Goal: Information Seeking & Learning: Learn about a topic

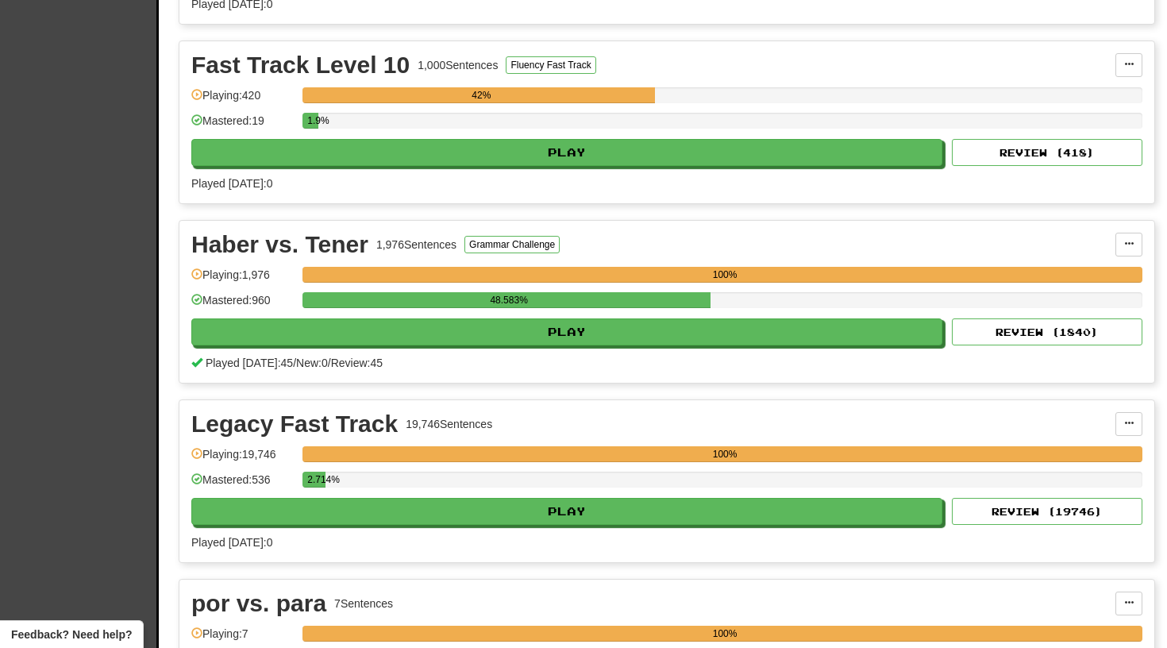
scroll to position [2300, 0]
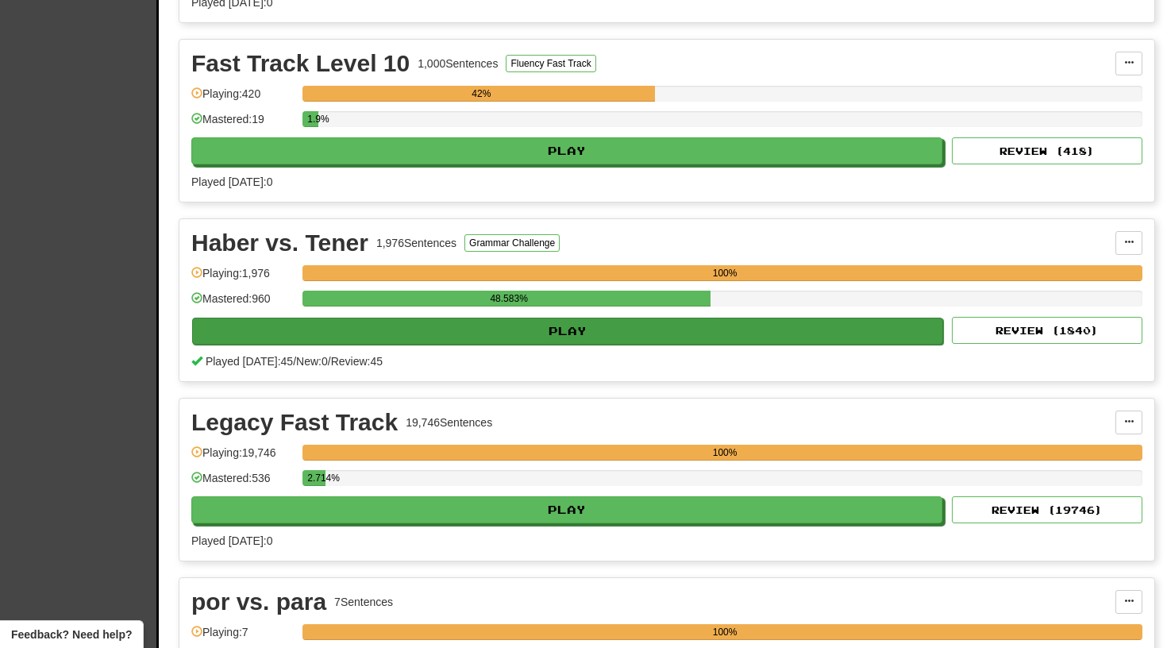
click at [600, 325] on button "Play" at bounding box center [567, 330] width 751 height 27
select select "**"
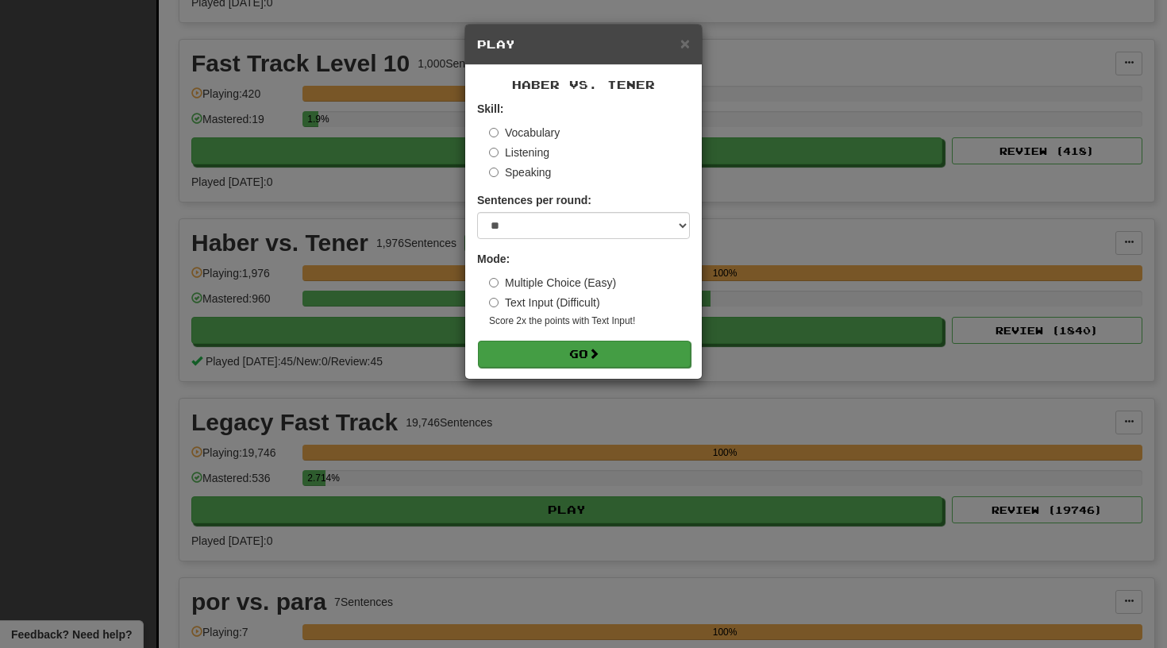
click at [568, 351] on button "Go" at bounding box center [584, 353] width 213 height 27
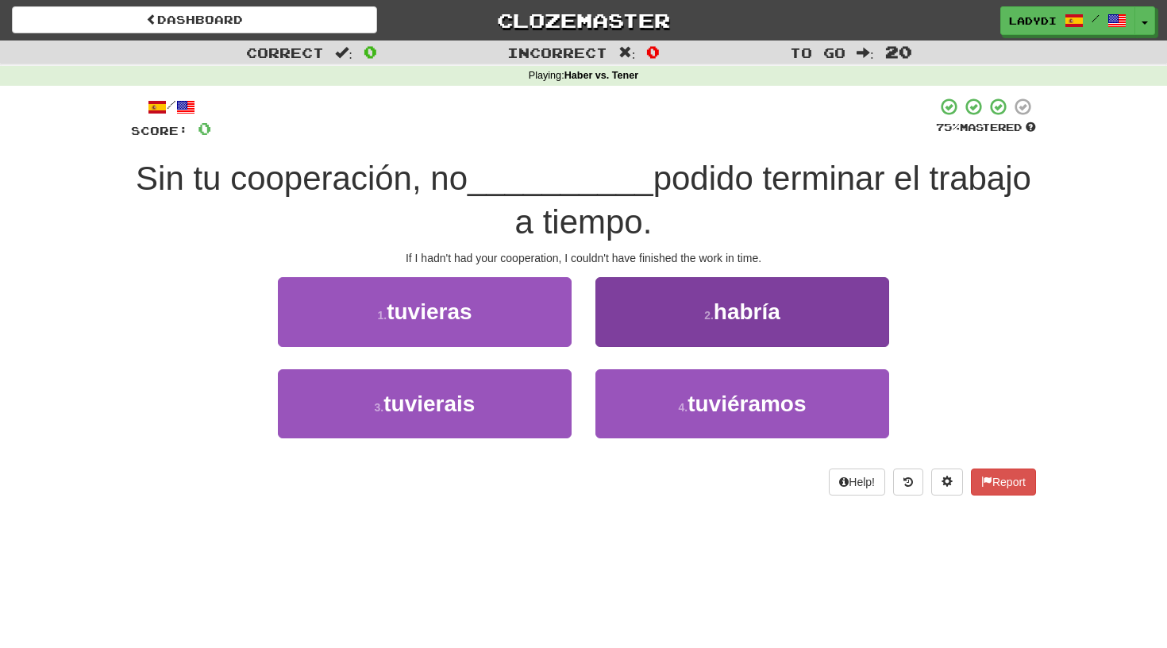
click at [657, 312] on button "2 . habría" at bounding box center [742, 311] width 294 height 69
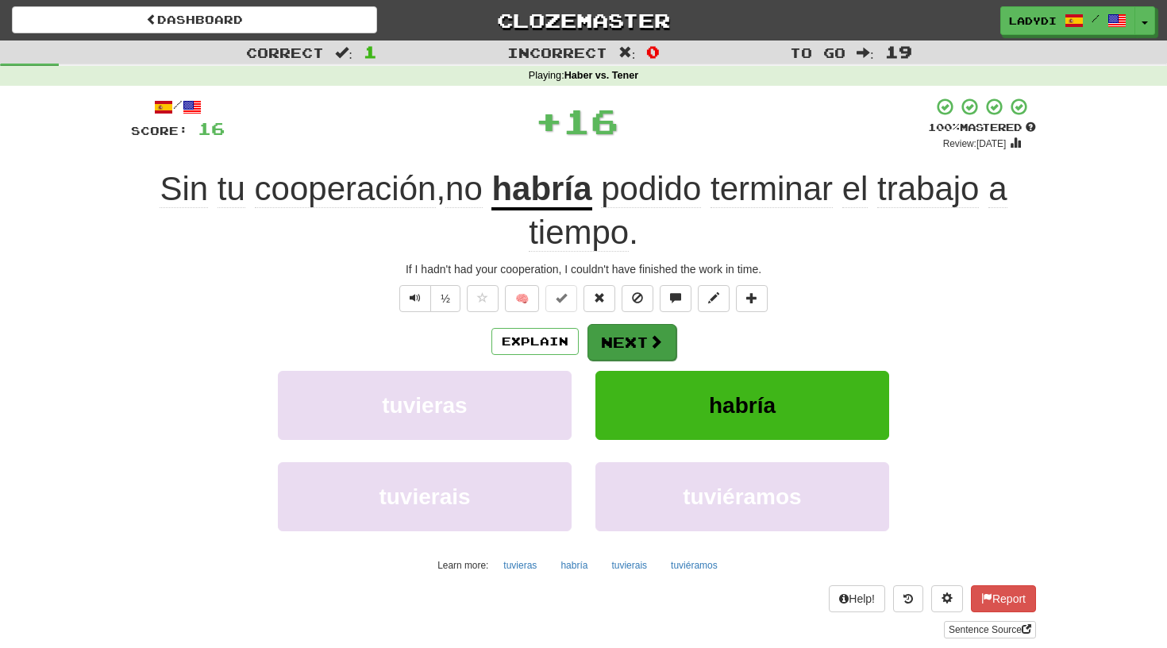
click at [631, 332] on button "Next" at bounding box center [631, 342] width 89 height 37
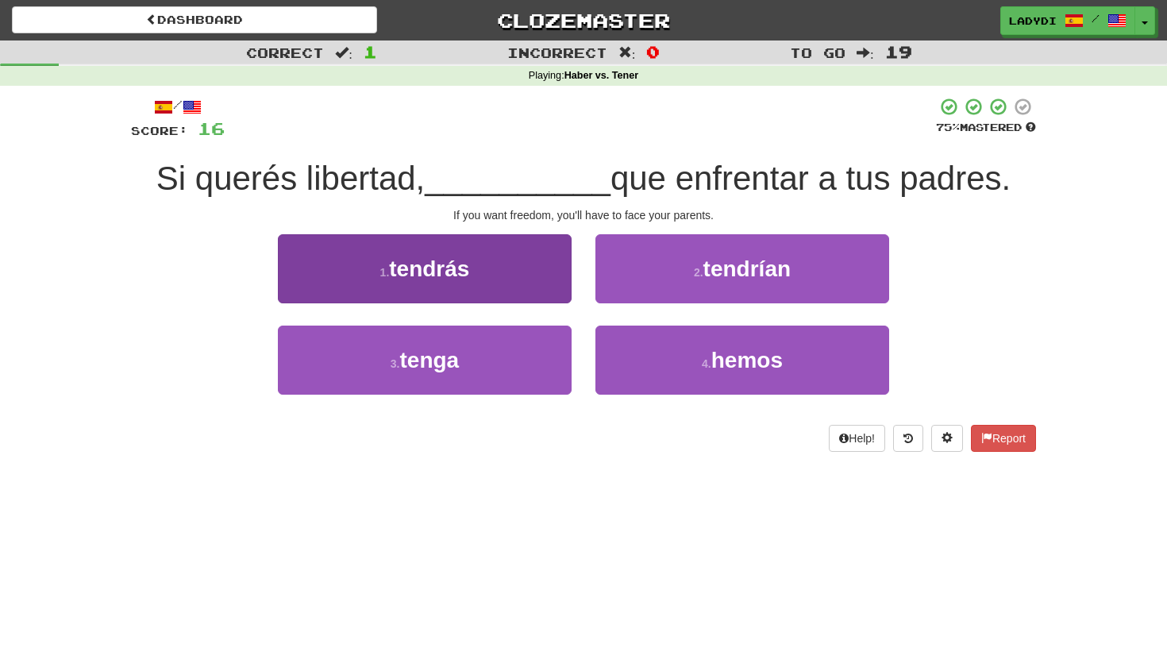
click at [525, 283] on button "1 . tendrás" at bounding box center [425, 268] width 294 height 69
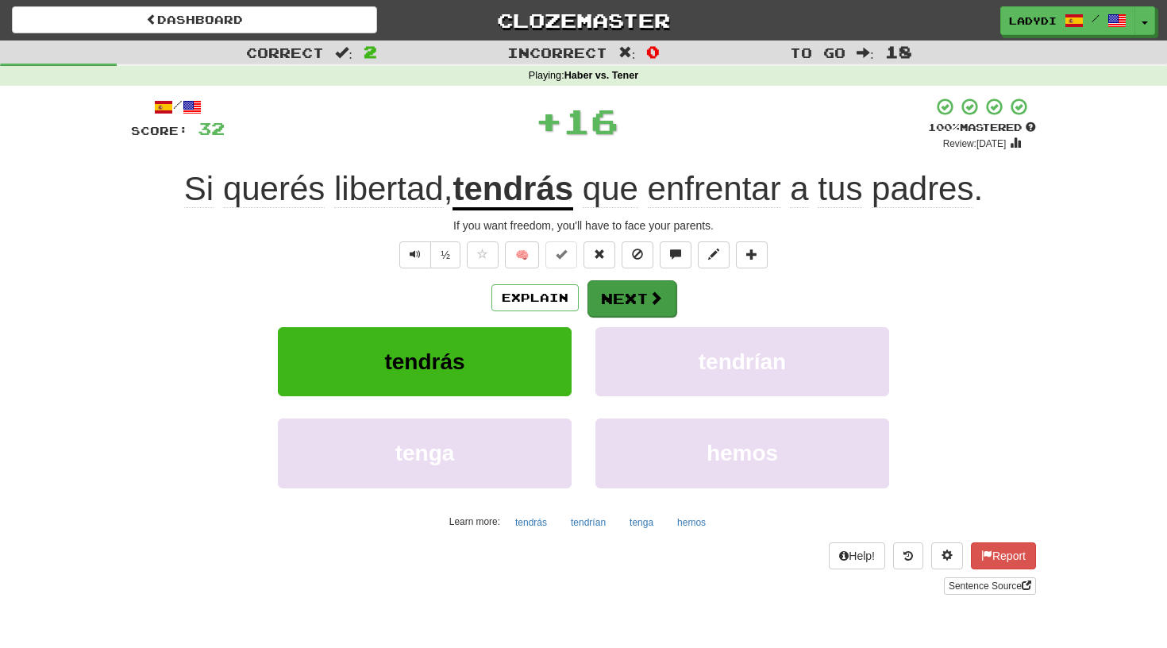
click at [630, 295] on button "Next" at bounding box center [631, 298] width 89 height 37
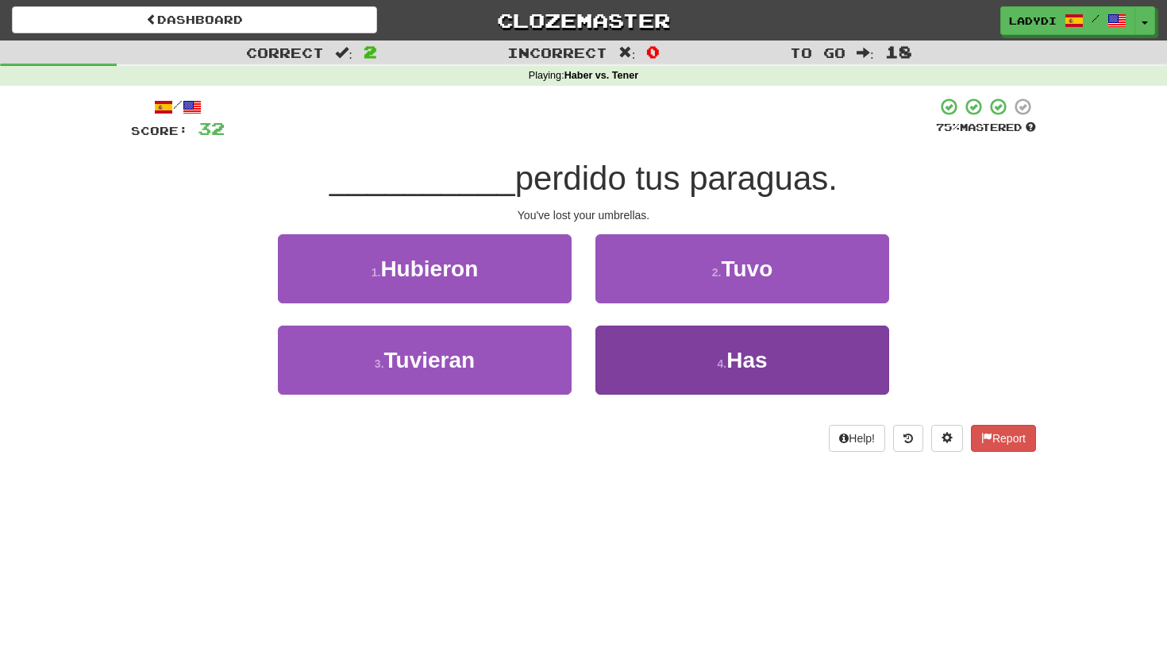
click at [652, 367] on button "4 . Has" at bounding box center [742, 359] width 294 height 69
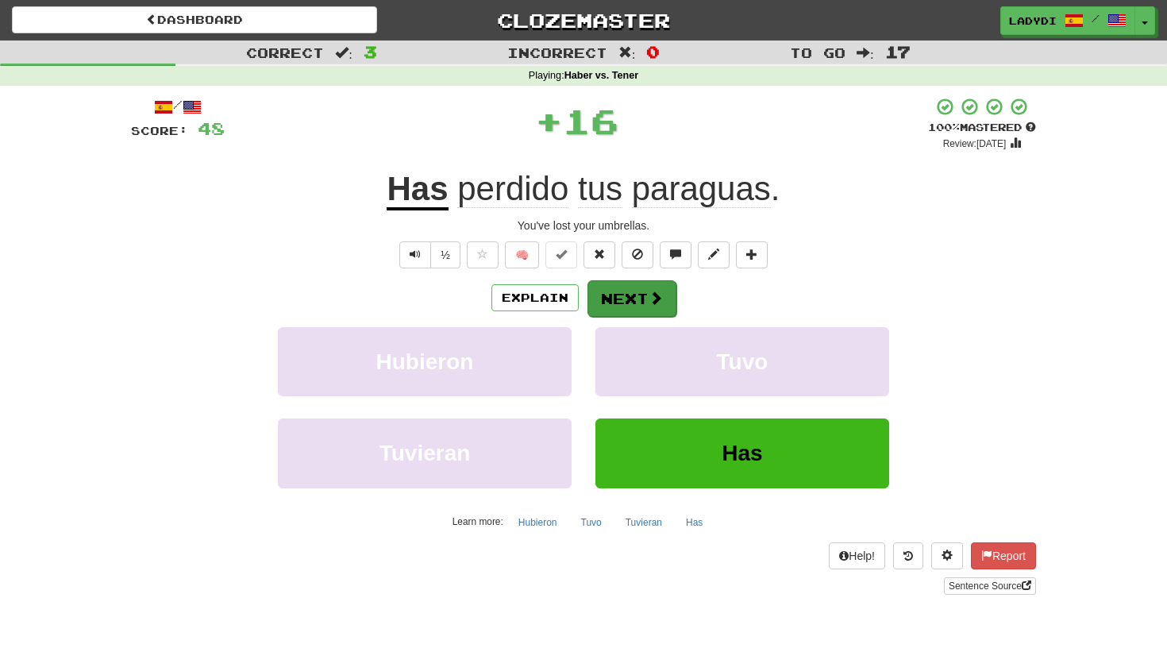
click at [630, 294] on button "Next" at bounding box center [631, 298] width 89 height 37
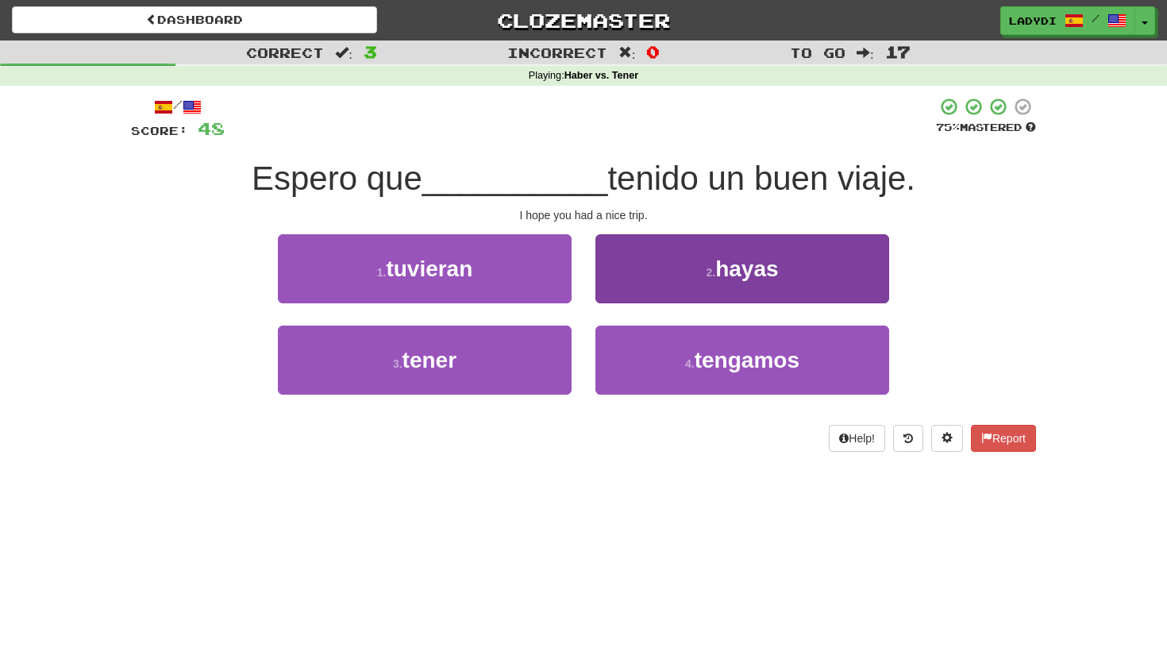
click at [643, 270] on button "2 . hayas" at bounding box center [742, 268] width 294 height 69
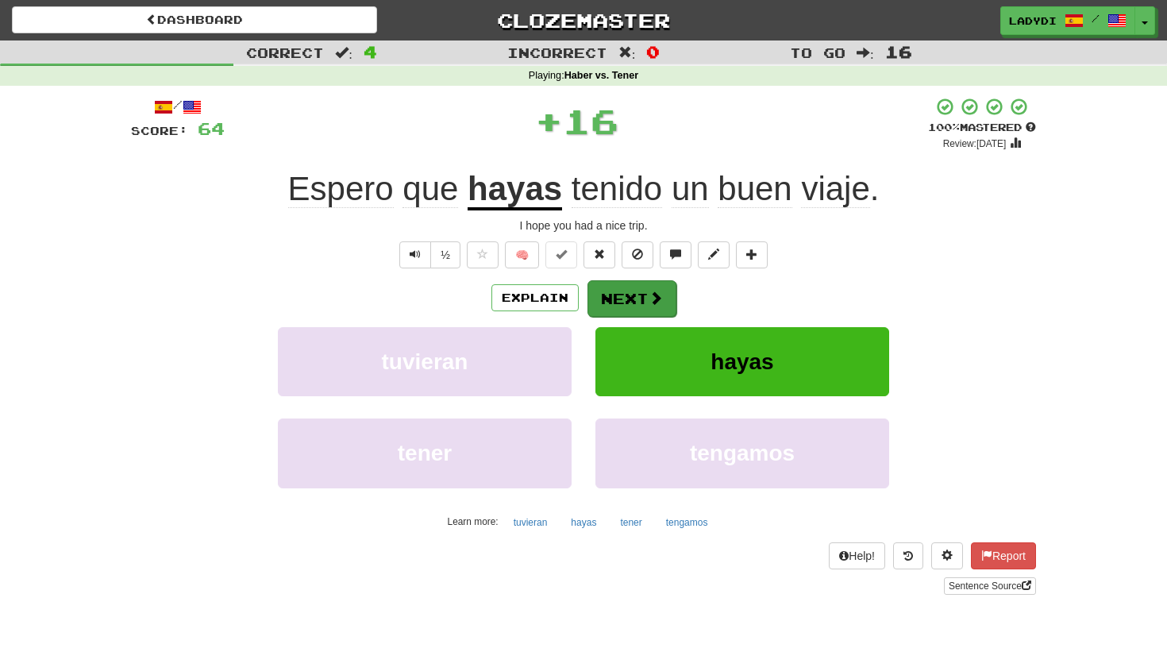
click at [630, 293] on button "Next" at bounding box center [631, 298] width 89 height 37
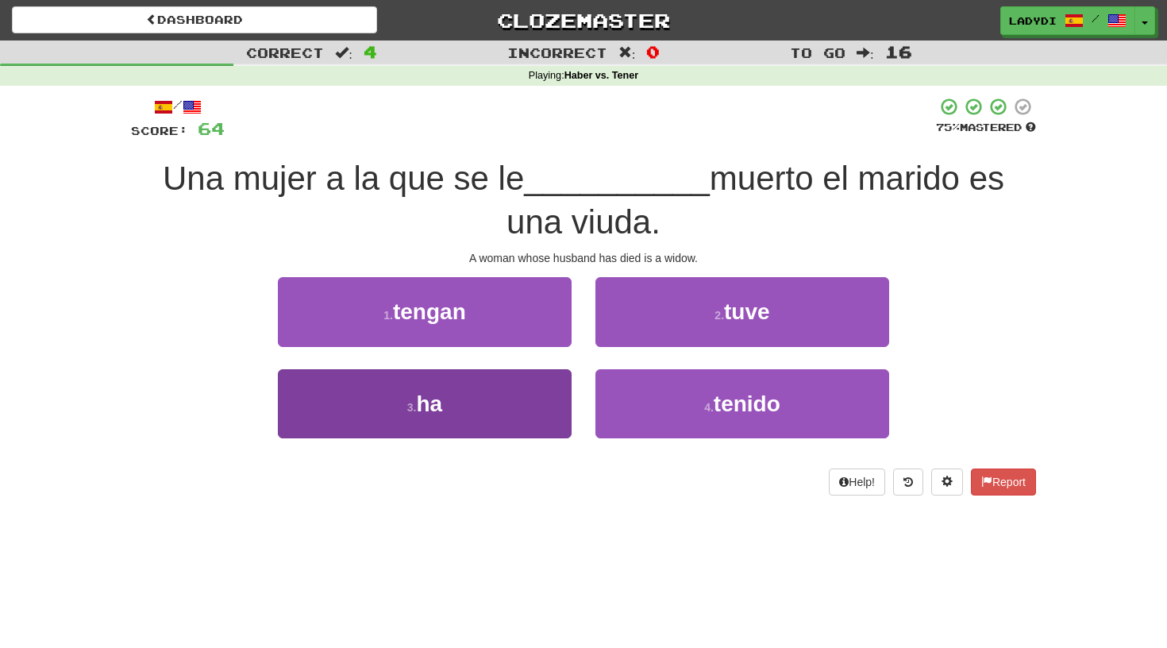
click at [528, 390] on button "3 . ha" at bounding box center [425, 403] width 294 height 69
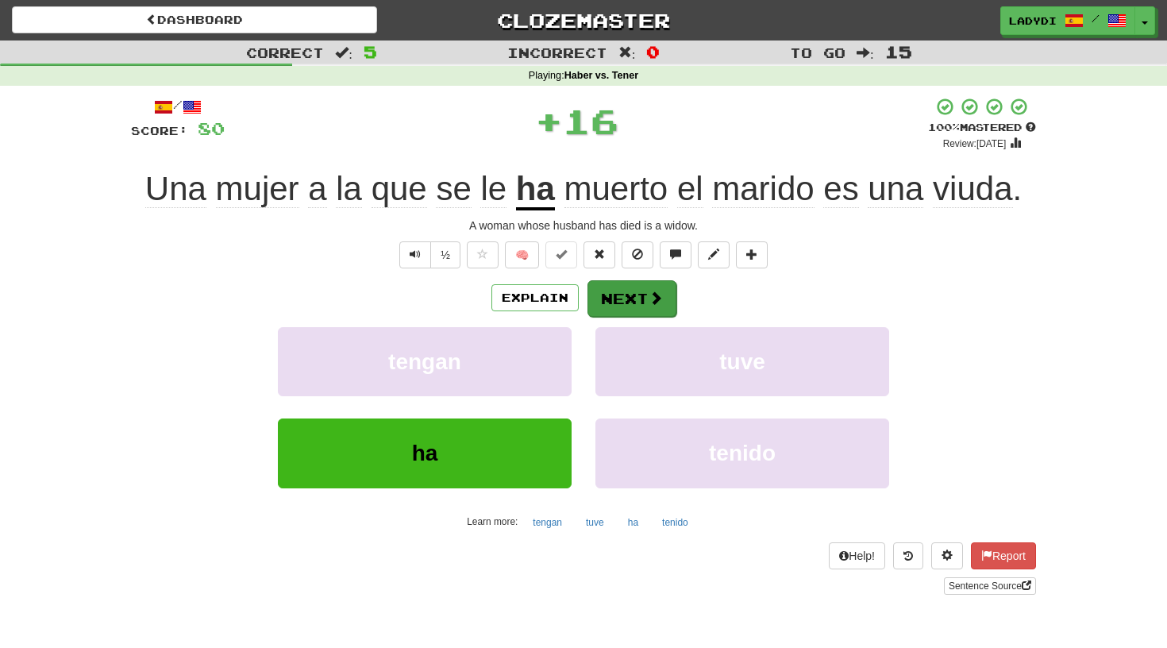
click at [642, 305] on button "Next" at bounding box center [631, 298] width 89 height 37
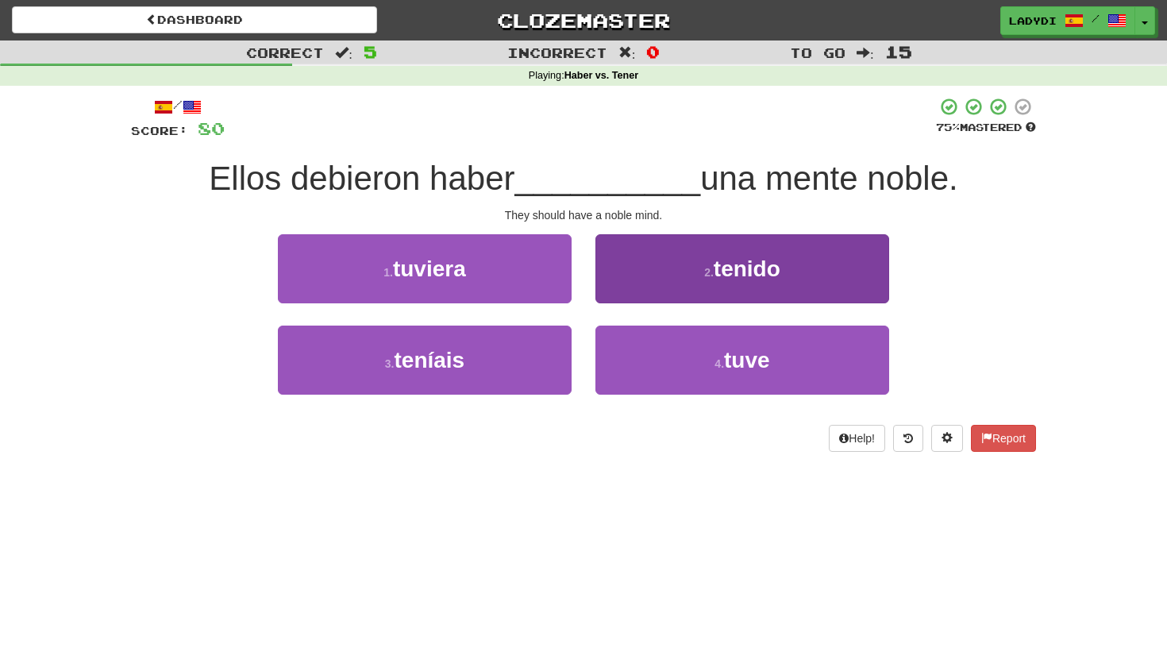
click at [683, 267] on button "2 . tenido" at bounding box center [742, 268] width 294 height 69
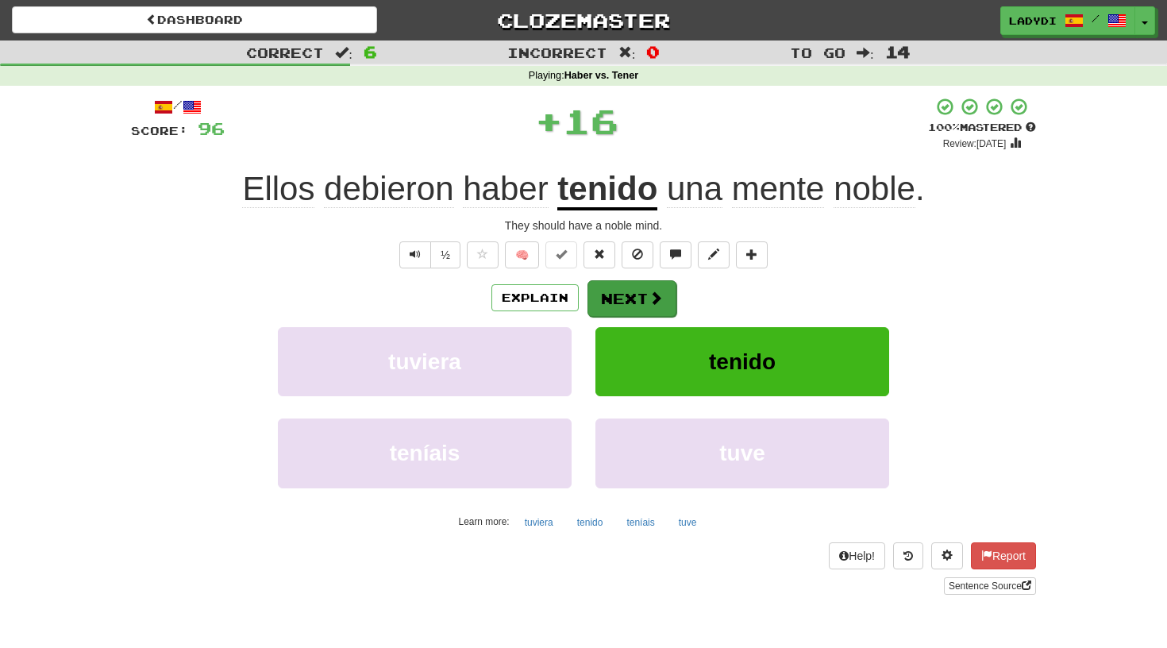
click at [624, 296] on button "Next" at bounding box center [631, 298] width 89 height 37
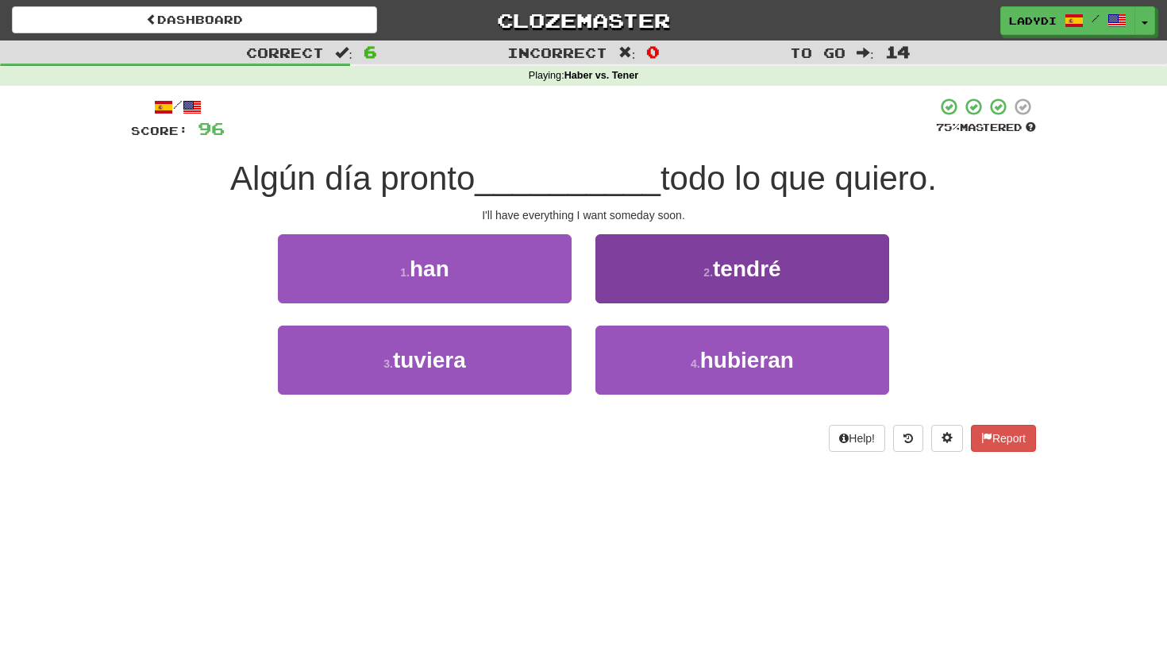
click at [629, 282] on button "2 . tendré" at bounding box center [742, 268] width 294 height 69
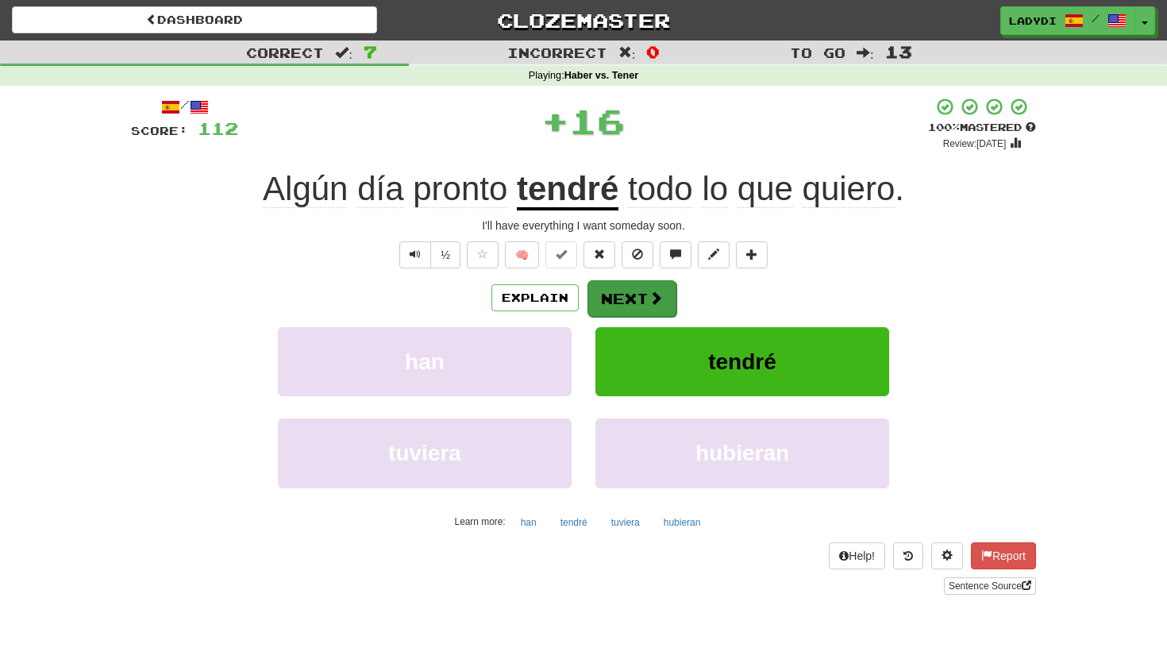
click at [621, 300] on button "Next" at bounding box center [631, 298] width 89 height 37
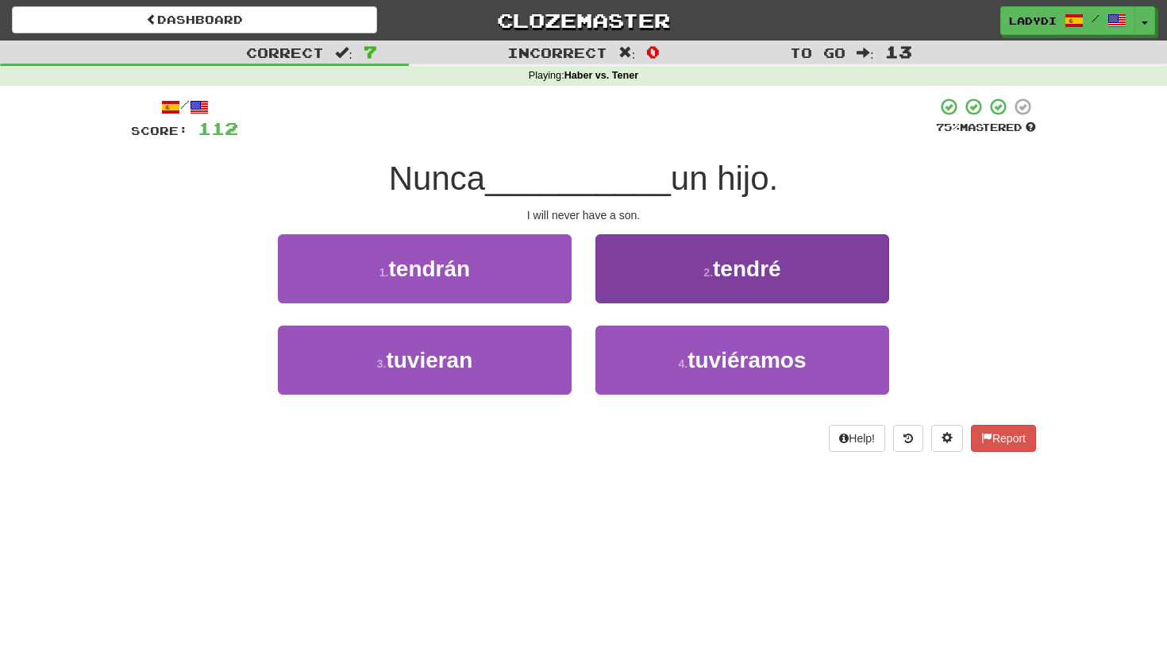
click at [648, 274] on button "2 . tendré" at bounding box center [742, 268] width 294 height 69
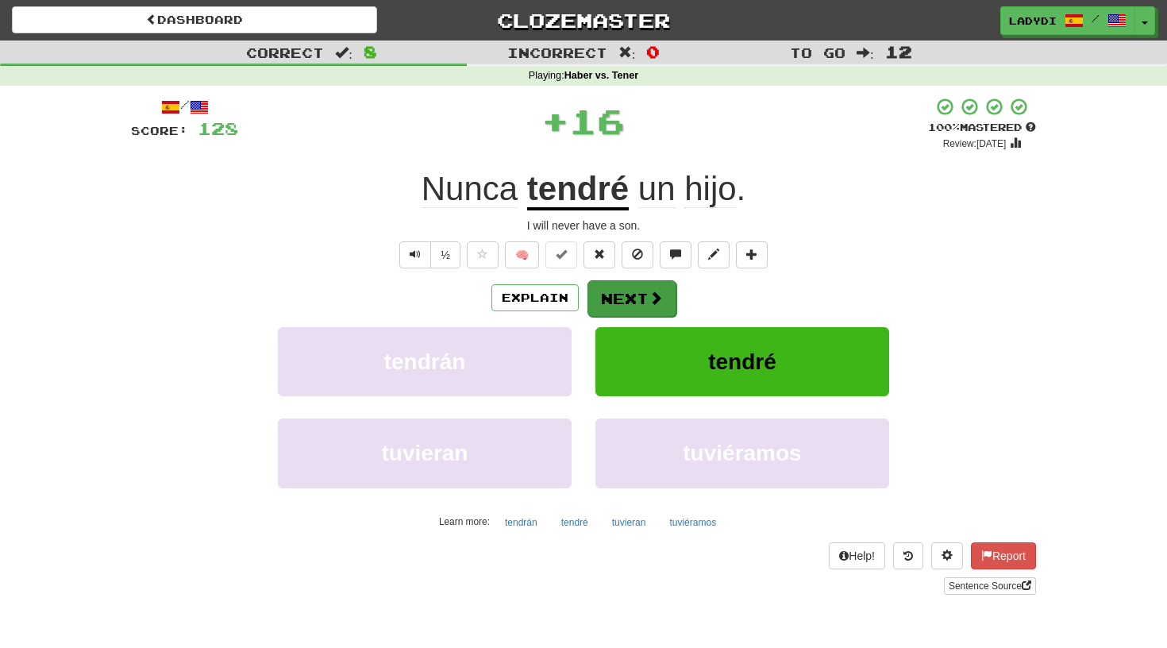
click at [639, 285] on button "Next" at bounding box center [631, 298] width 89 height 37
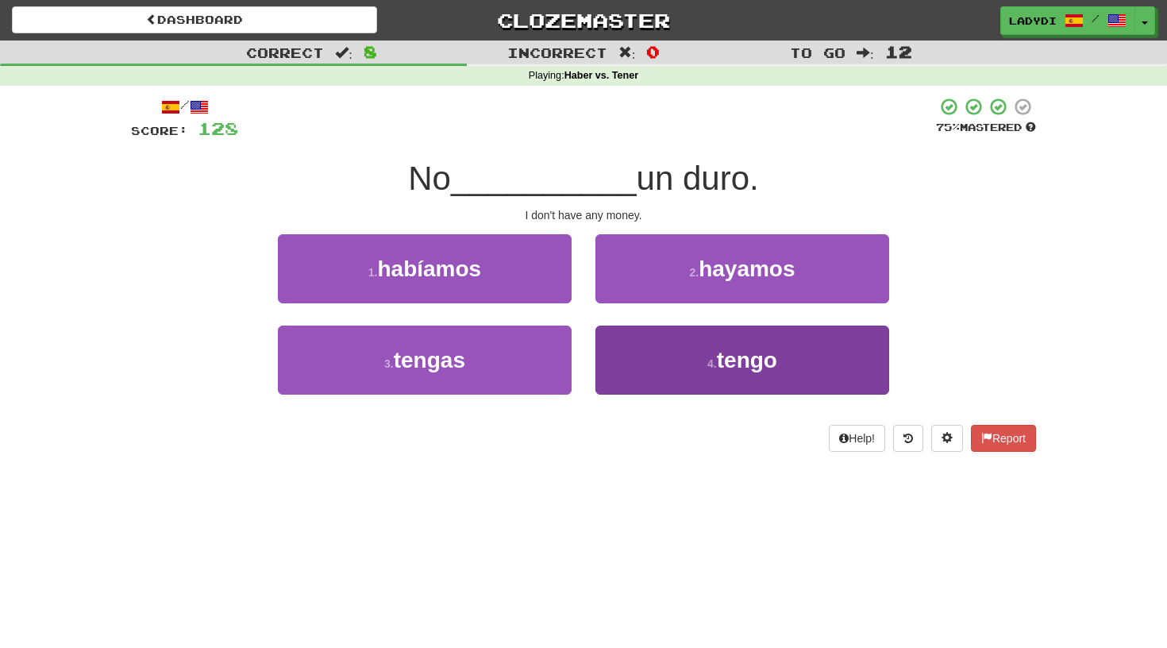
click at [625, 347] on button "4 . tengo" at bounding box center [742, 359] width 294 height 69
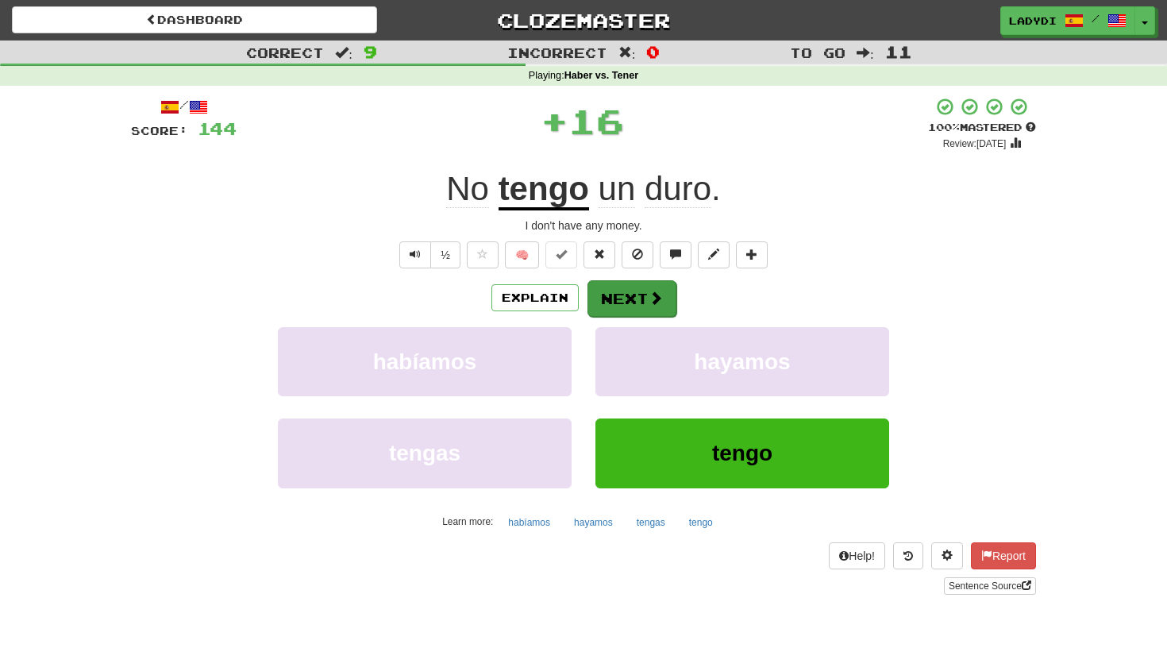
click at [620, 301] on button "Next" at bounding box center [631, 298] width 89 height 37
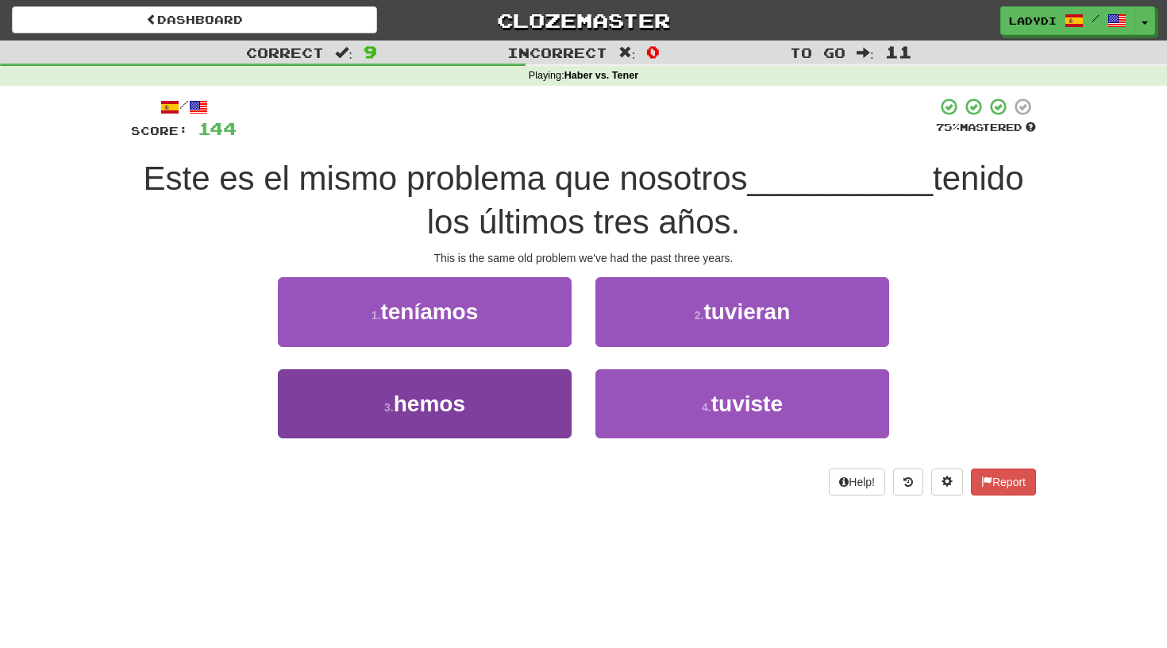
click at [517, 409] on button "3 . hemos" at bounding box center [425, 403] width 294 height 69
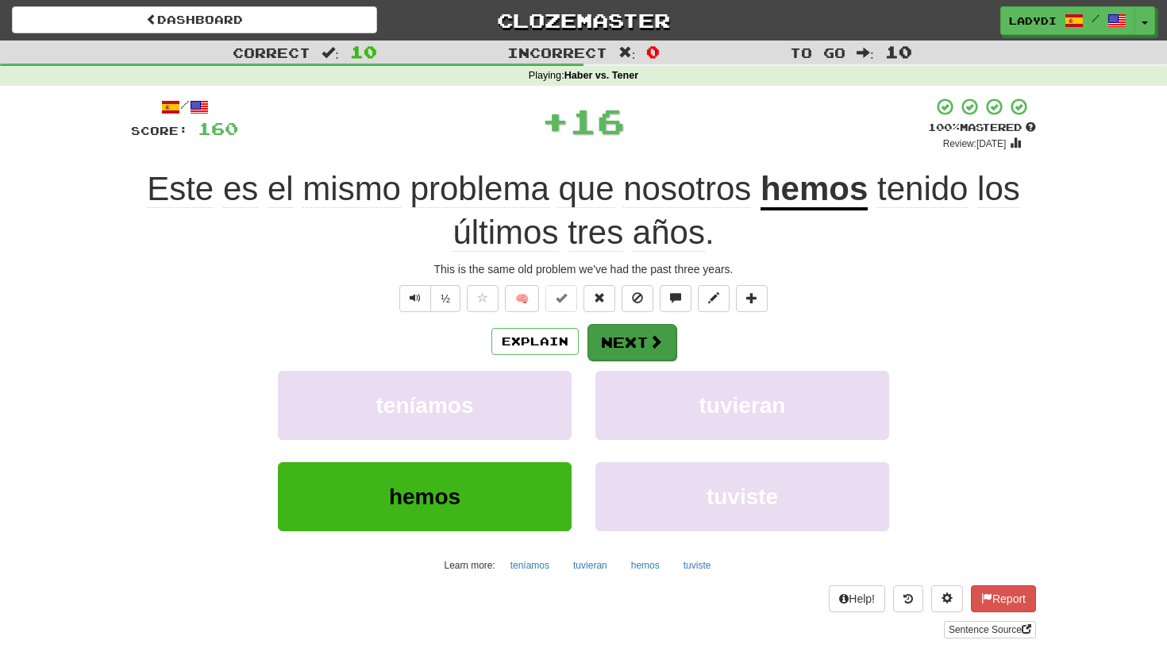
click at [617, 346] on button "Next" at bounding box center [631, 342] width 89 height 37
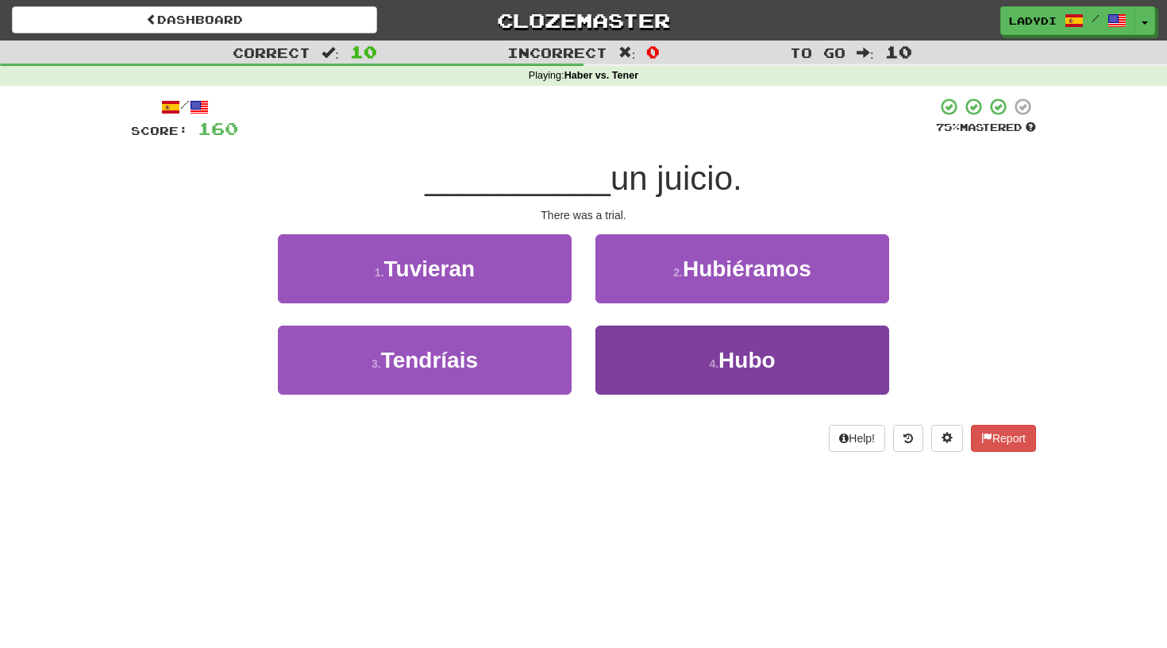
click at [633, 360] on button "4 . Hubo" at bounding box center [742, 359] width 294 height 69
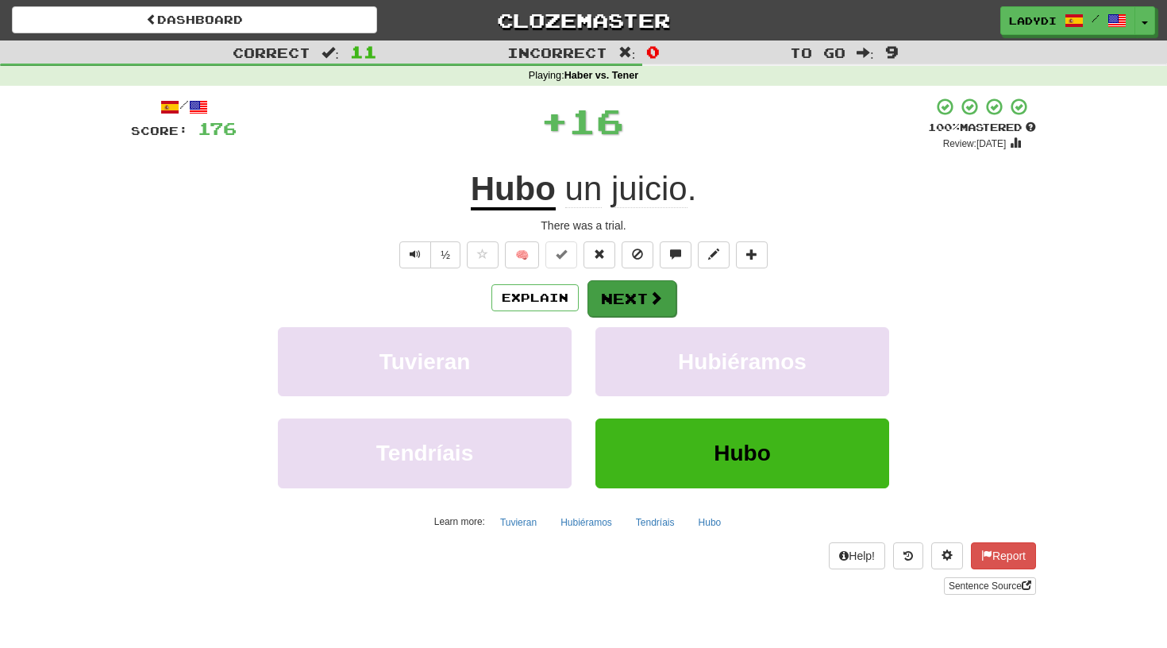
click at [627, 297] on button "Next" at bounding box center [631, 298] width 89 height 37
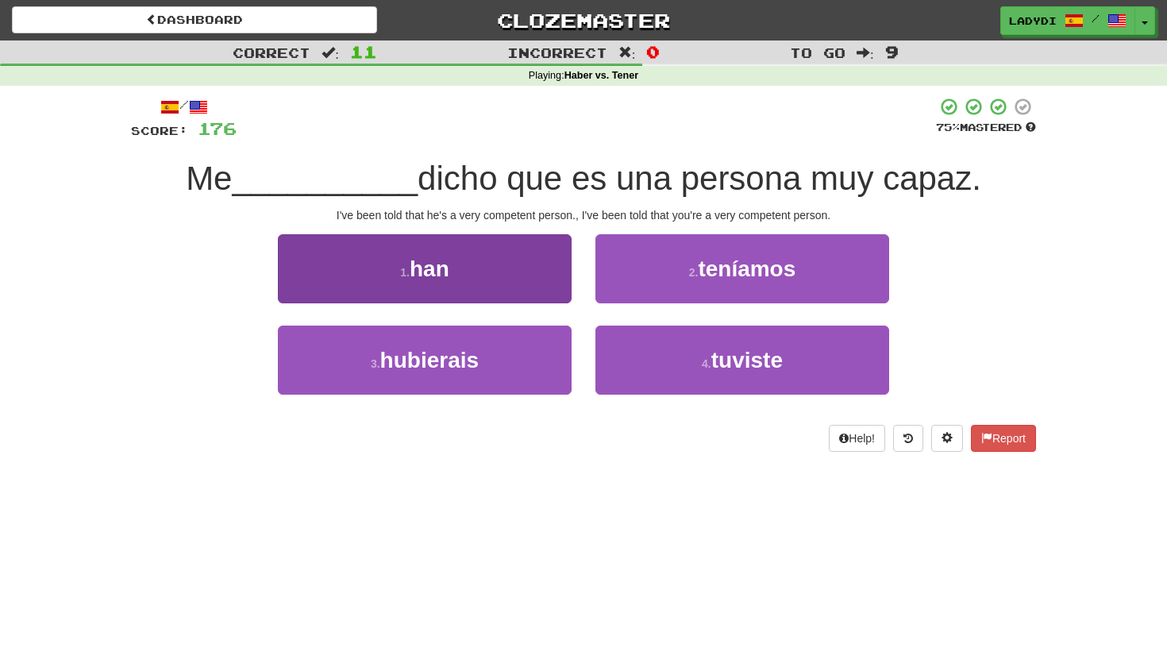
click at [527, 275] on button "1 . han" at bounding box center [425, 268] width 294 height 69
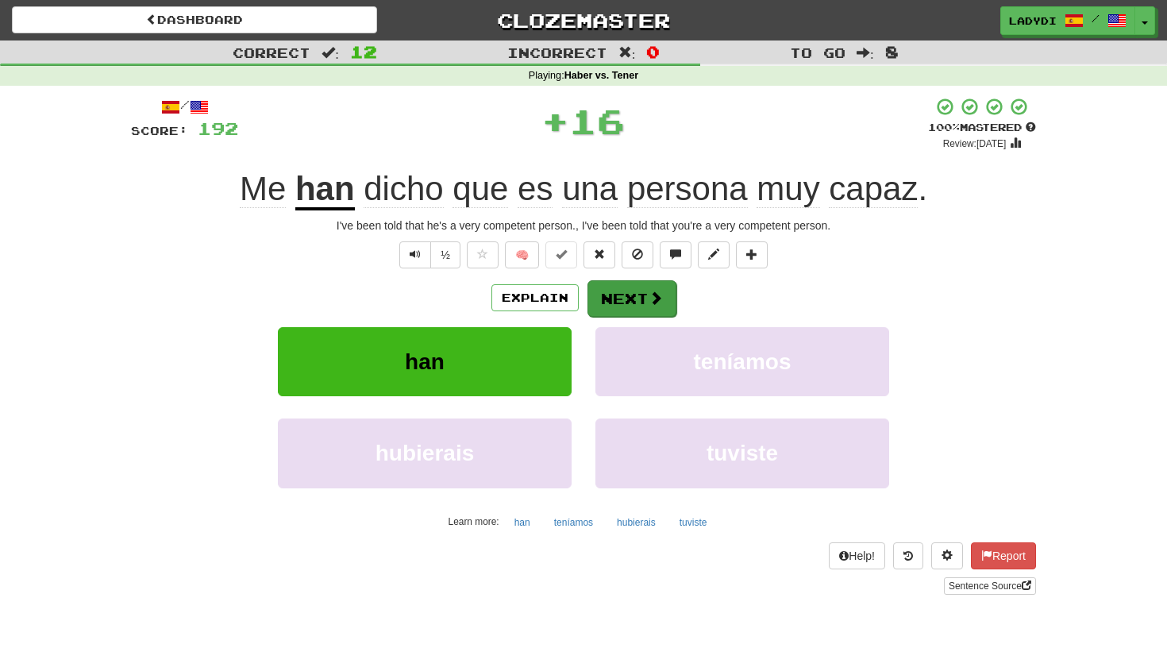
click at [631, 294] on button "Next" at bounding box center [631, 298] width 89 height 37
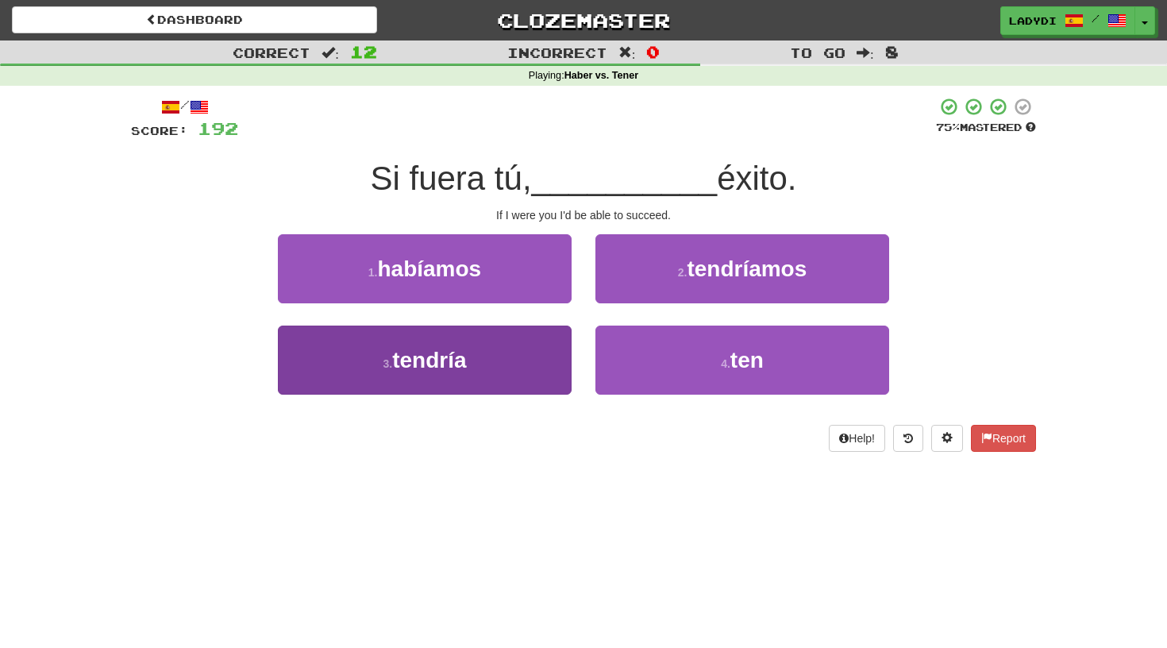
click at [525, 367] on button "3 . tendría" at bounding box center [425, 359] width 294 height 69
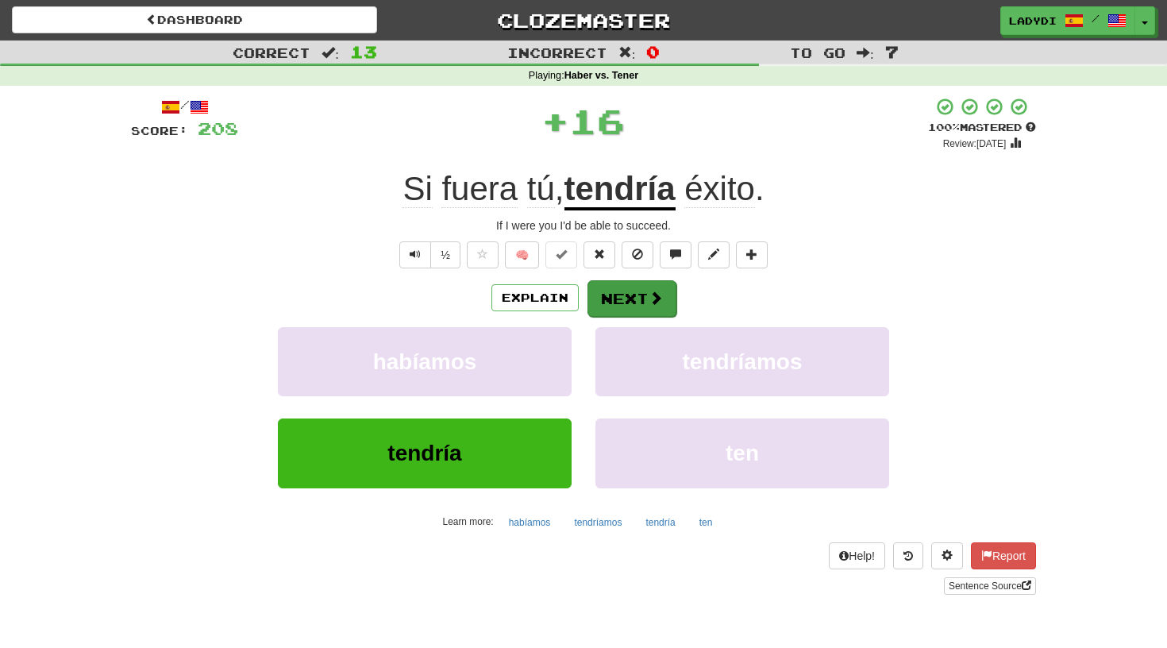
click at [629, 290] on button "Next" at bounding box center [631, 298] width 89 height 37
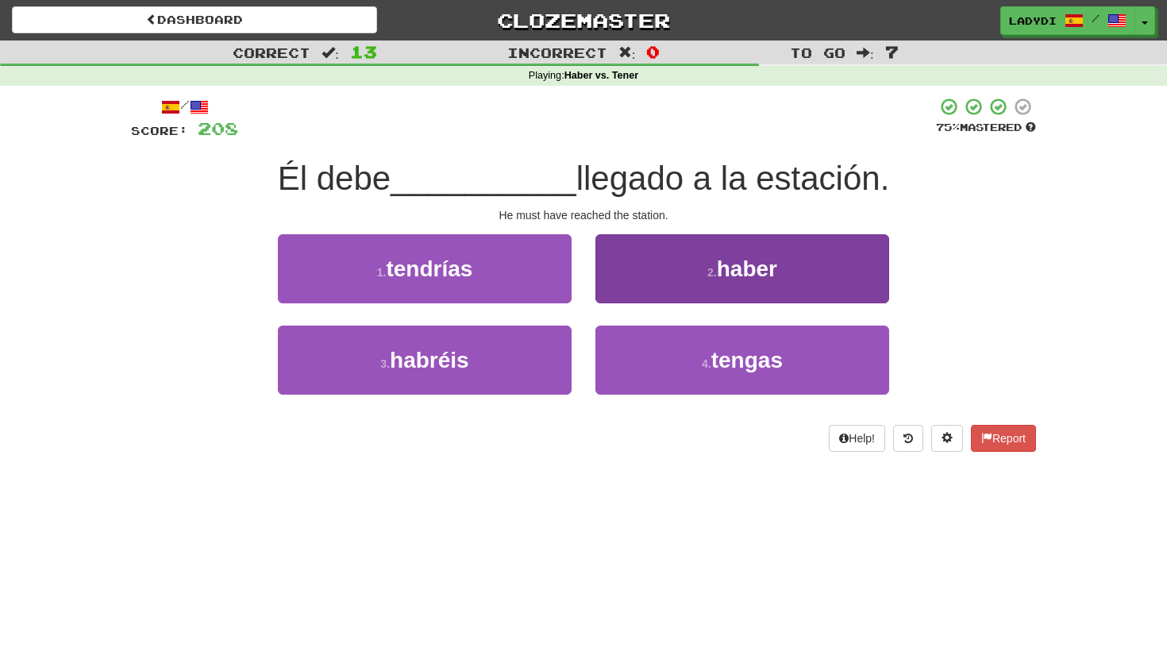
click at [656, 281] on button "2 . haber" at bounding box center [742, 268] width 294 height 69
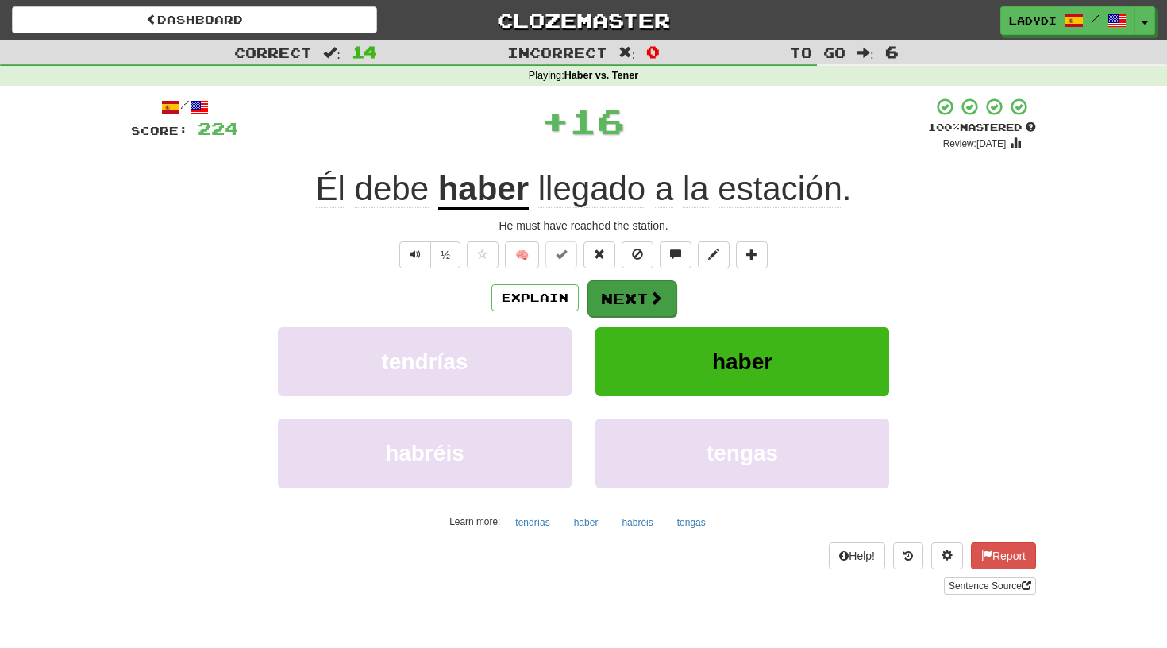
click at [629, 288] on button "Next" at bounding box center [631, 298] width 89 height 37
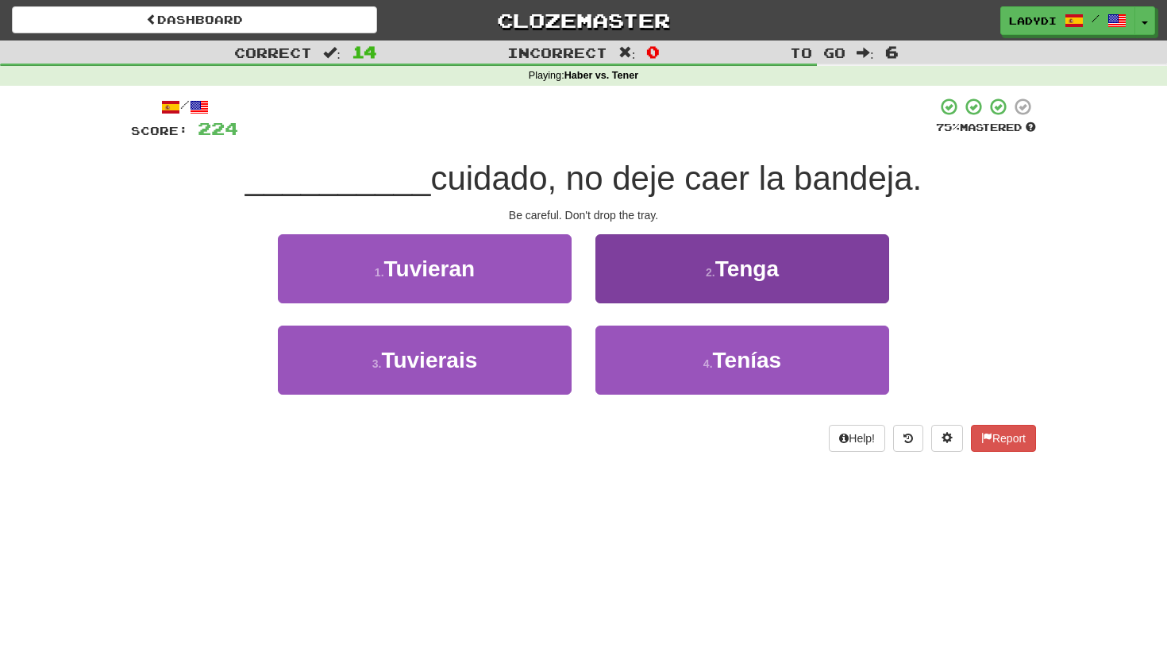
click at [644, 267] on button "2 . Tenga" at bounding box center [742, 268] width 294 height 69
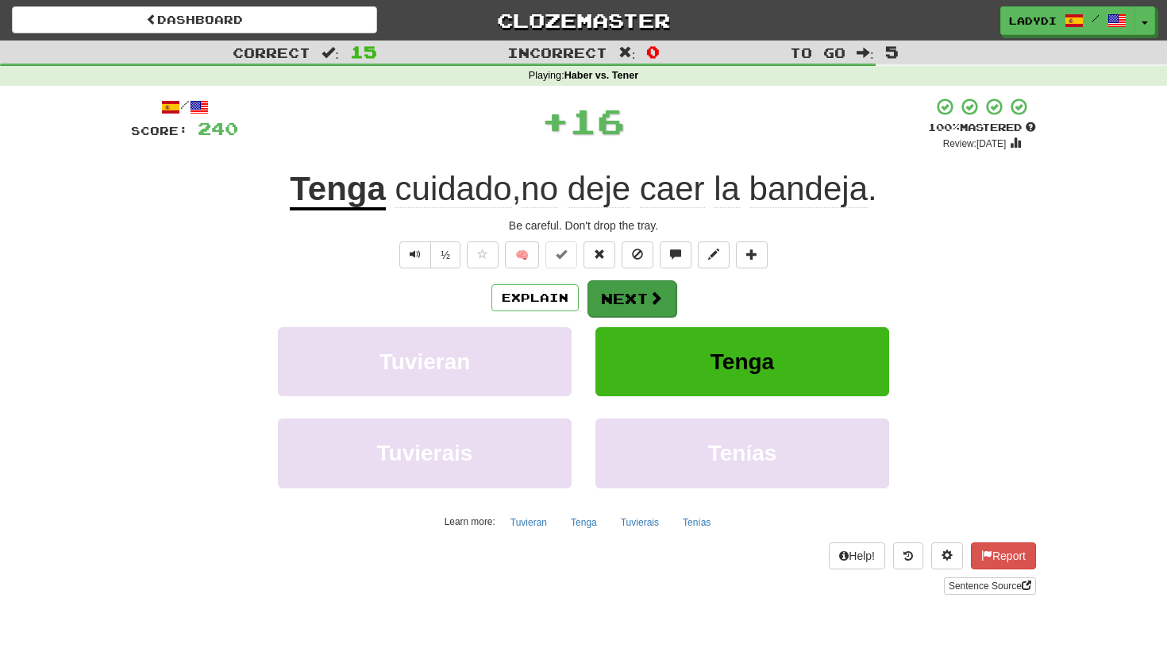
click at [613, 286] on button "Next" at bounding box center [631, 298] width 89 height 37
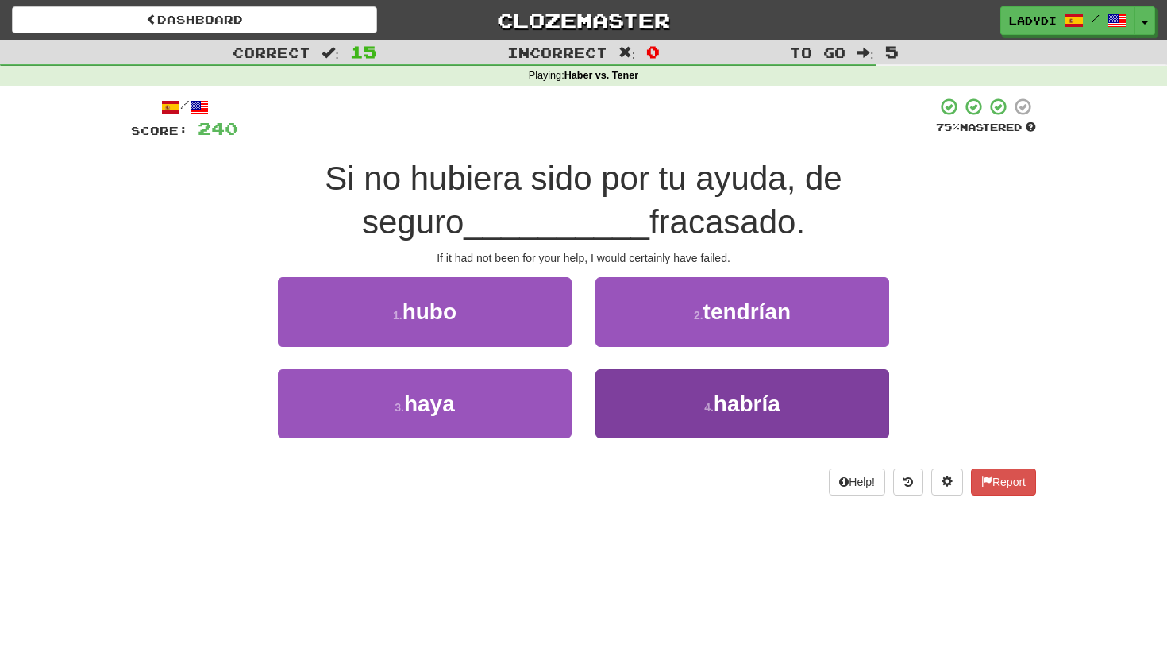
click at [612, 394] on button "4 . habría" at bounding box center [742, 403] width 294 height 69
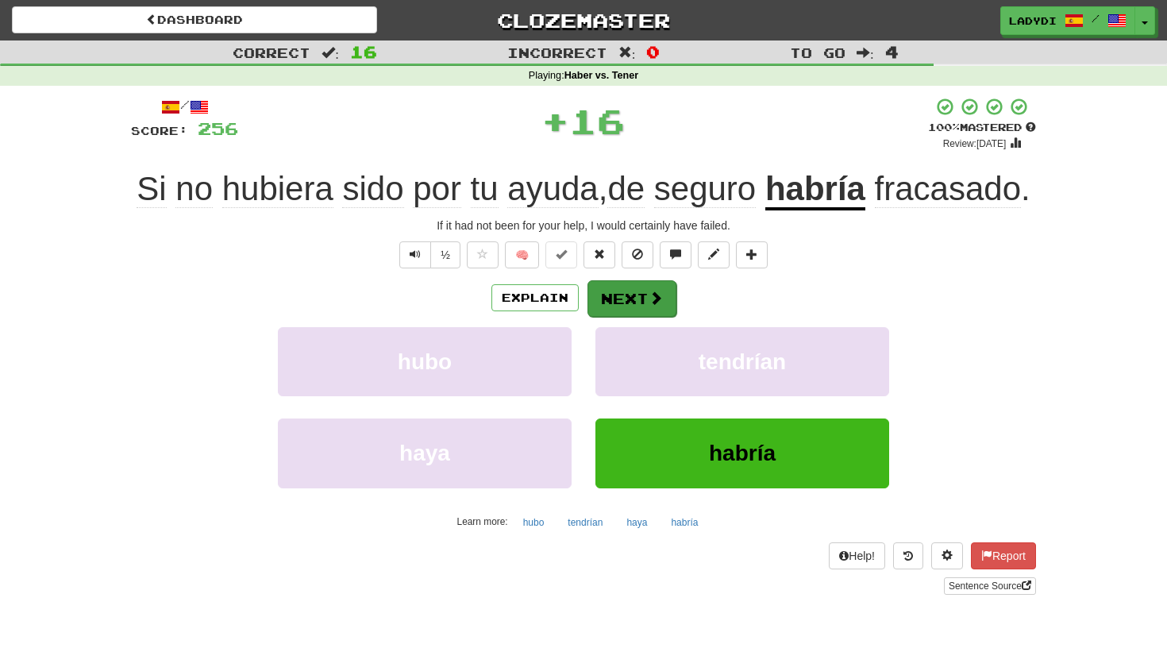
click at [620, 317] on button "Next" at bounding box center [631, 298] width 89 height 37
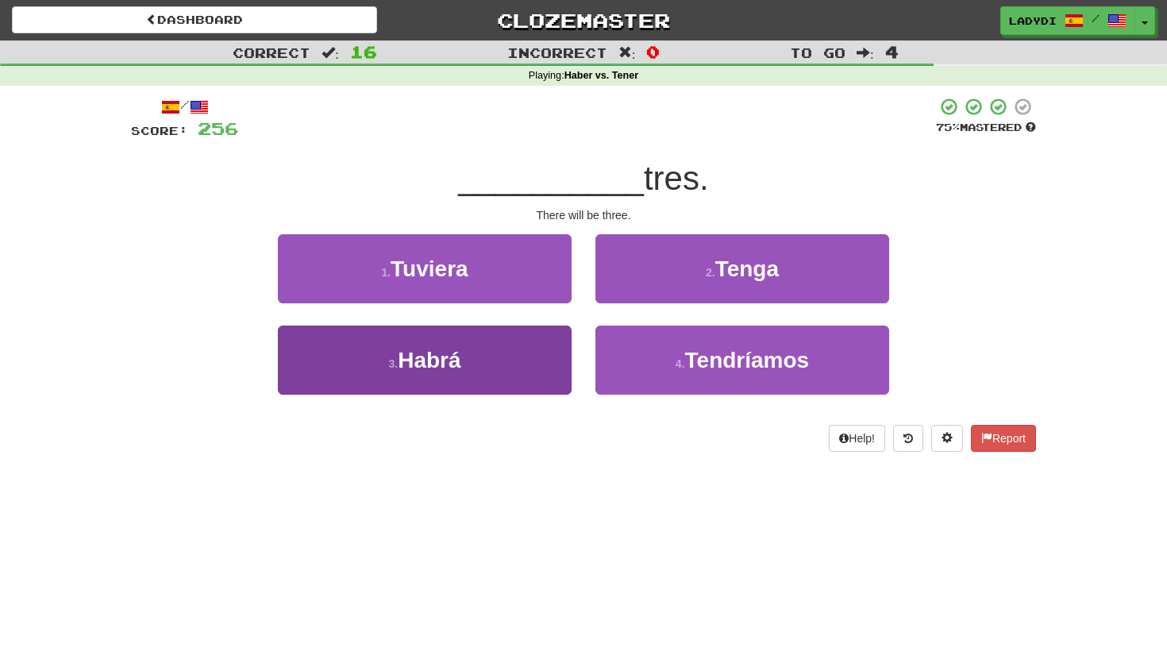
click at [528, 337] on button "3 . Habrá" at bounding box center [425, 359] width 294 height 69
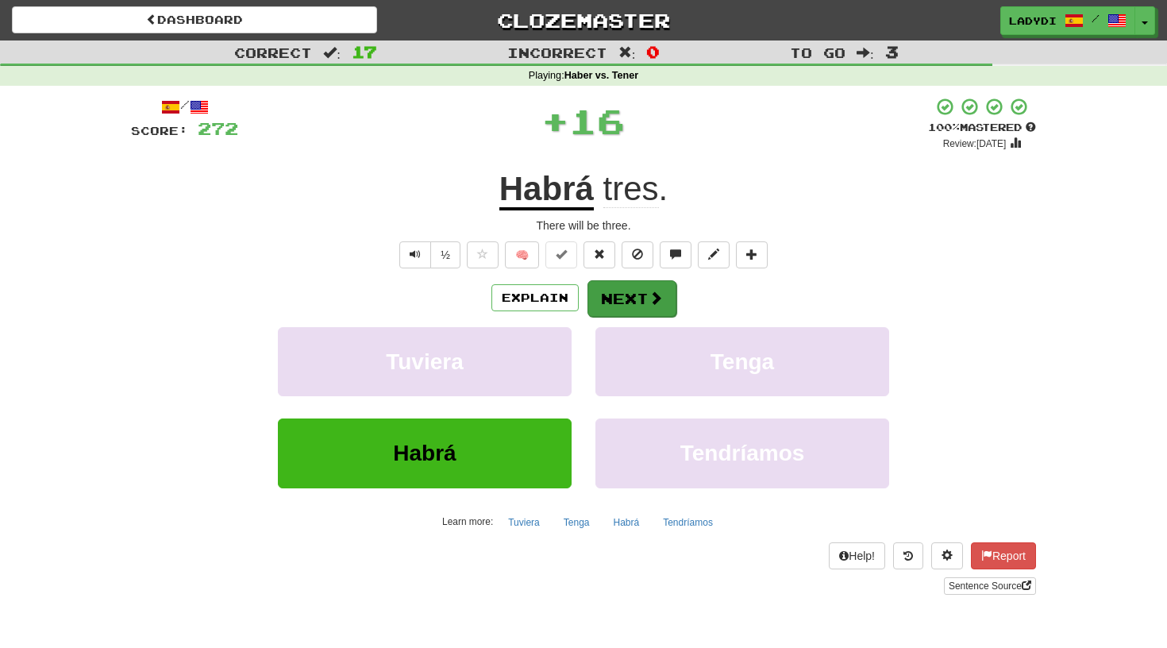
click at [649, 291] on span at bounding box center [655, 297] width 14 height 14
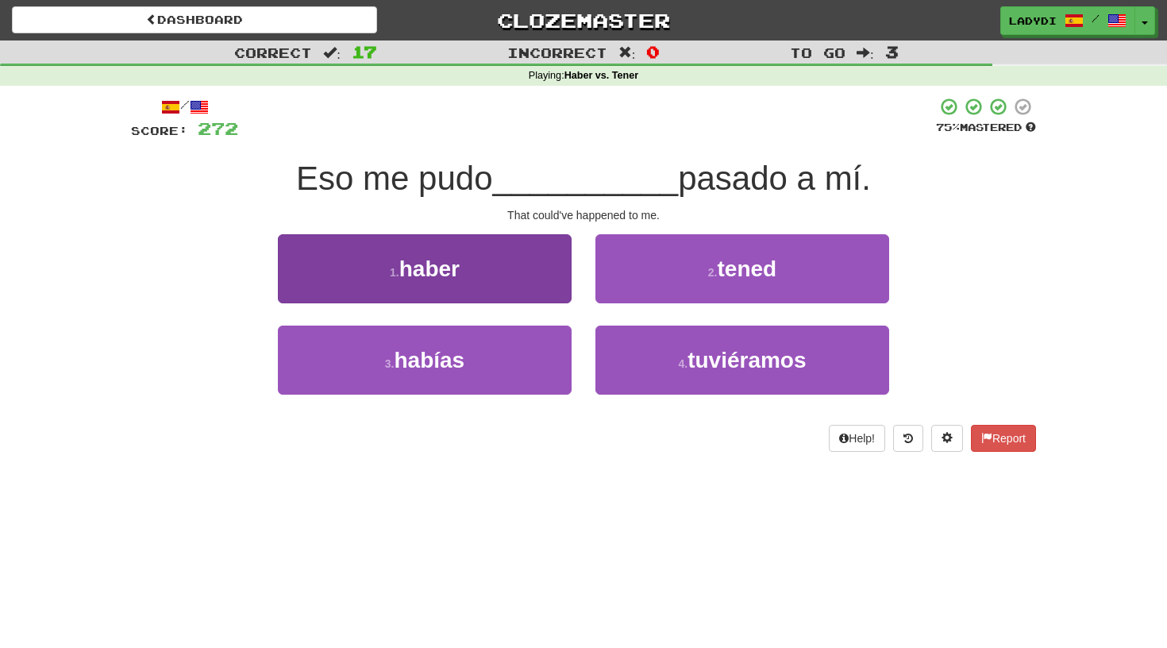
click at [529, 280] on button "1 . haber" at bounding box center [425, 268] width 294 height 69
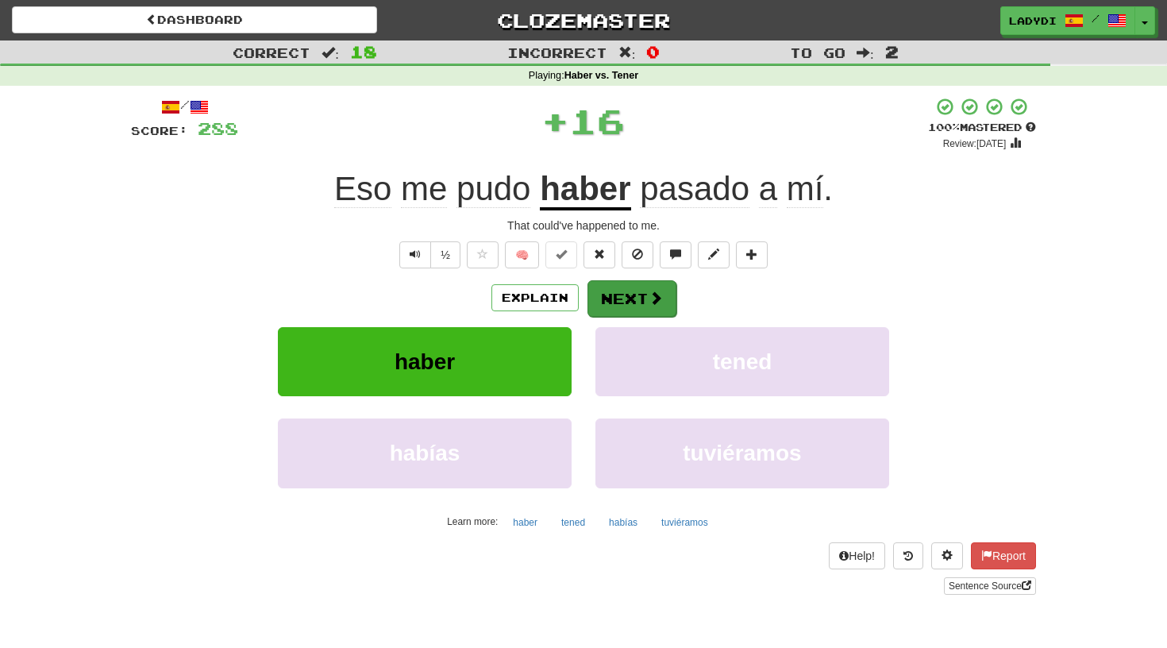
click at [626, 292] on button "Next" at bounding box center [631, 298] width 89 height 37
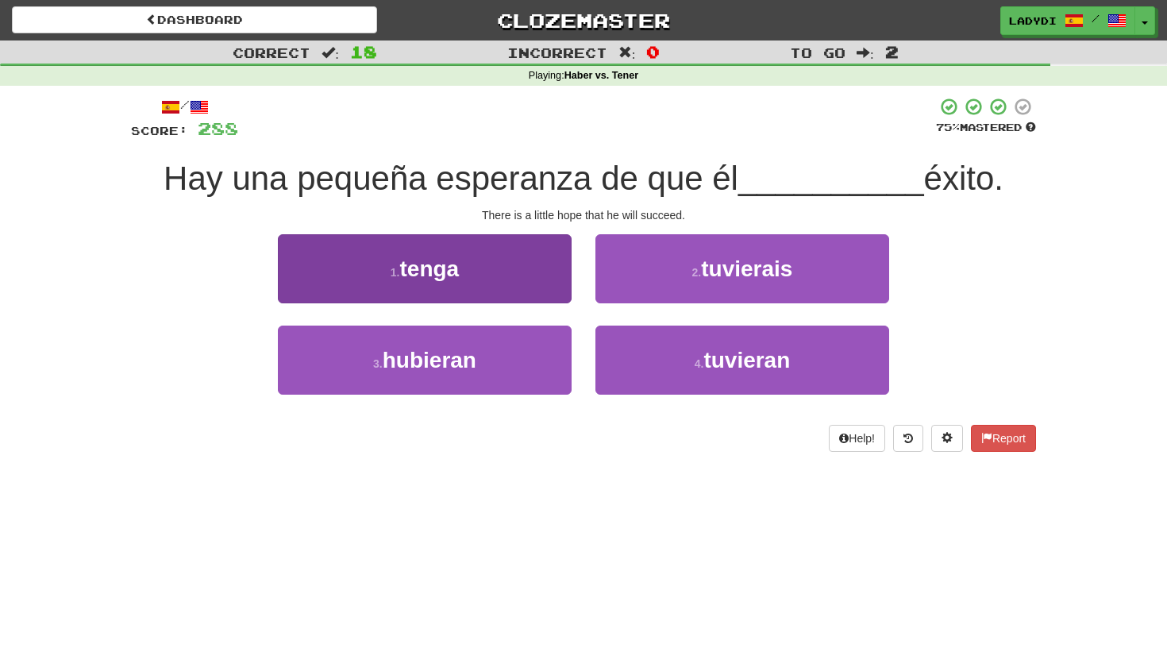
click at [516, 281] on button "1 . tenga" at bounding box center [425, 268] width 294 height 69
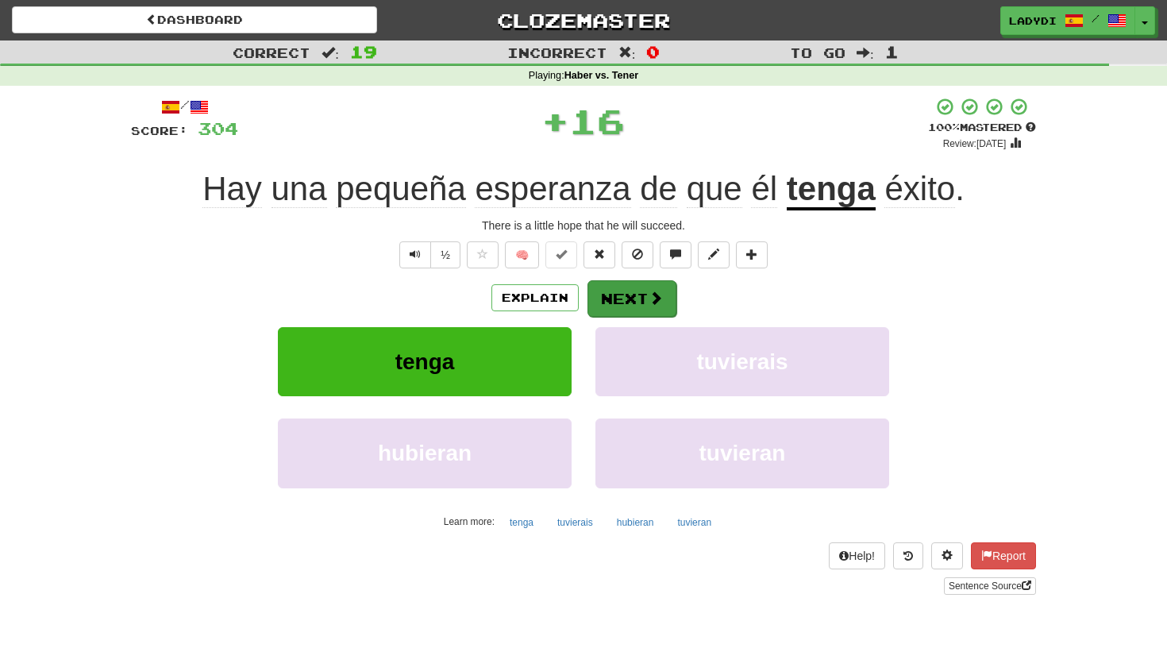
click at [648, 299] on span at bounding box center [655, 297] width 14 height 14
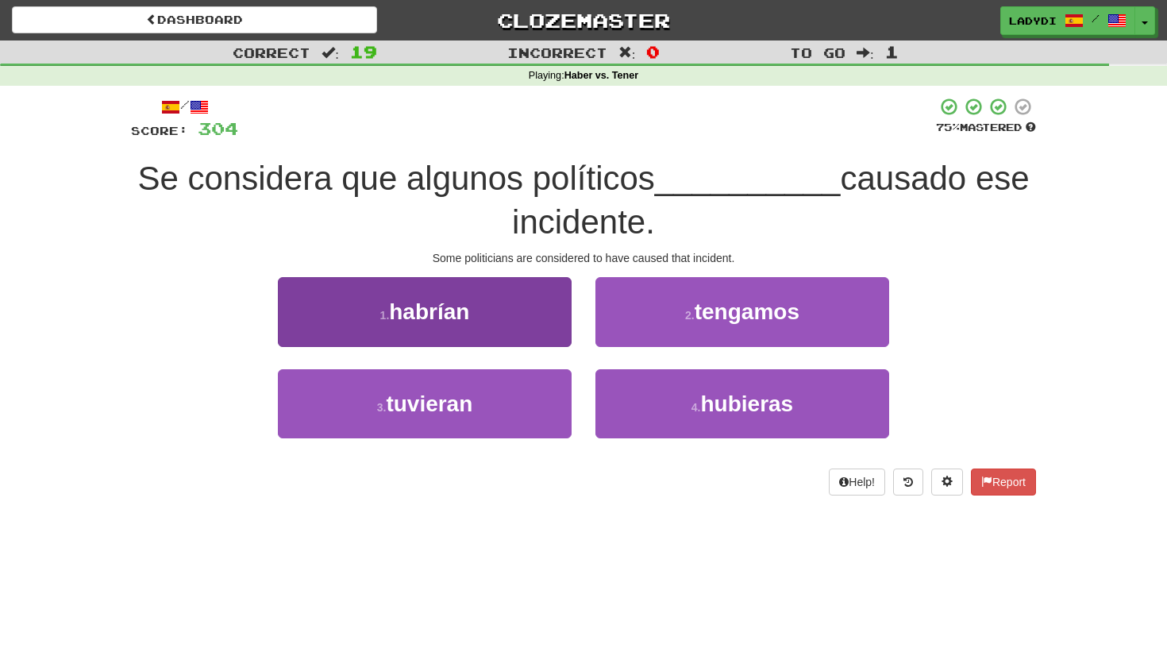
click at [546, 324] on button "1 . habrían" at bounding box center [425, 311] width 294 height 69
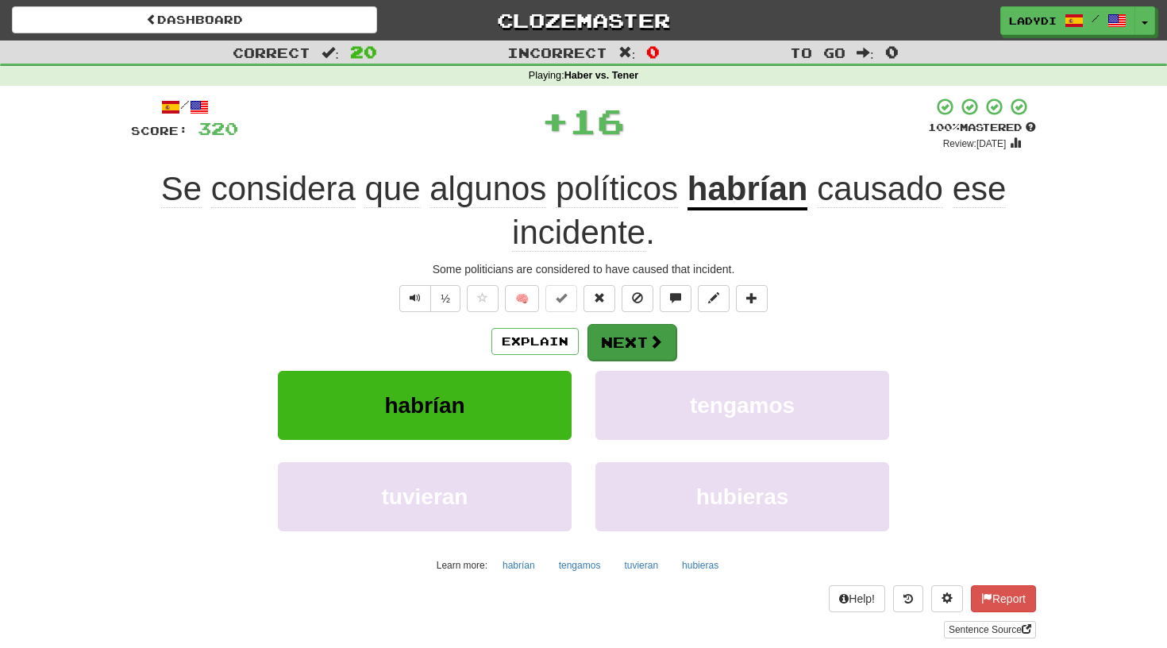
click at [642, 335] on button "Next" at bounding box center [631, 342] width 89 height 37
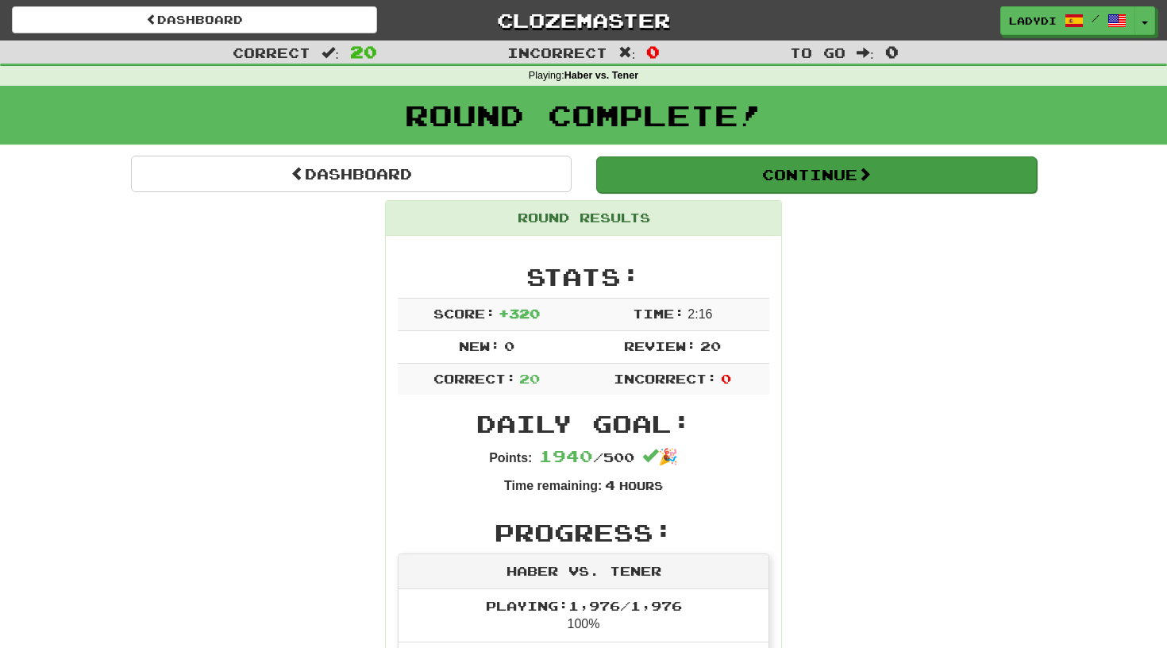
click at [779, 175] on button "Continue" at bounding box center [816, 174] width 440 height 37
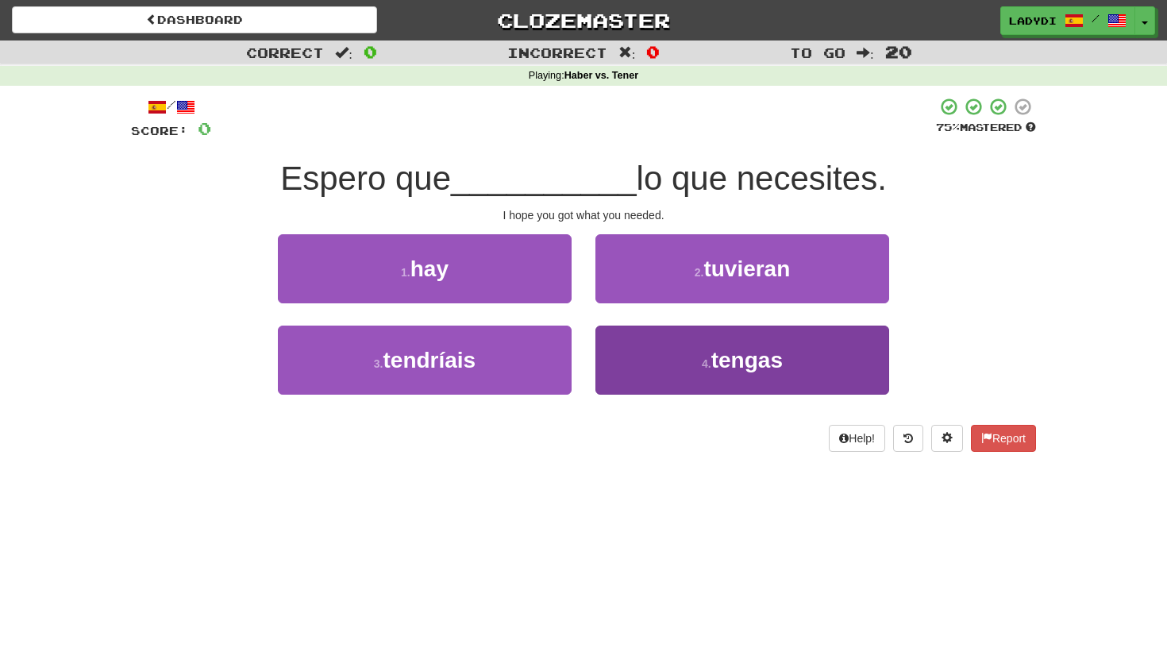
click at [628, 351] on button "4 . tengas" at bounding box center [742, 359] width 294 height 69
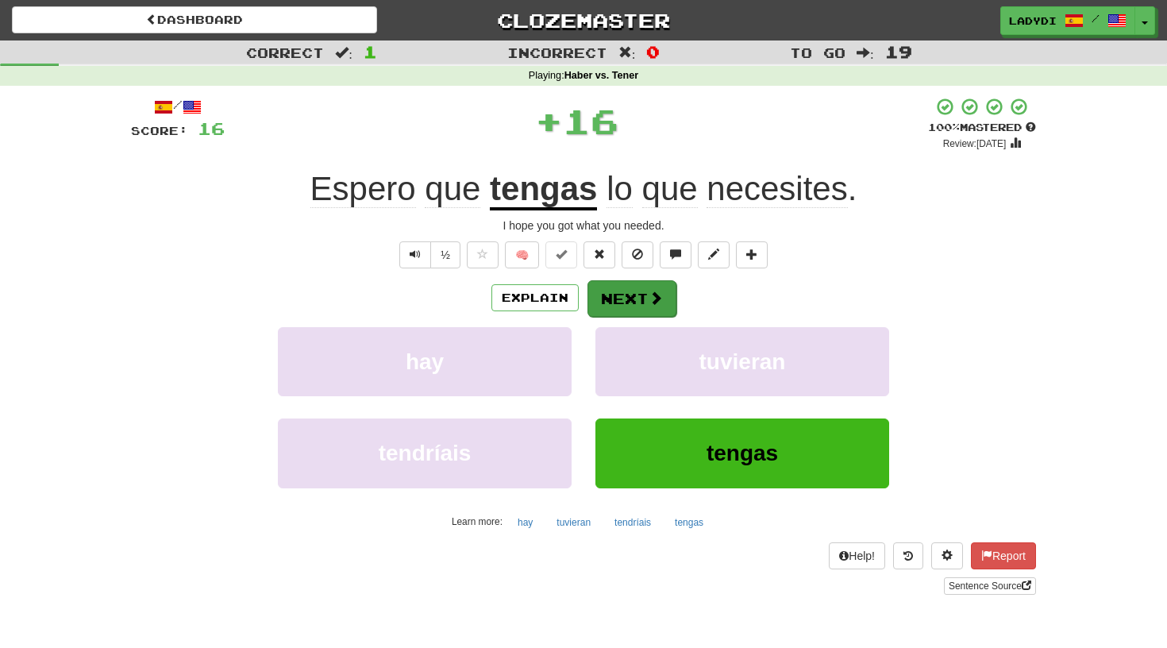
click at [630, 300] on button "Next" at bounding box center [631, 298] width 89 height 37
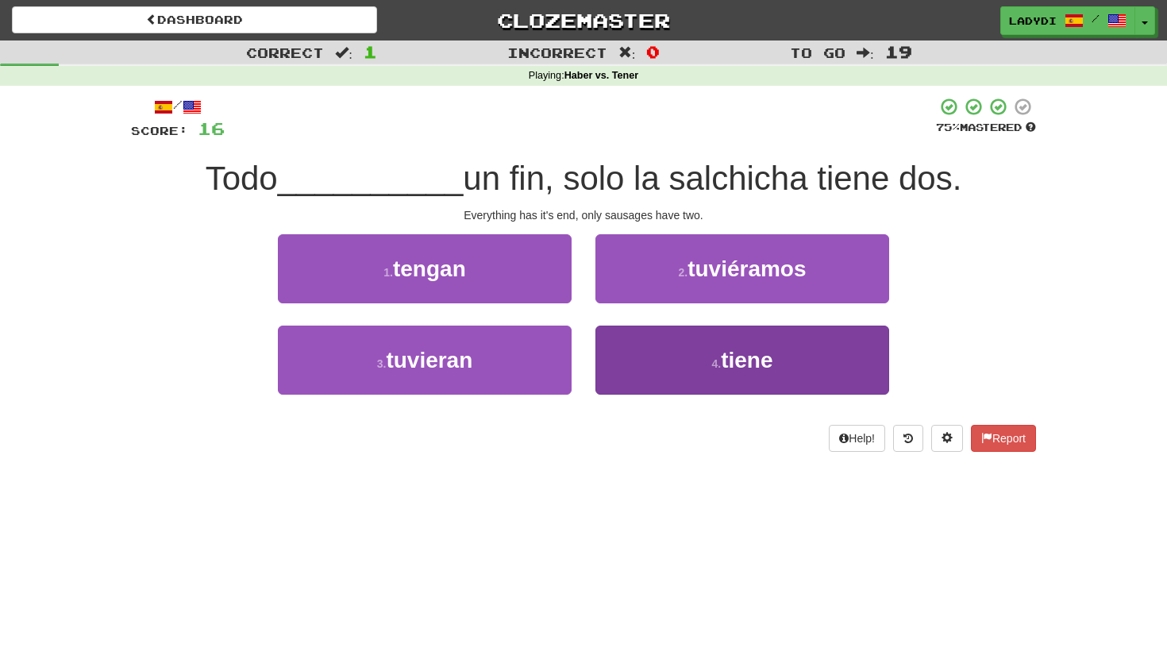
click at [656, 356] on button "4 . tiene" at bounding box center [742, 359] width 294 height 69
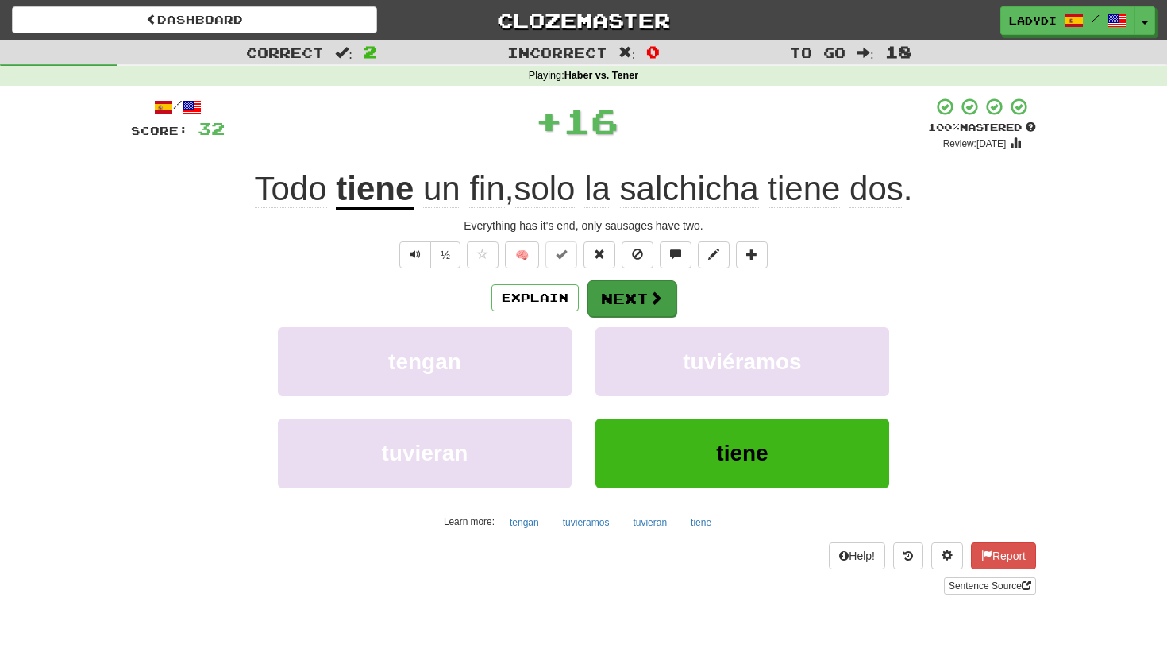
click at [640, 301] on button "Next" at bounding box center [631, 298] width 89 height 37
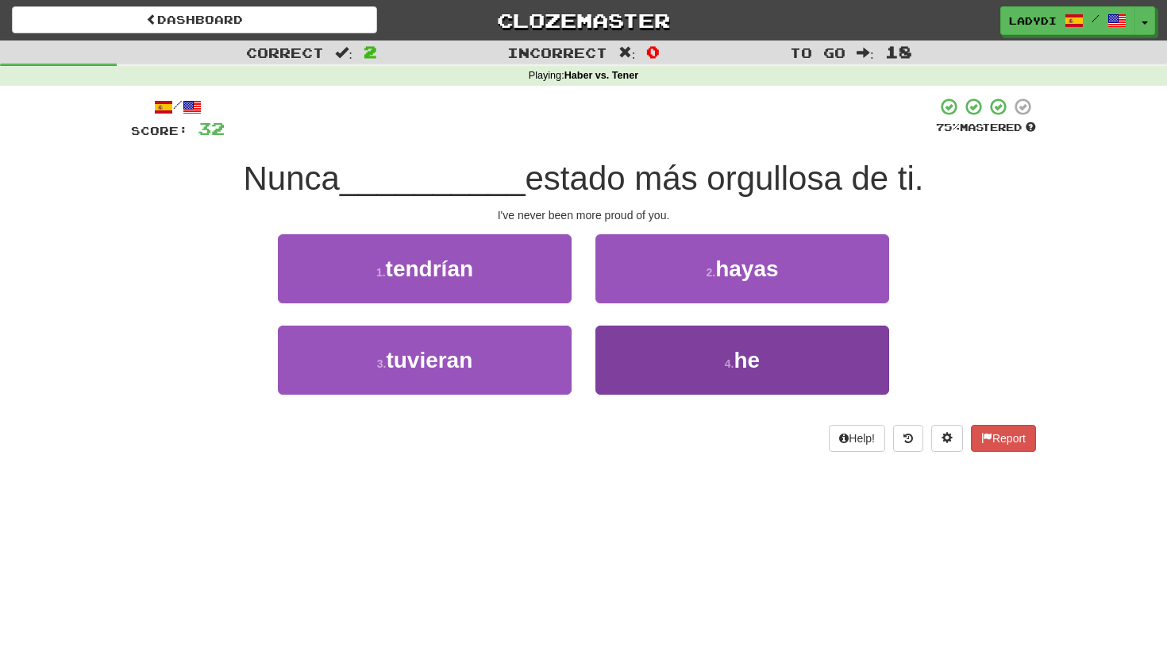
click at [632, 352] on button "4 . he" at bounding box center [742, 359] width 294 height 69
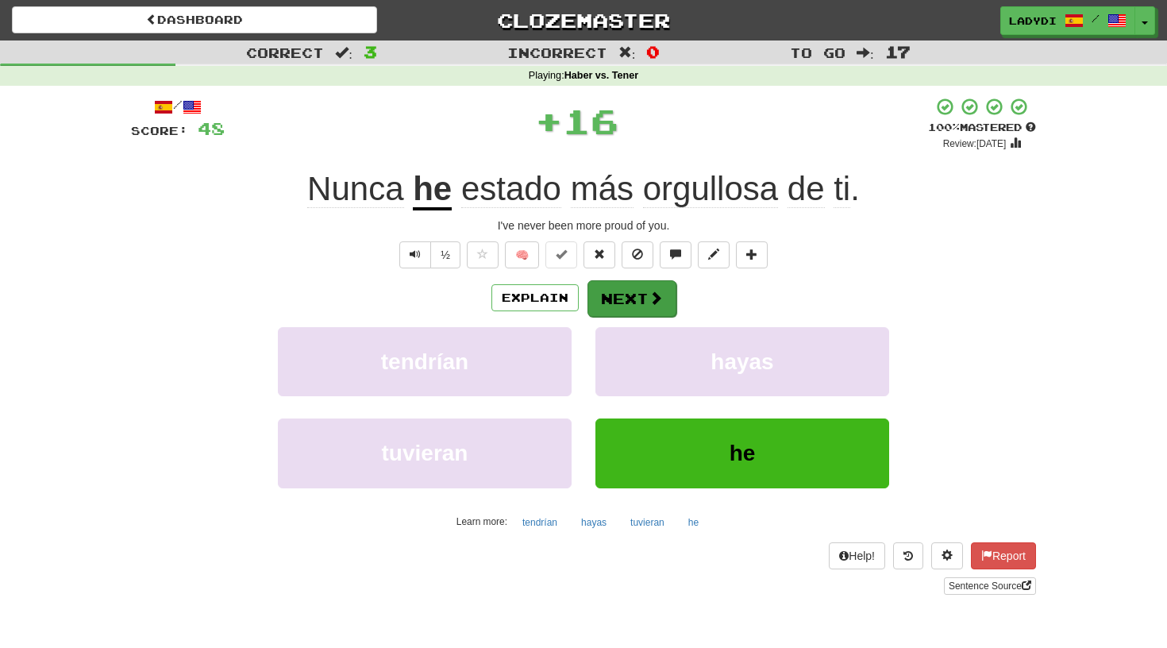
click at [625, 283] on button "Next" at bounding box center [631, 298] width 89 height 37
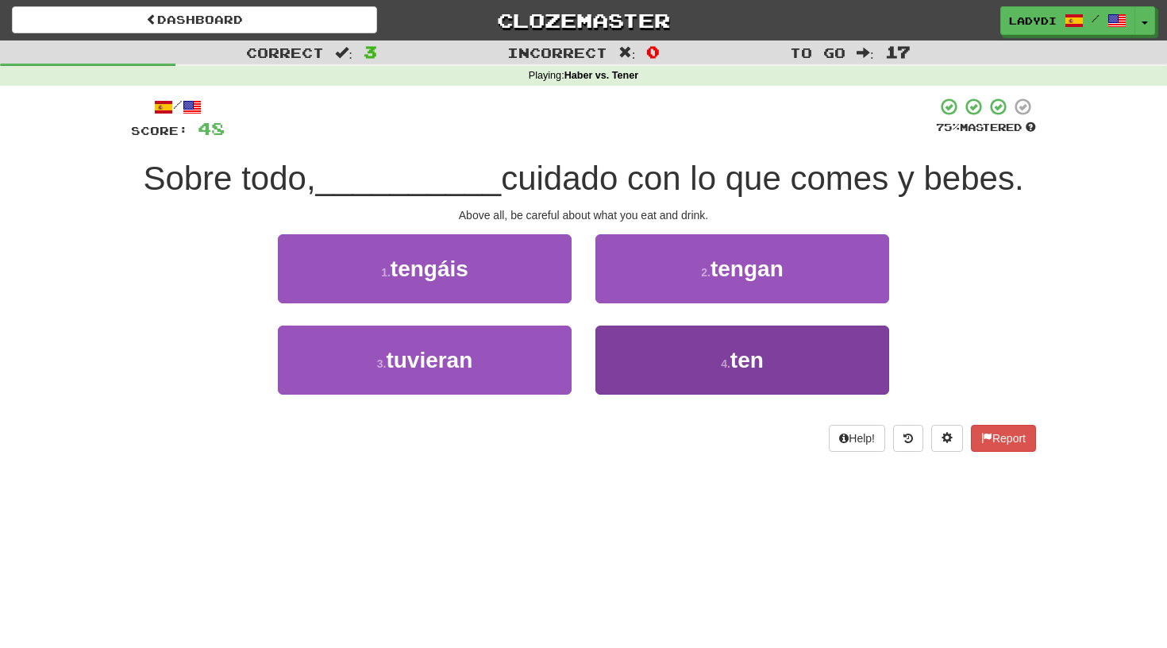
click at [633, 364] on button "4 . ten" at bounding box center [742, 359] width 294 height 69
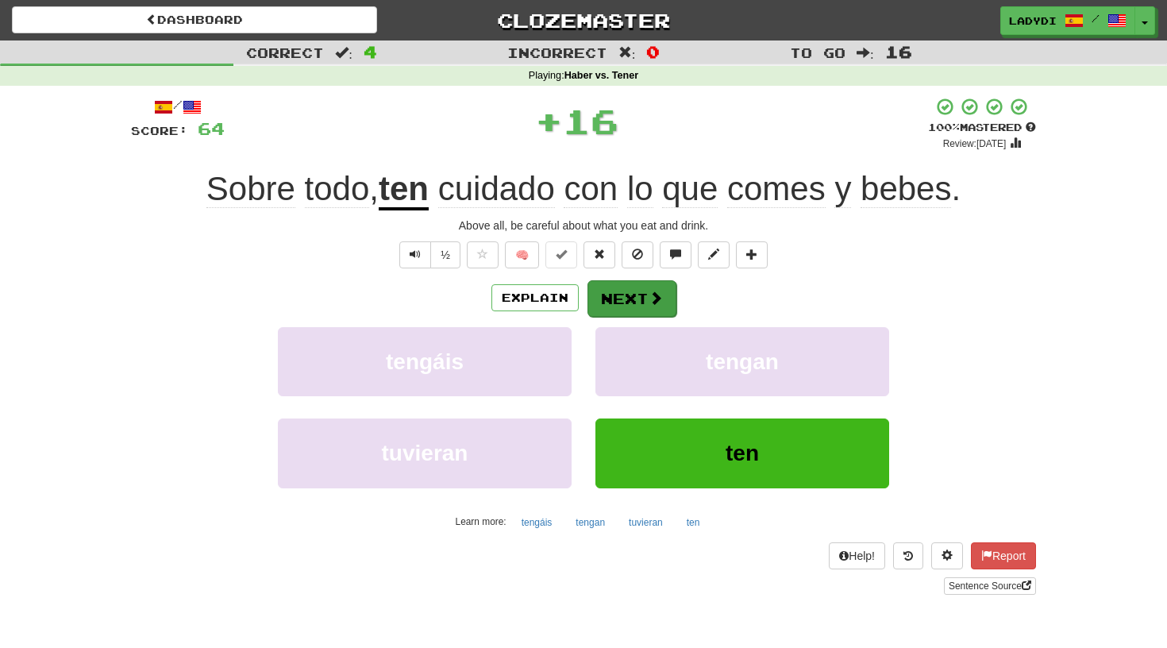
click at [622, 287] on button "Next" at bounding box center [631, 298] width 89 height 37
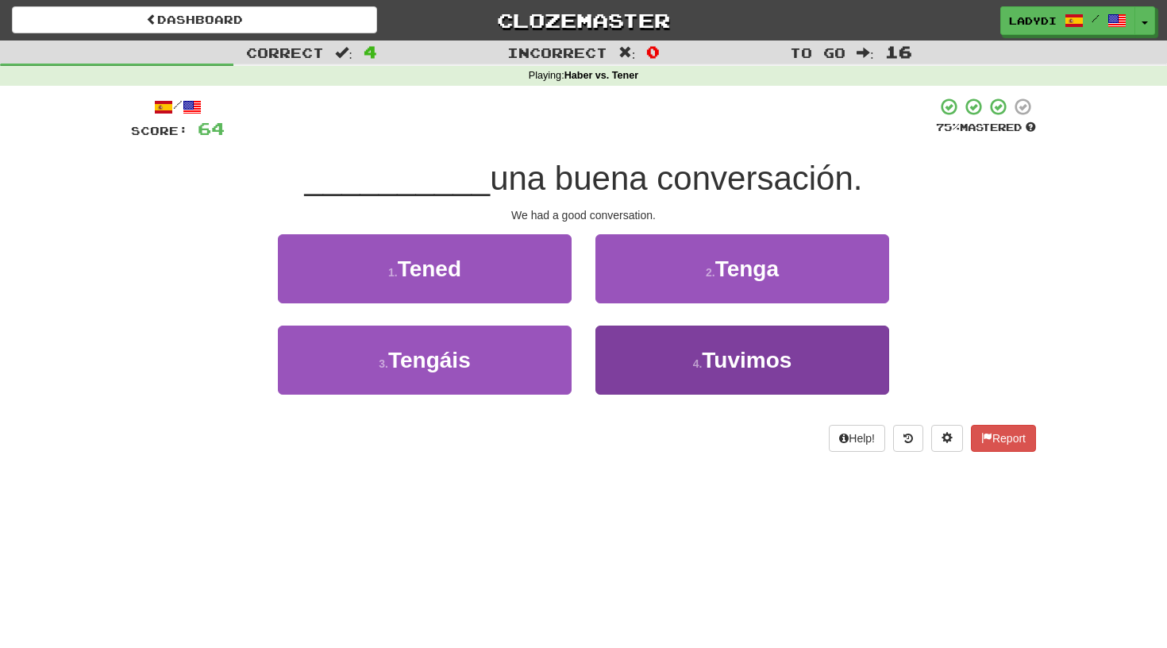
click at [624, 353] on button "4 . Tuvimos" at bounding box center [742, 359] width 294 height 69
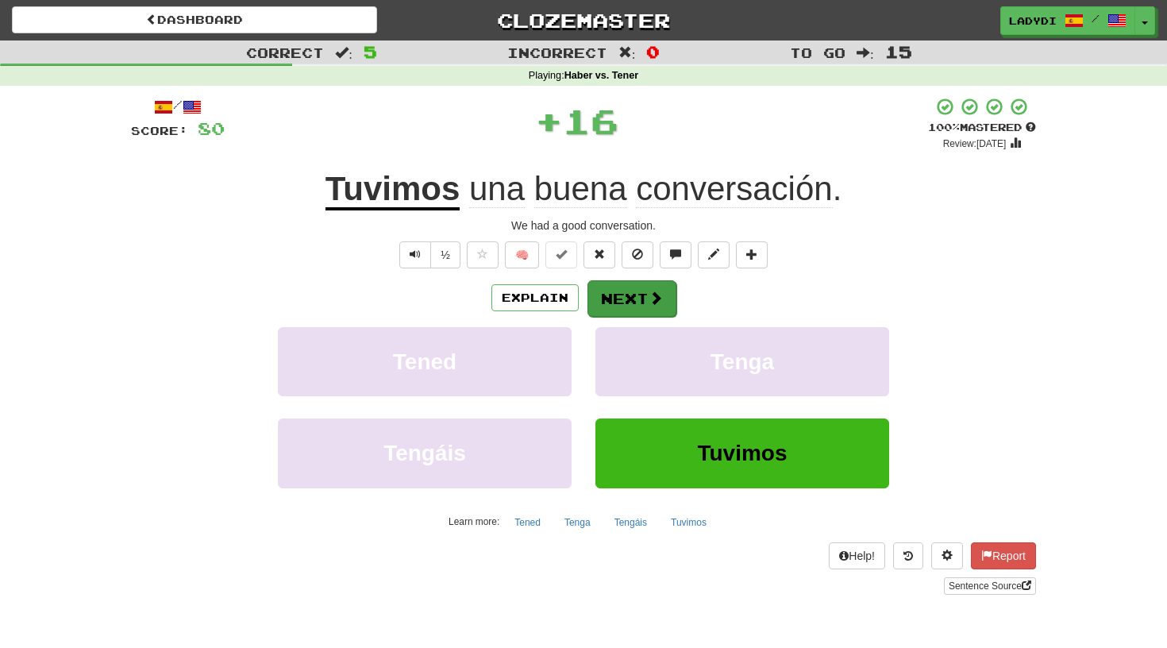
click at [623, 302] on button "Next" at bounding box center [631, 298] width 89 height 37
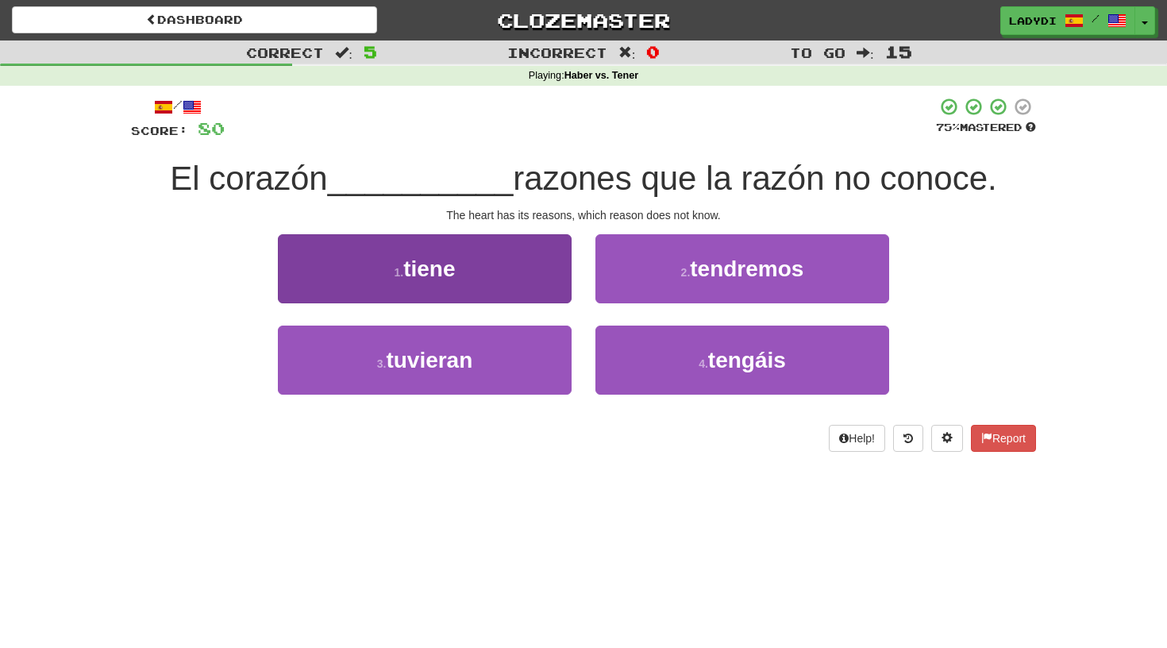
click at [547, 285] on button "1 . tiene" at bounding box center [425, 268] width 294 height 69
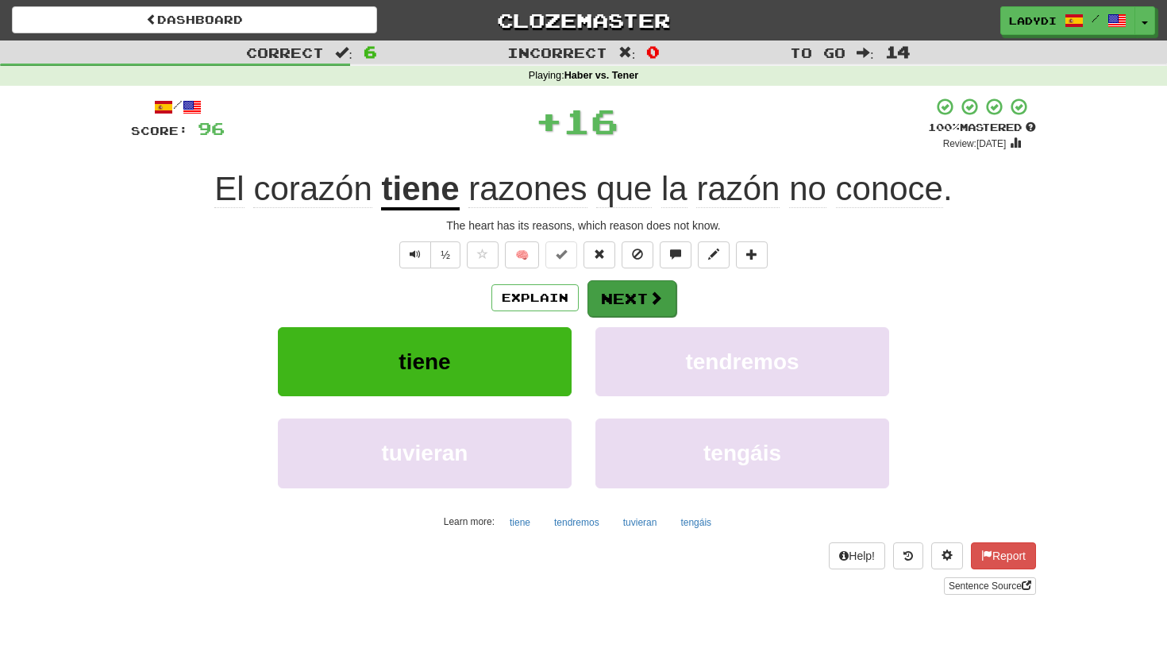
click at [617, 295] on button "Next" at bounding box center [631, 298] width 89 height 37
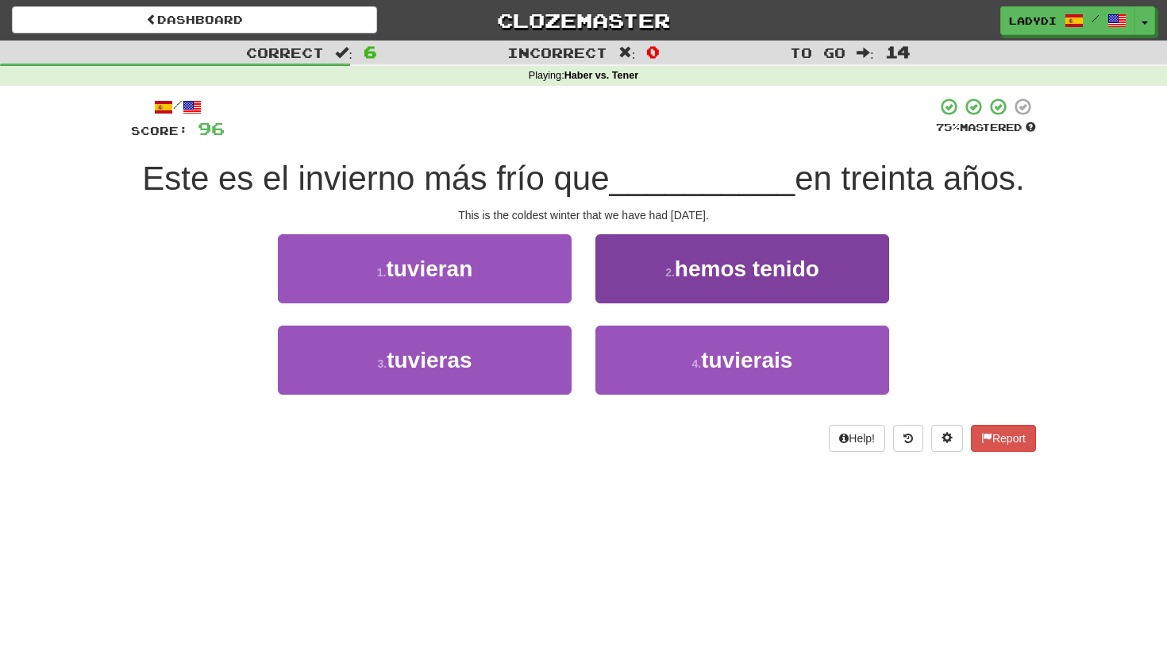
click at [640, 278] on button "2 . hemos tenido" at bounding box center [742, 268] width 294 height 69
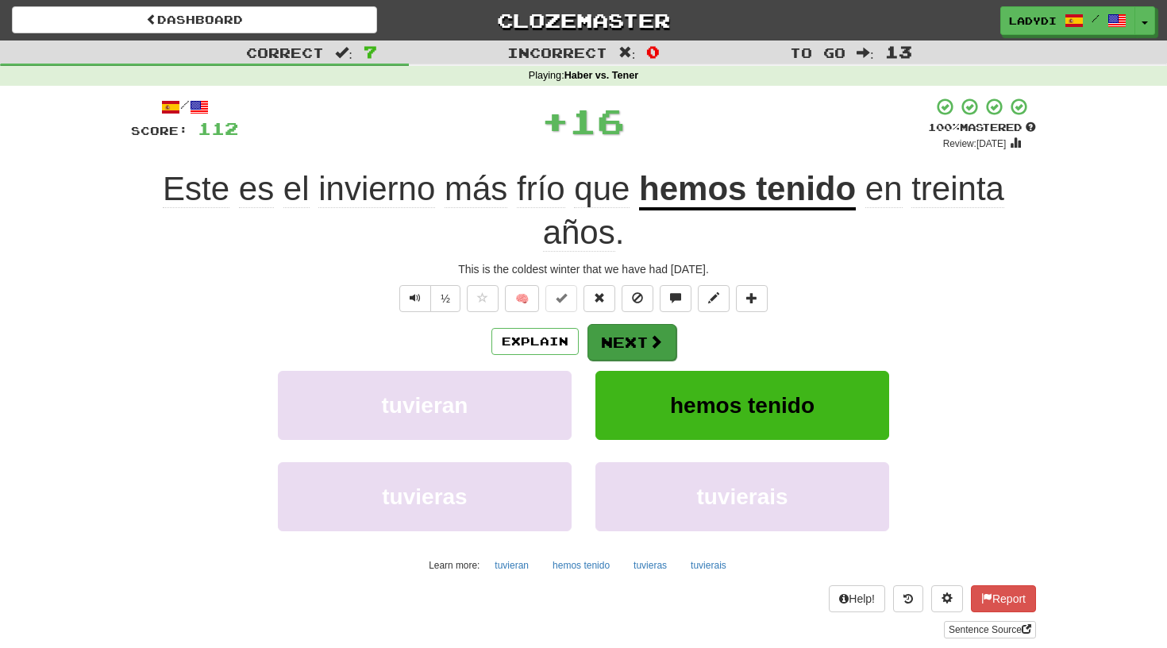
click at [617, 331] on button "Next" at bounding box center [631, 342] width 89 height 37
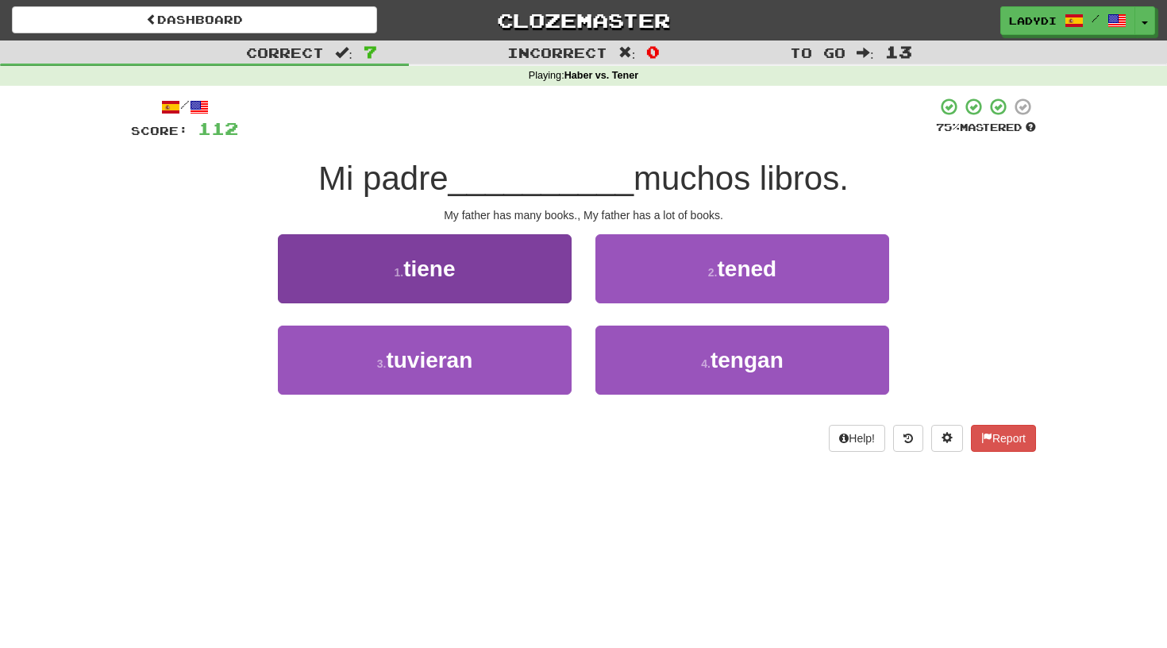
click at [515, 271] on button "1 . tiene" at bounding box center [425, 268] width 294 height 69
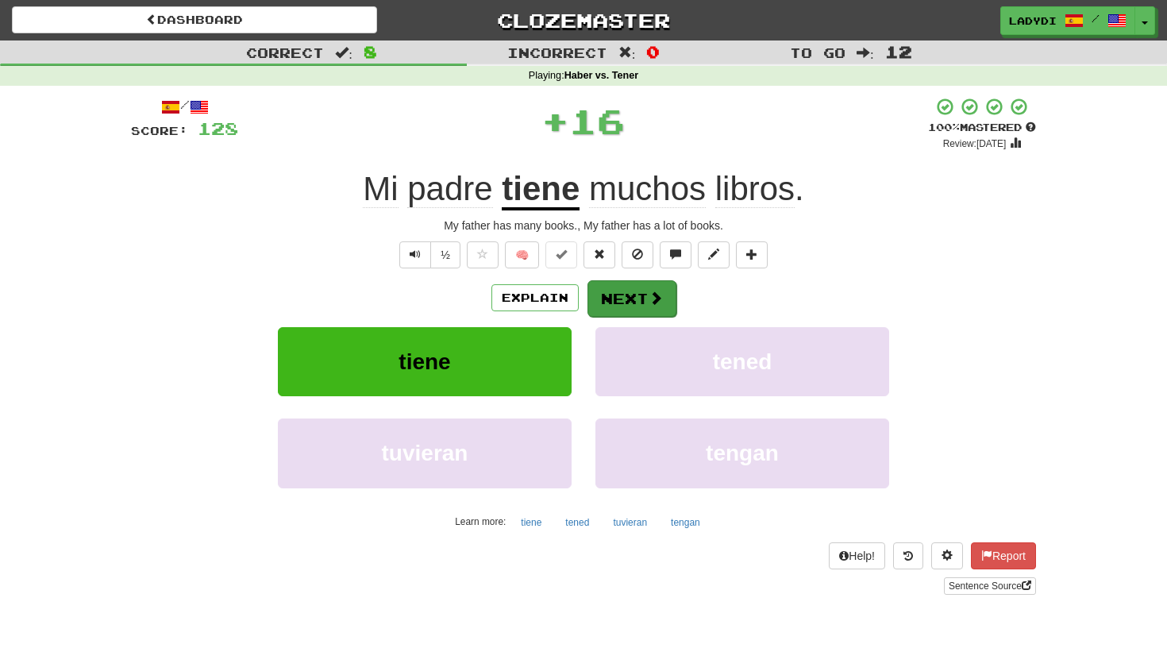
click at [652, 293] on span at bounding box center [655, 297] width 14 height 14
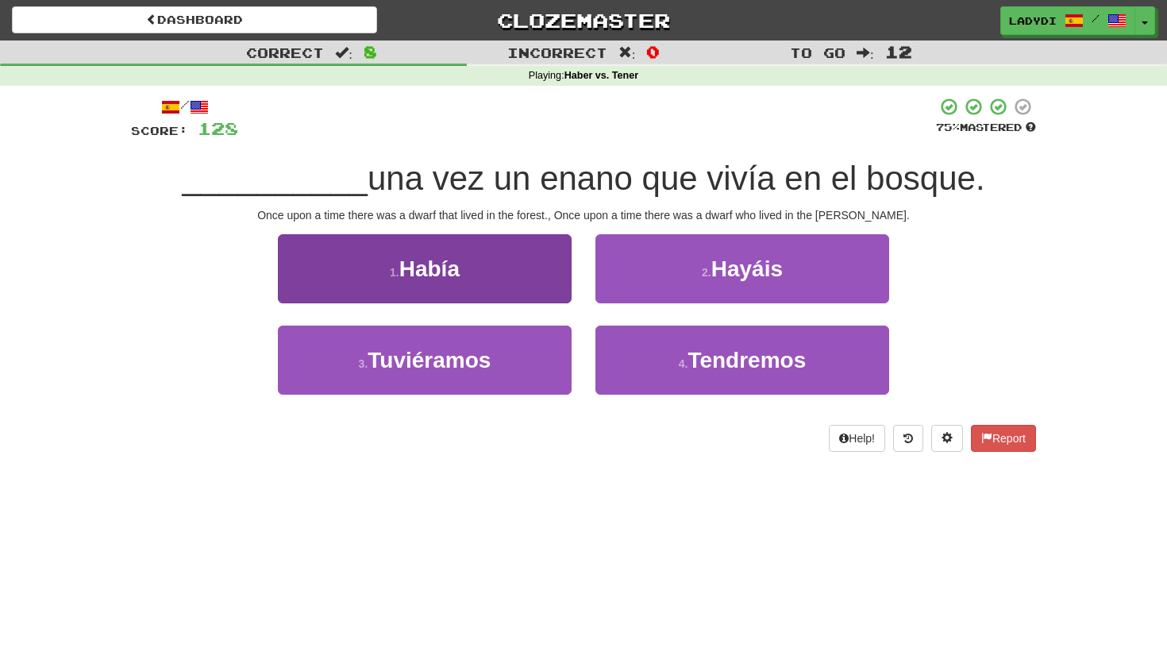
click at [533, 277] on button "1 . Había" at bounding box center [425, 268] width 294 height 69
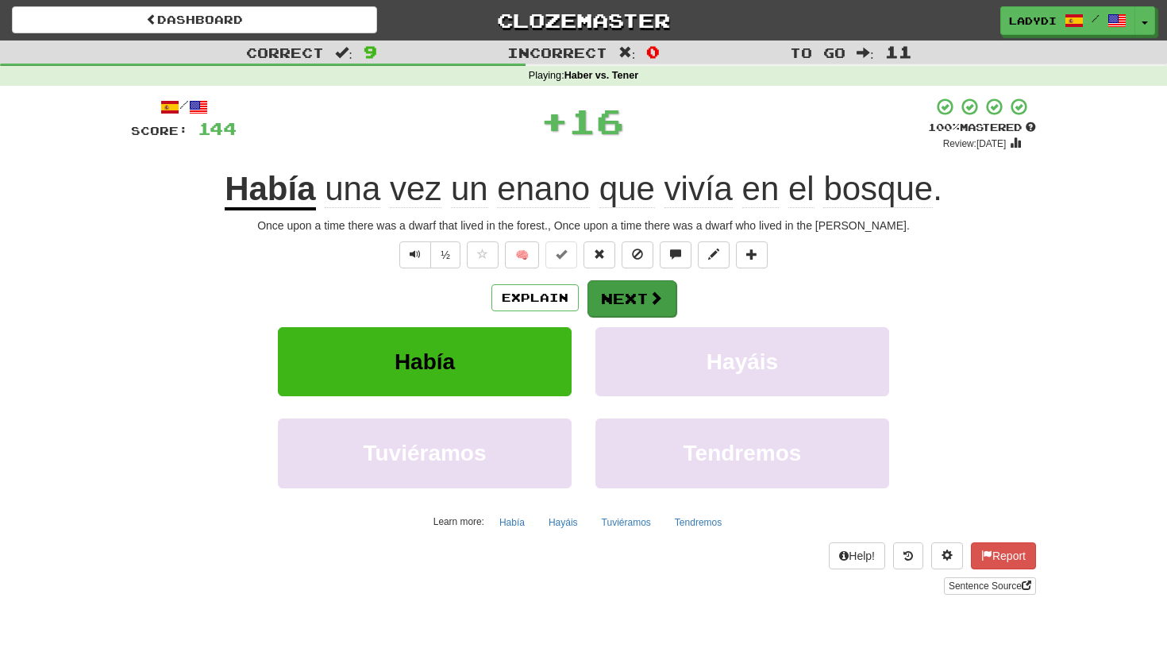
click at [614, 290] on button "Next" at bounding box center [631, 298] width 89 height 37
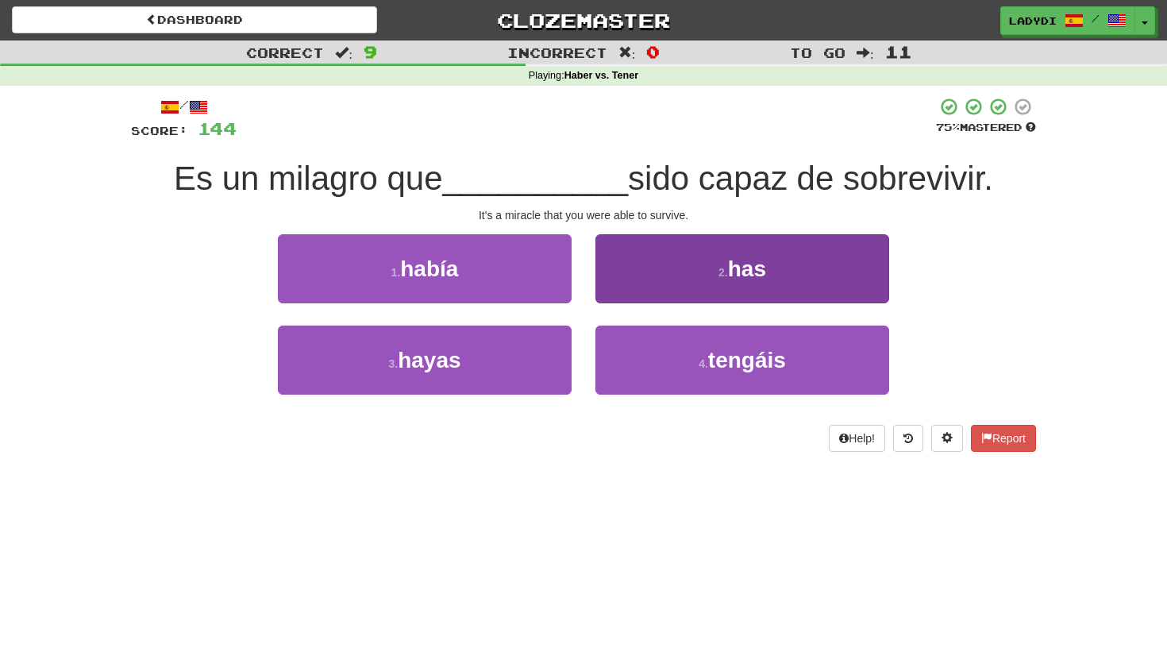
click at [650, 277] on button "2 . has" at bounding box center [742, 268] width 294 height 69
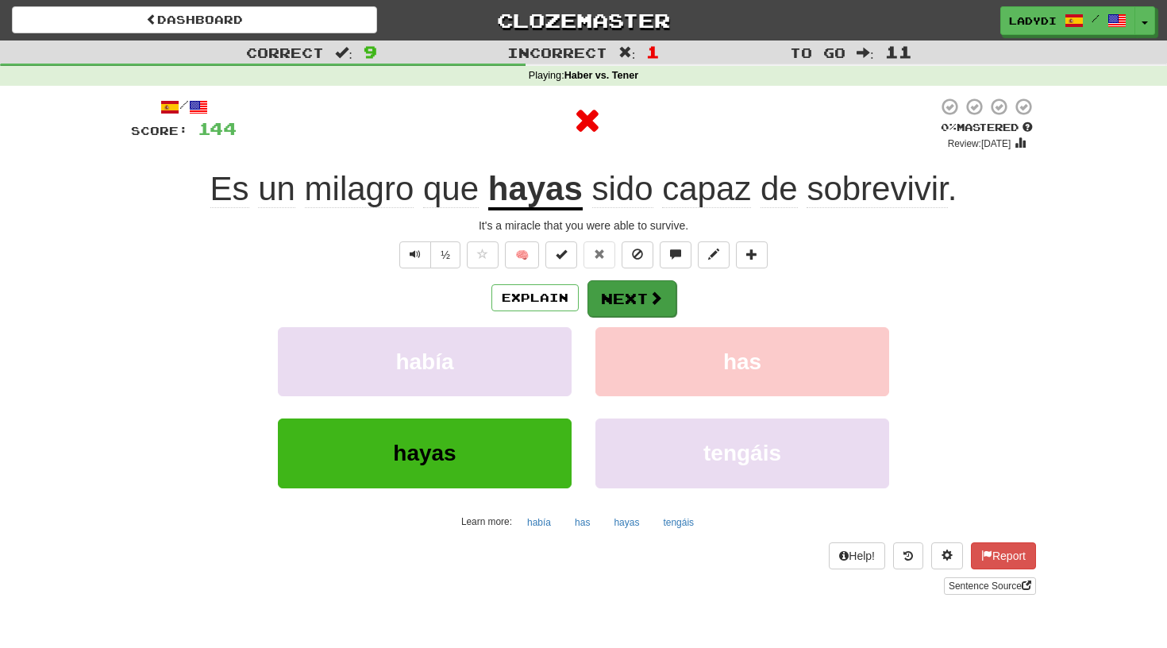
click at [638, 300] on button "Next" at bounding box center [631, 298] width 89 height 37
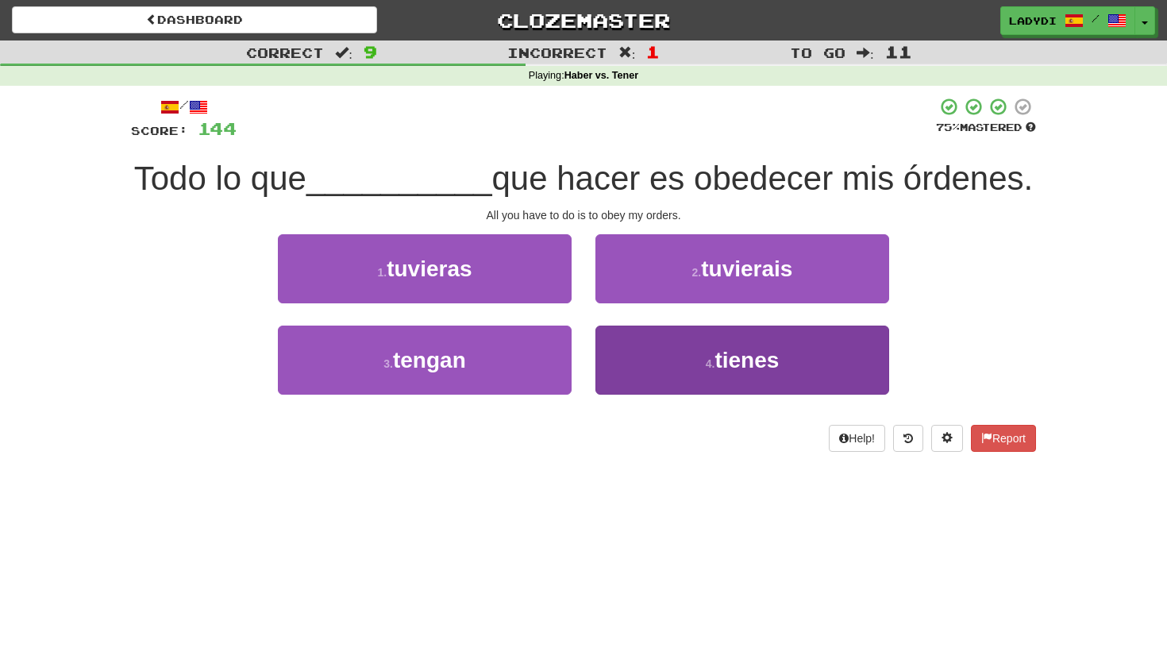
click at [659, 361] on button "4 . tienes" at bounding box center [742, 359] width 294 height 69
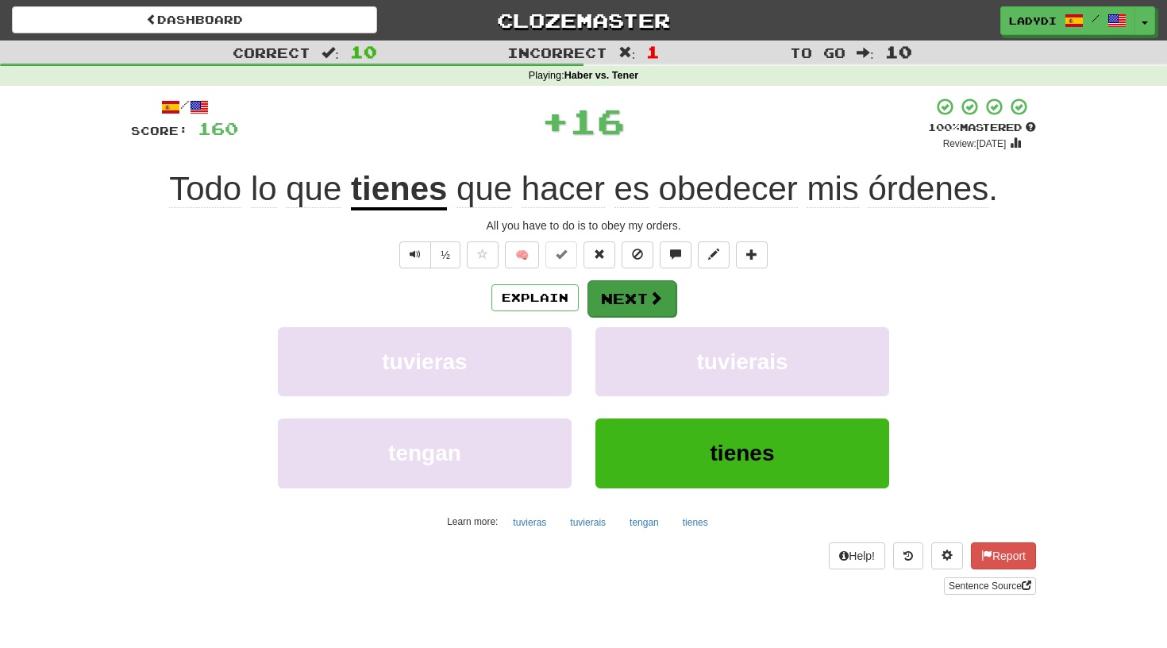
click at [634, 294] on button "Next" at bounding box center [631, 298] width 89 height 37
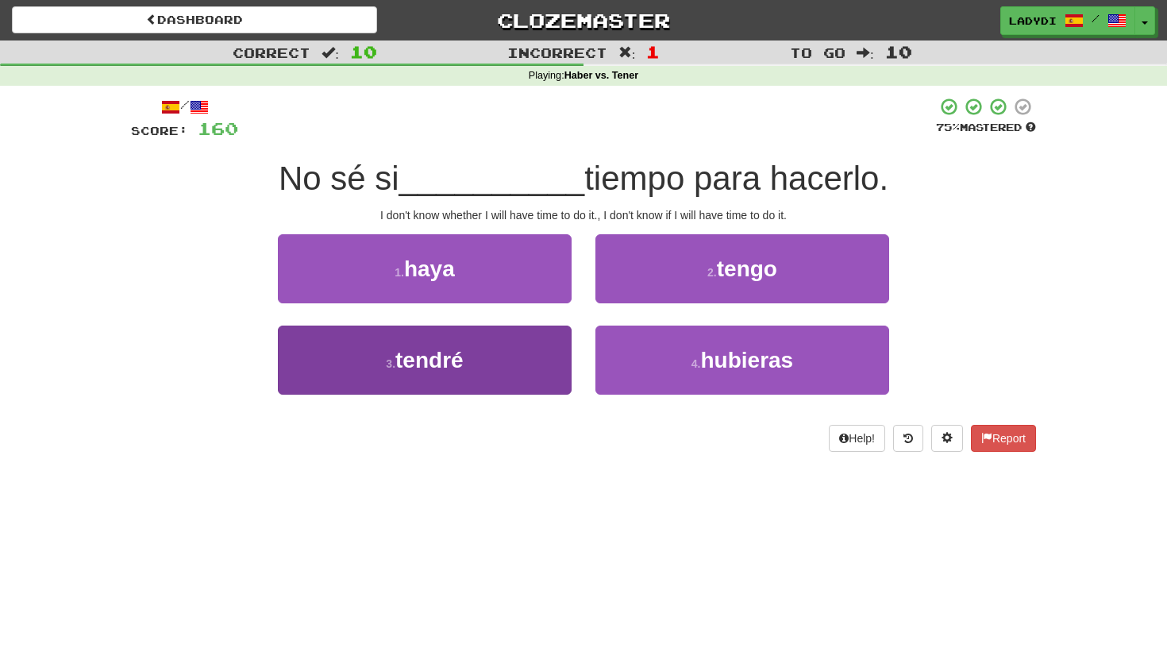
click at [521, 354] on button "3 . tendré" at bounding box center [425, 359] width 294 height 69
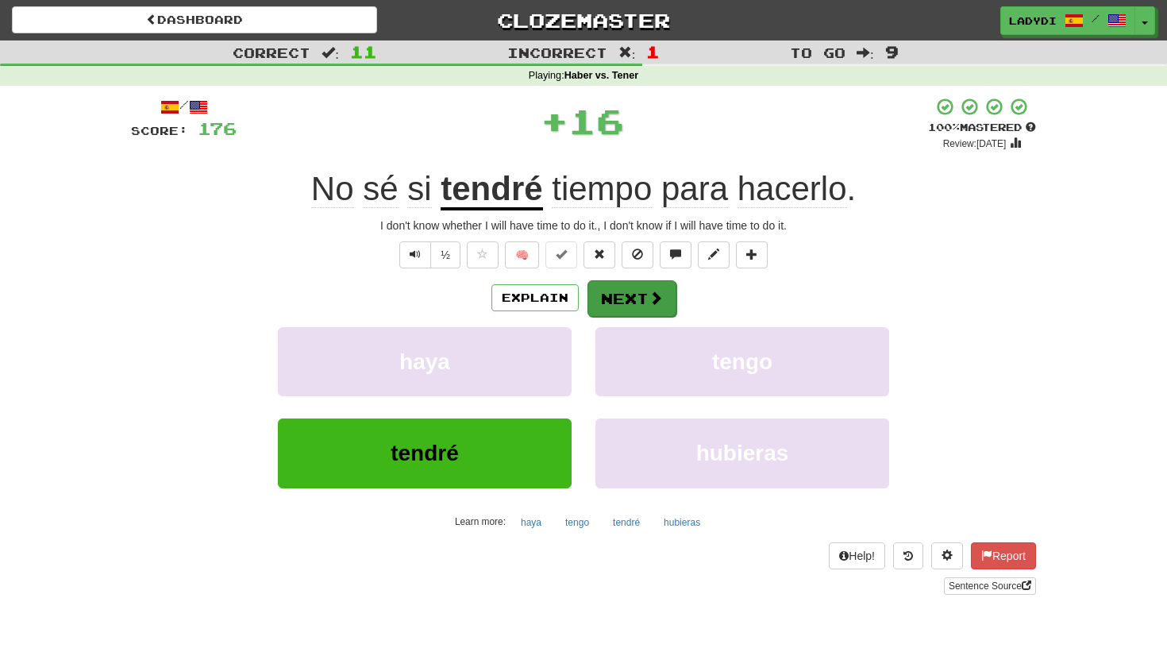
click at [608, 286] on button "Next" at bounding box center [631, 298] width 89 height 37
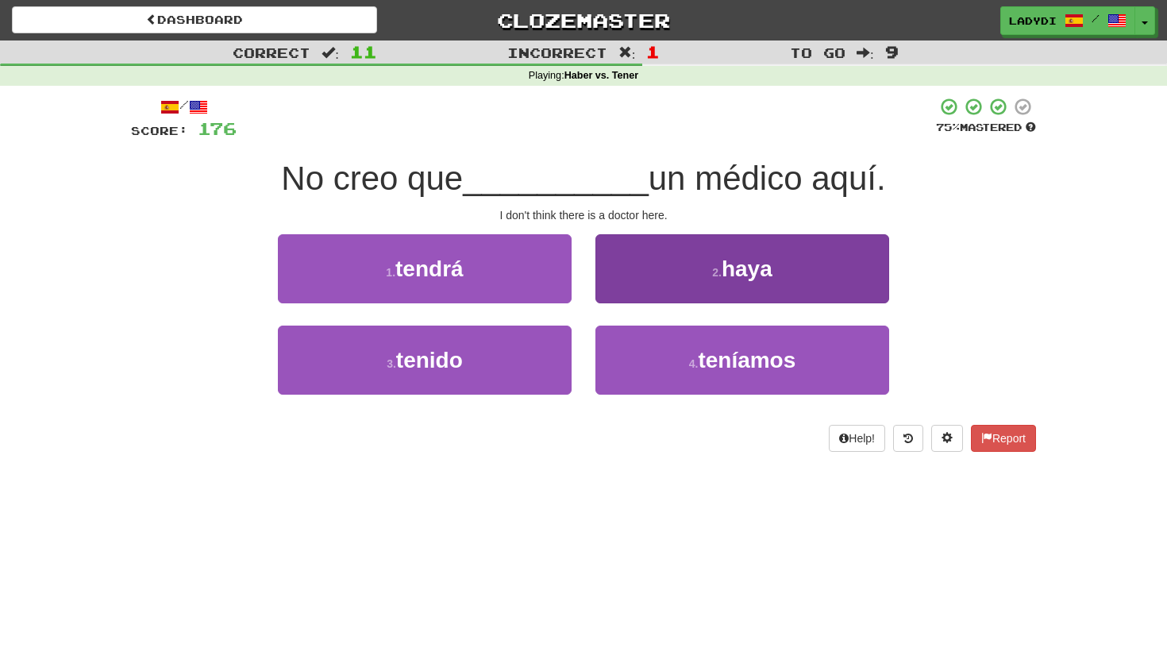
click at [630, 275] on button "2 . haya" at bounding box center [742, 268] width 294 height 69
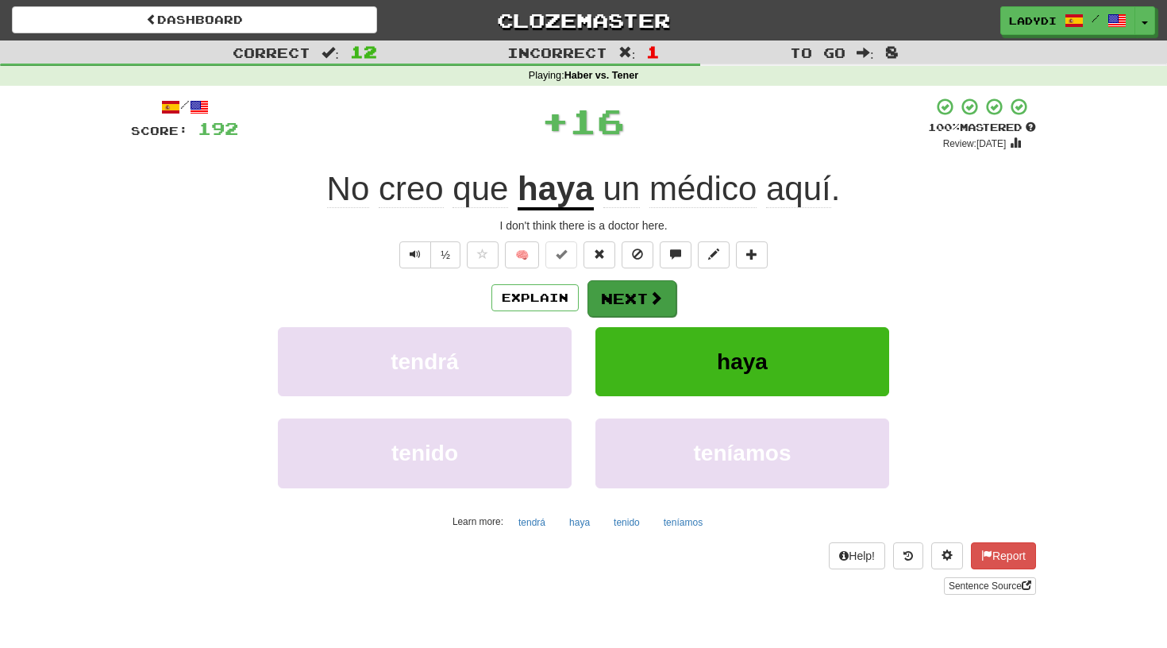
click at [606, 298] on button "Next" at bounding box center [631, 298] width 89 height 37
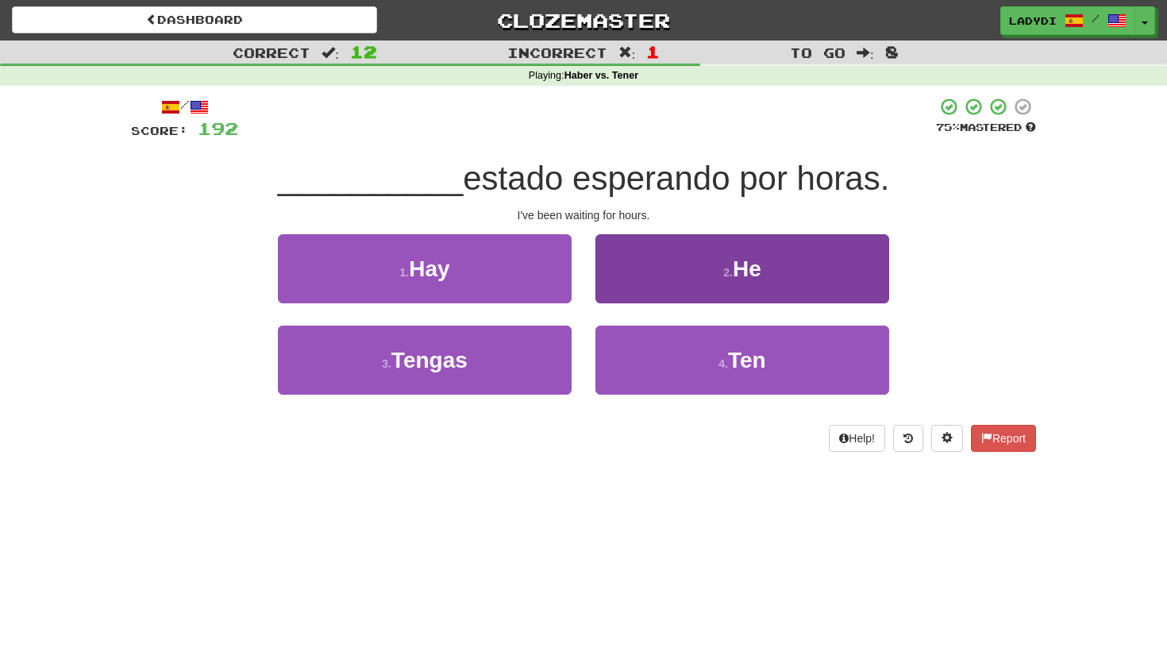
click at [653, 273] on button "2 . He" at bounding box center [742, 268] width 294 height 69
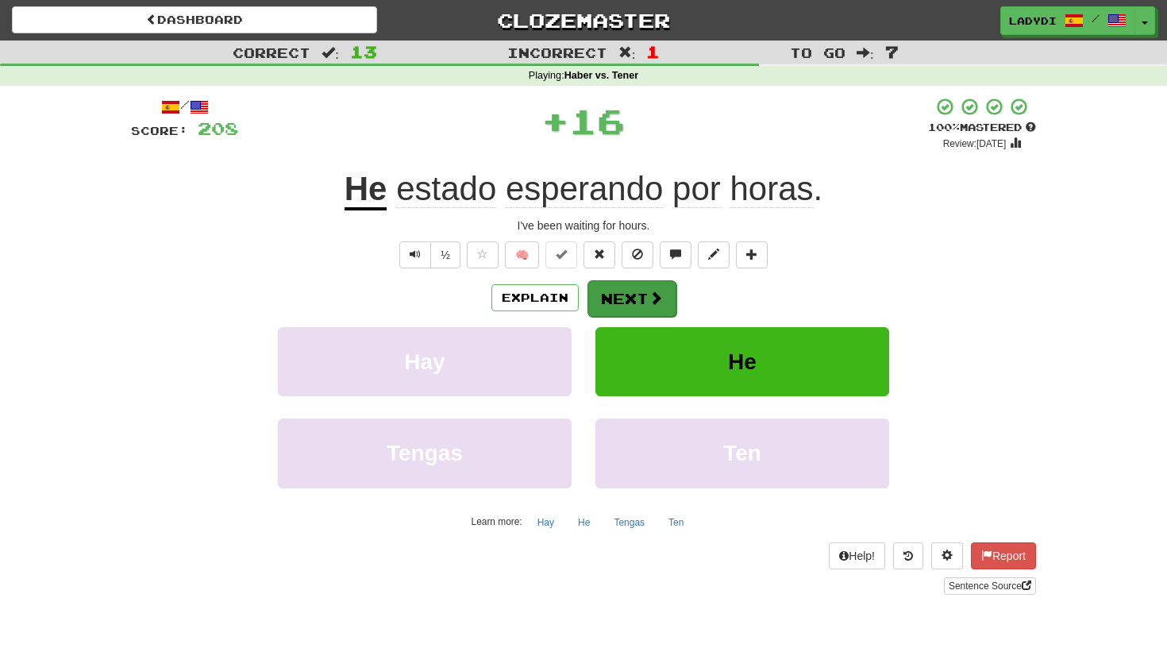
click at [634, 293] on button "Next" at bounding box center [631, 298] width 89 height 37
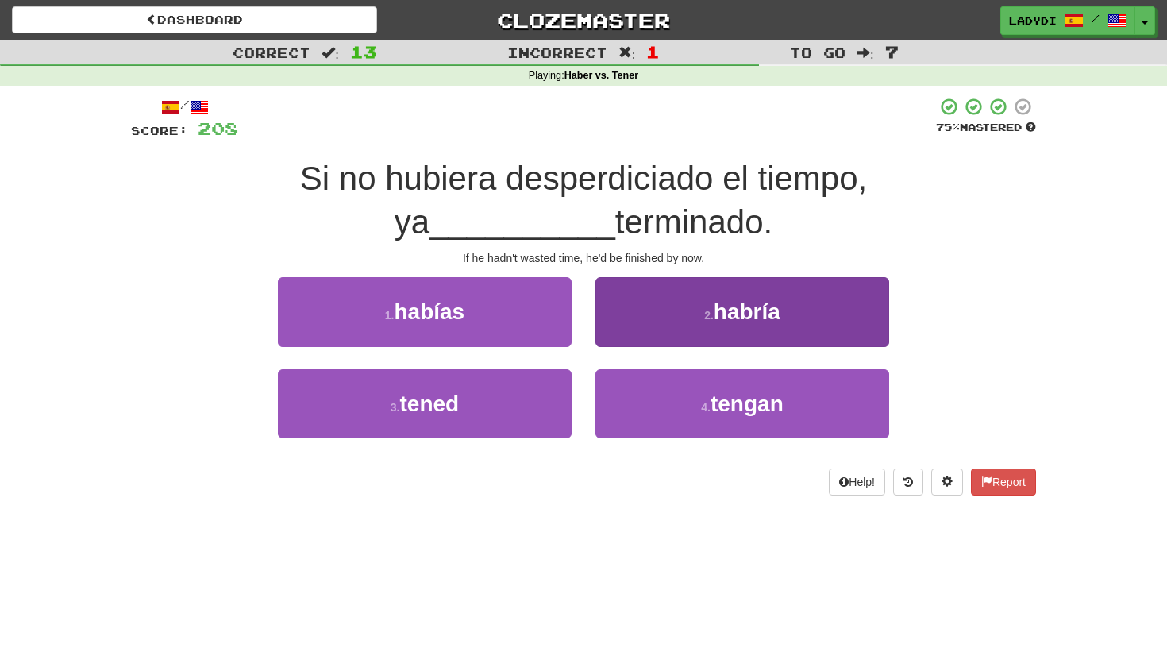
click at [663, 305] on button "2 . habría" at bounding box center [742, 311] width 294 height 69
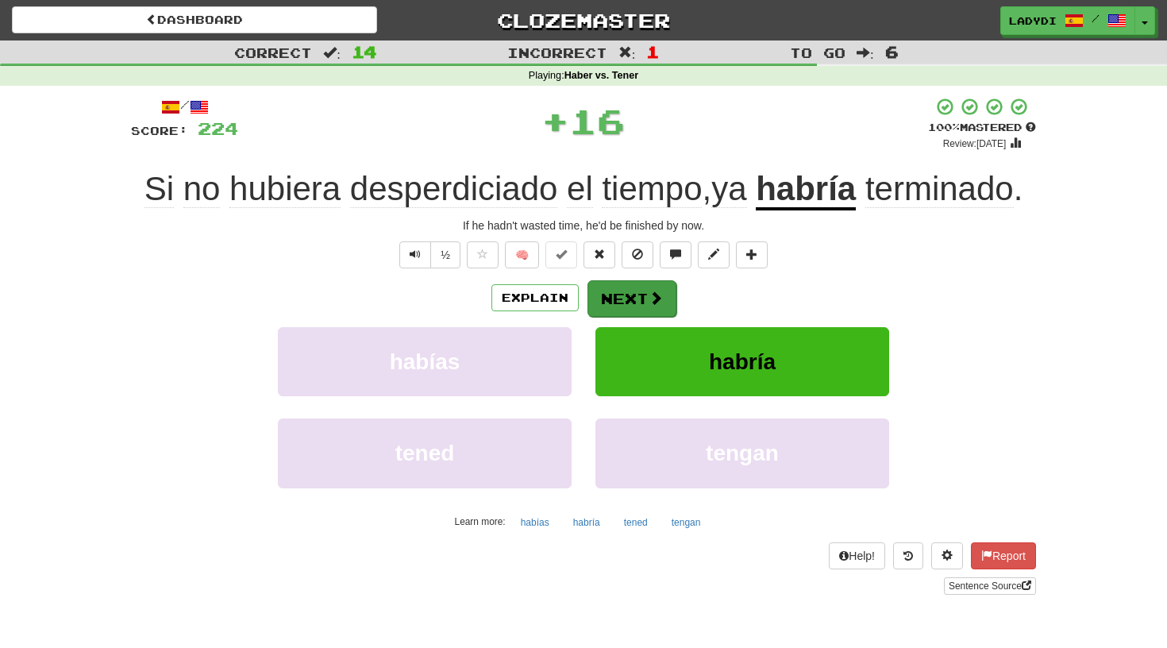
click at [639, 295] on button "Next" at bounding box center [631, 298] width 89 height 37
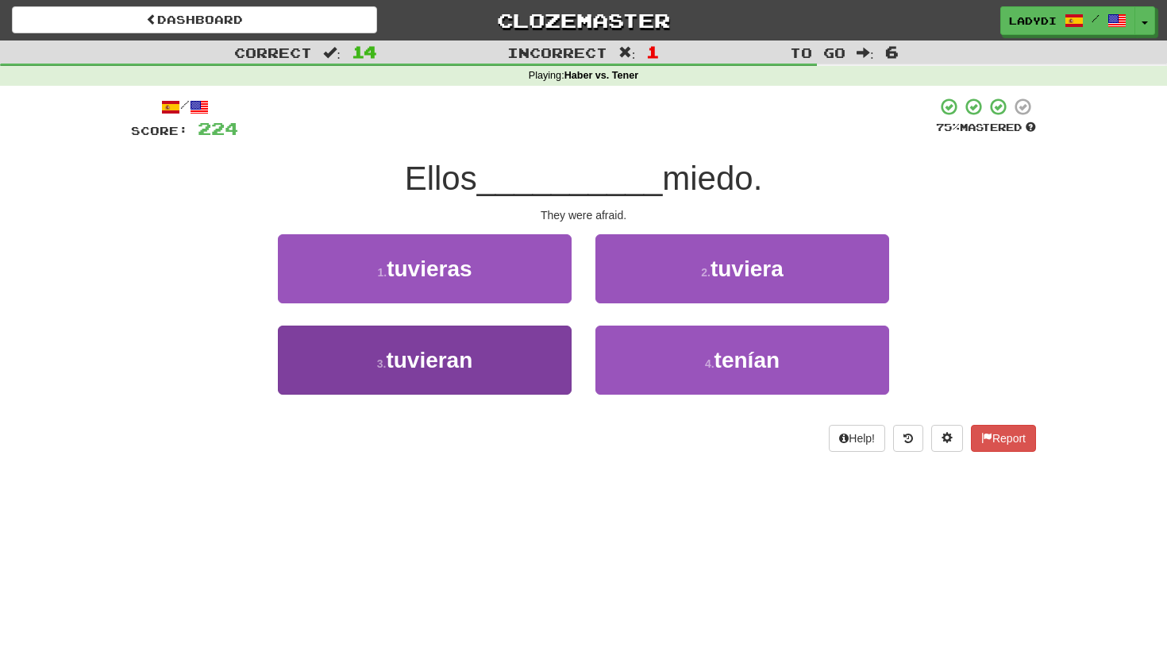
click at [514, 363] on button "3 . tuvieran" at bounding box center [425, 359] width 294 height 69
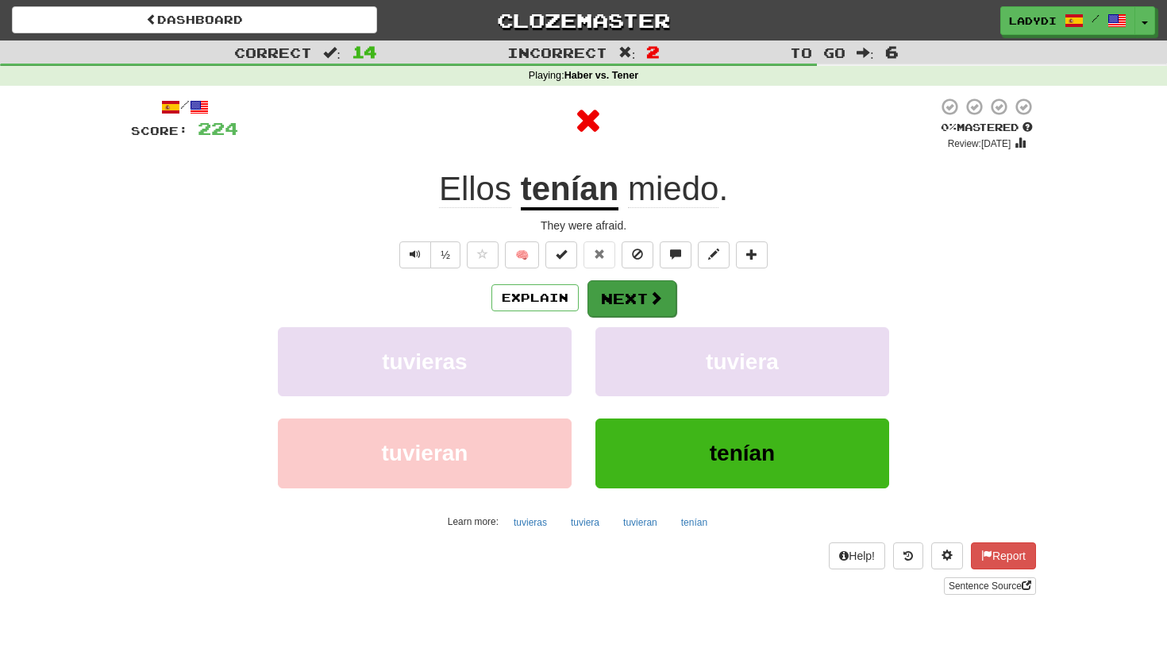
click at [621, 303] on button "Next" at bounding box center [631, 298] width 89 height 37
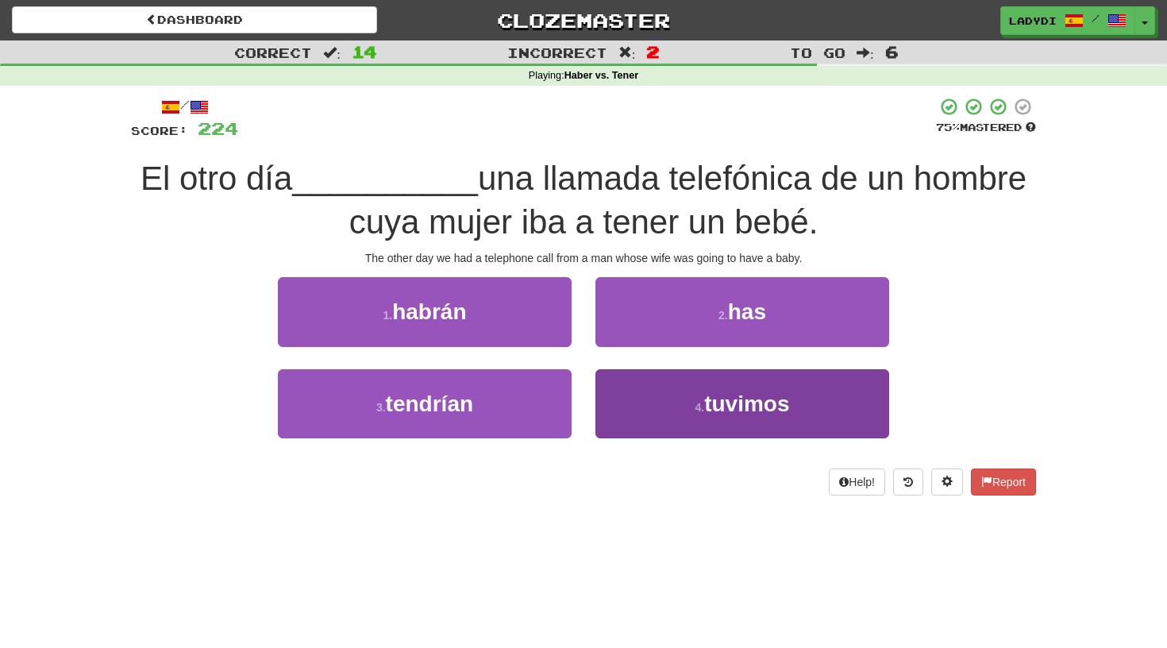
click at [640, 402] on button "4 . tuvimos" at bounding box center [742, 403] width 294 height 69
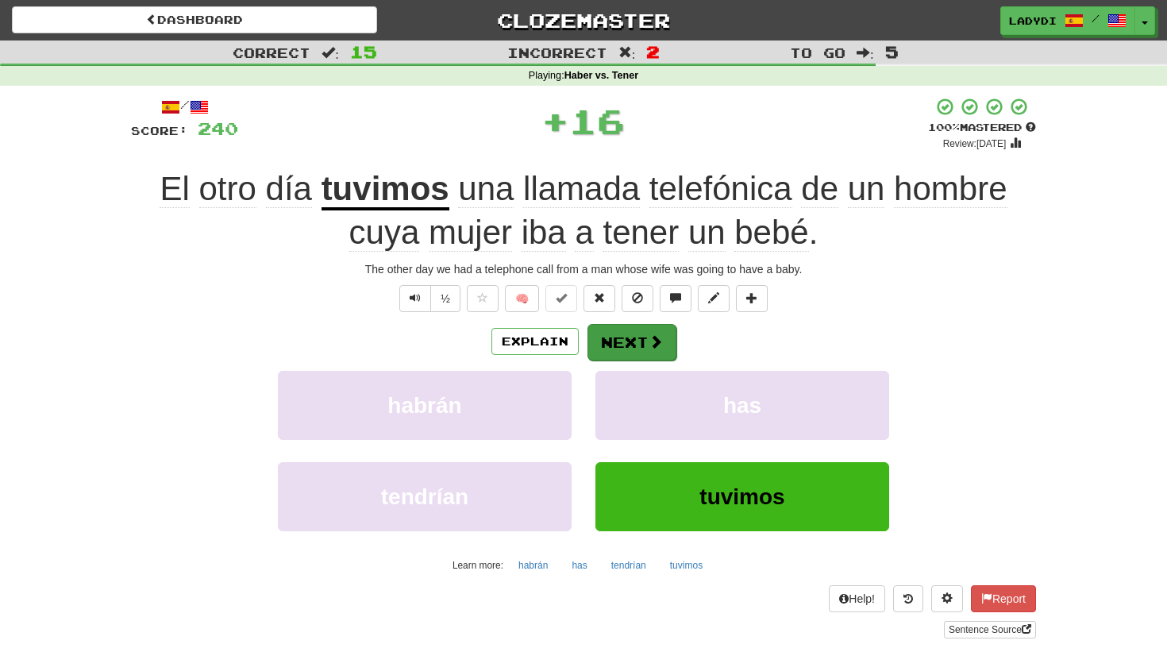
click at [625, 352] on button "Next" at bounding box center [631, 342] width 89 height 37
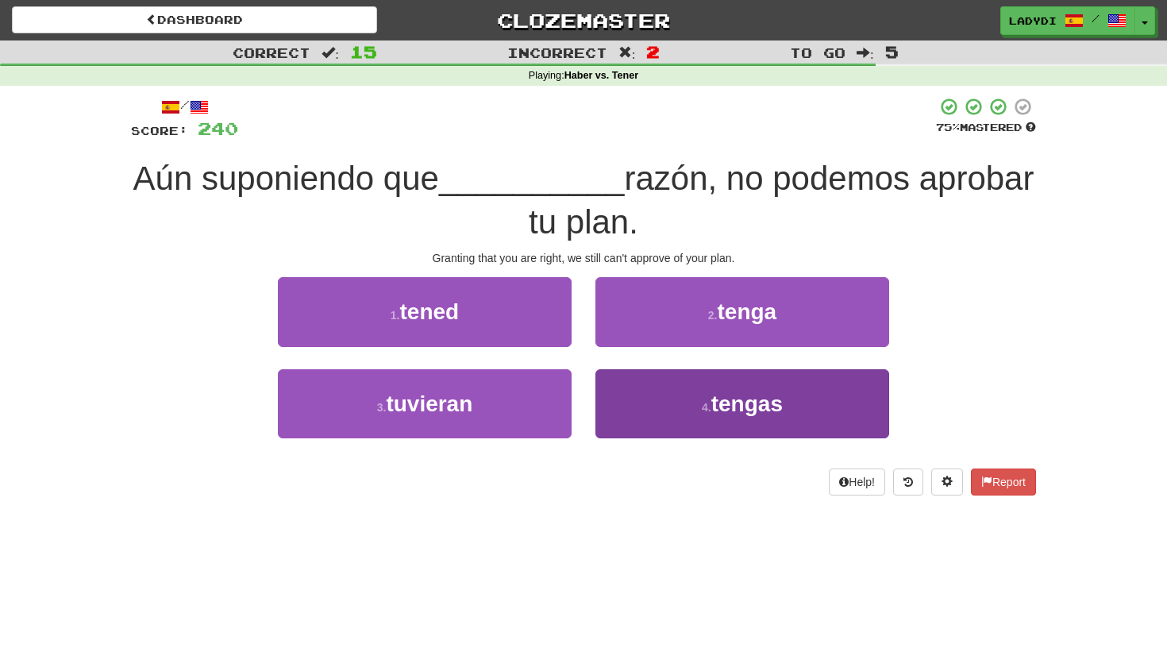
click at [644, 399] on button "4 . tengas" at bounding box center [742, 403] width 294 height 69
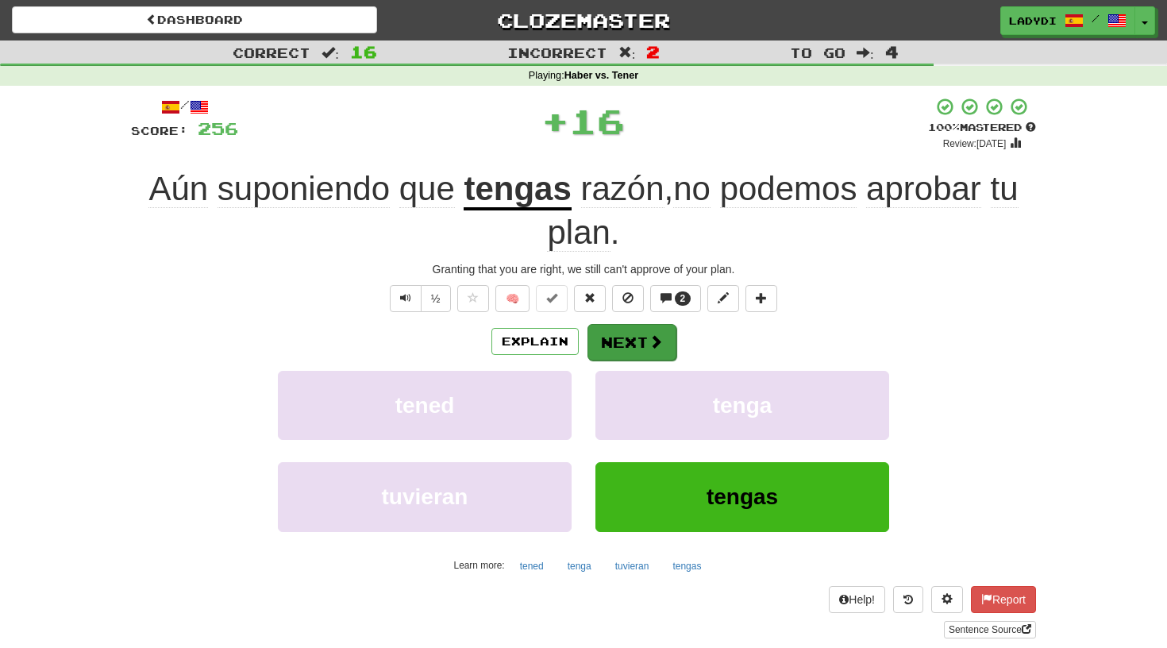
click at [629, 341] on button "Next" at bounding box center [631, 342] width 89 height 37
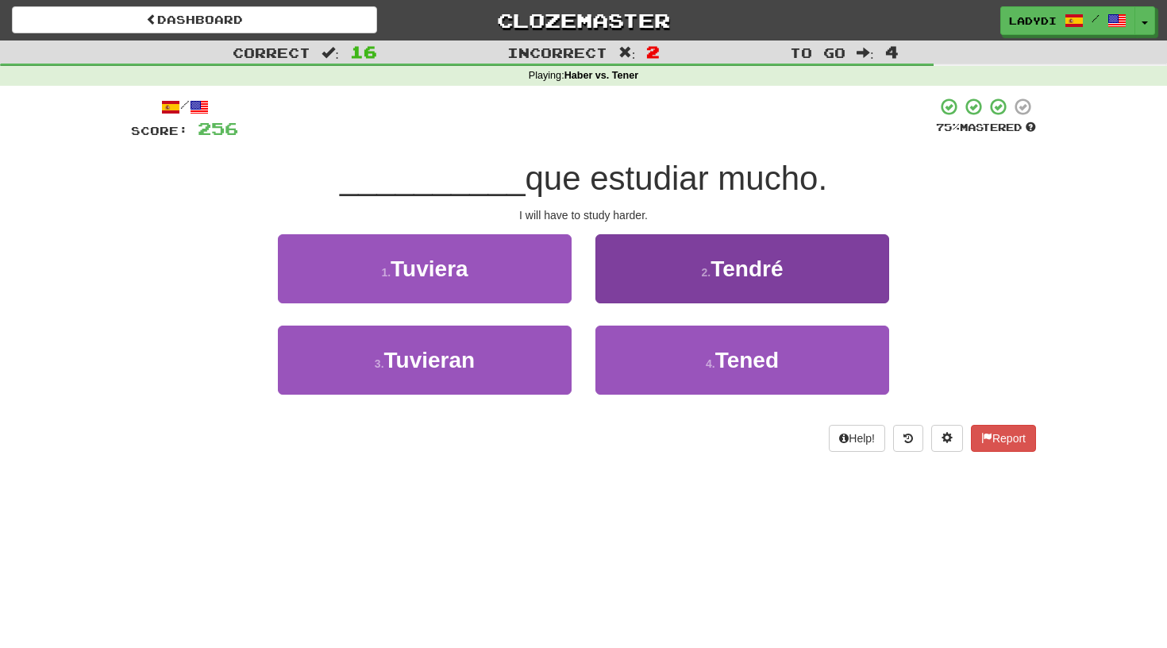
click at [649, 287] on button "2 . Tendré" at bounding box center [742, 268] width 294 height 69
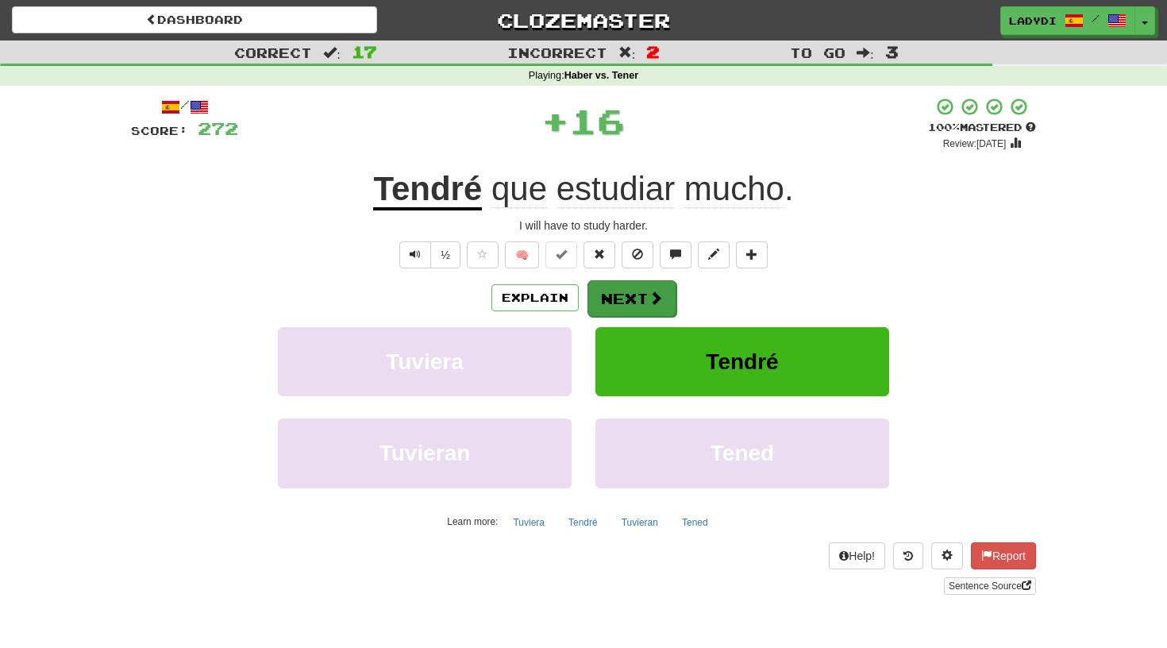
click at [633, 289] on button "Next" at bounding box center [631, 298] width 89 height 37
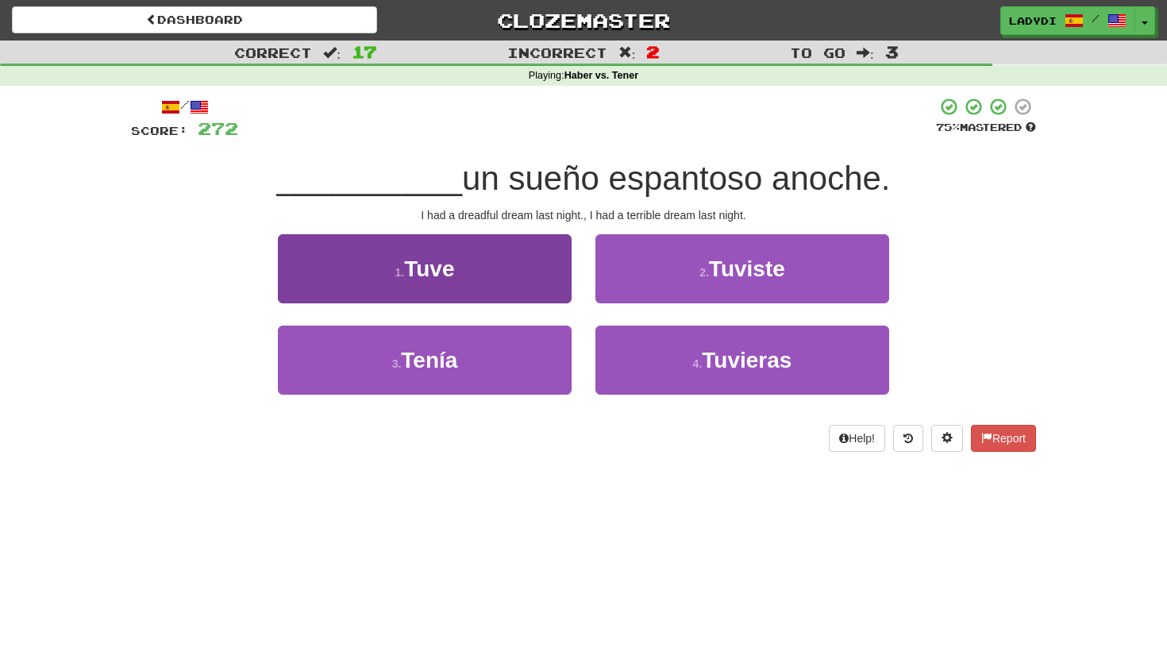
click at [535, 279] on button "1 . Tuve" at bounding box center [425, 268] width 294 height 69
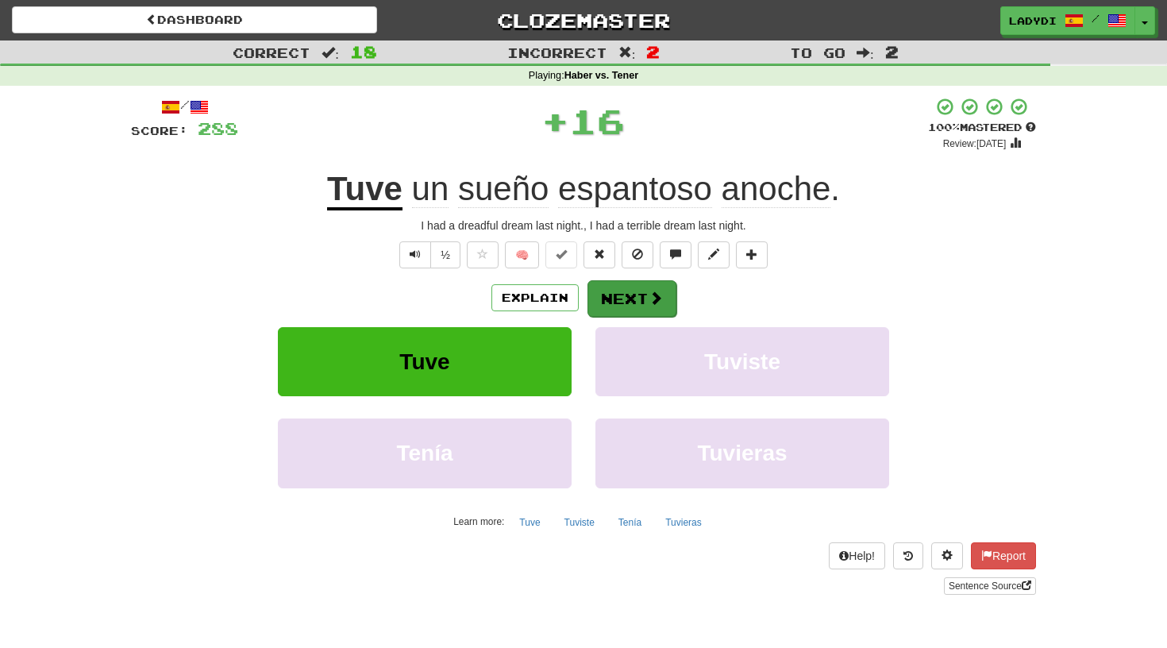
click at [621, 303] on button "Next" at bounding box center [631, 298] width 89 height 37
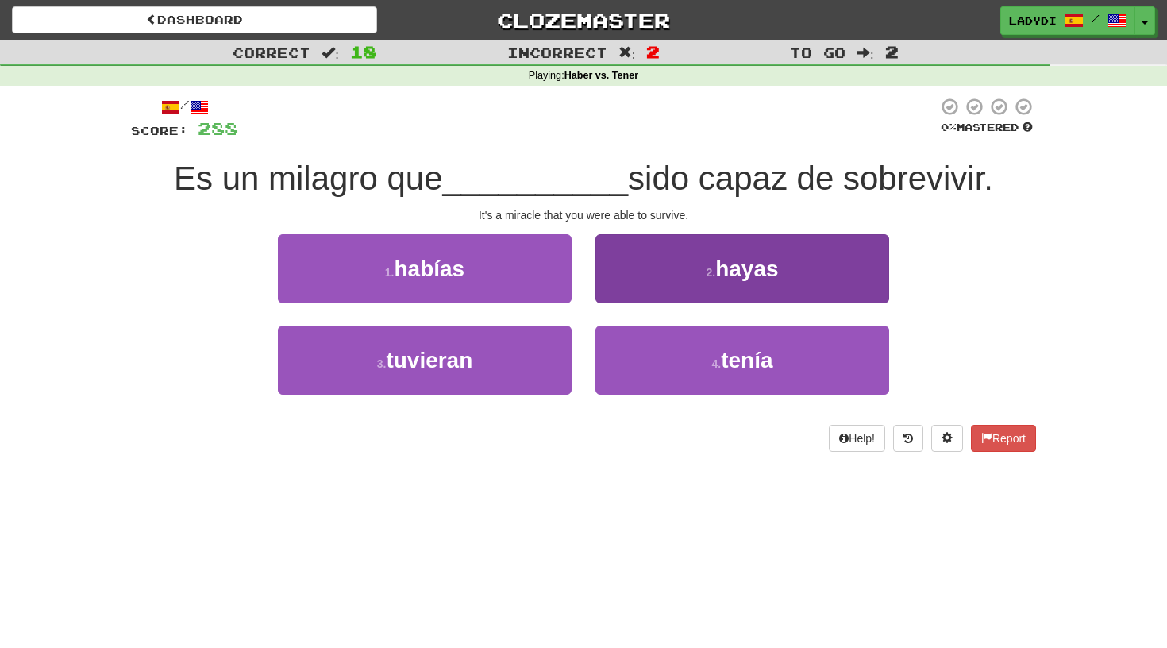
click at [629, 283] on button "2 . hayas" at bounding box center [742, 268] width 294 height 69
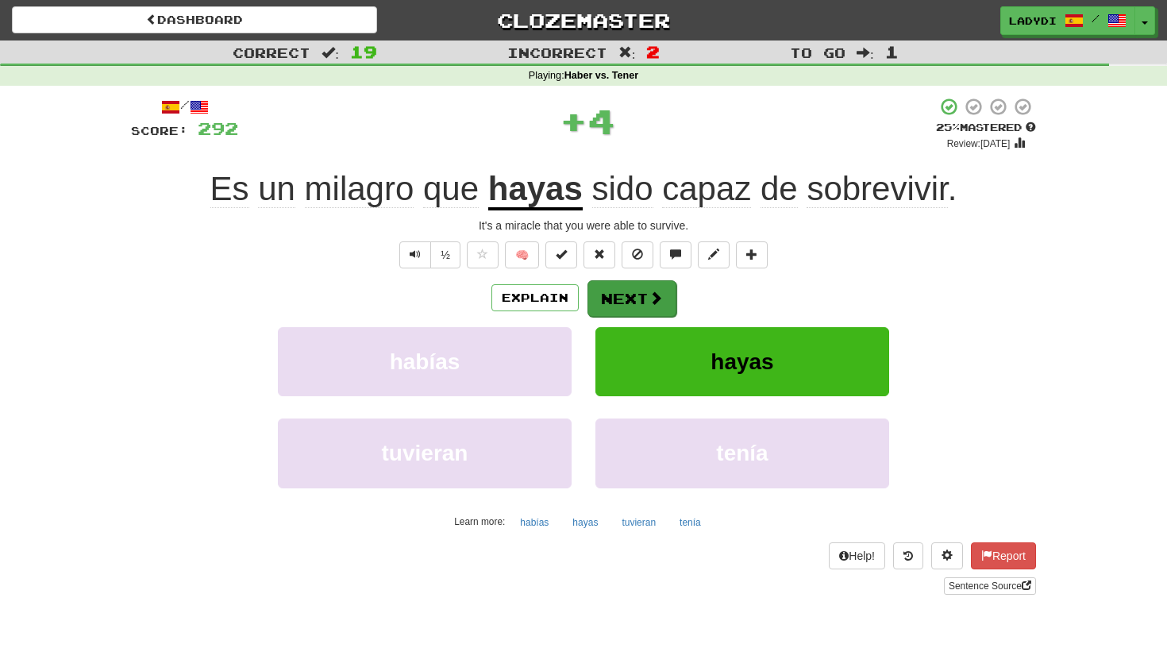
click at [617, 302] on button "Next" at bounding box center [631, 298] width 89 height 37
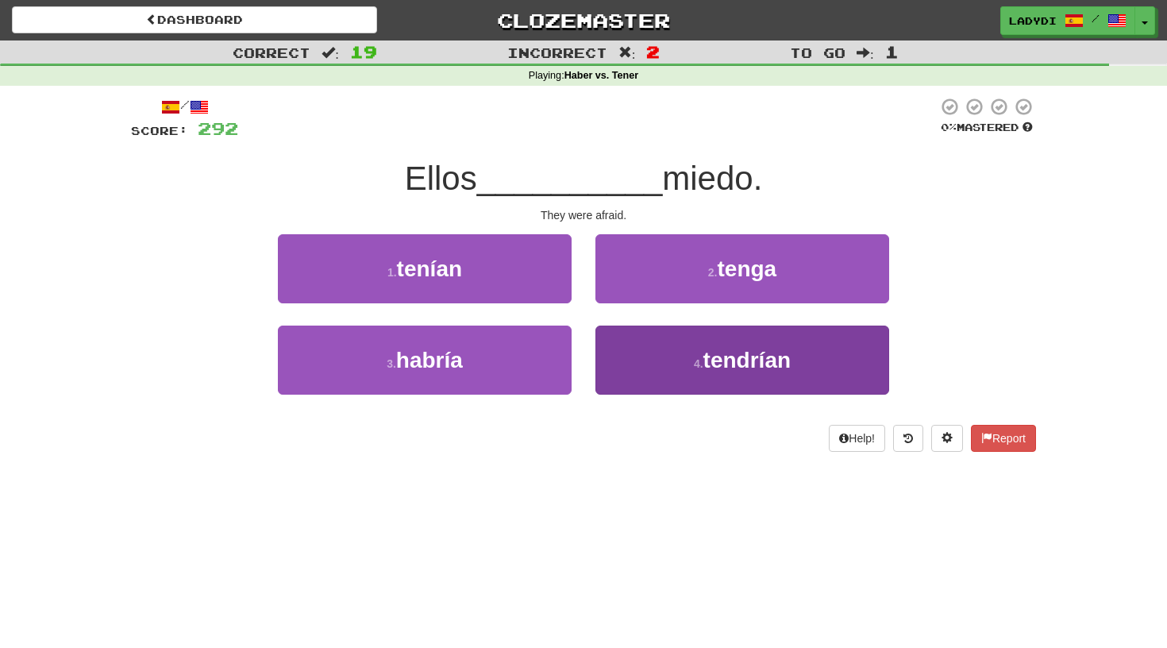
click at [643, 354] on button "4 . tendrían" at bounding box center [742, 359] width 294 height 69
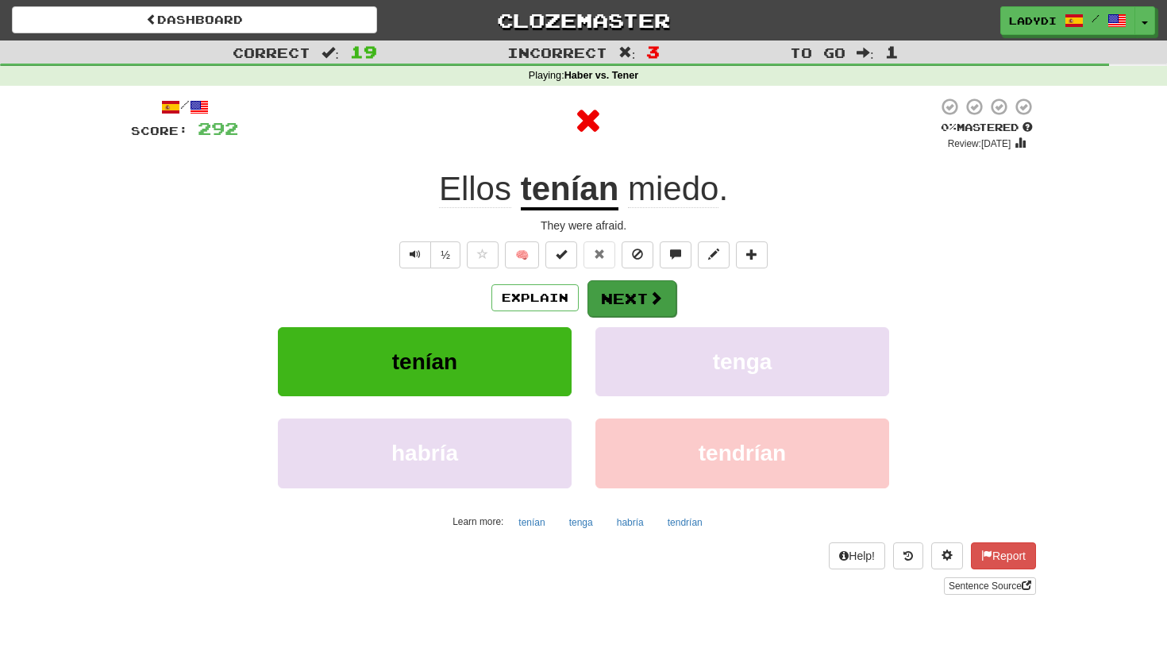
click at [633, 294] on button "Next" at bounding box center [631, 298] width 89 height 37
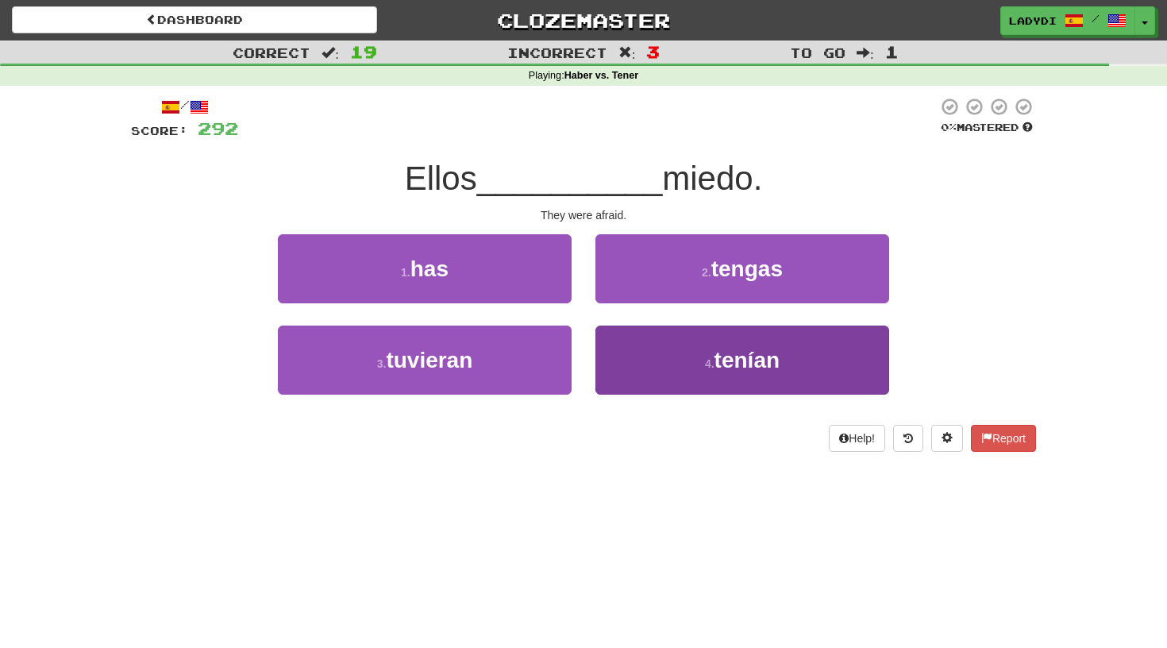
click at [629, 352] on button "4 . tenían" at bounding box center [742, 359] width 294 height 69
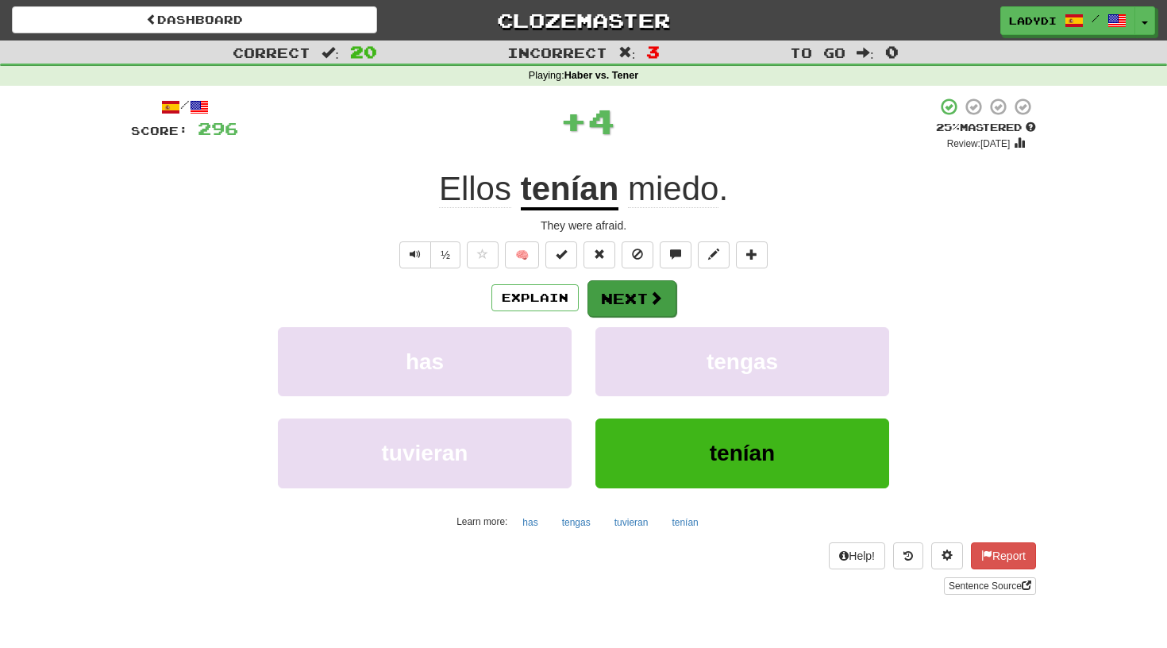
click at [623, 299] on button "Next" at bounding box center [631, 298] width 89 height 37
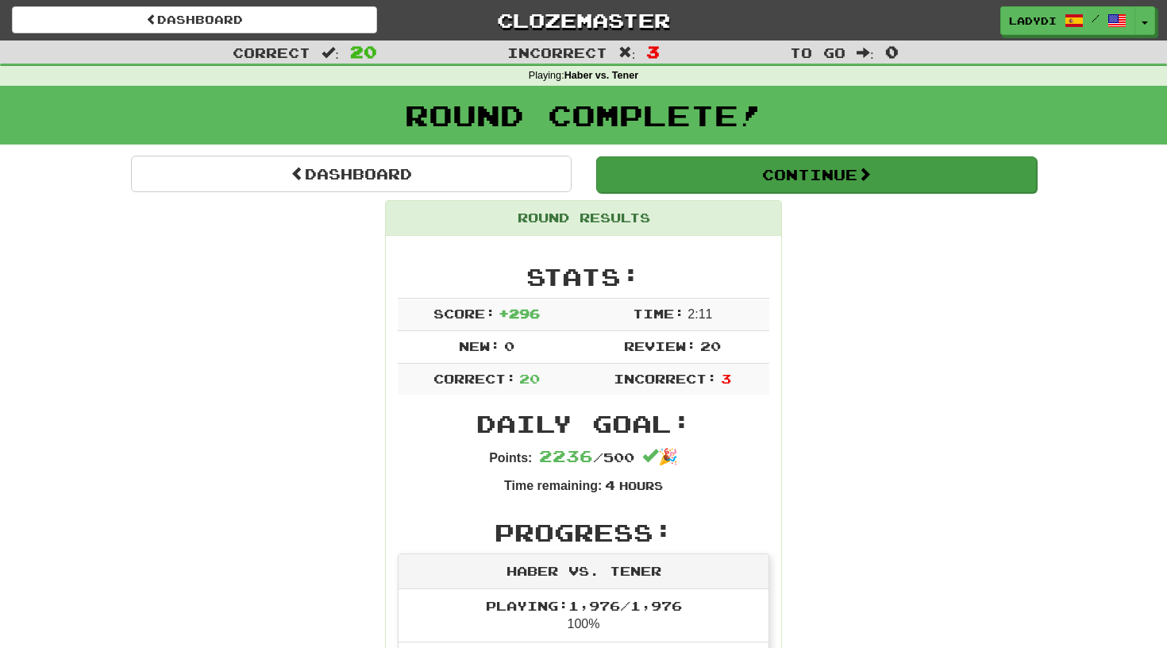
click at [773, 166] on button "Continue" at bounding box center [816, 174] width 440 height 37
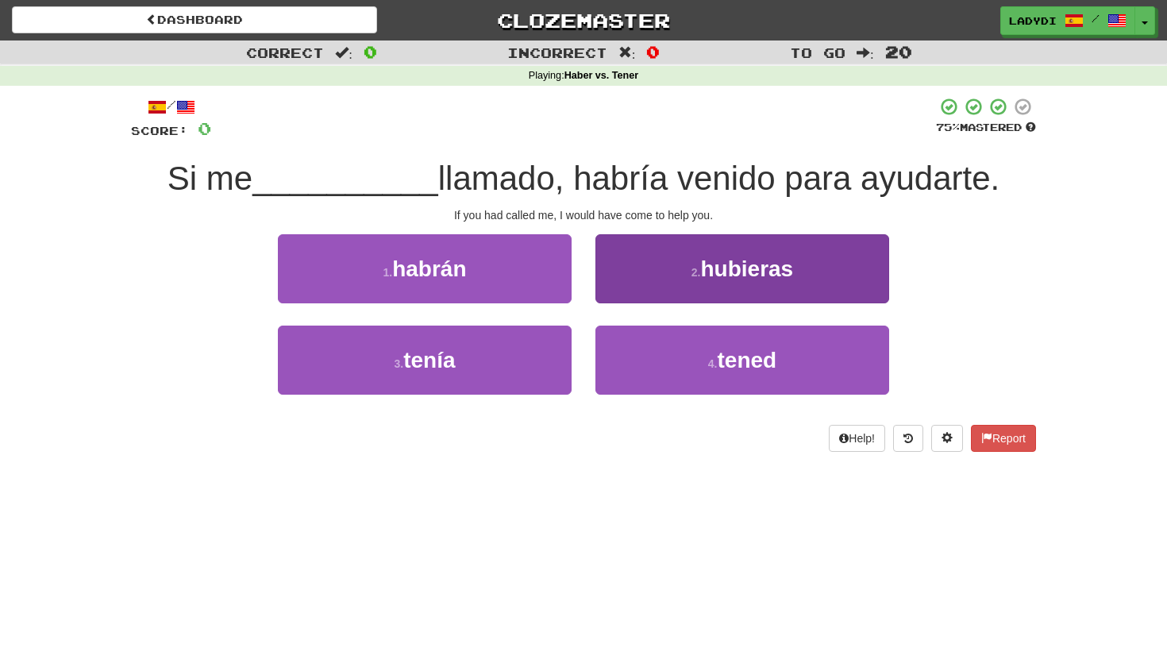
click at [659, 264] on button "2 . hubieras" at bounding box center [742, 268] width 294 height 69
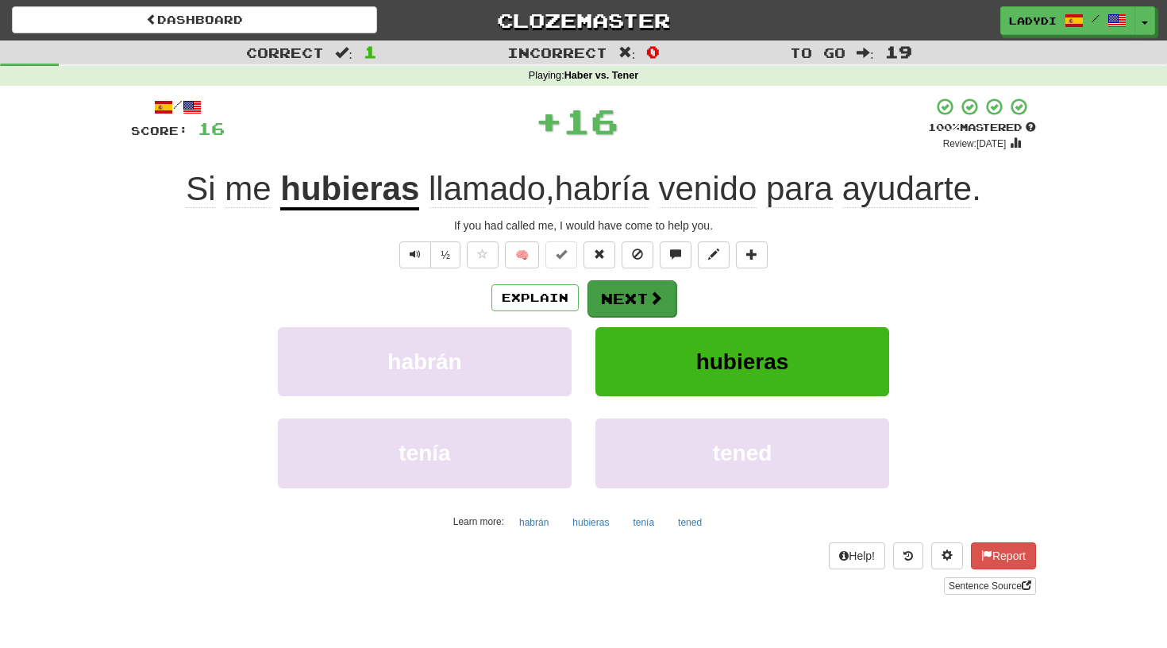
click at [618, 302] on button "Next" at bounding box center [631, 298] width 89 height 37
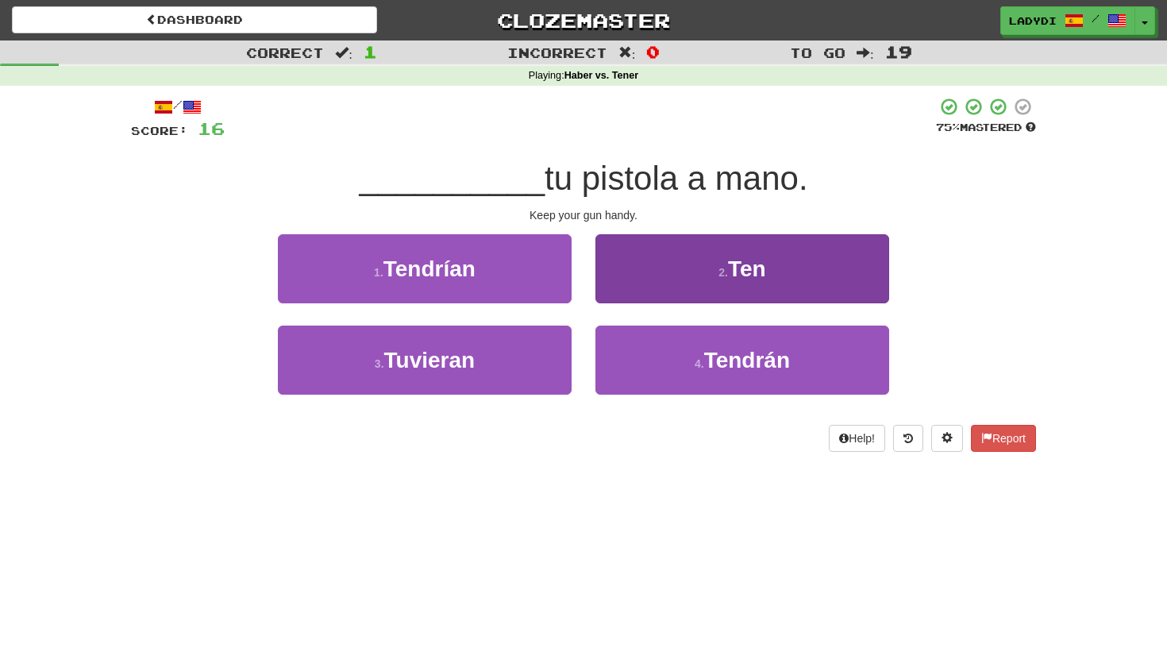
click at [621, 280] on button "2 . Ten" at bounding box center [742, 268] width 294 height 69
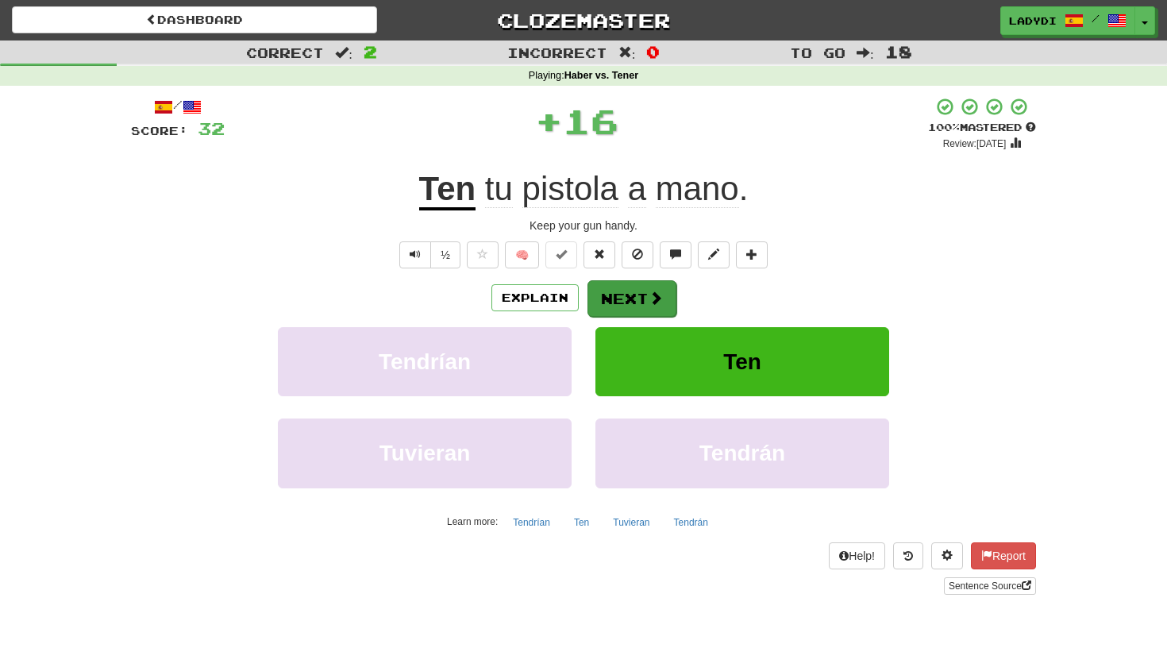
click at [625, 281] on button "Next" at bounding box center [631, 298] width 89 height 37
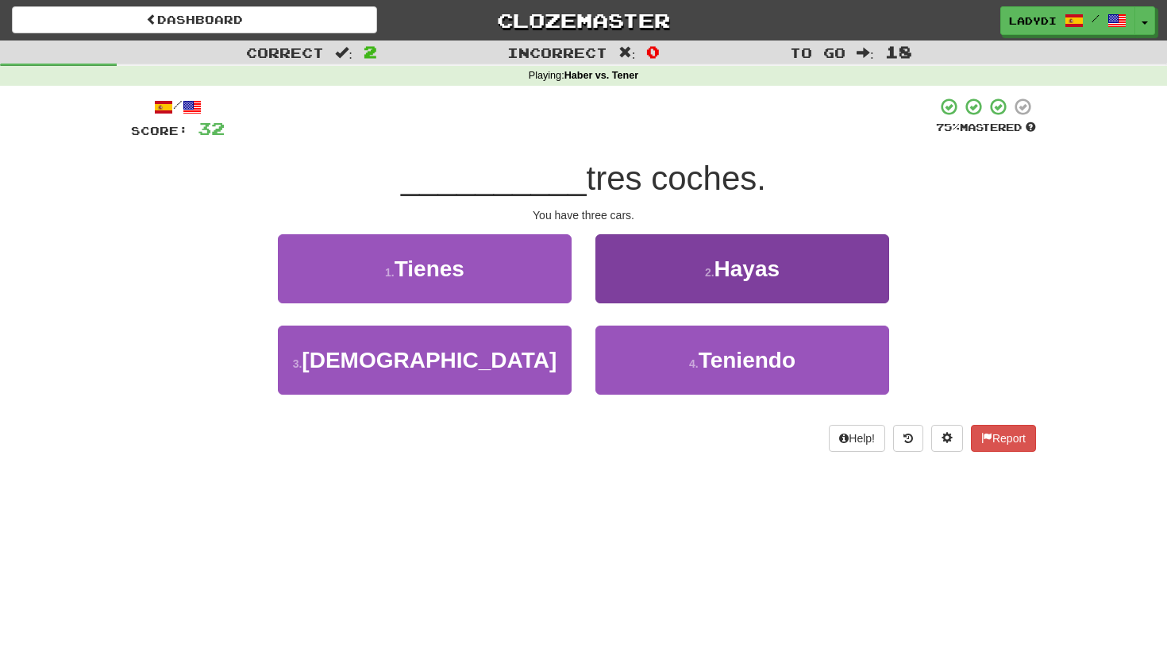
click at [656, 277] on button "2 . Hayas" at bounding box center [742, 268] width 294 height 69
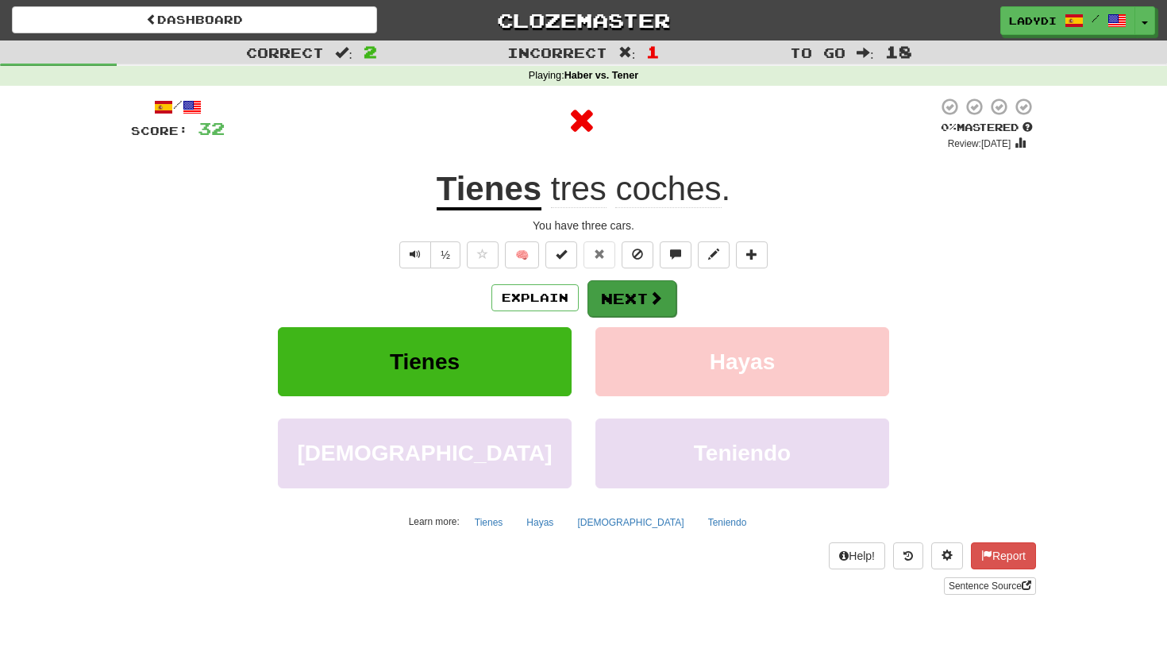
click at [645, 300] on button "Next" at bounding box center [631, 298] width 89 height 37
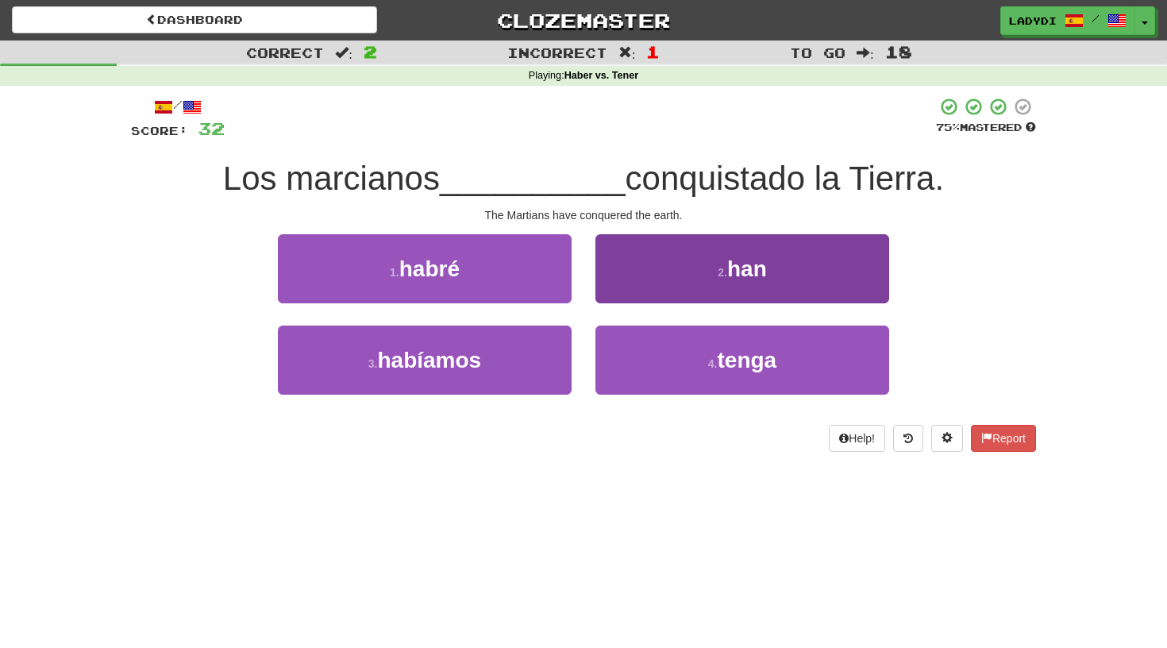
click at [661, 274] on button "2 . han" at bounding box center [742, 268] width 294 height 69
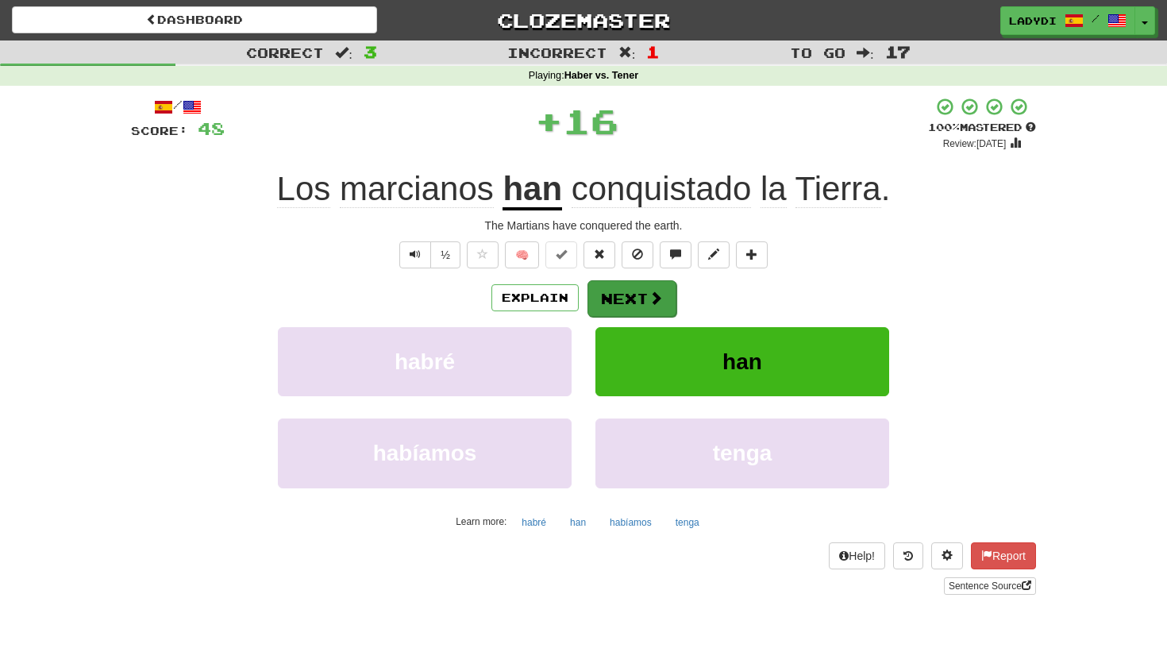
click at [642, 283] on button "Next" at bounding box center [631, 298] width 89 height 37
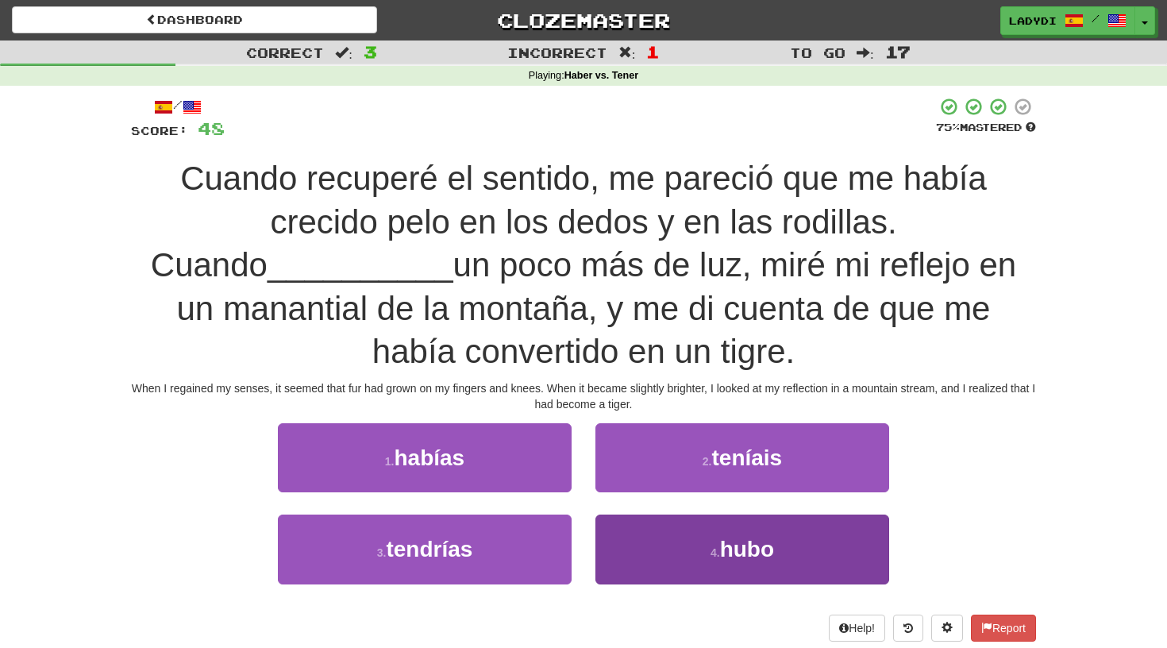
click at [629, 543] on button "4 . hubo" at bounding box center [742, 548] width 294 height 69
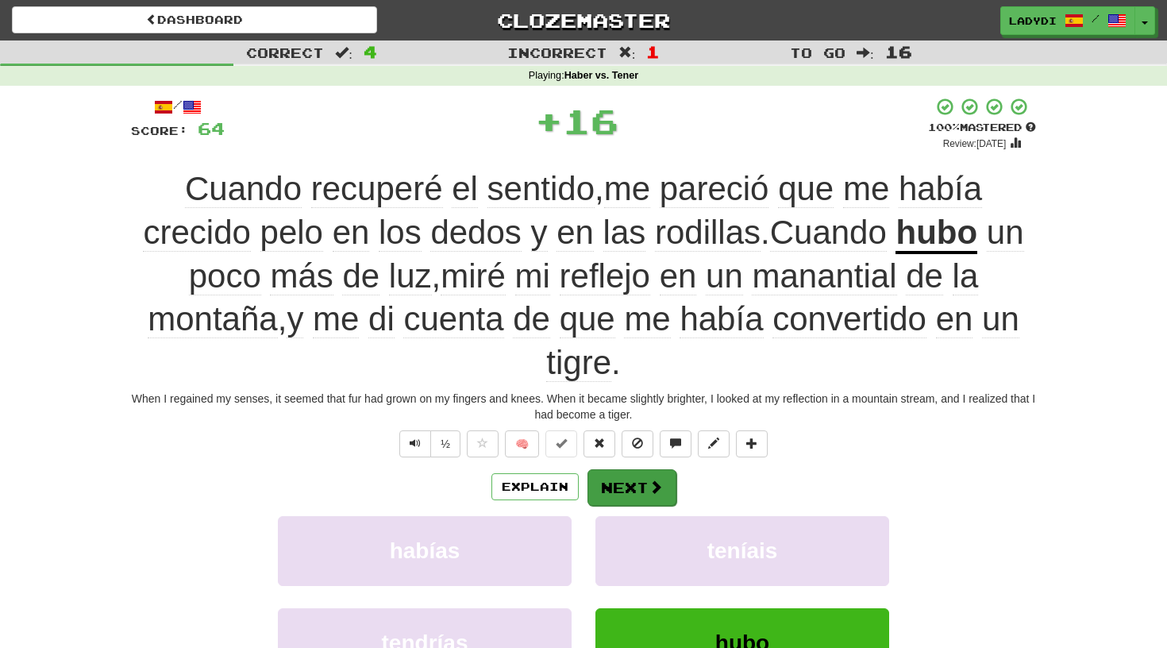
click at [629, 476] on button "Next" at bounding box center [631, 487] width 89 height 37
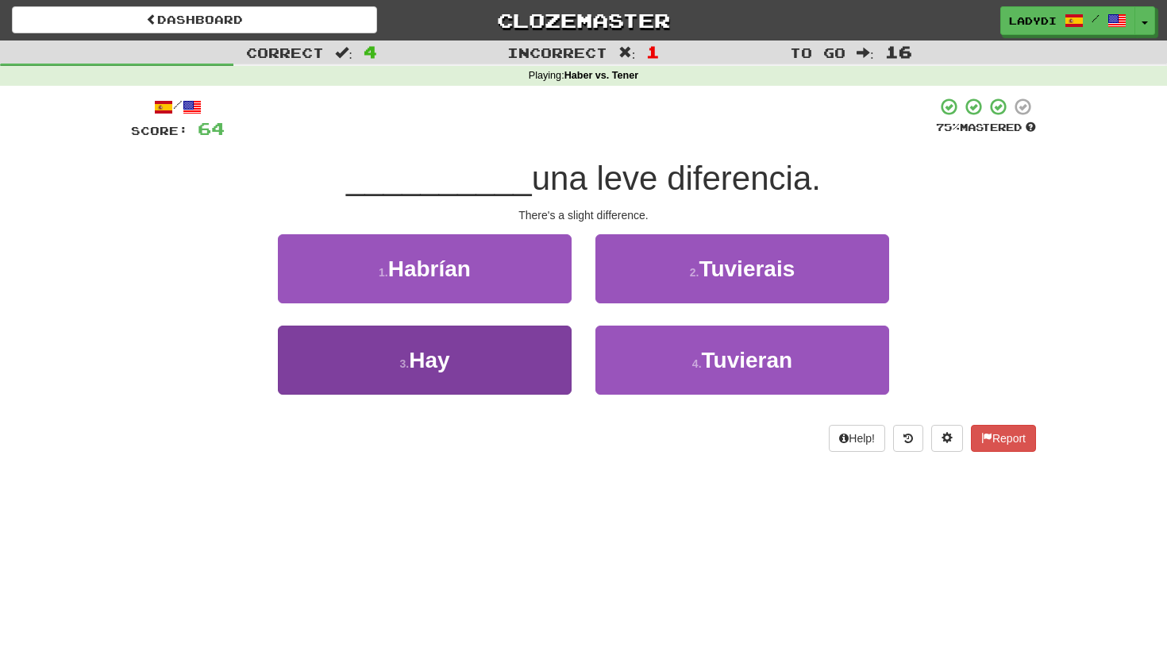
click at [523, 384] on button "3 . Hay" at bounding box center [425, 359] width 294 height 69
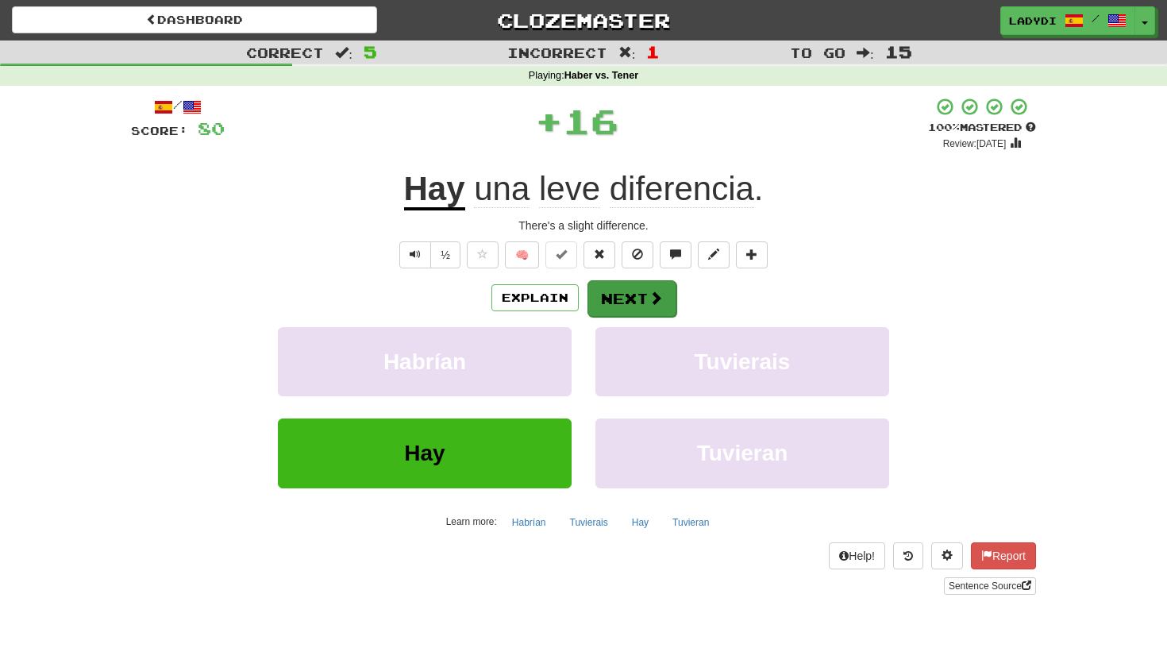
click at [641, 284] on button "Next" at bounding box center [631, 298] width 89 height 37
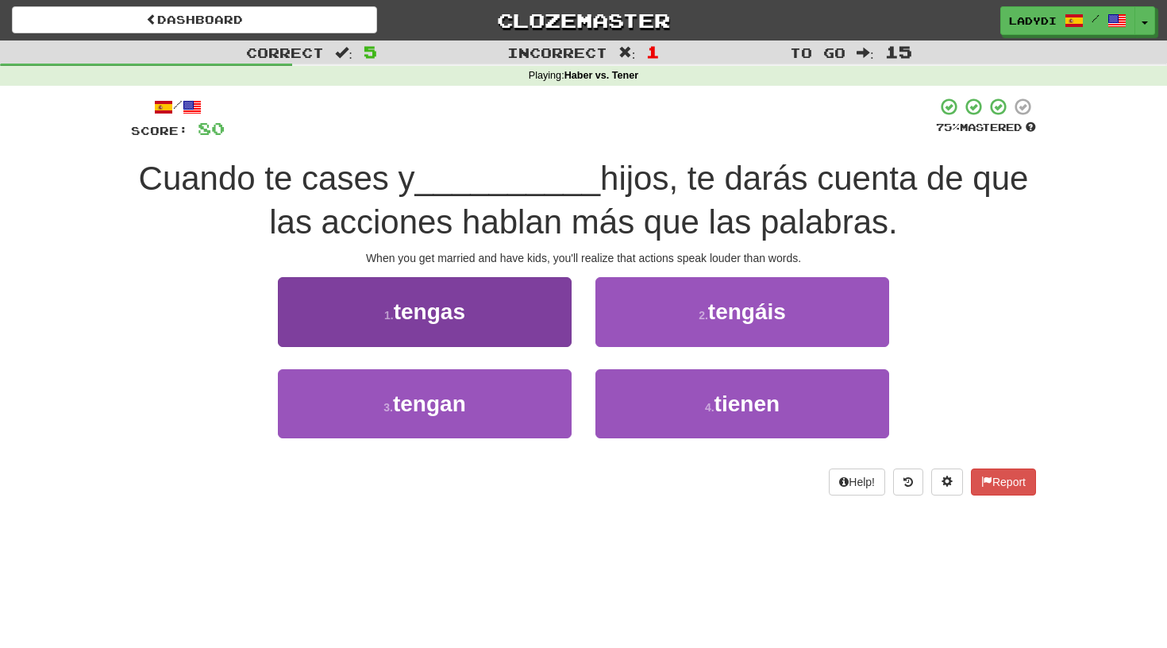
click at [522, 321] on button "1 . tengas" at bounding box center [425, 311] width 294 height 69
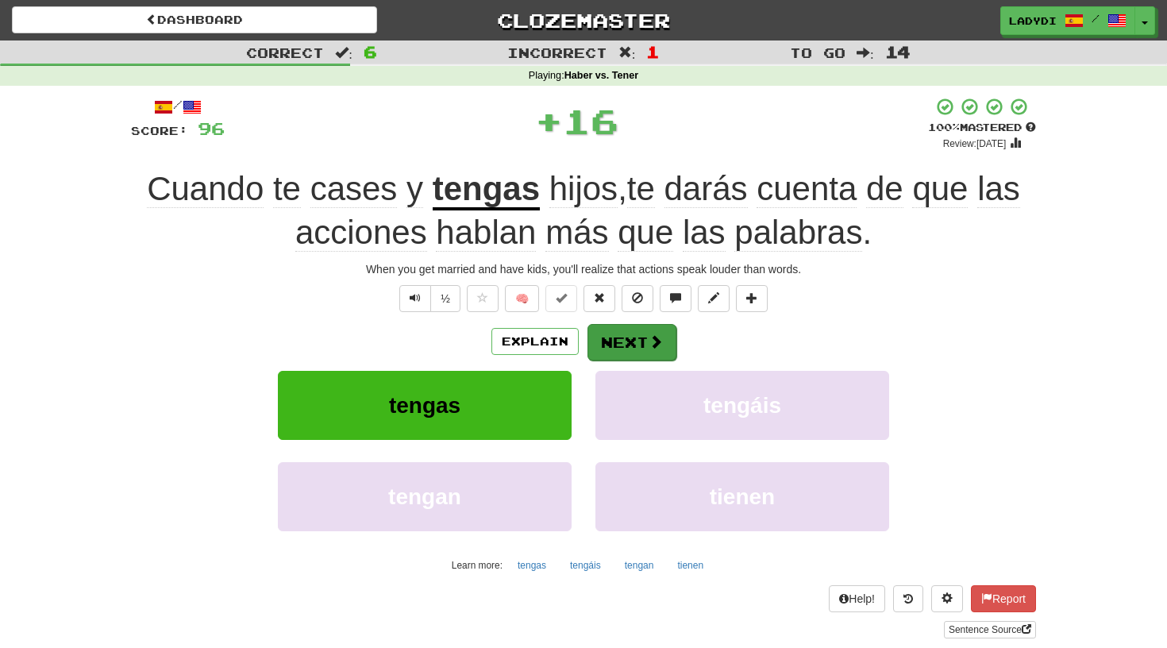
click at [633, 343] on button "Next" at bounding box center [631, 342] width 89 height 37
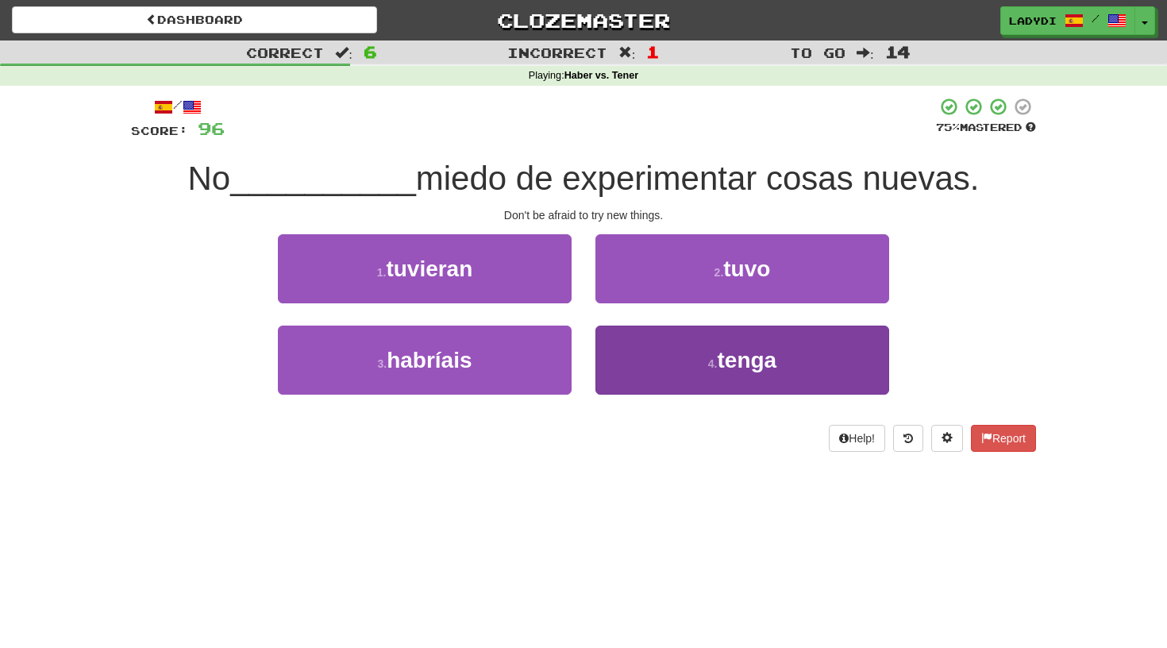
click at [643, 354] on button "4 . tenga" at bounding box center [742, 359] width 294 height 69
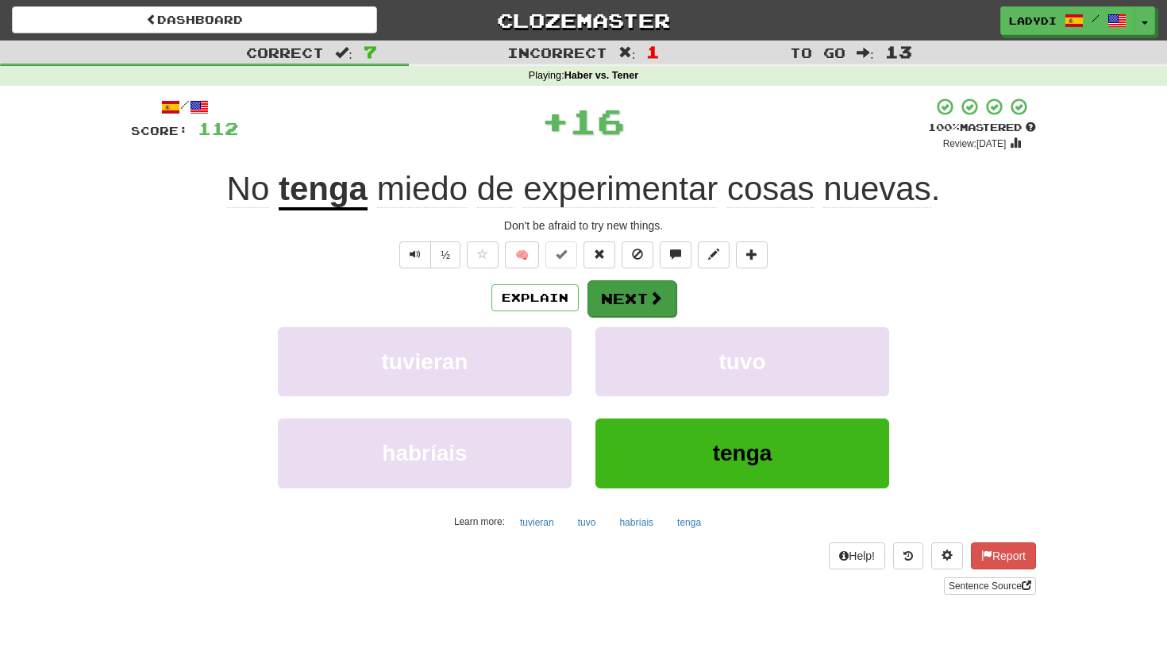
click at [634, 303] on button "Next" at bounding box center [631, 298] width 89 height 37
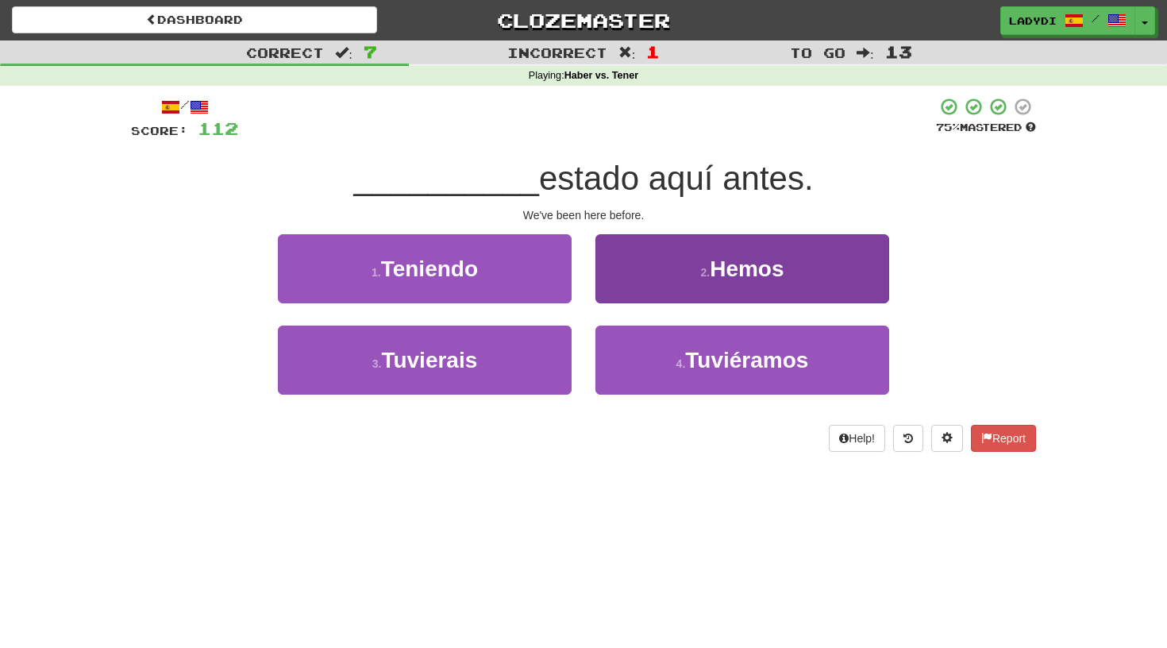
click at [630, 279] on button "2 . Hemos" at bounding box center [742, 268] width 294 height 69
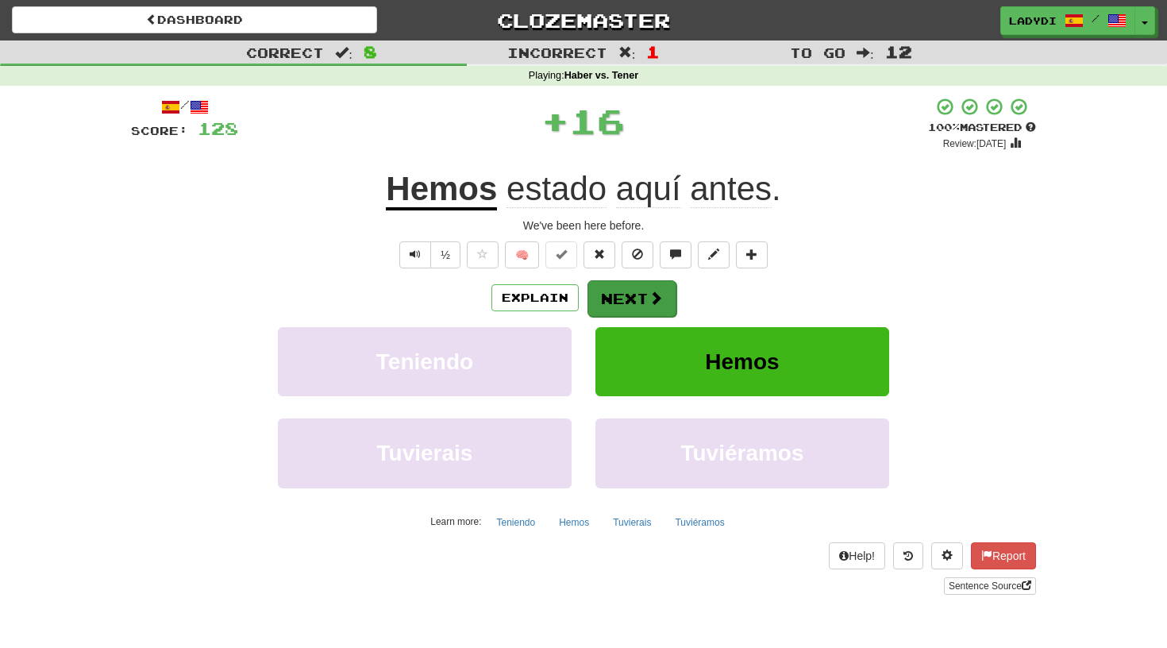
click at [621, 306] on button "Next" at bounding box center [631, 298] width 89 height 37
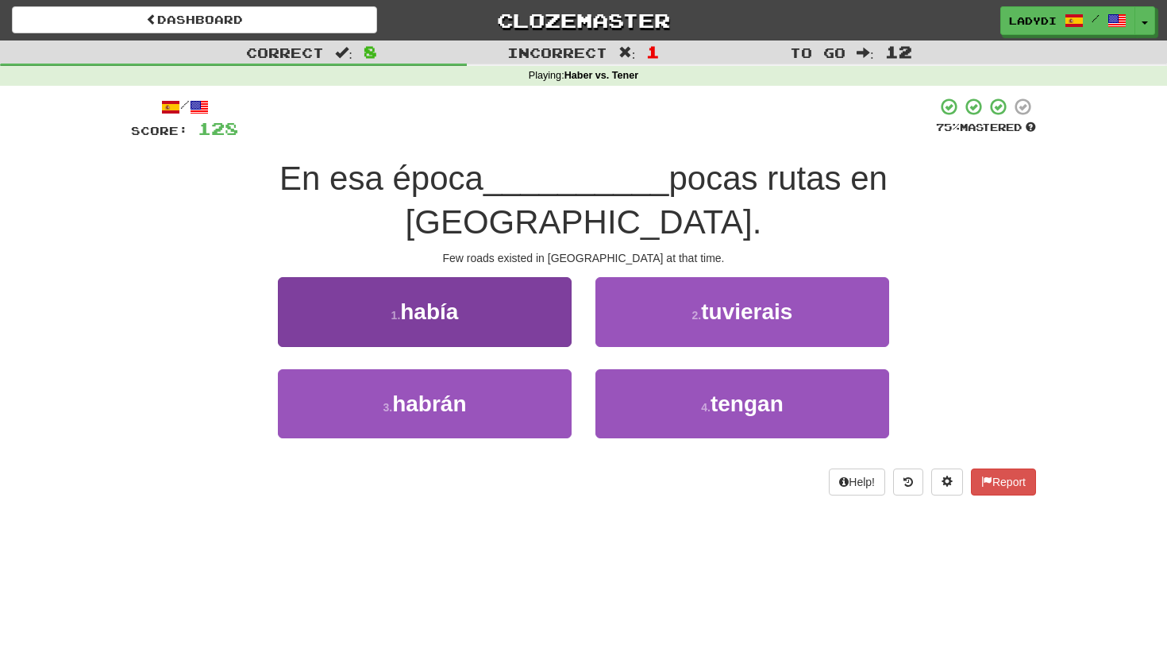
click at [534, 290] on button "1 . había" at bounding box center [425, 311] width 294 height 69
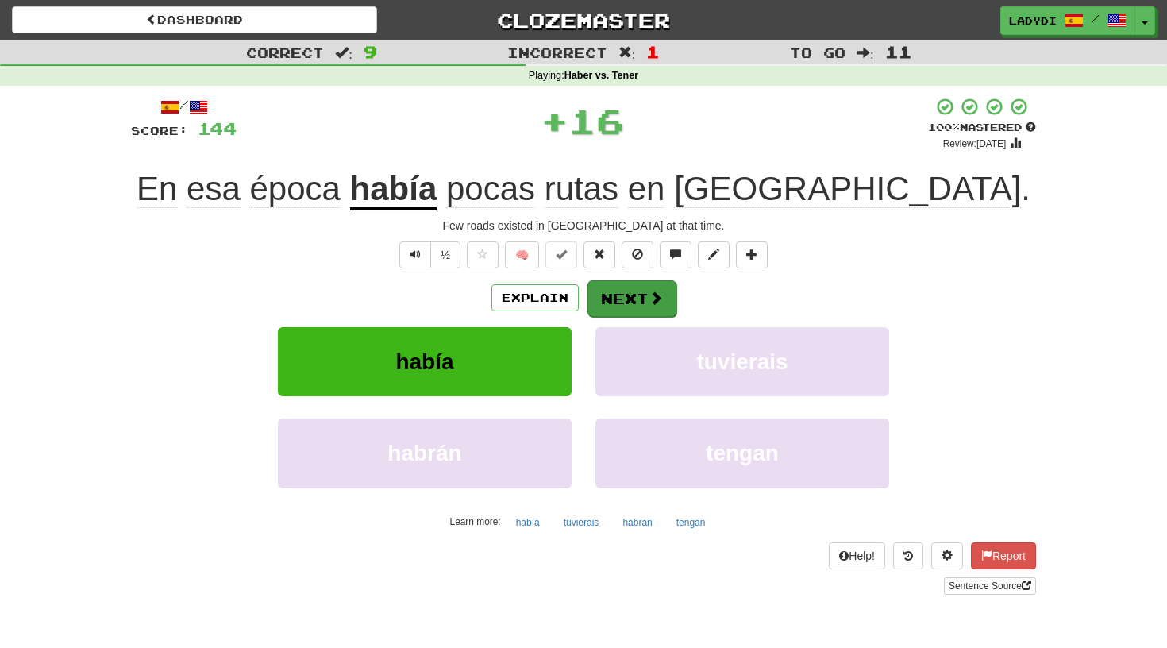
click at [631, 291] on button "Next" at bounding box center [631, 298] width 89 height 37
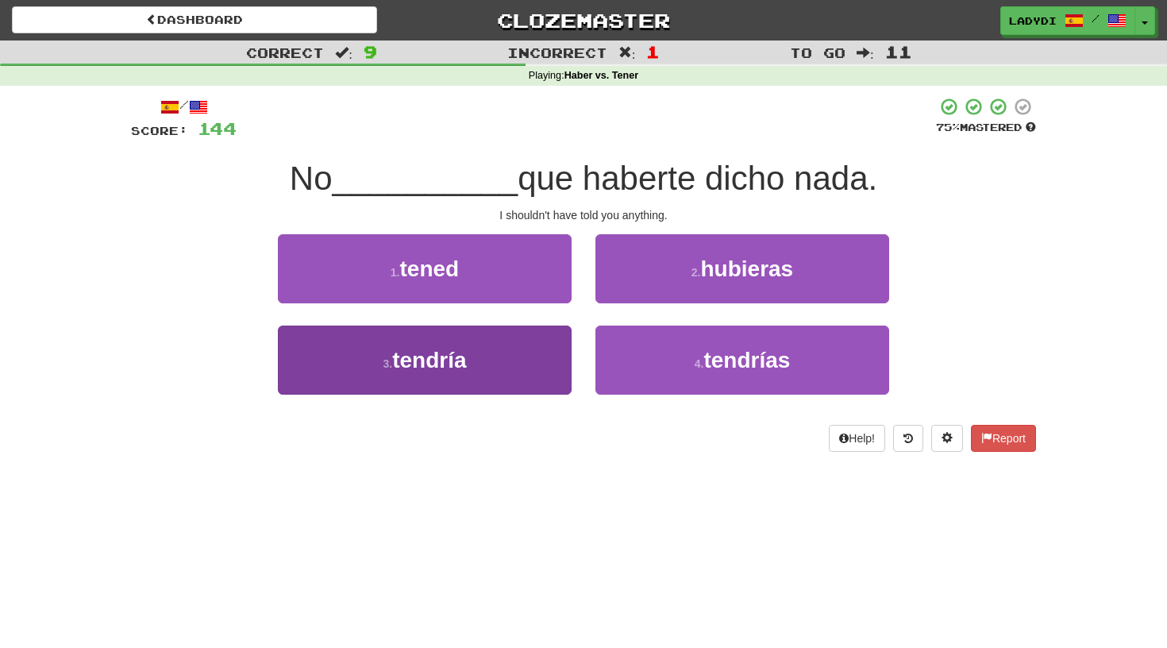
click at [544, 345] on button "3 . tendría" at bounding box center [425, 359] width 294 height 69
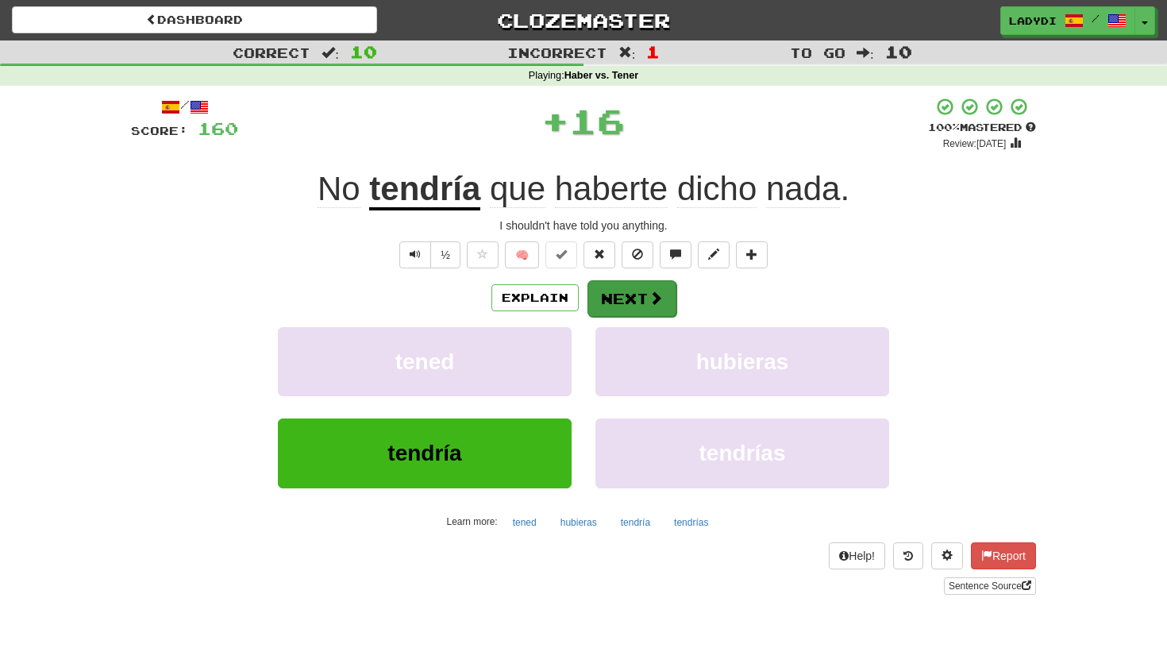
click at [629, 290] on button "Next" at bounding box center [631, 298] width 89 height 37
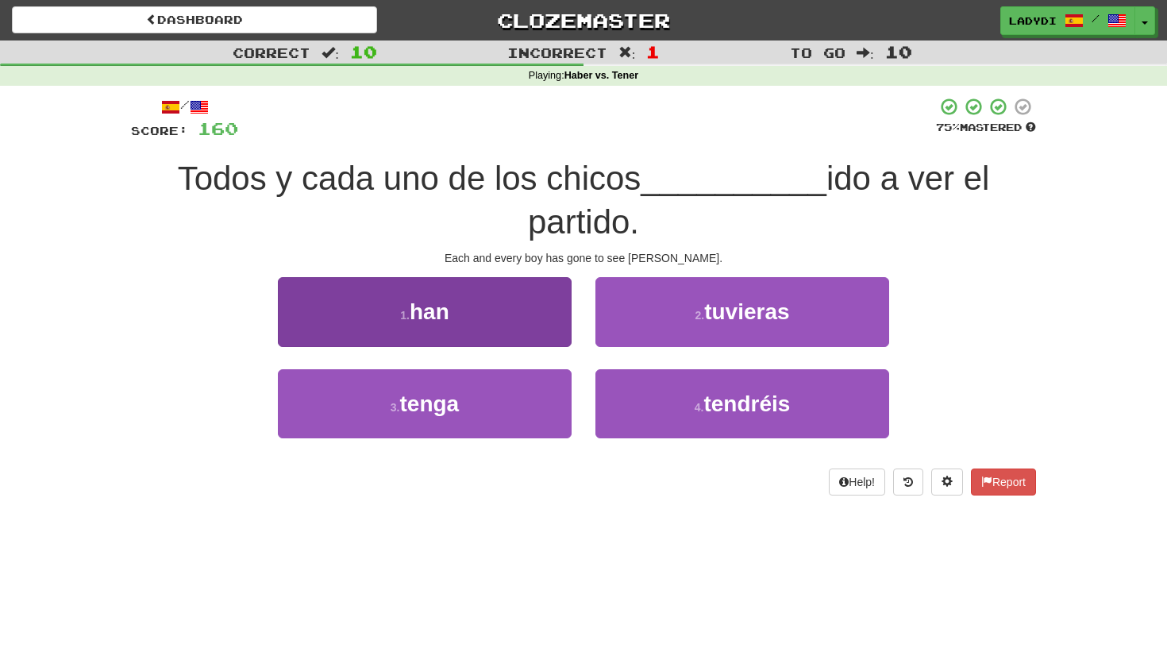
click at [524, 321] on button "1 . han" at bounding box center [425, 311] width 294 height 69
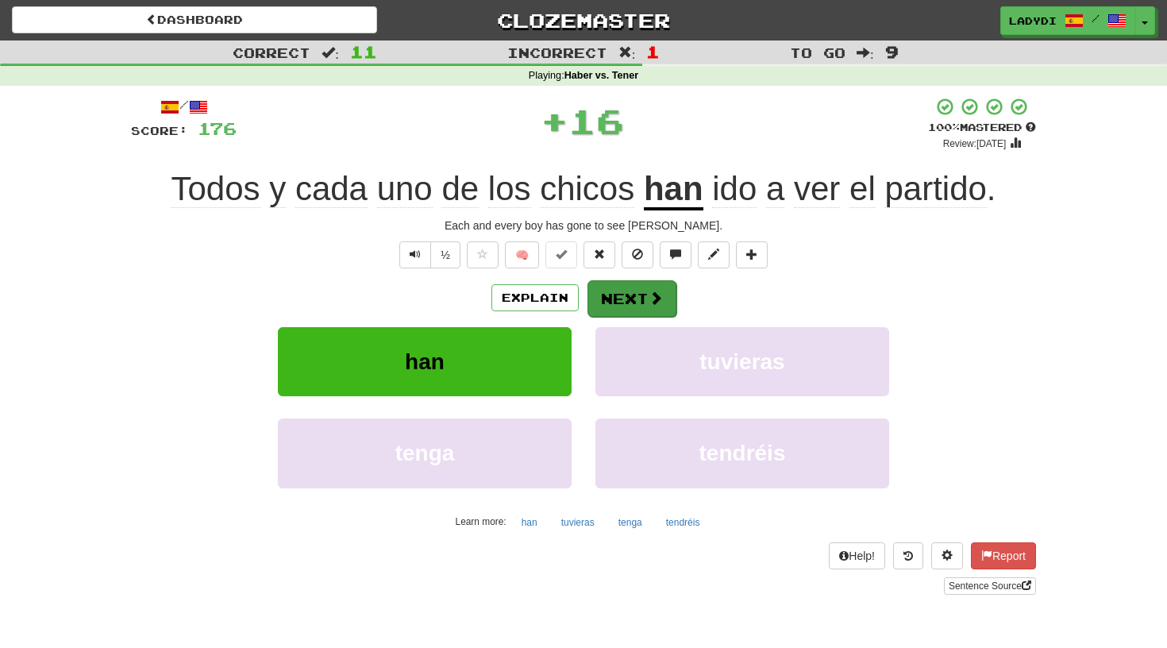
click at [635, 296] on button "Next" at bounding box center [631, 298] width 89 height 37
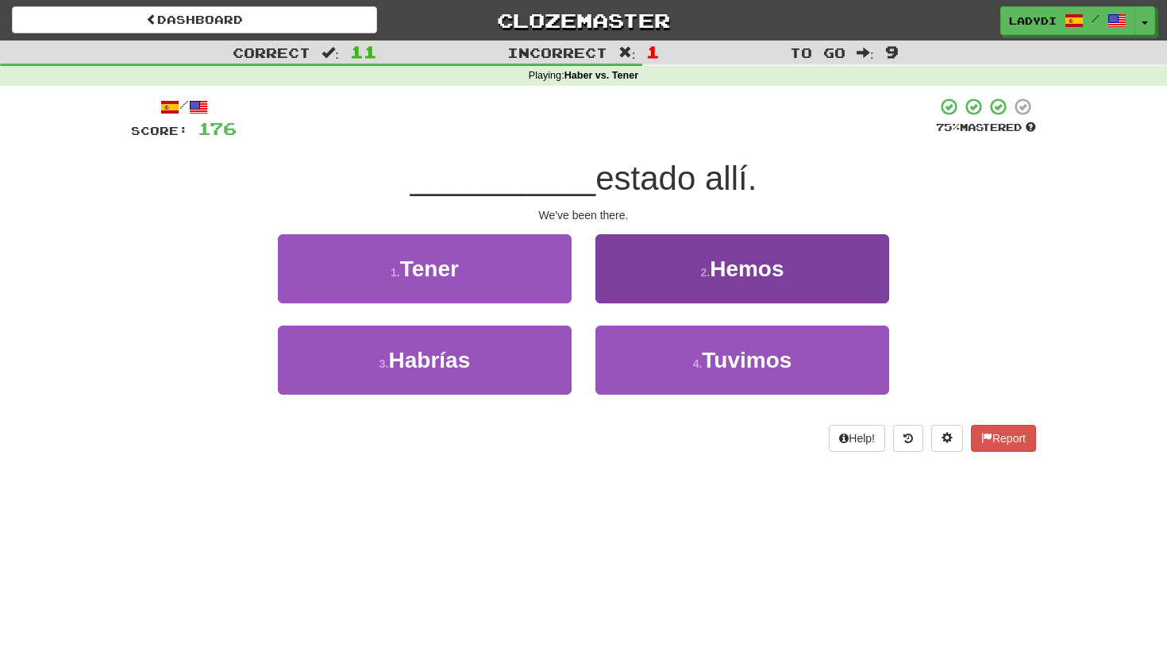
click at [678, 264] on button "2 . Hemos" at bounding box center [742, 268] width 294 height 69
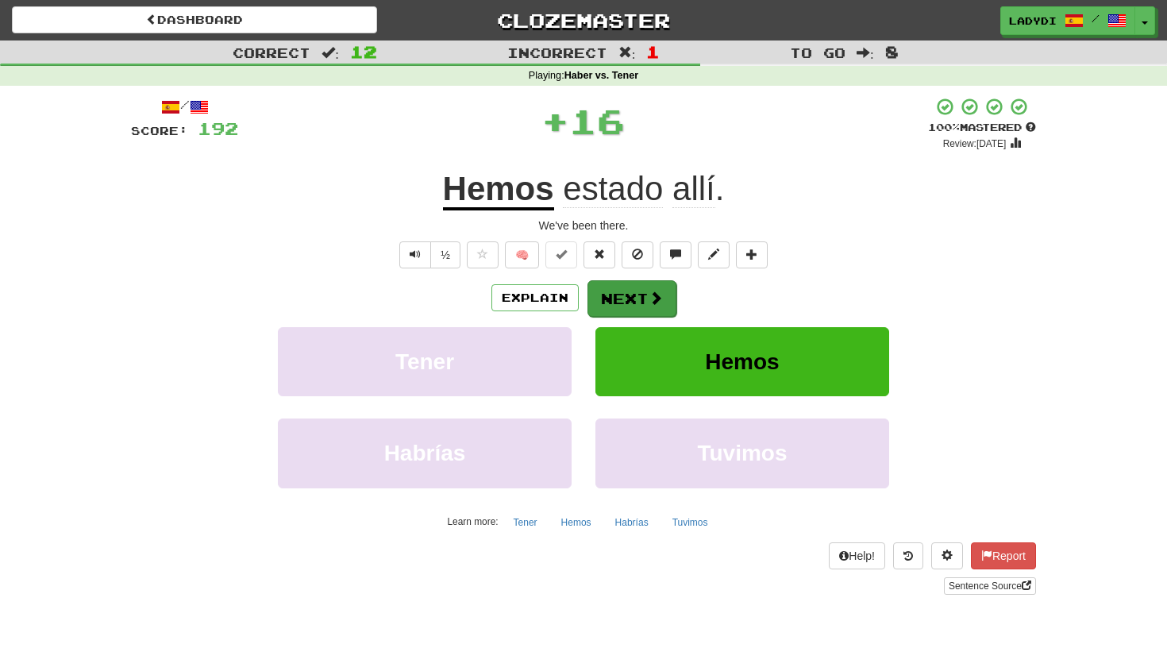
click at [630, 296] on button "Next" at bounding box center [631, 298] width 89 height 37
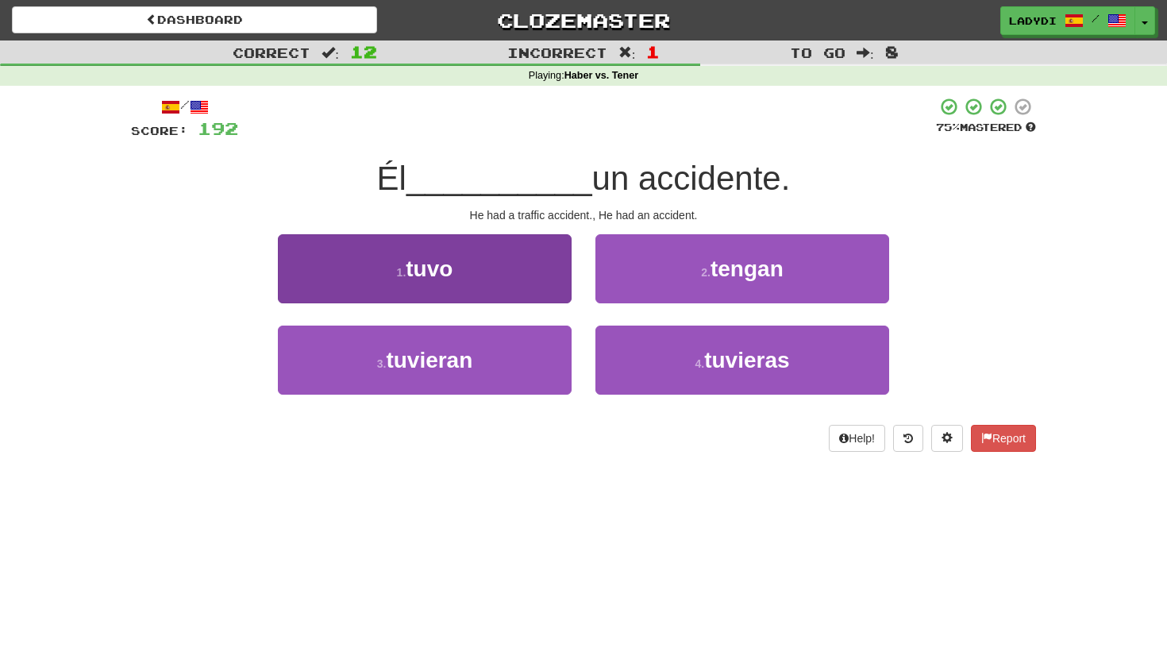
click at [536, 284] on button "1 . tuvo" at bounding box center [425, 268] width 294 height 69
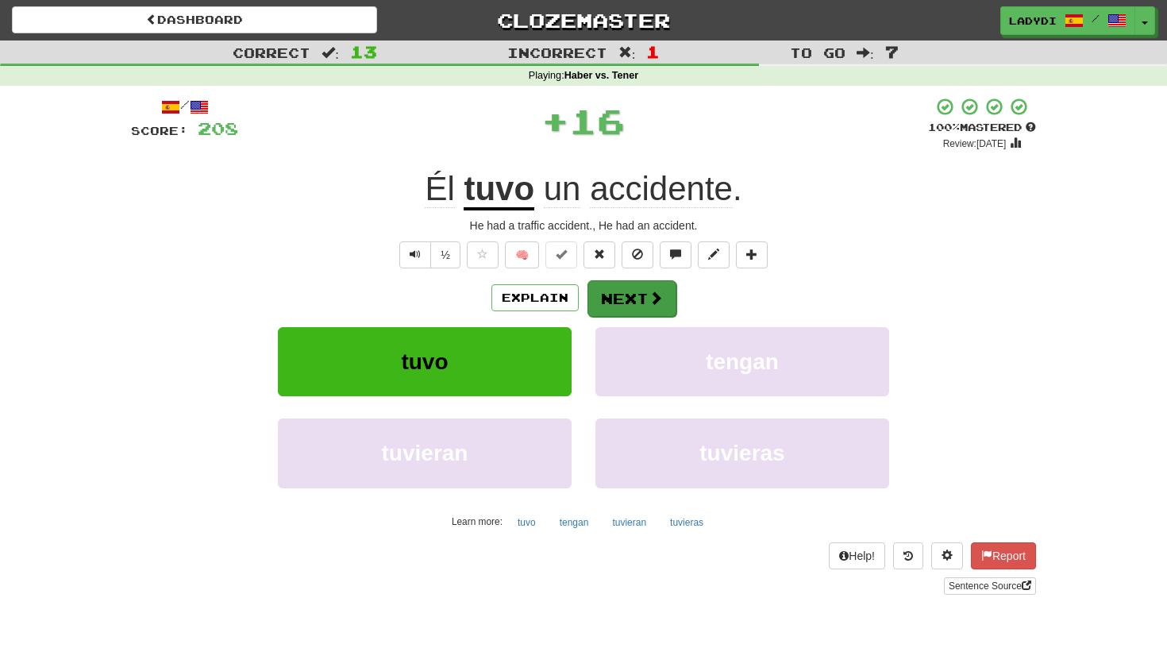
click at [635, 290] on button "Next" at bounding box center [631, 298] width 89 height 37
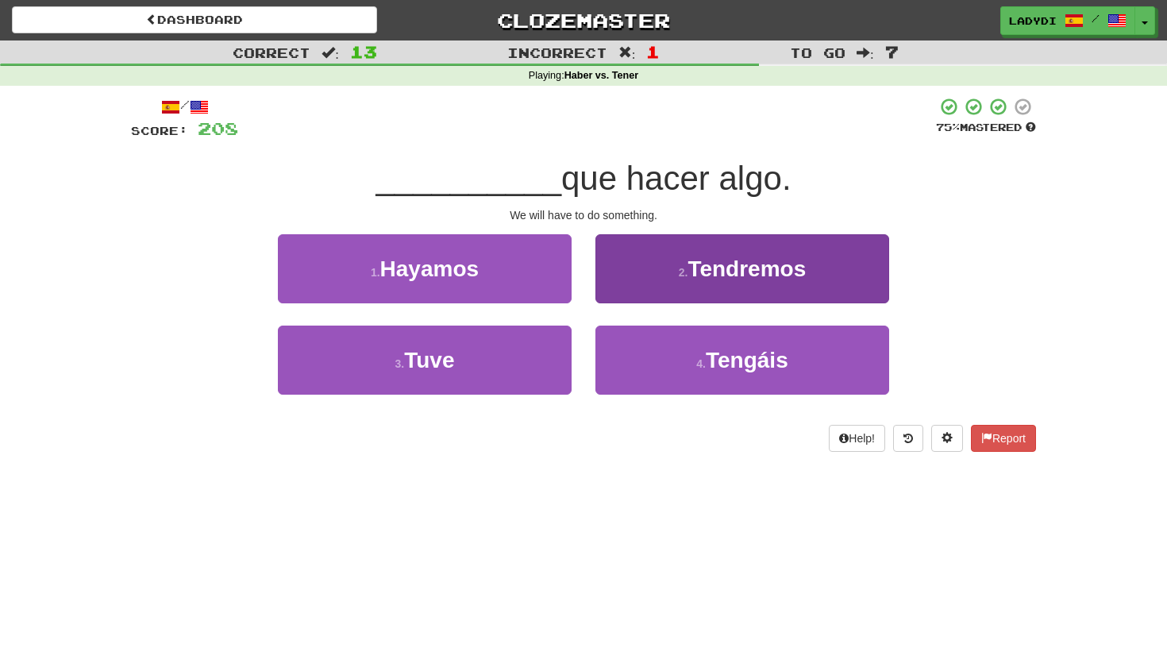
click at [646, 256] on button "2 . Tendremos" at bounding box center [742, 268] width 294 height 69
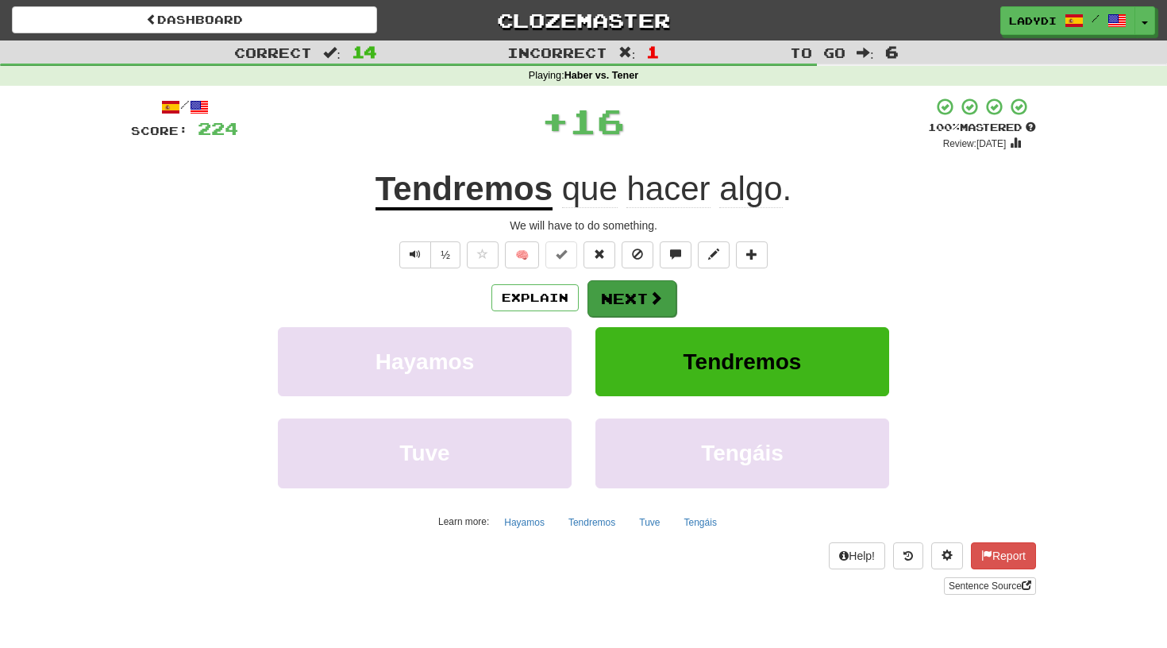
click at [629, 302] on button "Next" at bounding box center [631, 298] width 89 height 37
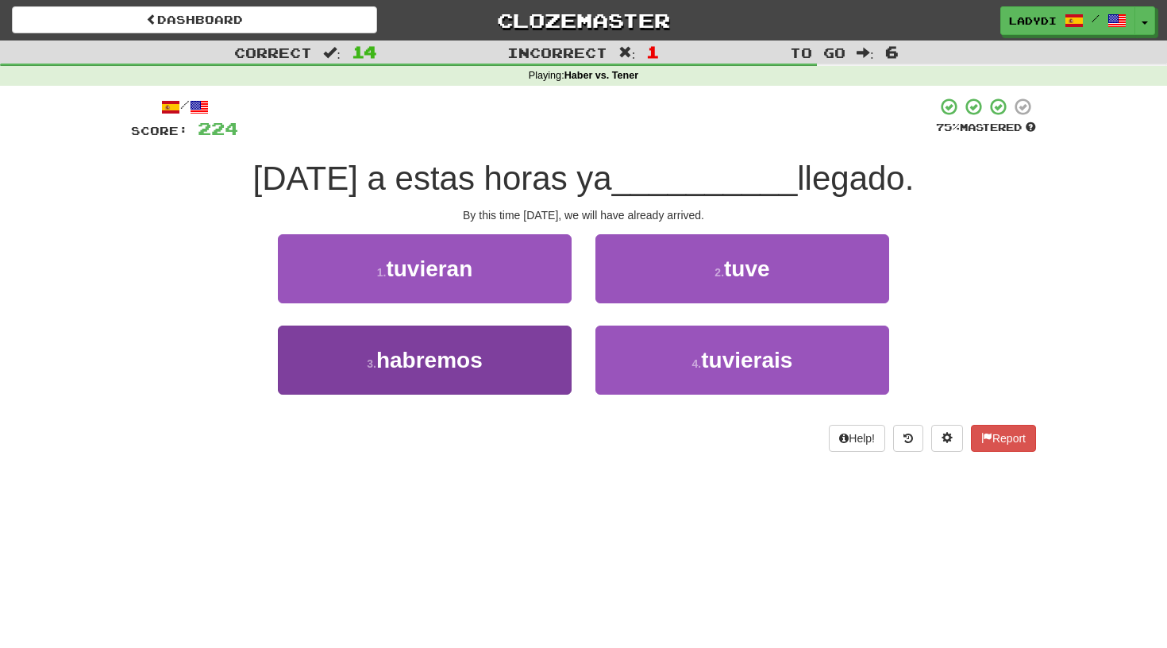
click at [514, 352] on button "3 . habremos" at bounding box center [425, 359] width 294 height 69
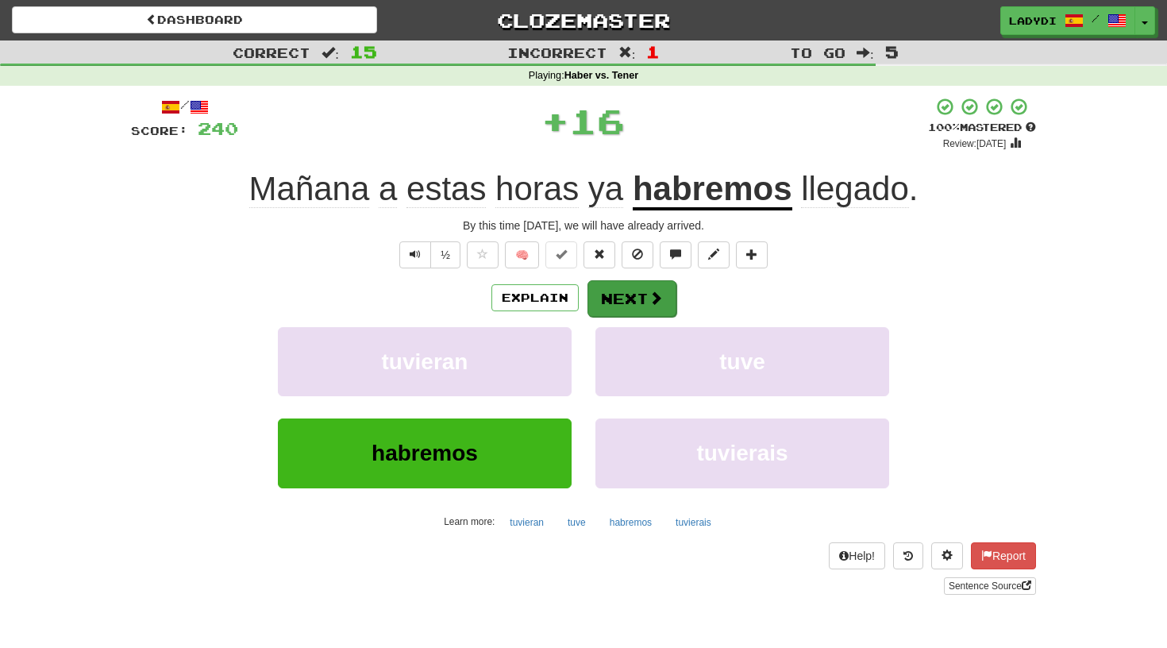
click at [648, 290] on span at bounding box center [655, 297] width 14 height 14
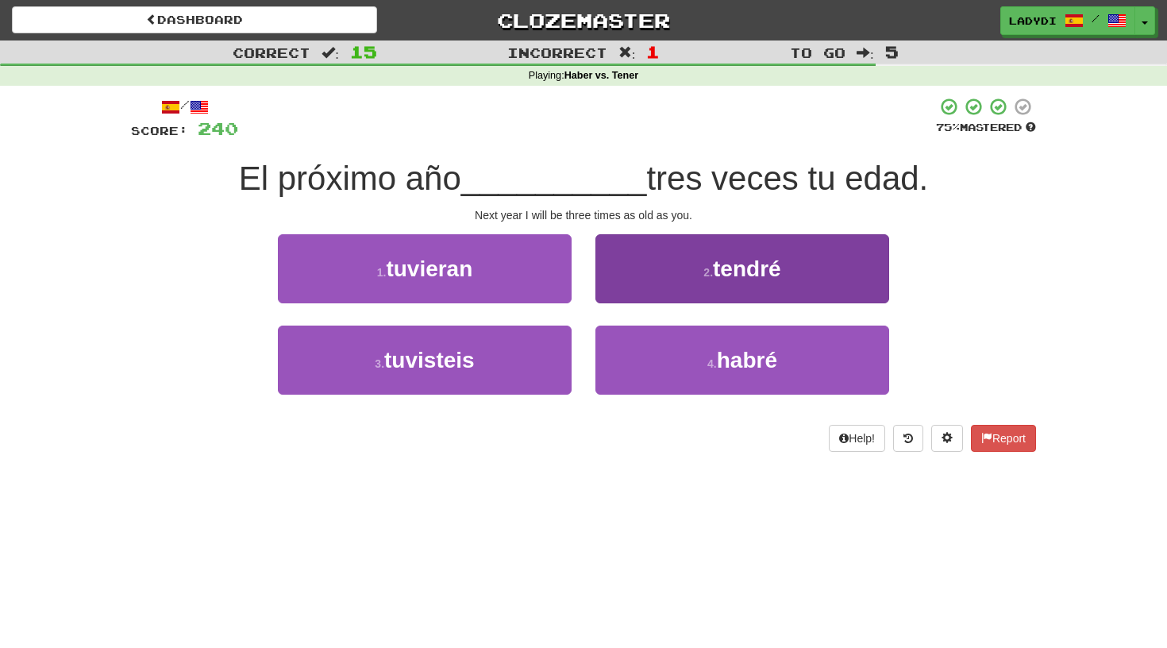
click at [668, 270] on button "2 . tendré" at bounding box center [742, 268] width 294 height 69
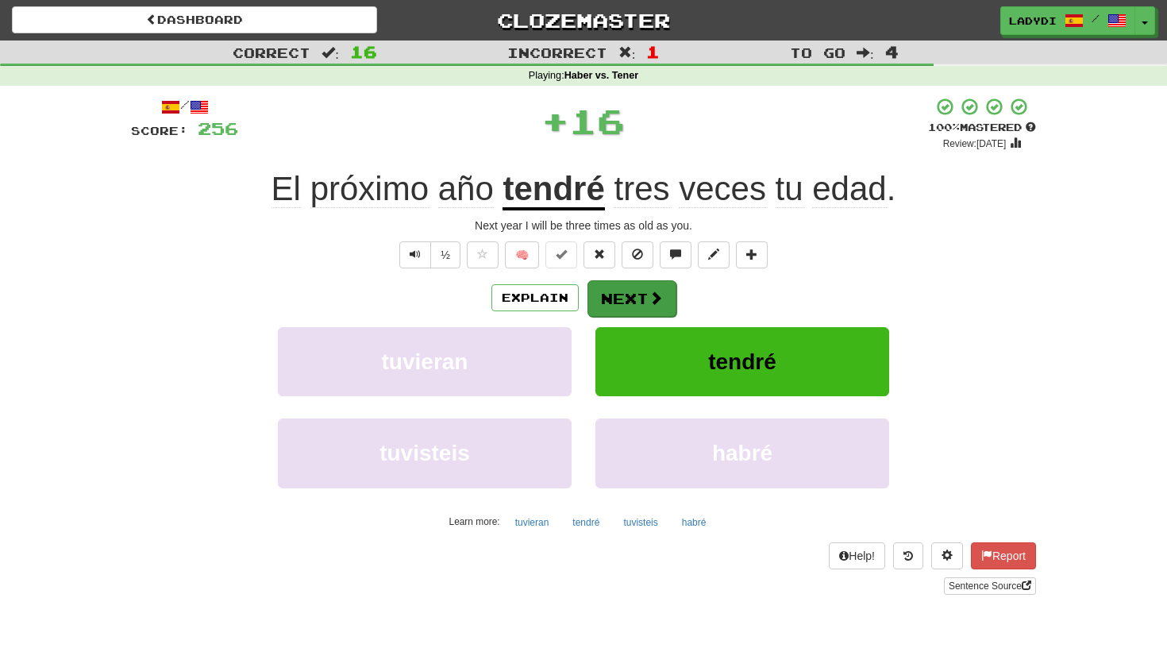
click at [634, 300] on button "Next" at bounding box center [631, 298] width 89 height 37
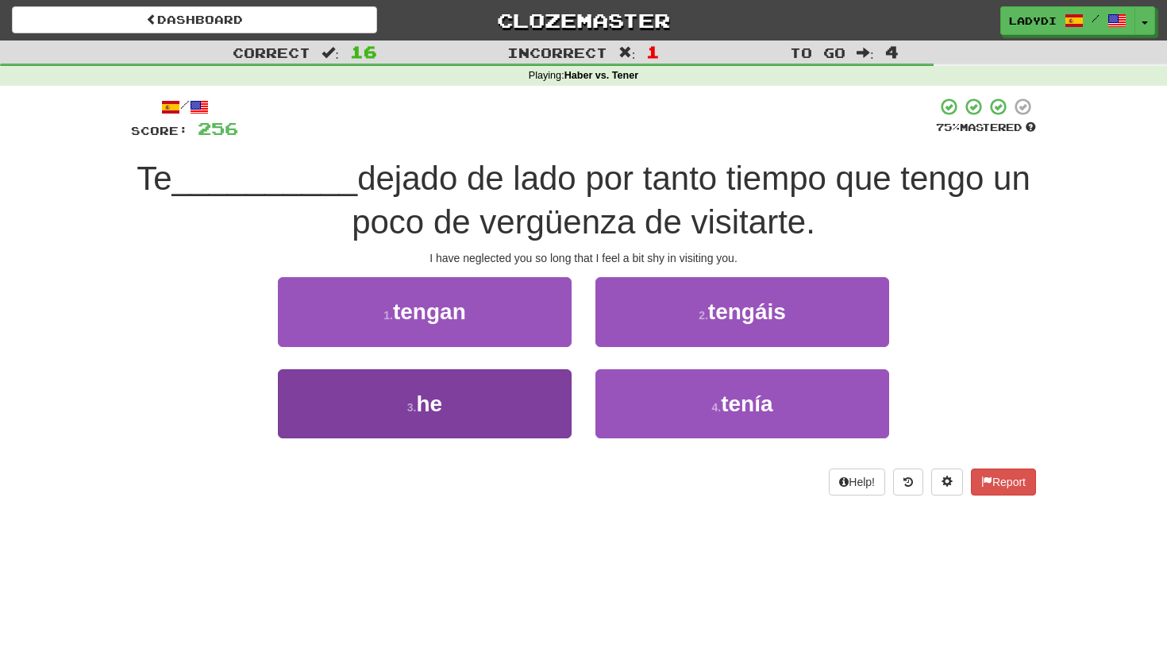
click at [547, 386] on button "3 . he" at bounding box center [425, 403] width 294 height 69
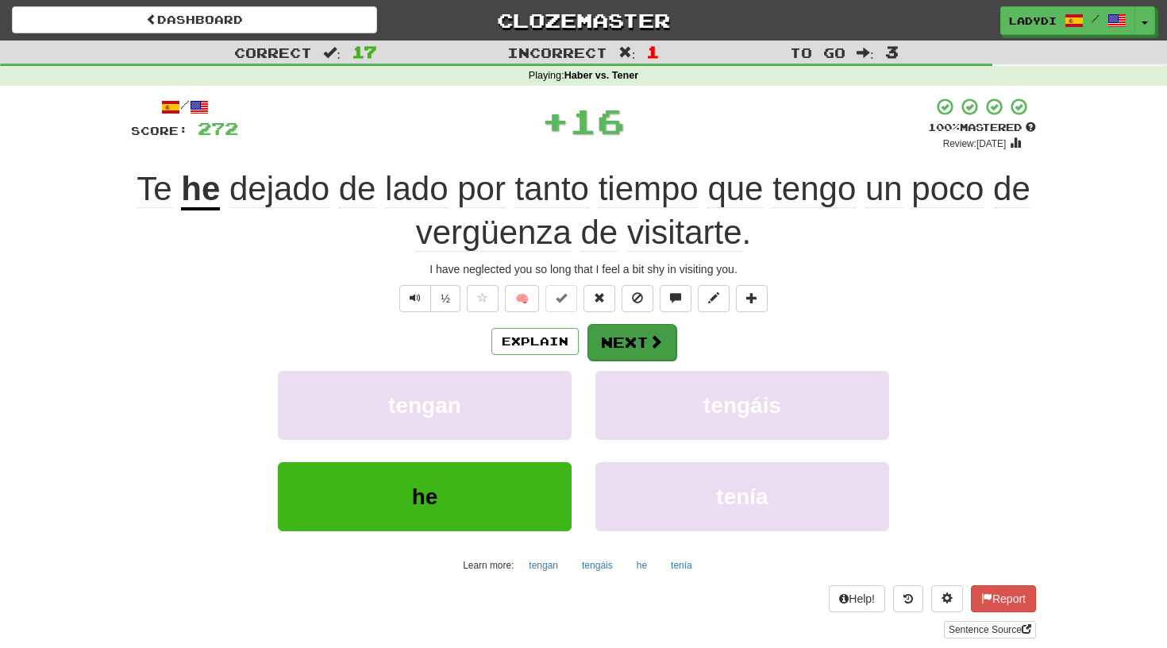
click at [633, 343] on button "Next" at bounding box center [631, 342] width 89 height 37
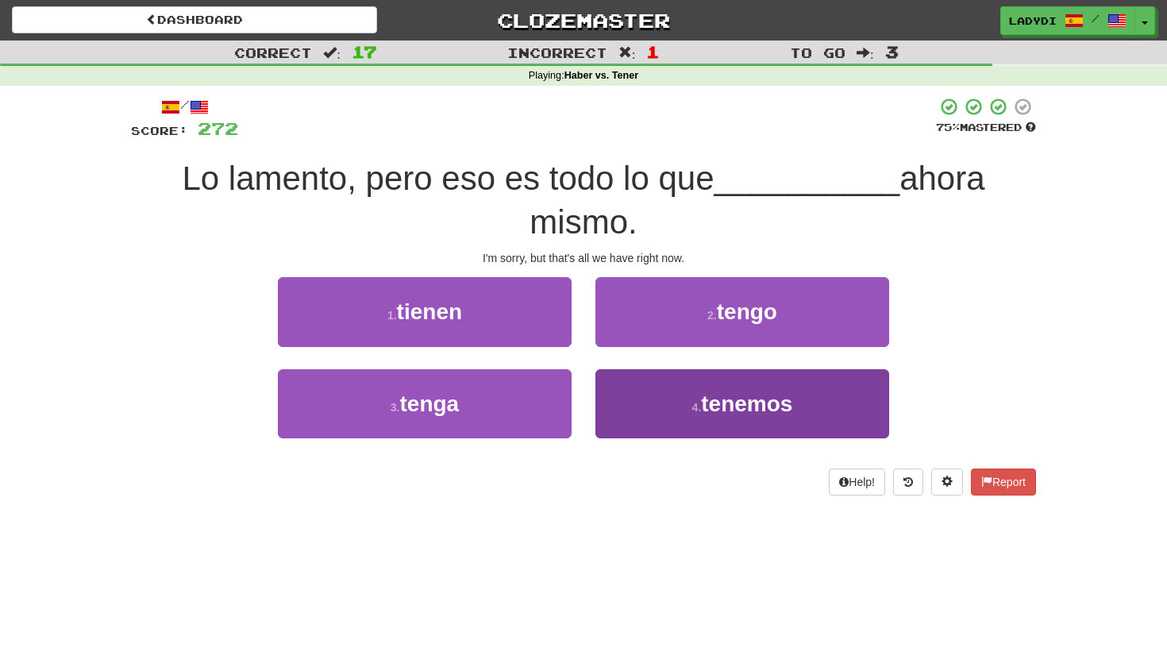
click at [625, 403] on button "4 . tenemos" at bounding box center [742, 403] width 294 height 69
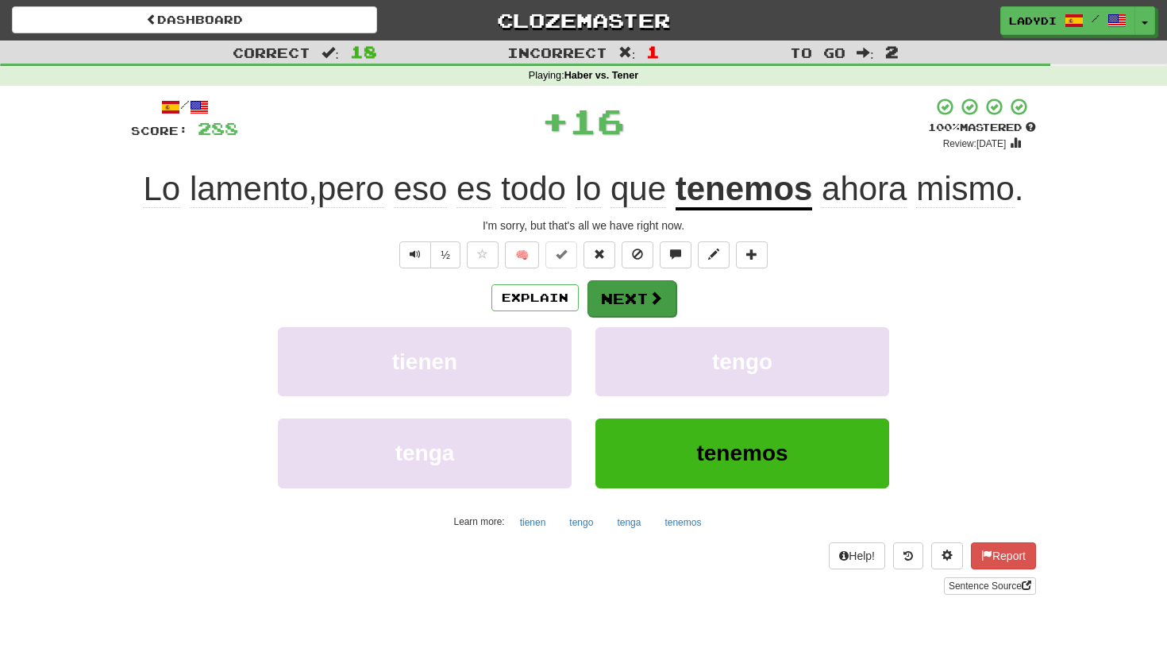
click at [621, 297] on button "Next" at bounding box center [631, 298] width 89 height 37
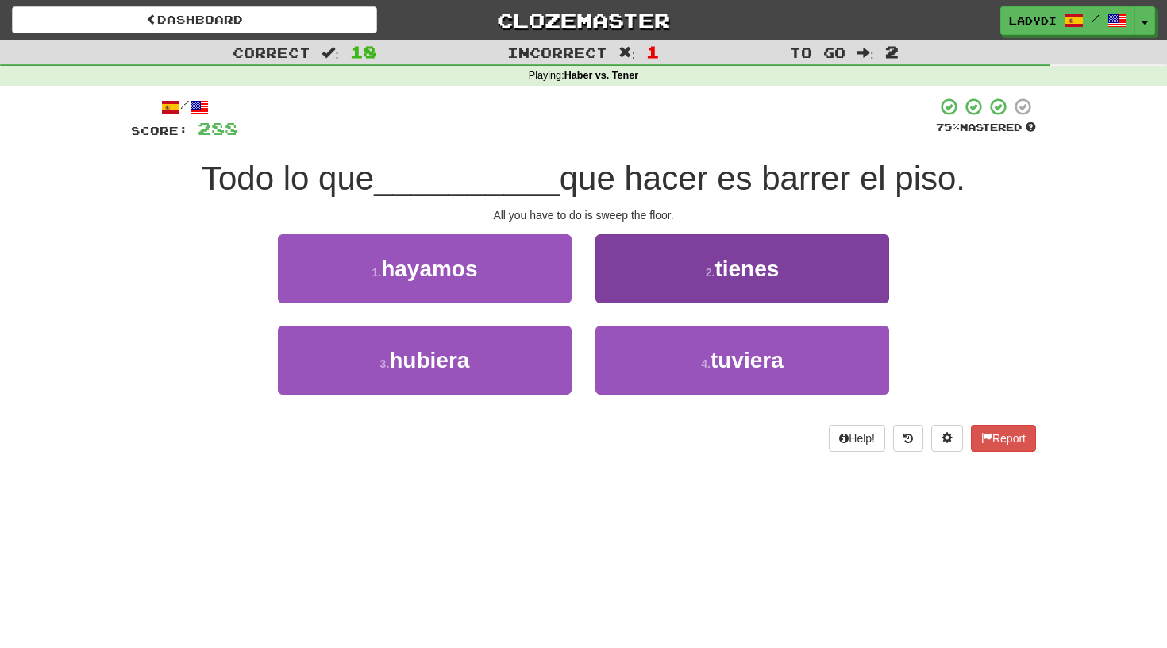
click at [650, 275] on button "2 . tienes" at bounding box center [742, 268] width 294 height 69
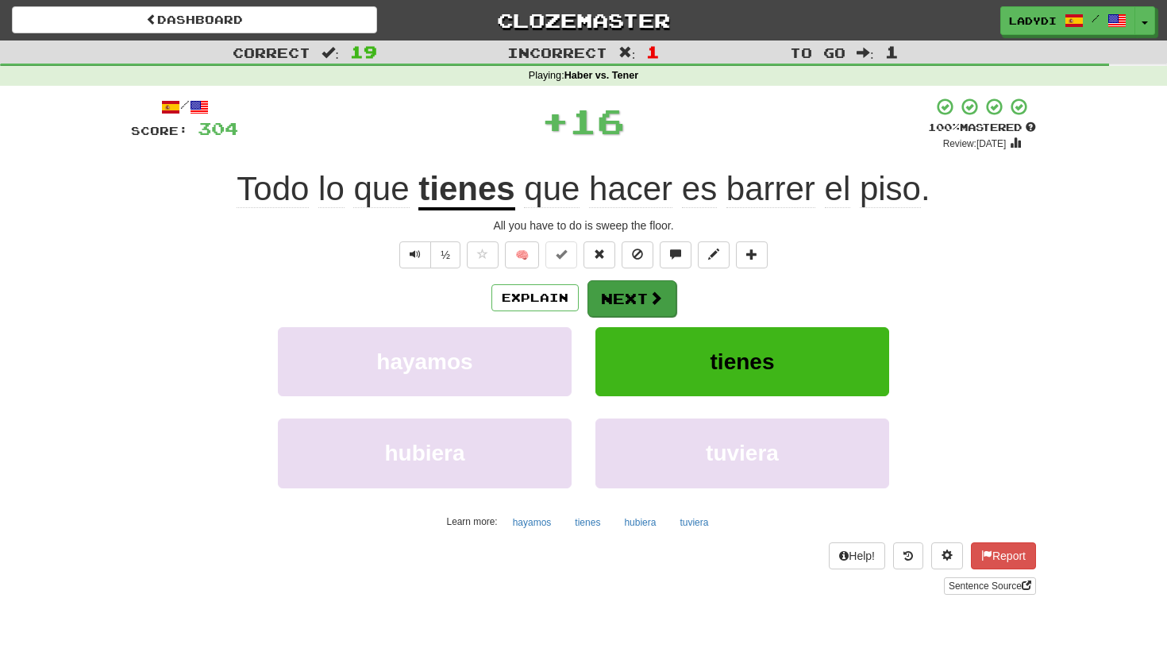
click at [641, 302] on button "Next" at bounding box center [631, 298] width 89 height 37
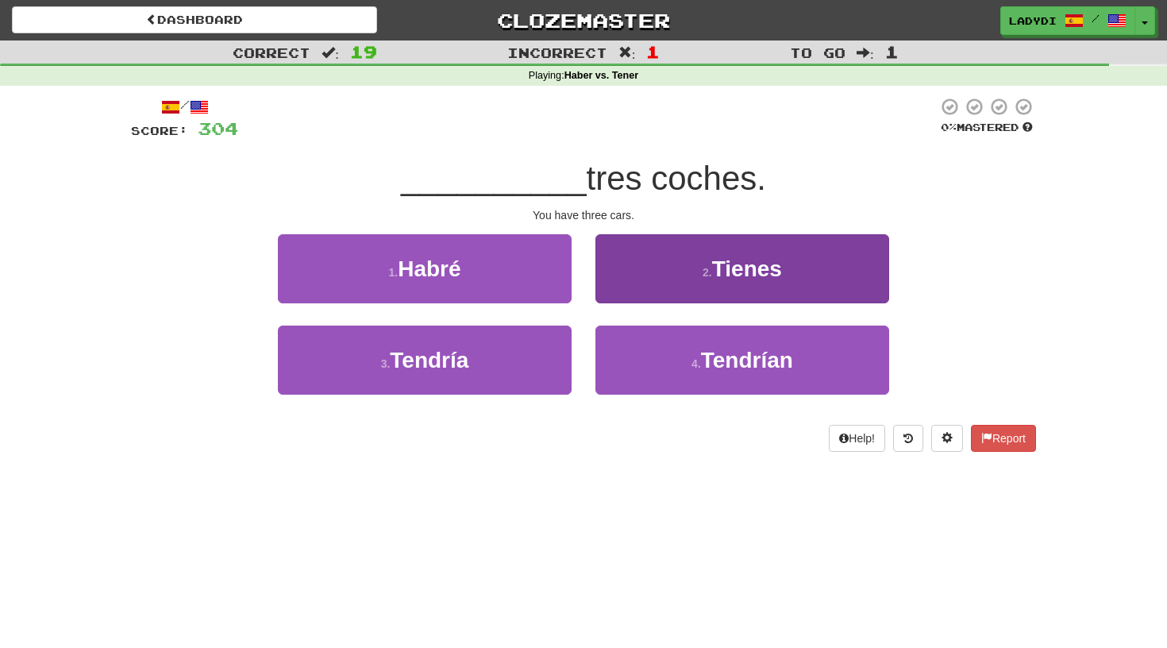
click at [648, 275] on button "2 . Tienes" at bounding box center [742, 268] width 294 height 69
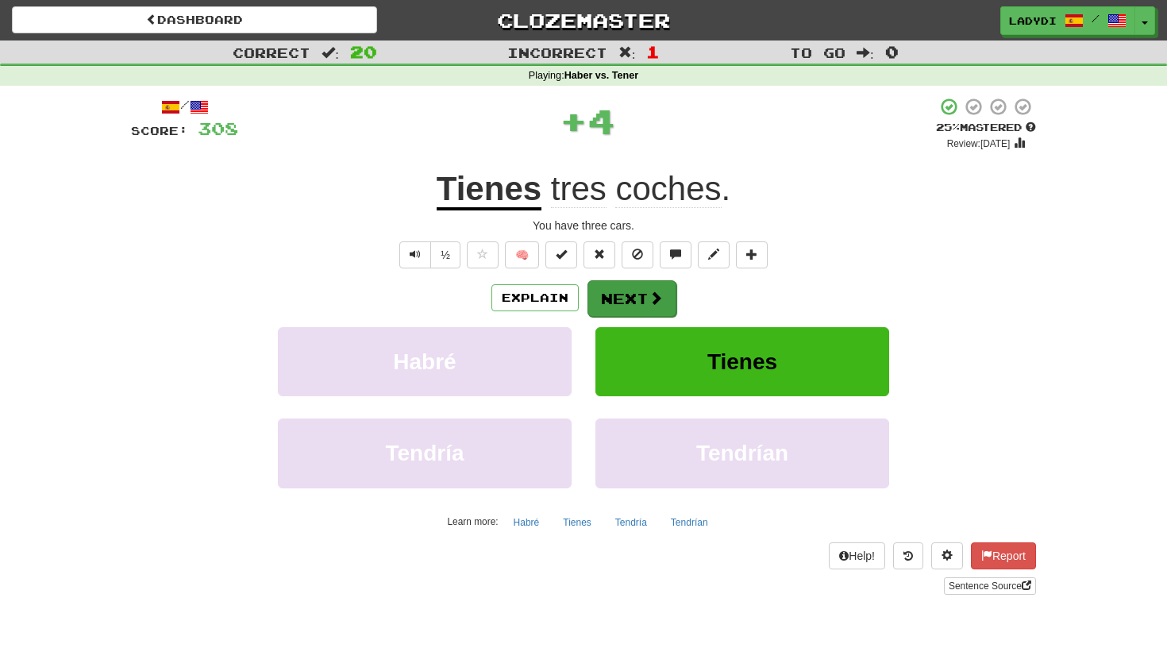
click at [643, 296] on button "Next" at bounding box center [631, 298] width 89 height 37
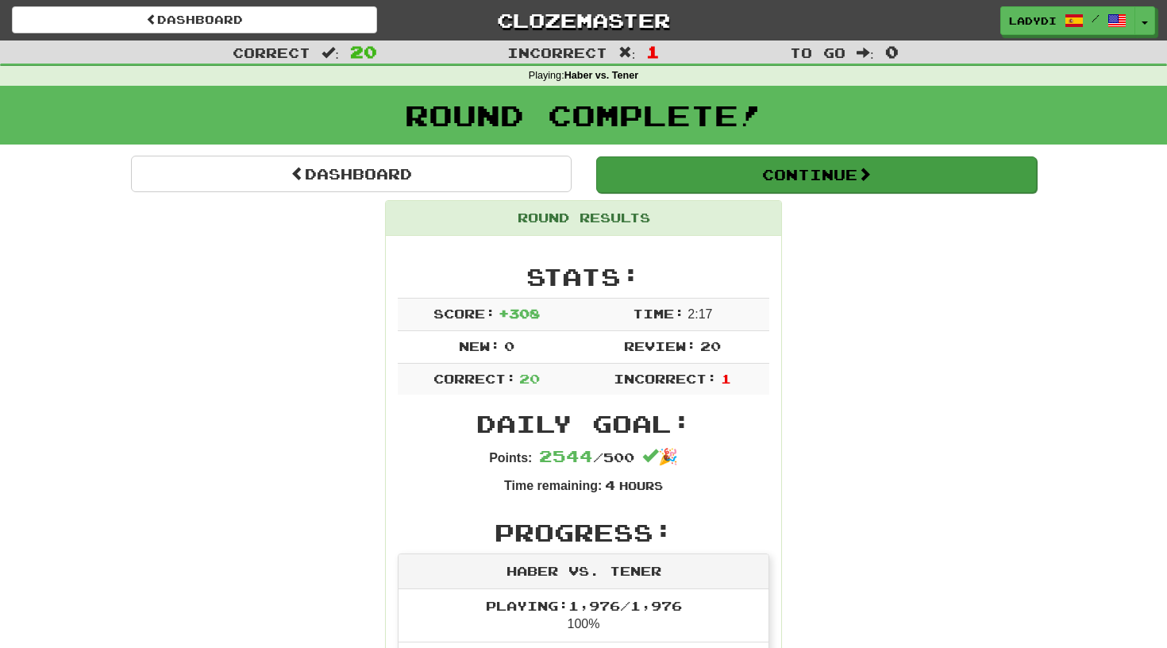
click at [810, 171] on button "Continue" at bounding box center [816, 174] width 440 height 37
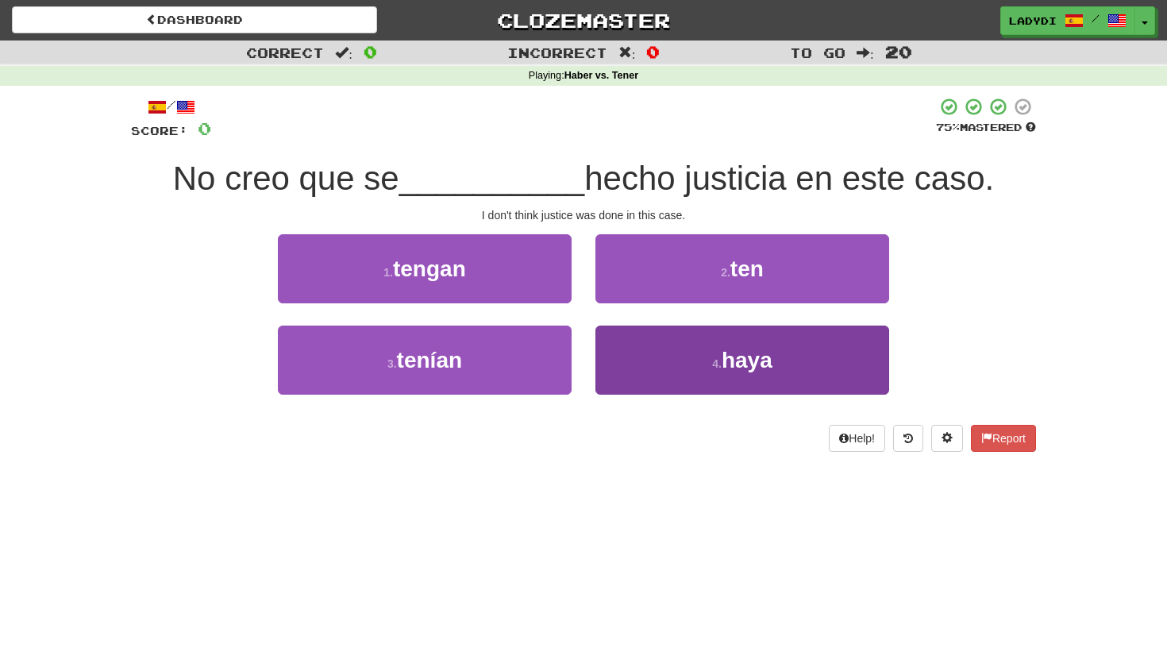
click at [633, 352] on button "4 . haya" at bounding box center [742, 359] width 294 height 69
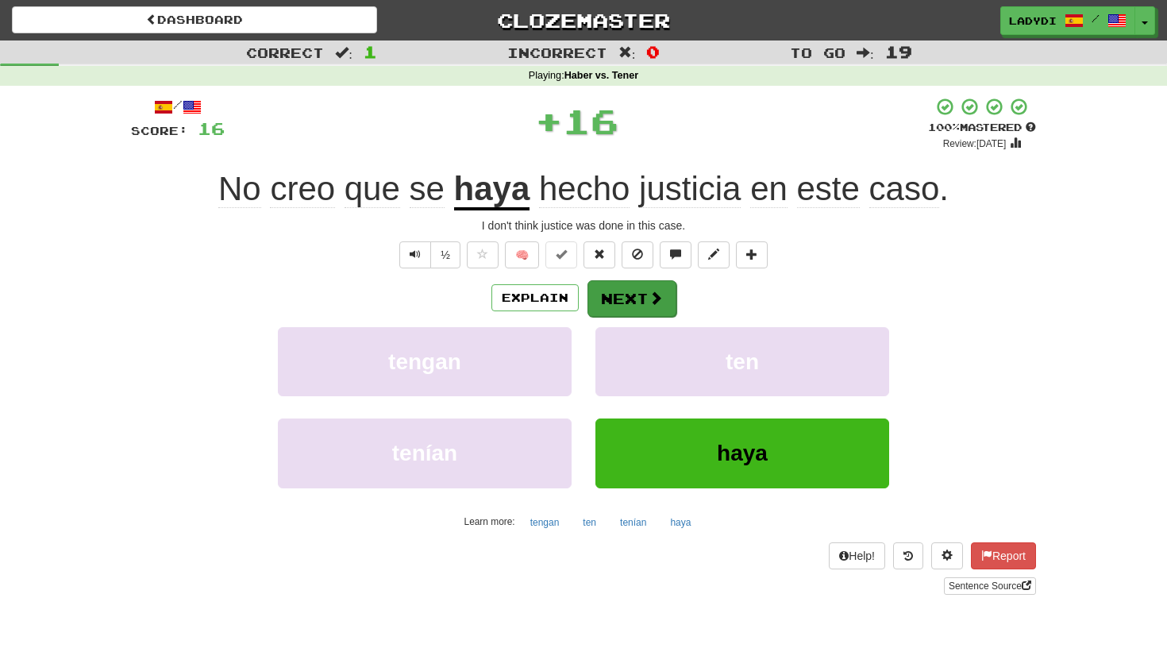
click at [633, 300] on button "Next" at bounding box center [631, 298] width 89 height 37
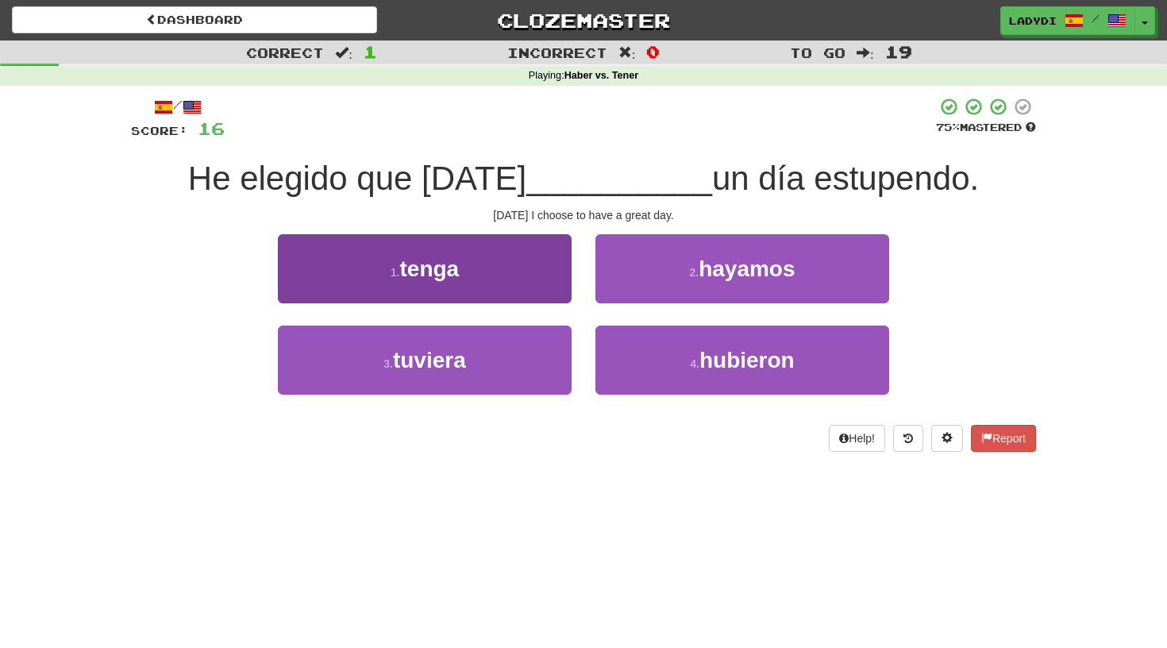
click at [544, 281] on button "1 . tenga" at bounding box center [425, 268] width 294 height 69
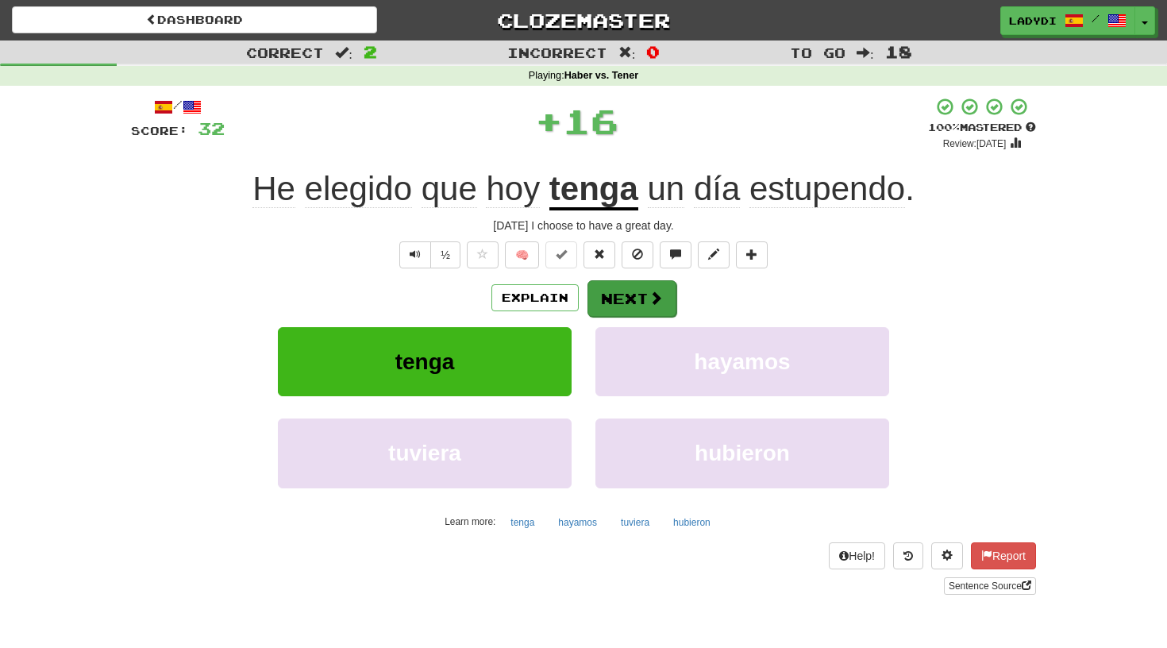
click at [626, 284] on button "Next" at bounding box center [631, 298] width 89 height 37
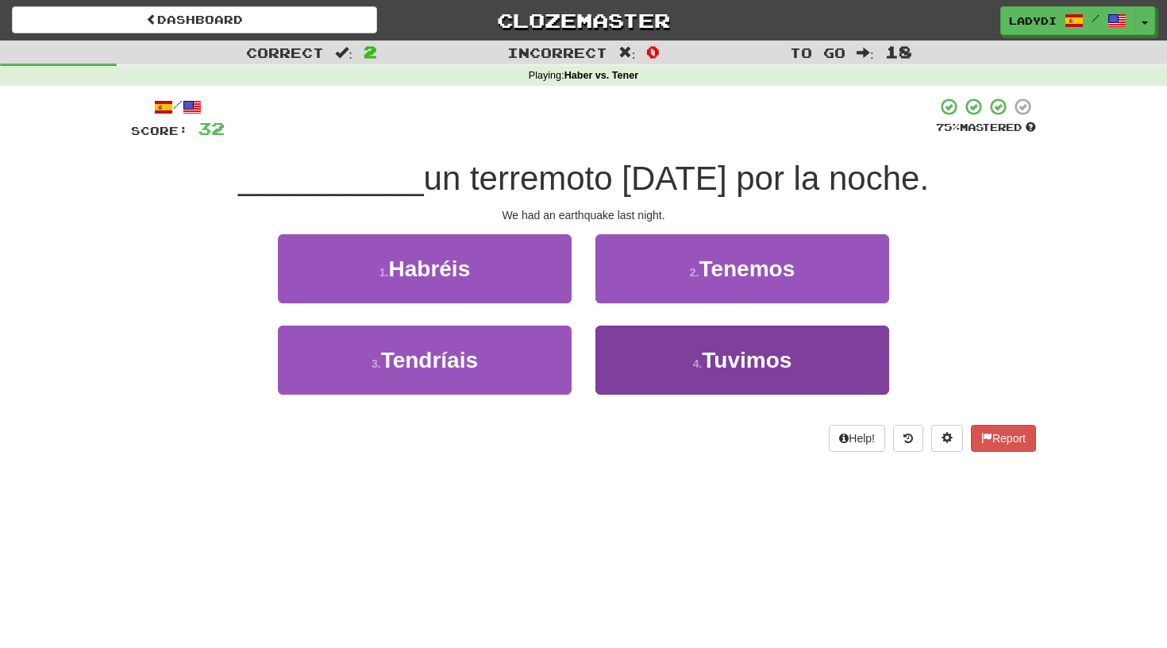
click at [661, 371] on button "4 . Tuvimos" at bounding box center [742, 359] width 294 height 69
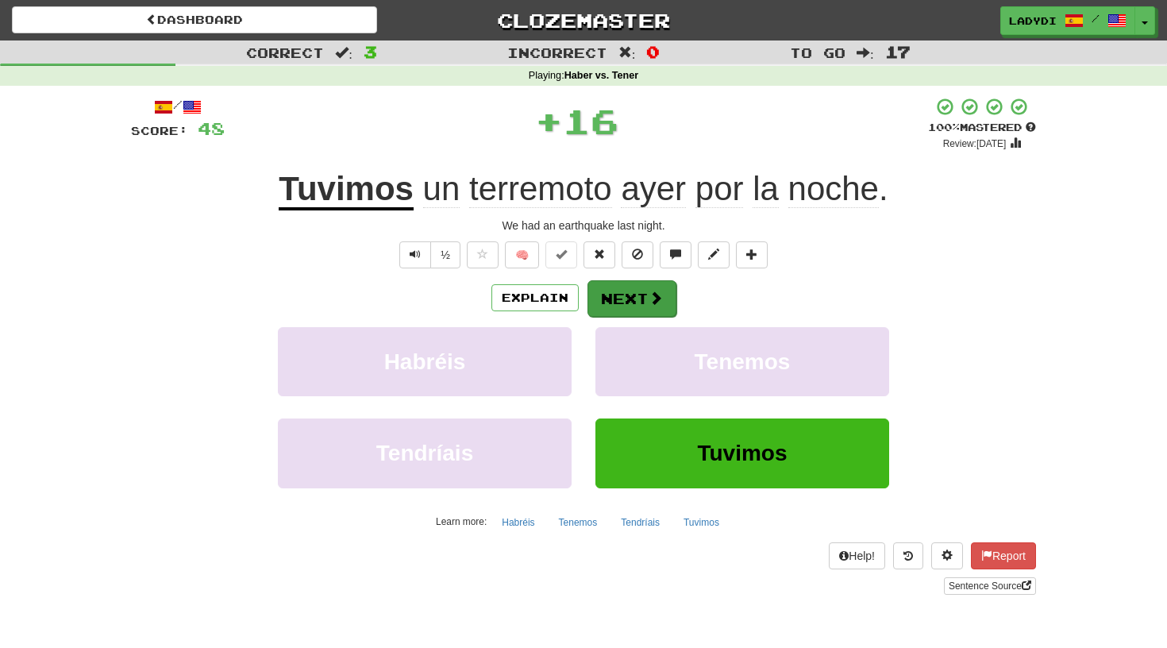
click at [644, 301] on button "Next" at bounding box center [631, 298] width 89 height 37
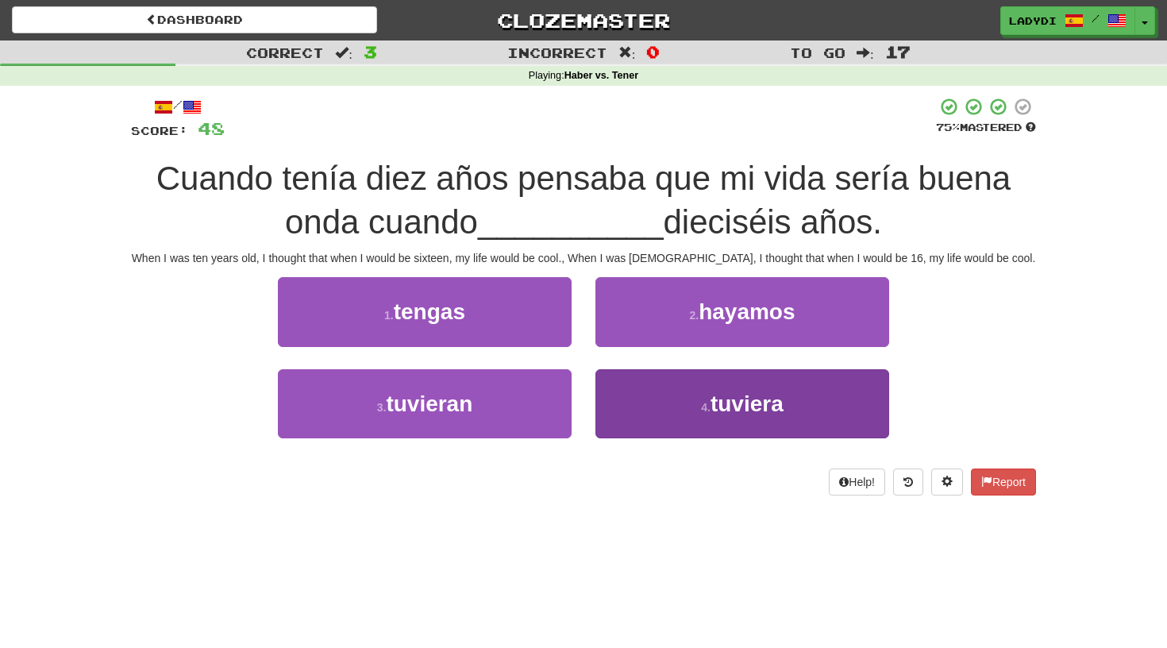
click at [642, 391] on button "4 . tuviera" at bounding box center [742, 403] width 294 height 69
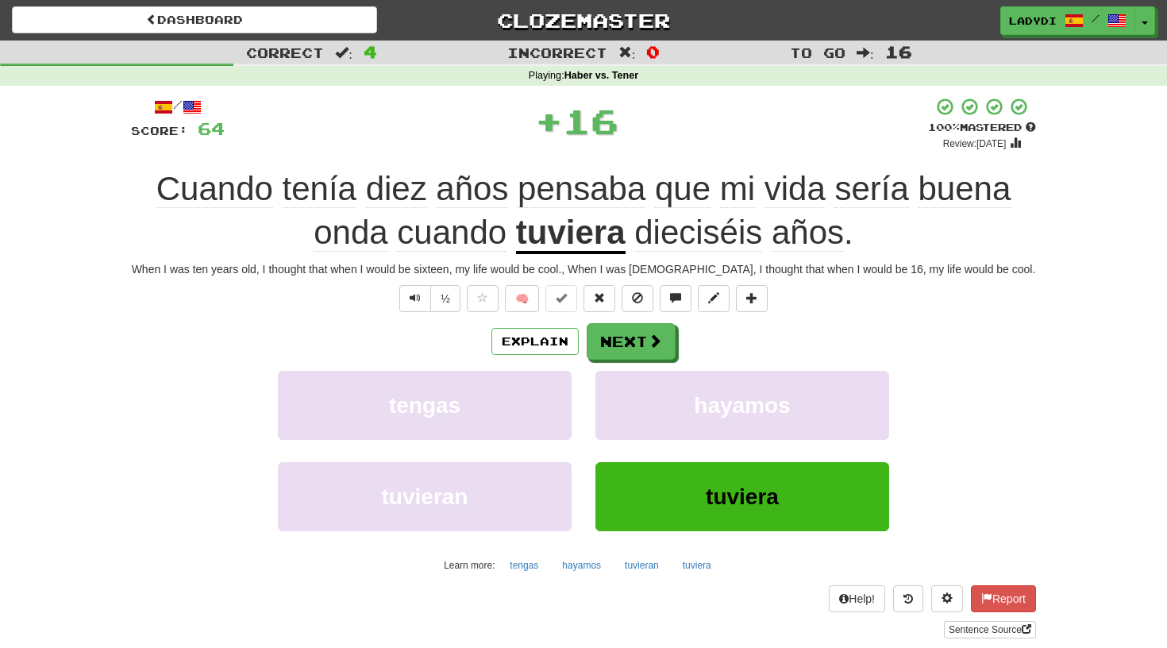
click at [629, 317] on div "/ Score: 64 + 16 100 % Mastered Review: 2026-03-15 Cuando tenía diez años pensa…" at bounding box center [583, 367] width 905 height 540
click at [629, 344] on button "Next" at bounding box center [631, 342] width 89 height 37
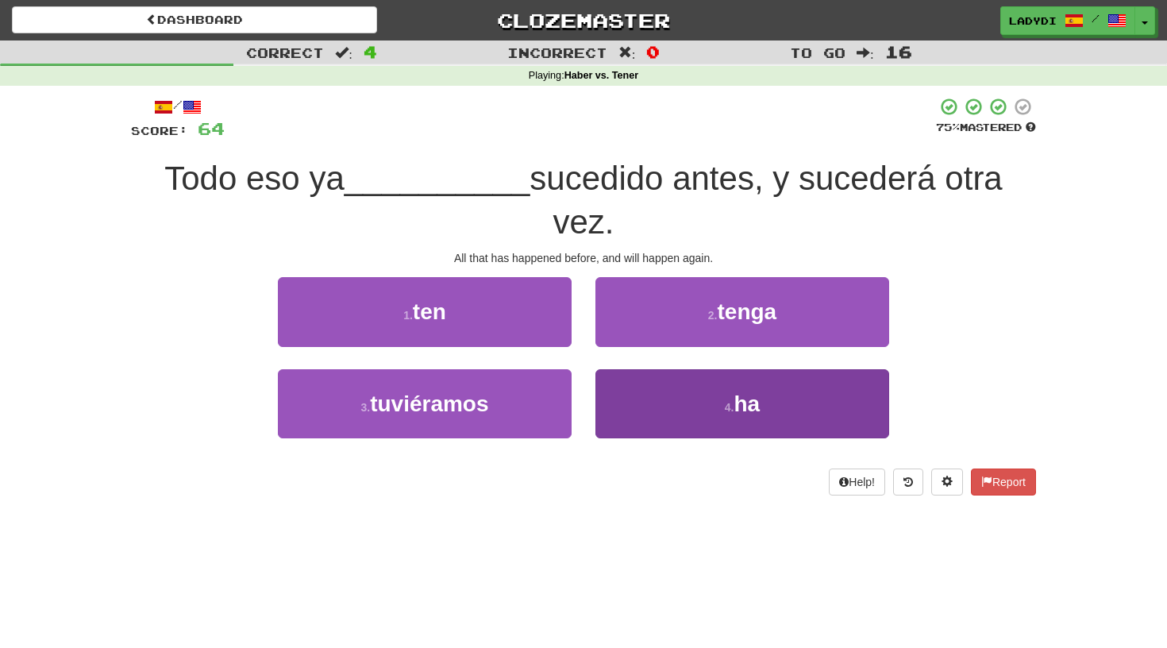
click at [660, 375] on button "4 . ha" at bounding box center [742, 403] width 294 height 69
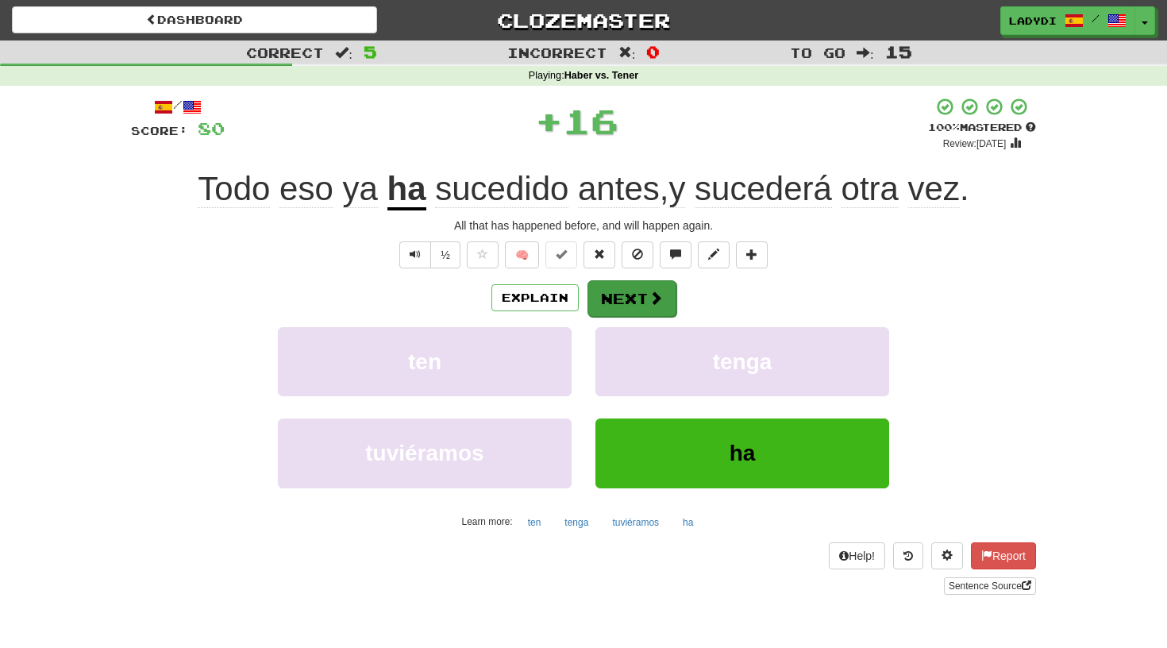
click at [621, 294] on button "Next" at bounding box center [631, 298] width 89 height 37
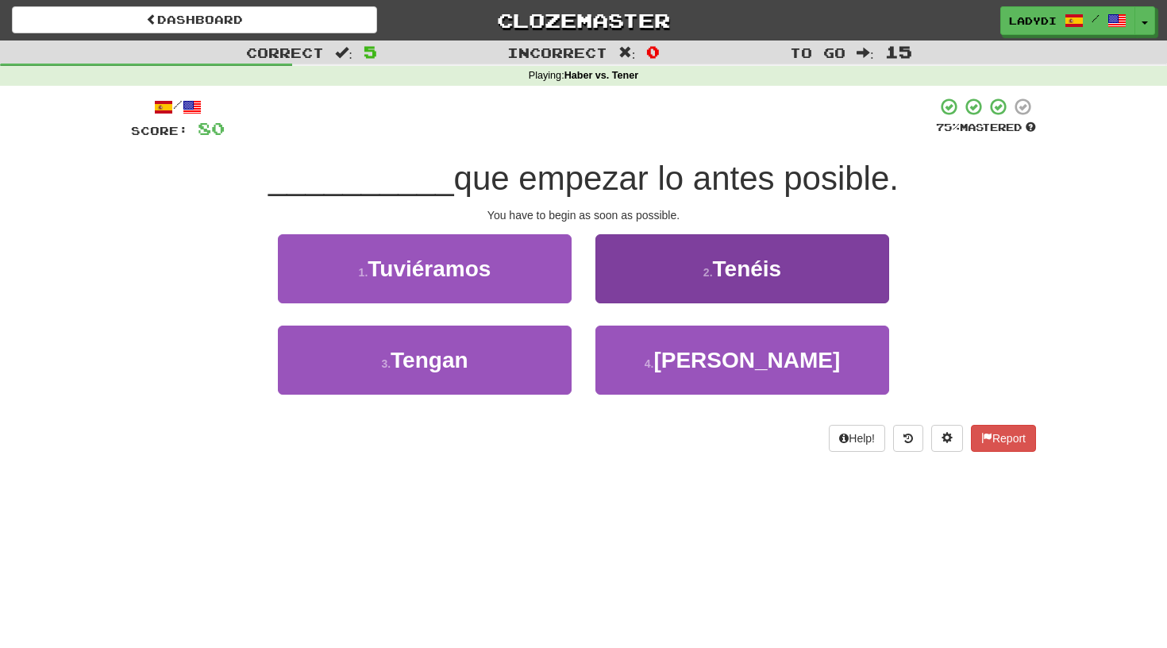
click at [650, 289] on button "2 . Tenéis" at bounding box center [742, 268] width 294 height 69
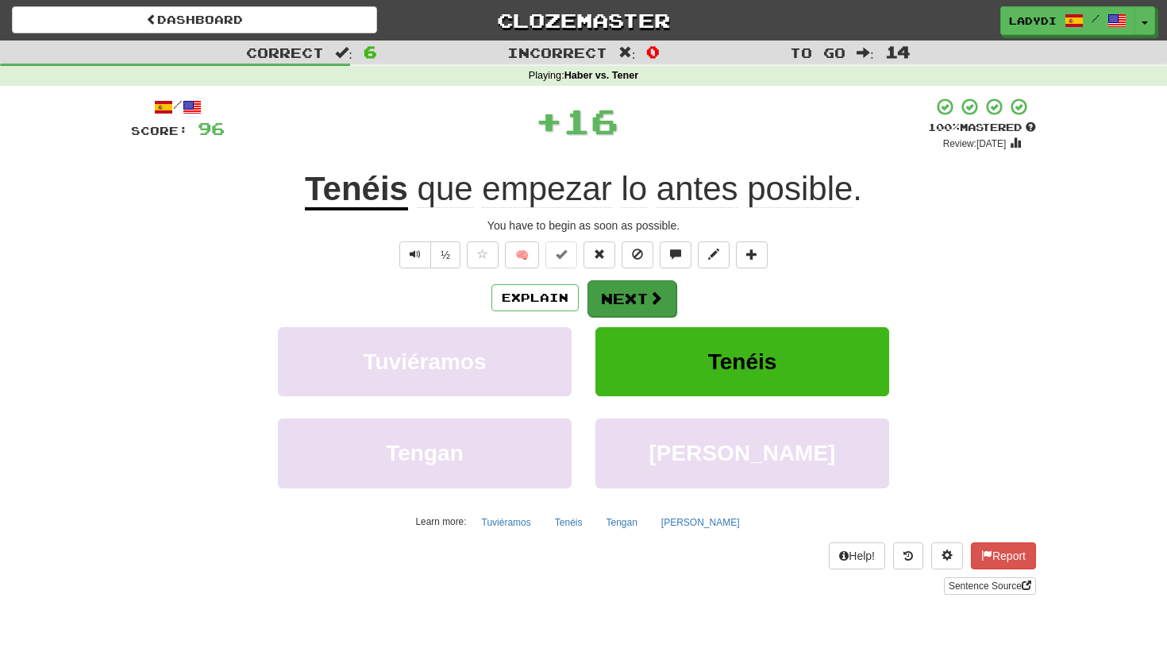
click at [626, 292] on button "Next" at bounding box center [631, 298] width 89 height 37
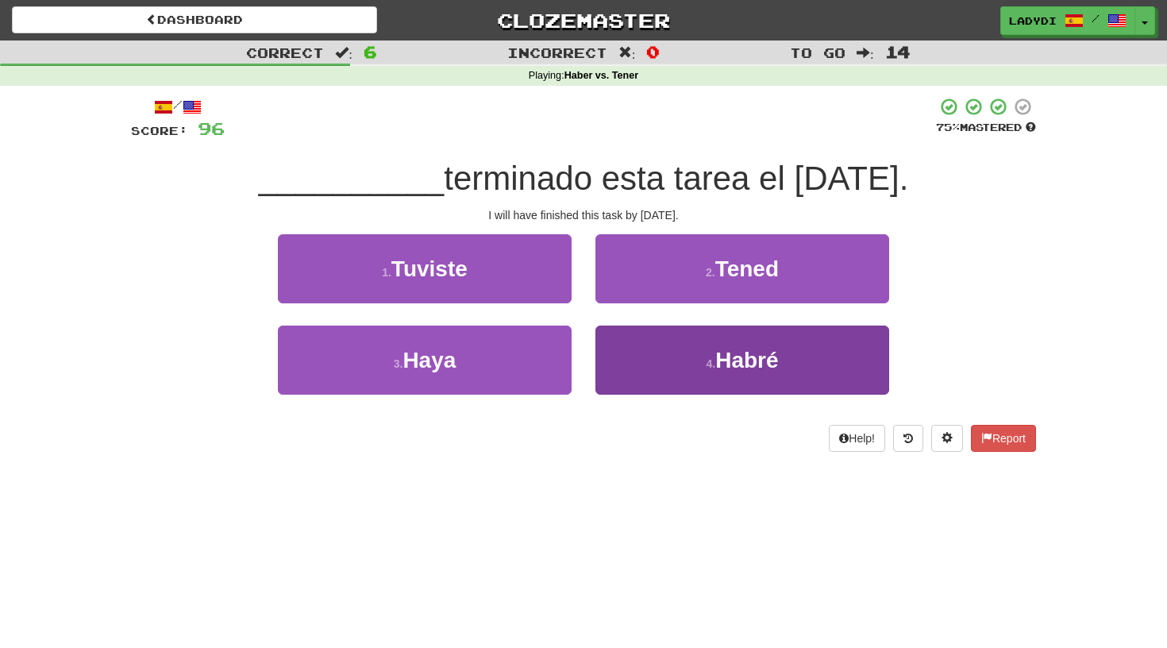
click at [652, 352] on button "4 . Habré" at bounding box center [742, 359] width 294 height 69
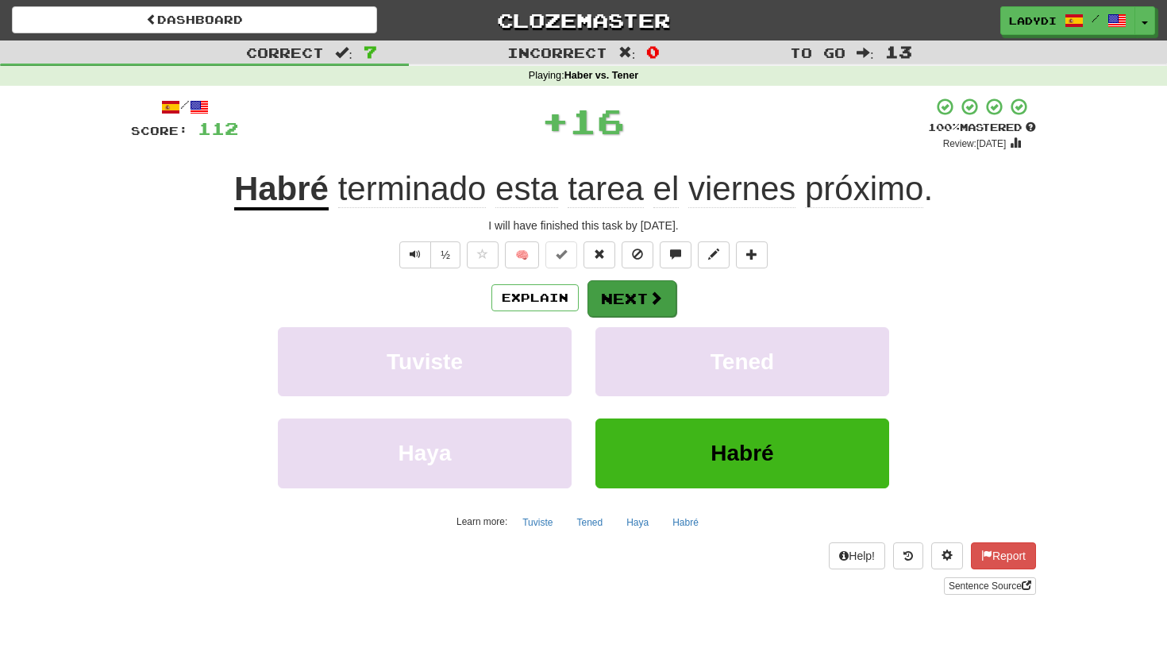
click at [636, 303] on button "Next" at bounding box center [631, 298] width 89 height 37
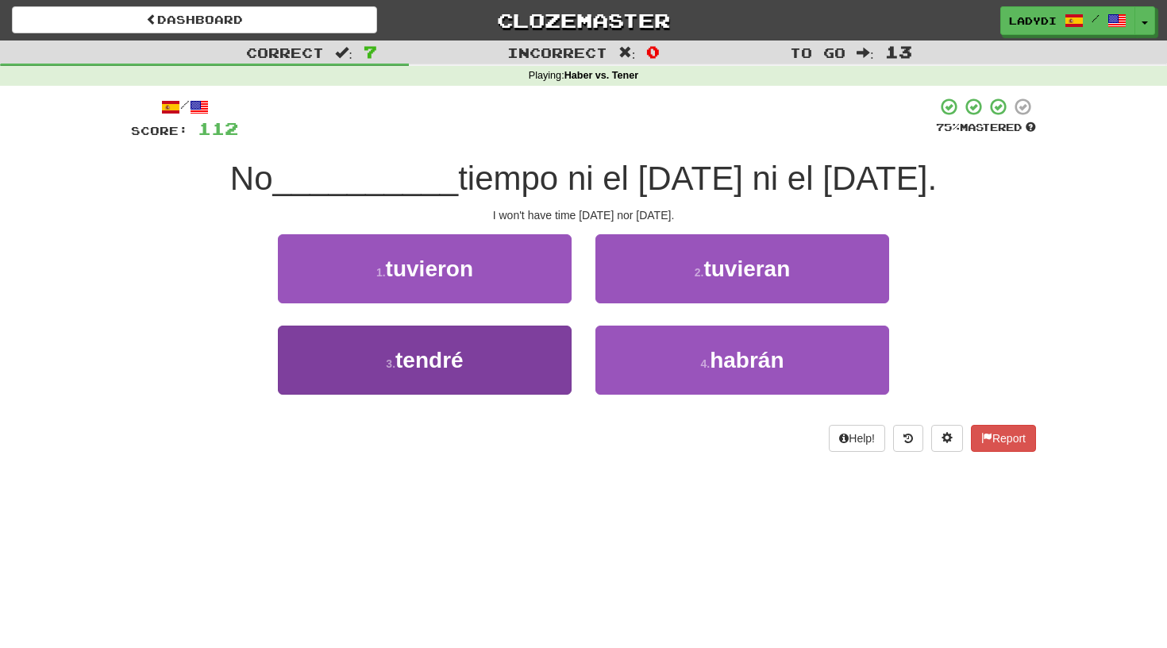
click at [533, 339] on button "3 . tendré" at bounding box center [425, 359] width 294 height 69
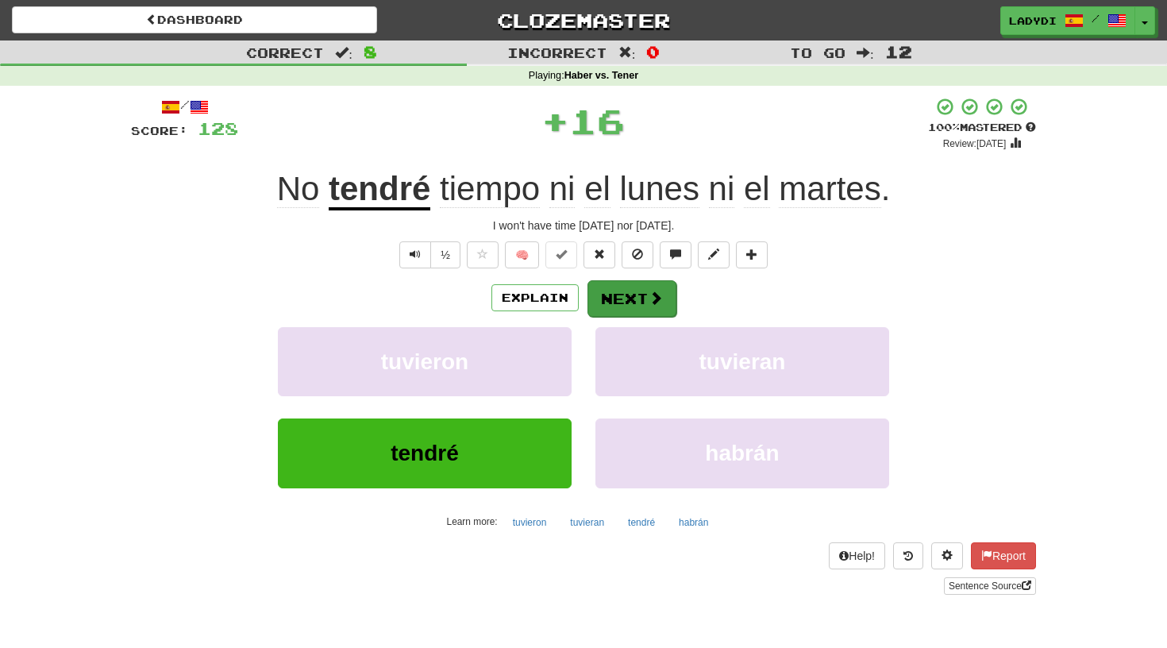
click at [621, 290] on button "Next" at bounding box center [631, 298] width 89 height 37
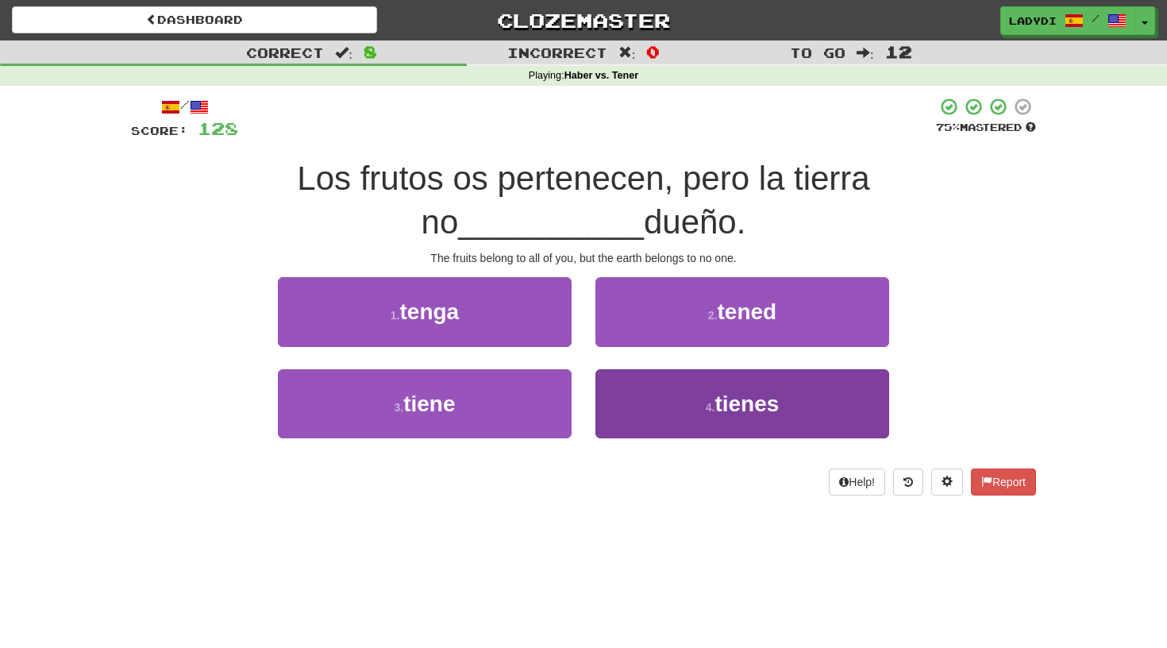
click at [644, 394] on button "4 . tienes" at bounding box center [742, 403] width 294 height 69
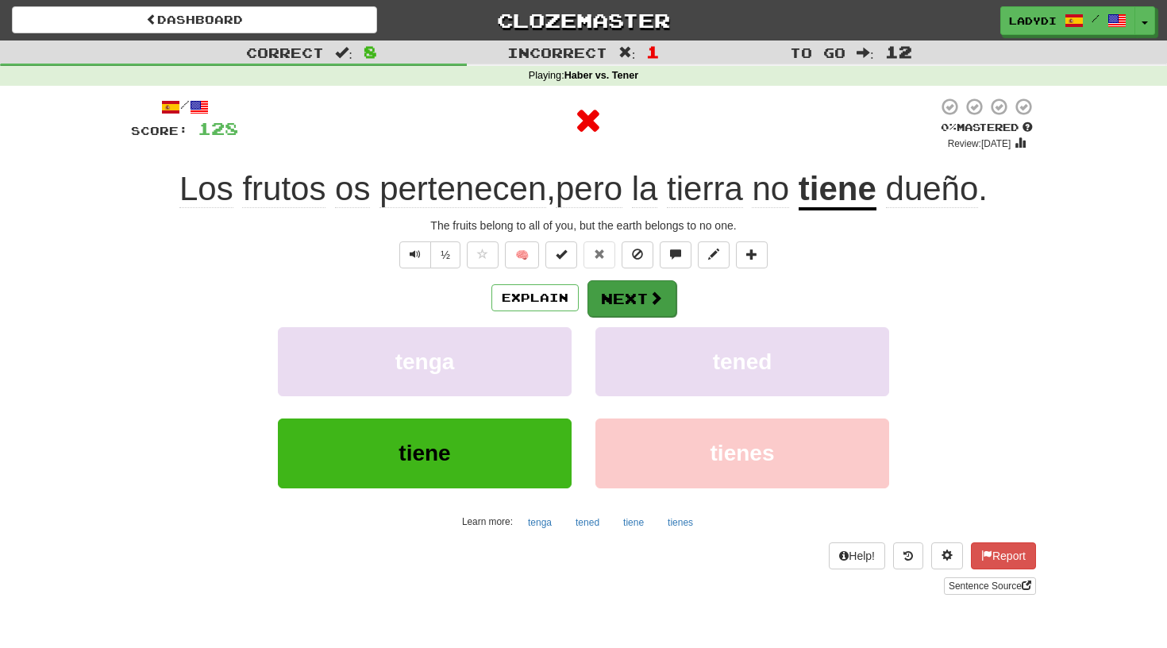
click at [627, 292] on button "Next" at bounding box center [631, 298] width 89 height 37
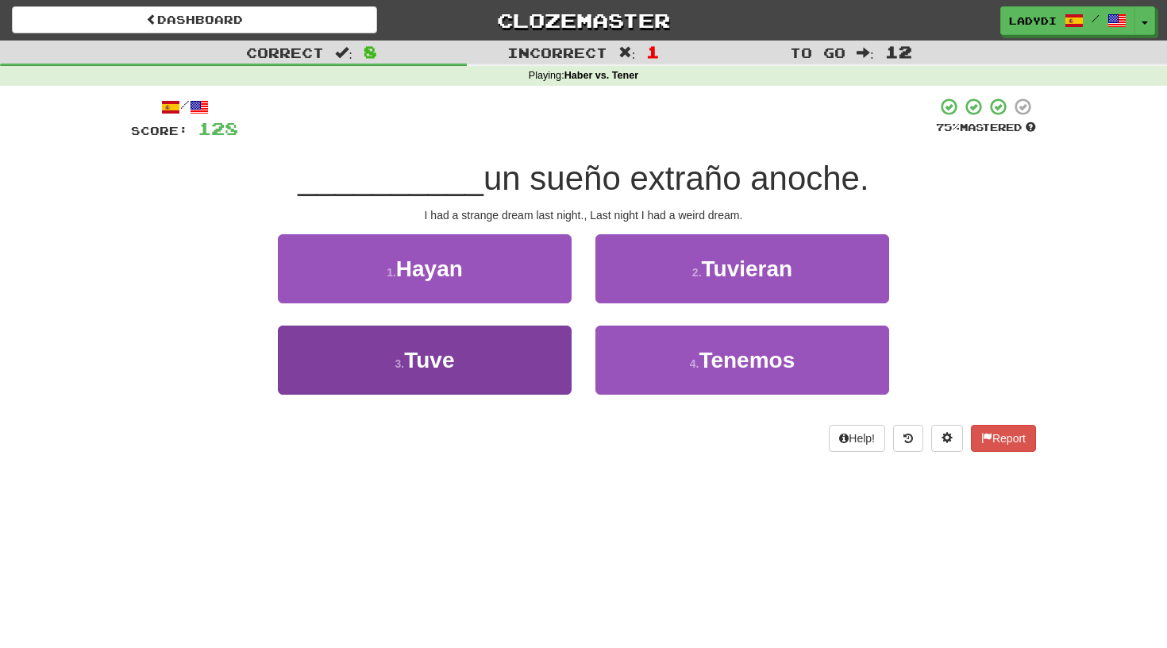
click at [503, 353] on button "3 . Tuve" at bounding box center [425, 359] width 294 height 69
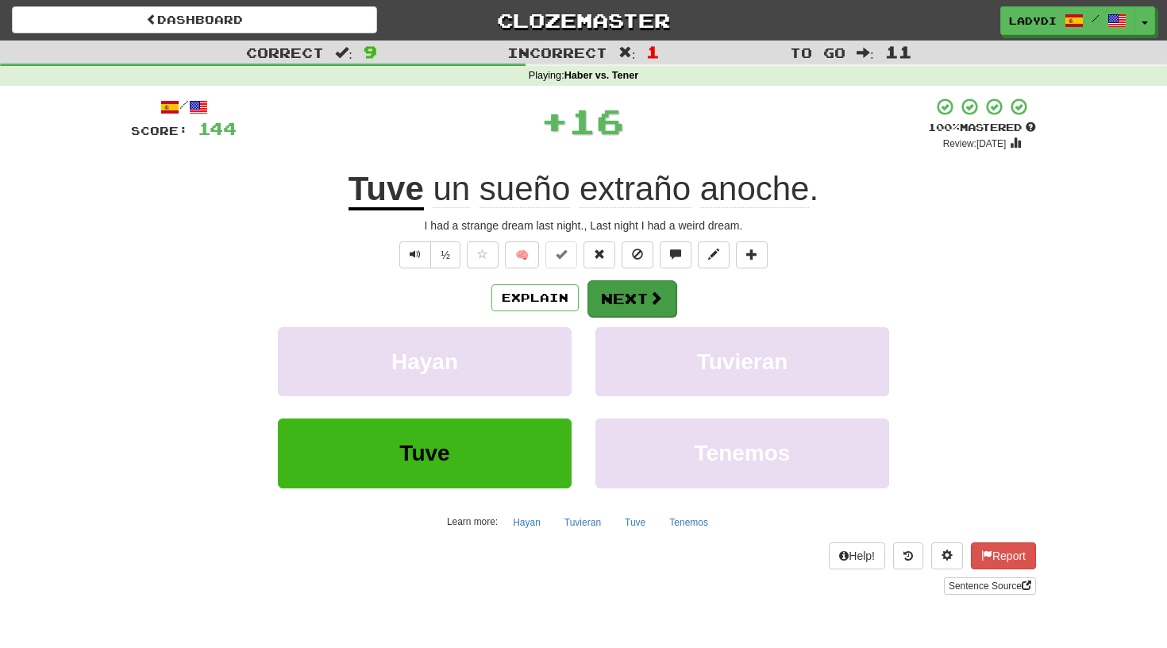
click at [621, 290] on button "Next" at bounding box center [631, 298] width 89 height 37
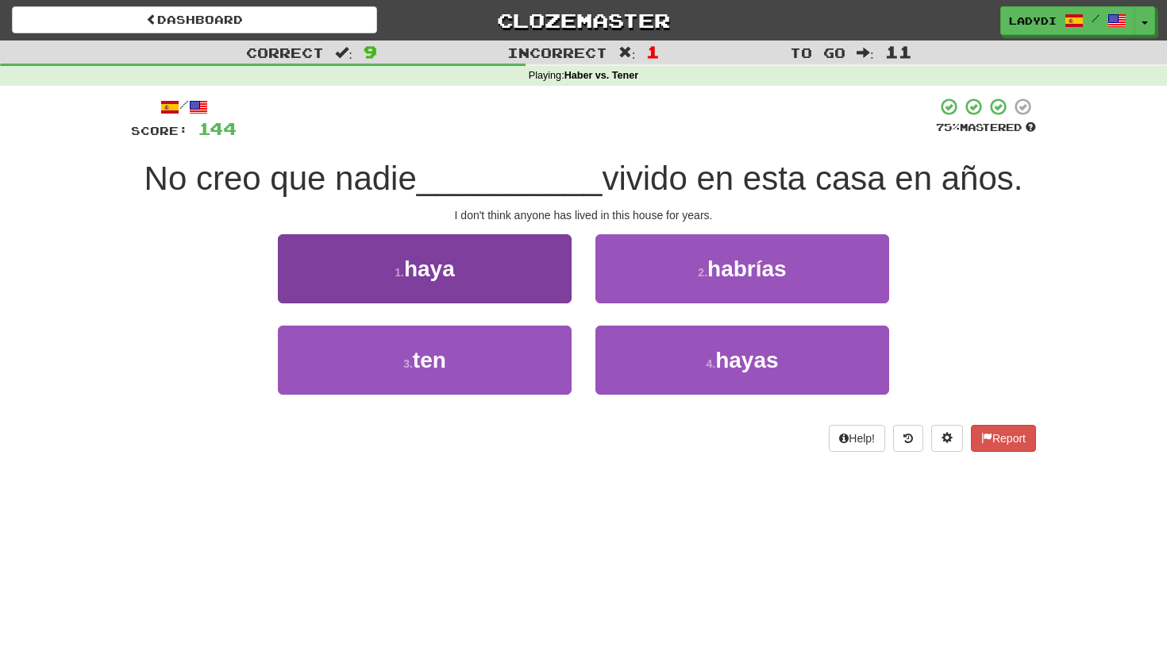
click at [536, 287] on button "1 . haya" at bounding box center [425, 268] width 294 height 69
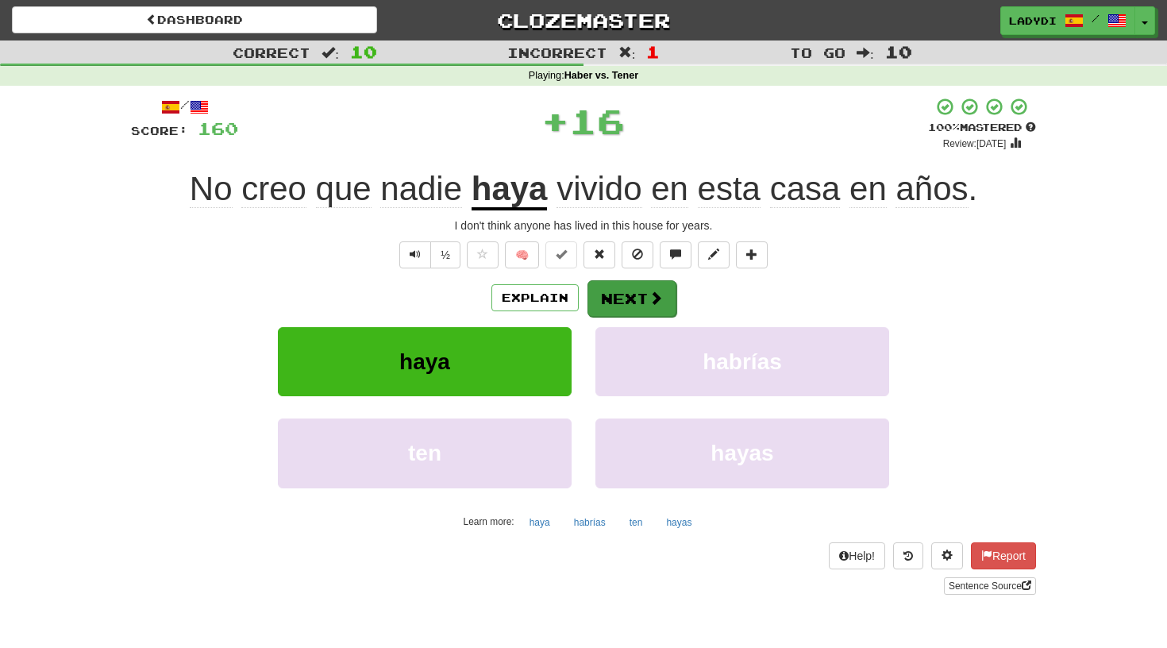
click at [648, 290] on span at bounding box center [655, 297] width 14 height 14
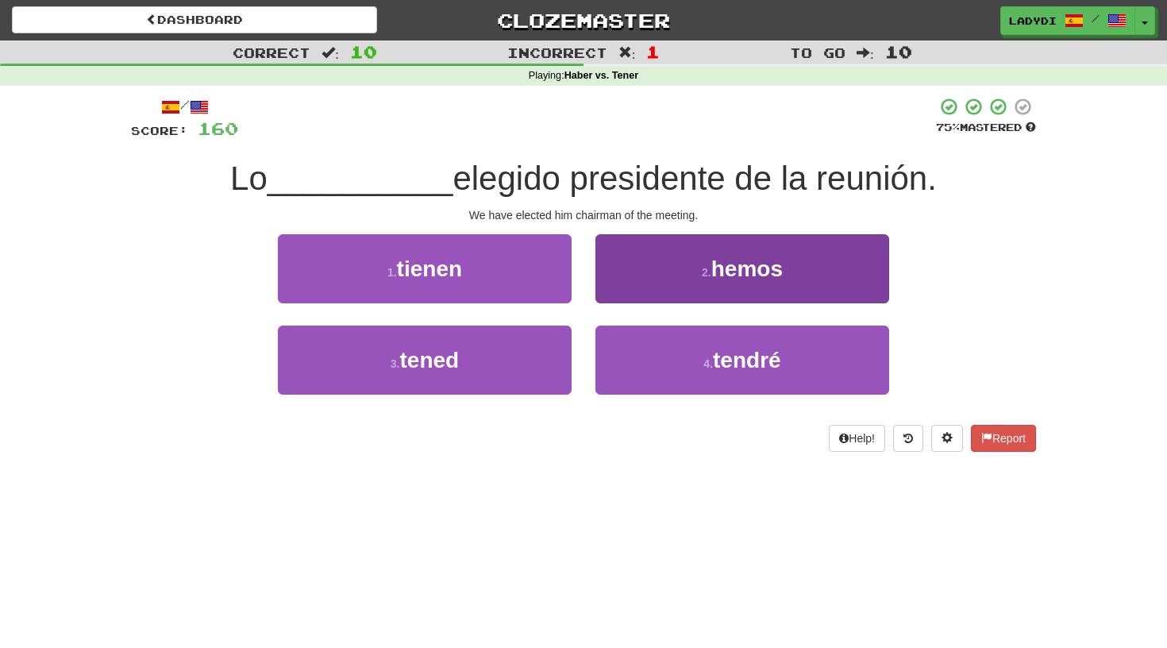
click at [658, 281] on button "2 . hemos" at bounding box center [742, 268] width 294 height 69
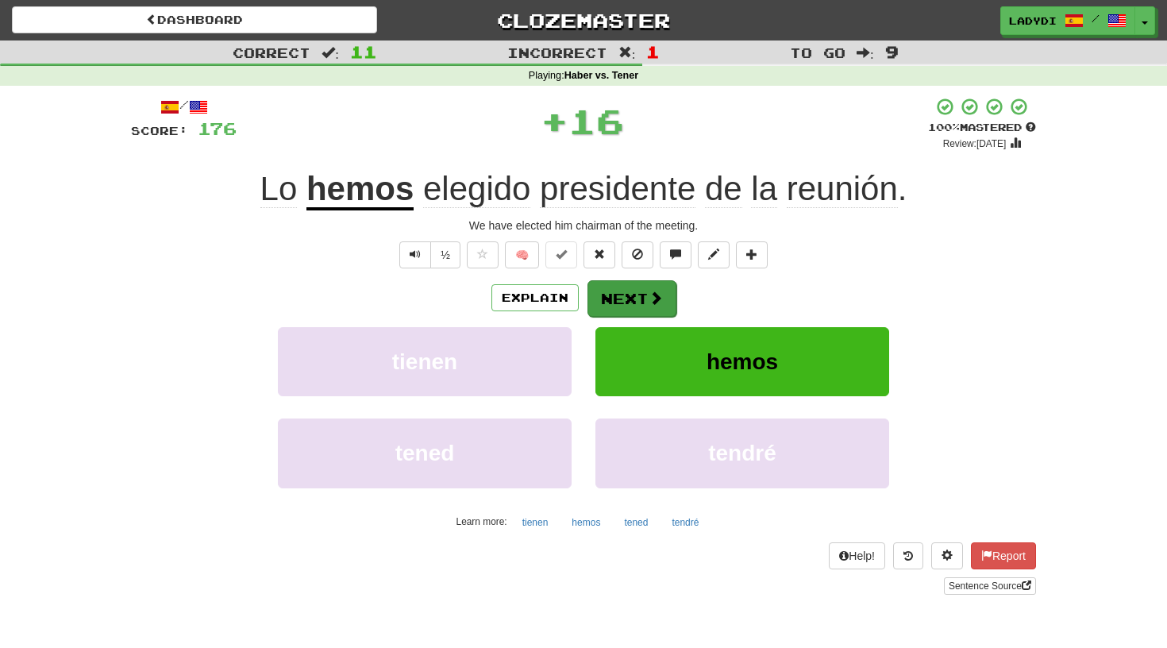
click at [635, 302] on button "Next" at bounding box center [631, 298] width 89 height 37
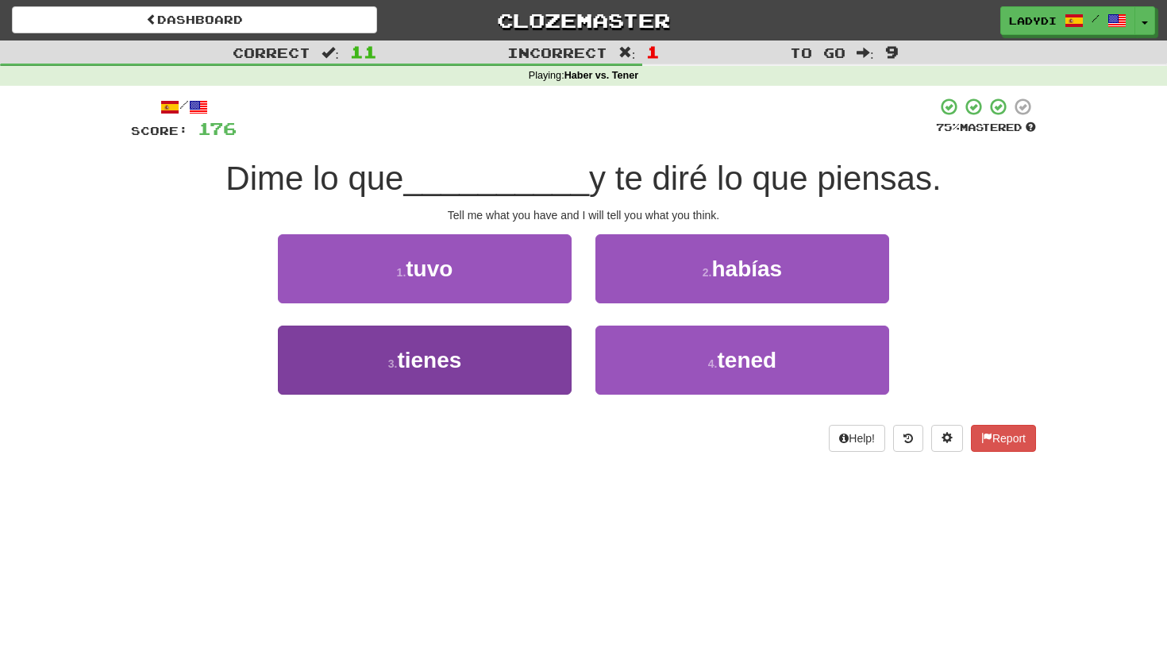
click at [547, 348] on button "3 . tienes" at bounding box center [425, 359] width 294 height 69
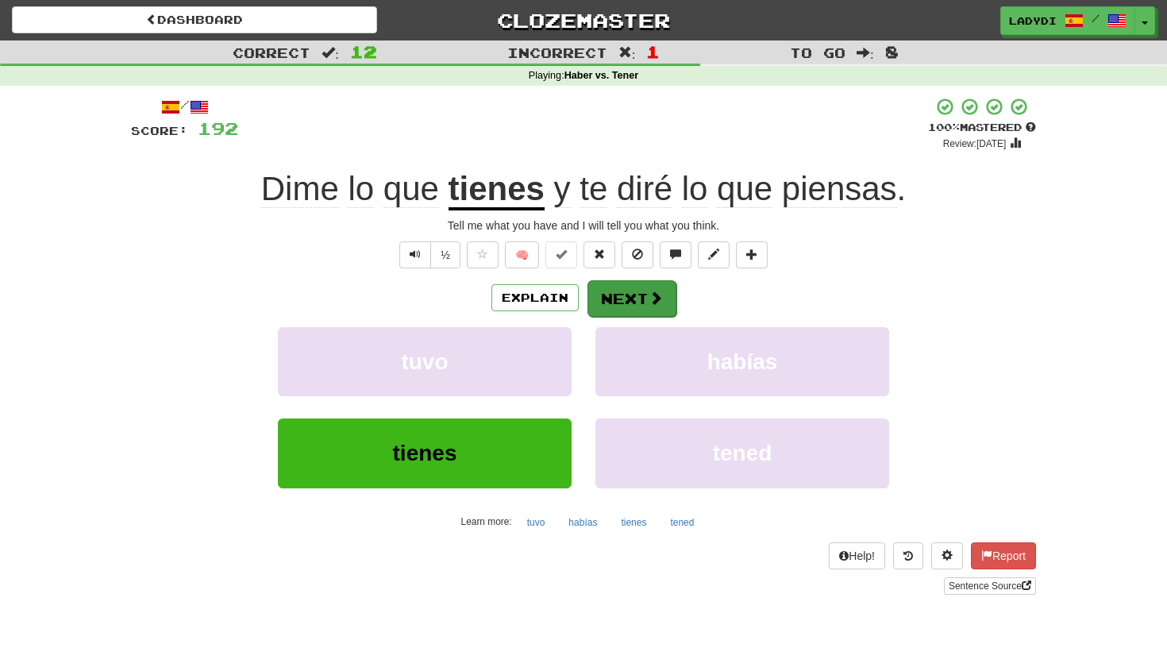
click at [616, 292] on button "Next" at bounding box center [631, 298] width 89 height 37
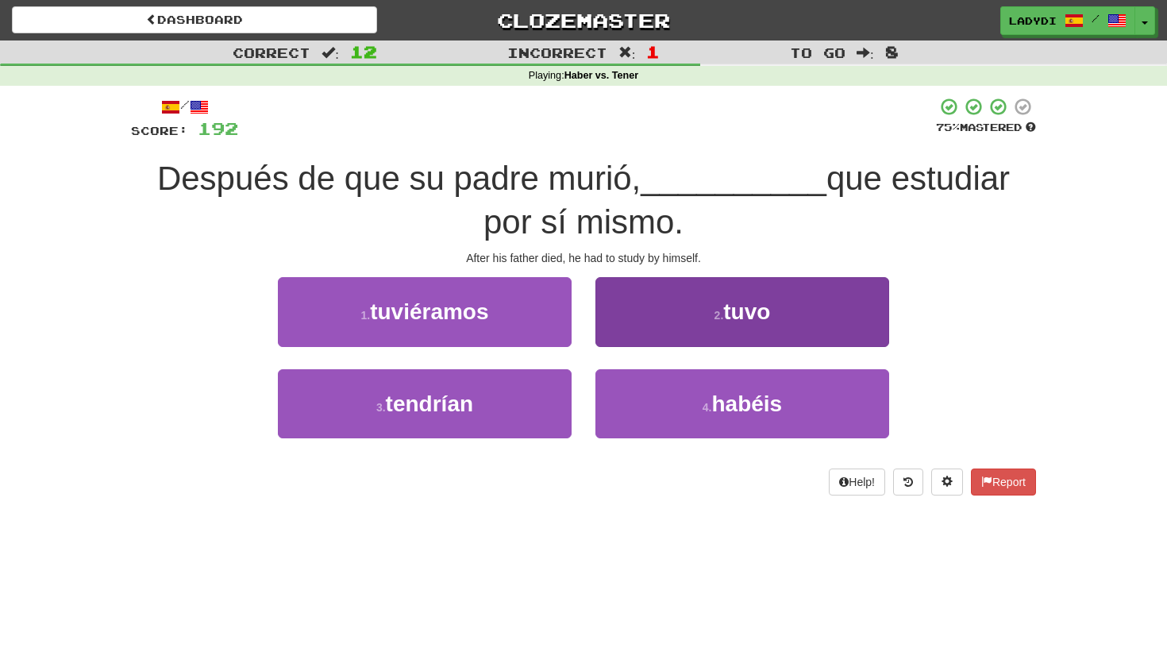
click at [630, 316] on button "2 . tuvo" at bounding box center [742, 311] width 294 height 69
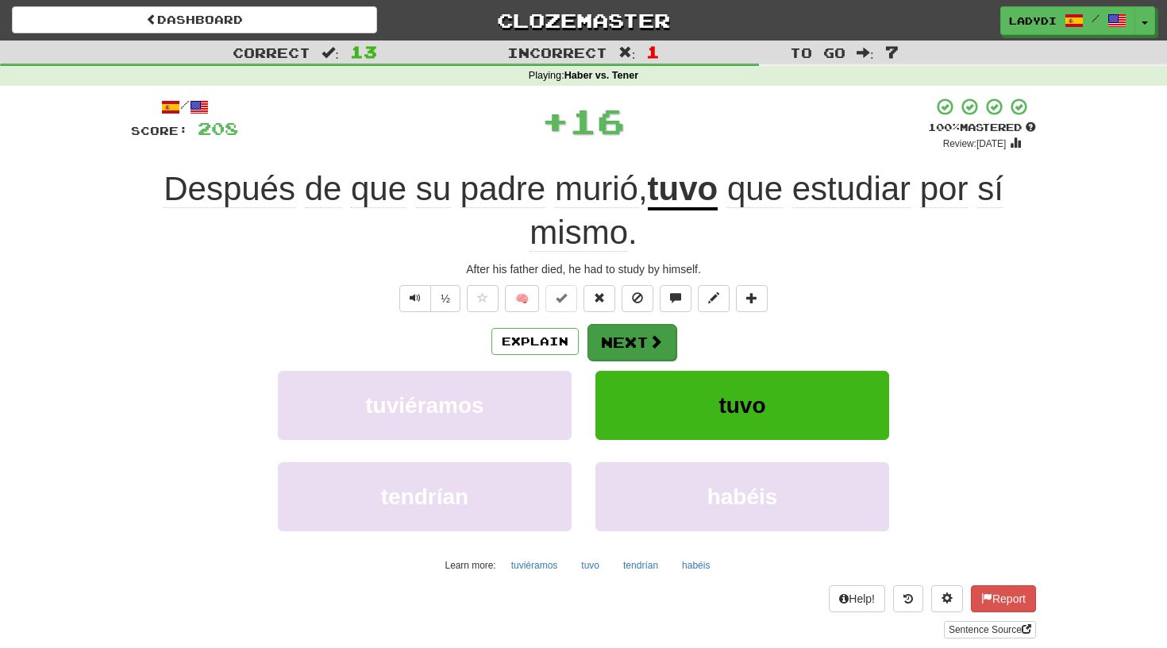
click at [617, 337] on button "Next" at bounding box center [631, 342] width 89 height 37
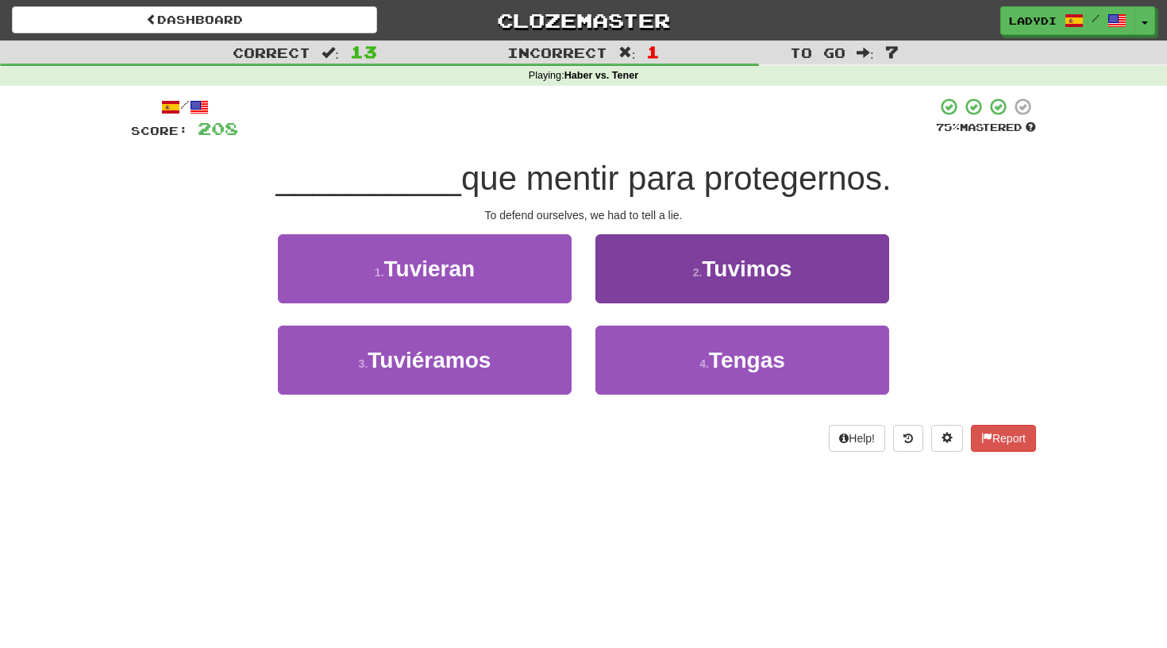
click at [634, 288] on button "2 . Tuvimos" at bounding box center [742, 268] width 294 height 69
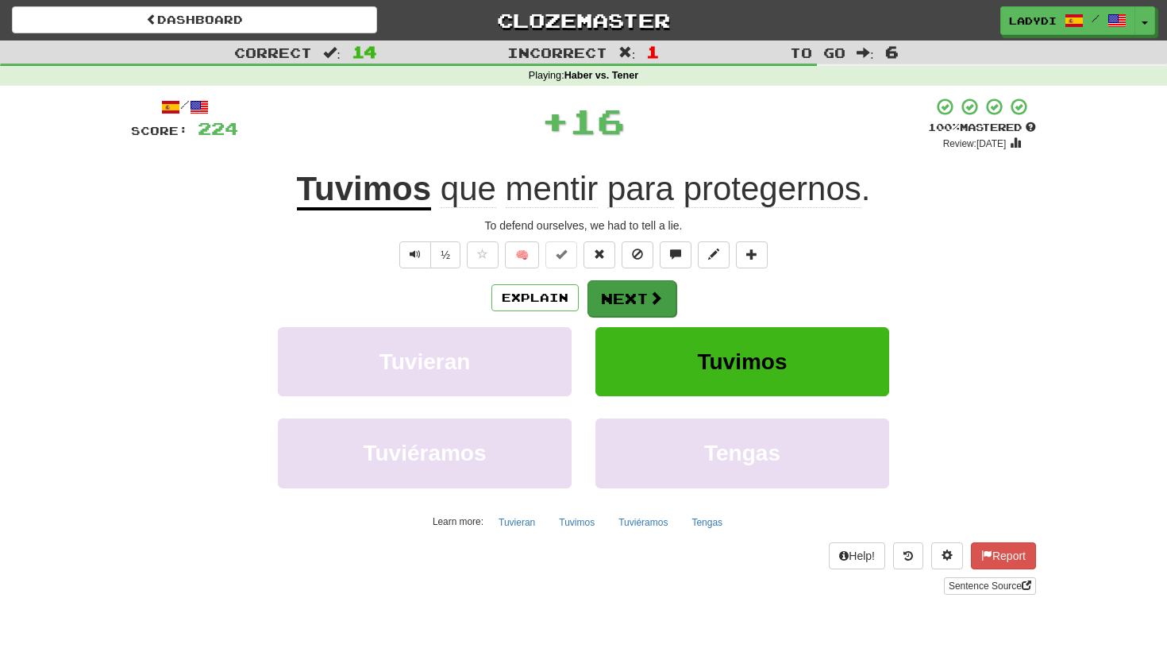
click at [619, 299] on button "Next" at bounding box center [631, 298] width 89 height 37
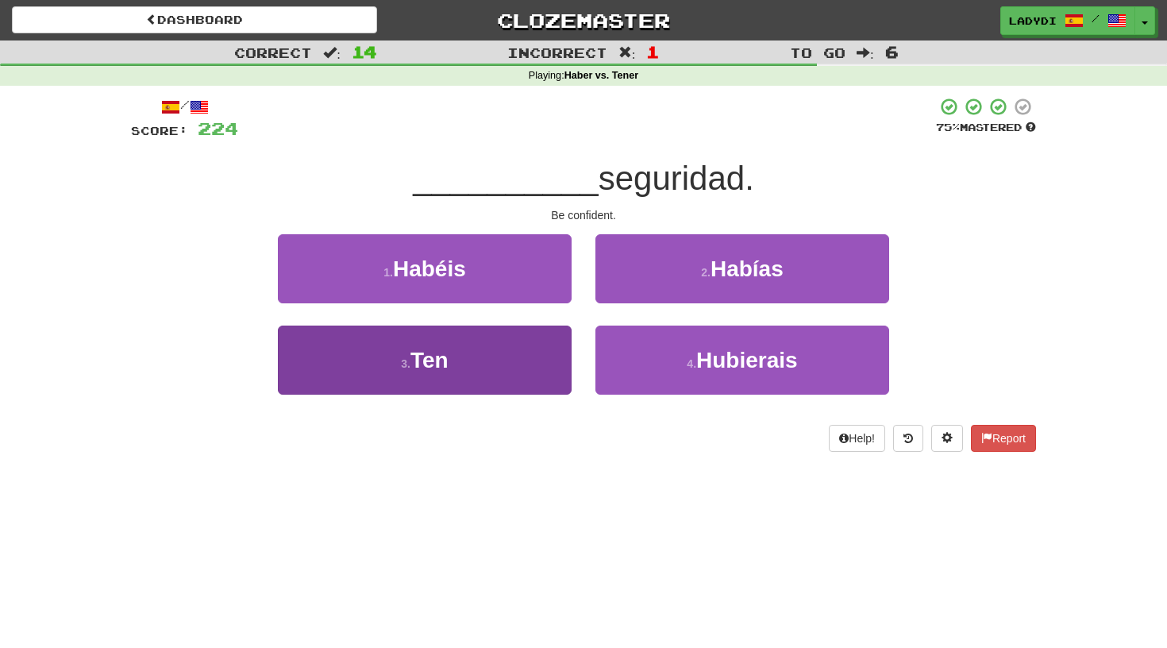
click at [508, 361] on button "3 . Ten" at bounding box center [425, 359] width 294 height 69
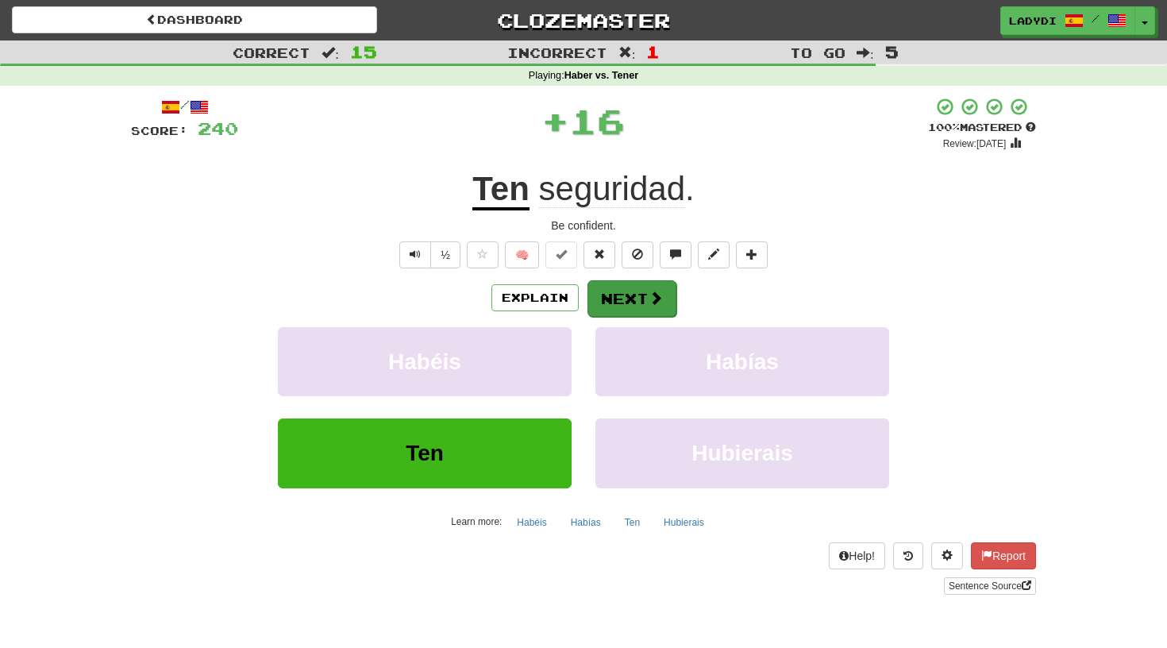
click at [629, 290] on button "Next" at bounding box center [631, 298] width 89 height 37
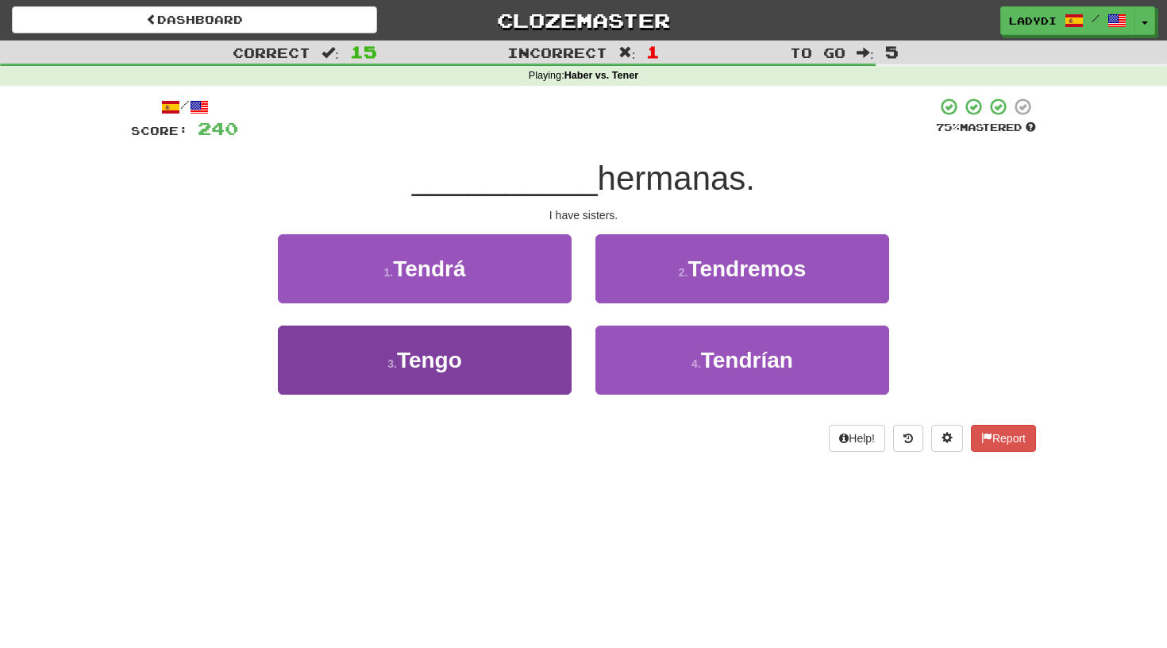
click at [511, 340] on button "3 . Tengo" at bounding box center [425, 359] width 294 height 69
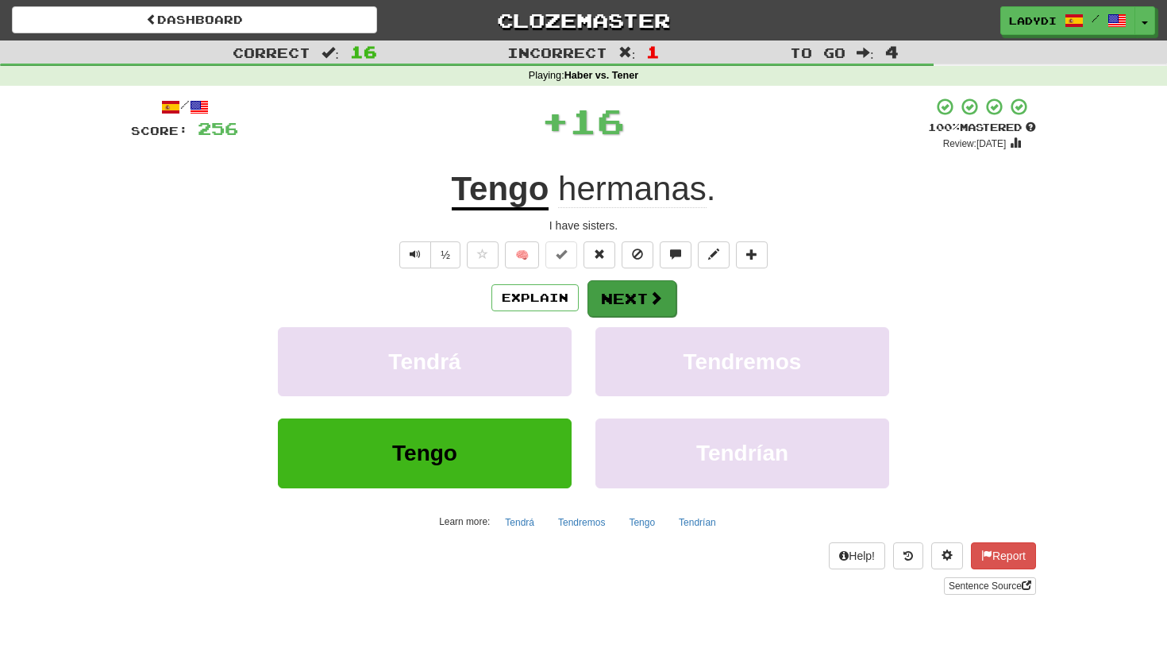
click at [610, 290] on button "Next" at bounding box center [631, 298] width 89 height 37
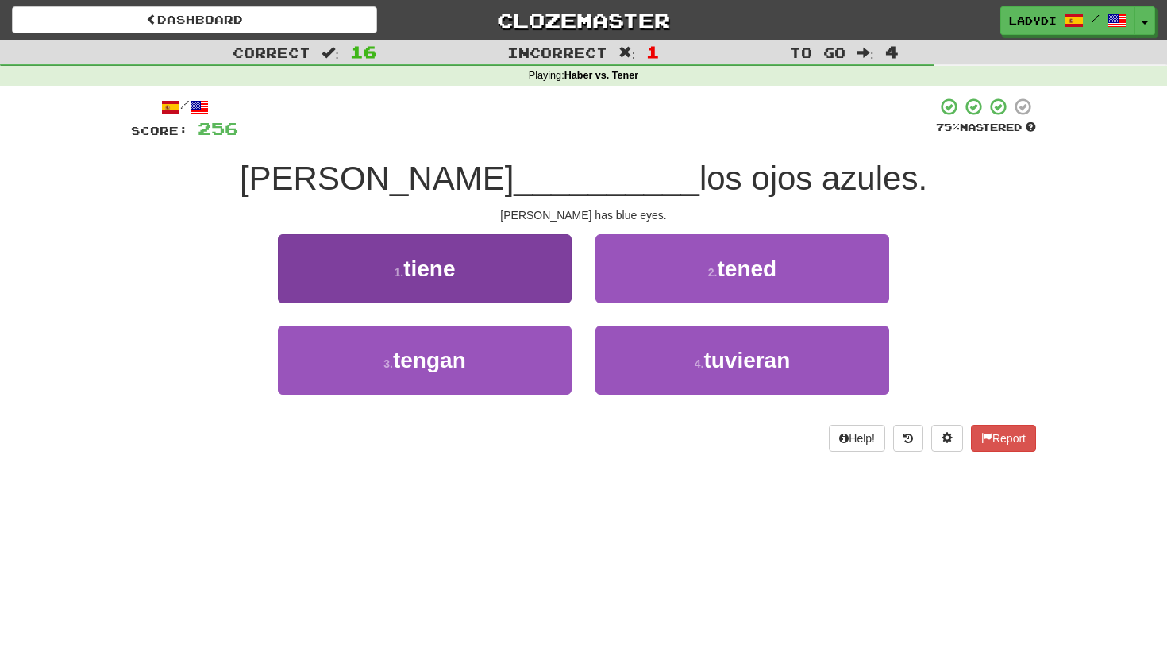
click at [515, 277] on button "1 . tiene" at bounding box center [425, 268] width 294 height 69
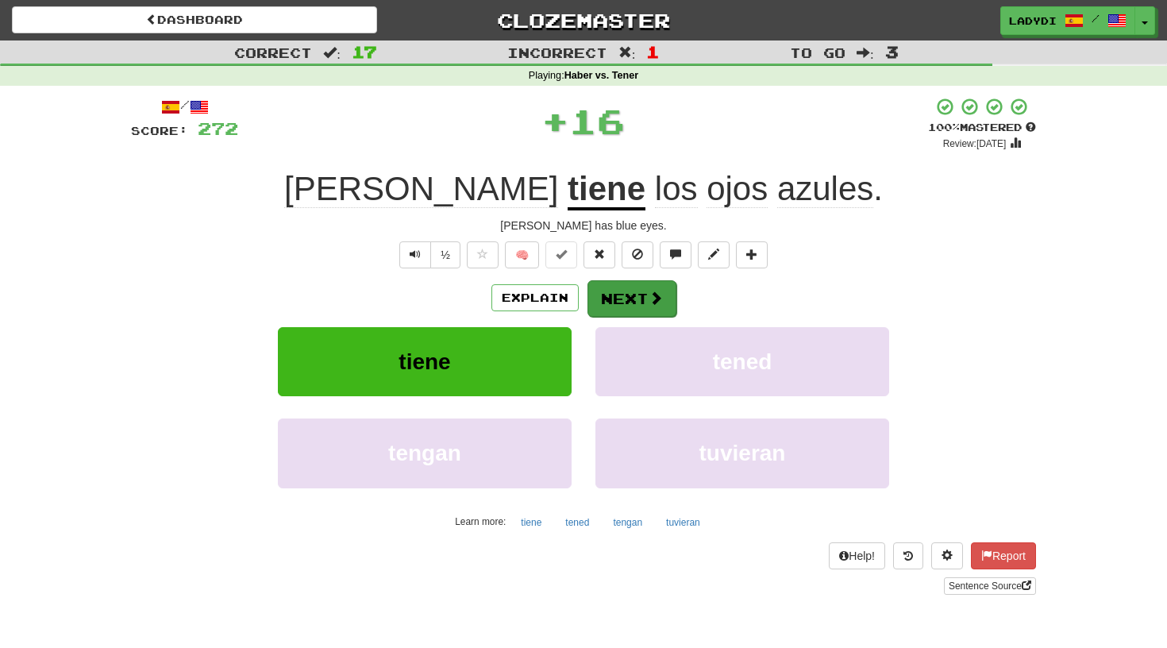
click at [620, 286] on button "Next" at bounding box center [631, 298] width 89 height 37
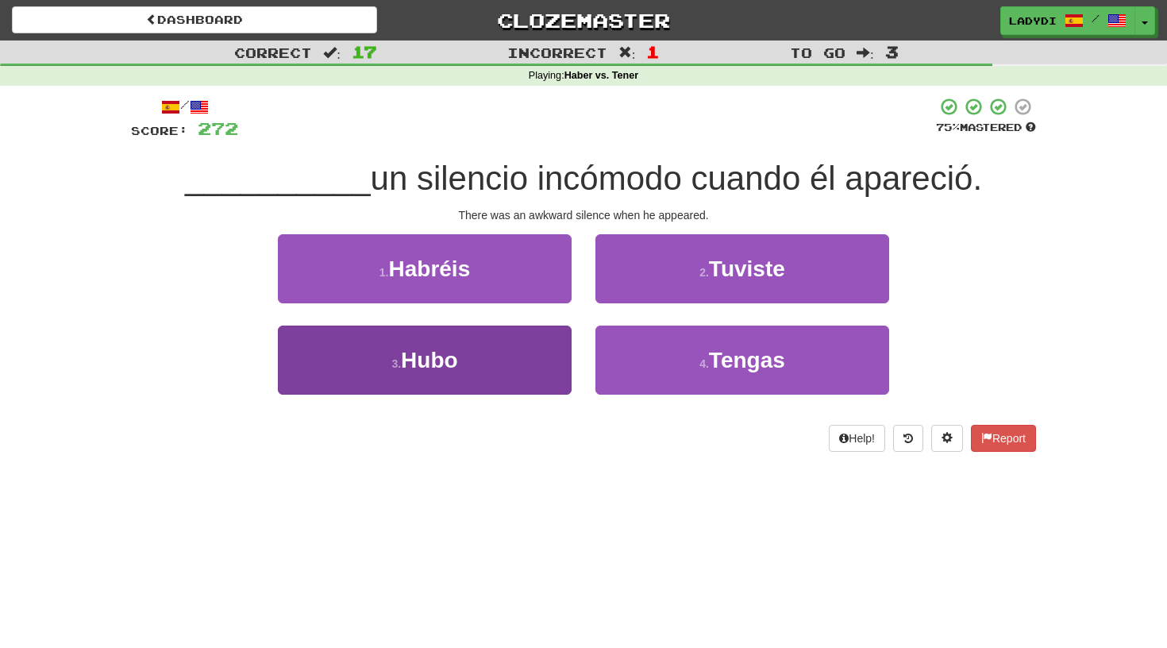
click at [544, 353] on button "3 . Hubo" at bounding box center [425, 359] width 294 height 69
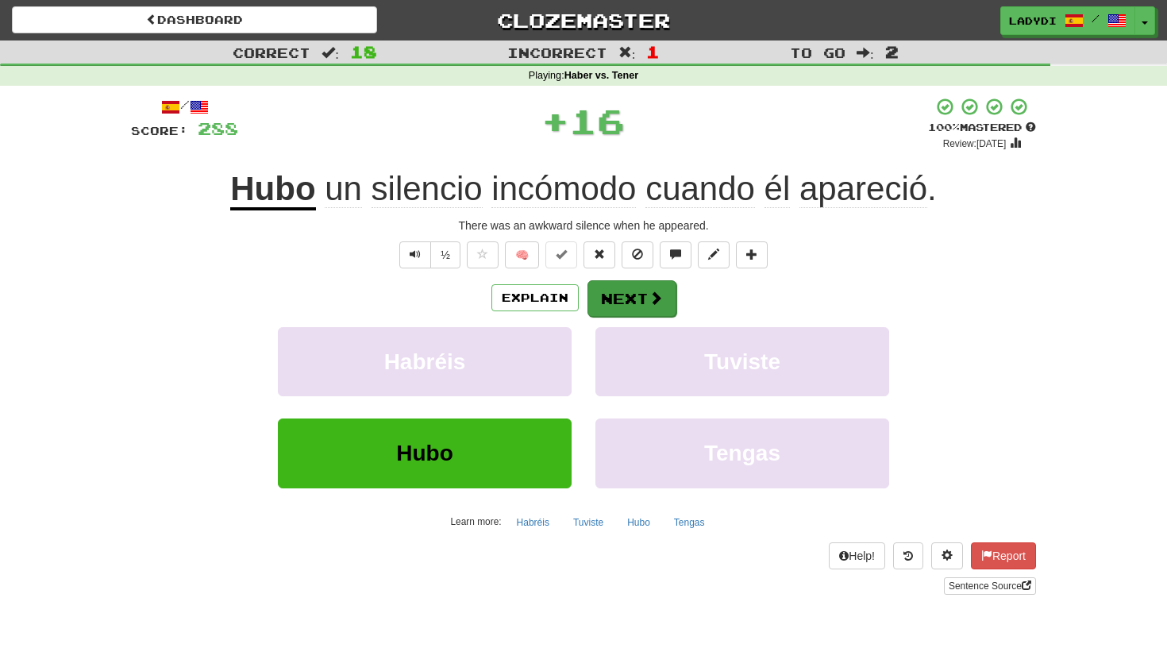
click at [629, 290] on button "Next" at bounding box center [631, 298] width 89 height 37
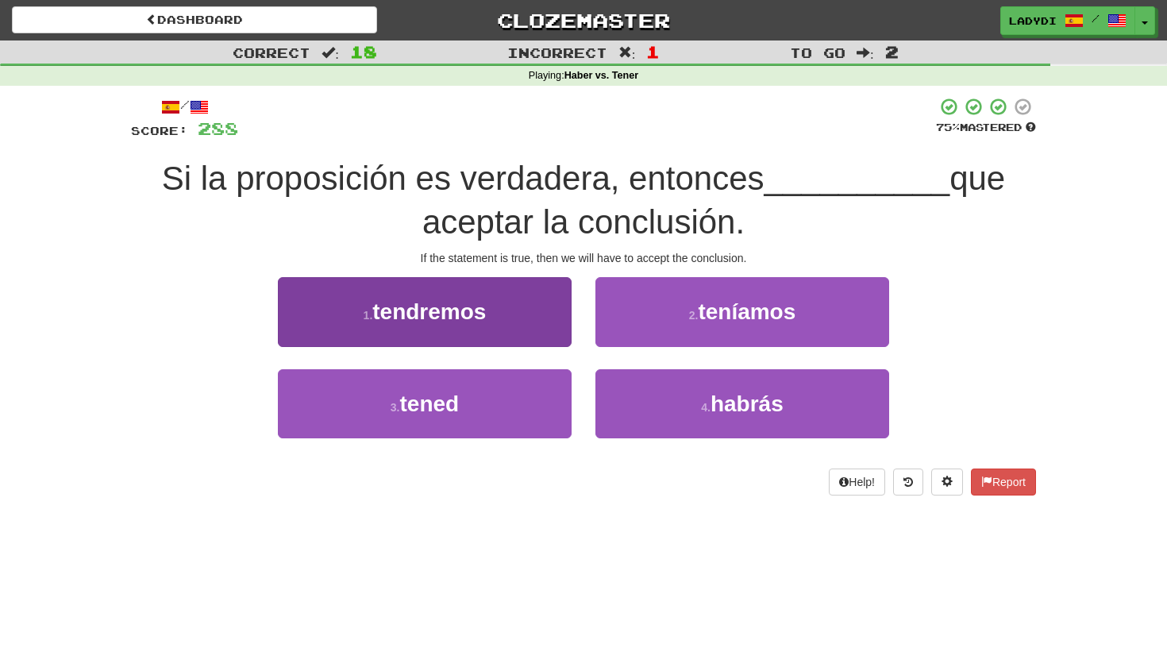
click at [470, 305] on span "tendremos" at bounding box center [428, 311] width 113 height 25
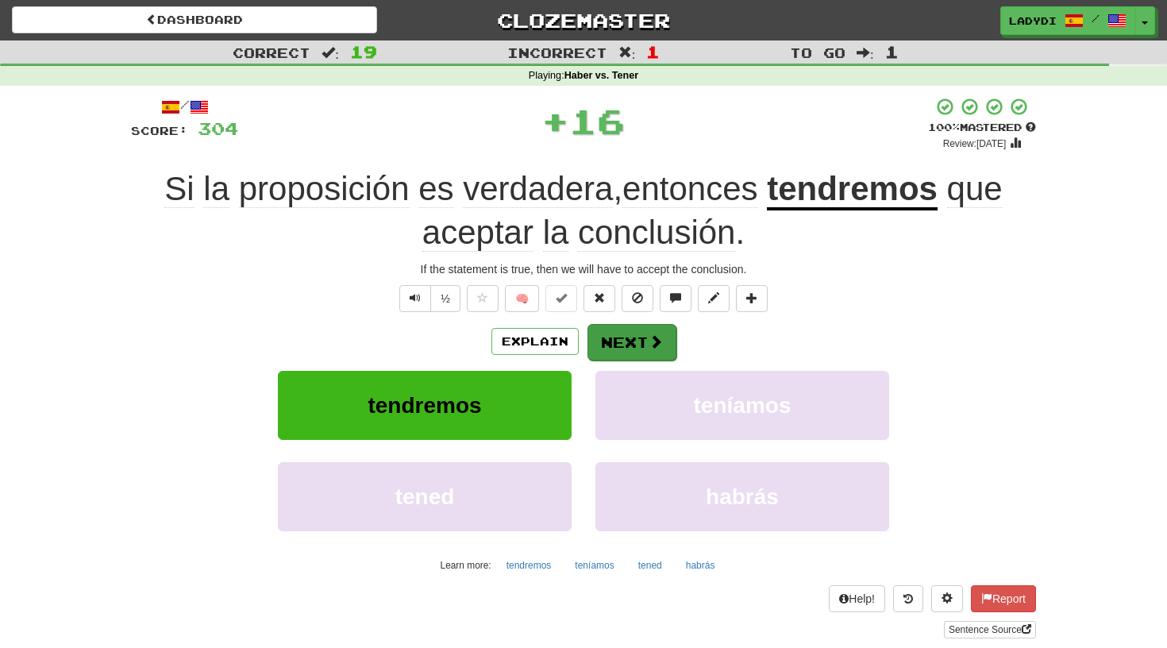
click at [602, 330] on button "Next" at bounding box center [631, 342] width 89 height 37
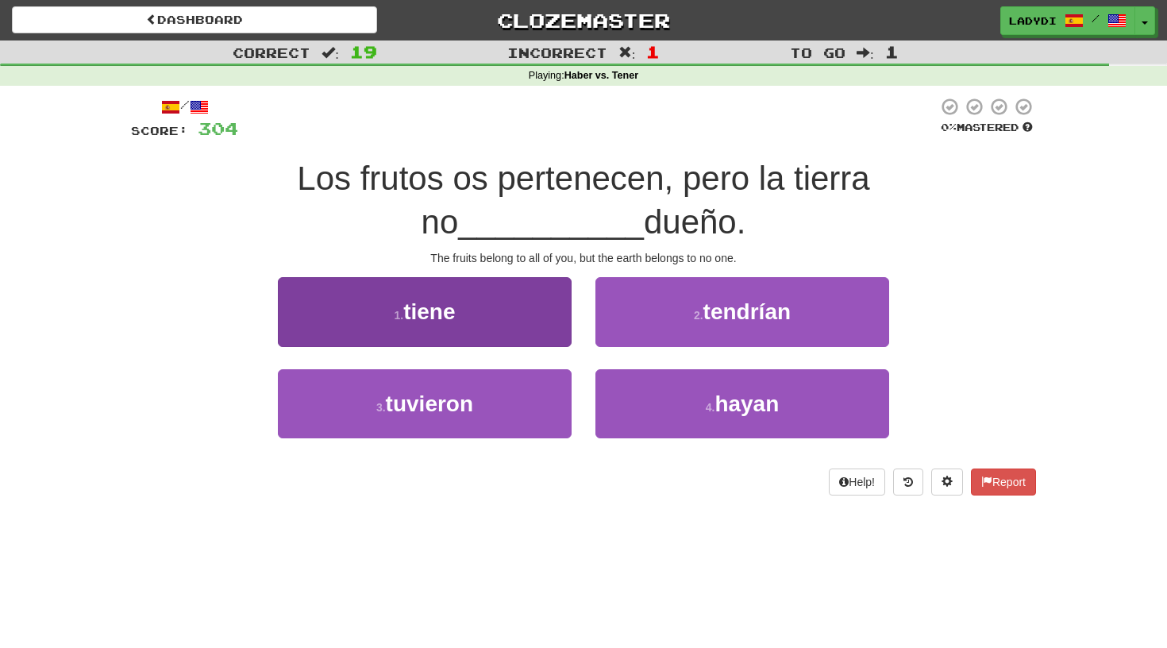
click at [535, 318] on button "1 . tiene" at bounding box center [425, 311] width 294 height 69
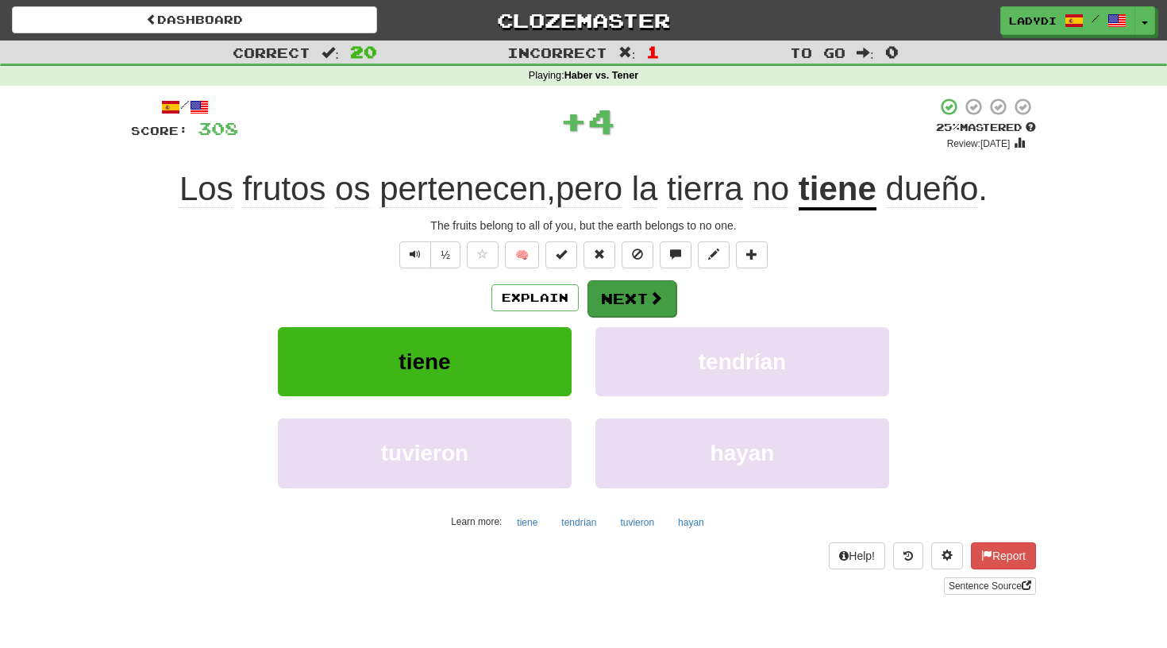
click at [628, 295] on button "Next" at bounding box center [631, 298] width 89 height 37
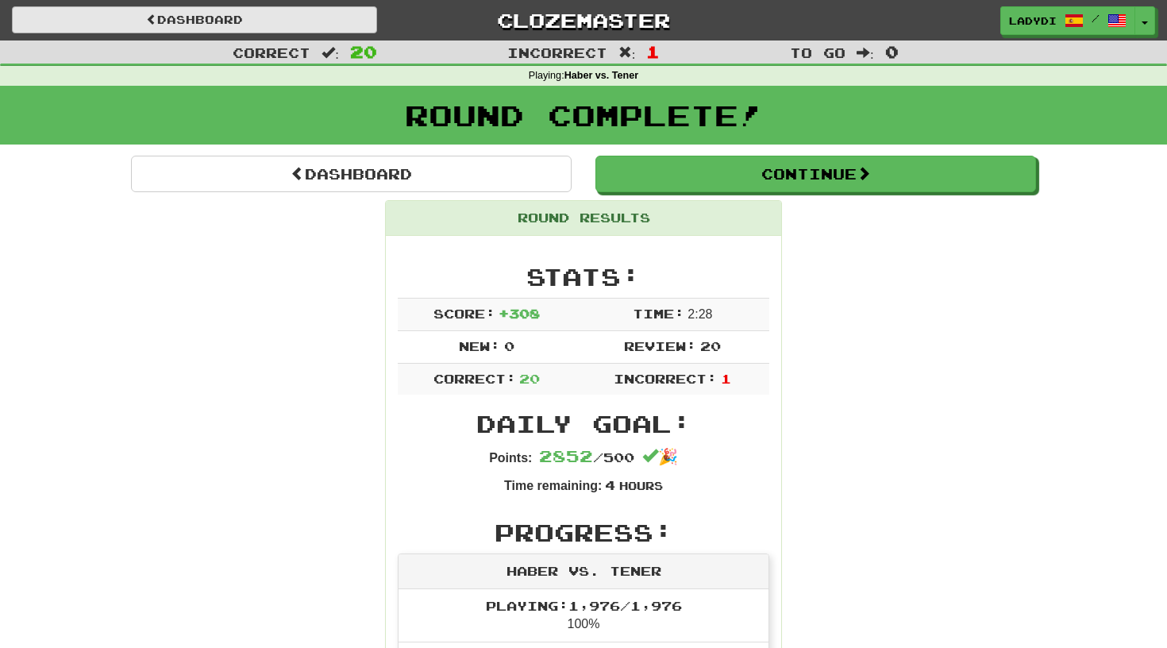
click at [251, 16] on link "Dashboard" at bounding box center [194, 19] width 365 height 27
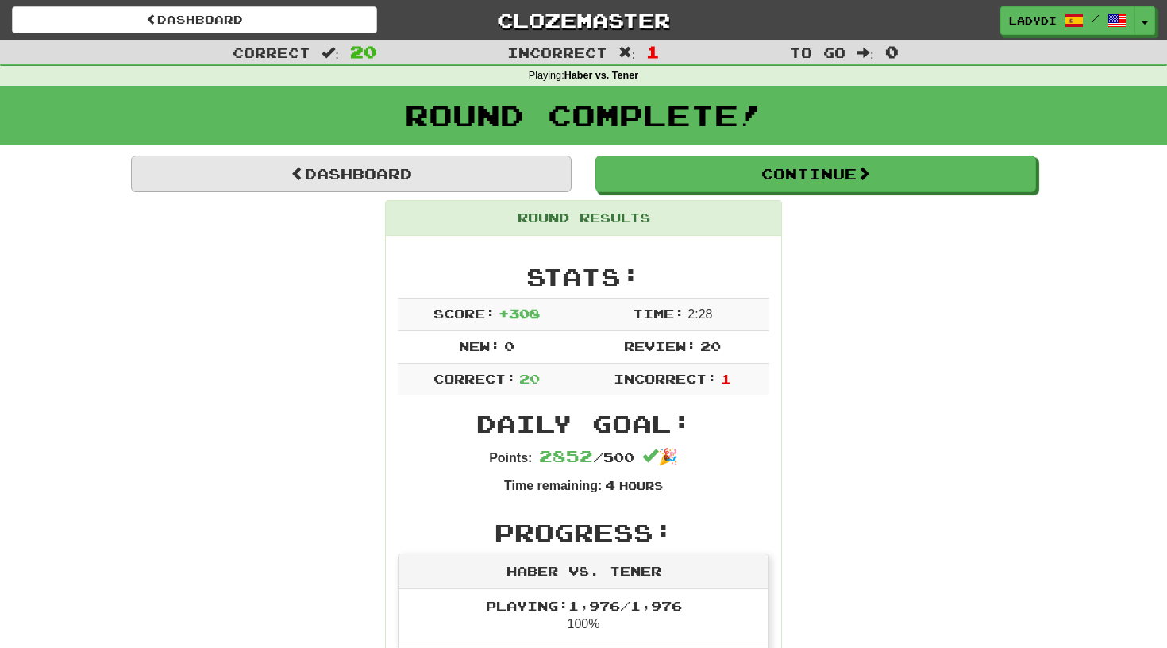
click at [368, 171] on link "Dashboard" at bounding box center [351, 174] width 440 height 37
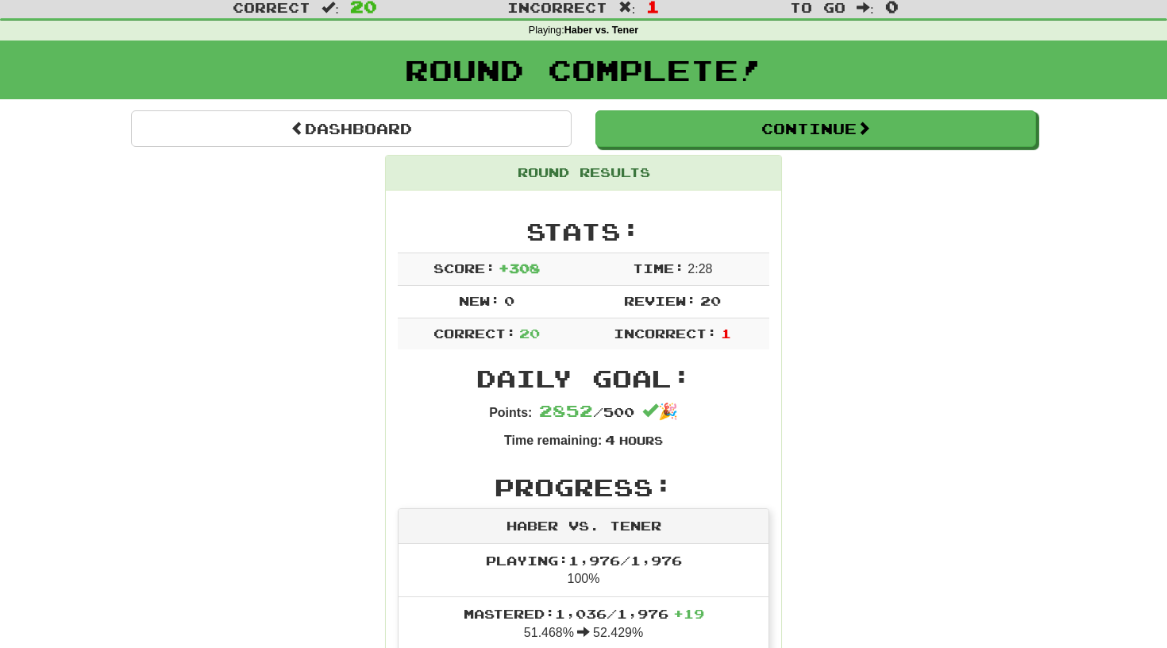
scroll to position [48, 0]
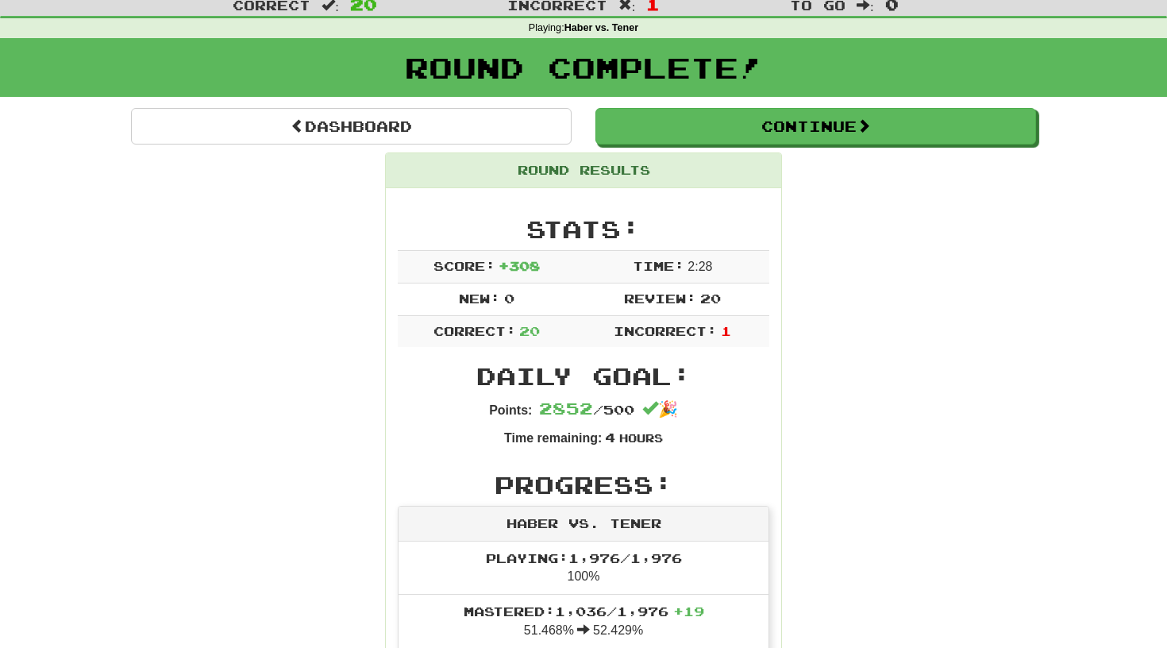
click at [733, 294] on td "Review: 20" at bounding box center [672, 299] width 194 height 33
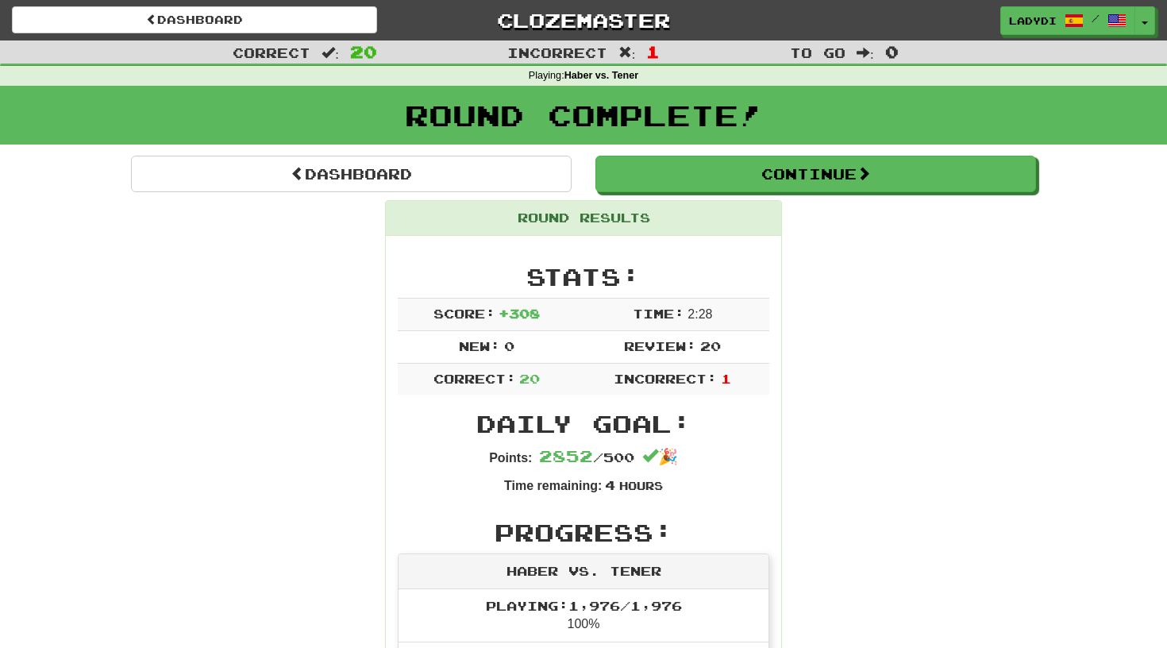
scroll to position [0, 0]
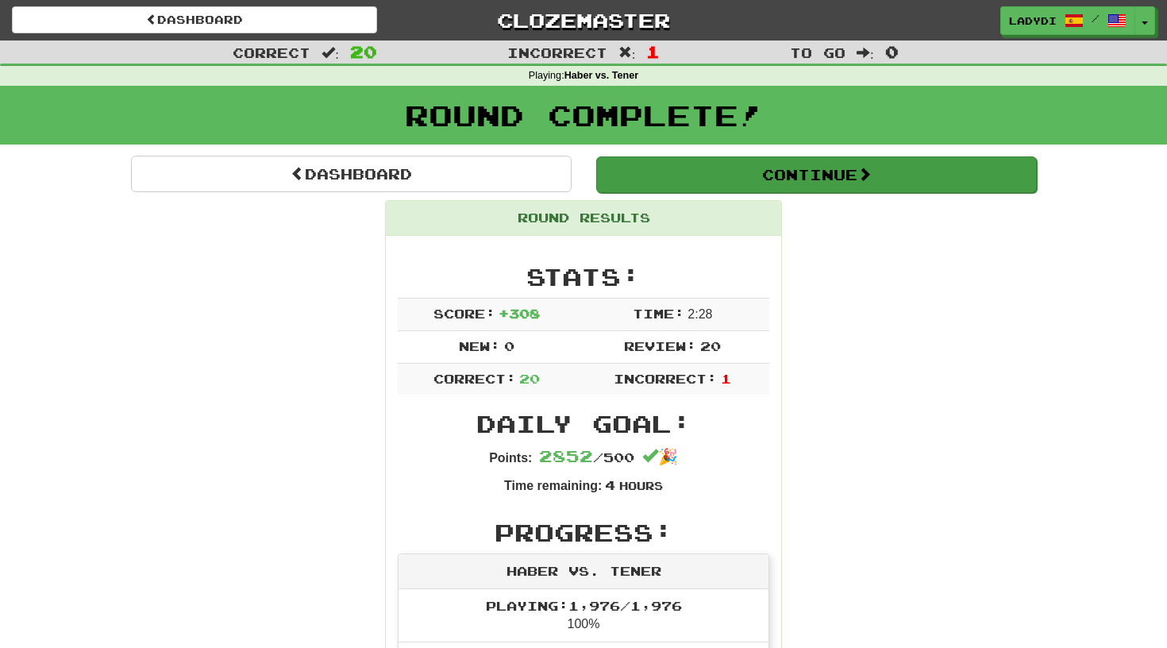
click at [784, 168] on button "Continue" at bounding box center [816, 174] width 440 height 37
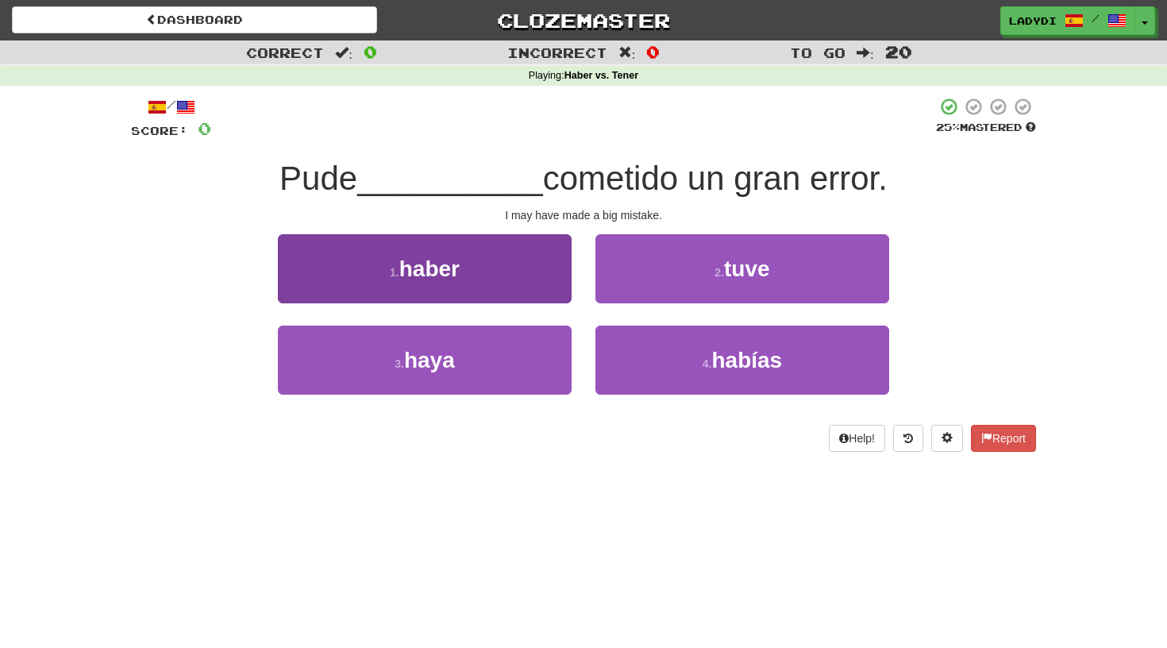
click at [502, 277] on button "1 . haber" at bounding box center [425, 268] width 294 height 69
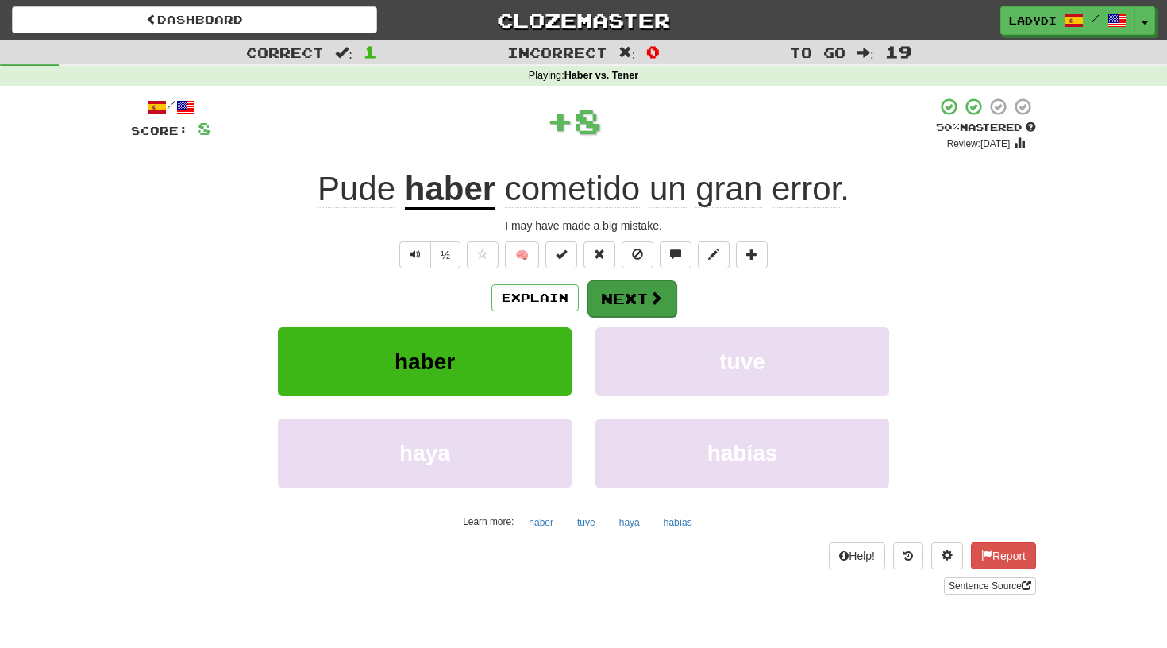
click at [633, 294] on button "Next" at bounding box center [631, 298] width 89 height 37
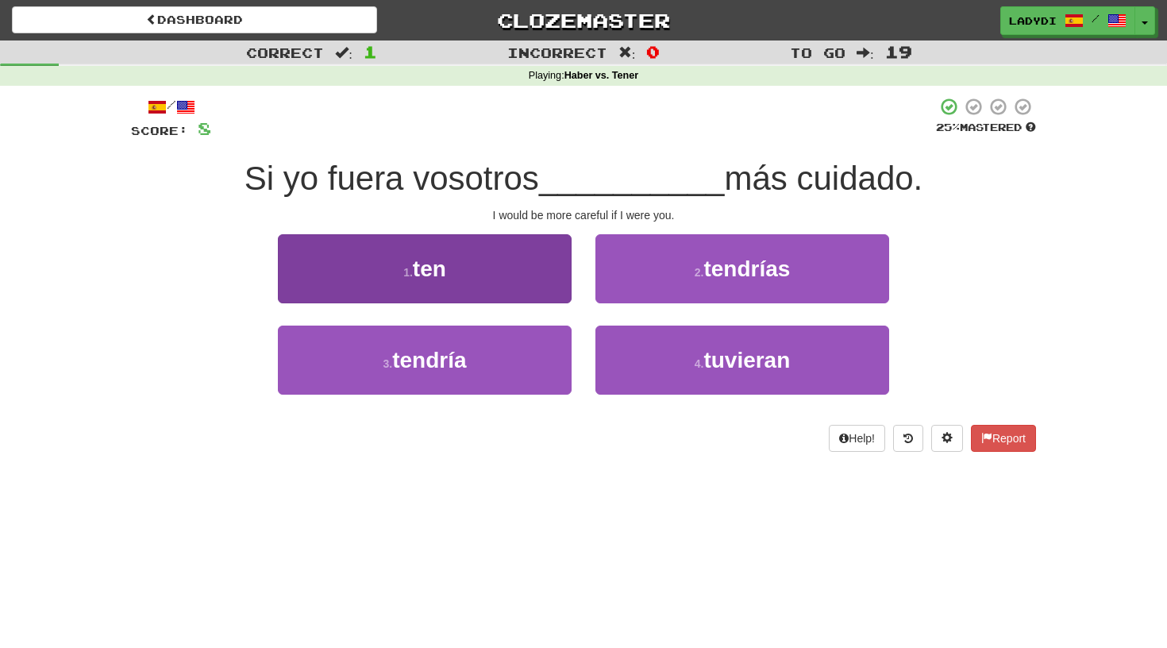
click at [525, 287] on button "1 . ten" at bounding box center [425, 268] width 294 height 69
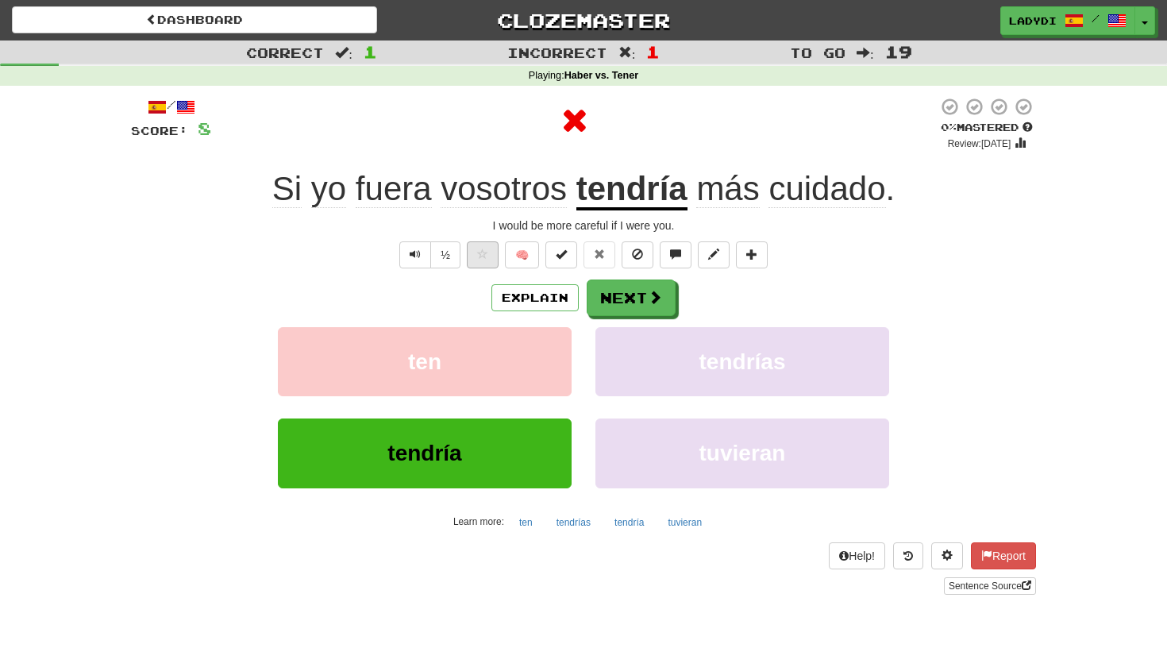
click at [478, 257] on span at bounding box center [482, 253] width 11 height 11
click at [623, 294] on button "Next" at bounding box center [631, 298] width 89 height 37
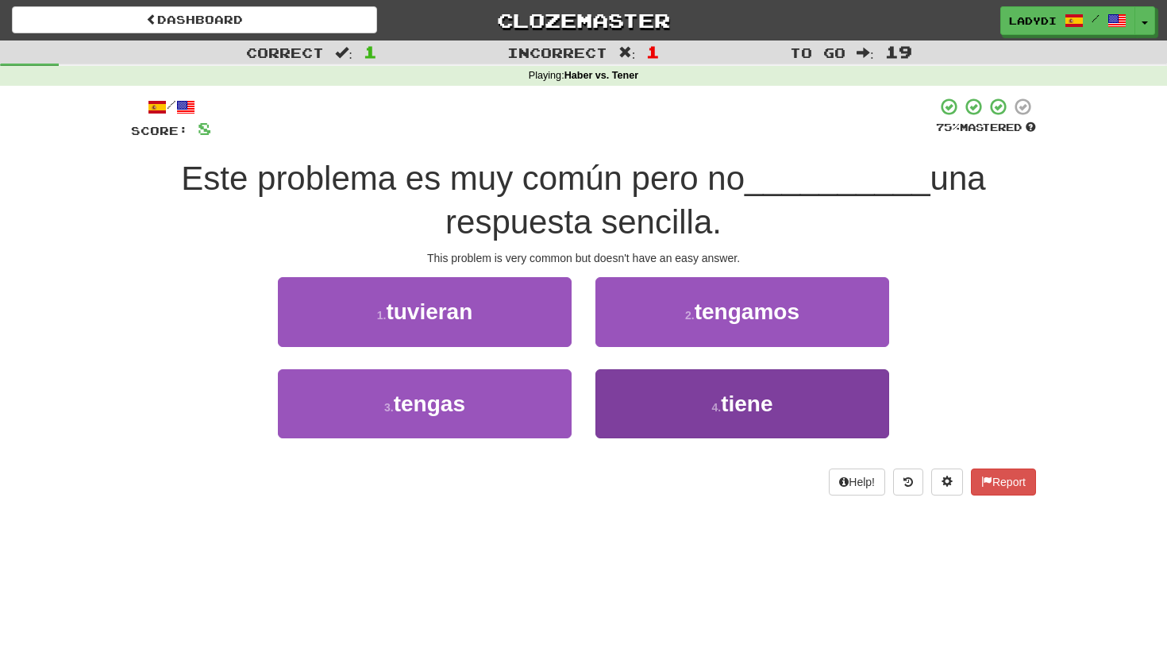
click at [640, 399] on button "4 . tiene" at bounding box center [742, 403] width 294 height 69
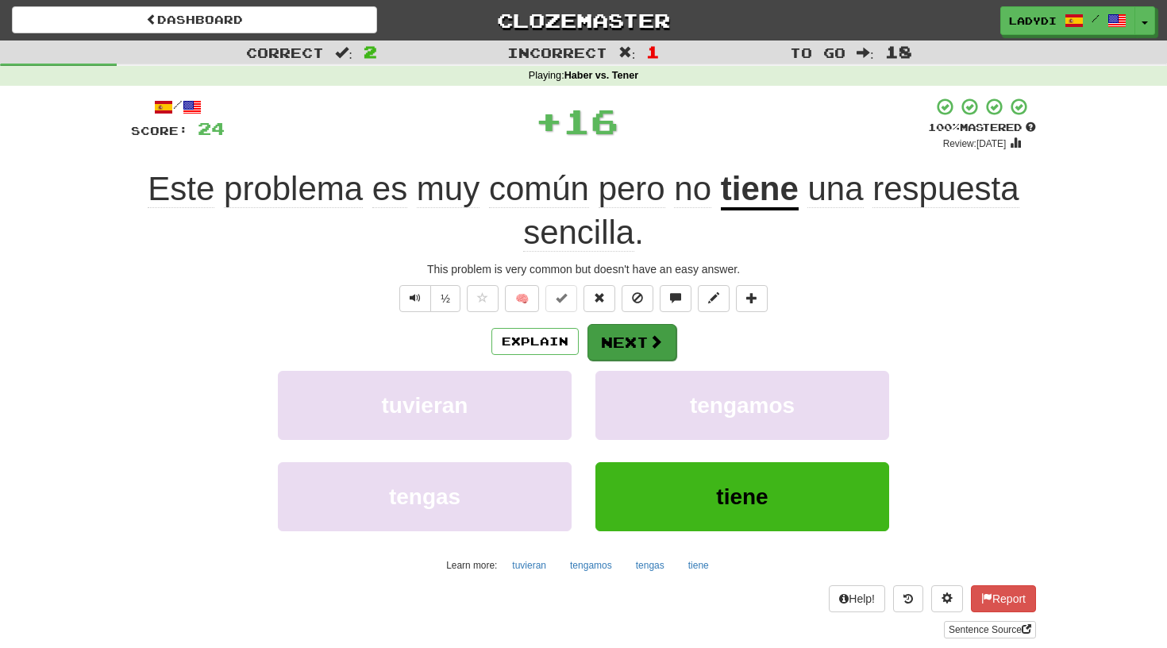
click at [618, 348] on button "Next" at bounding box center [631, 342] width 89 height 37
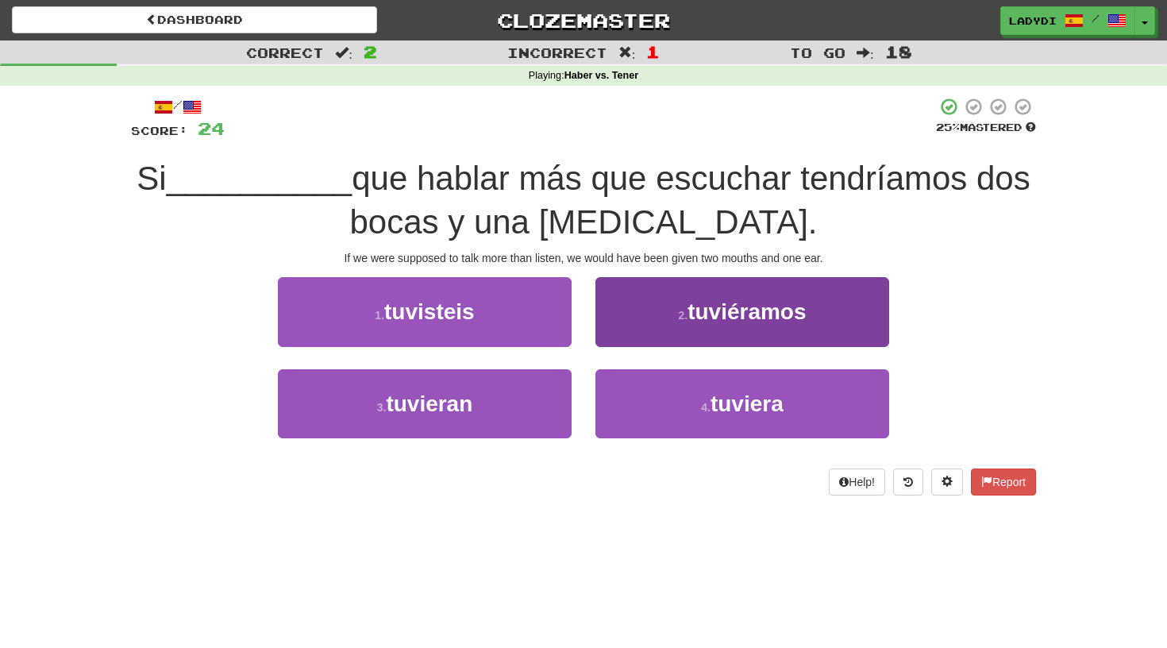
click at [682, 305] on button "2 . tuviéramos" at bounding box center [742, 311] width 294 height 69
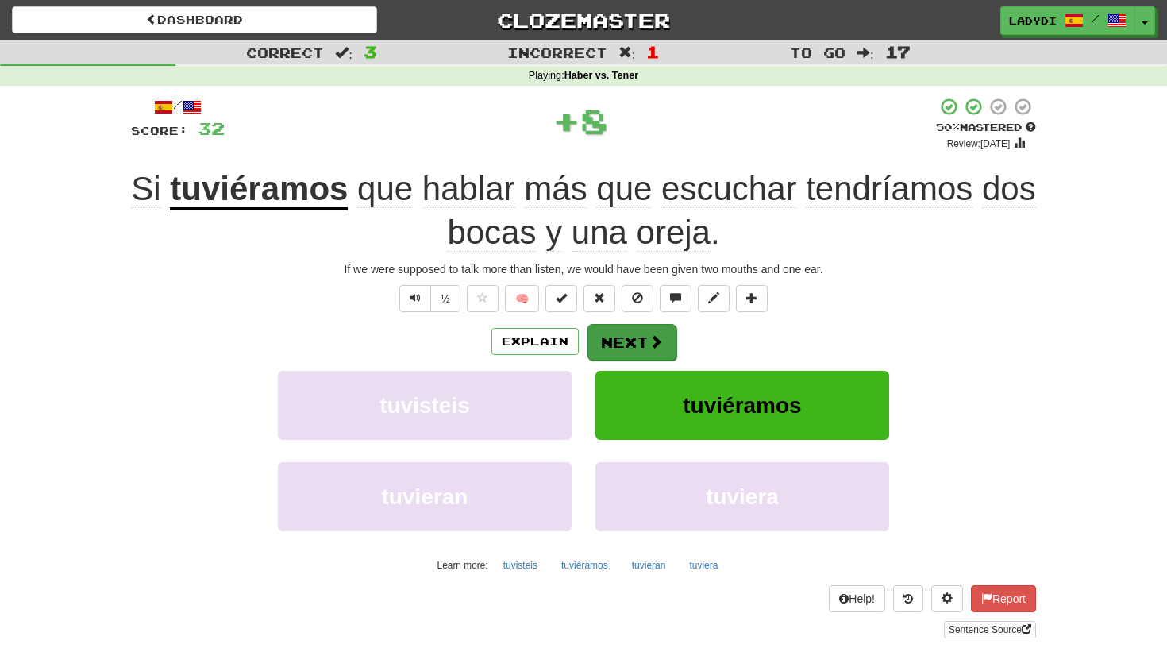
click at [648, 335] on span at bounding box center [655, 341] width 14 height 14
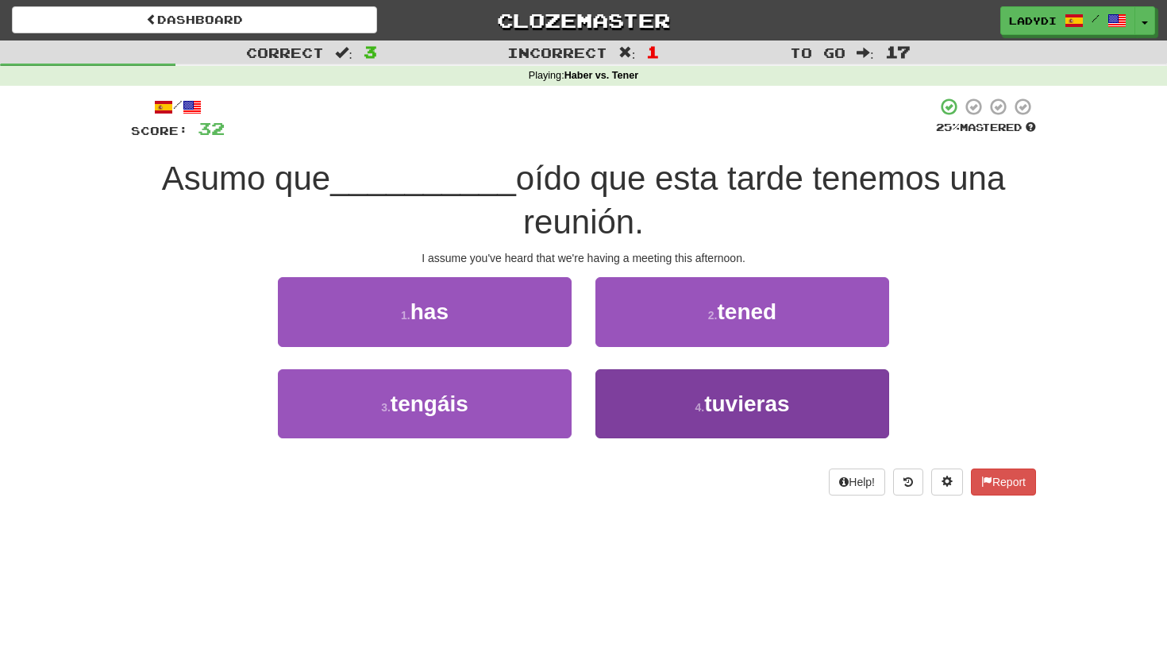
click at [628, 390] on button "4 . tuvieras" at bounding box center [742, 403] width 294 height 69
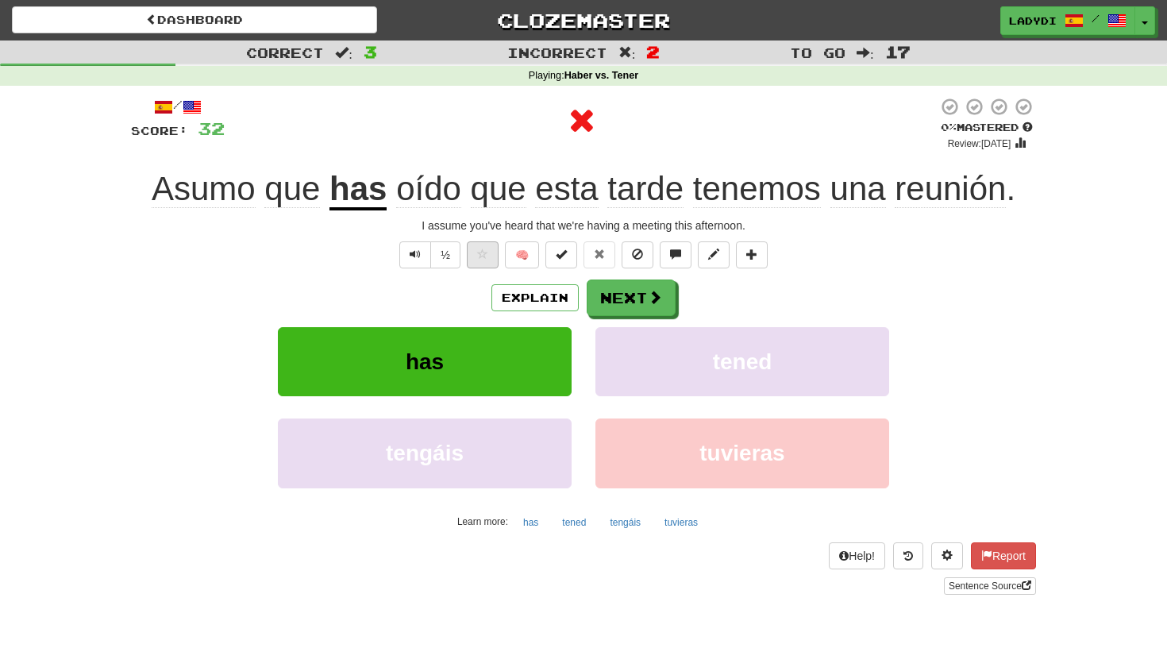
click at [478, 257] on span at bounding box center [482, 253] width 11 height 11
click at [606, 290] on button "Next" at bounding box center [631, 298] width 89 height 37
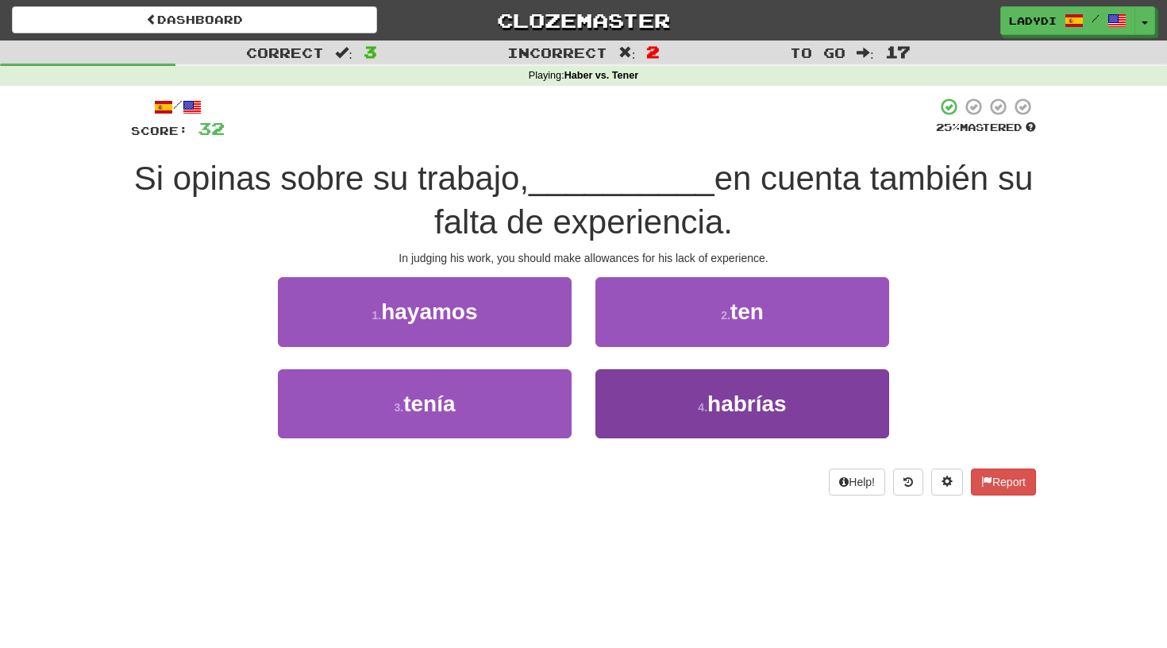
click at [629, 420] on button "4 . habrías" at bounding box center [742, 403] width 294 height 69
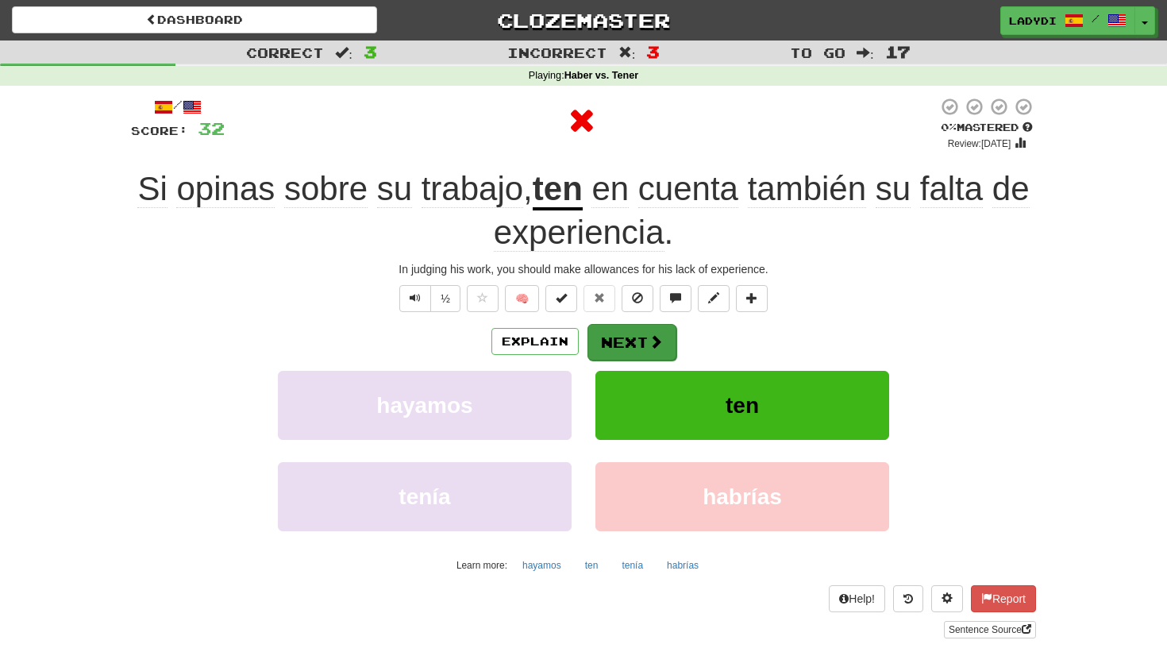
click at [617, 333] on button "Next" at bounding box center [631, 342] width 89 height 37
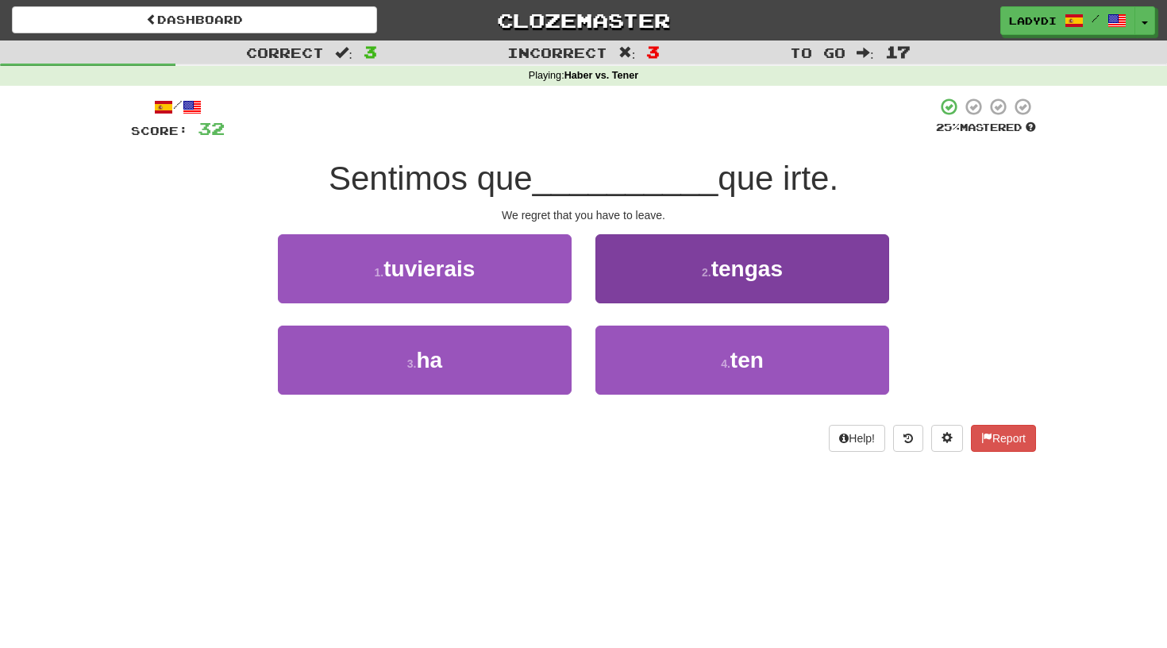
click at [623, 280] on button "2 . tengas" at bounding box center [742, 268] width 294 height 69
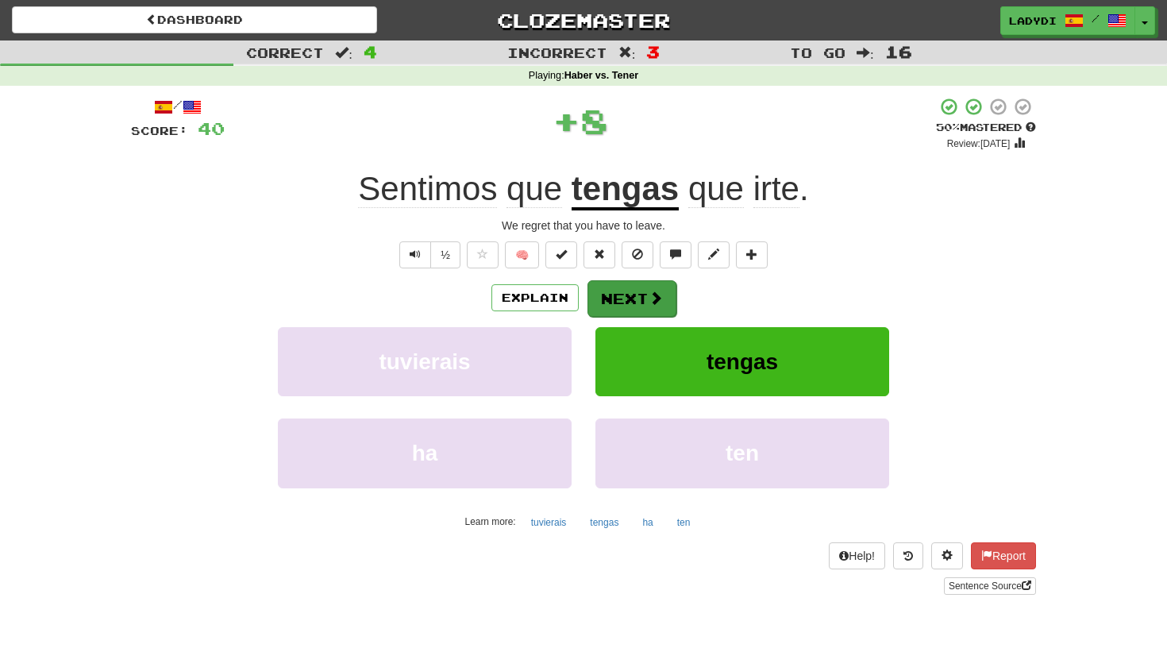
click at [621, 305] on button "Next" at bounding box center [631, 298] width 89 height 37
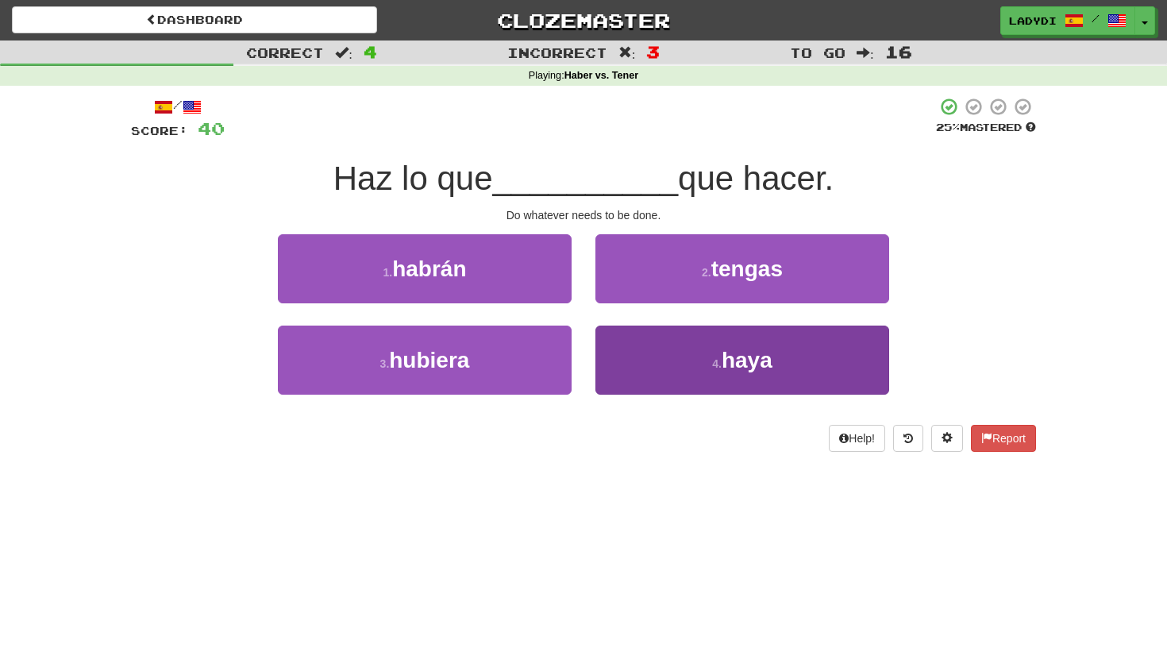
click at [614, 356] on button "4 . haya" at bounding box center [742, 359] width 294 height 69
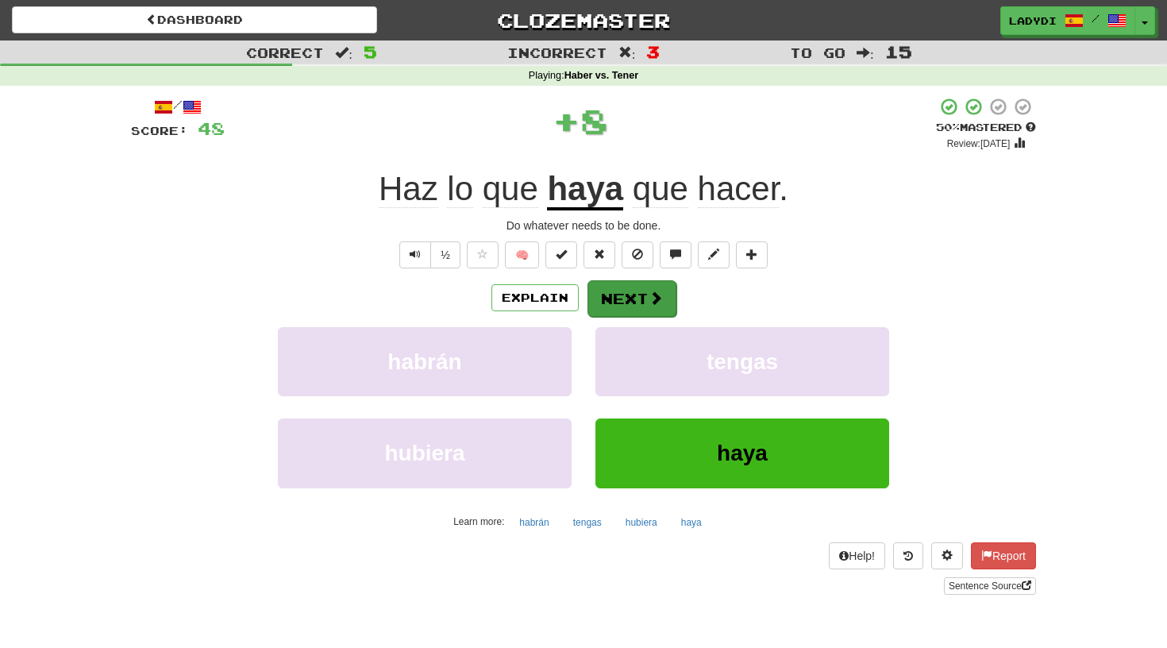
click at [617, 292] on button "Next" at bounding box center [631, 298] width 89 height 37
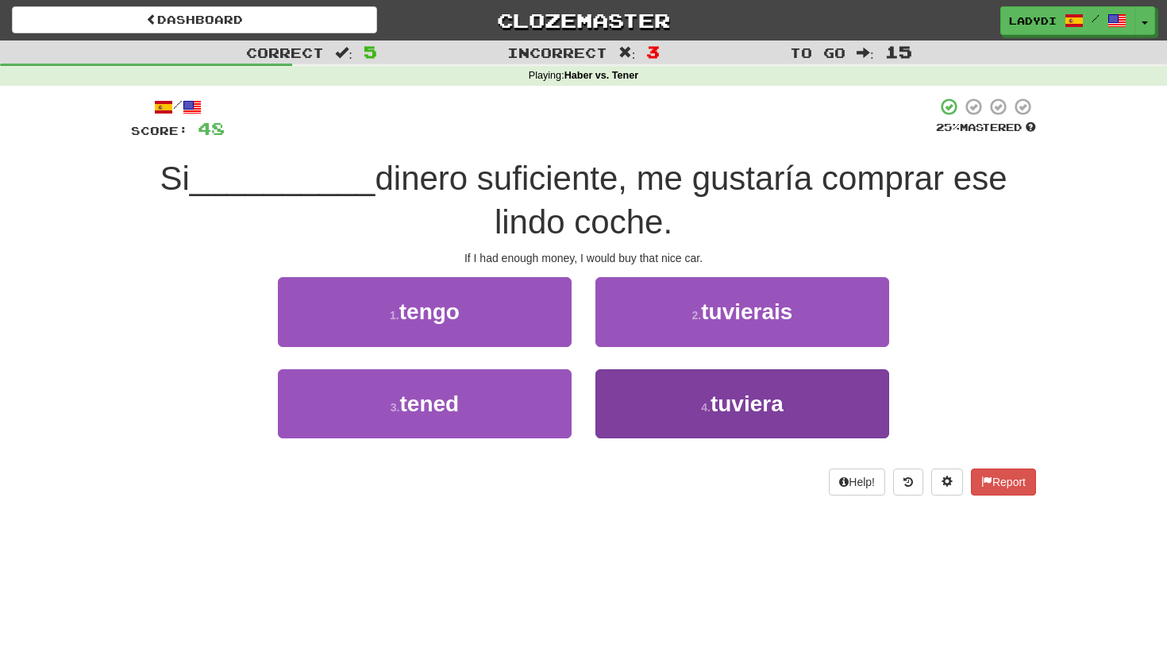
click at [647, 411] on button "4 . tuviera" at bounding box center [742, 403] width 294 height 69
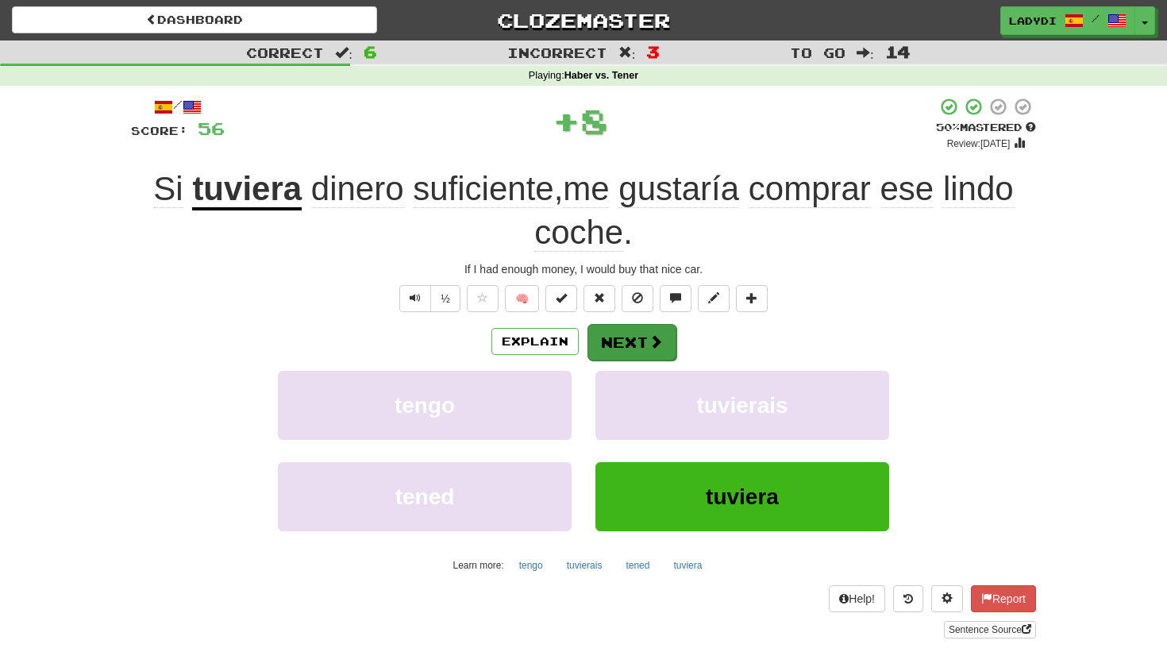
click at [625, 336] on button "Next" at bounding box center [631, 342] width 89 height 37
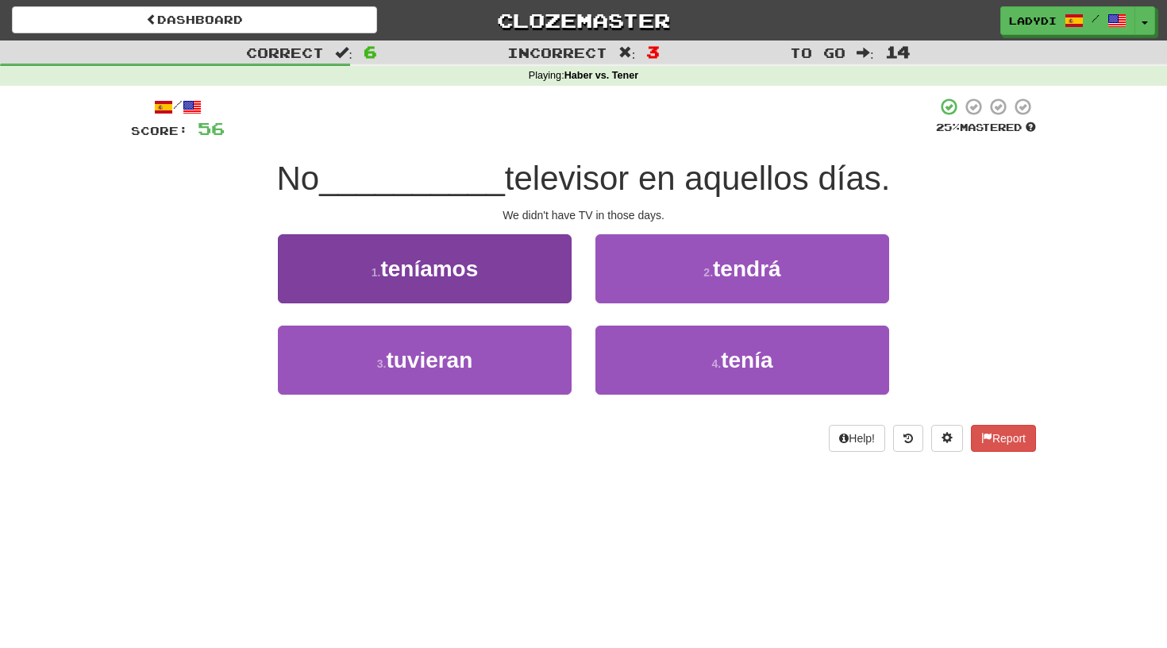
click at [479, 299] on button "1 . teníamos" at bounding box center [425, 268] width 294 height 69
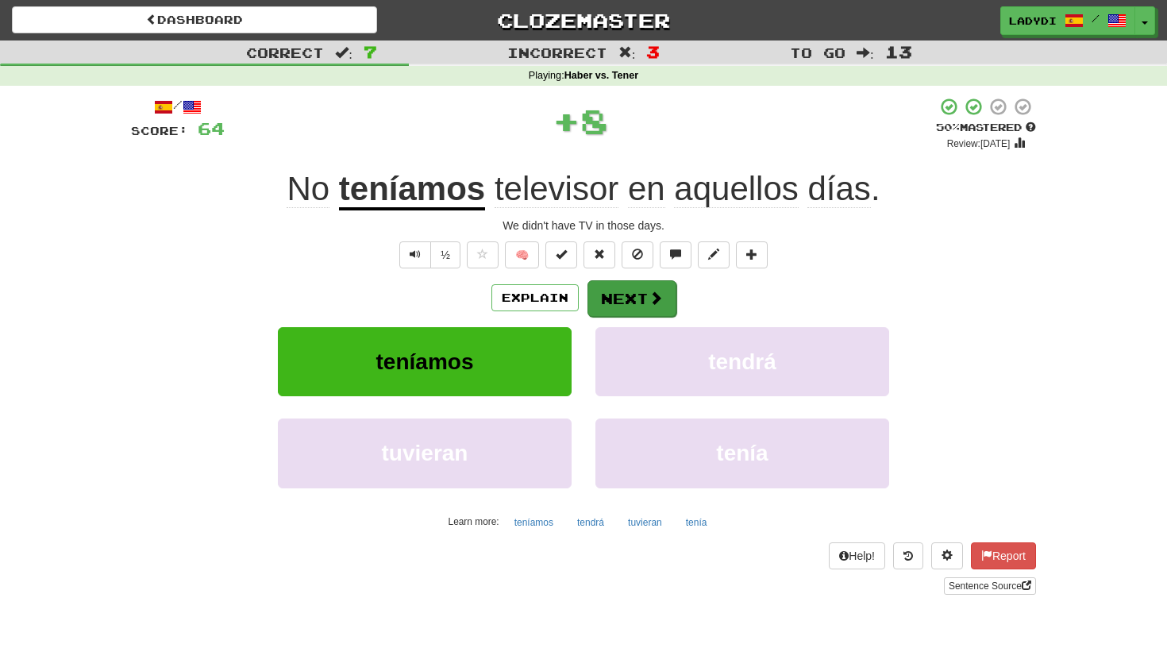
click at [603, 290] on button "Next" at bounding box center [631, 298] width 89 height 37
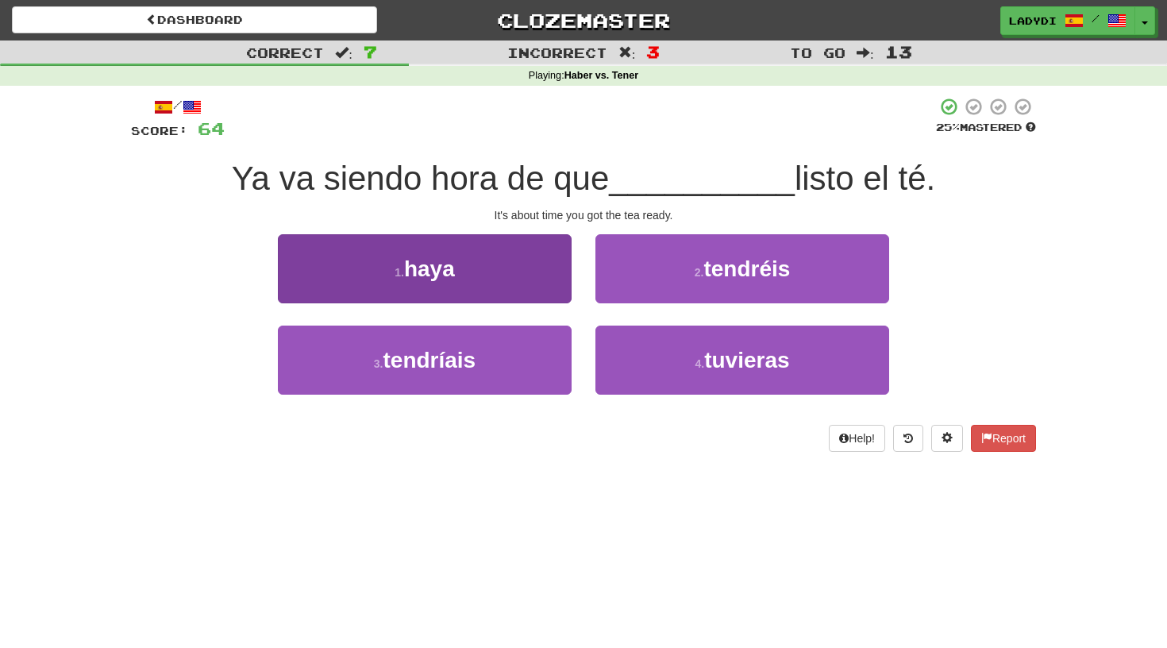
click at [547, 279] on button "1 . haya" at bounding box center [425, 268] width 294 height 69
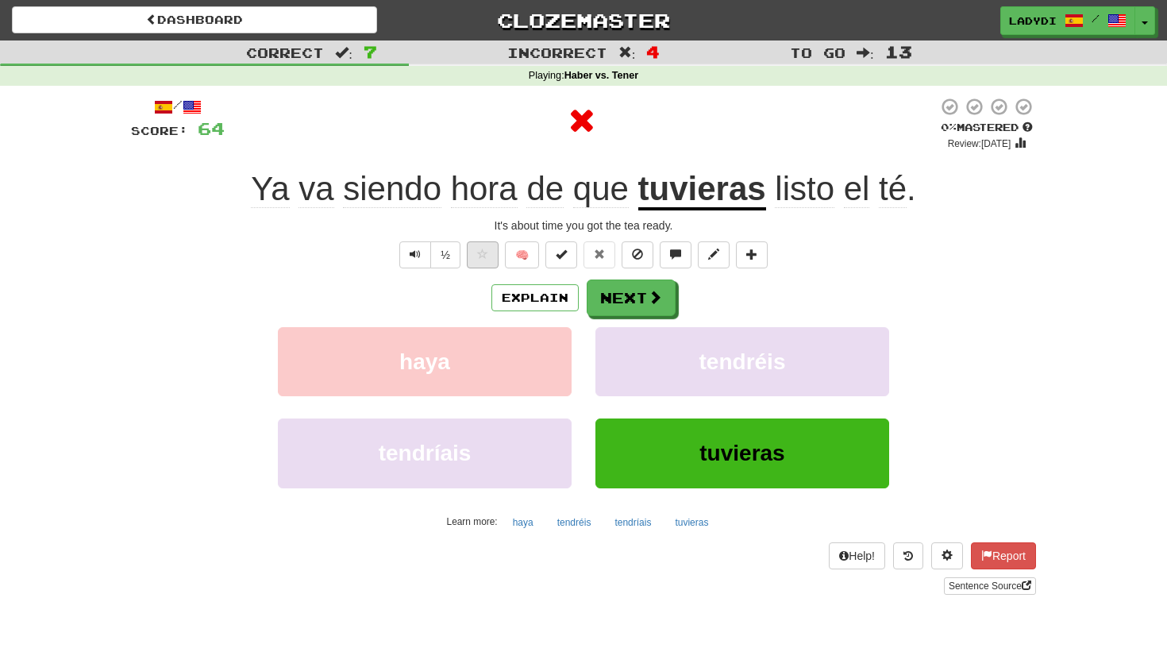
click at [486, 256] on span at bounding box center [482, 253] width 11 height 11
click at [612, 297] on button "Next" at bounding box center [631, 298] width 89 height 37
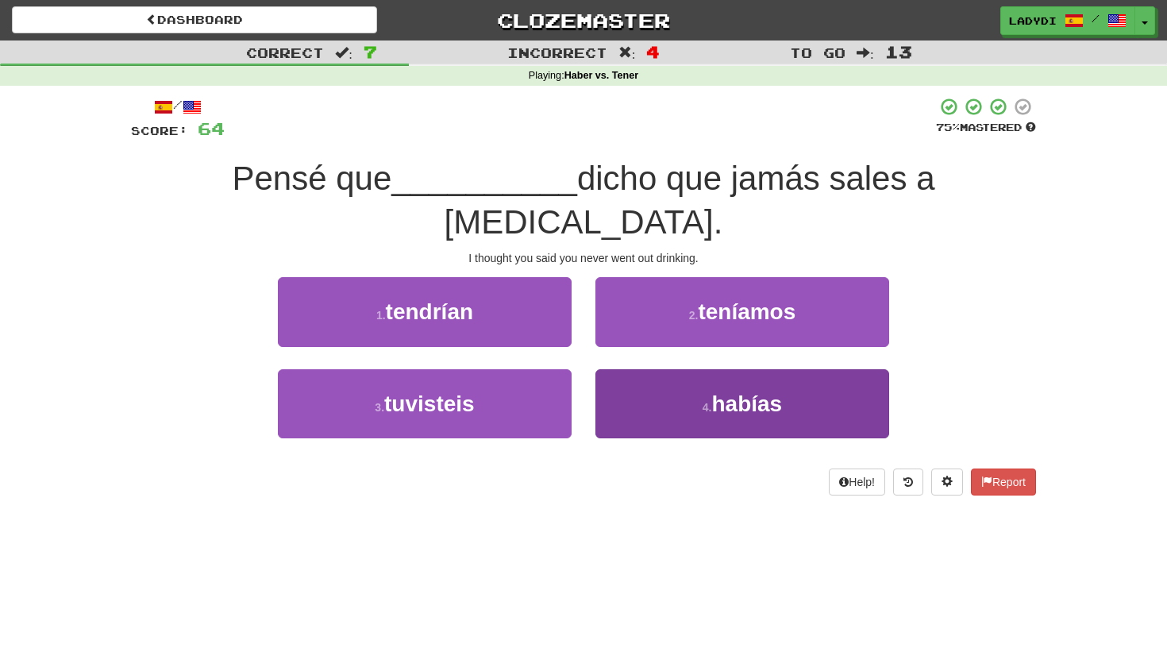
click at [642, 369] on button "4 . habías" at bounding box center [742, 403] width 294 height 69
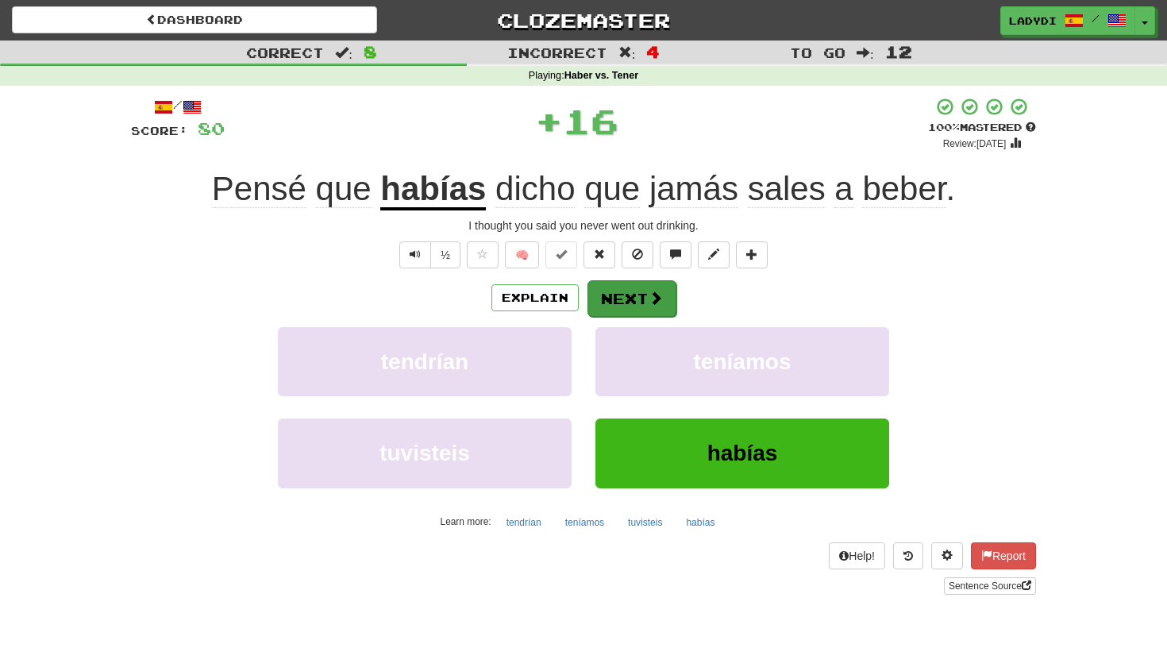
click at [632, 296] on button "Next" at bounding box center [631, 298] width 89 height 37
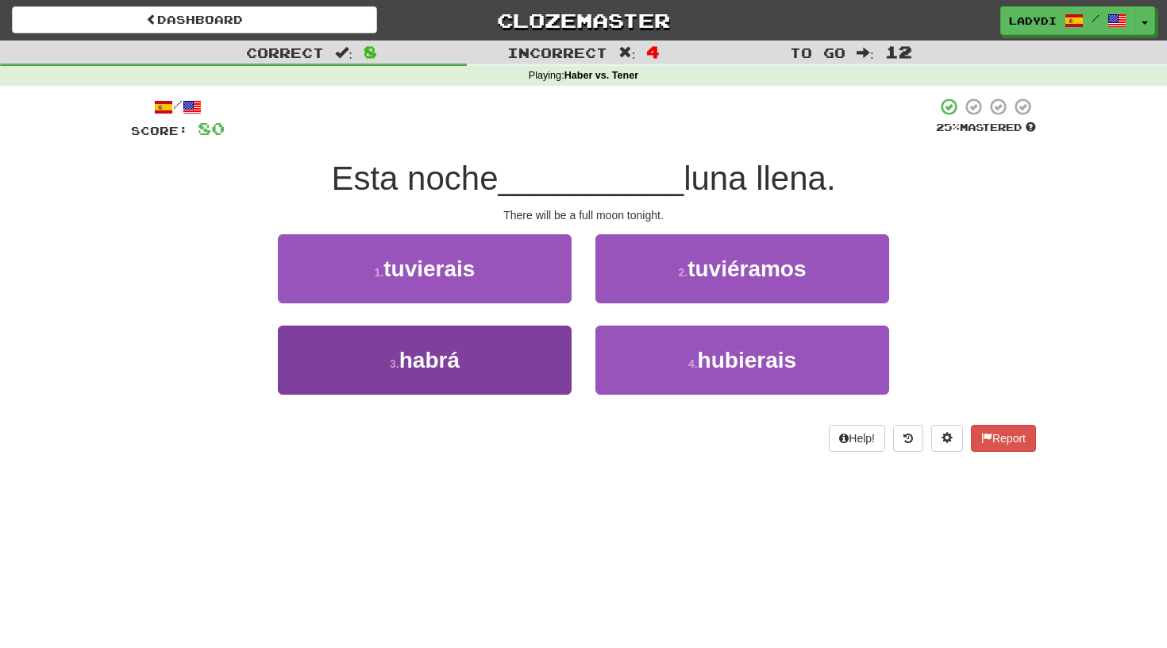
click at [513, 367] on button "3 . habrá" at bounding box center [425, 359] width 294 height 69
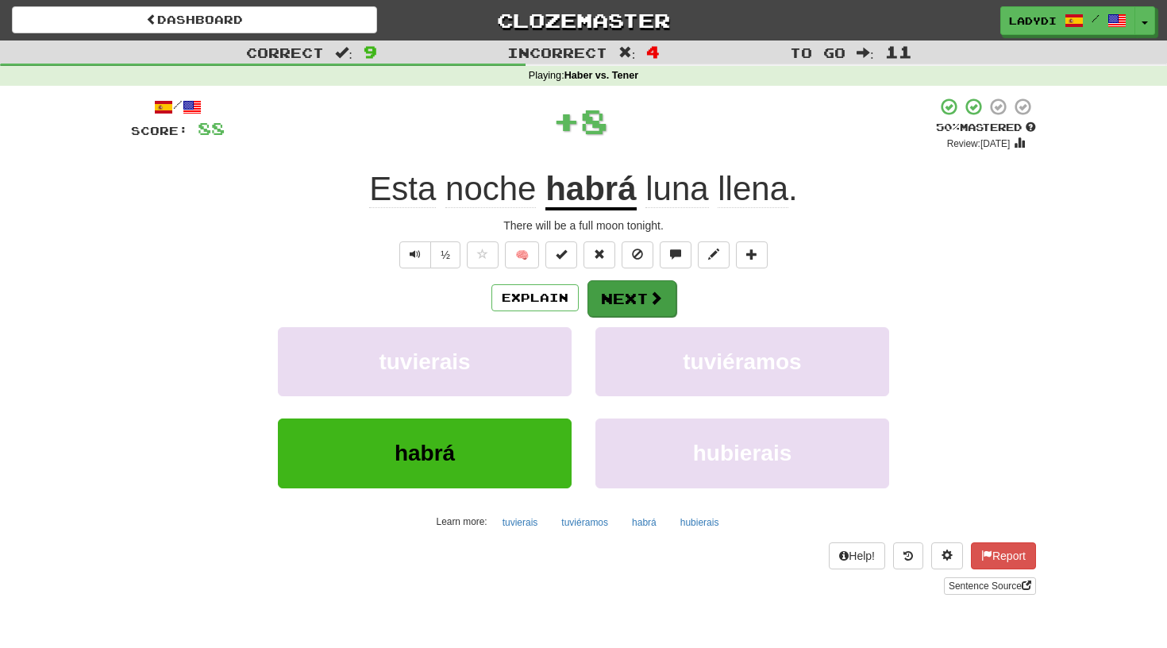
click at [625, 298] on button "Next" at bounding box center [631, 298] width 89 height 37
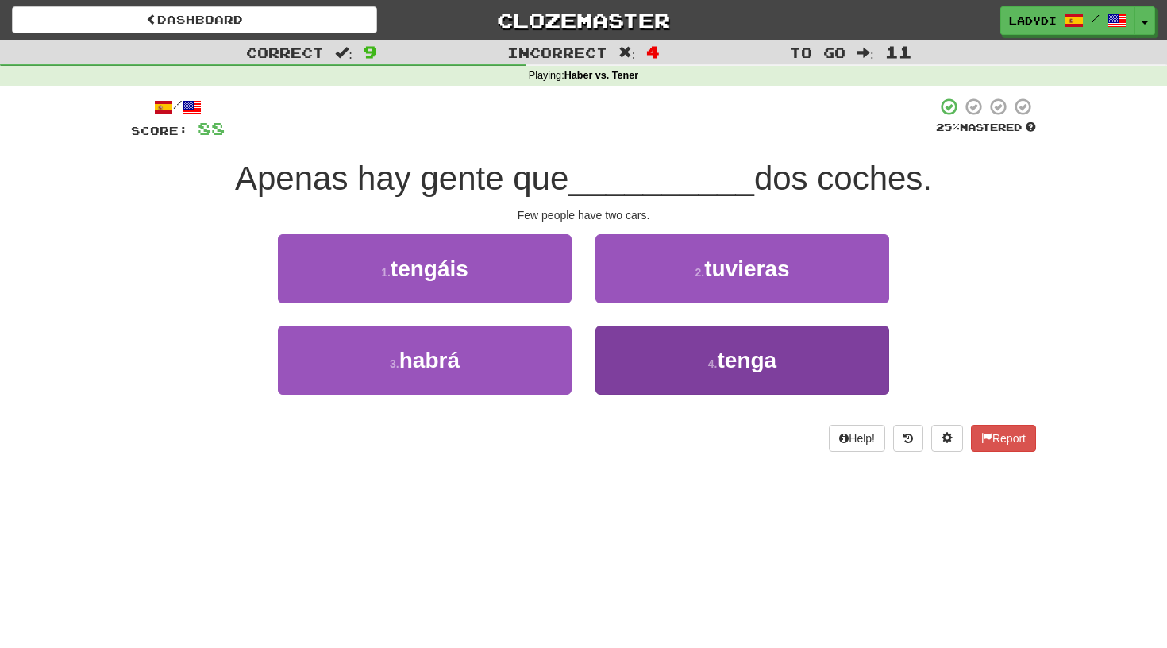
click at [633, 352] on button "4 . tenga" at bounding box center [742, 359] width 294 height 69
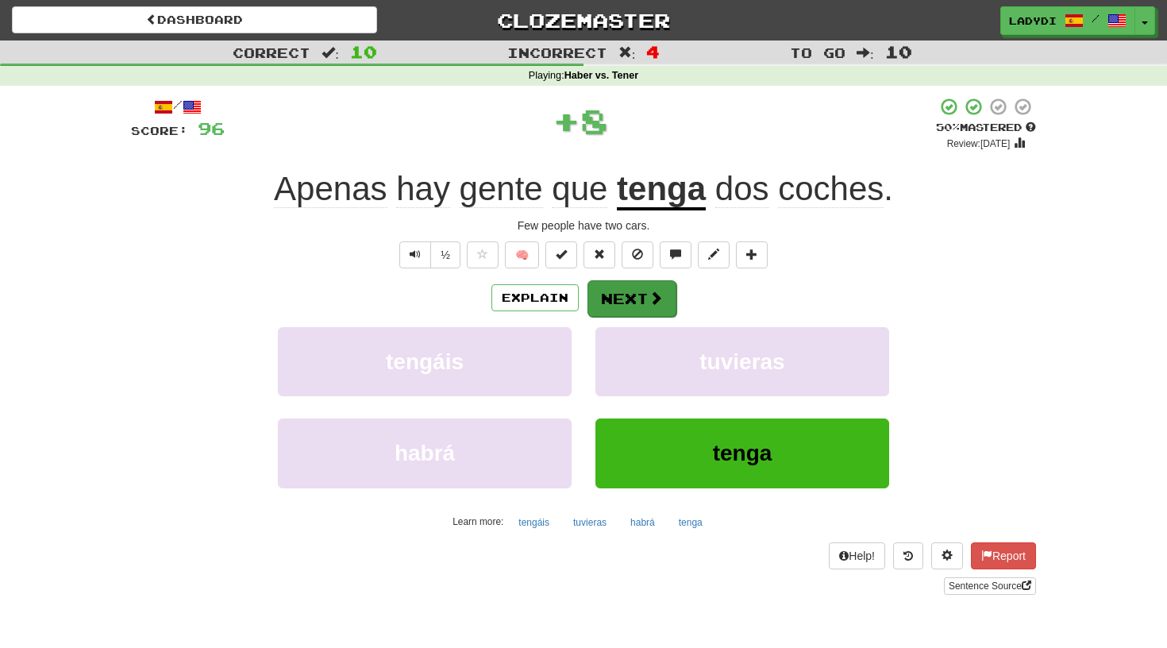
click at [627, 286] on button "Next" at bounding box center [631, 298] width 89 height 37
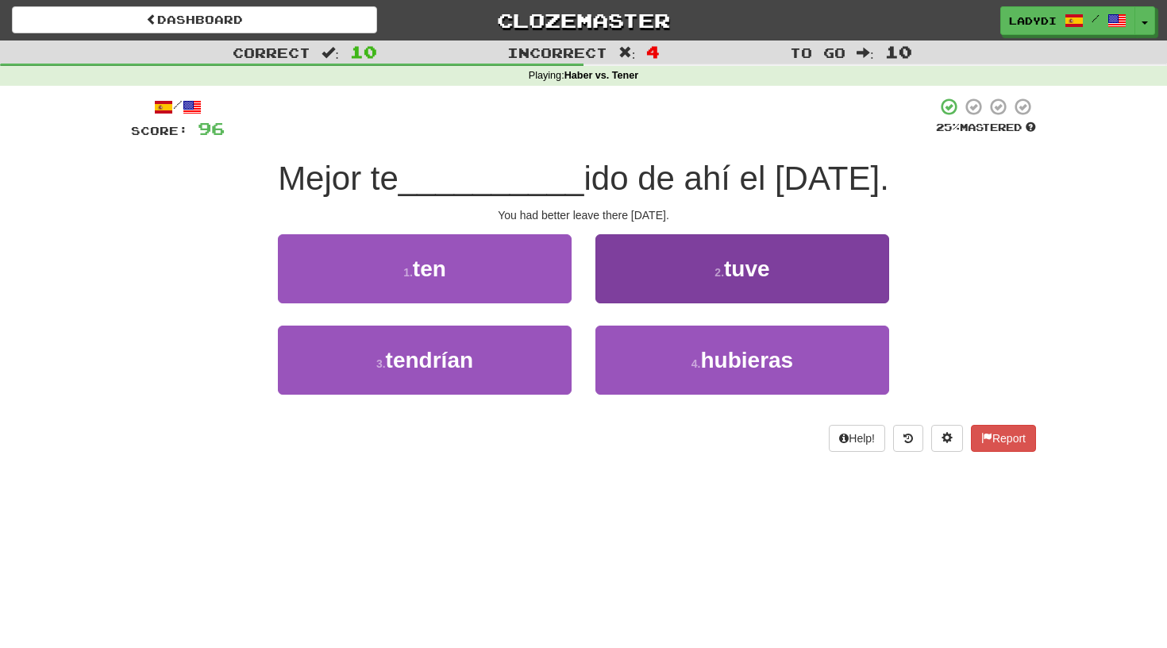
click at [648, 284] on button "2 . tuve" at bounding box center [742, 268] width 294 height 69
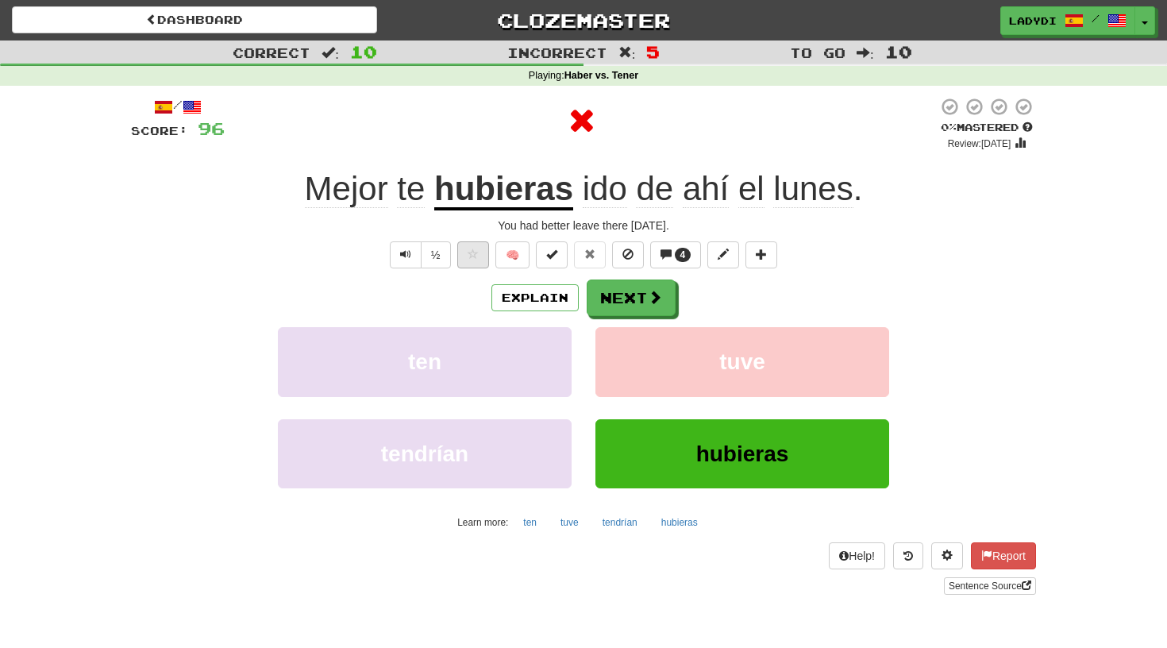
click at [473, 248] on span at bounding box center [472, 253] width 11 height 11
click at [619, 291] on button "Next" at bounding box center [631, 298] width 89 height 37
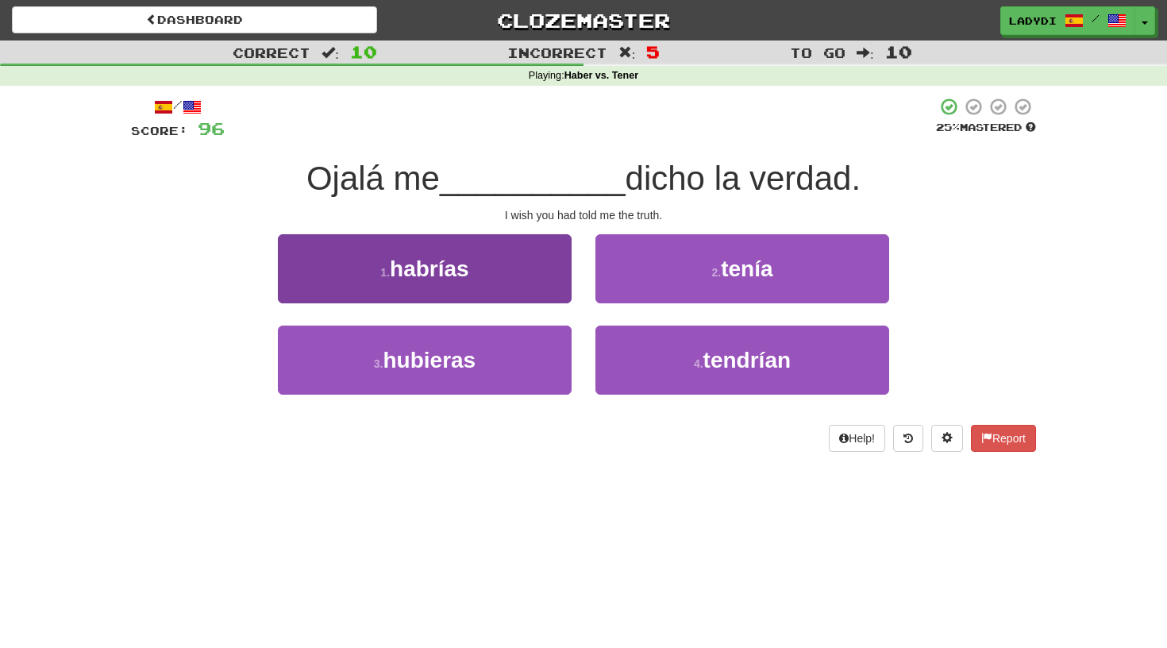
click at [521, 272] on button "1 . habrías" at bounding box center [425, 268] width 294 height 69
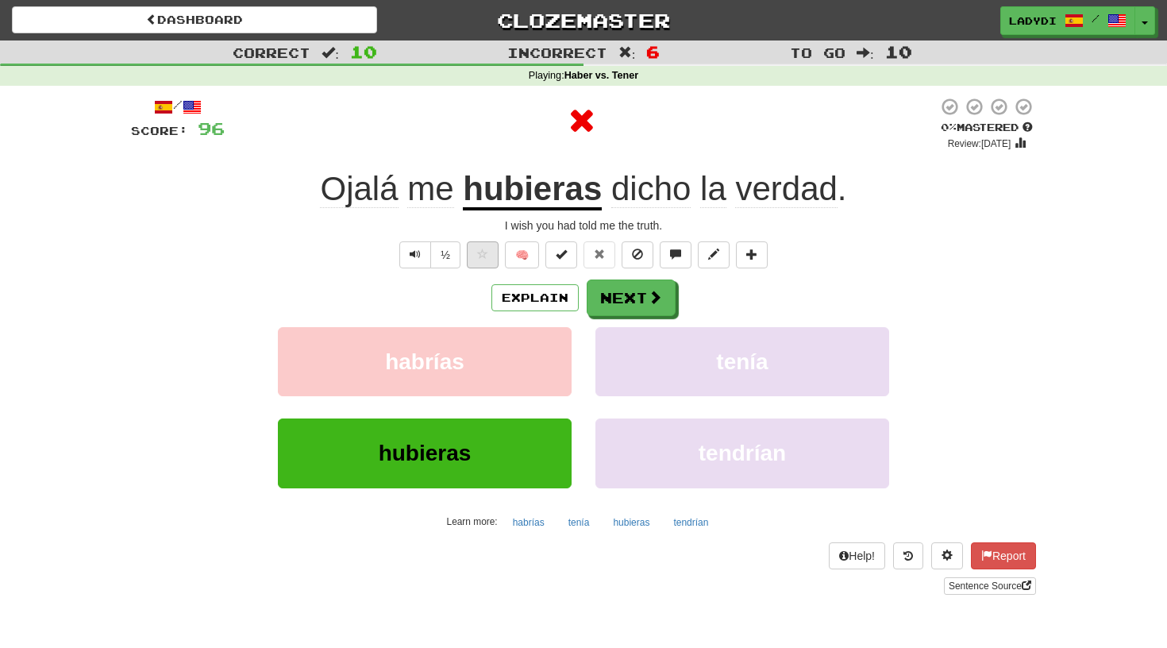
click at [482, 248] on span at bounding box center [482, 253] width 11 height 11
click at [606, 288] on button "Next" at bounding box center [631, 298] width 89 height 37
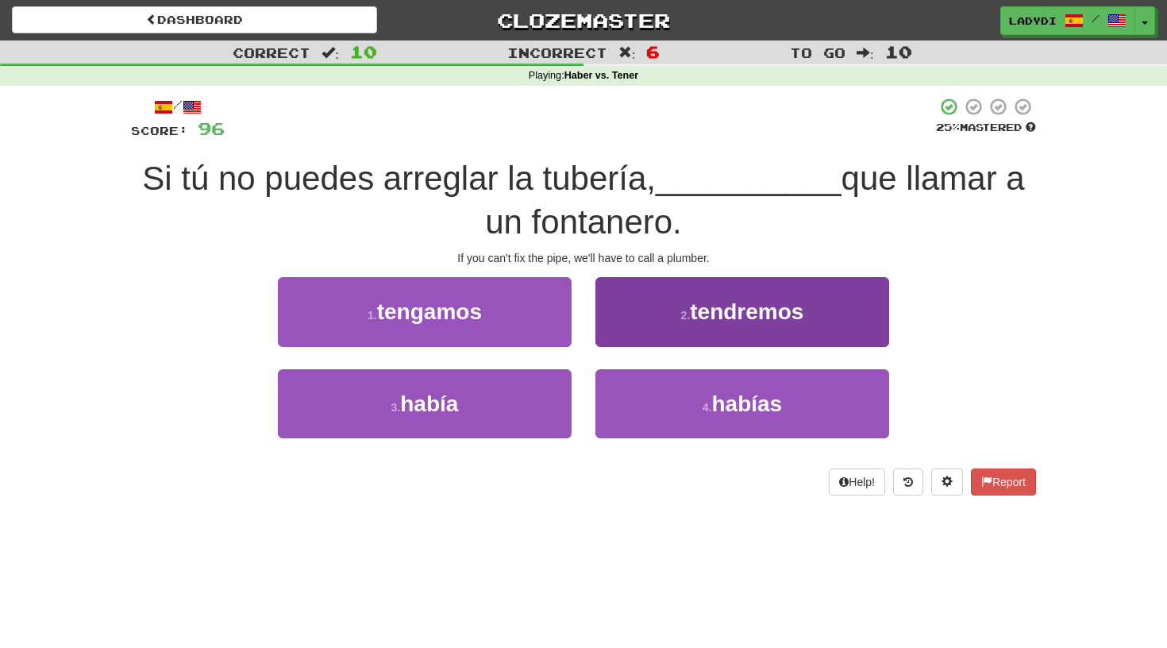
click at [613, 309] on button "2 . tendremos" at bounding box center [742, 311] width 294 height 69
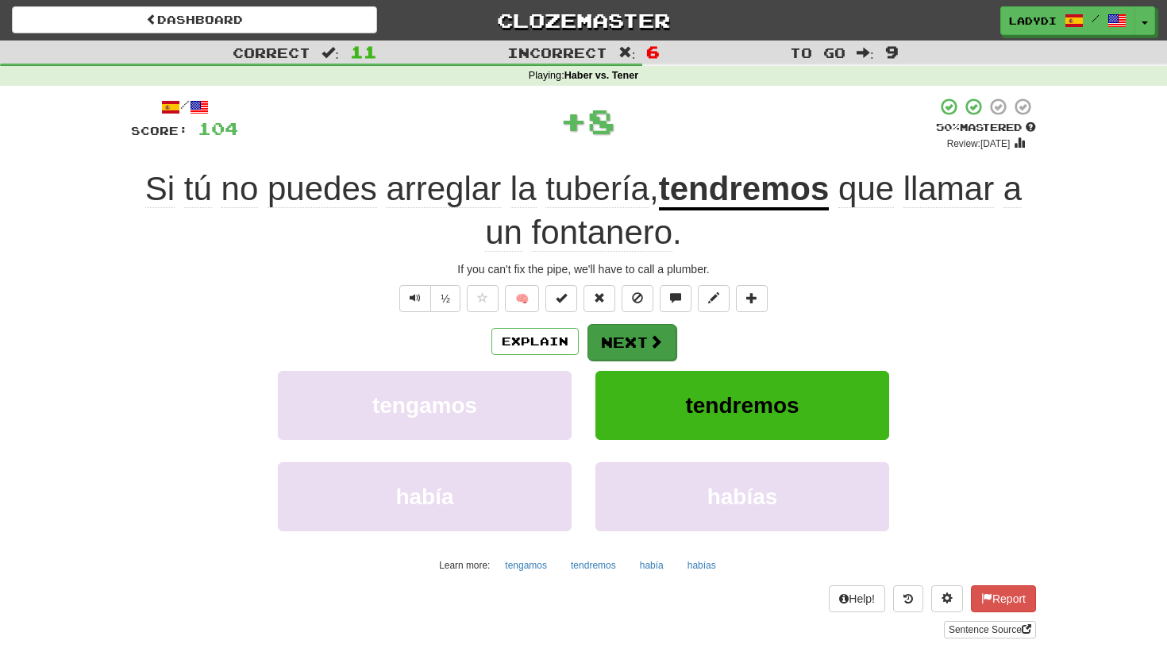
click at [621, 325] on button "Next" at bounding box center [631, 342] width 89 height 37
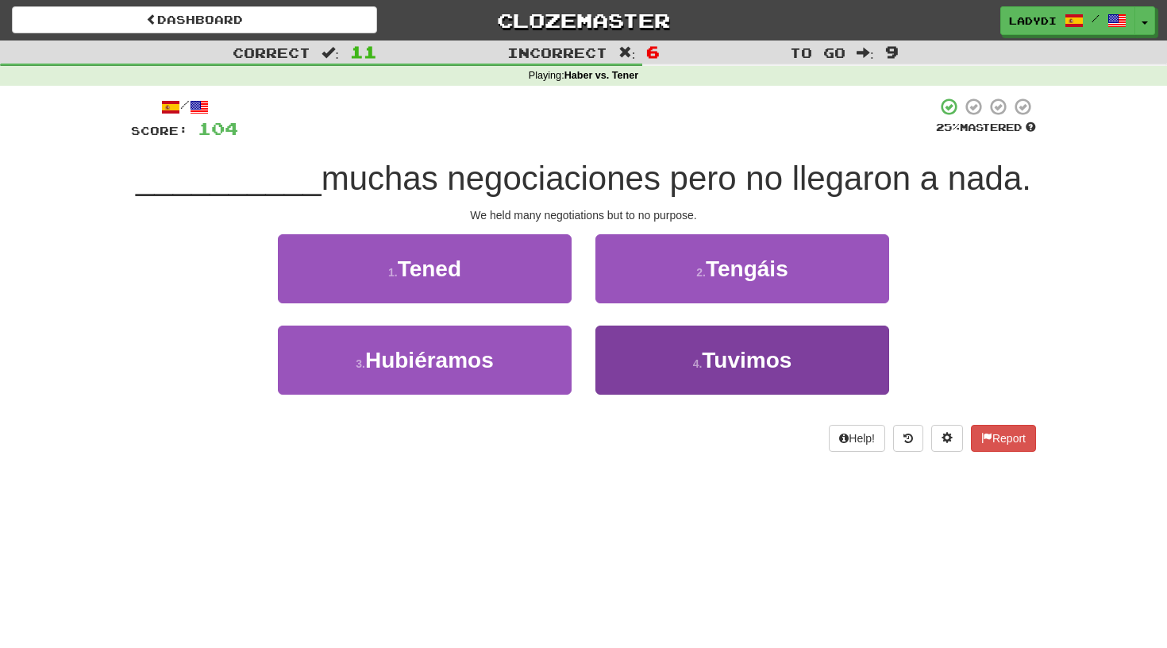
click at [672, 351] on button "4 . Tuvimos" at bounding box center [742, 359] width 294 height 69
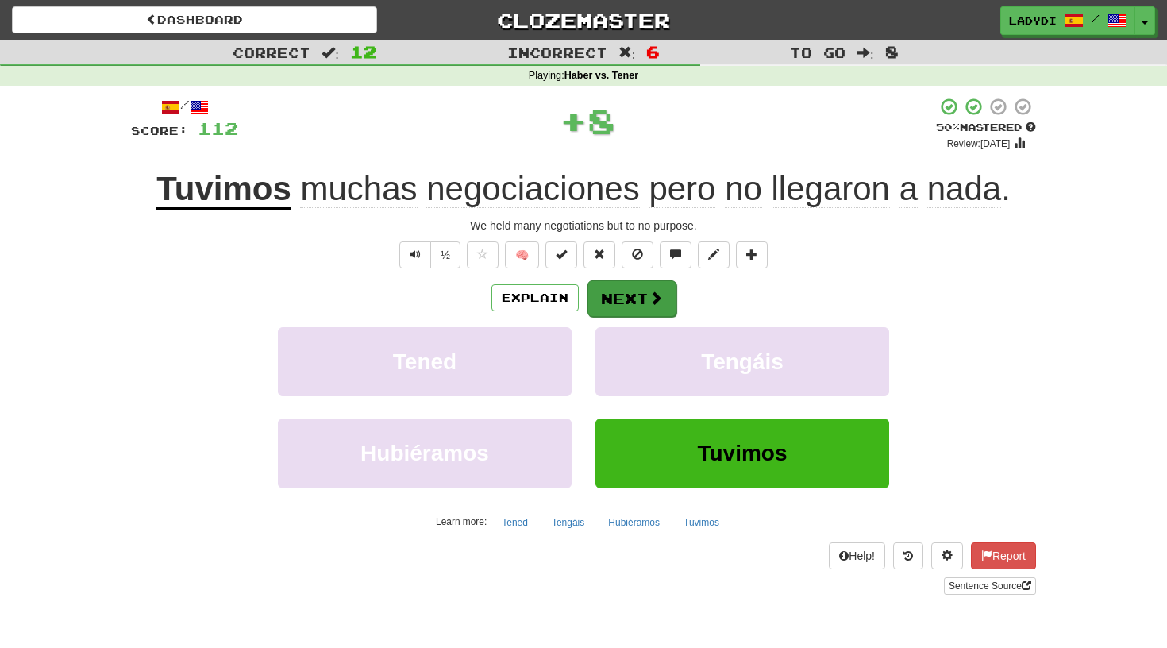
click at [642, 291] on button "Next" at bounding box center [631, 298] width 89 height 37
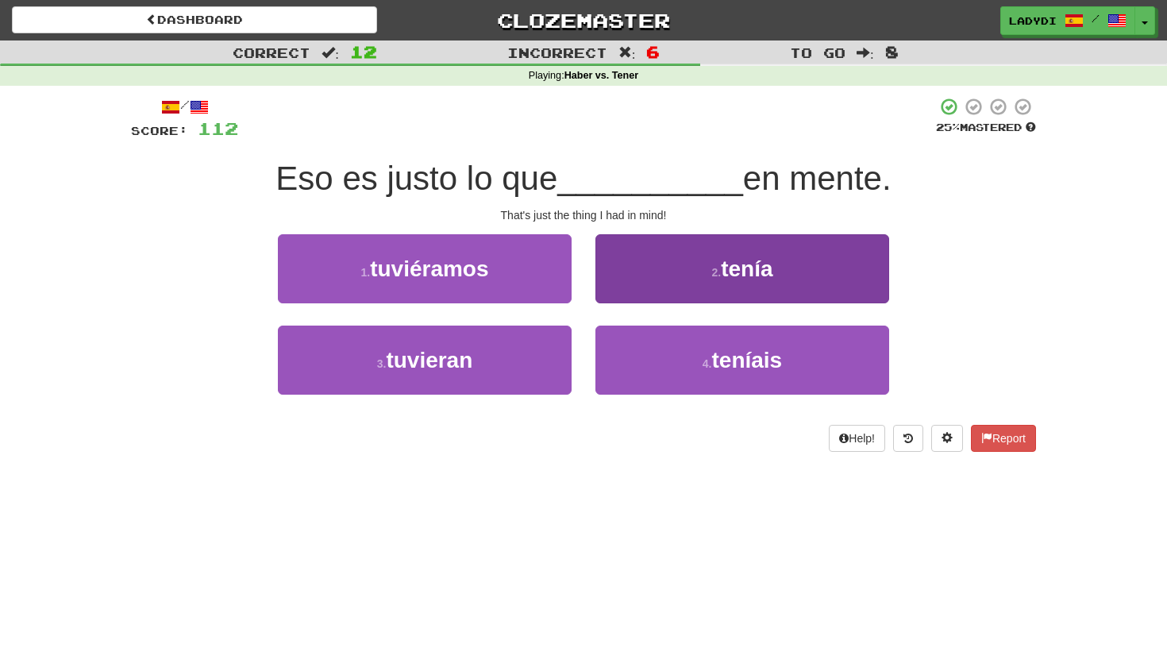
click at [622, 277] on button "2 . tenía" at bounding box center [742, 268] width 294 height 69
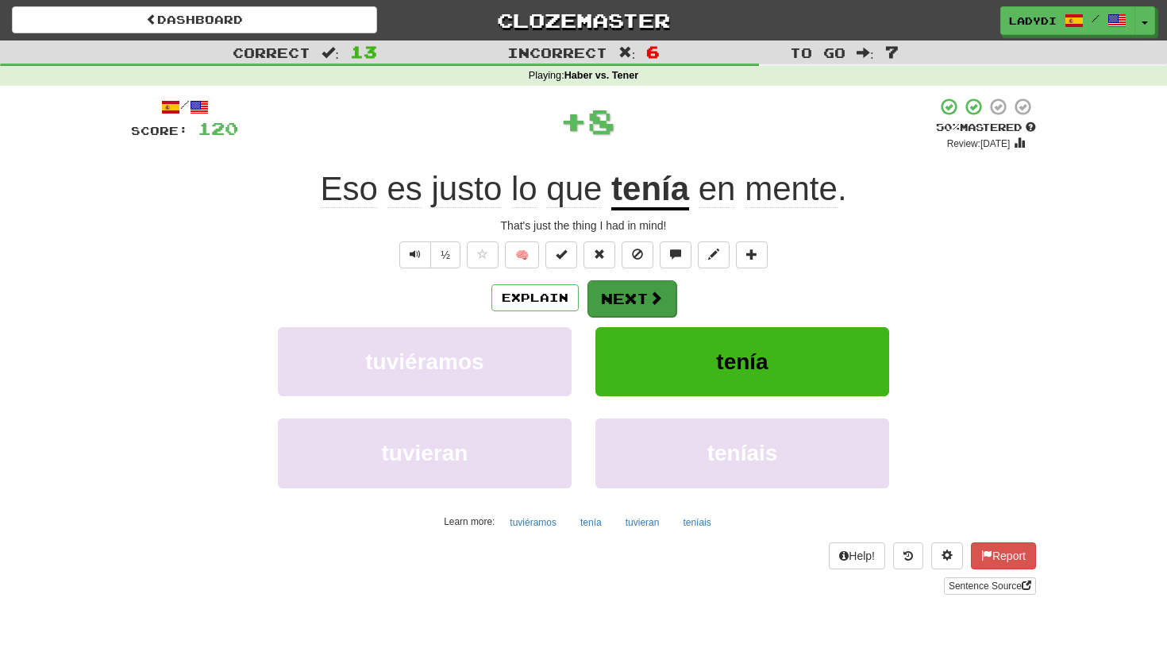
click at [616, 284] on button "Next" at bounding box center [631, 298] width 89 height 37
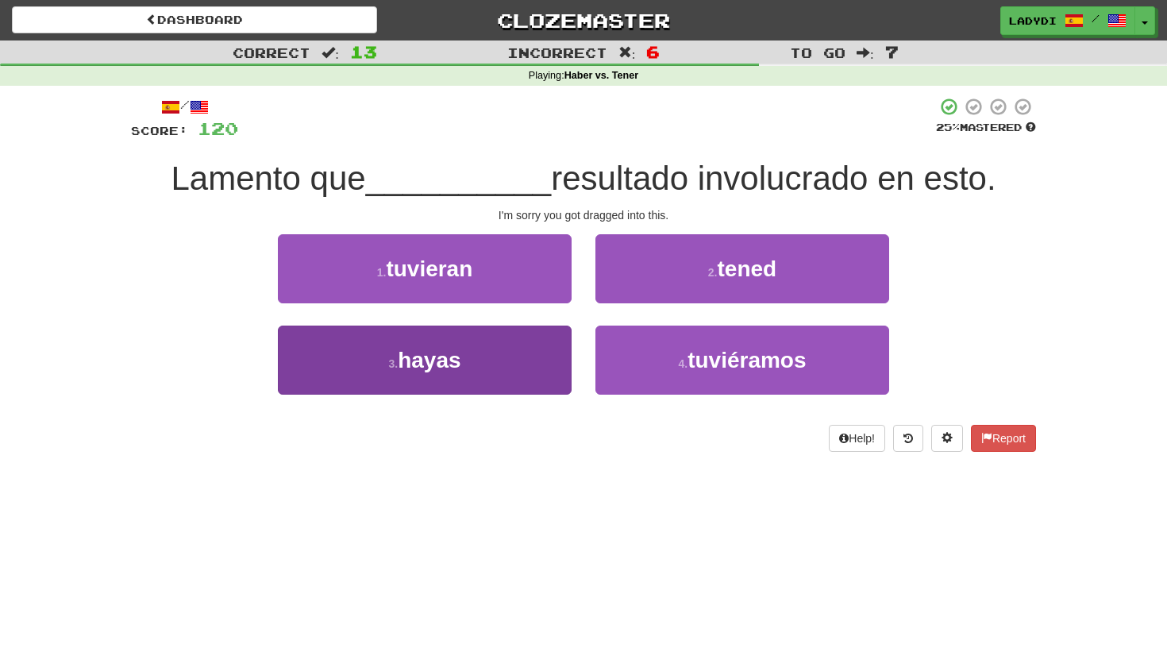
click at [533, 350] on button "3 . hayas" at bounding box center [425, 359] width 294 height 69
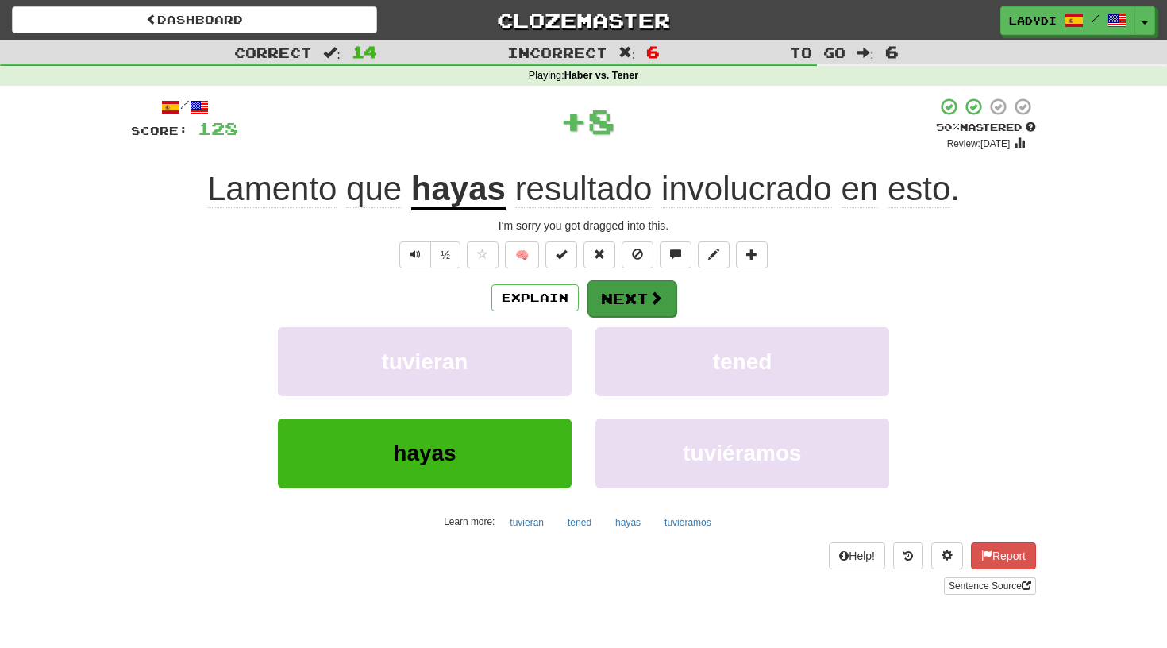
click at [629, 283] on button "Next" at bounding box center [631, 298] width 89 height 37
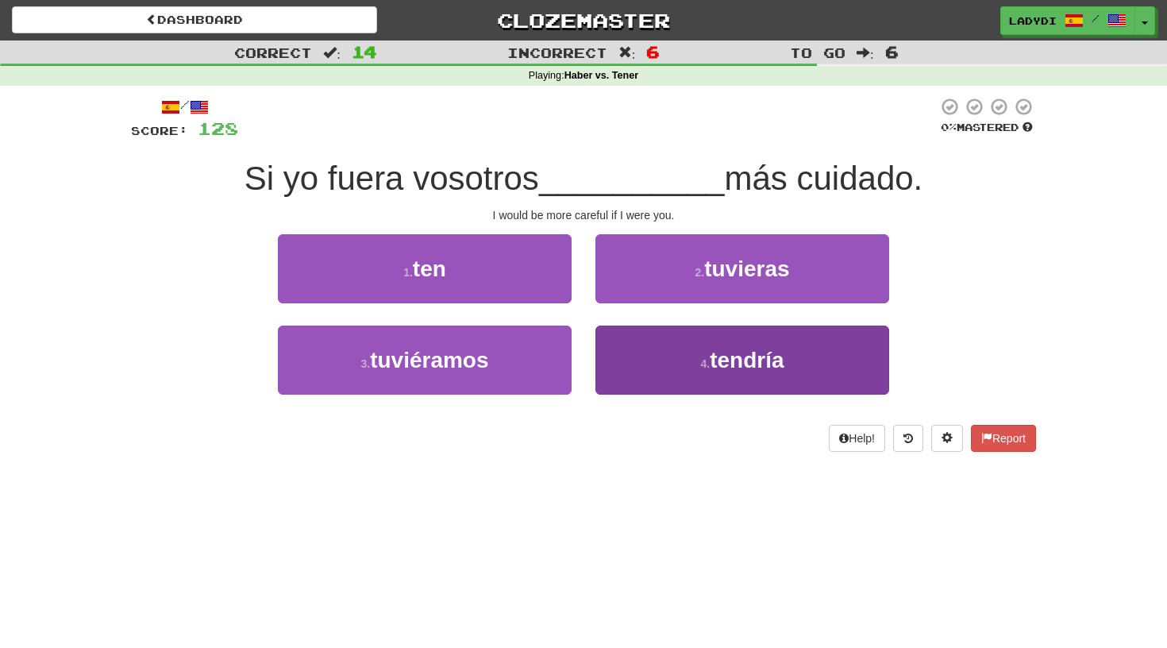
click at [655, 336] on button "4 . tendría" at bounding box center [742, 359] width 294 height 69
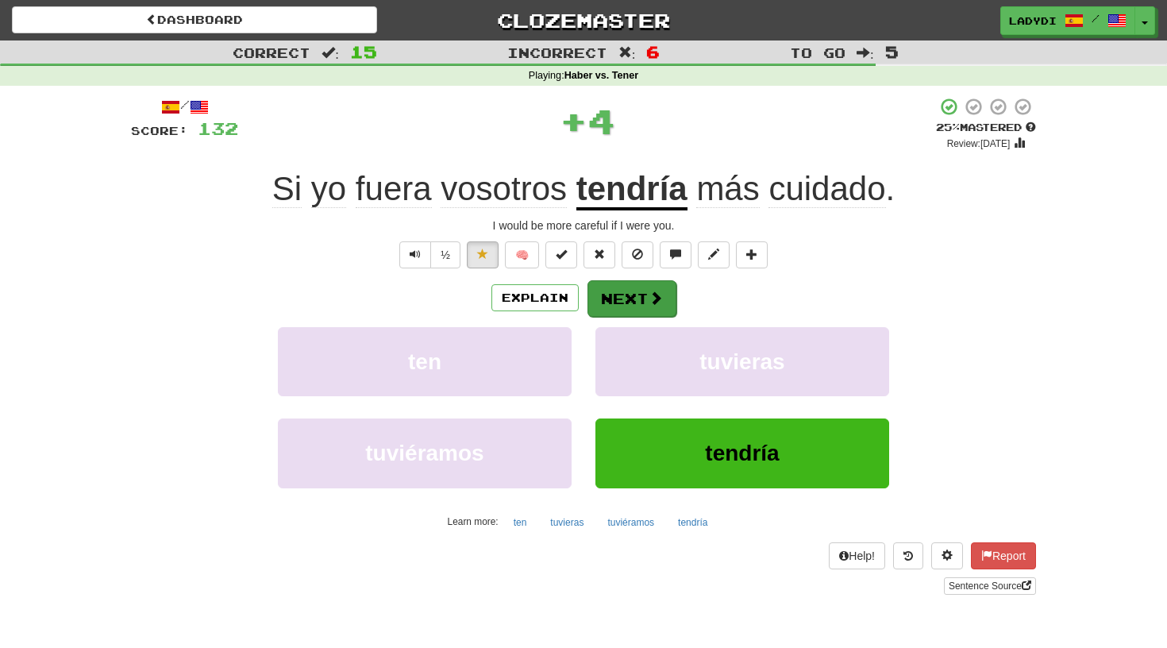
click at [644, 282] on button "Next" at bounding box center [631, 298] width 89 height 37
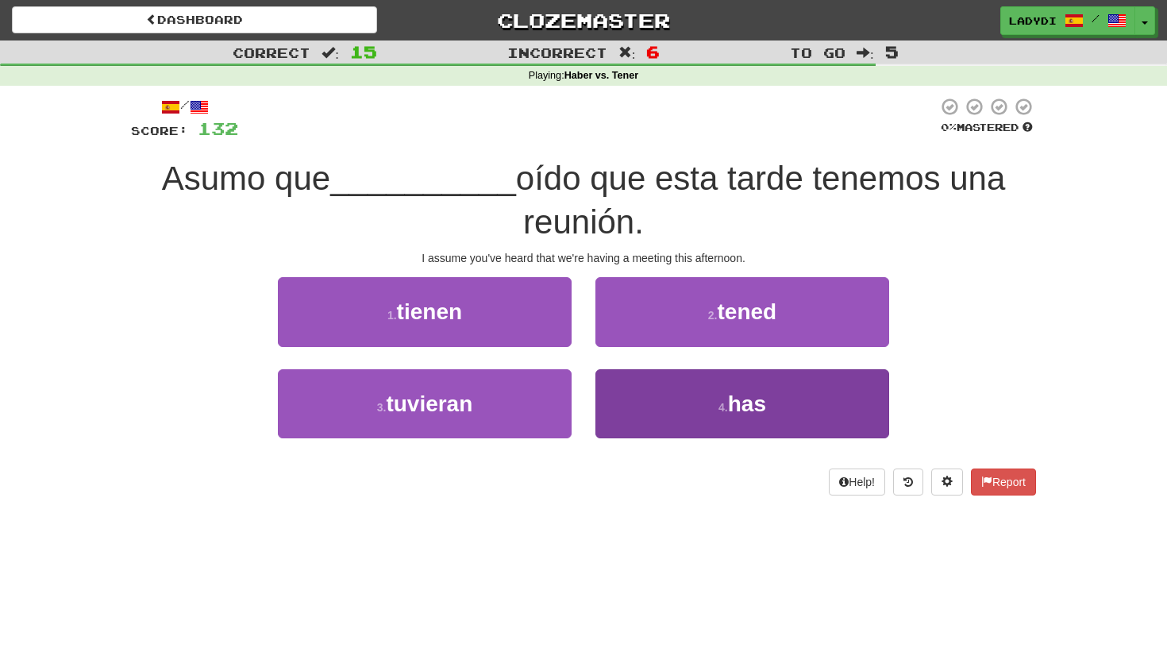
click at [644, 374] on button "4 . has" at bounding box center [742, 403] width 294 height 69
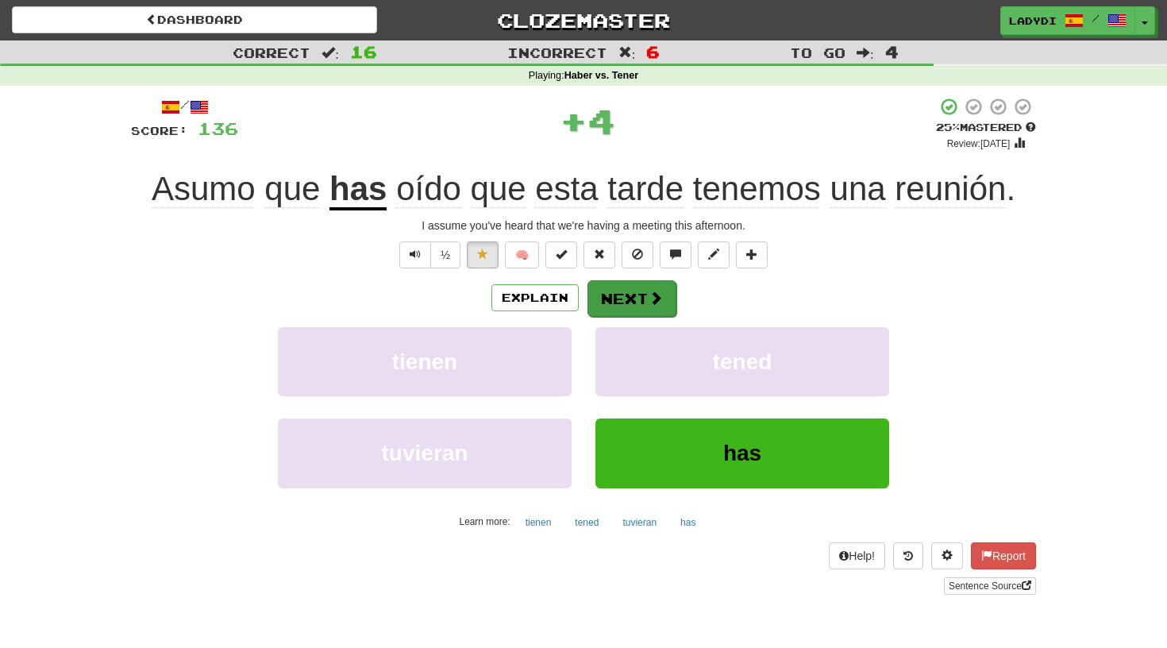
click at [631, 290] on button "Next" at bounding box center [631, 298] width 89 height 37
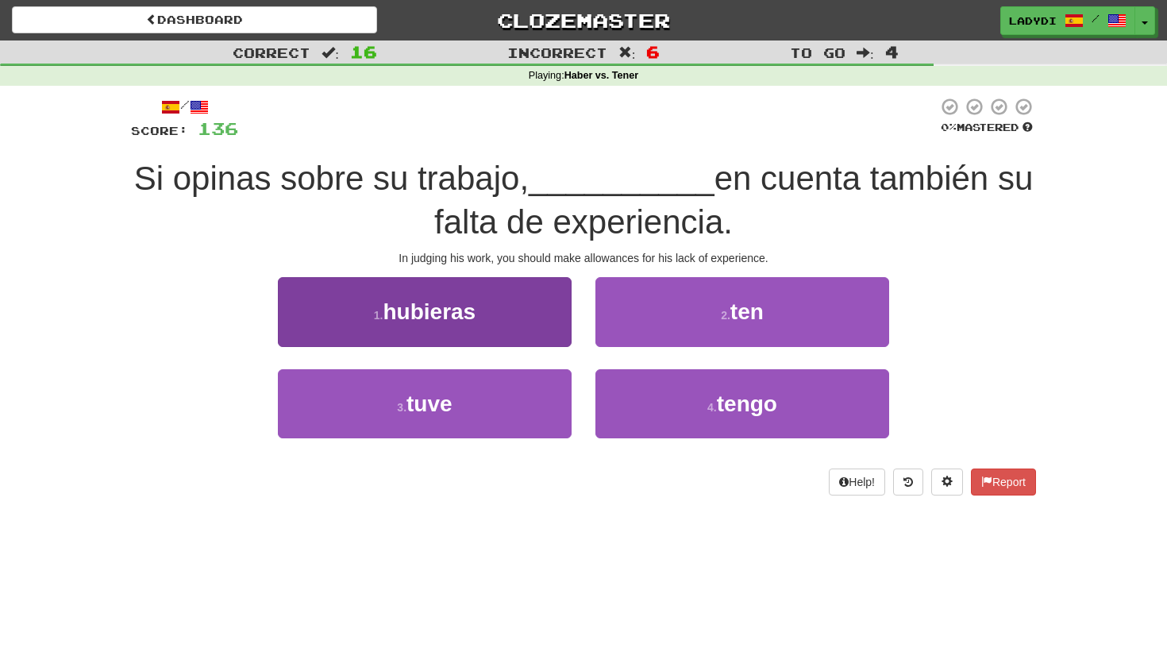
click at [531, 321] on button "1 . hubieras" at bounding box center [425, 311] width 294 height 69
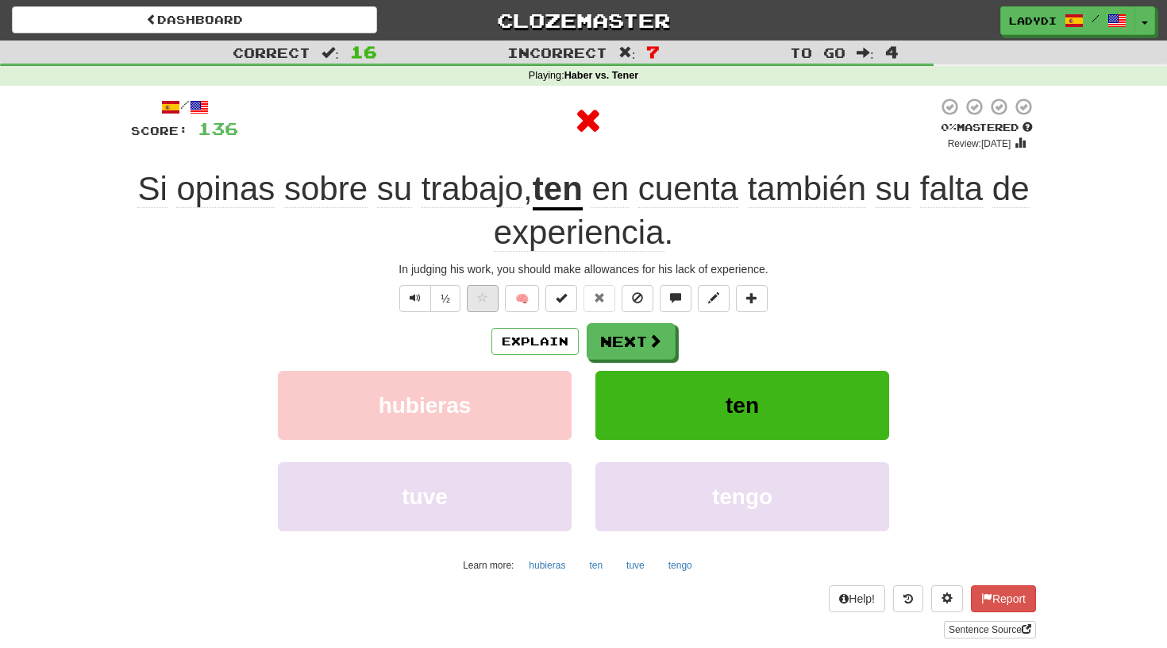
click at [478, 299] on span at bounding box center [482, 297] width 11 height 11
click at [615, 340] on button "Next" at bounding box center [631, 342] width 89 height 37
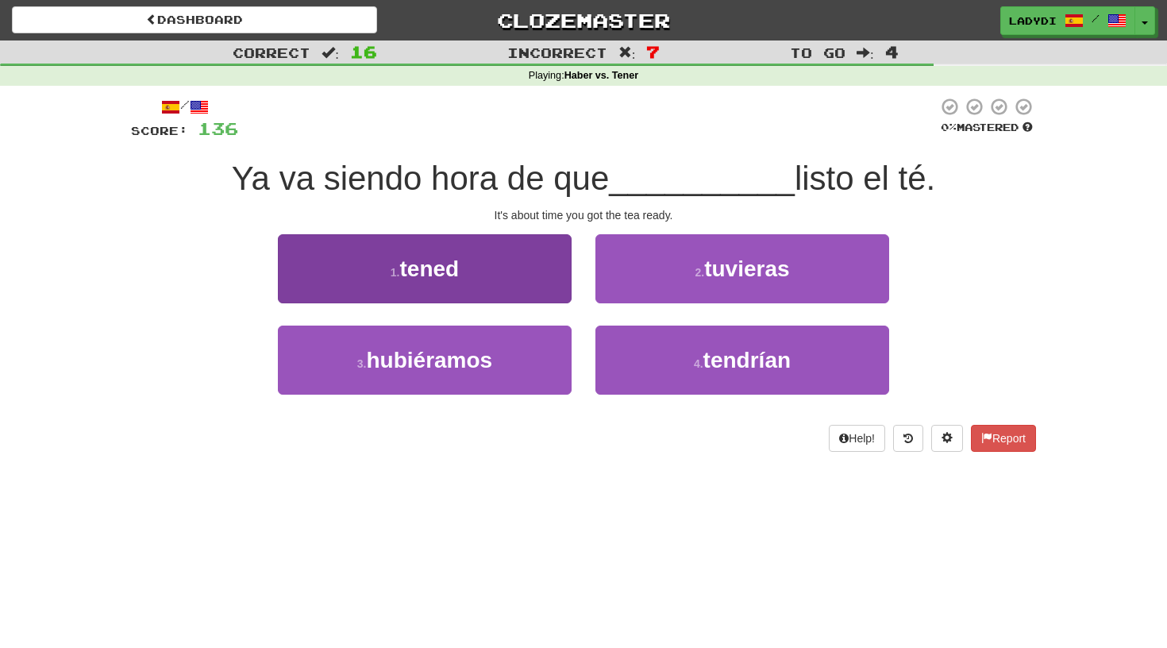
click at [530, 290] on button "1 . tened" at bounding box center [425, 268] width 294 height 69
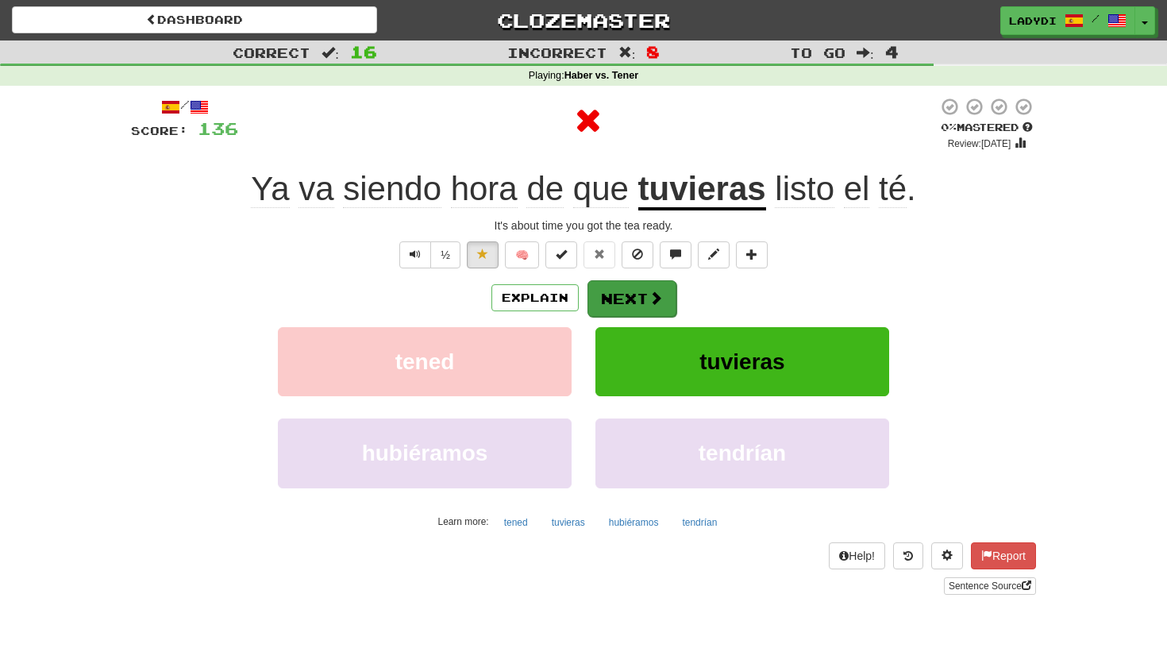
click at [606, 290] on button "Next" at bounding box center [631, 298] width 89 height 37
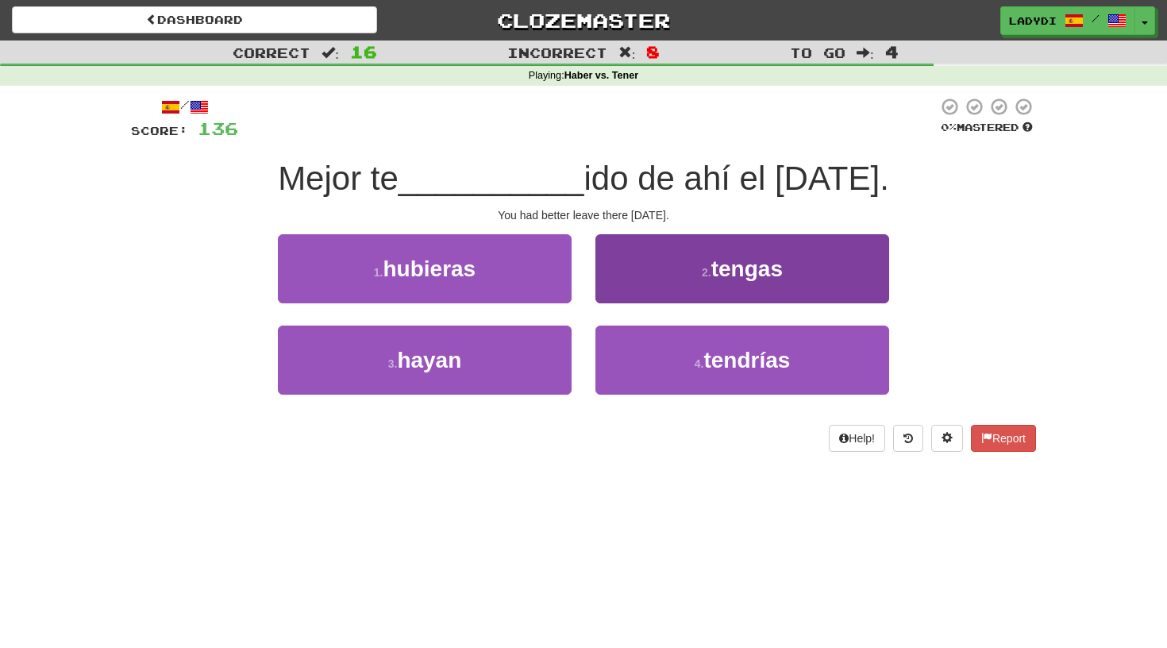
click at [610, 277] on button "2 . tengas" at bounding box center [742, 268] width 294 height 69
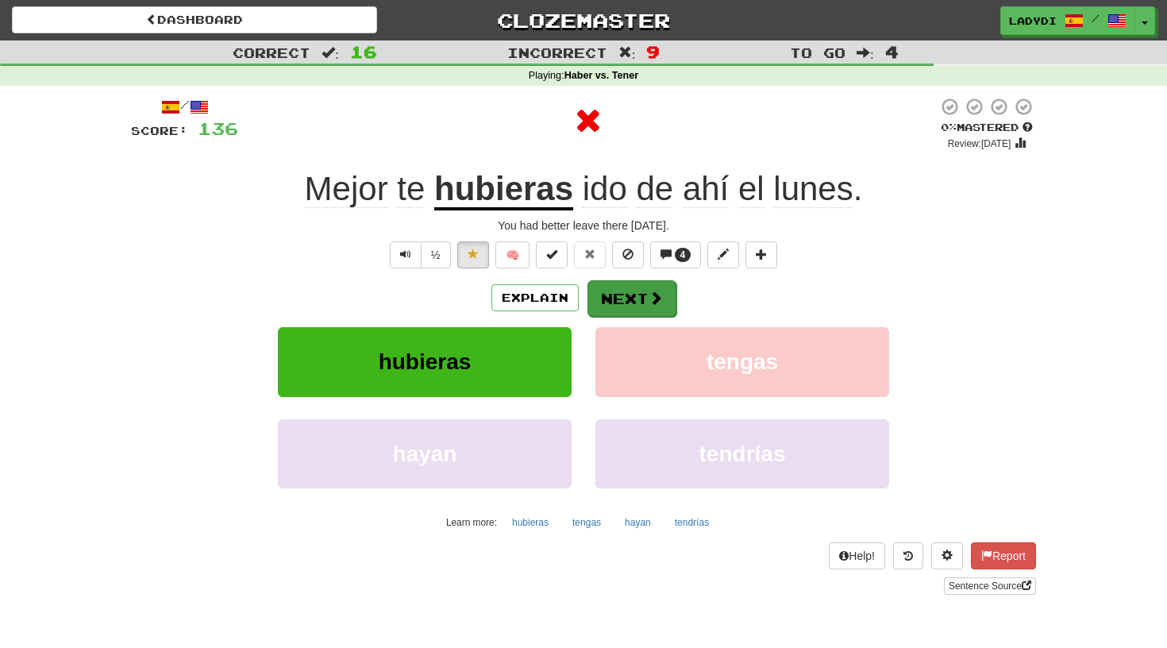
click at [606, 288] on button "Next" at bounding box center [631, 298] width 89 height 37
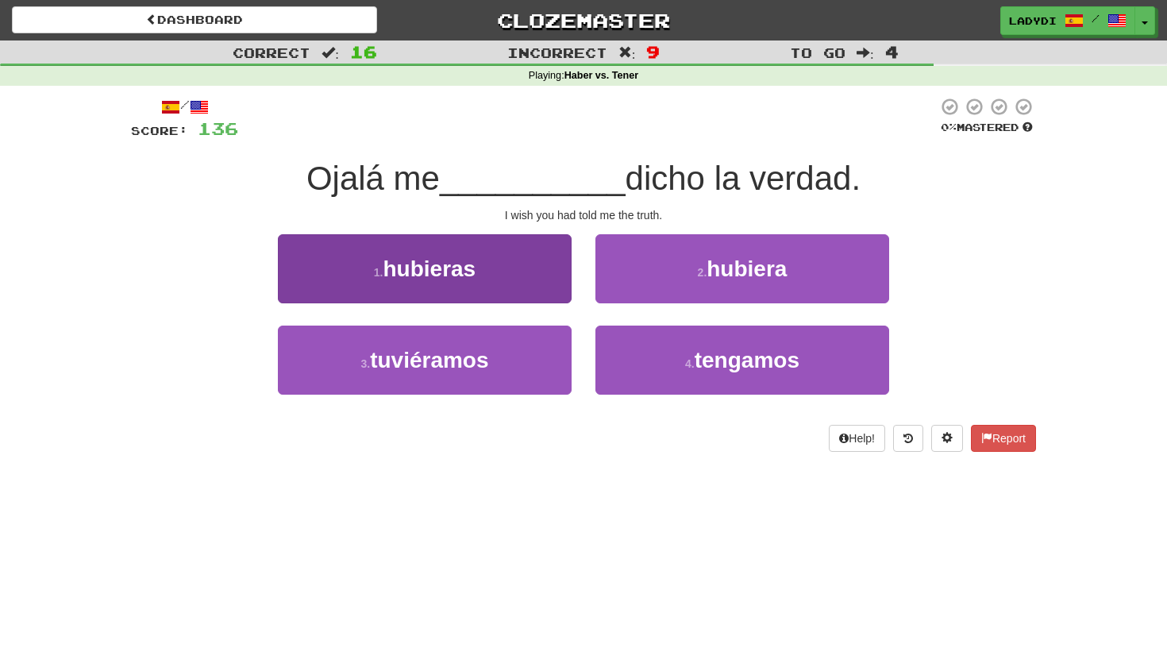
click at [539, 269] on button "1 . hubieras" at bounding box center [425, 268] width 294 height 69
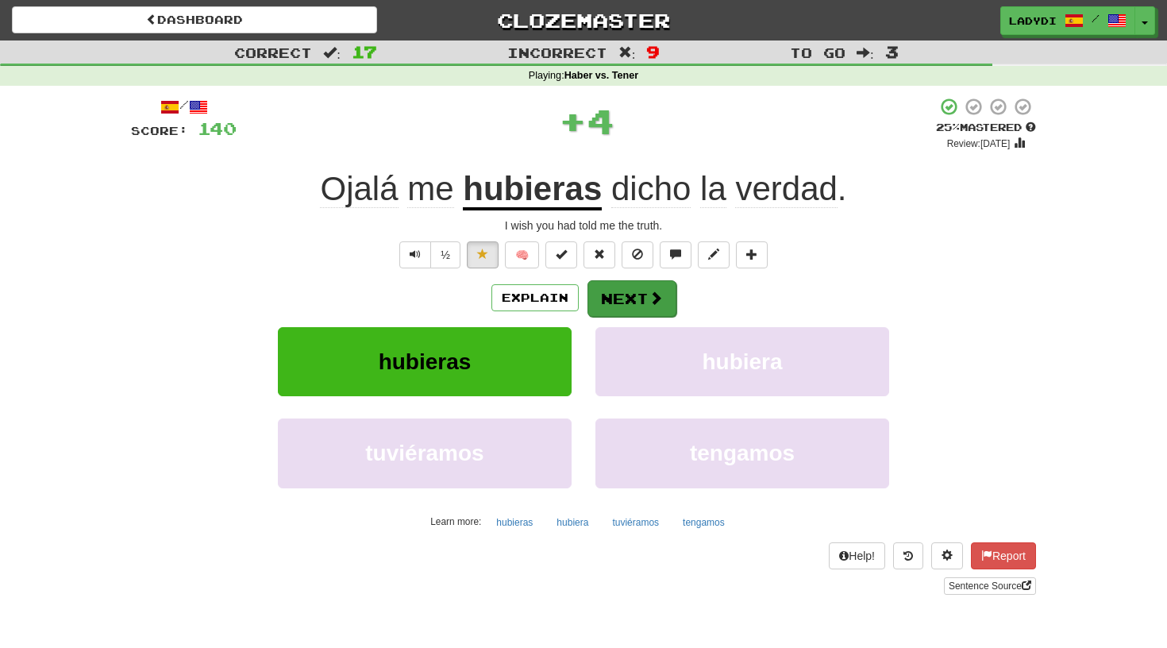
click at [611, 287] on button "Next" at bounding box center [631, 298] width 89 height 37
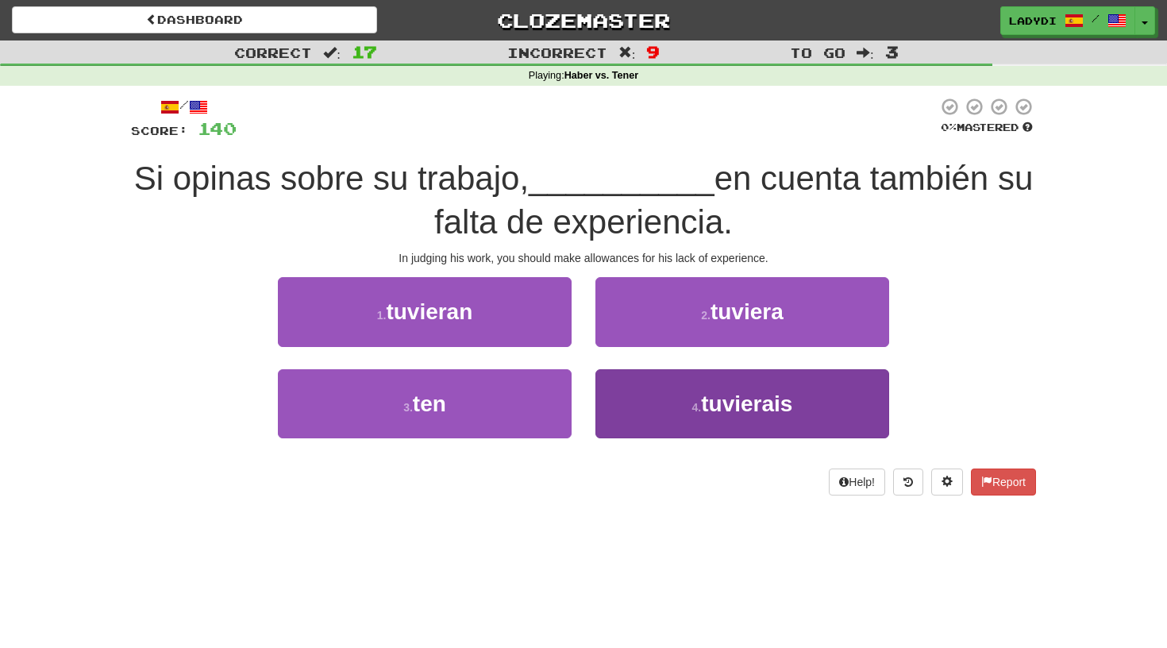
click at [631, 387] on button "4 . tuvierais" at bounding box center [742, 403] width 294 height 69
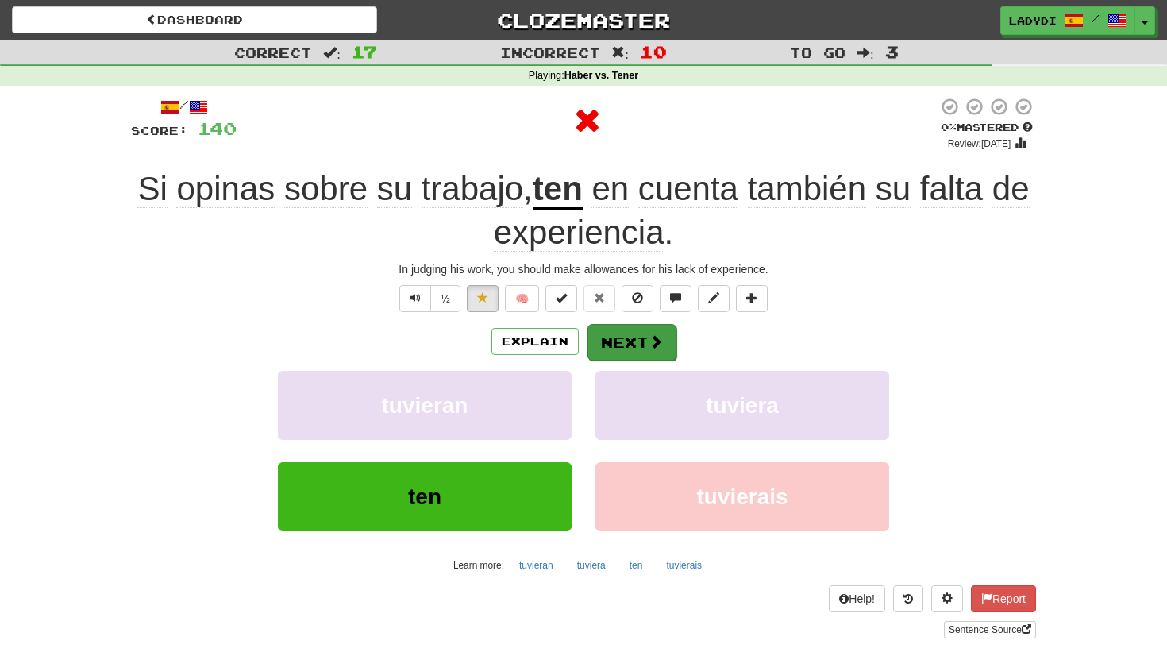
click at [631, 334] on button "Next" at bounding box center [631, 342] width 89 height 37
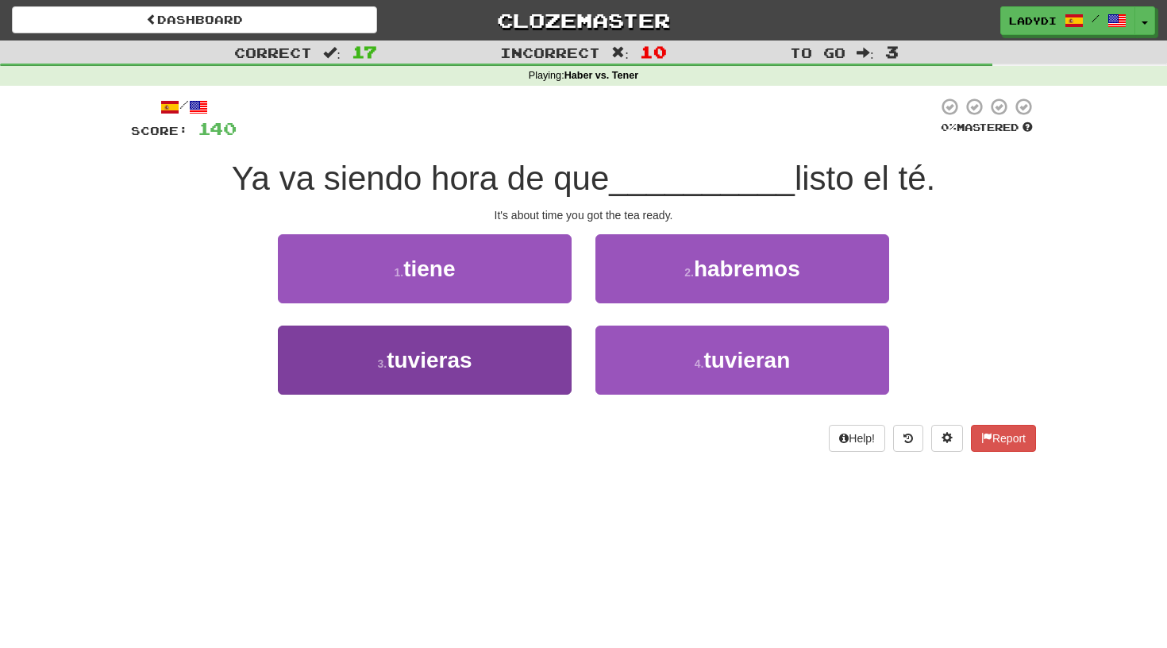
click at [525, 348] on button "3 . tuvieras" at bounding box center [425, 359] width 294 height 69
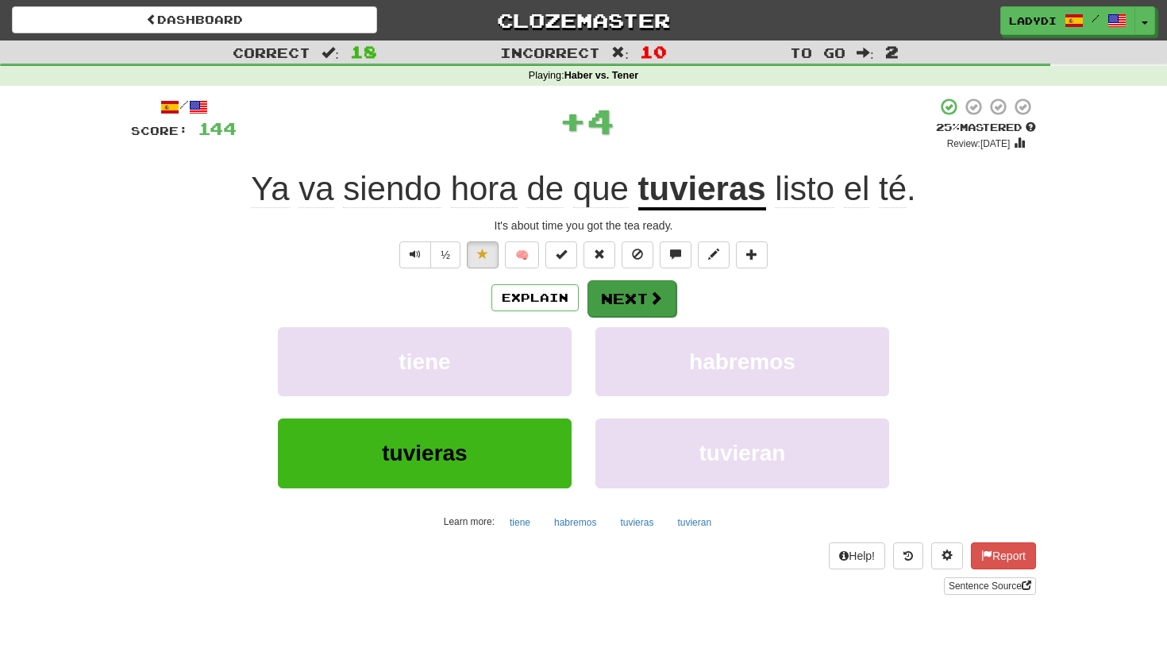
click at [625, 300] on button "Next" at bounding box center [631, 298] width 89 height 37
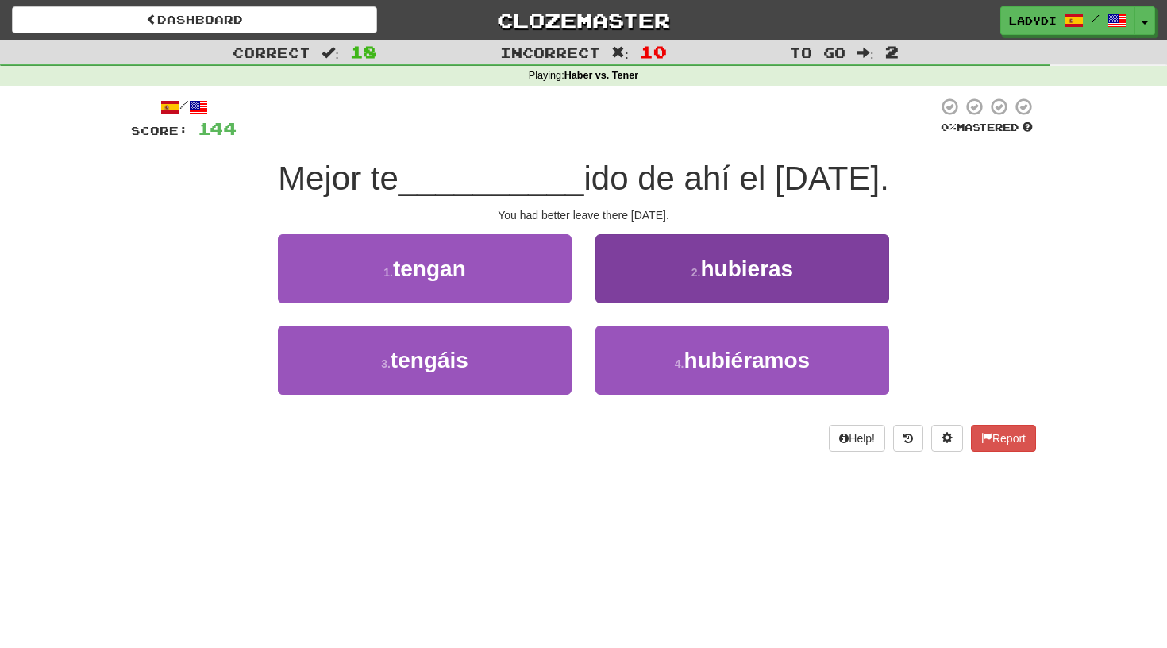
click at [637, 265] on button "2 . hubieras" at bounding box center [742, 268] width 294 height 69
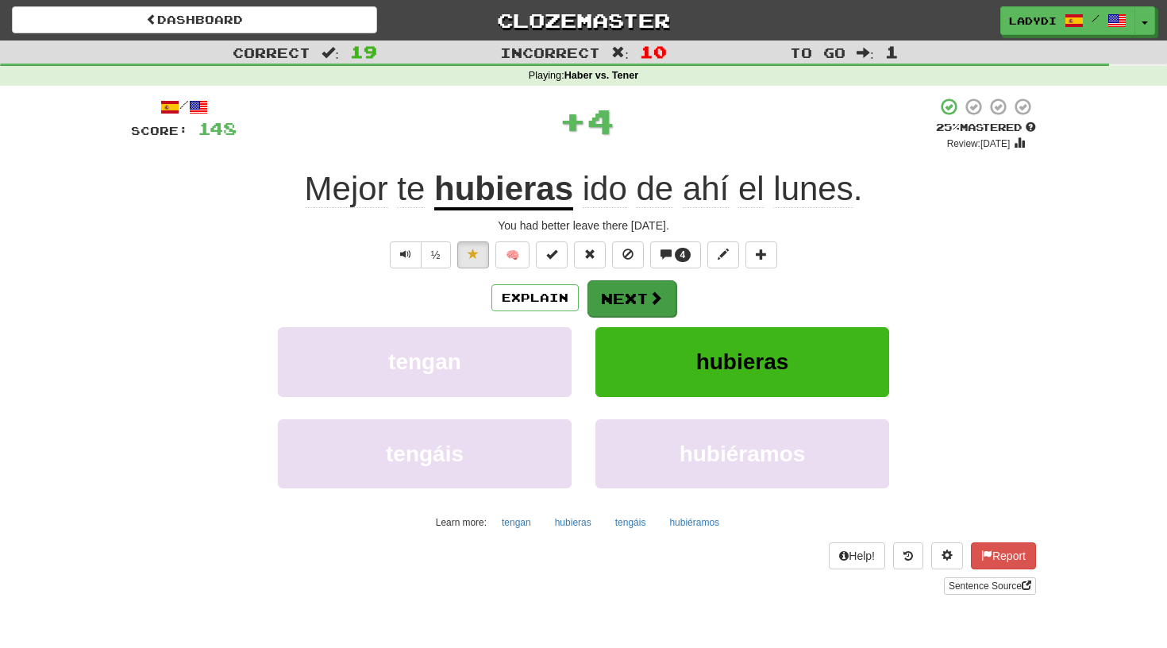
click at [612, 300] on button "Next" at bounding box center [631, 298] width 89 height 37
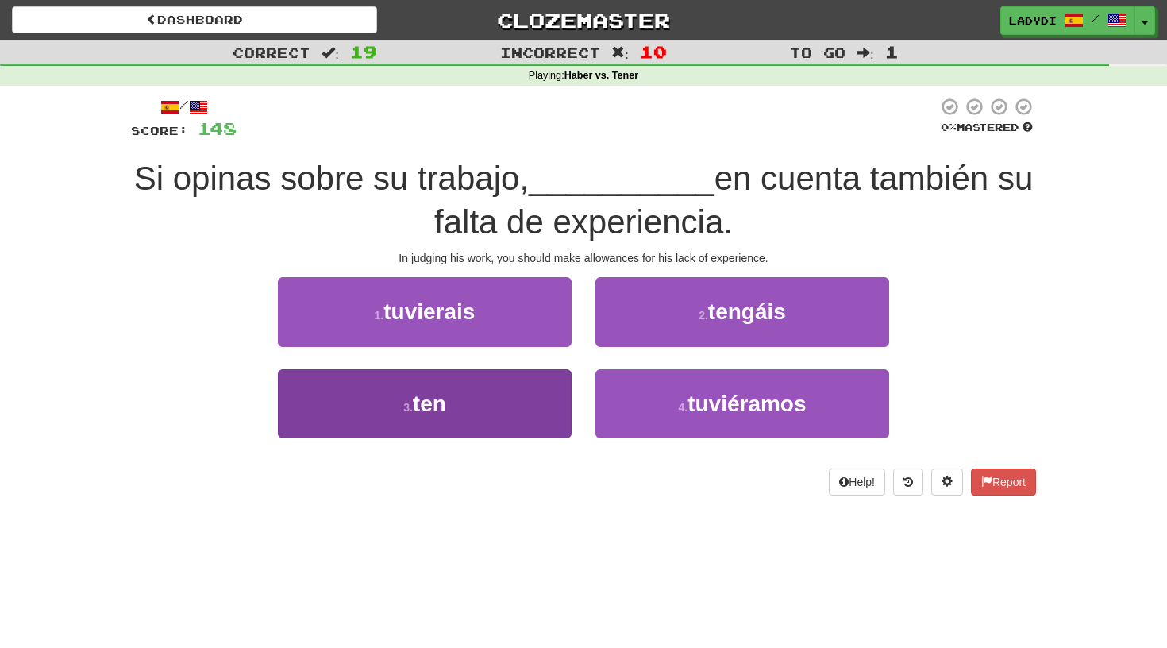
click at [518, 392] on button "3 . ten" at bounding box center [425, 403] width 294 height 69
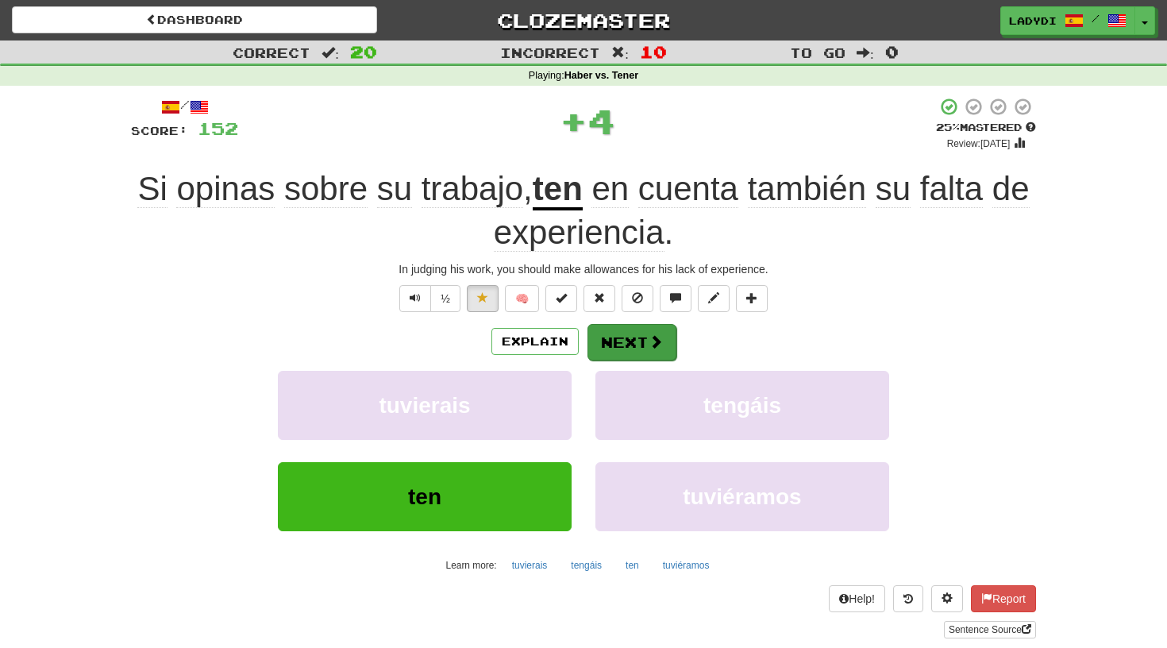
click at [630, 331] on button "Next" at bounding box center [631, 342] width 89 height 37
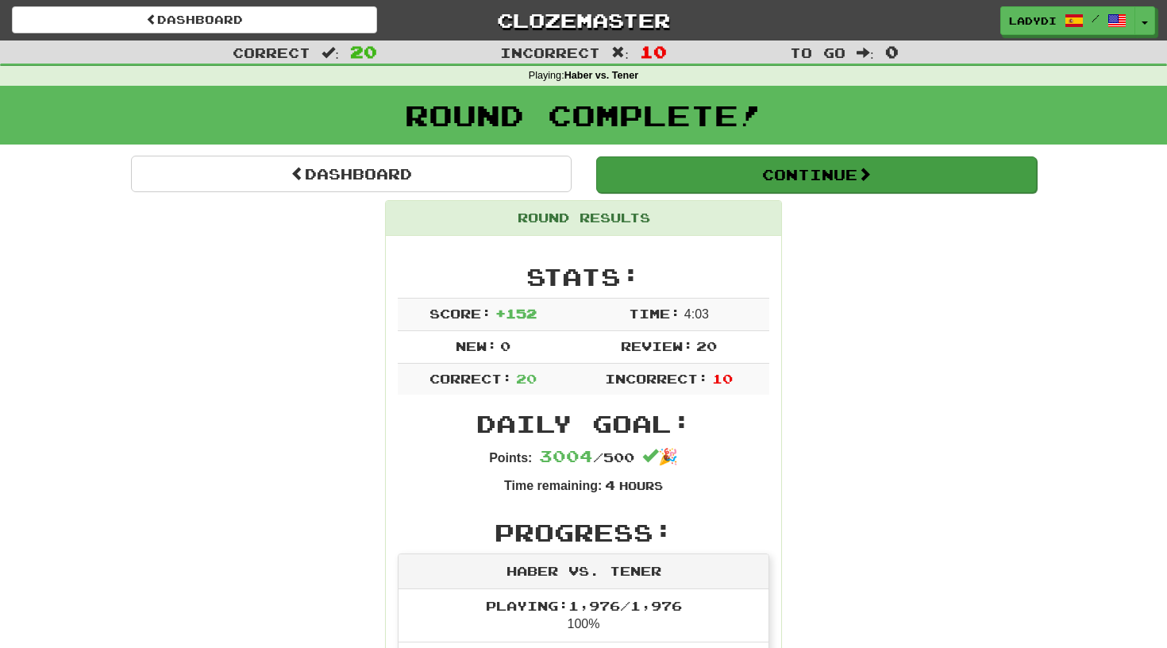
click at [802, 174] on button "Continue" at bounding box center [816, 174] width 440 height 37
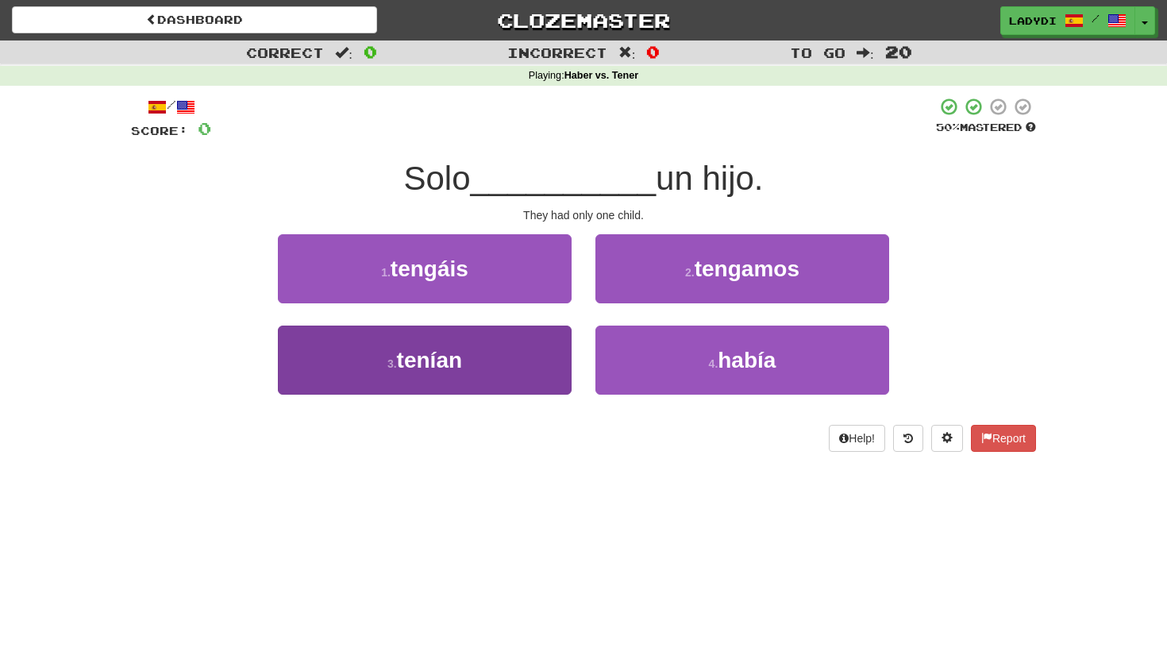
click at [517, 349] on button "3 . tenían" at bounding box center [425, 359] width 294 height 69
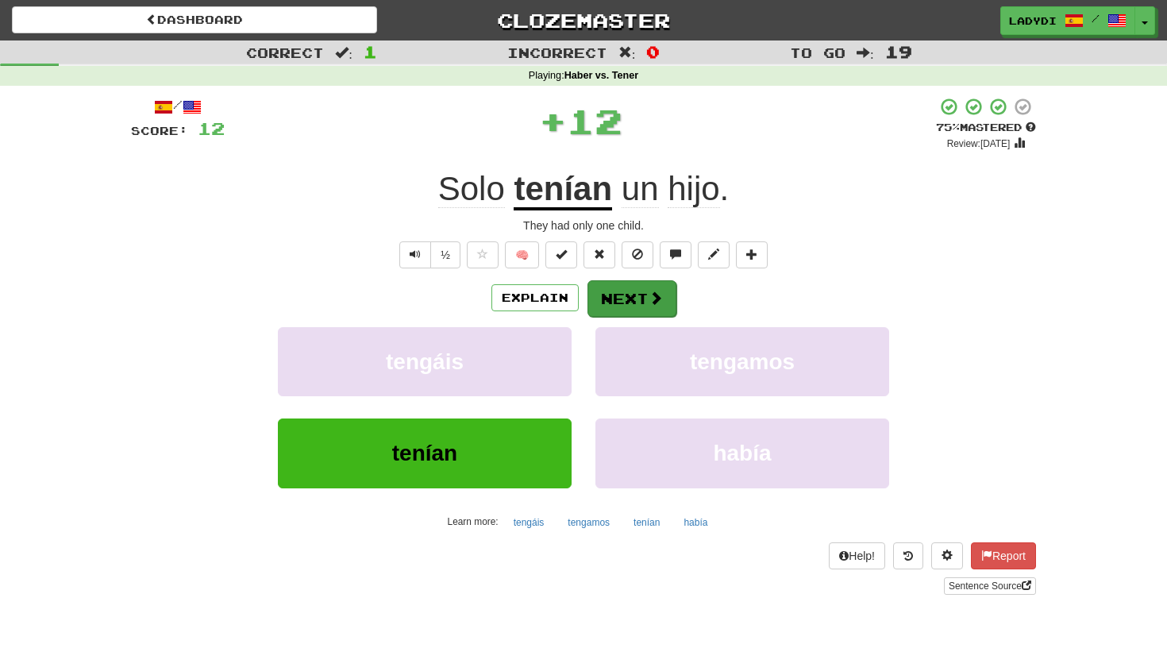
click at [619, 299] on button "Next" at bounding box center [631, 298] width 89 height 37
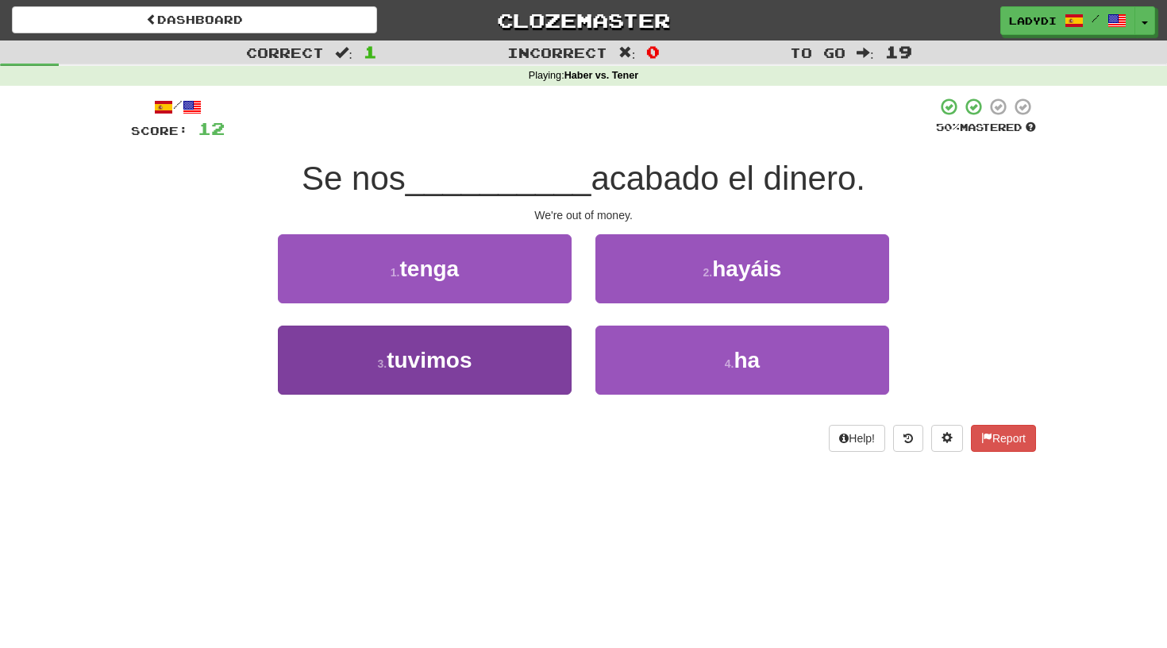
click at [533, 351] on button "3 . tuvimos" at bounding box center [425, 359] width 294 height 69
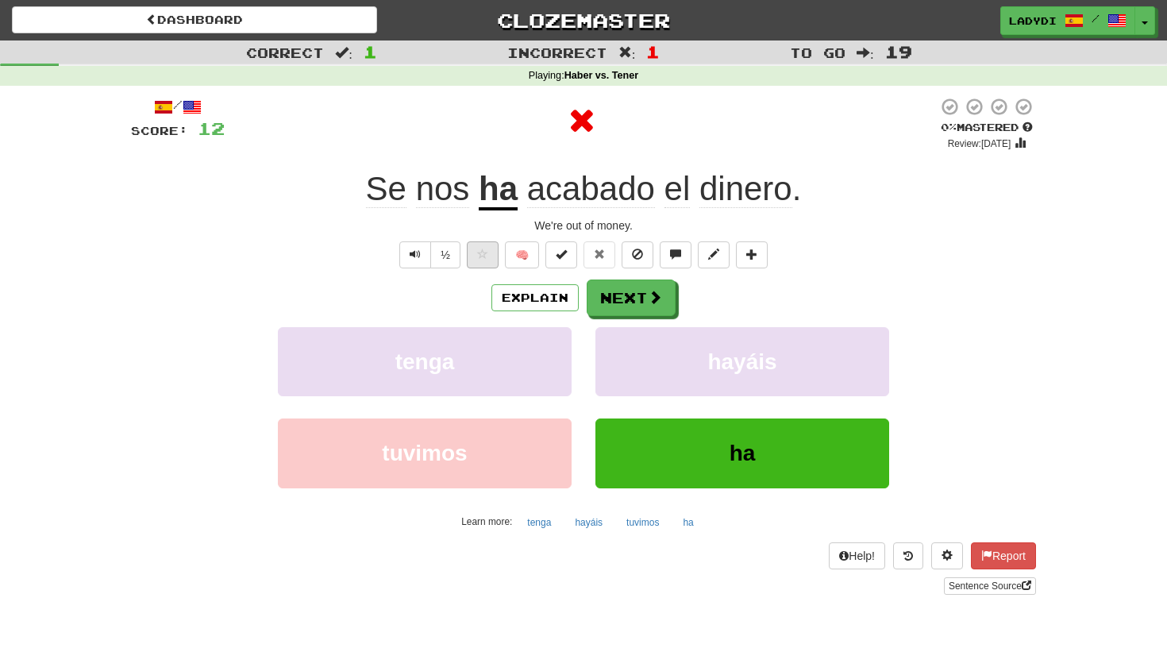
click at [479, 256] on span at bounding box center [482, 253] width 11 height 11
click at [617, 289] on button "Next" at bounding box center [631, 298] width 89 height 37
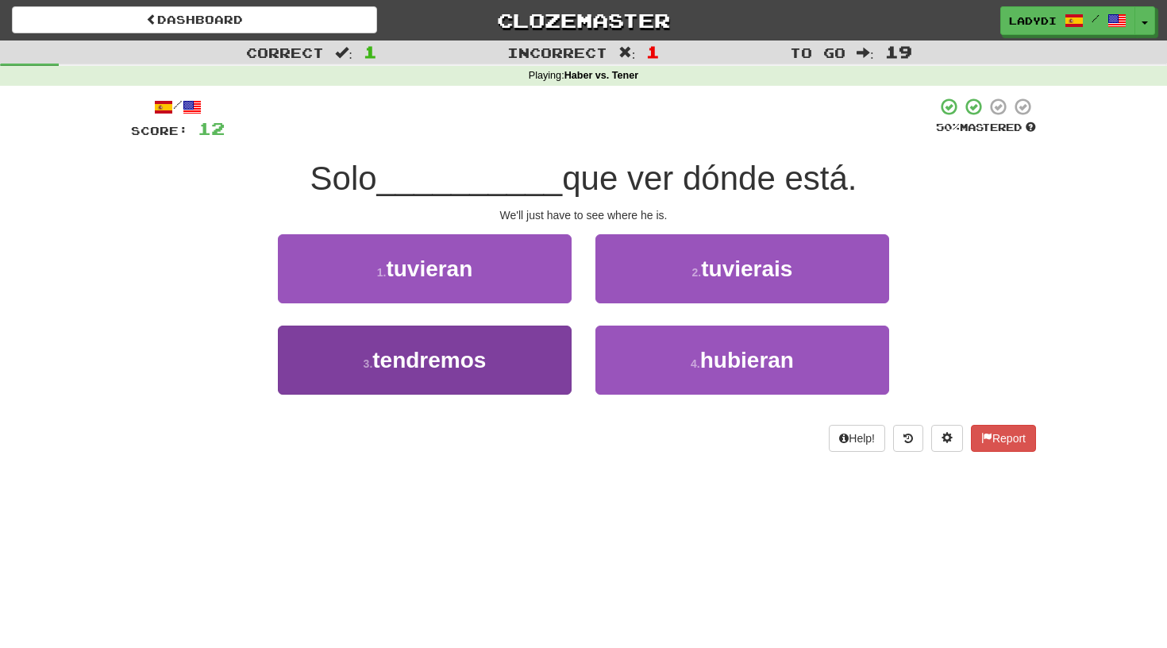
click at [550, 352] on button "3 . tendremos" at bounding box center [425, 359] width 294 height 69
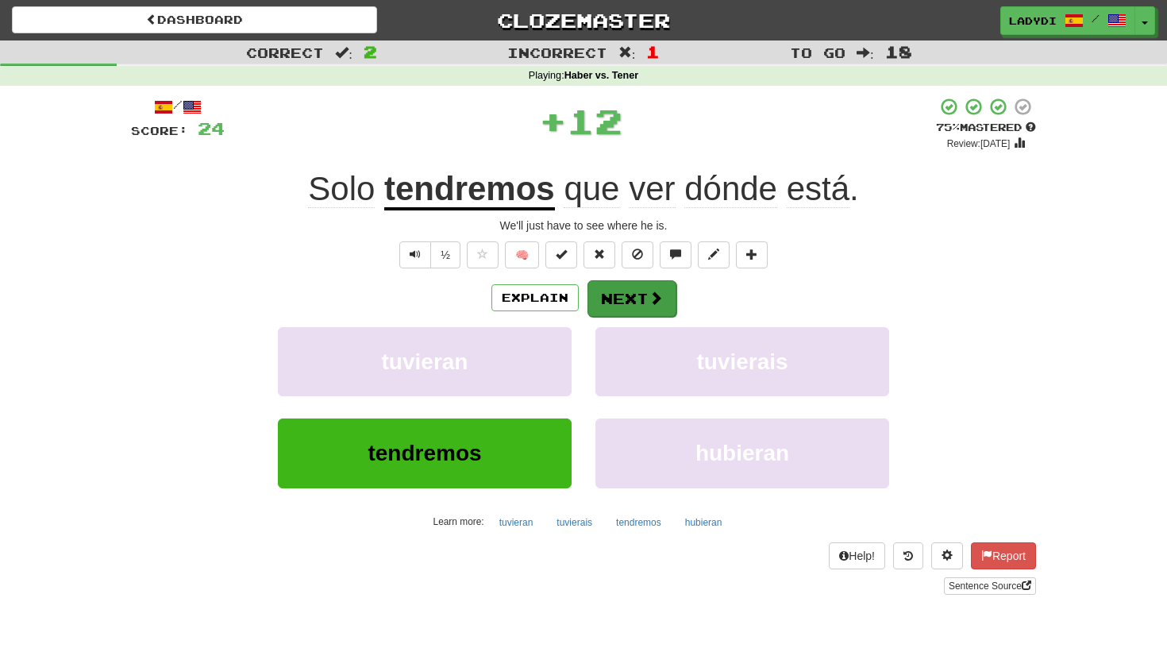
click at [627, 303] on button "Next" at bounding box center [631, 298] width 89 height 37
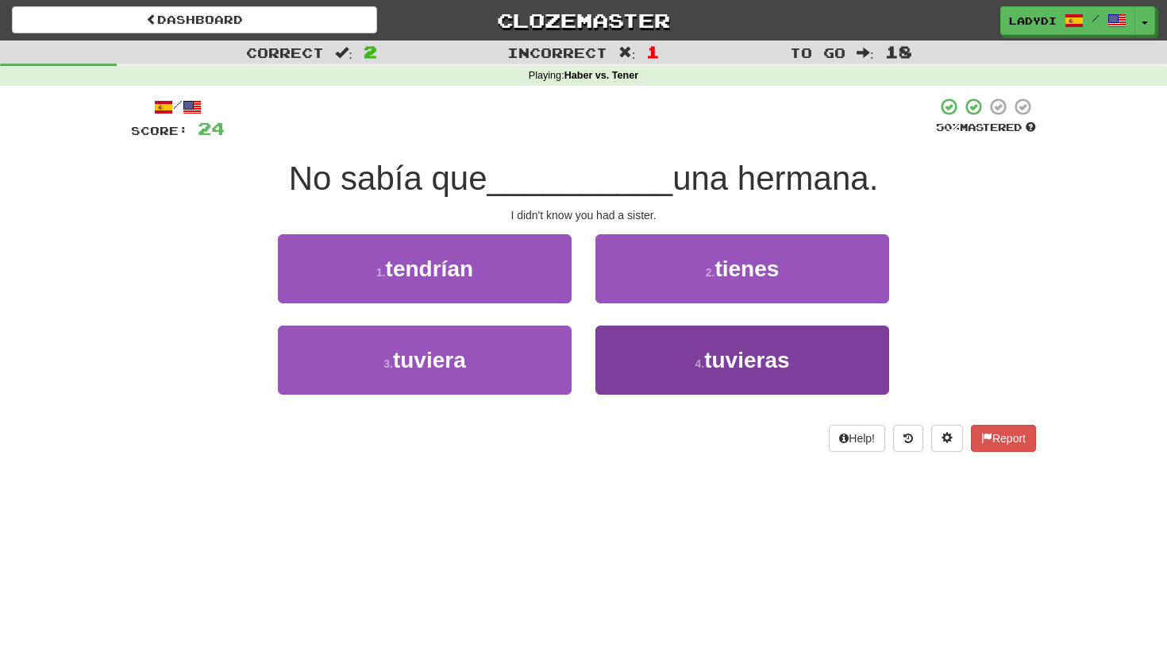
click at [605, 351] on button "4 . tuvieras" at bounding box center [742, 359] width 294 height 69
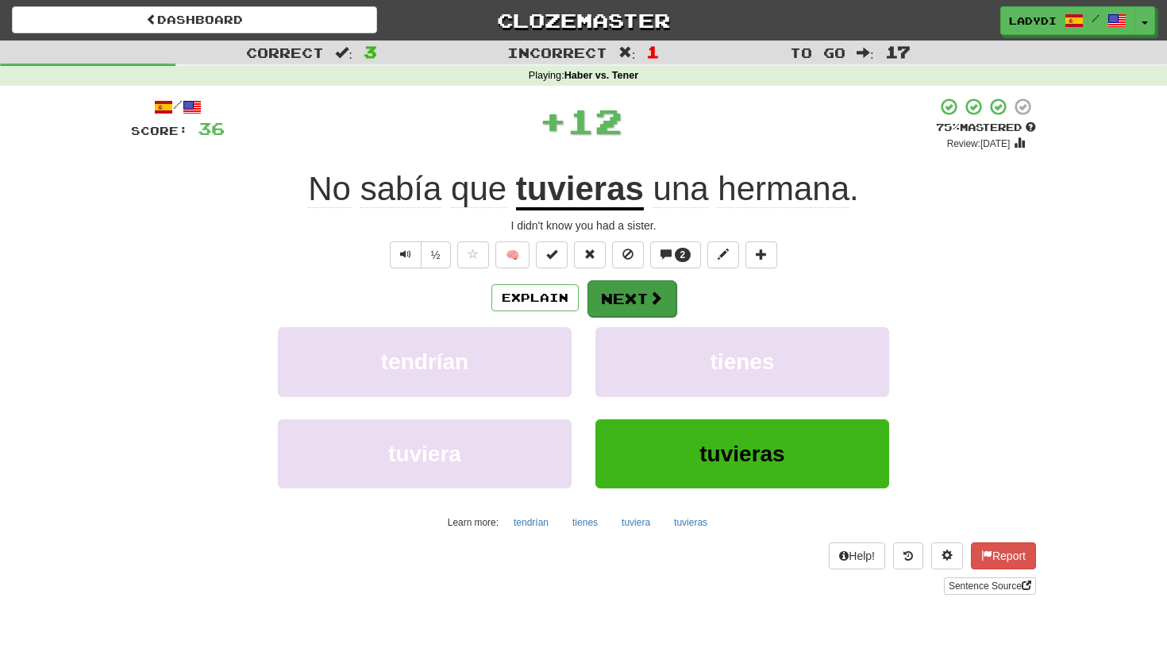
click at [612, 294] on button "Next" at bounding box center [631, 298] width 89 height 37
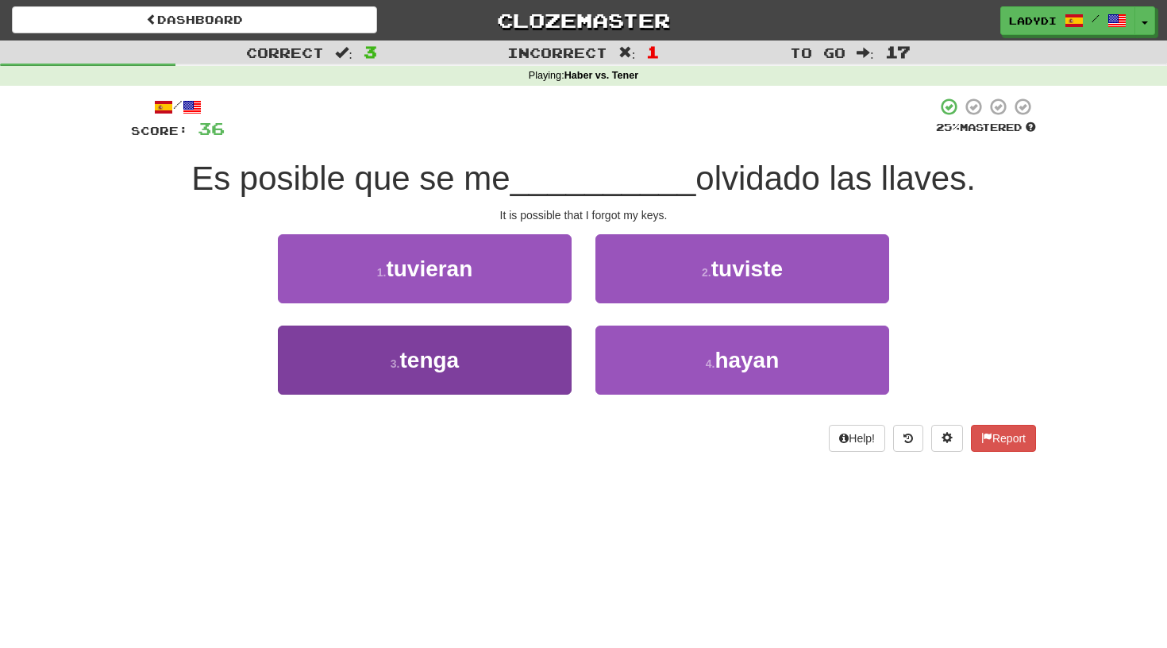
click at [521, 361] on button "3 . tenga" at bounding box center [425, 359] width 294 height 69
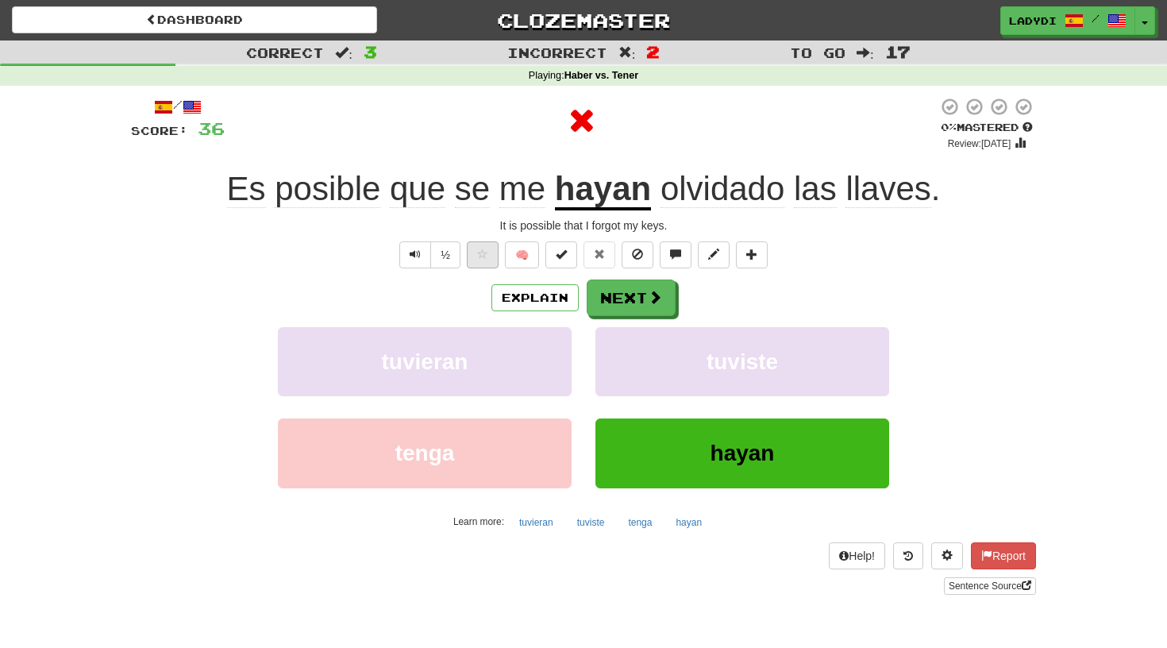
click at [478, 254] on span at bounding box center [482, 253] width 11 height 11
click at [634, 290] on button "Next" at bounding box center [631, 298] width 89 height 37
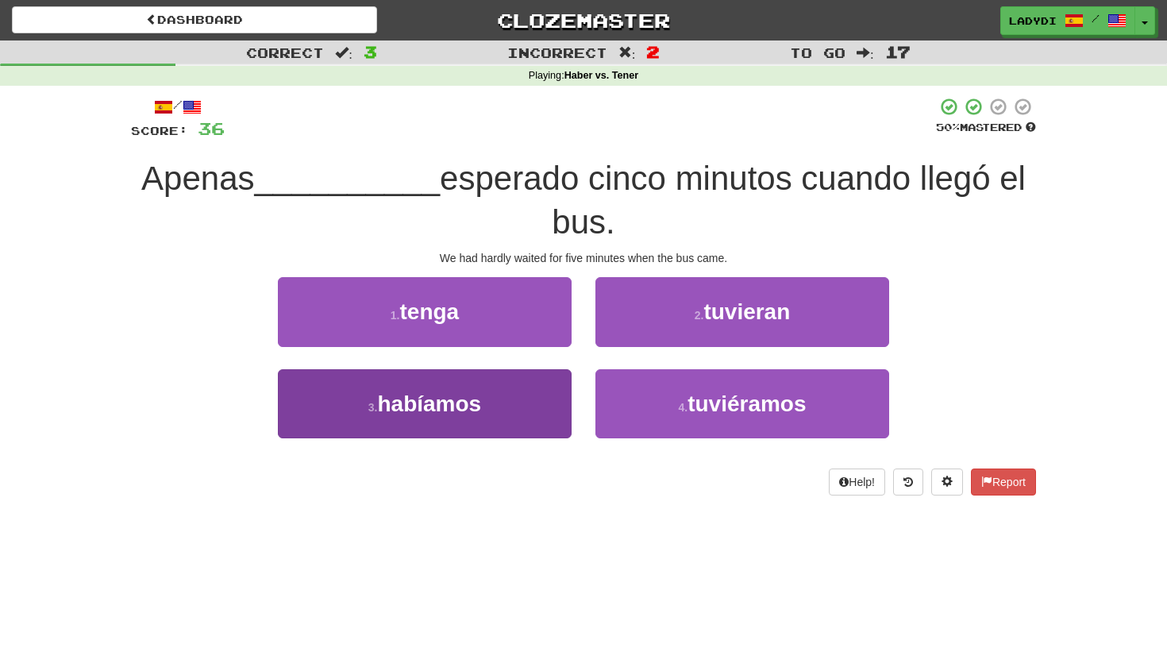
click at [523, 392] on button "3 . habíamos" at bounding box center [425, 403] width 294 height 69
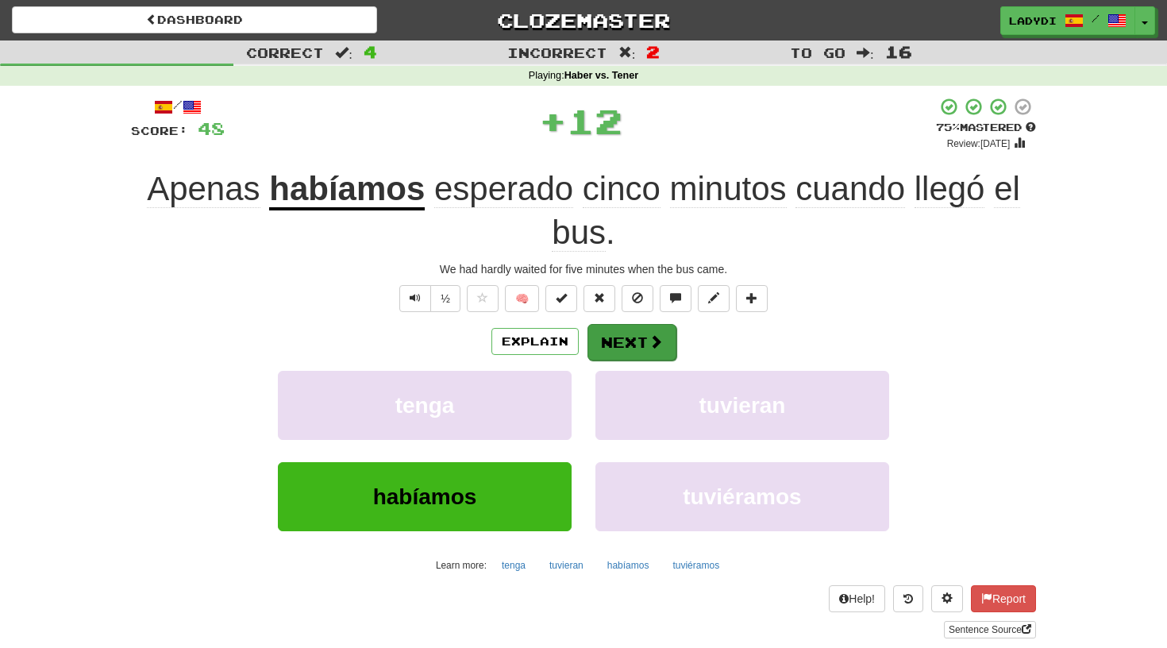
click at [631, 329] on button "Next" at bounding box center [631, 342] width 89 height 37
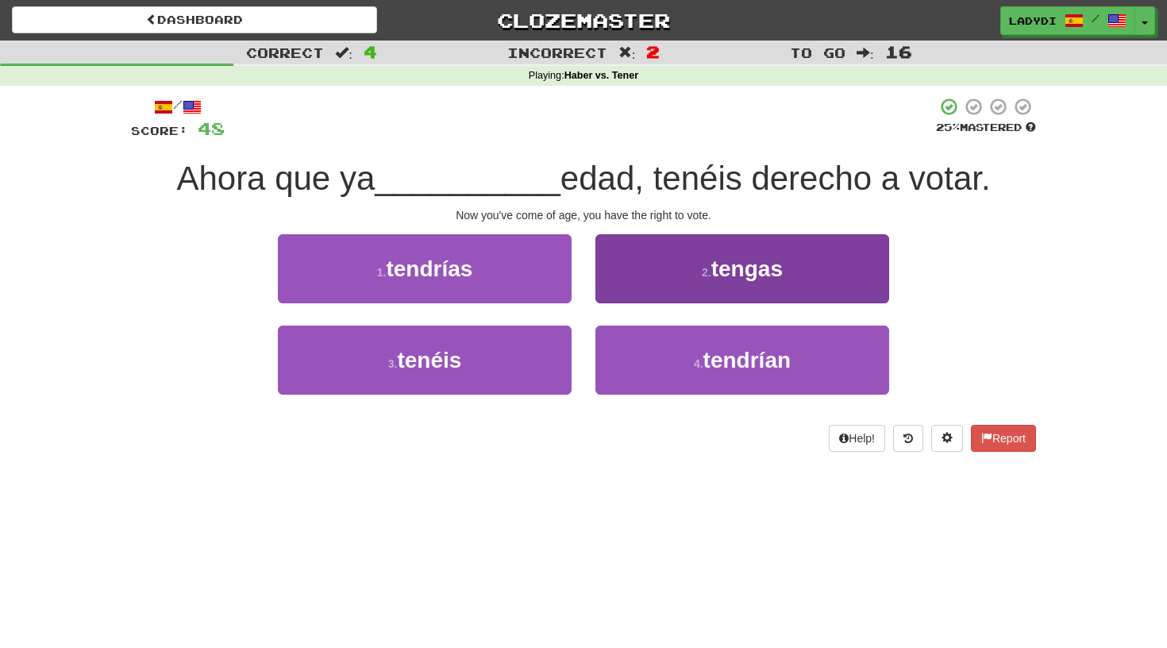
click at [664, 274] on button "2 . tengas" at bounding box center [742, 268] width 294 height 69
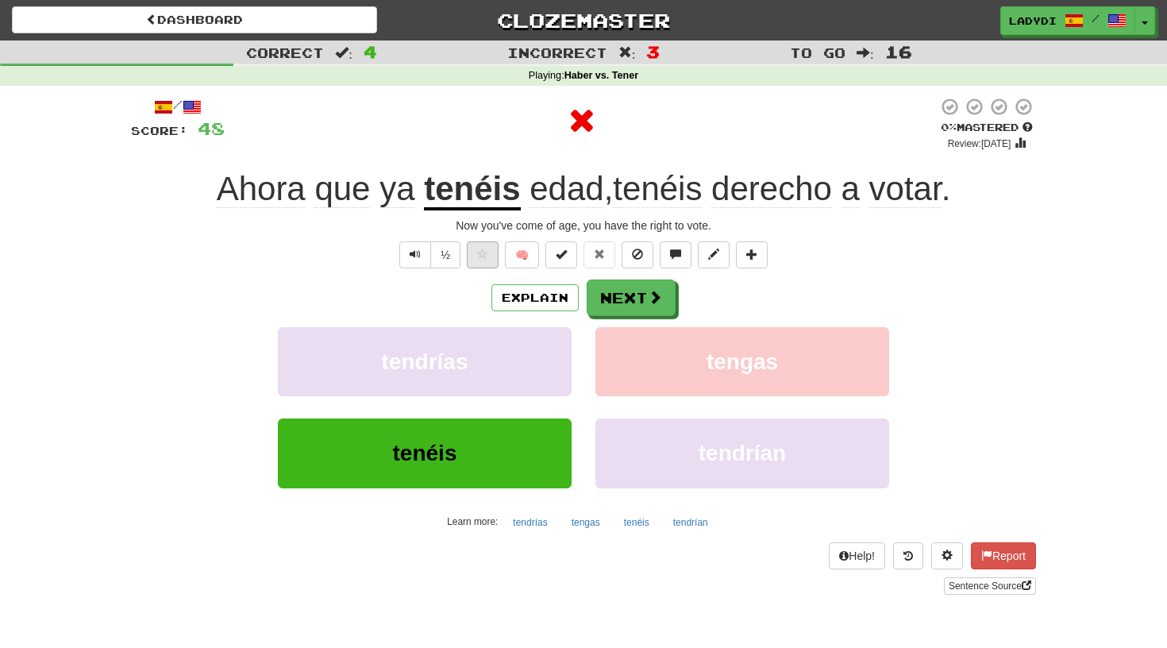
click at [477, 252] on span at bounding box center [482, 253] width 11 height 11
click at [617, 290] on button "Next" at bounding box center [631, 298] width 89 height 37
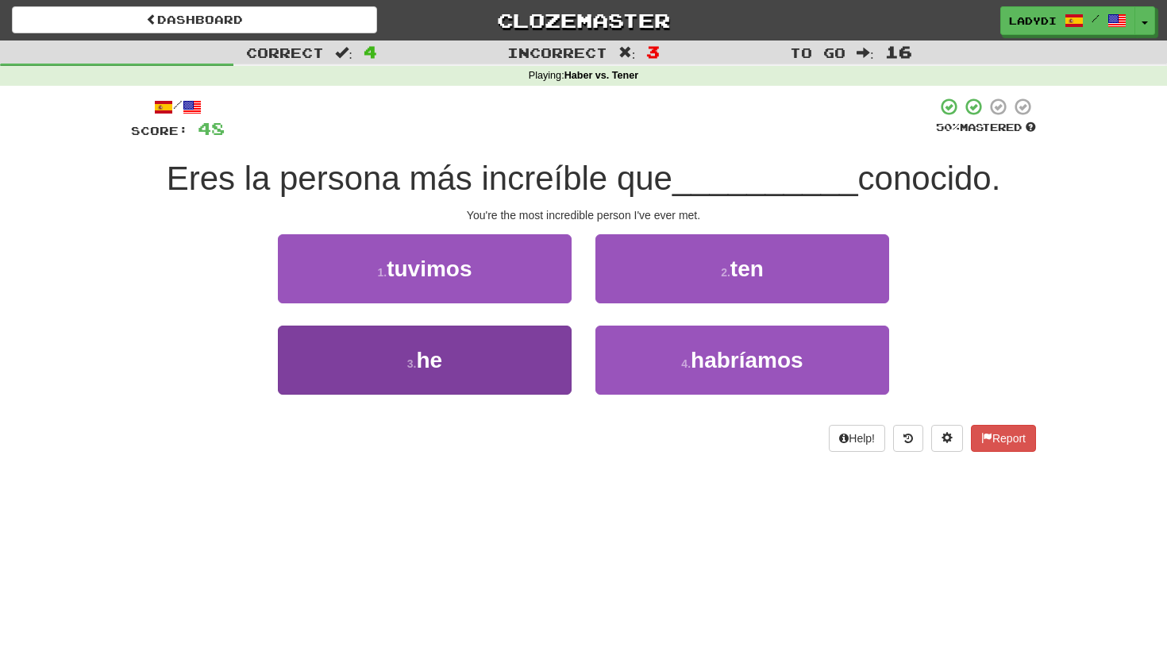
click at [532, 338] on button "3 . he" at bounding box center [425, 359] width 294 height 69
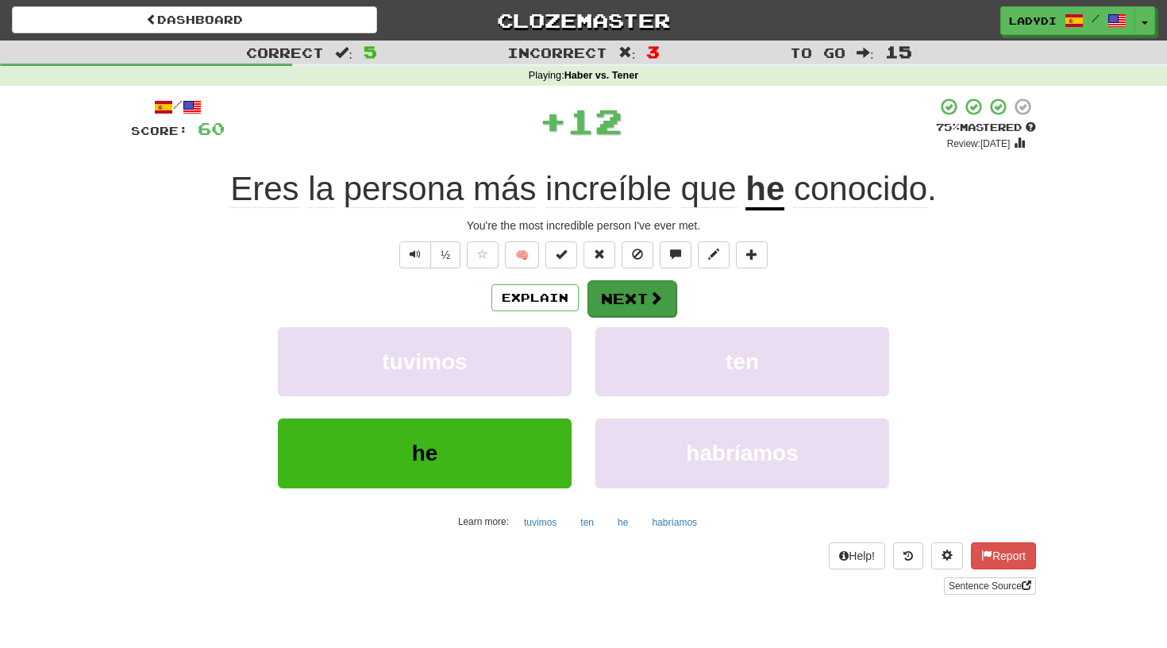
click at [633, 285] on button "Next" at bounding box center [631, 298] width 89 height 37
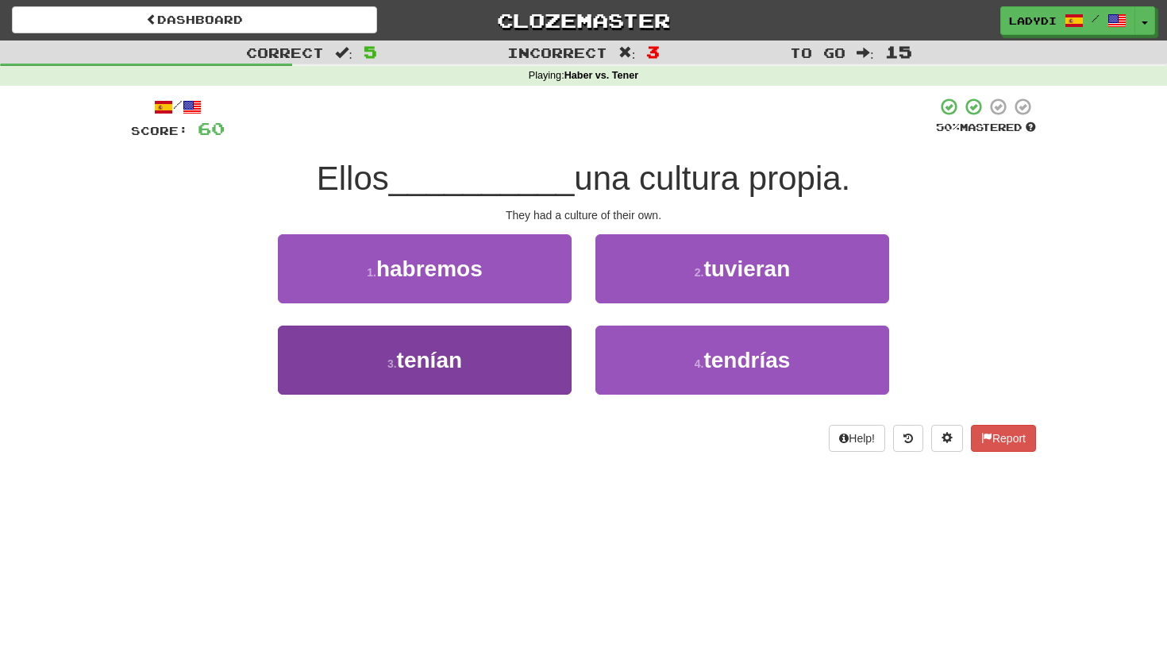
click at [554, 338] on button "3 . tenían" at bounding box center [425, 359] width 294 height 69
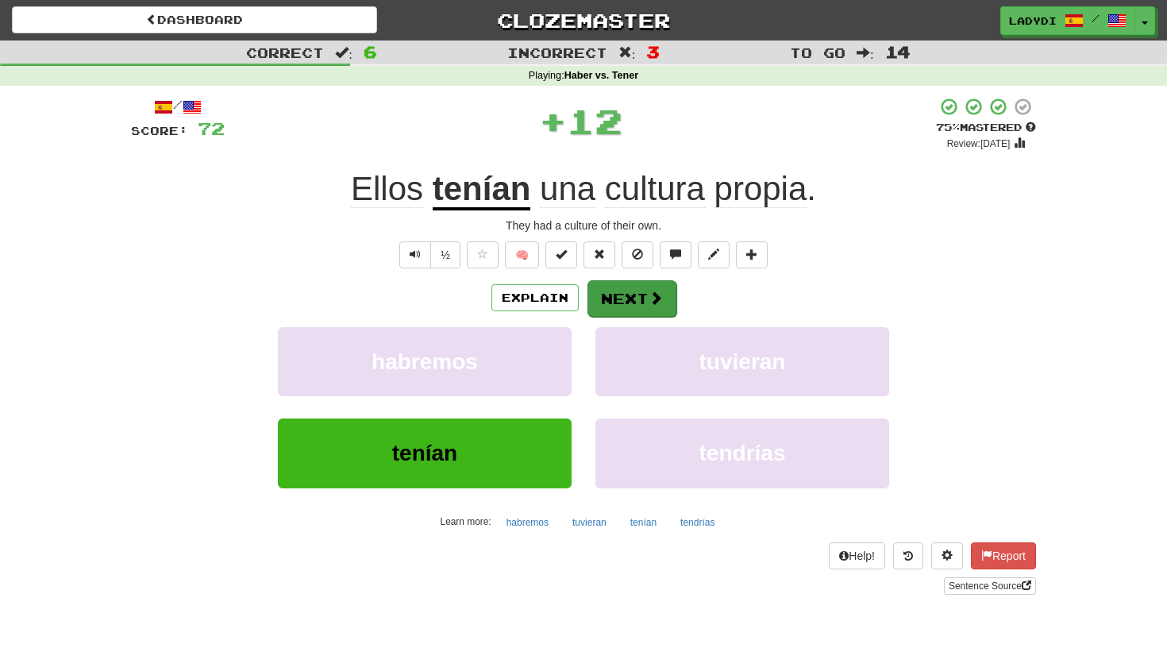
click at [639, 288] on button "Next" at bounding box center [631, 298] width 89 height 37
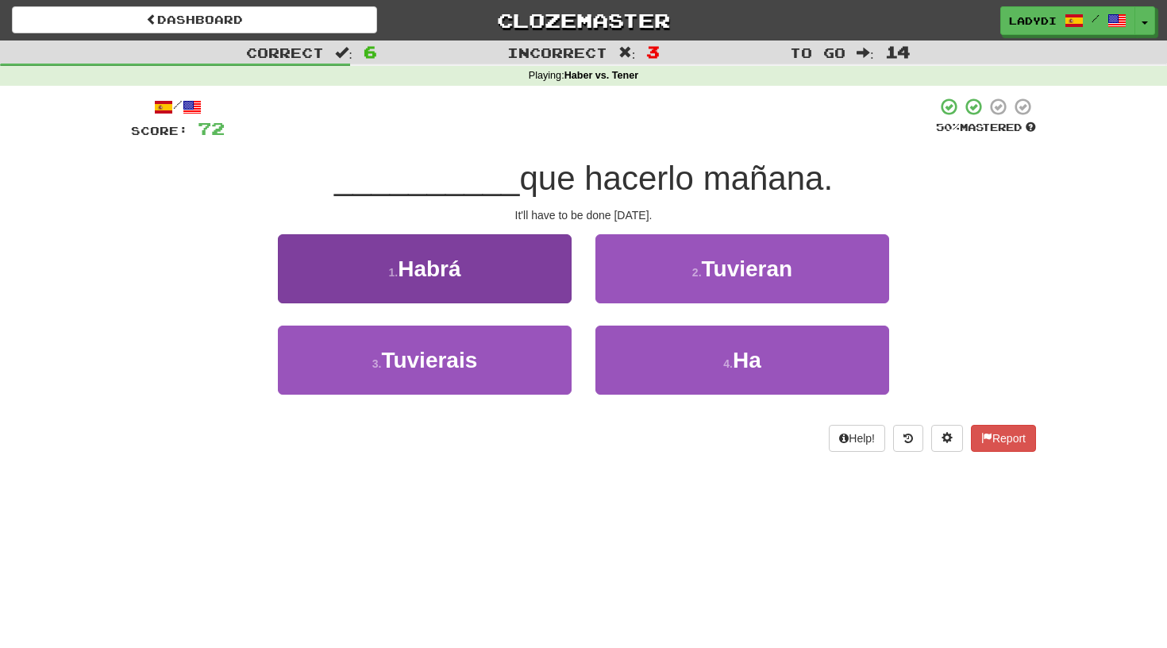
click at [543, 286] on button "1 . Habrá" at bounding box center [425, 268] width 294 height 69
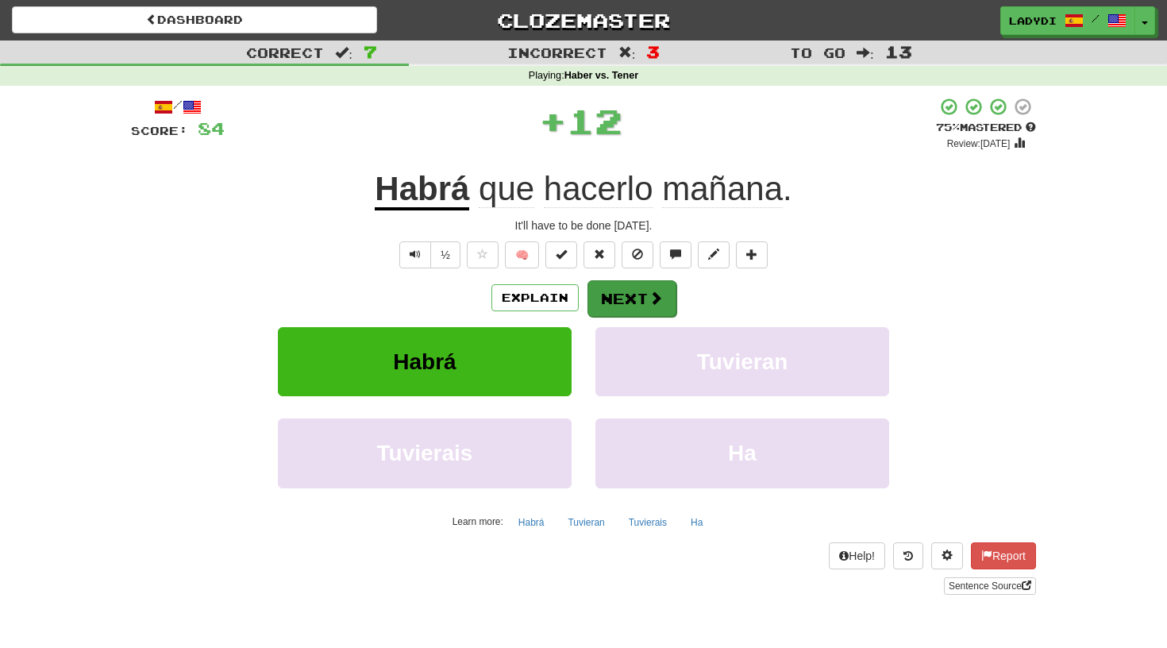
click at [635, 289] on button "Next" at bounding box center [631, 298] width 89 height 37
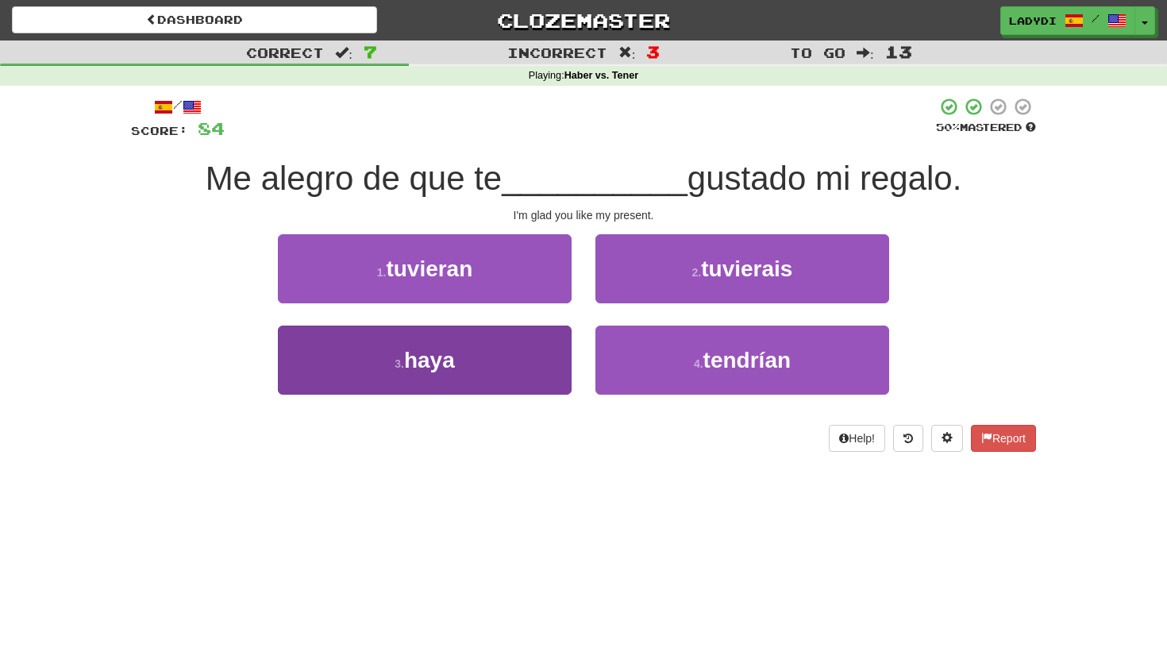
click at [526, 340] on button "3 . haya" at bounding box center [425, 359] width 294 height 69
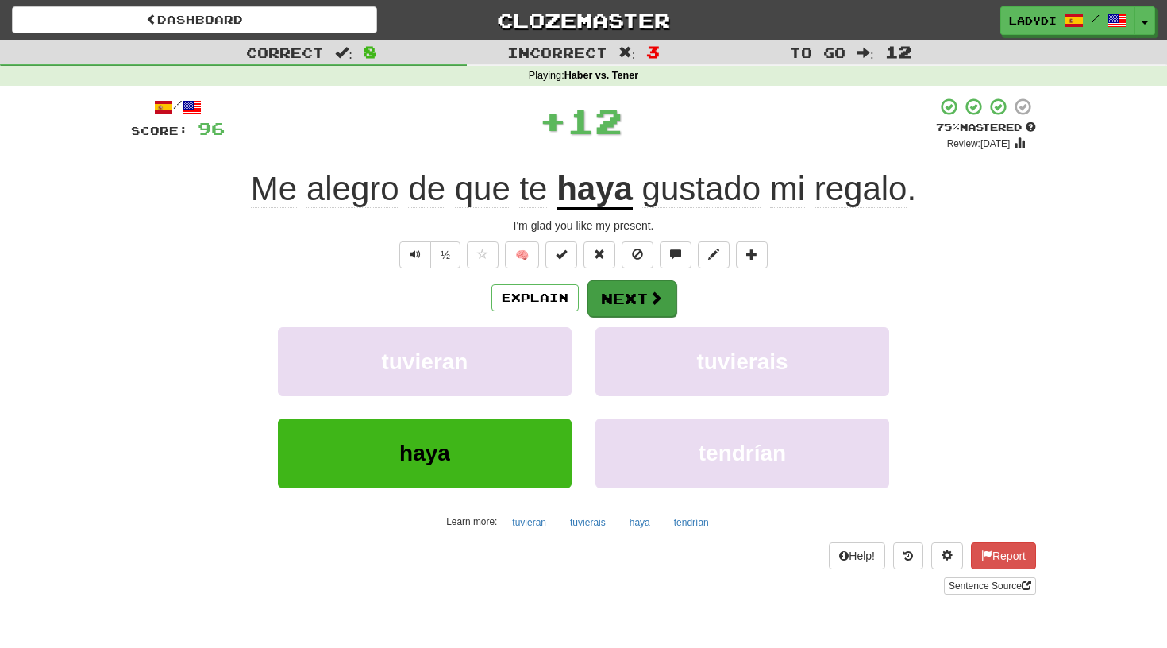
click at [632, 287] on button "Next" at bounding box center [631, 298] width 89 height 37
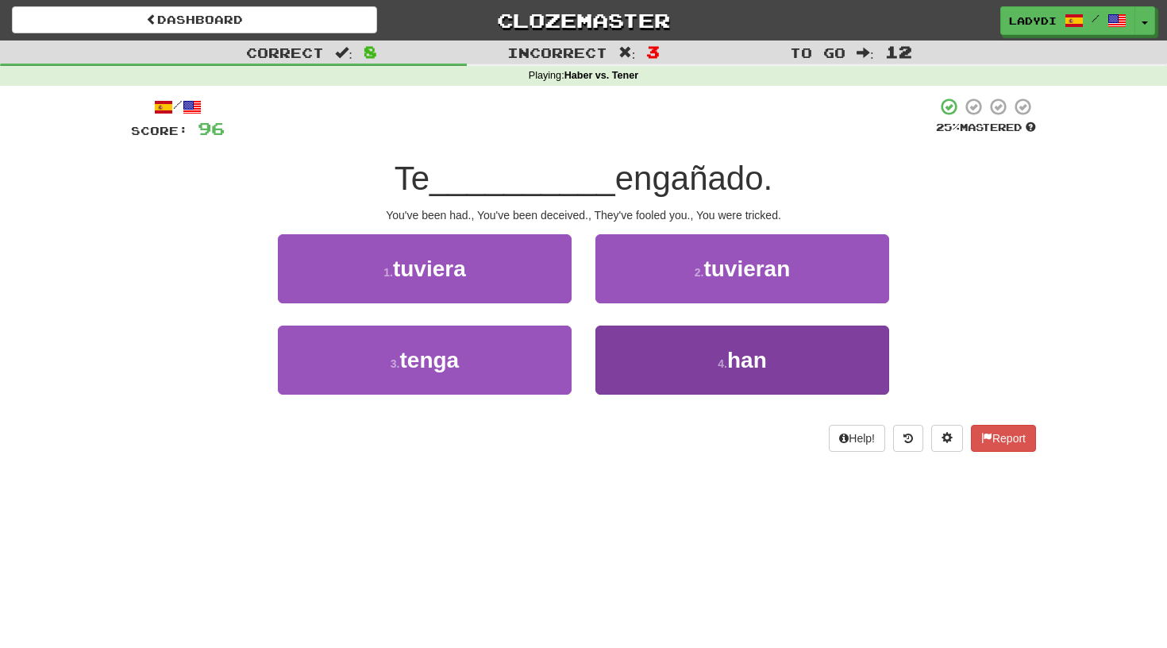
click at [652, 363] on button "4 . han" at bounding box center [742, 359] width 294 height 69
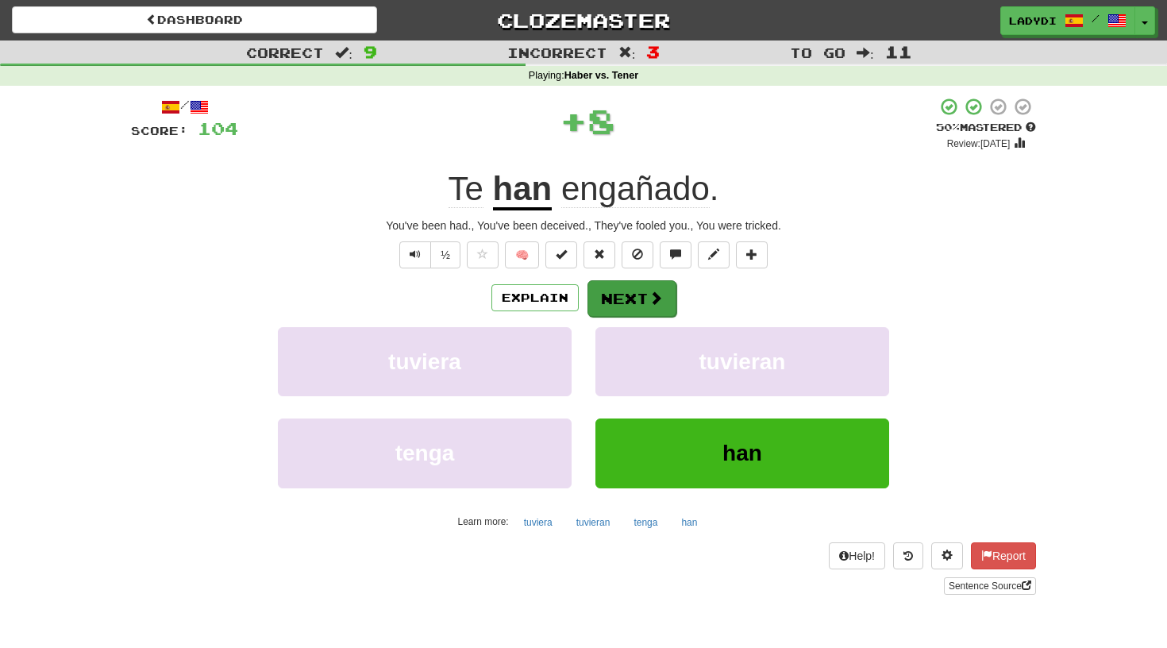
click at [626, 297] on button "Next" at bounding box center [631, 298] width 89 height 37
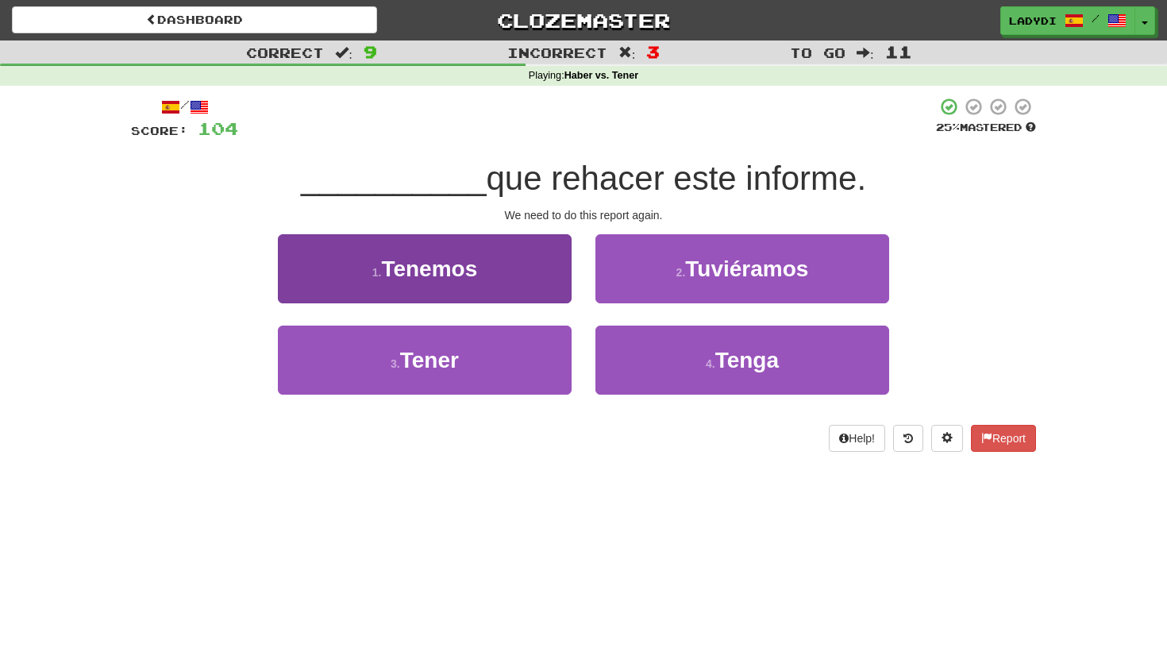
click at [558, 279] on button "1 . Tenemos" at bounding box center [425, 268] width 294 height 69
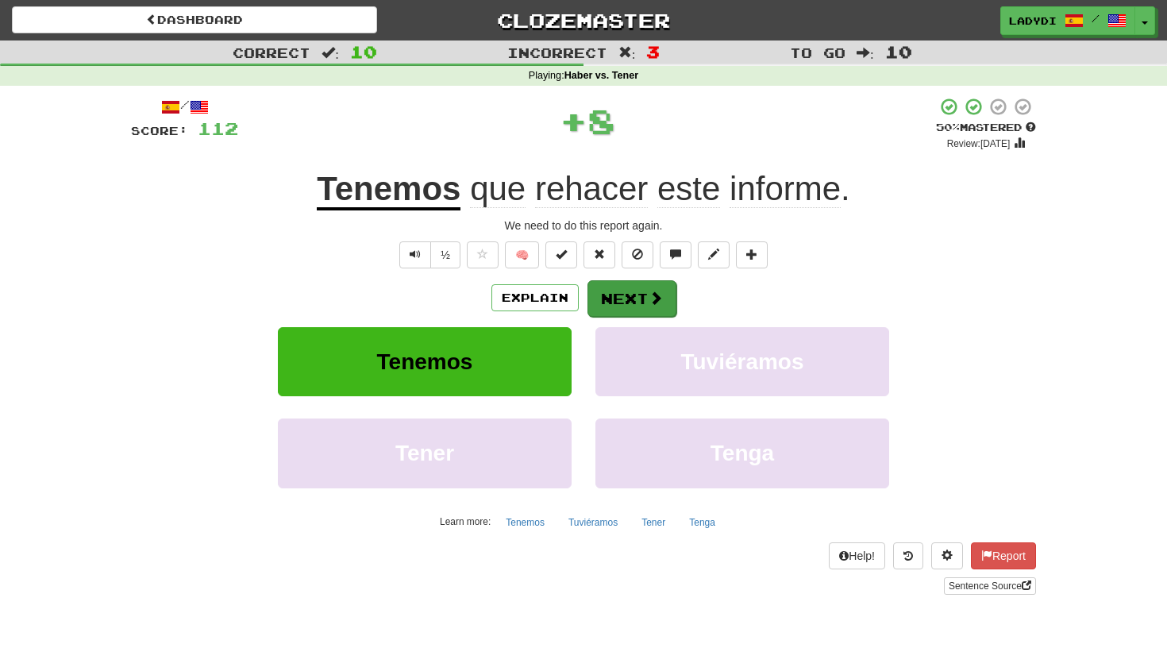
click at [614, 294] on button "Next" at bounding box center [631, 298] width 89 height 37
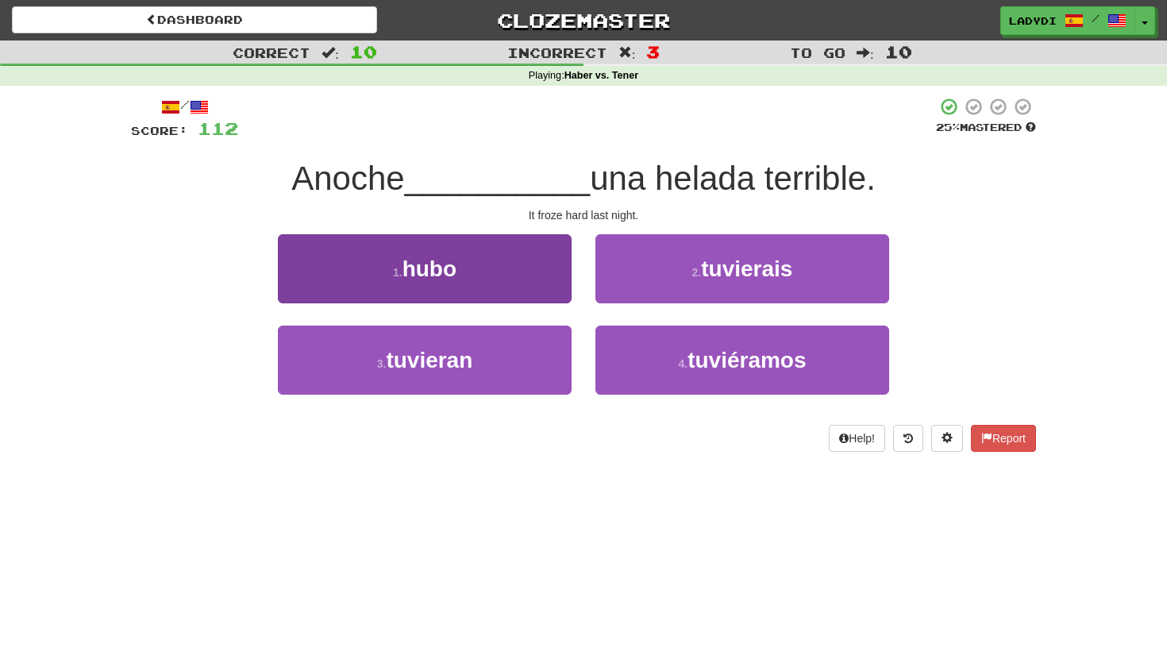
click at [553, 280] on button "1 . hubo" at bounding box center [425, 268] width 294 height 69
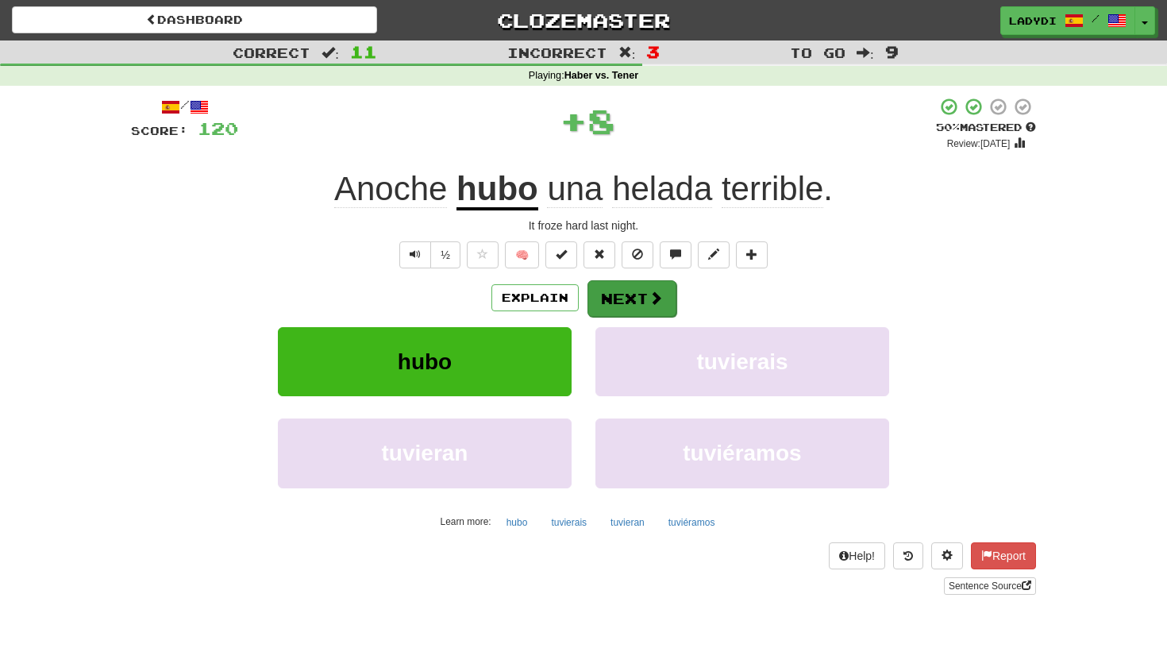
click at [637, 294] on button "Next" at bounding box center [631, 298] width 89 height 37
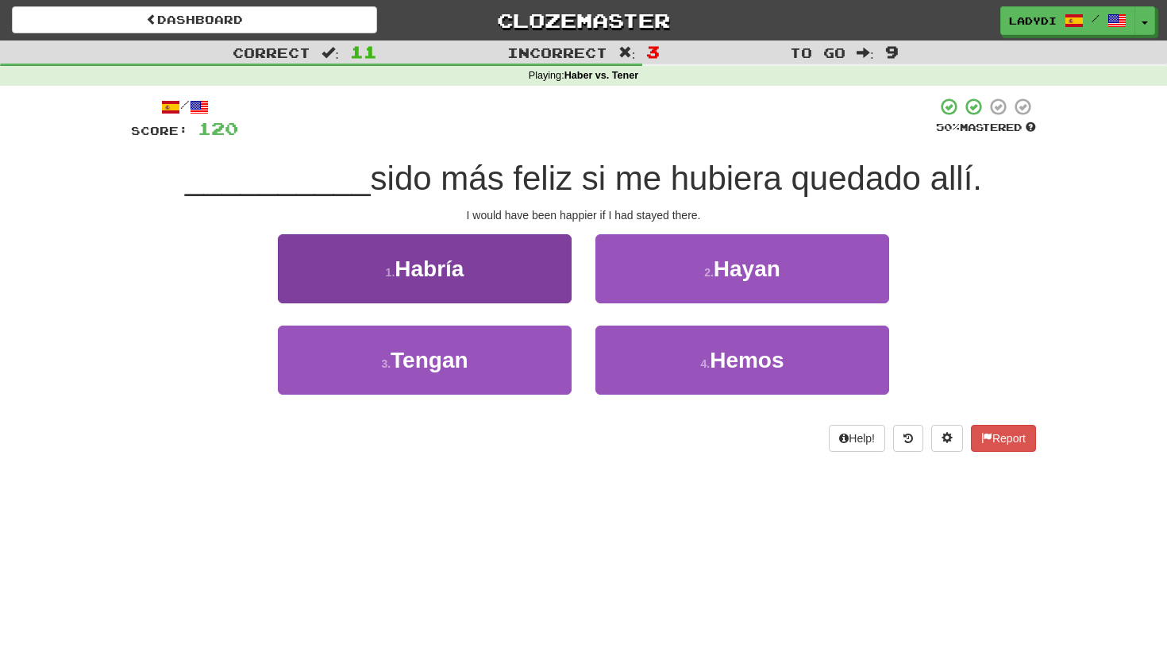
click at [537, 283] on button "1 . Habría" at bounding box center [425, 268] width 294 height 69
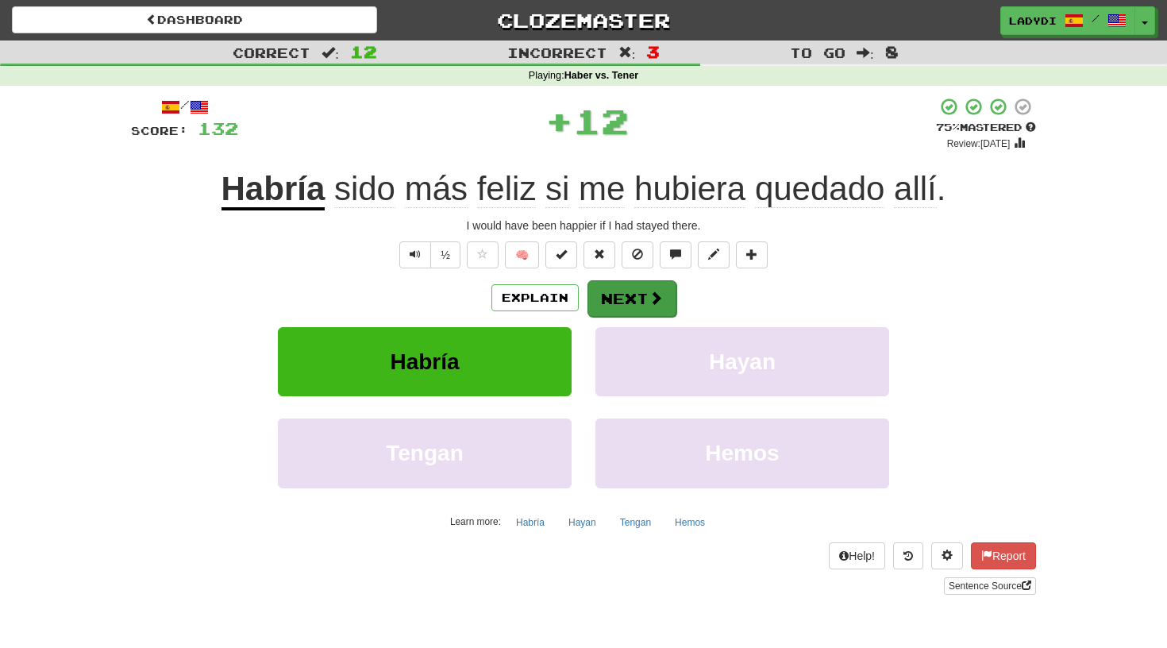
click at [616, 290] on button "Next" at bounding box center [631, 298] width 89 height 37
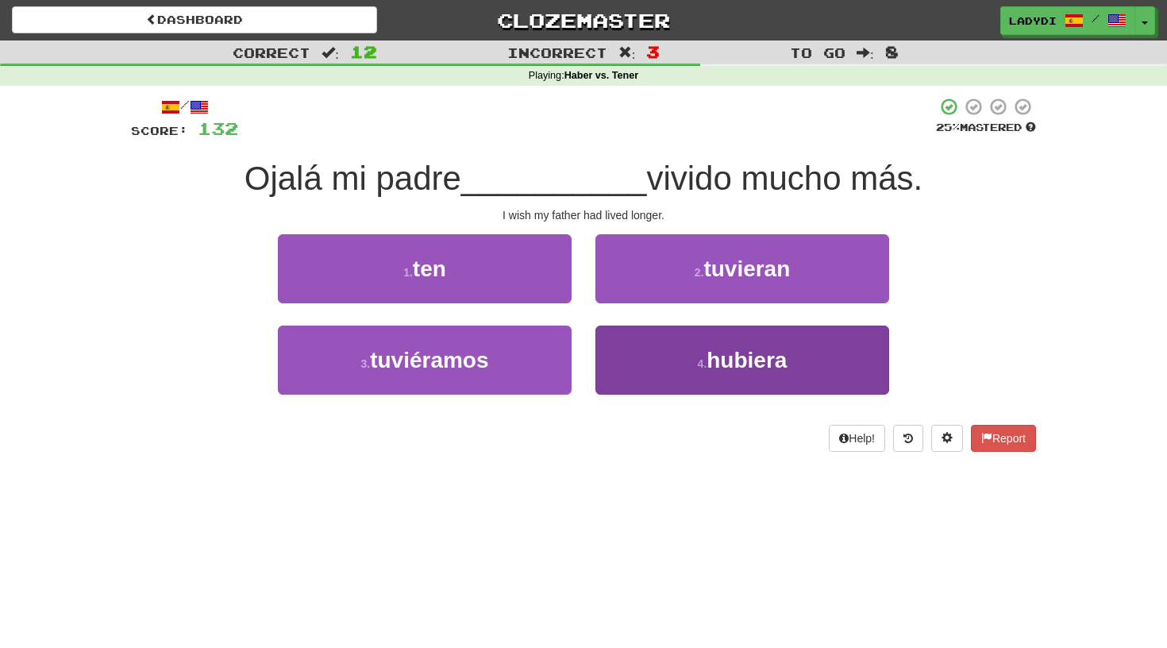
click at [633, 356] on button "4 . hubiera" at bounding box center [742, 359] width 294 height 69
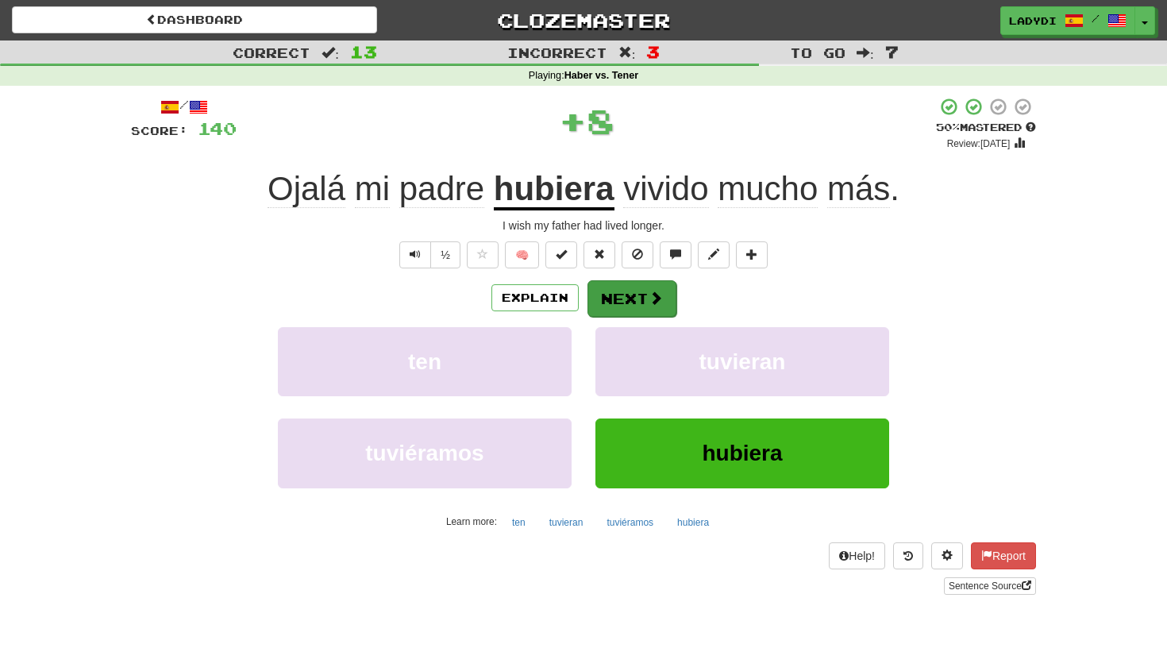
click at [617, 295] on button "Next" at bounding box center [631, 298] width 89 height 37
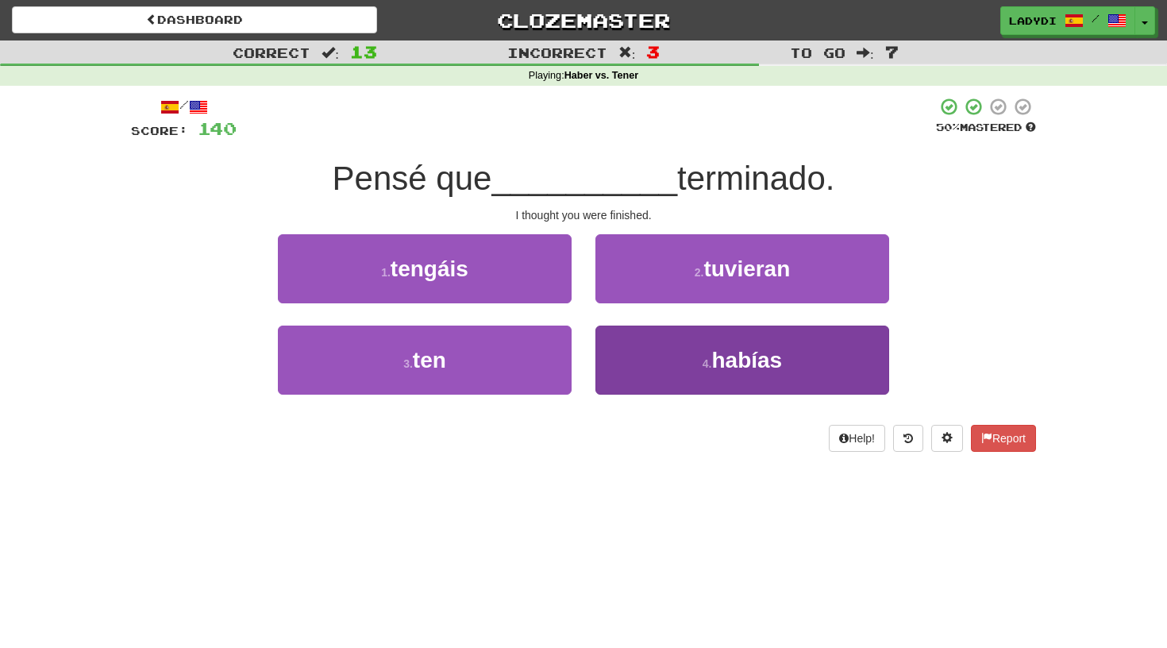
click at [639, 345] on button "4 . habías" at bounding box center [742, 359] width 294 height 69
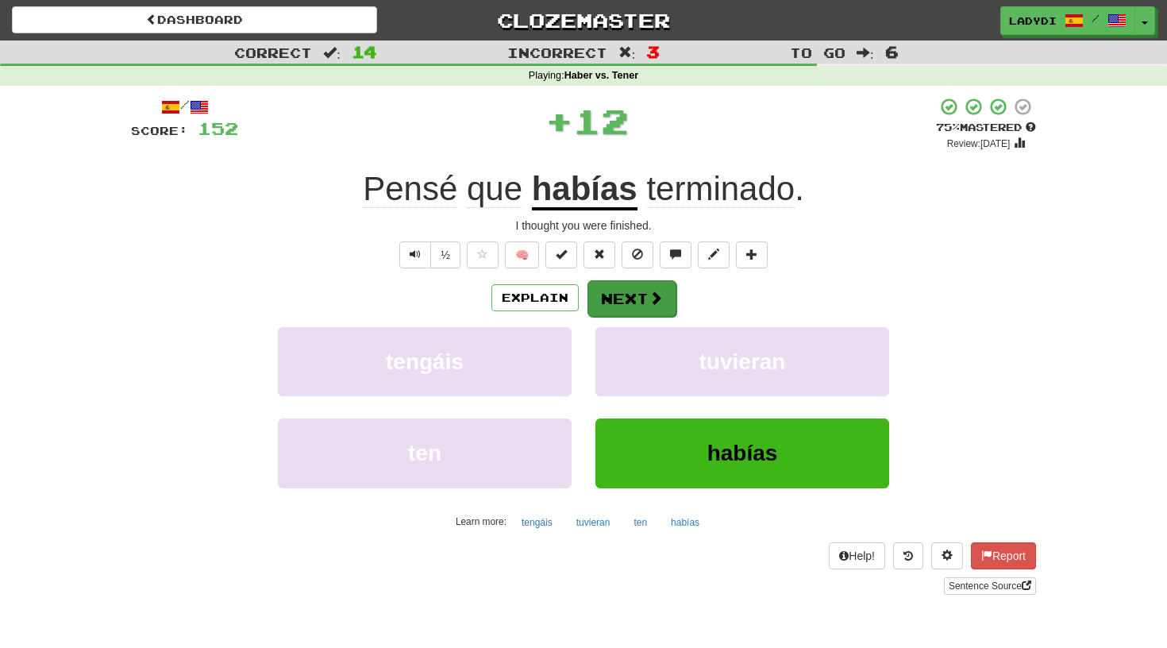
click at [626, 295] on button "Next" at bounding box center [631, 298] width 89 height 37
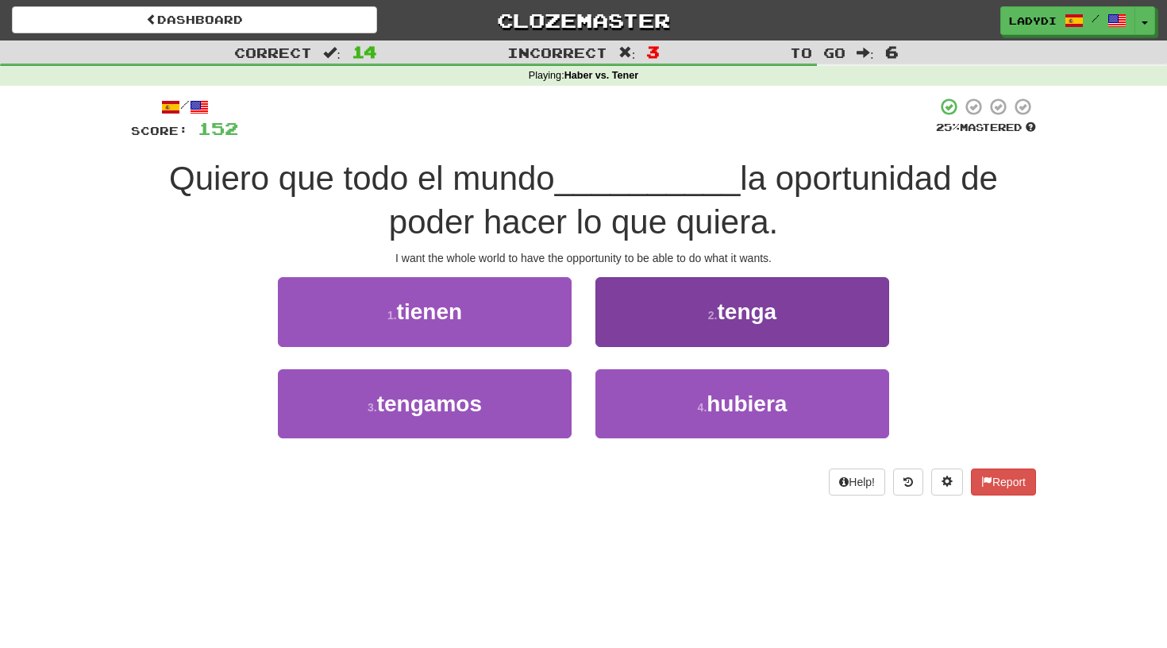
click at [664, 314] on button "2 . tenga" at bounding box center [742, 311] width 294 height 69
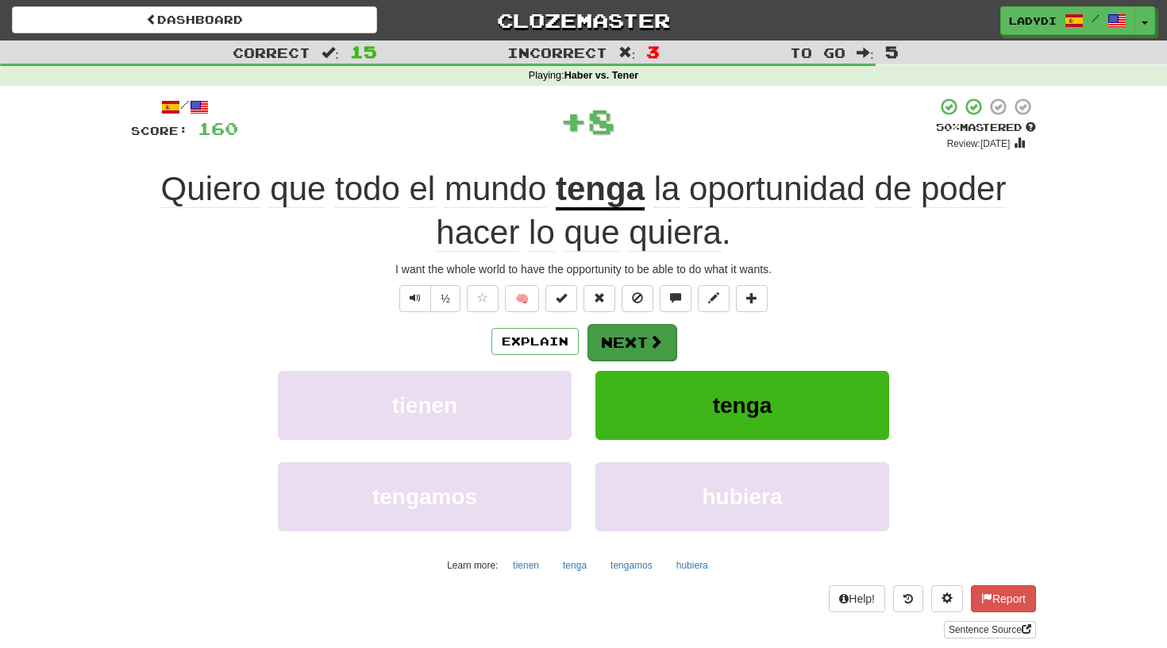
click at [637, 336] on button "Next" at bounding box center [631, 342] width 89 height 37
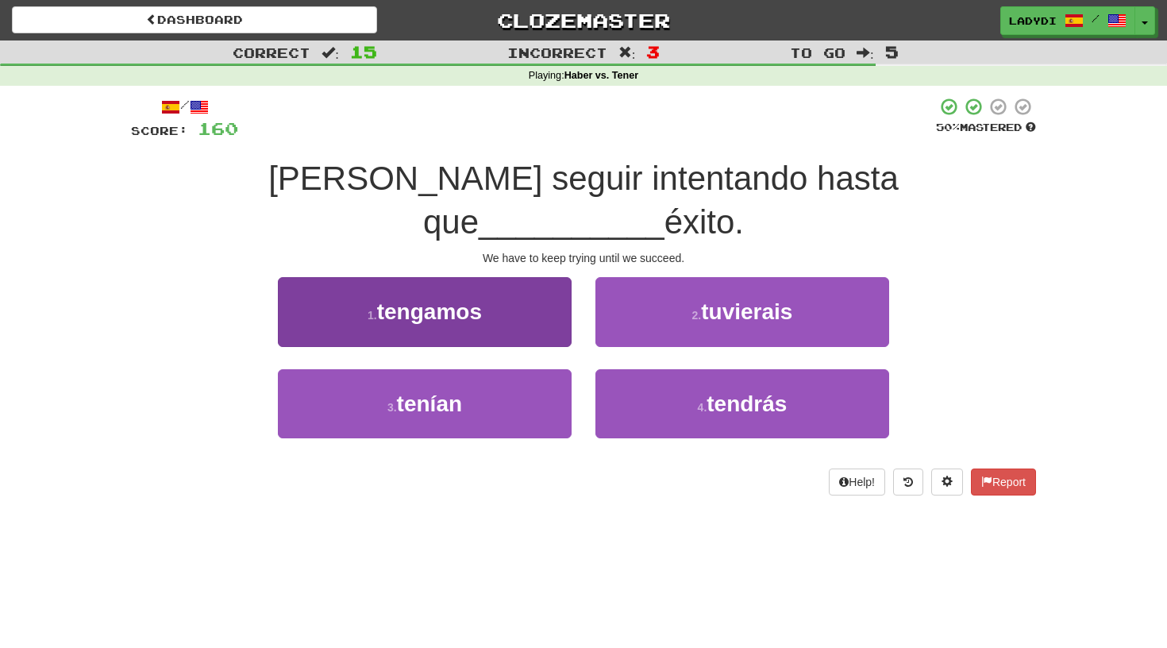
click at [539, 289] on button "1 . tengamos" at bounding box center [425, 311] width 294 height 69
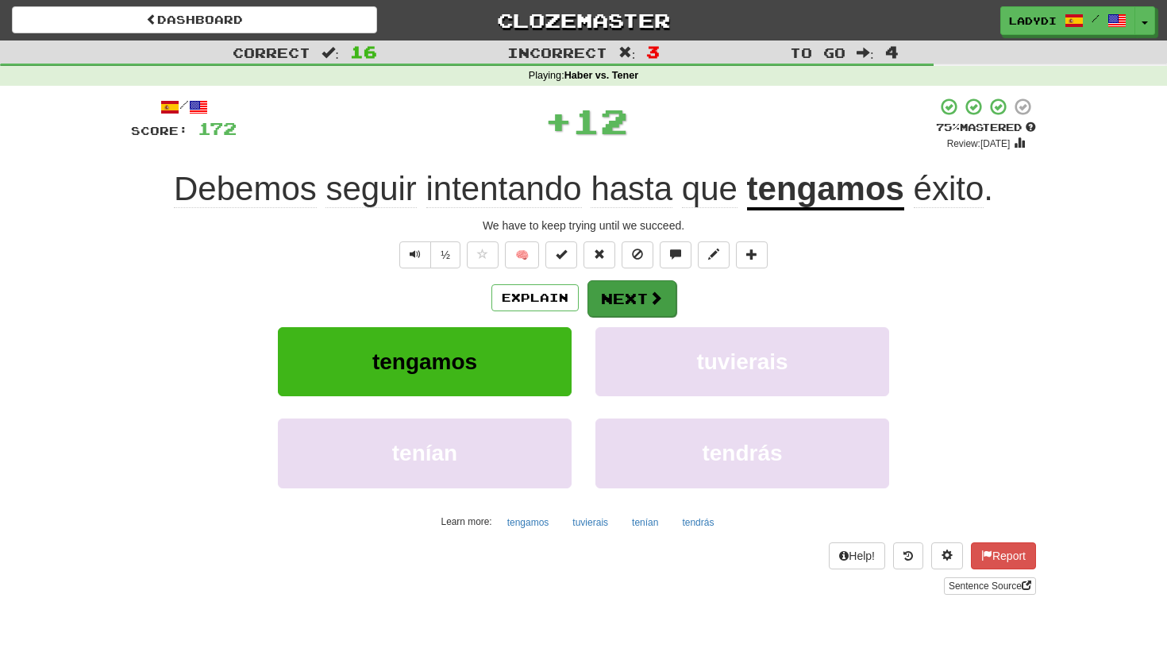
click at [633, 294] on button "Next" at bounding box center [631, 298] width 89 height 37
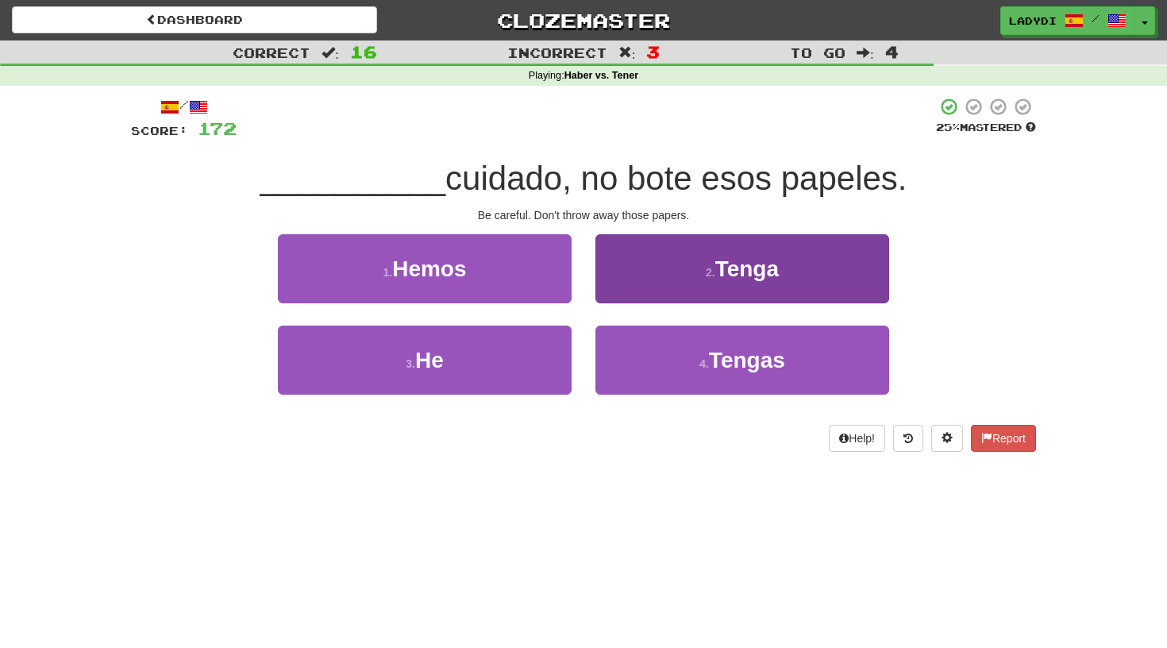
click at [640, 282] on button "2 . Tenga" at bounding box center [742, 268] width 294 height 69
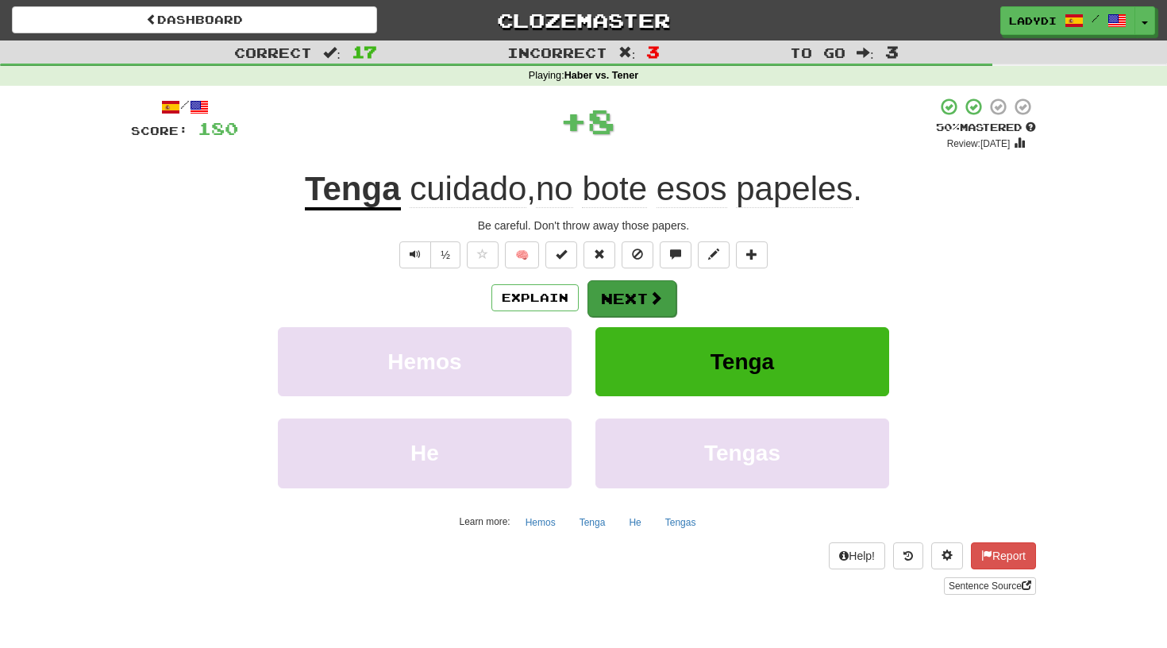
click at [622, 292] on button "Next" at bounding box center [631, 298] width 89 height 37
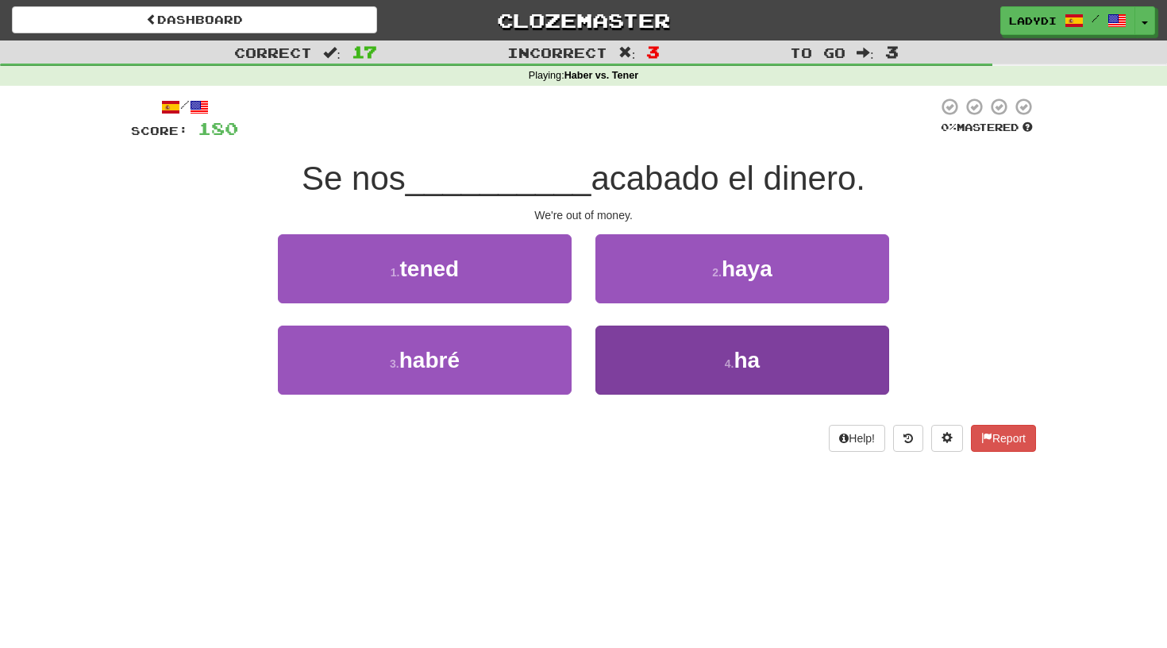
click at [651, 352] on button "4 . ha" at bounding box center [742, 359] width 294 height 69
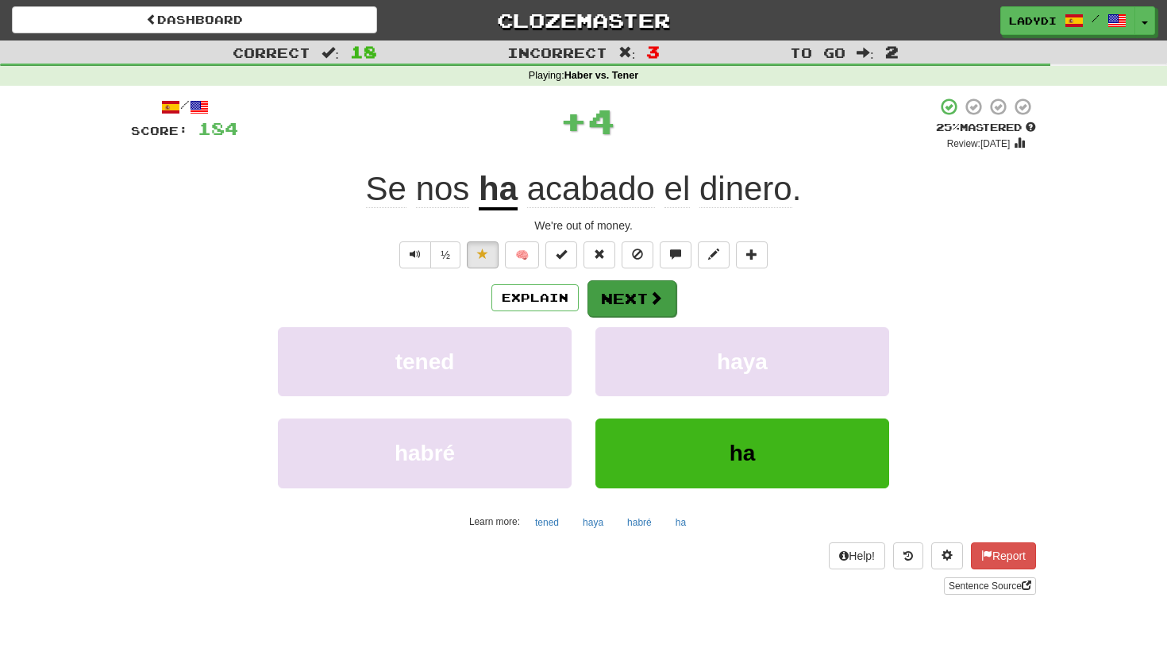
click at [622, 292] on button "Next" at bounding box center [631, 298] width 89 height 37
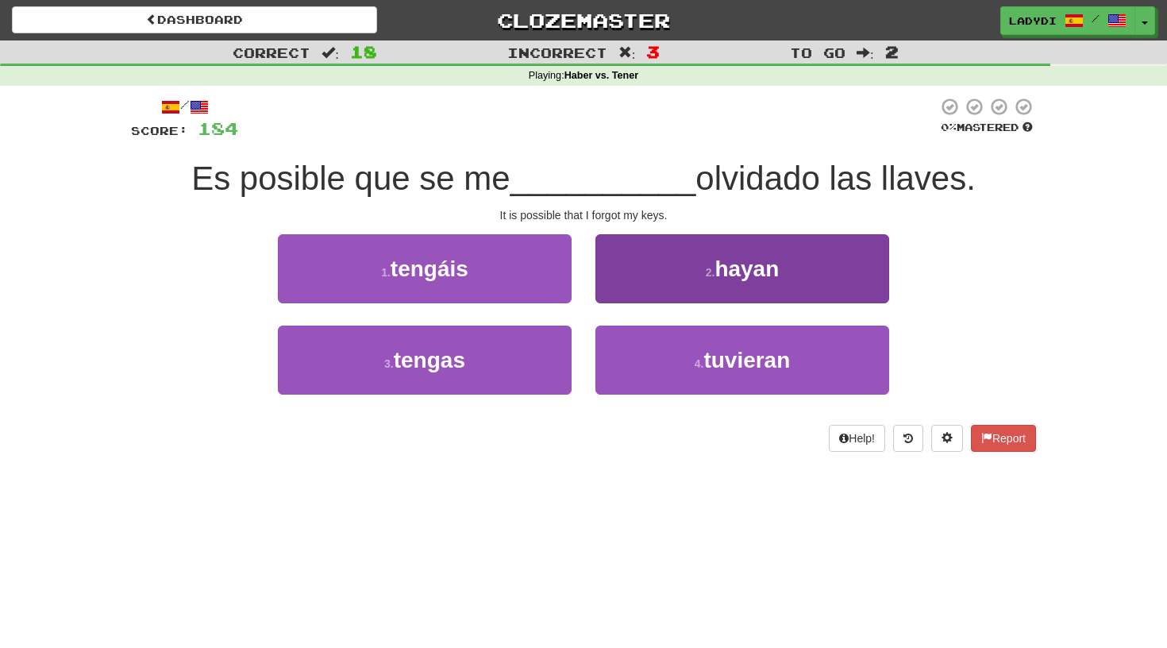
click at [621, 279] on button "2 . hayan" at bounding box center [742, 268] width 294 height 69
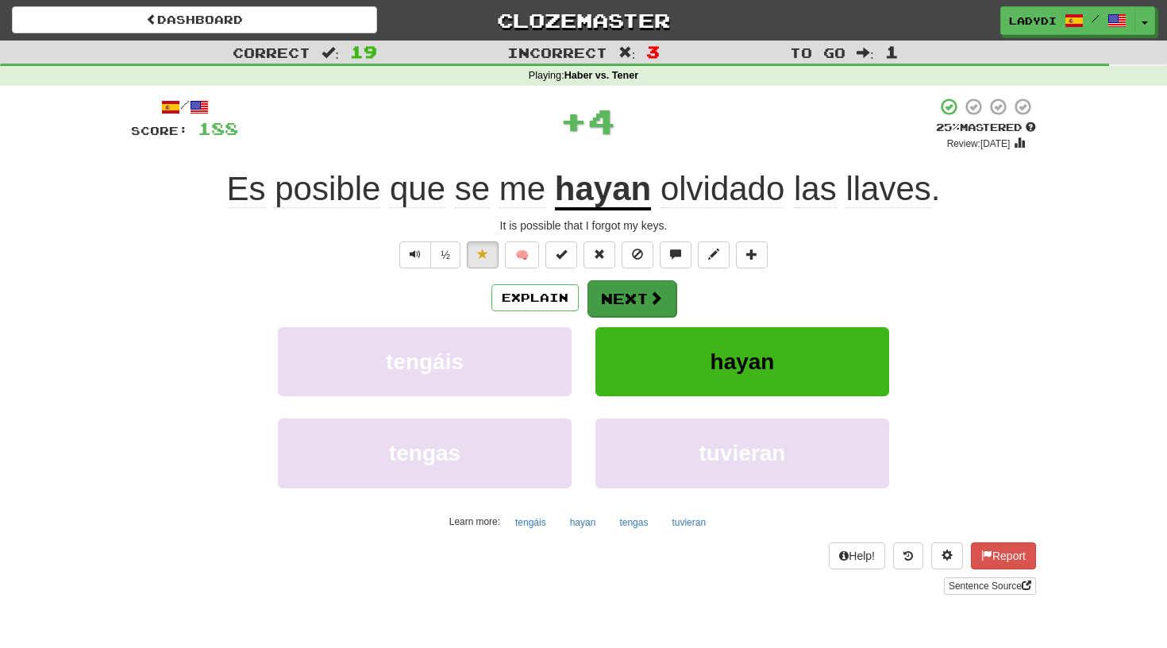
click at [620, 303] on button "Next" at bounding box center [631, 298] width 89 height 37
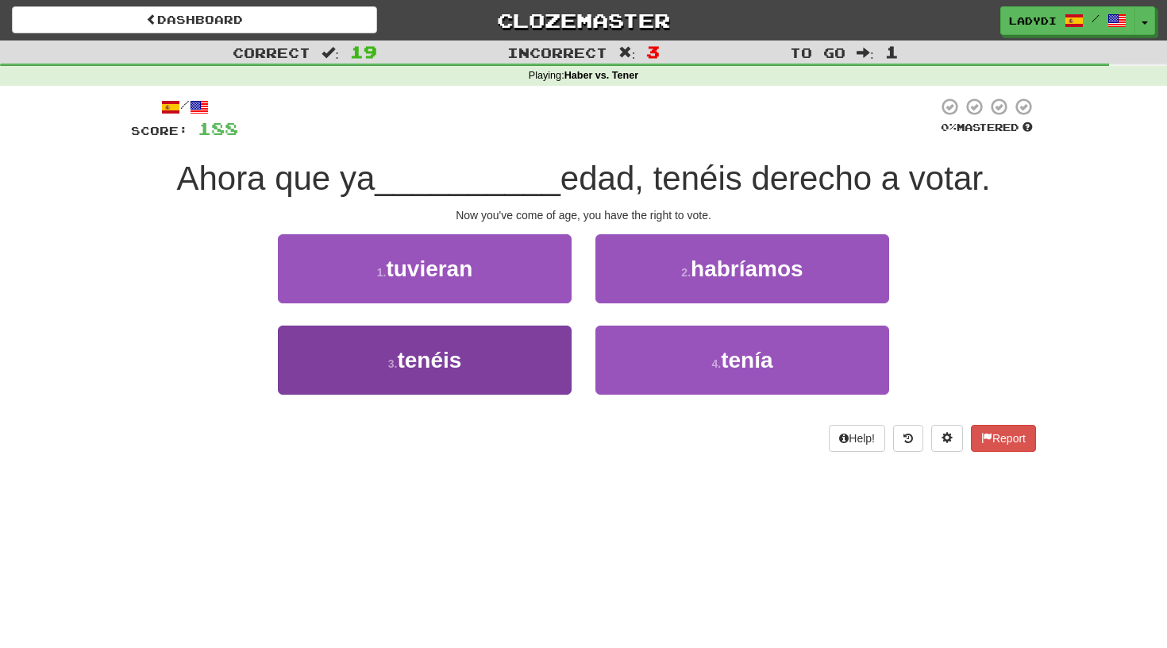
click at [530, 354] on button "3 . tenéis" at bounding box center [425, 359] width 294 height 69
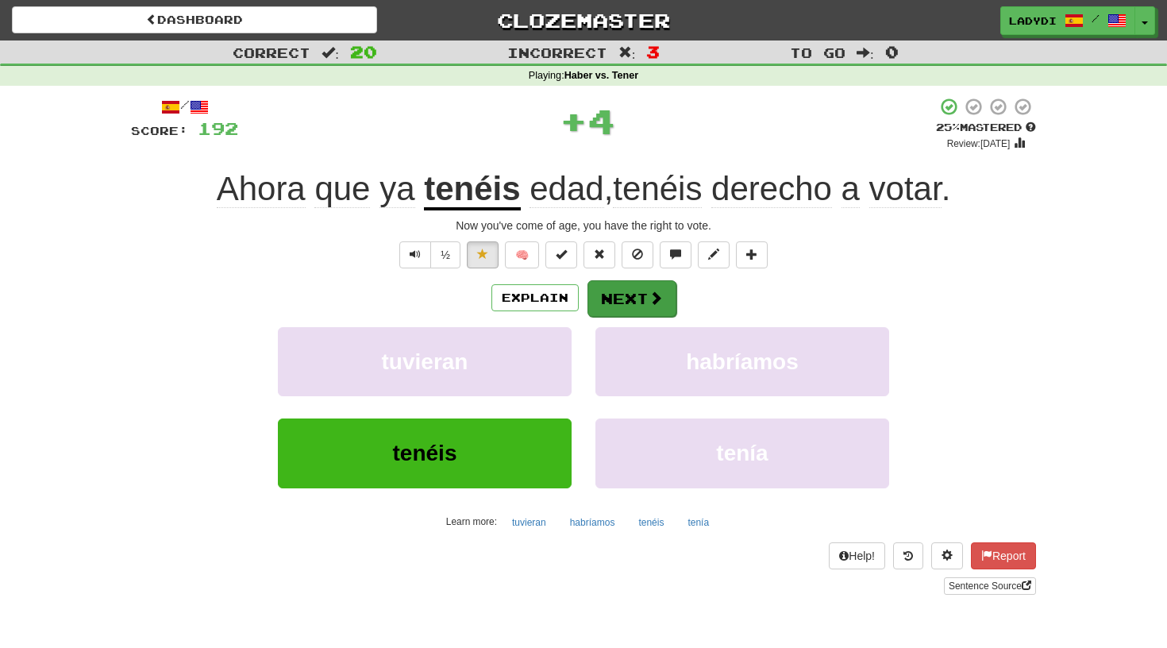
click at [640, 295] on button "Next" at bounding box center [631, 298] width 89 height 37
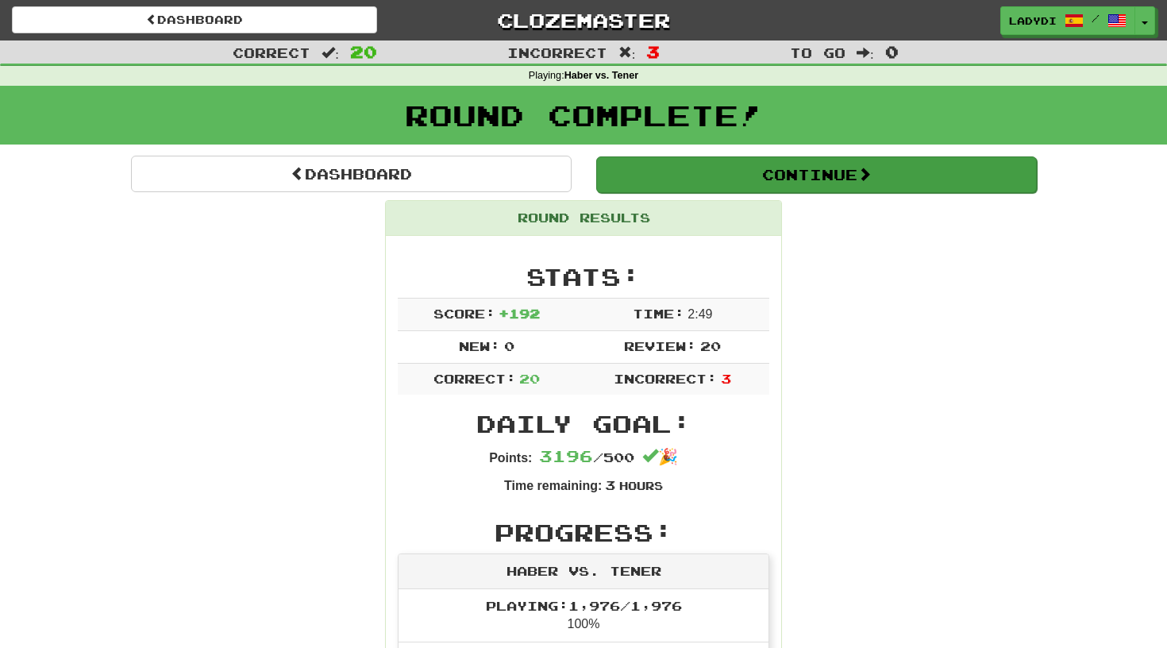
click at [813, 170] on button "Continue" at bounding box center [816, 174] width 440 height 37
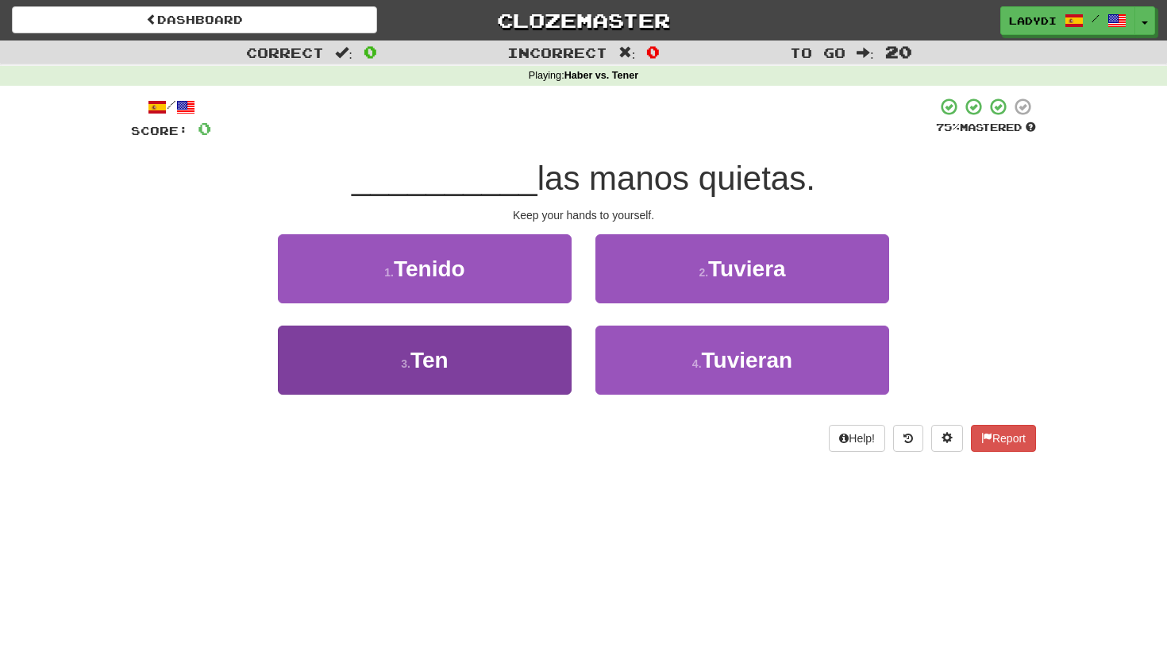
click at [464, 349] on button "3 . Ten" at bounding box center [425, 359] width 294 height 69
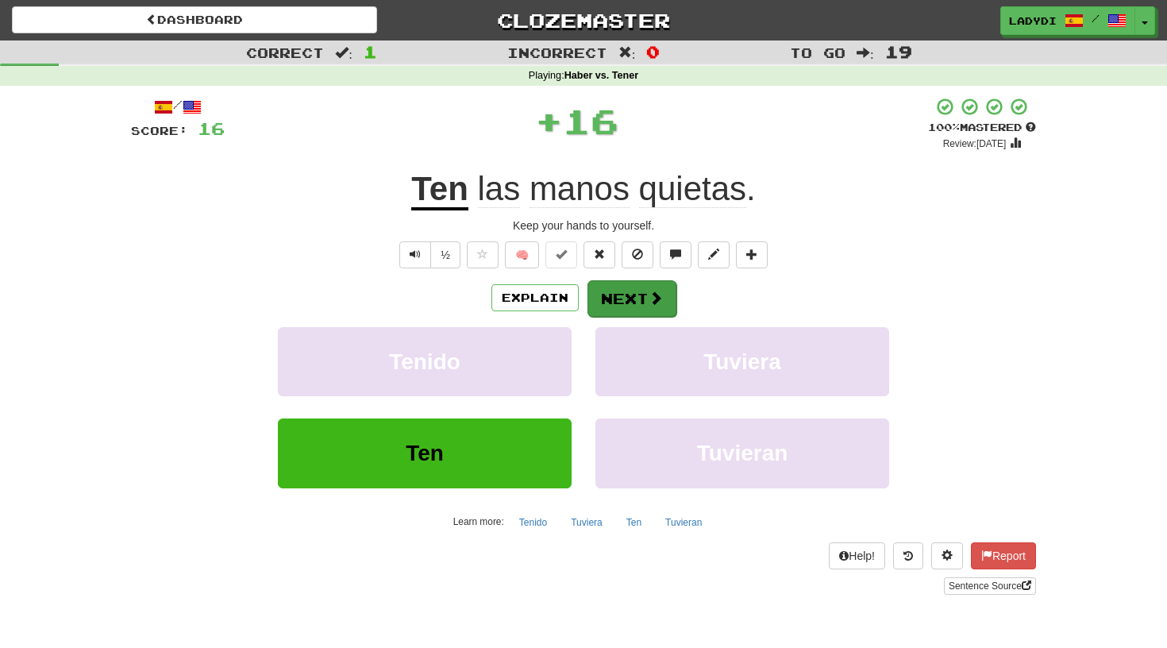
click at [625, 289] on button "Next" at bounding box center [631, 298] width 89 height 37
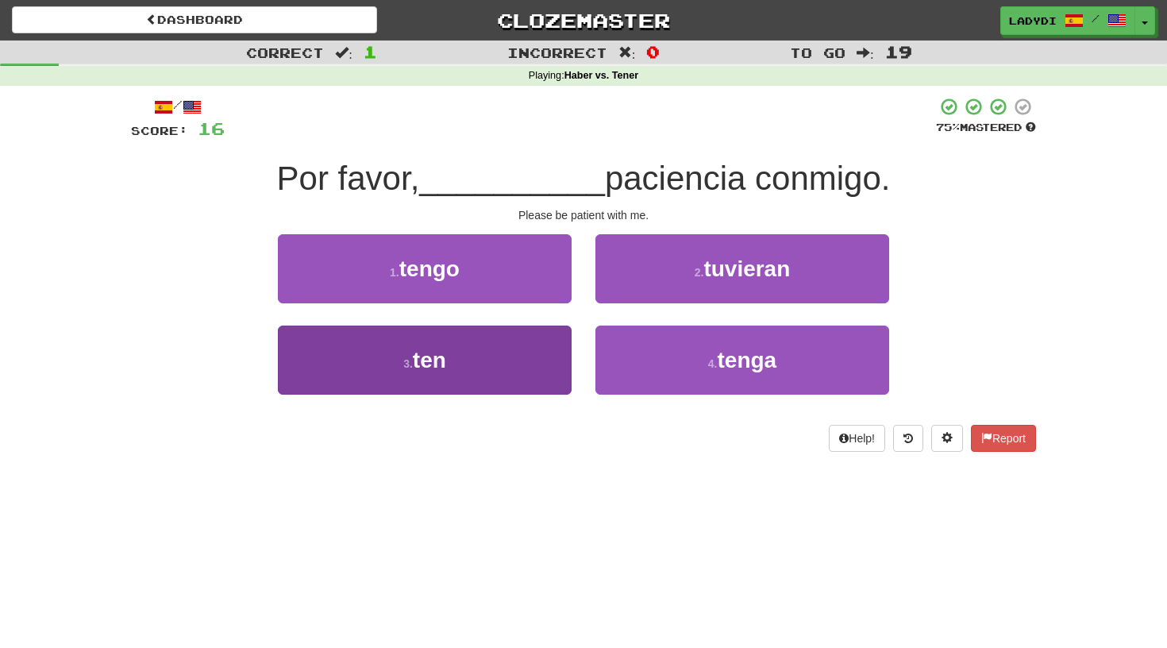
click at [464, 361] on button "3 . ten" at bounding box center [425, 359] width 294 height 69
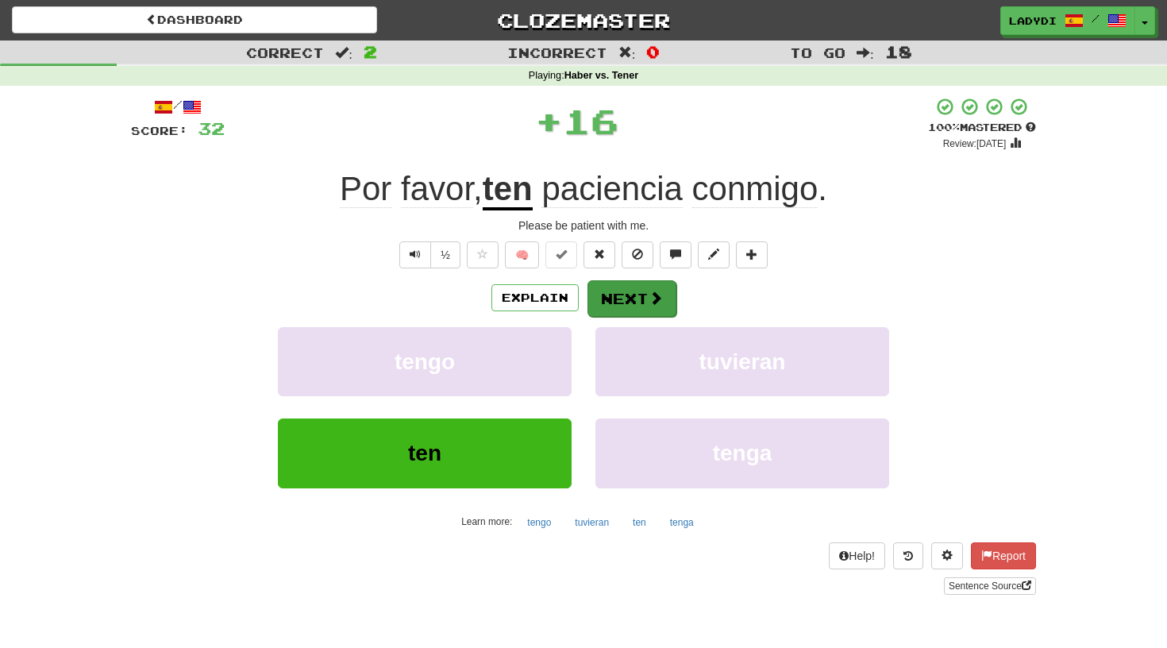
click at [617, 291] on button "Next" at bounding box center [631, 298] width 89 height 37
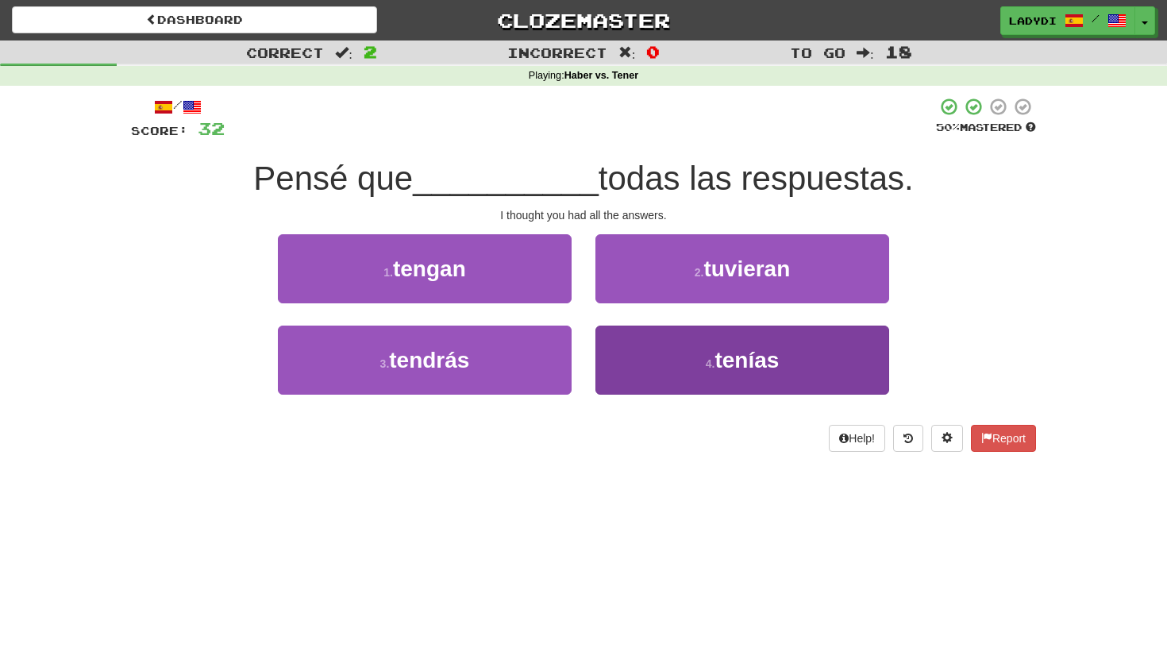
click at [656, 351] on button "4 . tenías" at bounding box center [742, 359] width 294 height 69
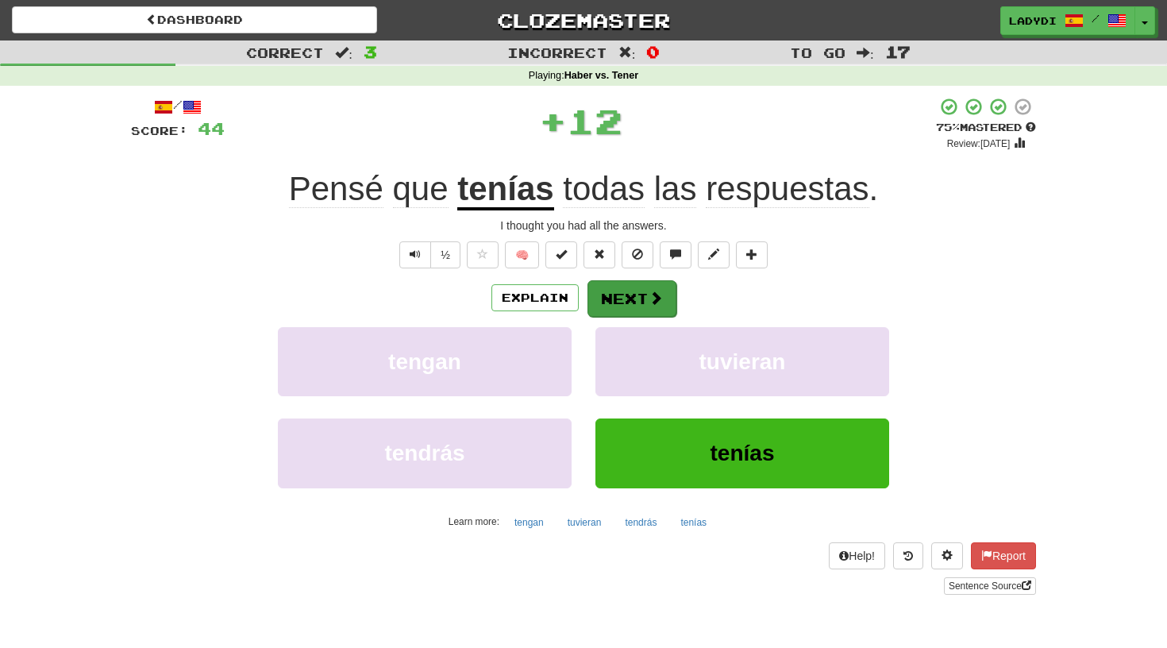
click at [639, 302] on button "Next" at bounding box center [631, 298] width 89 height 37
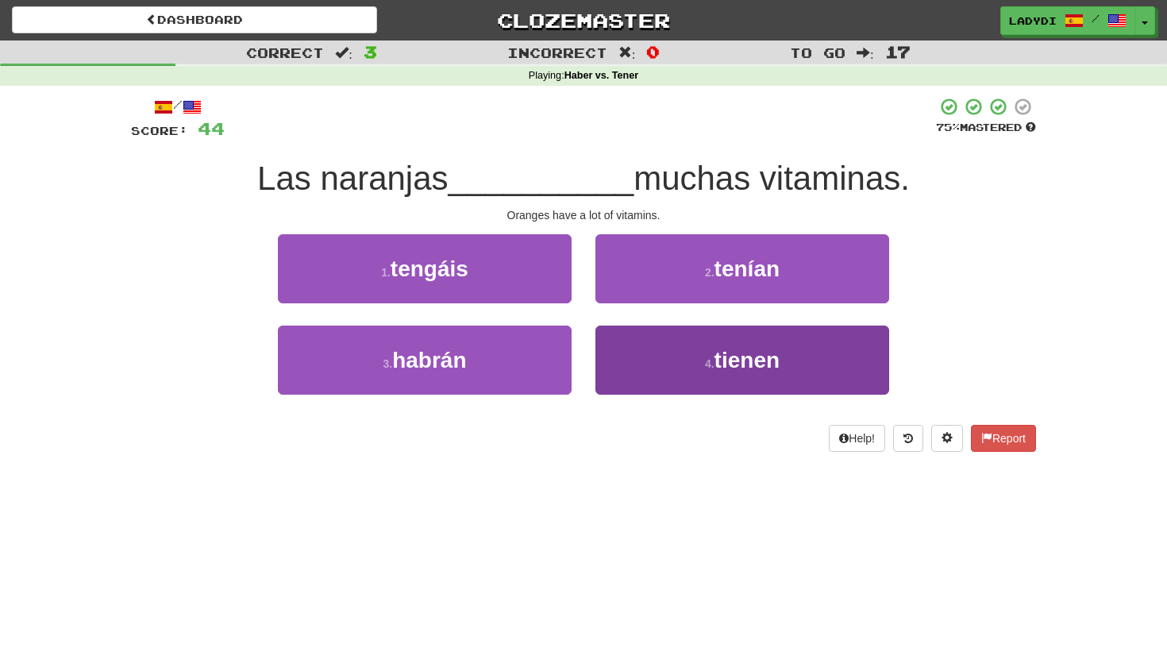
click at [657, 337] on button "4 . tienen" at bounding box center [742, 359] width 294 height 69
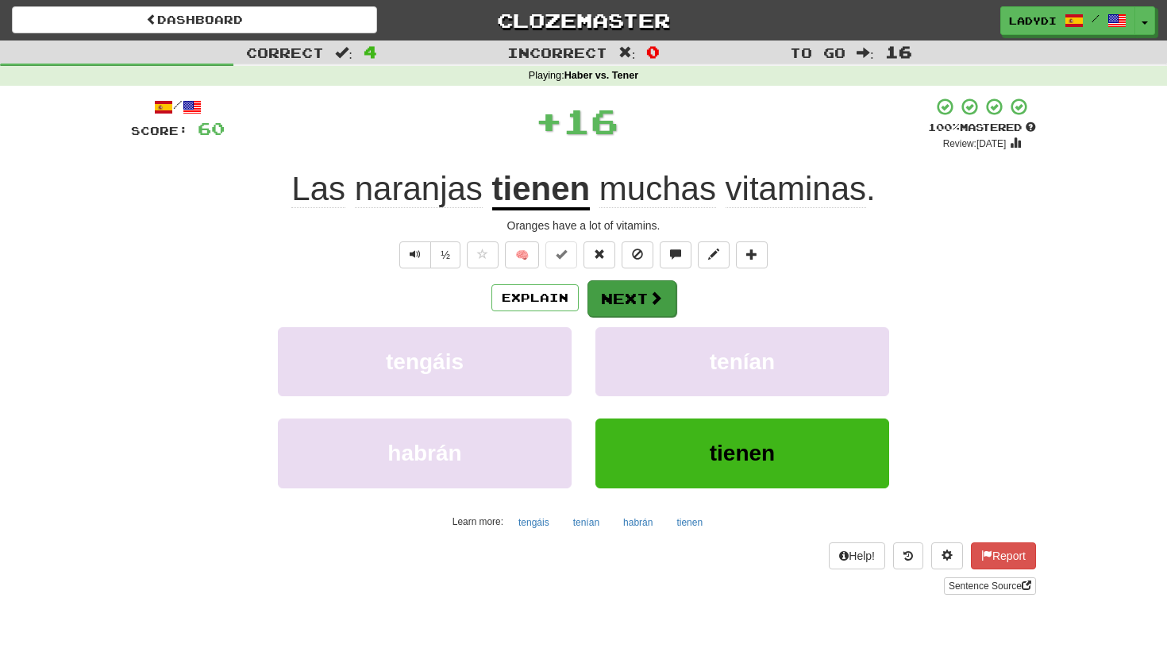
click at [641, 298] on button "Next" at bounding box center [631, 298] width 89 height 37
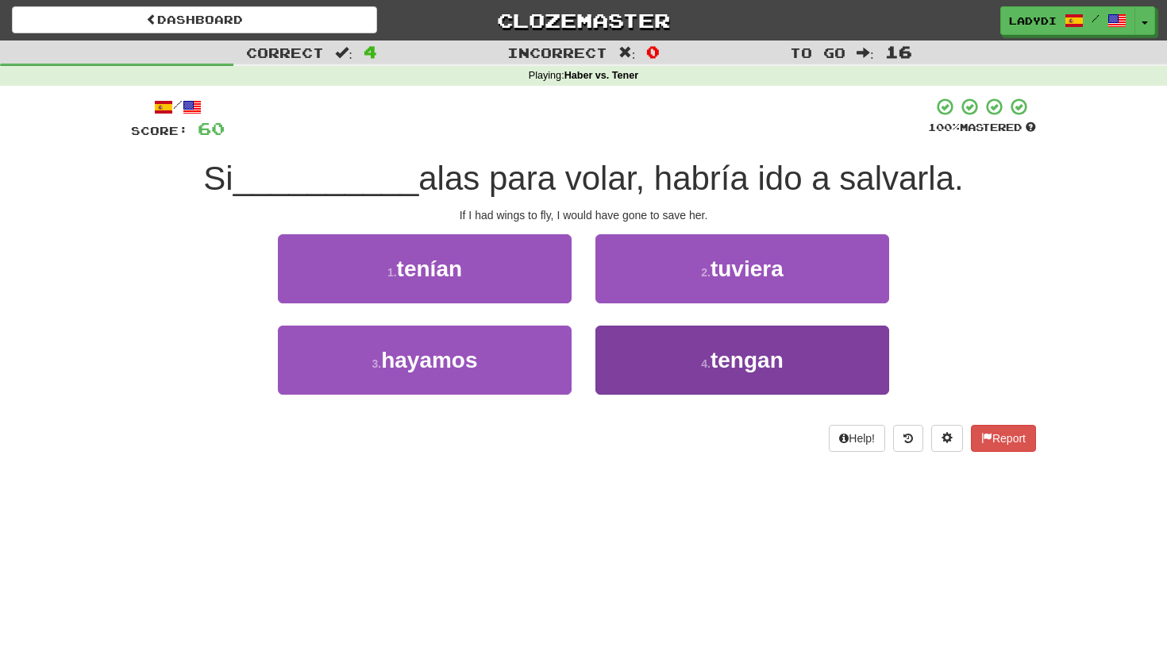
click at [641, 348] on button "4 . tengan" at bounding box center [742, 359] width 294 height 69
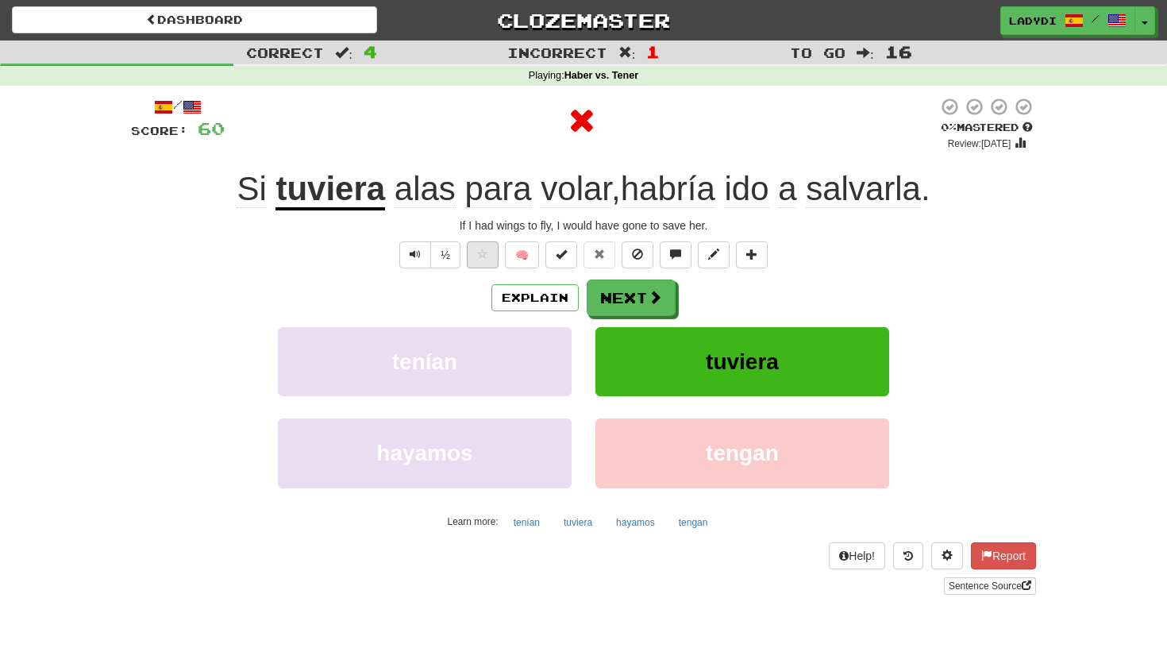
click at [483, 259] on button at bounding box center [483, 254] width 32 height 27
click at [608, 290] on button "Next" at bounding box center [631, 298] width 89 height 37
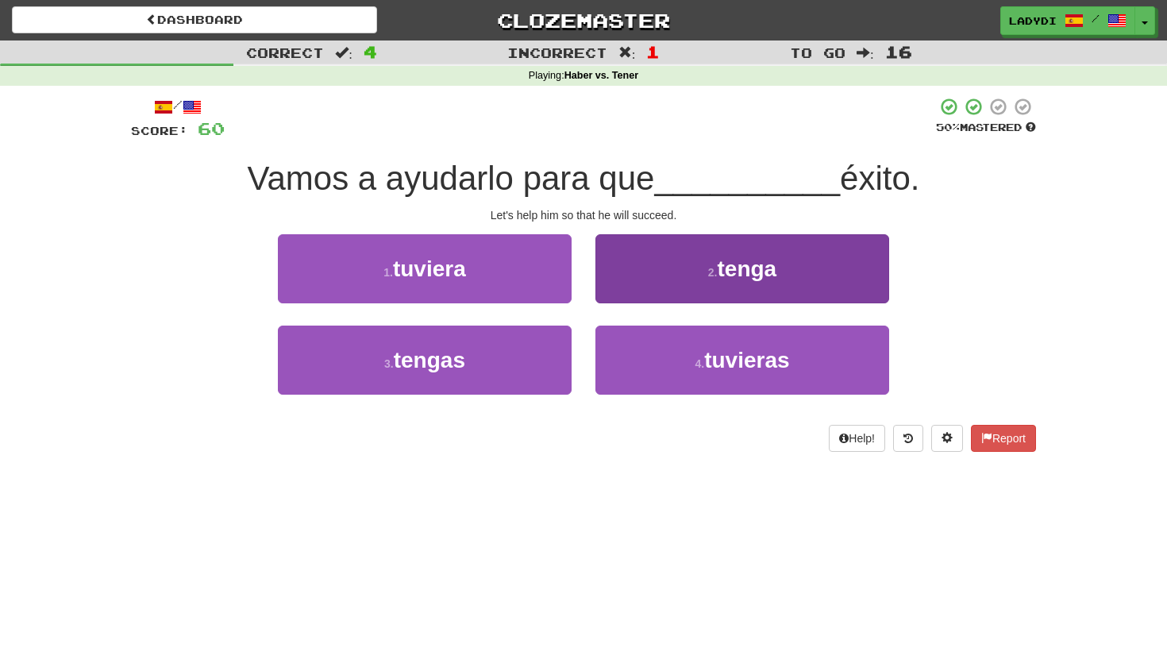
click at [616, 286] on button "2 . tenga" at bounding box center [742, 268] width 294 height 69
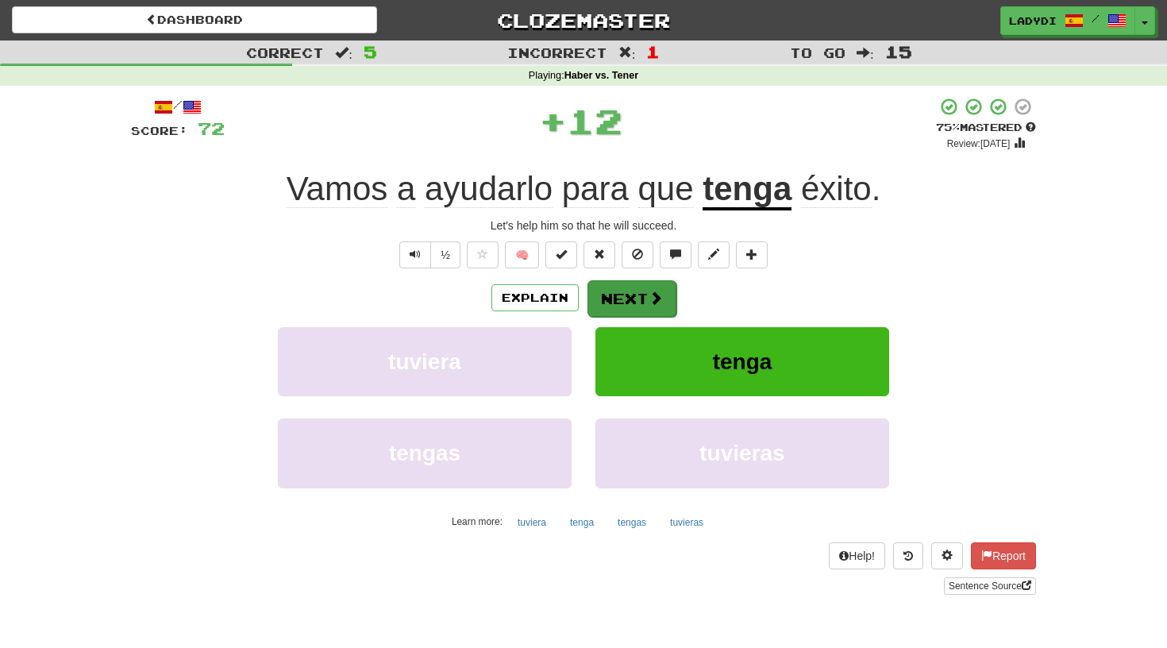
click at [609, 296] on button "Next" at bounding box center [631, 298] width 89 height 37
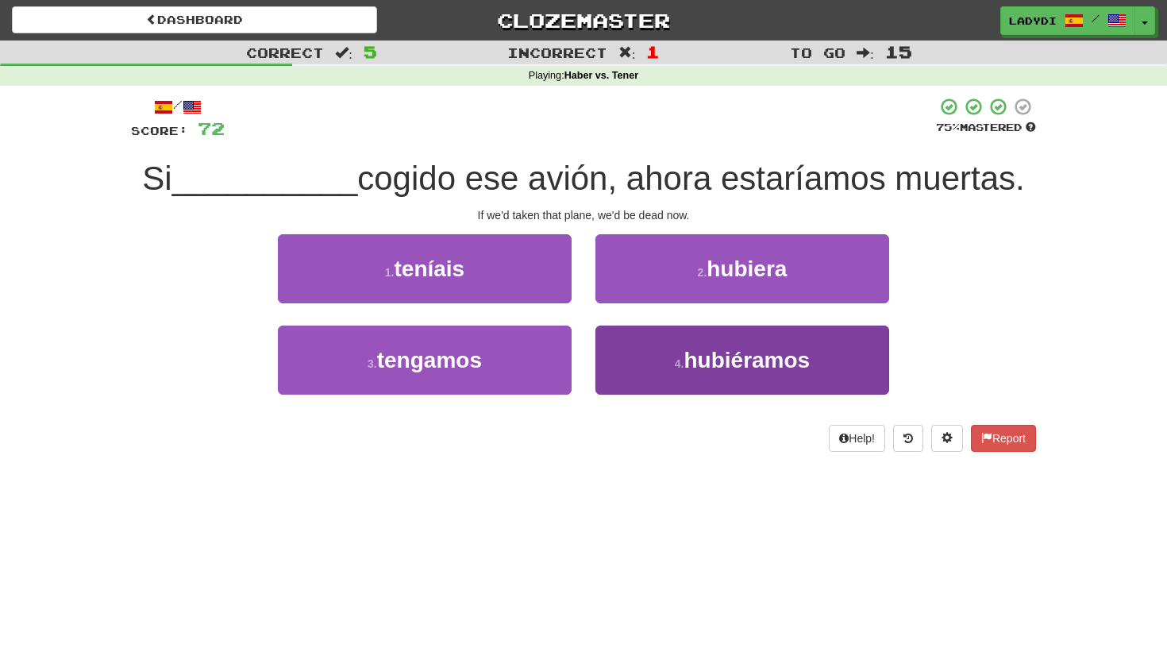
click at [619, 351] on button "4 . hubiéramos" at bounding box center [742, 359] width 294 height 69
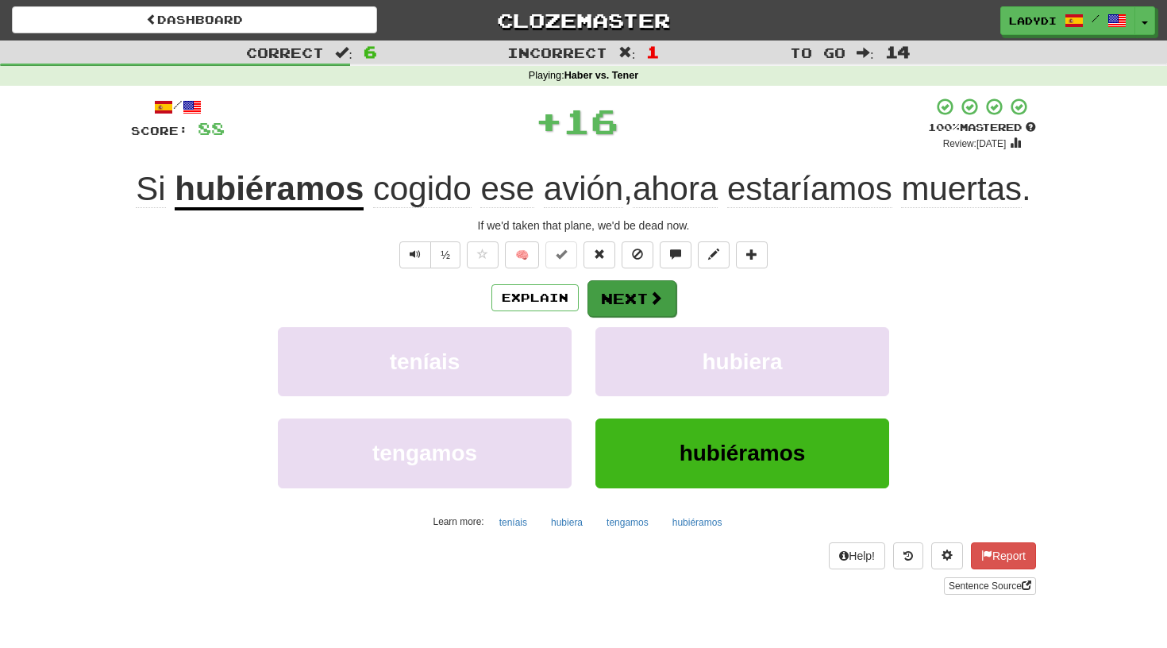
click at [609, 302] on button "Next" at bounding box center [631, 298] width 89 height 37
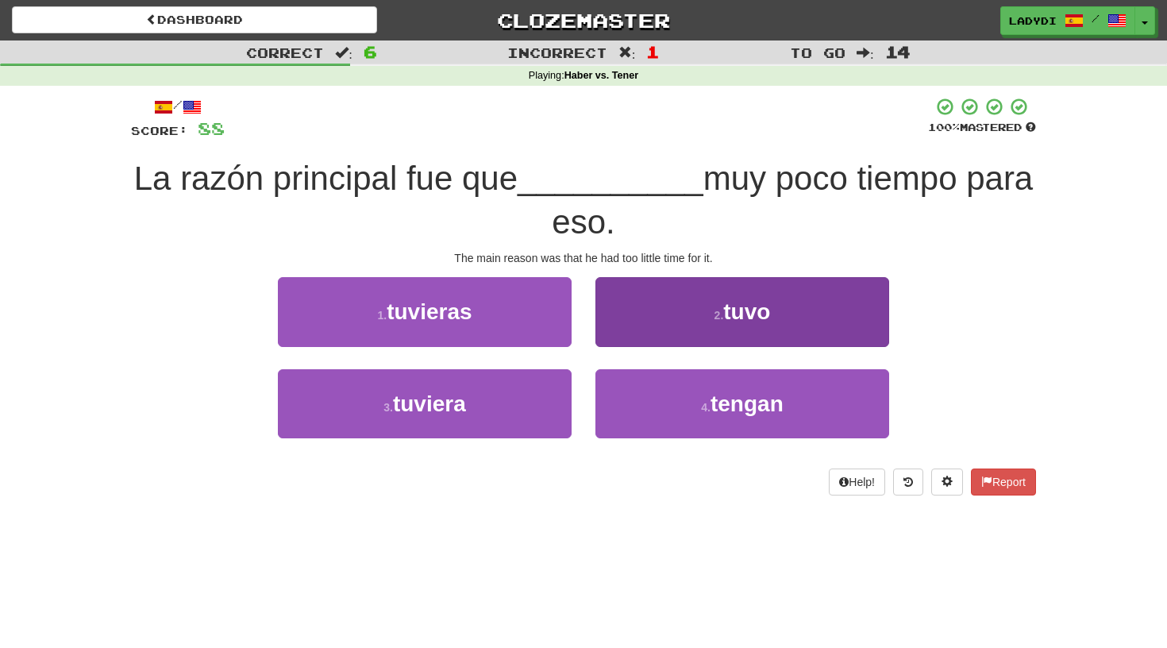
click at [637, 314] on button "2 . tuvo" at bounding box center [742, 311] width 294 height 69
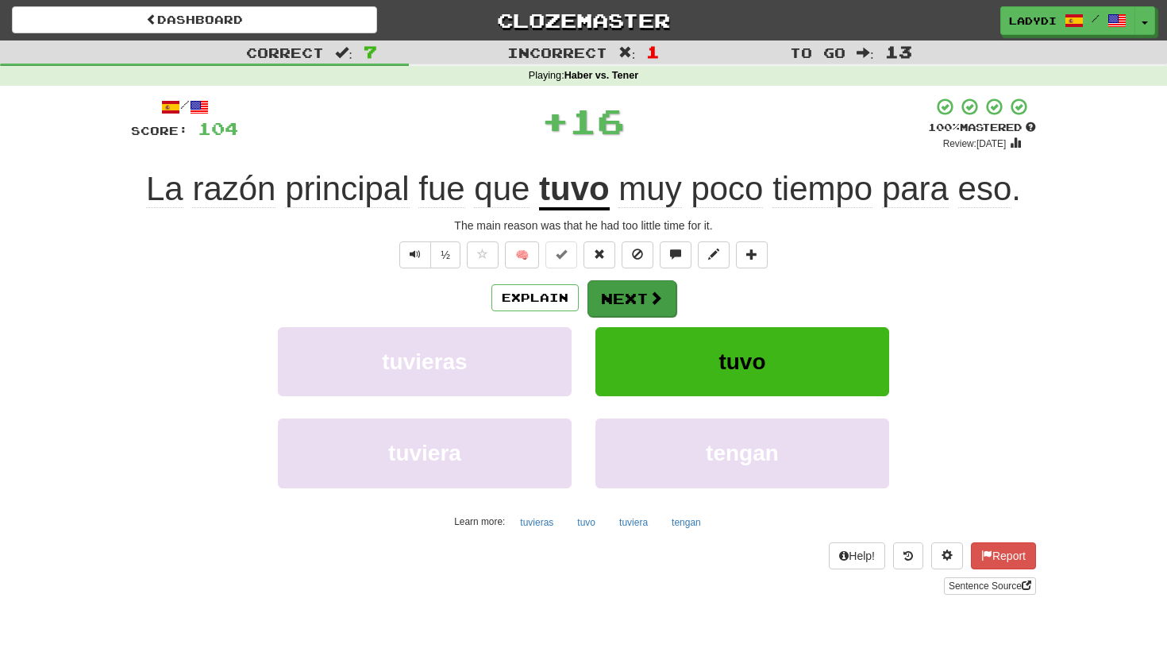
click at [626, 291] on button "Next" at bounding box center [631, 298] width 89 height 37
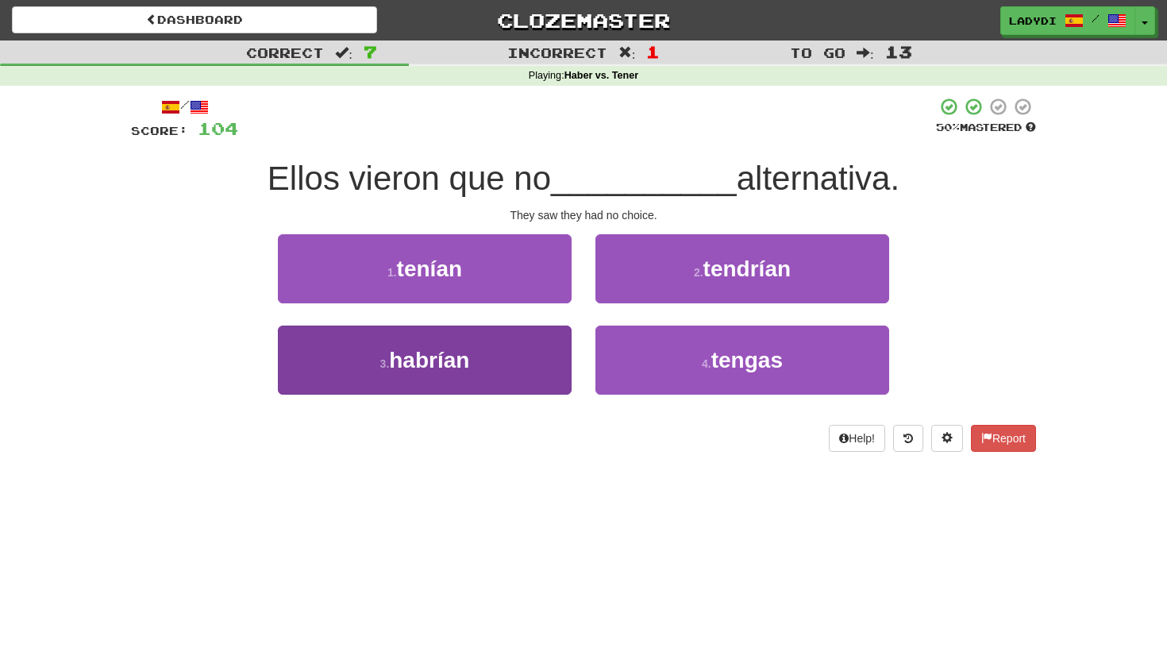
click at [537, 356] on button "3 . habrían" at bounding box center [425, 359] width 294 height 69
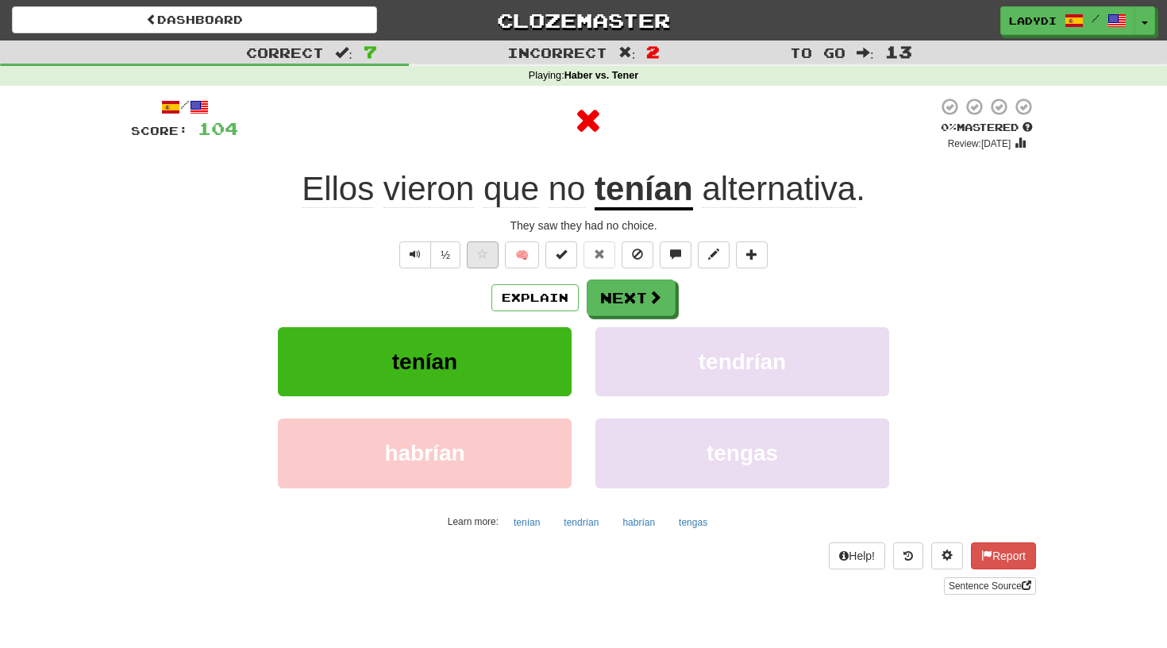
click at [474, 252] on button at bounding box center [483, 254] width 32 height 27
click at [648, 290] on span at bounding box center [655, 297] width 14 height 14
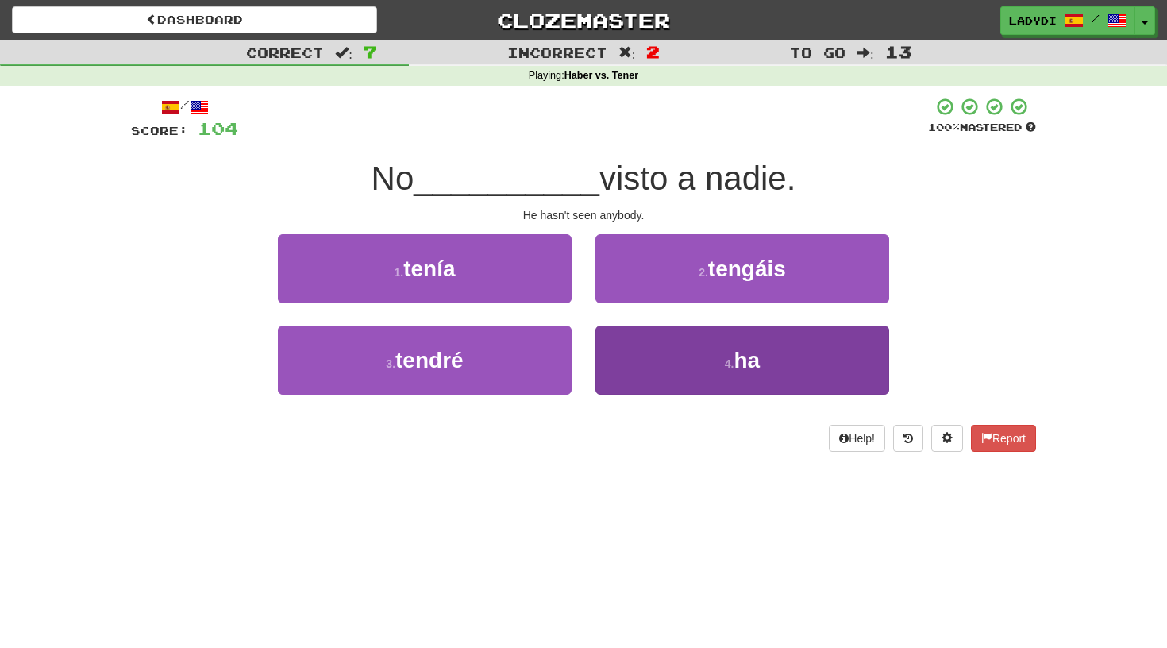
click at [619, 362] on button "4 . ha" at bounding box center [742, 359] width 294 height 69
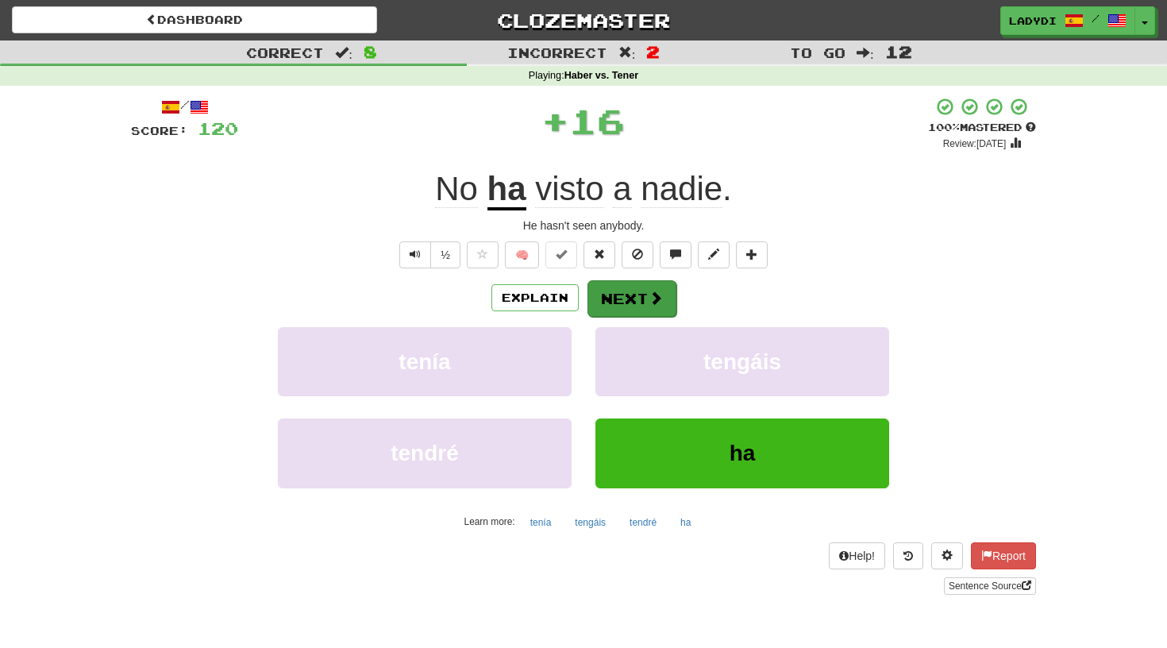
click at [612, 294] on button "Next" at bounding box center [631, 298] width 89 height 37
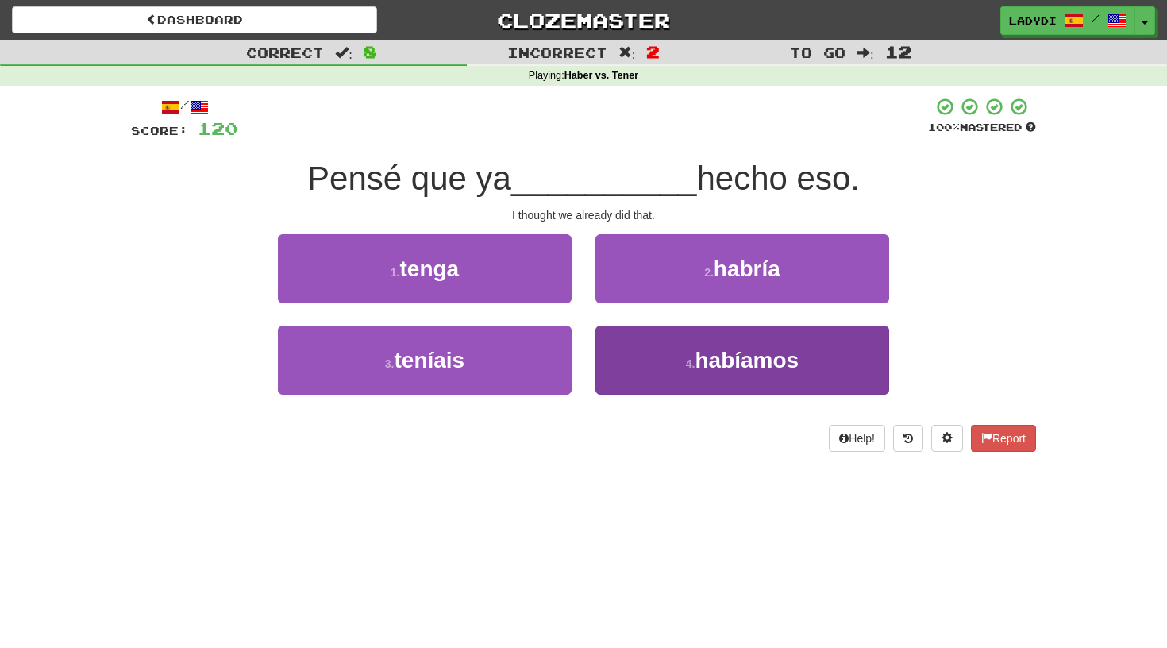
click at [644, 356] on button "4 . habíamos" at bounding box center [742, 359] width 294 height 69
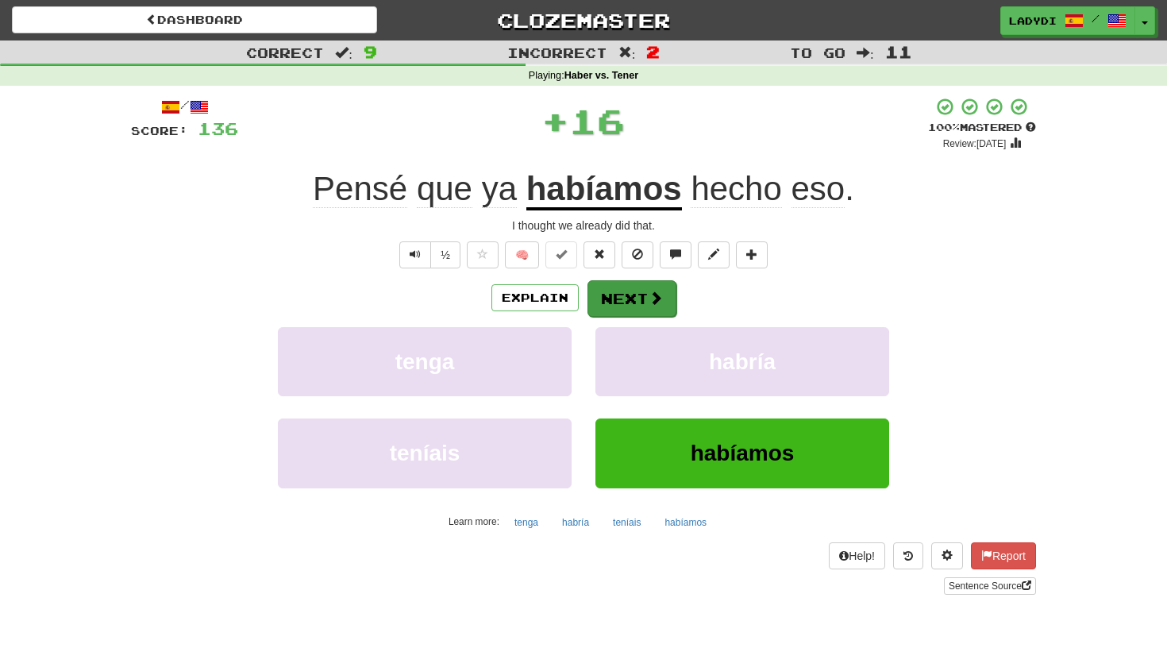
click at [629, 301] on button "Next" at bounding box center [631, 298] width 89 height 37
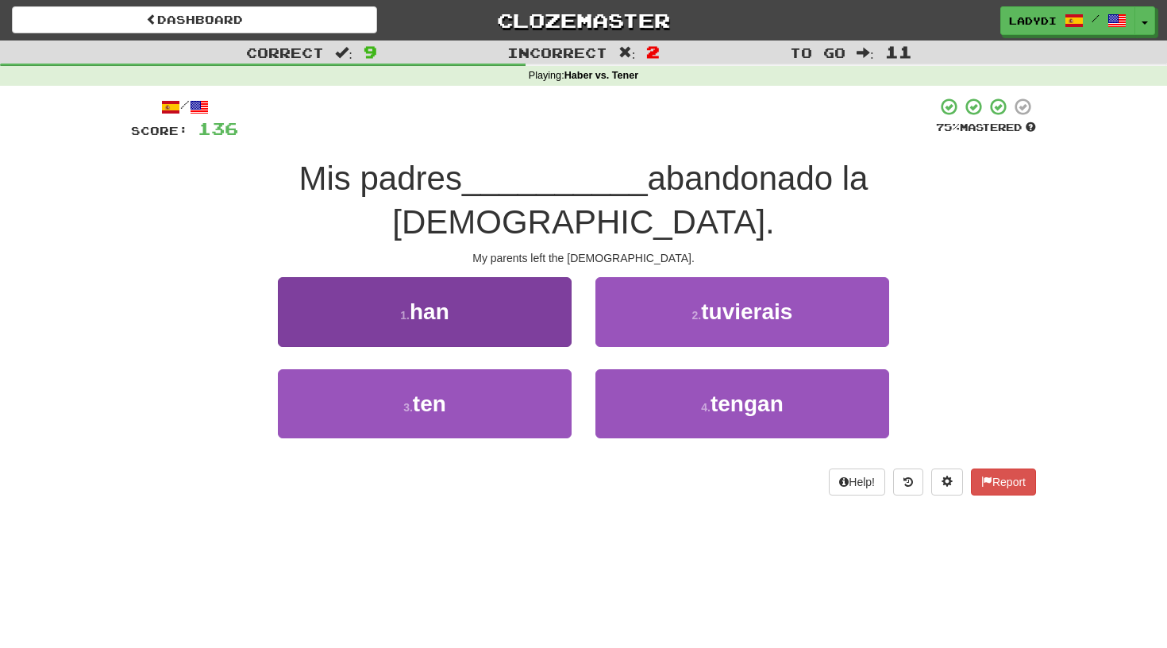
click at [516, 284] on button "1 . han" at bounding box center [425, 311] width 294 height 69
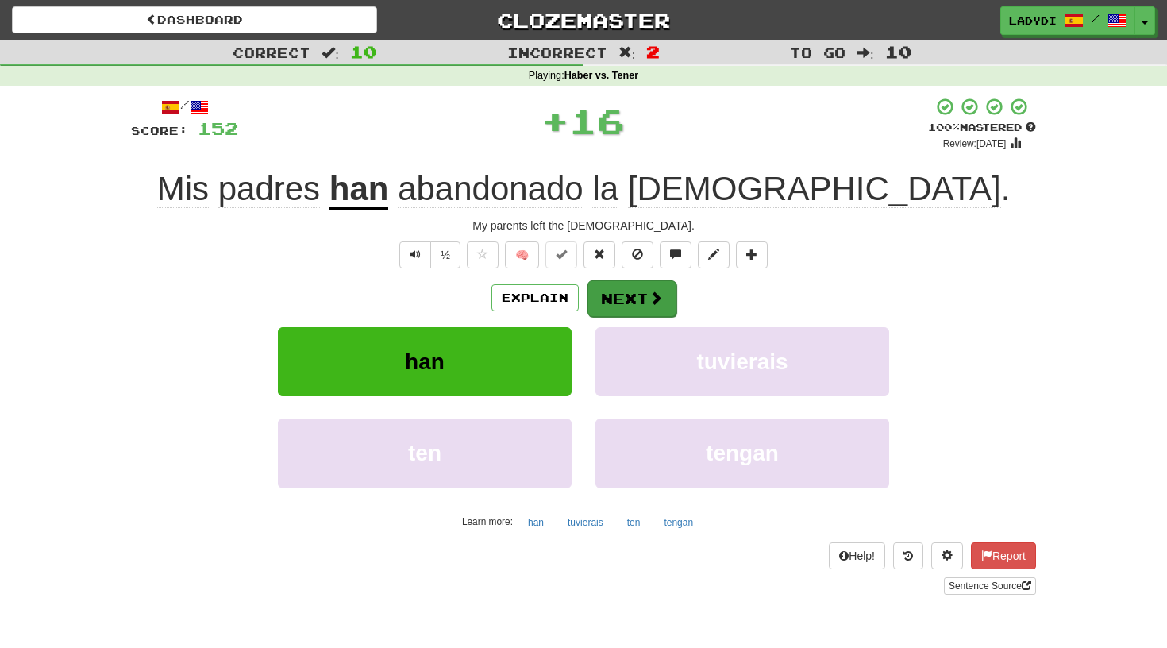
click at [627, 293] on button "Next" at bounding box center [631, 298] width 89 height 37
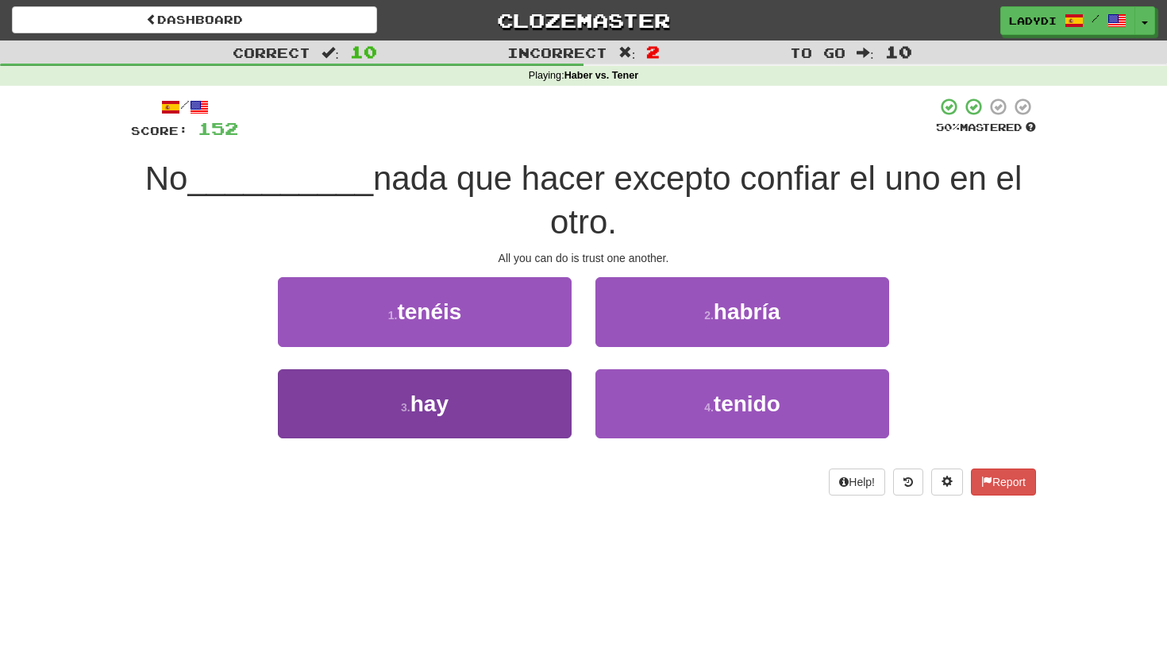
click at [556, 397] on button "3 . hay" at bounding box center [425, 403] width 294 height 69
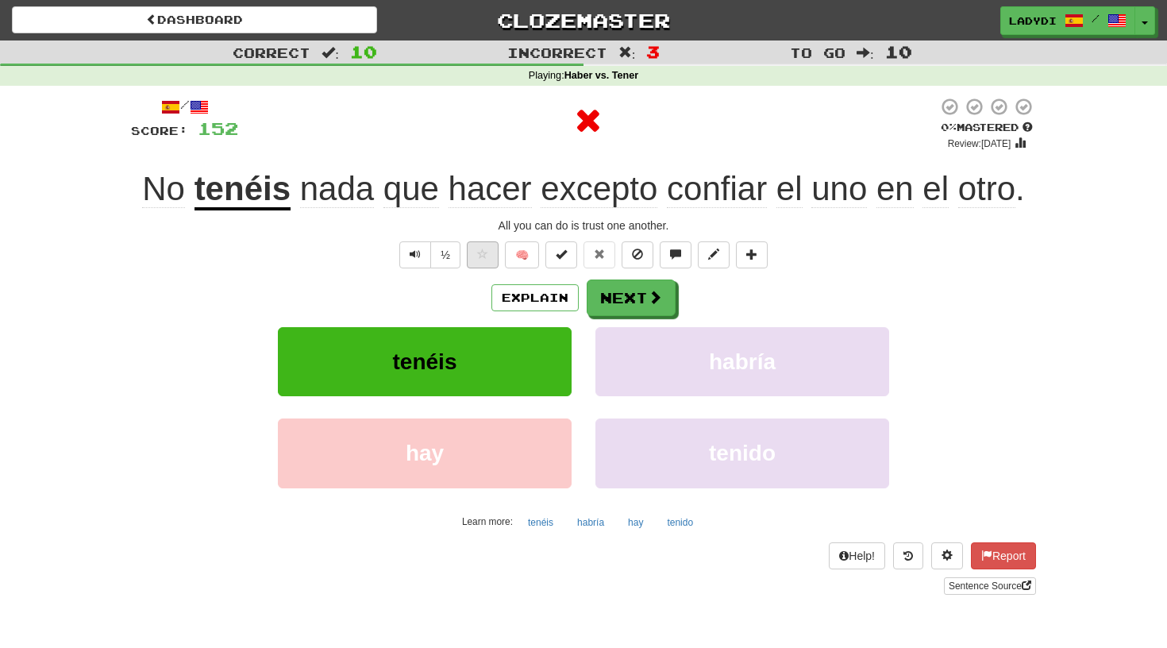
click at [480, 250] on span at bounding box center [482, 253] width 11 height 11
click at [617, 292] on button "Next" at bounding box center [631, 298] width 89 height 37
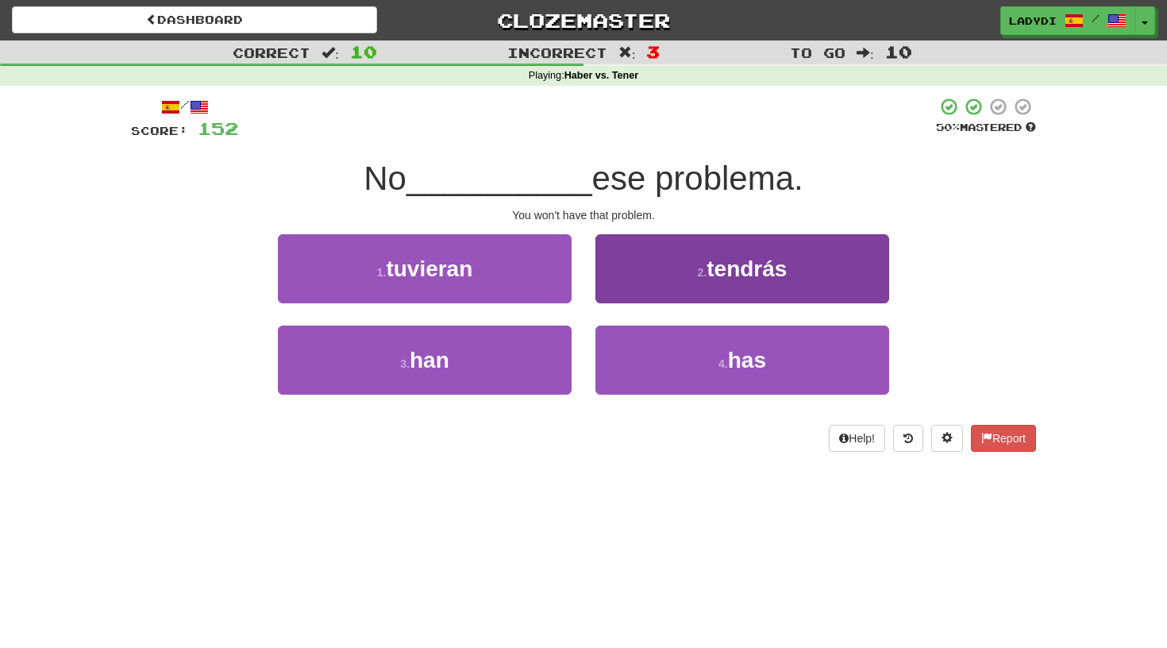
click at [625, 275] on button "2 . tendrás" at bounding box center [742, 268] width 294 height 69
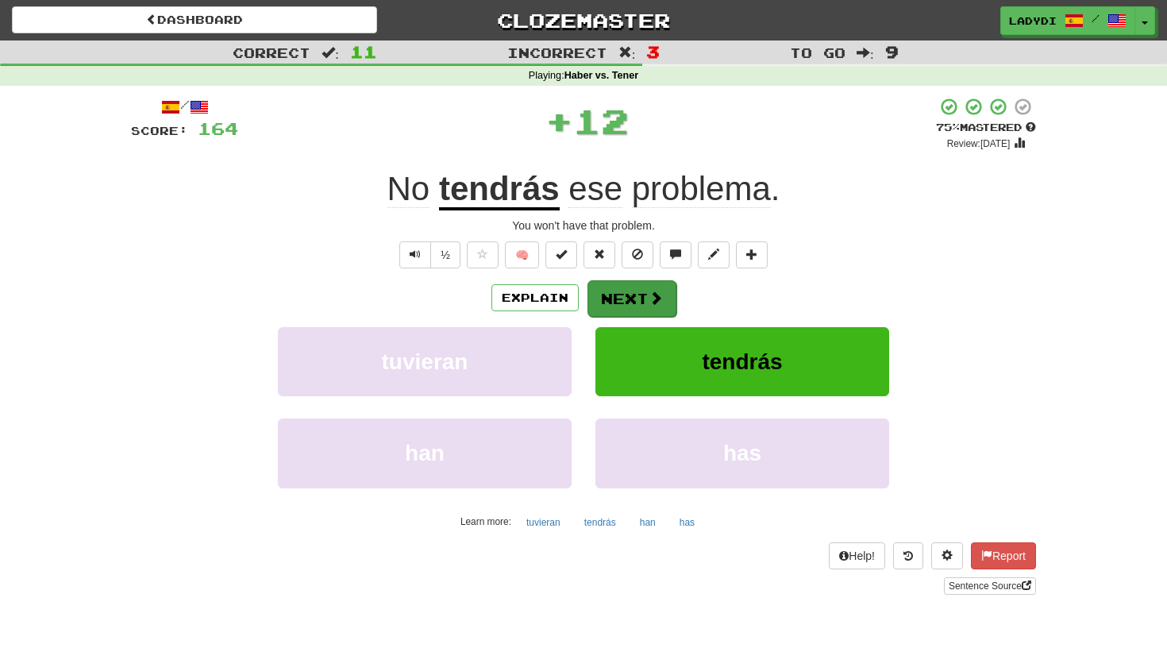
click at [613, 290] on button "Next" at bounding box center [631, 298] width 89 height 37
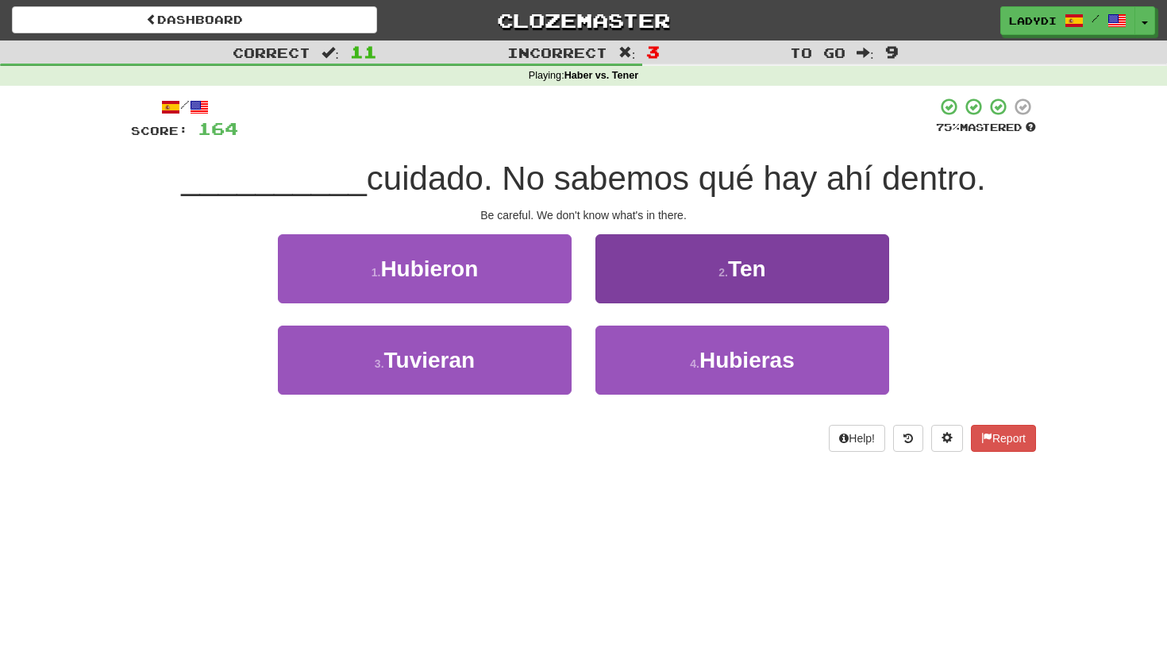
click at [632, 271] on button "2 . Ten" at bounding box center [742, 268] width 294 height 69
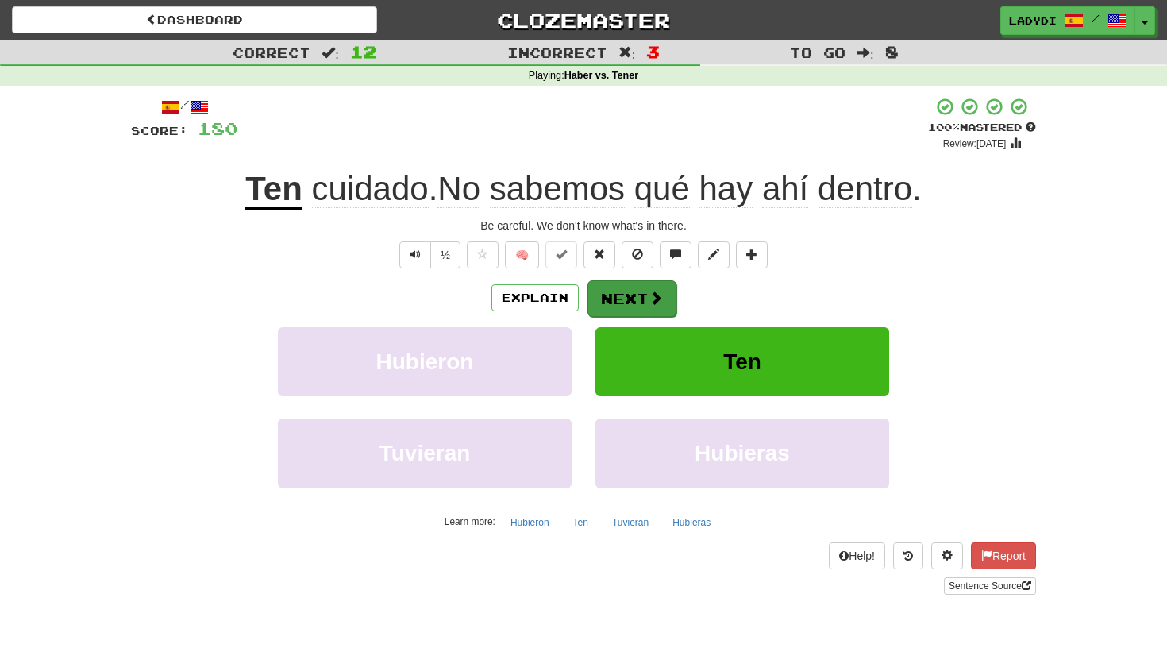
click at [624, 283] on button "Next" at bounding box center [631, 298] width 89 height 37
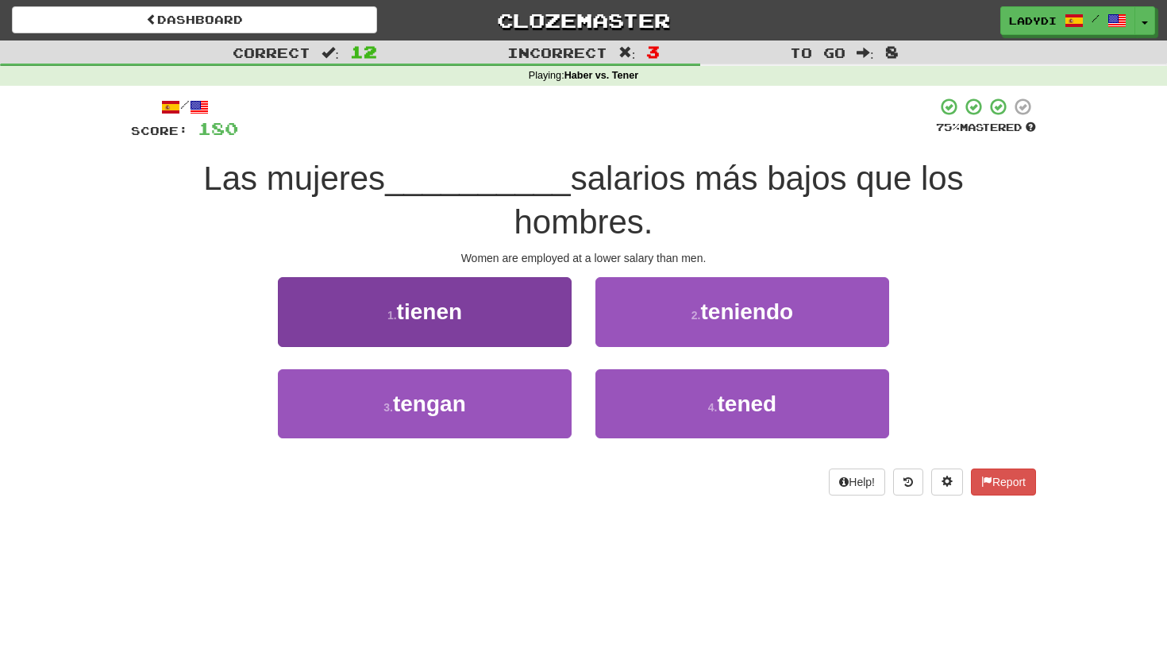
click at [525, 323] on button "1 . tienen" at bounding box center [425, 311] width 294 height 69
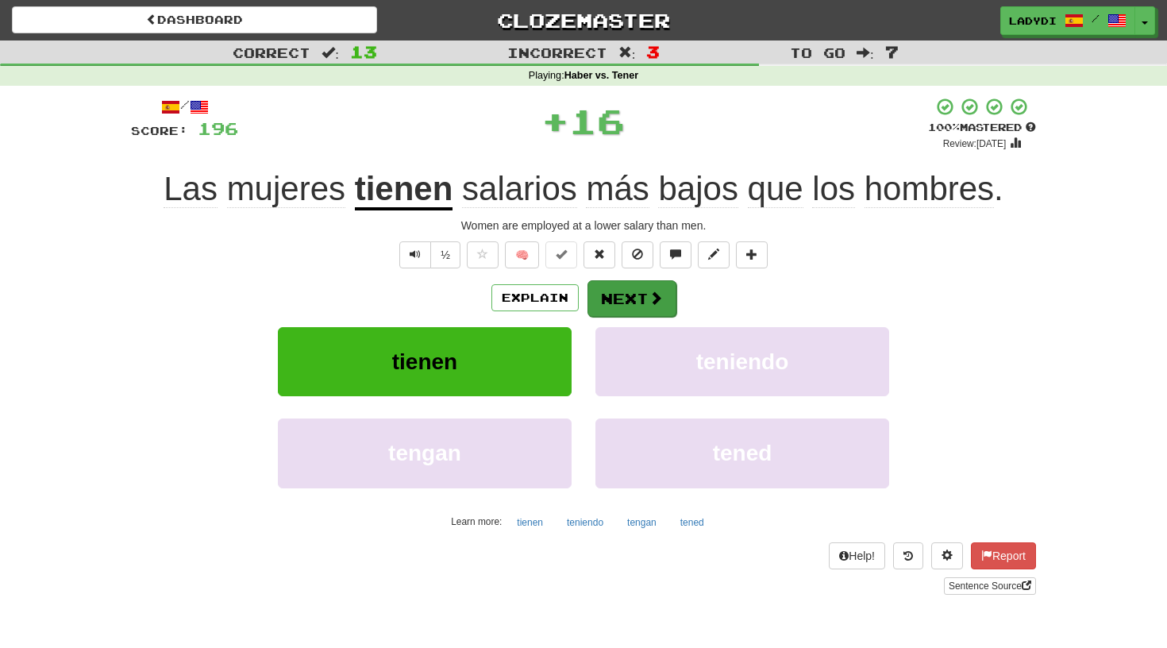
click at [625, 292] on button "Next" at bounding box center [631, 298] width 89 height 37
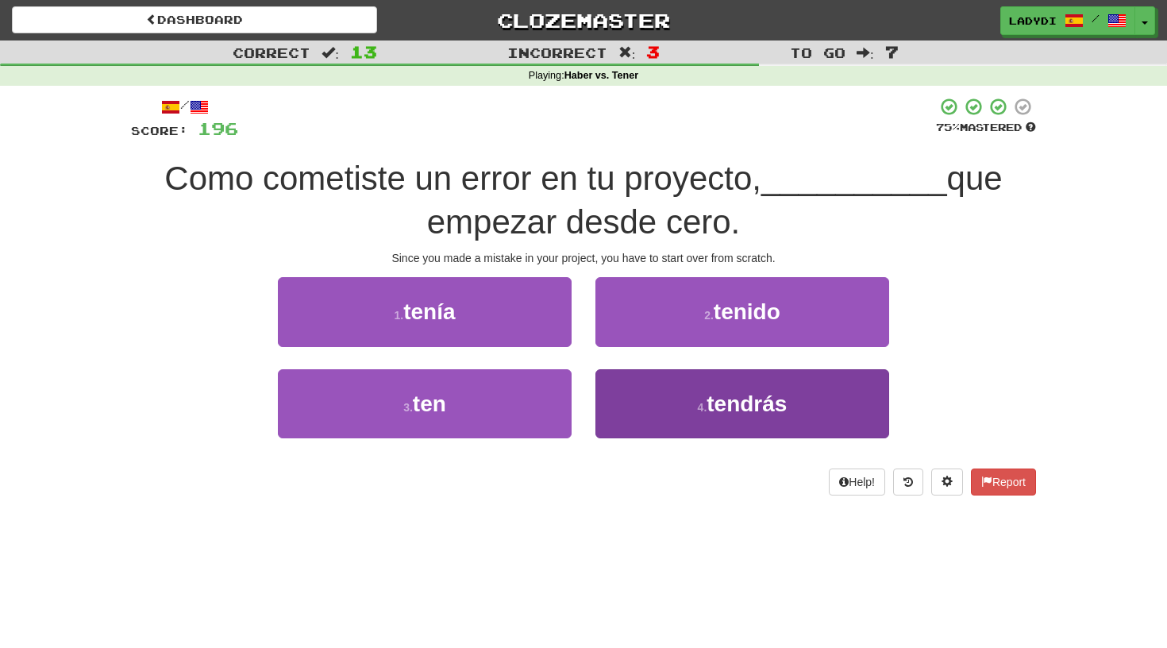
click at [638, 399] on button "4 . tendrás" at bounding box center [742, 403] width 294 height 69
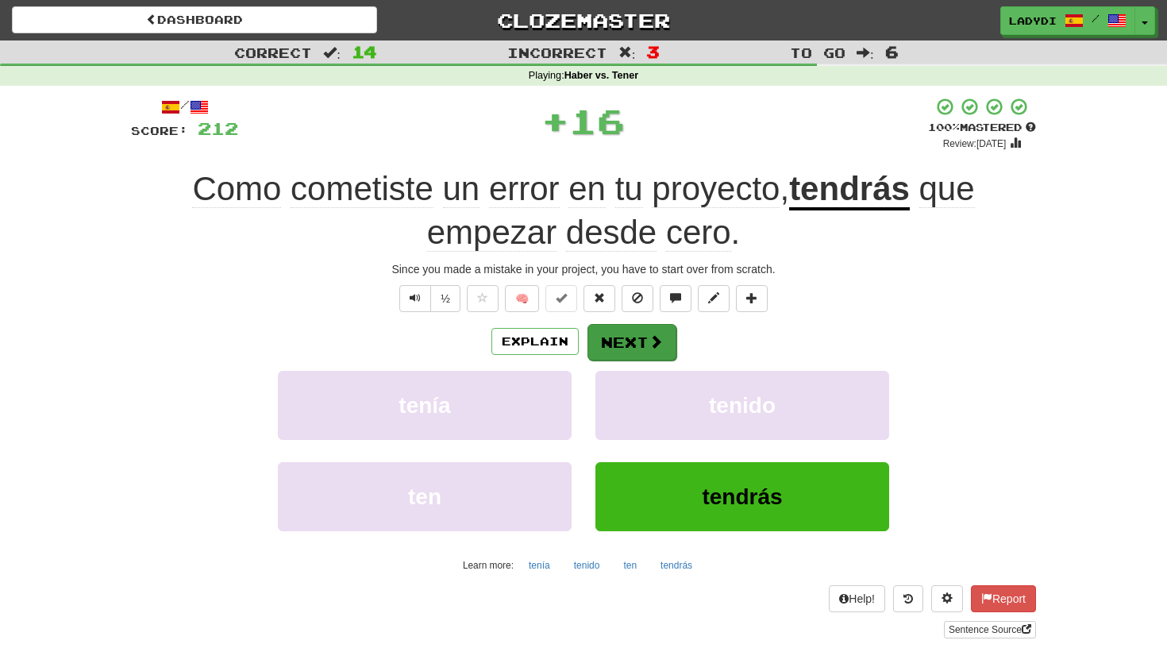
click at [632, 339] on button "Next" at bounding box center [631, 342] width 89 height 37
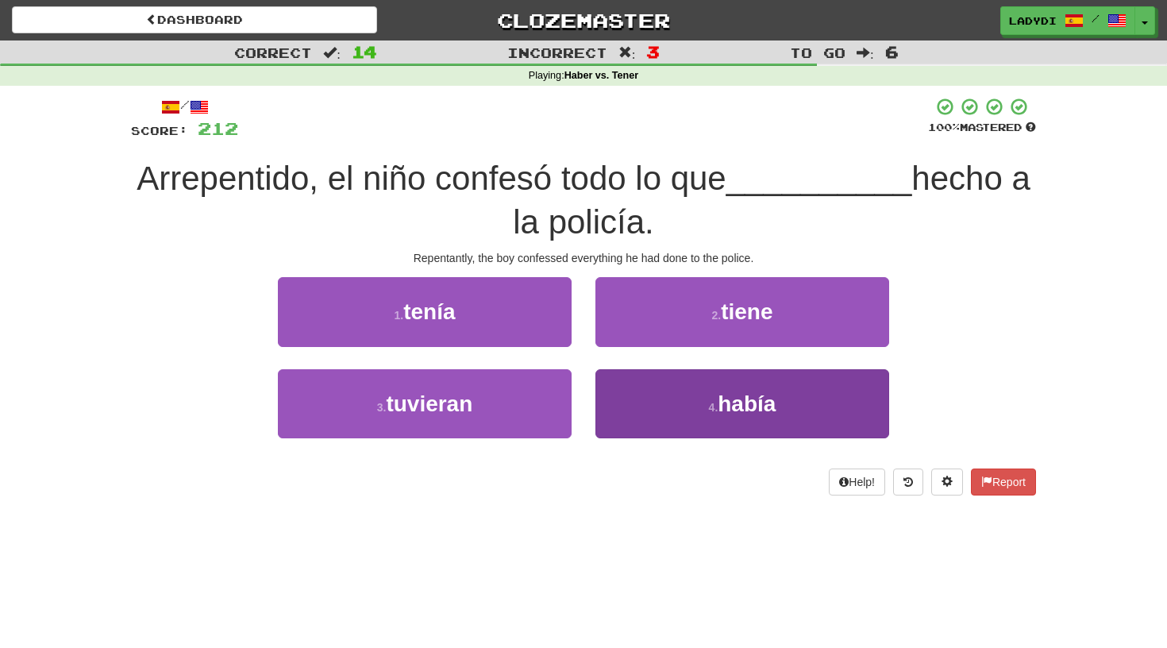
click at [667, 383] on button "4 . había" at bounding box center [742, 403] width 294 height 69
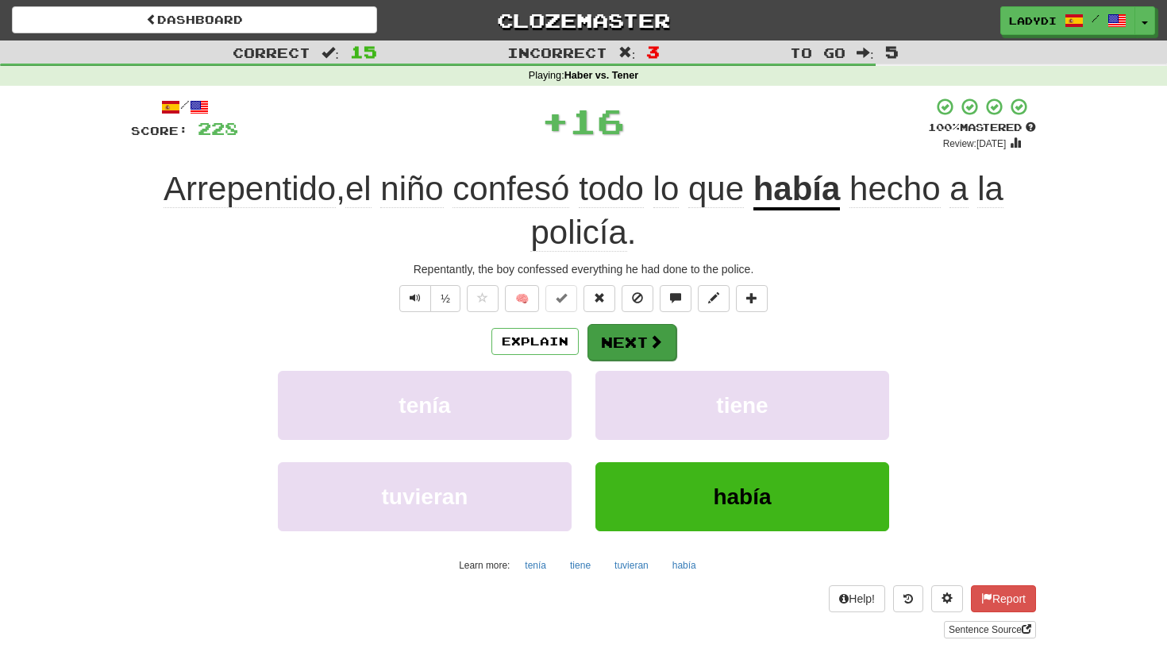
click at [638, 334] on button "Next" at bounding box center [631, 342] width 89 height 37
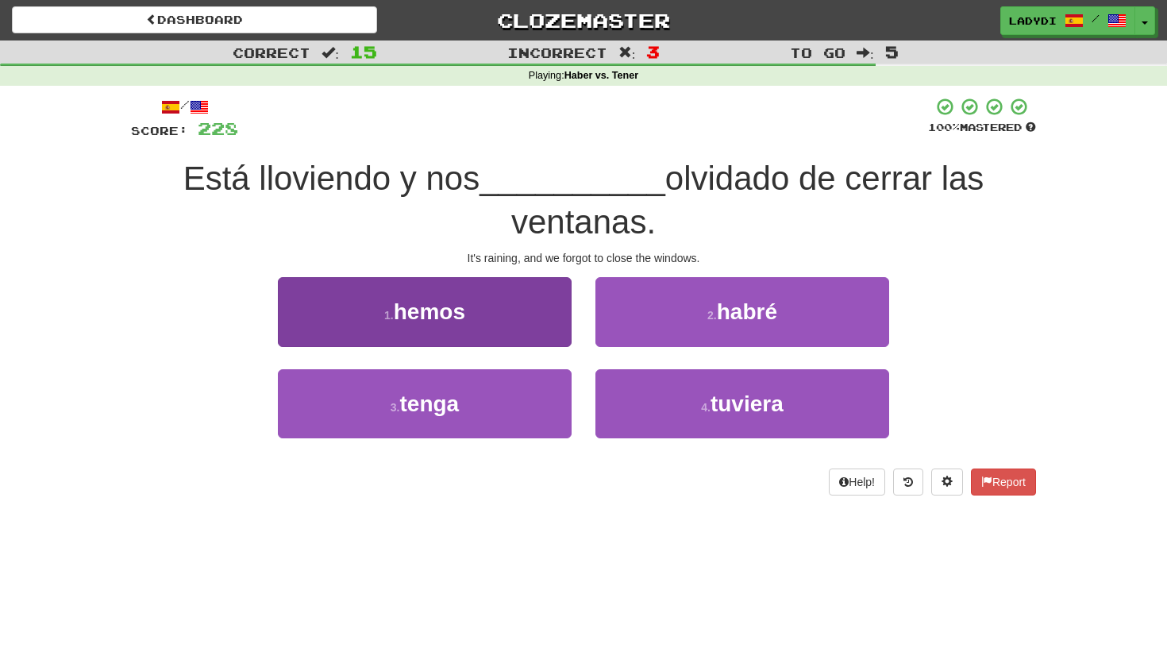
click at [548, 312] on button "1 . hemos" at bounding box center [425, 311] width 294 height 69
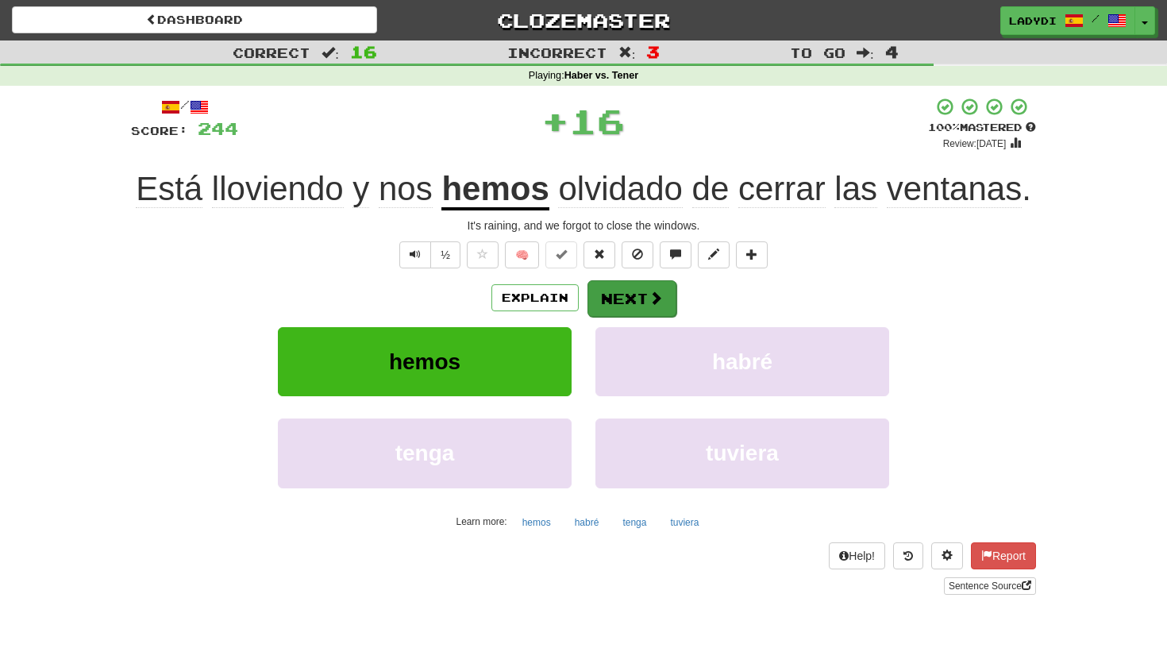
click at [635, 294] on button "Next" at bounding box center [631, 298] width 89 height 37
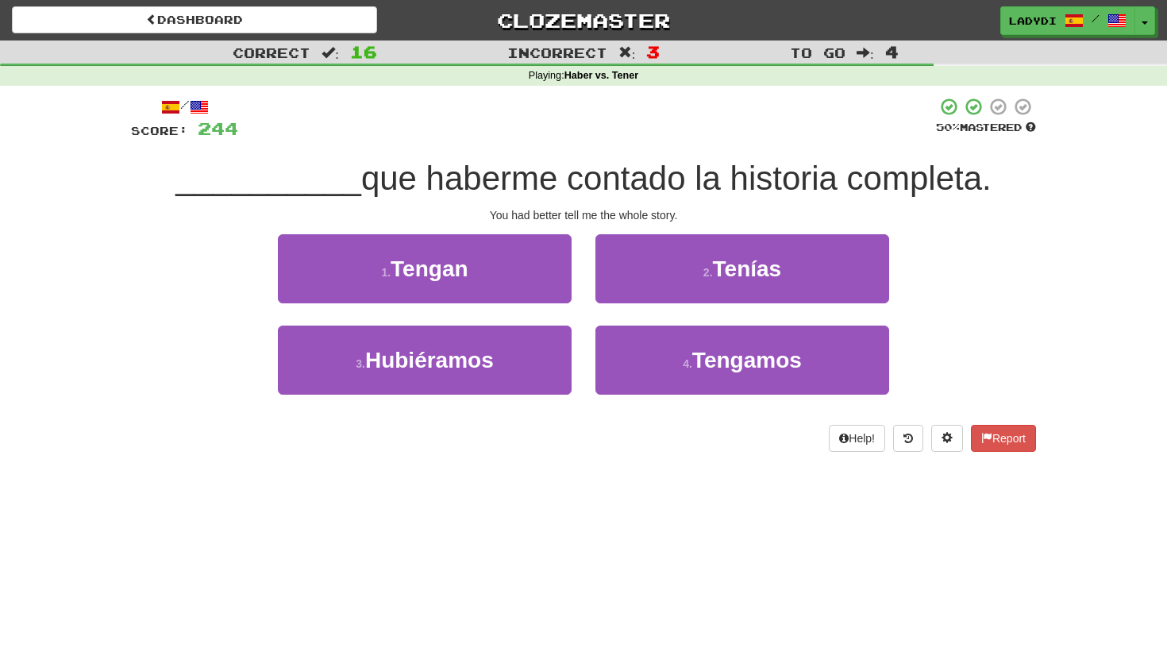
click at [635, 294] on button "2 . Tenías" at bounding box center [742, 268] width 294 height 69
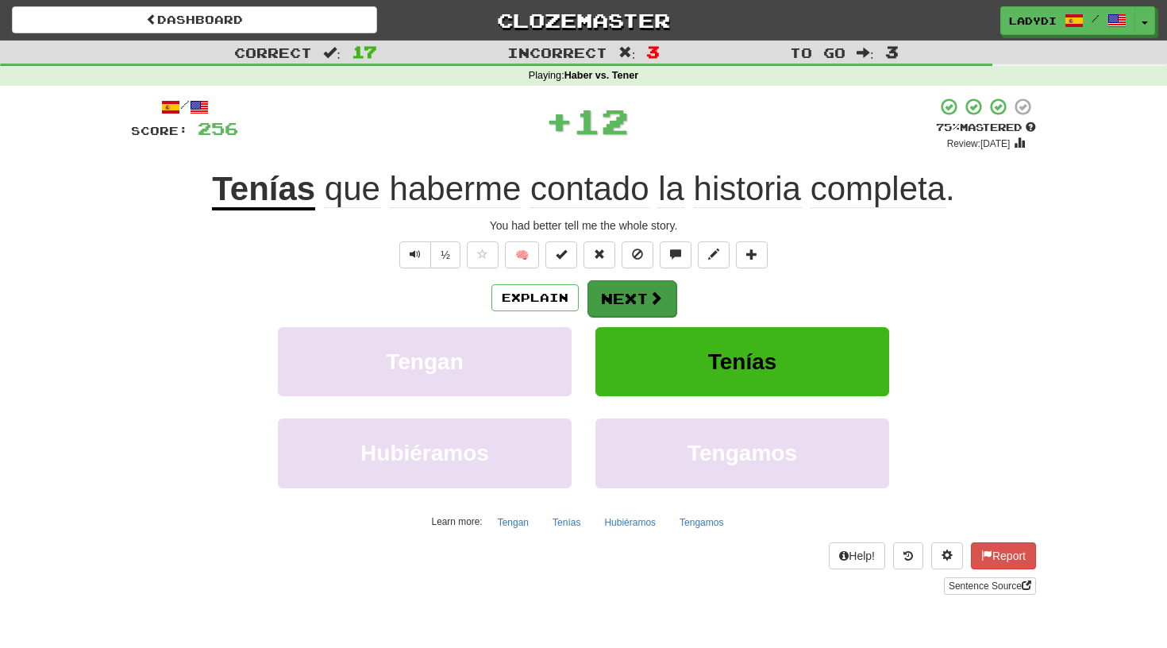
click at [618, 290] on button "Next" at bounding box center [631, 298] width 89 height 37
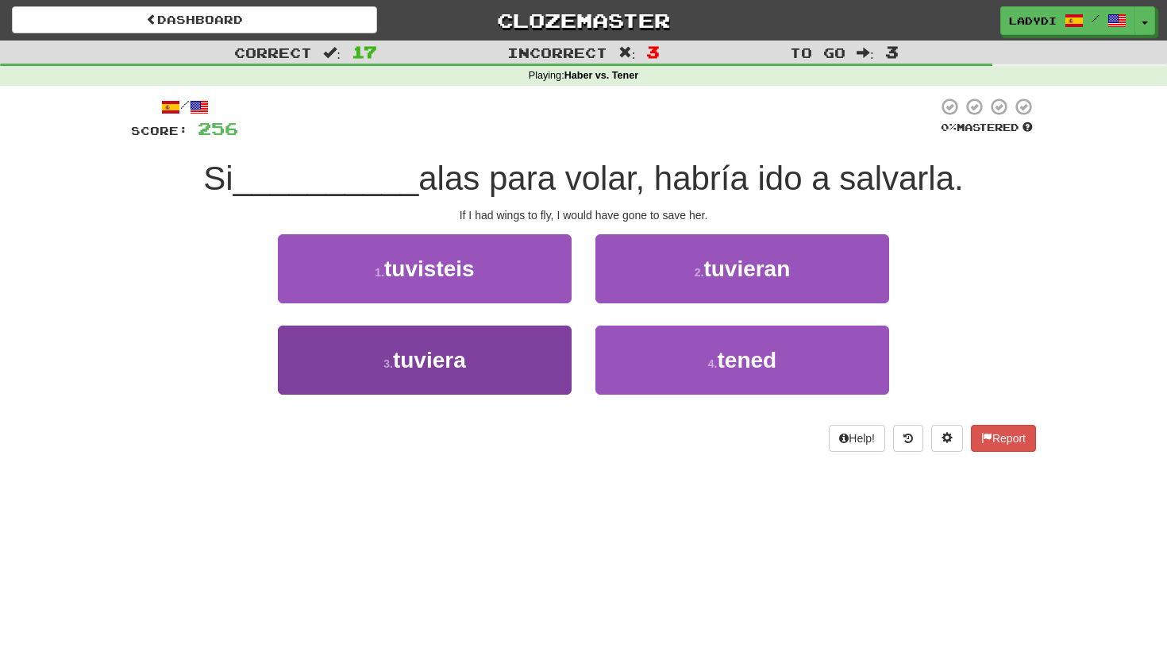
click at [527, 345] on button "3 . tuviera" at bounding box center [425, 359] width 294 height 69
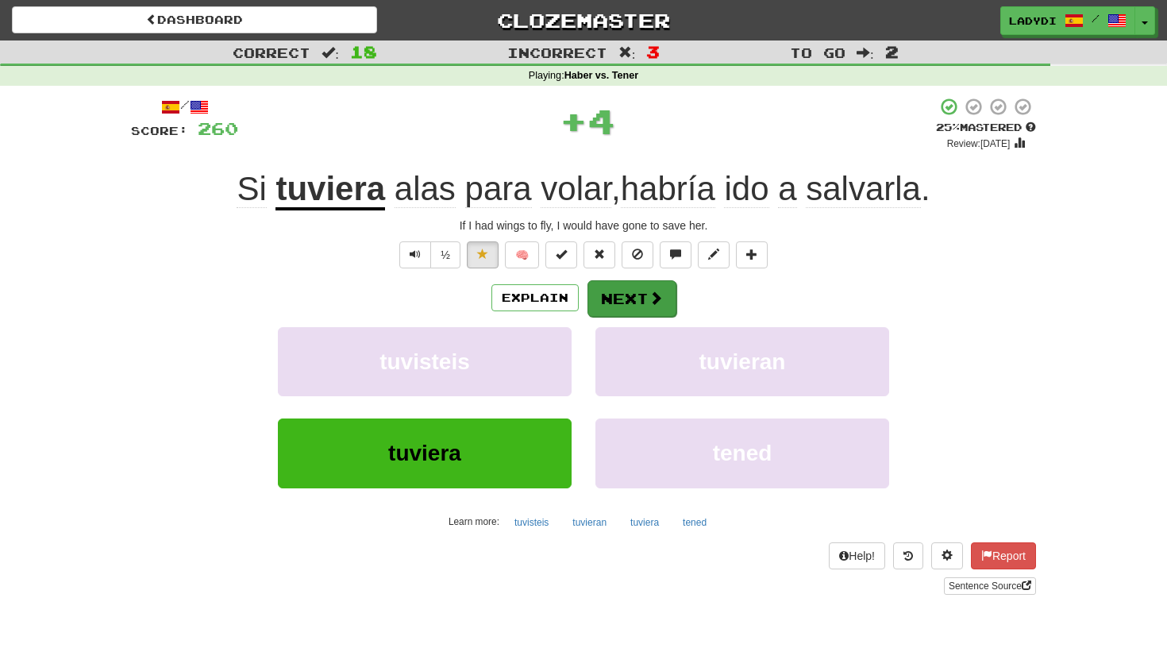
click at [622, 287] on button "Next" at bounding box center [631, 298] width 89 height 37
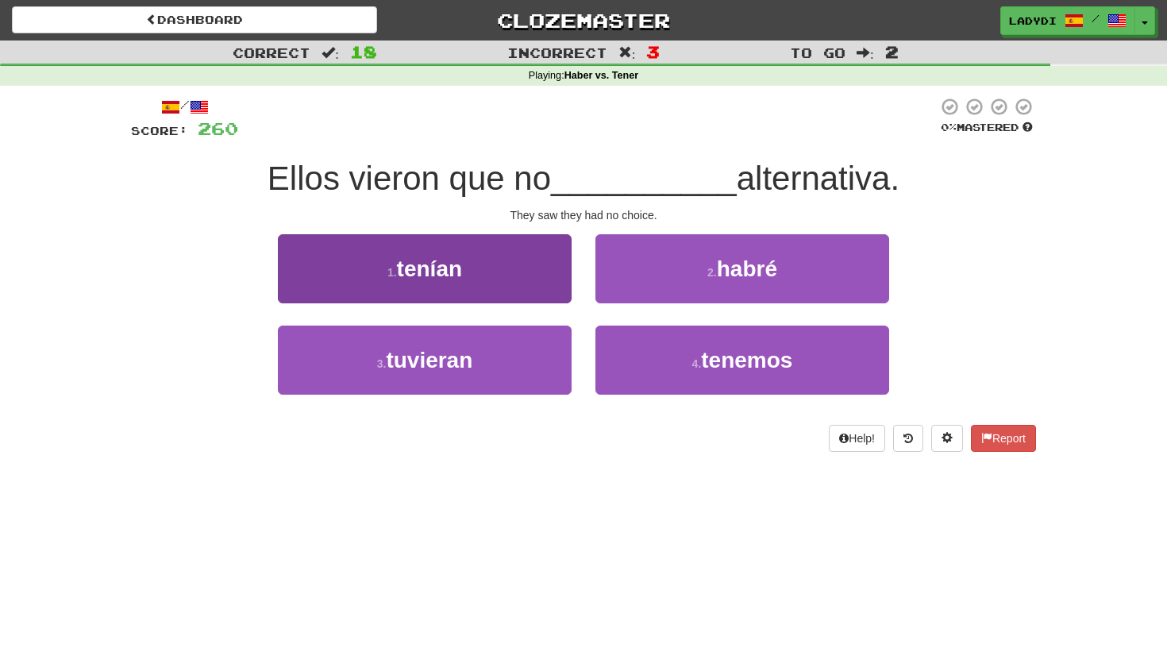
click at [519, 289] on button "1 . tenían" at bounding box center [425, 268] width 294 height 69
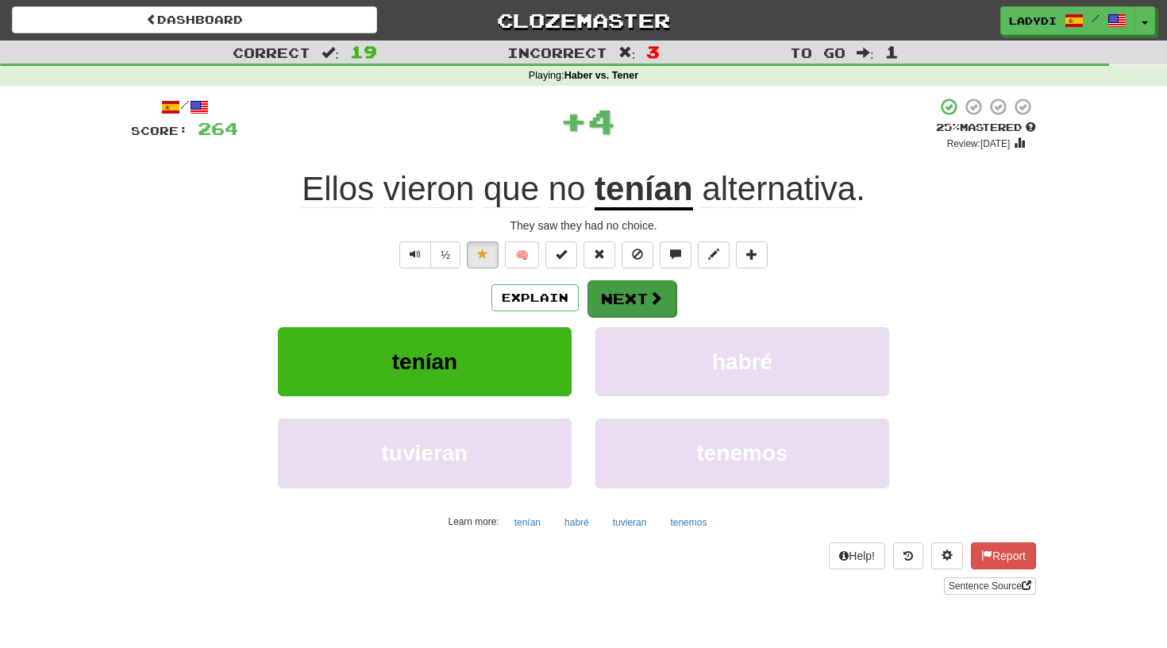
click at [614, 289] on button "Next" at bounding box center [631, 298] width 89 height 37
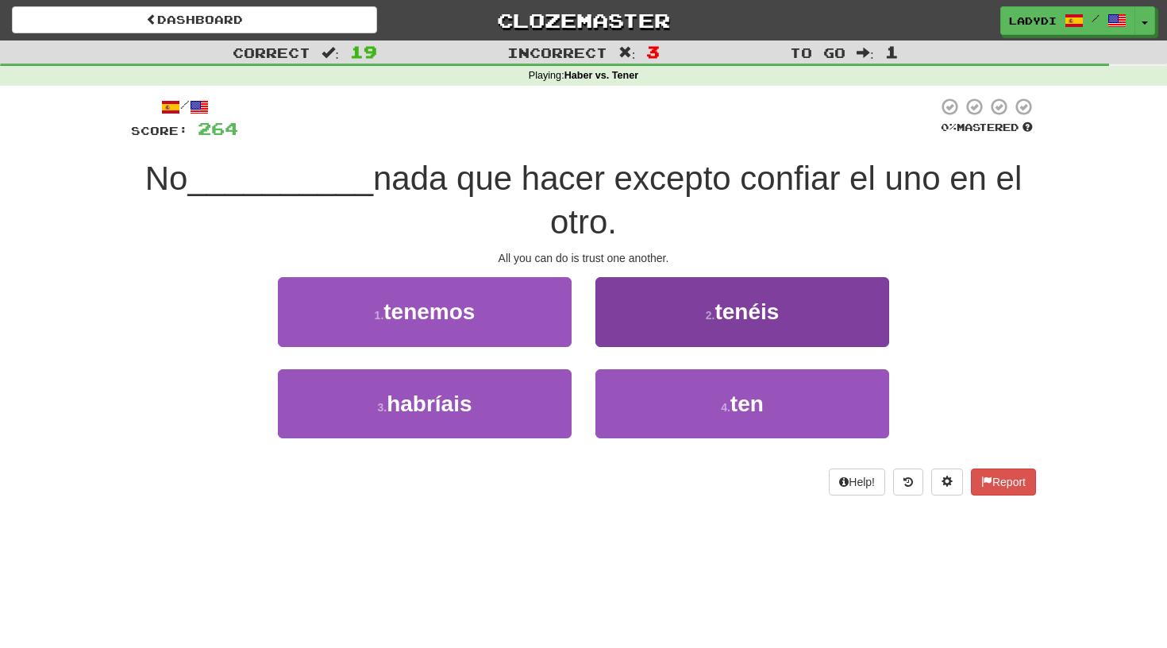
click at [646, 321] on button "2 . tenéis" at bounding box center [742, 311] width 294 height 69
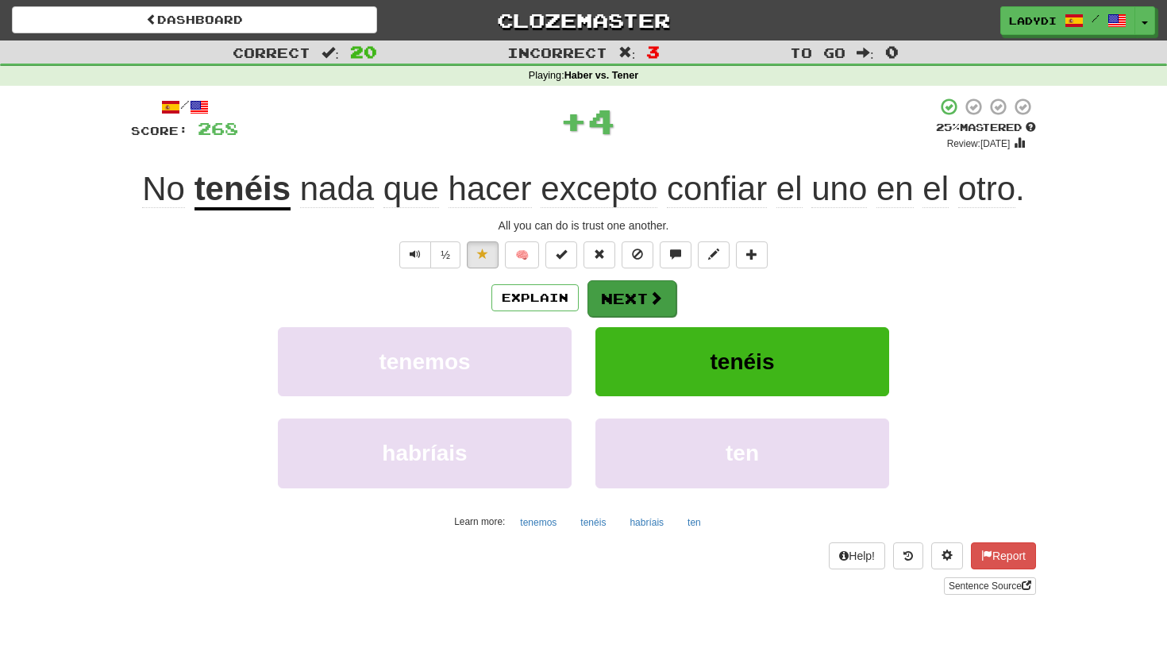
click at [628, 298] on button "Next" at bounding box center [631, 298] width 89 height 37
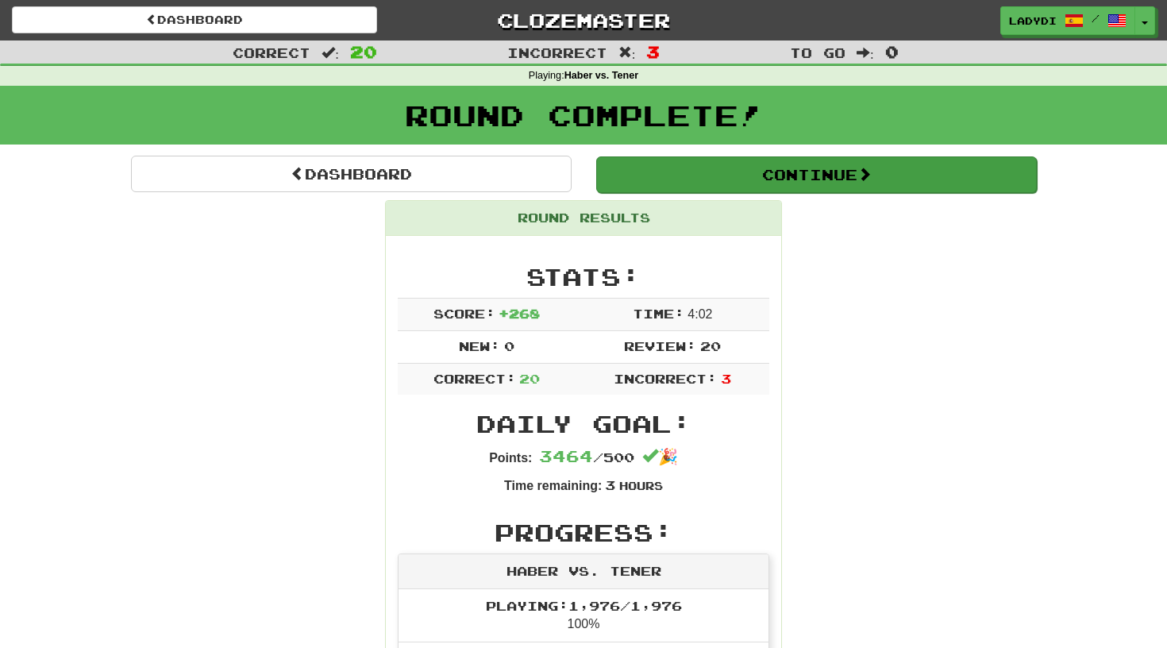
click at [755, 179] on button "Continue" at bounding box center [816, 174] width 440 height 37
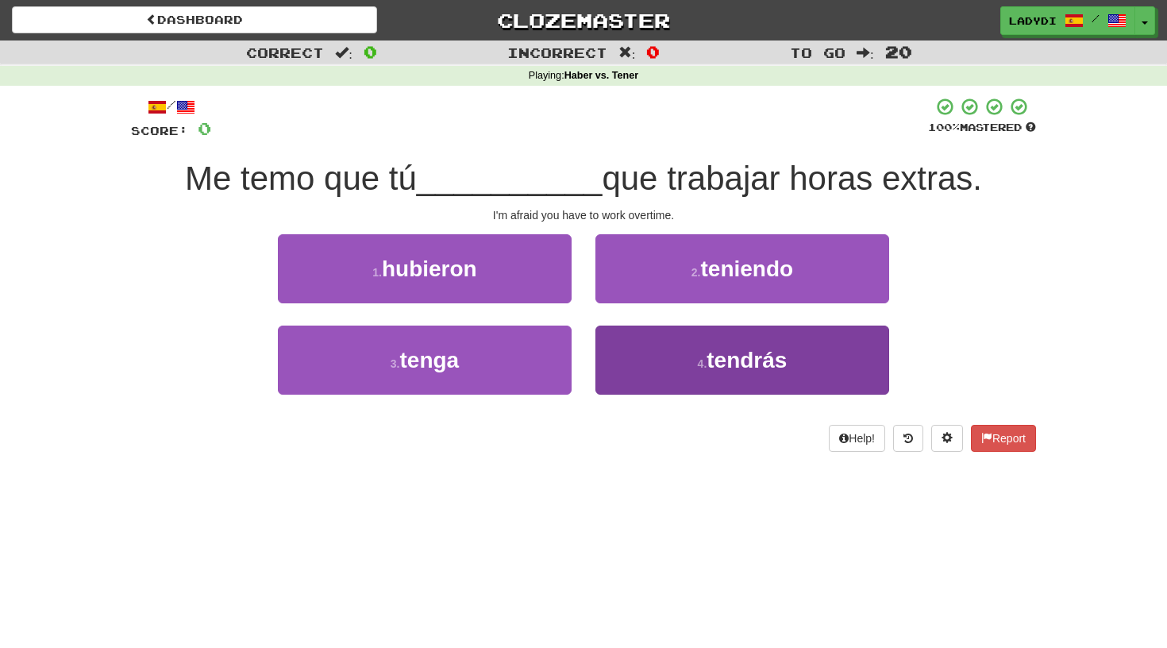
click at [627, 350] on button "4 . tendrás" at bounding box center [742, 359] width 294 height 69
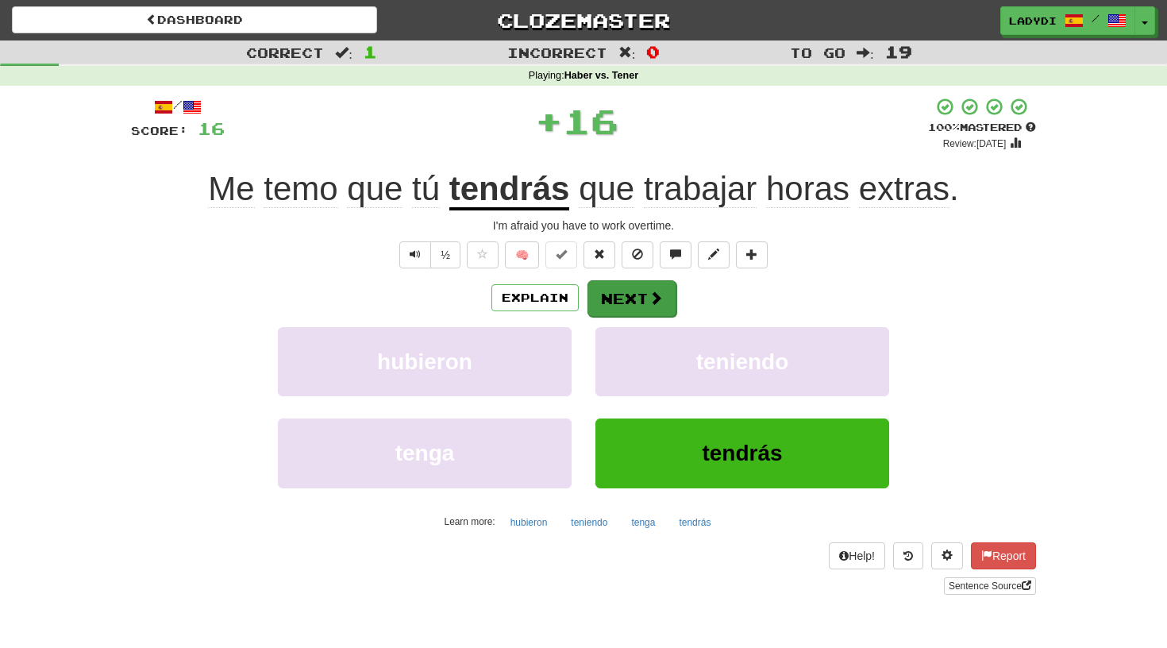
click at [622, 294] on button "Next" at bounding box center [631, 298] width 89 height 37
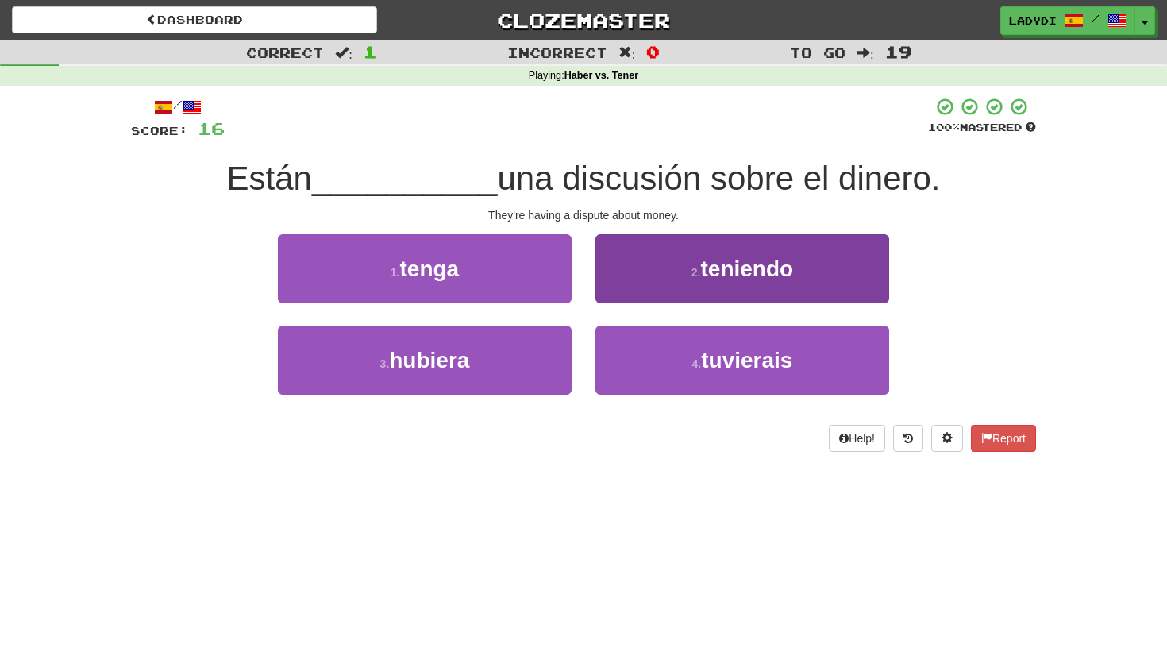
click at [658, 248] on button "2 . teniendo" at bounding box center [742, 268] width 294 height 69
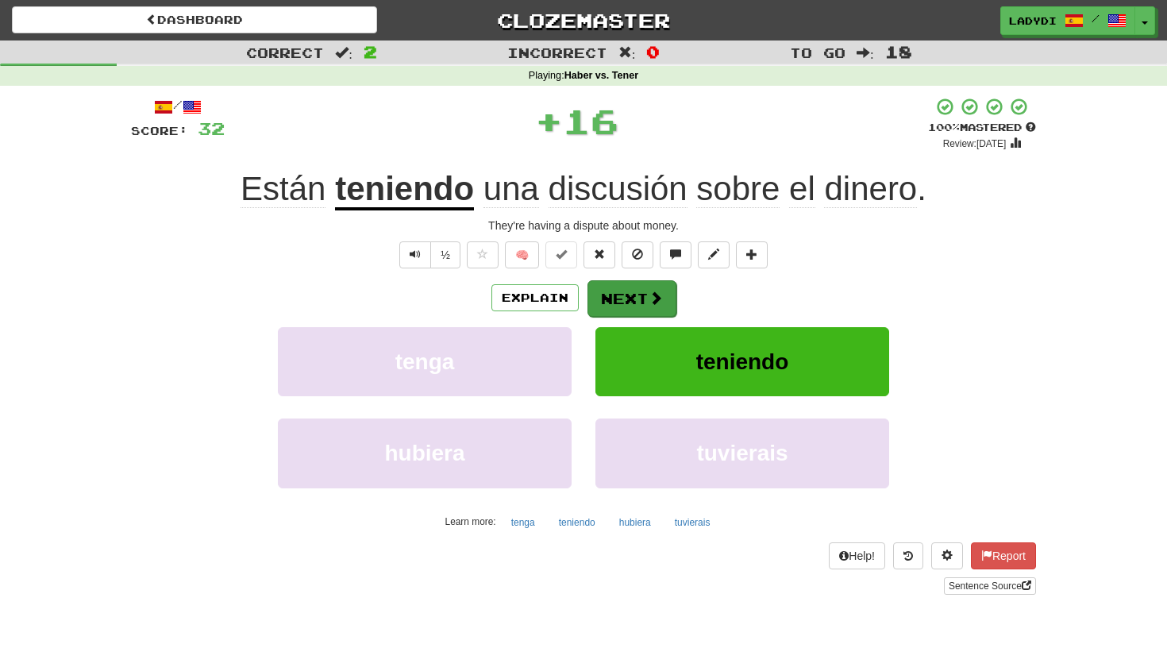
click at [631, 295] on button "Next" at bounding box center [631, 298] width 89 height 37
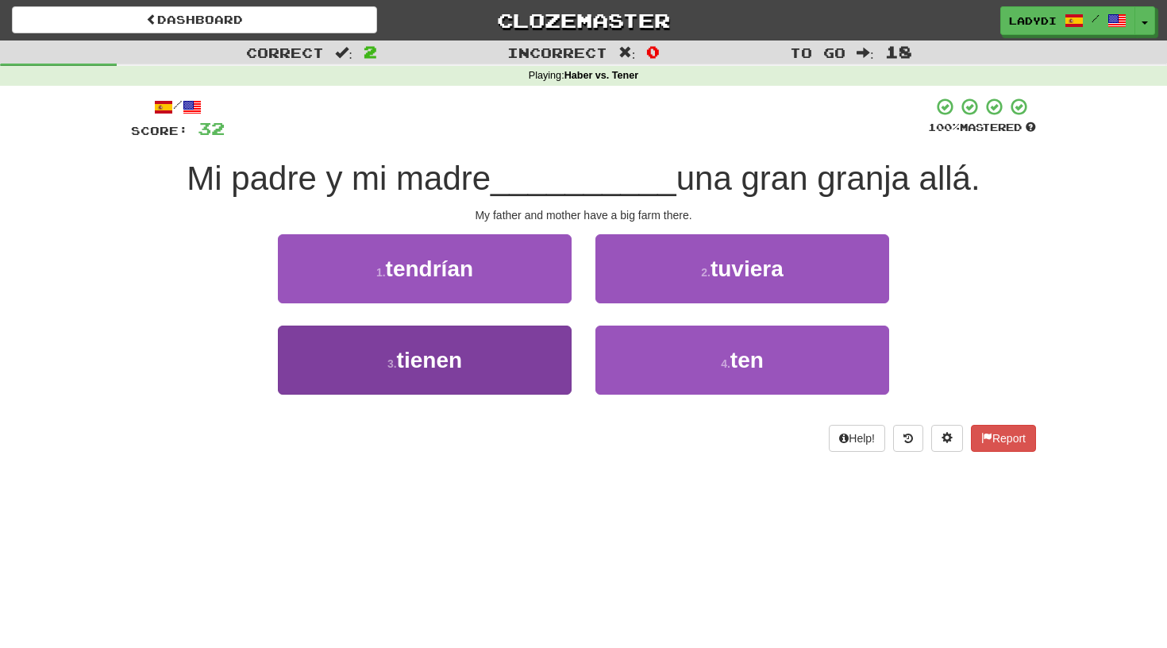
click at [521, 352] on button "3 . tienen" at bounding box center [425, 359] width 294 height 69
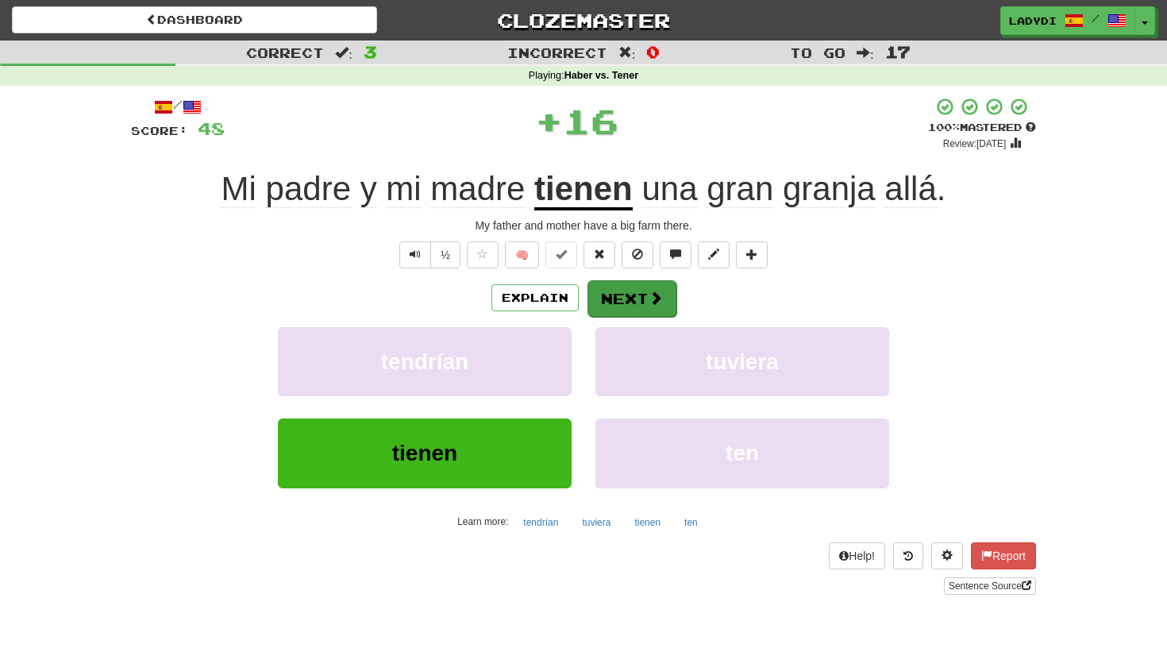
click at [638, 294] on button "Next" at bounding box center [631, 298] width 89 height 37
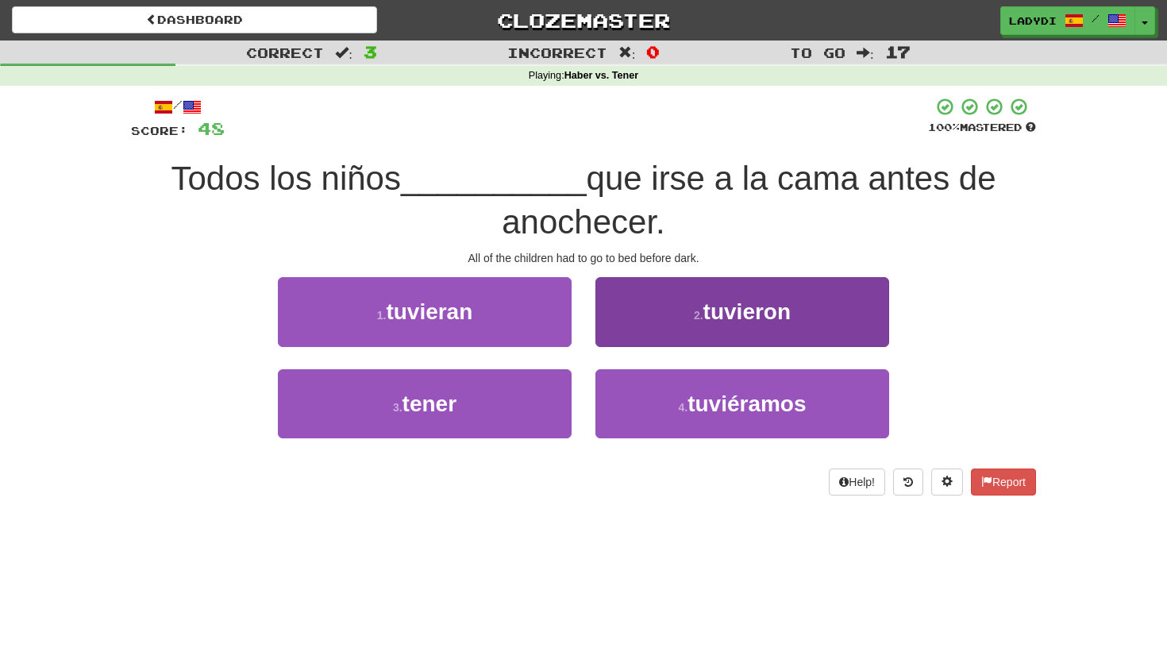
click at [648, 314] on button "2 . tuvieron" at bounding box center [742, 311] width 294 height 69
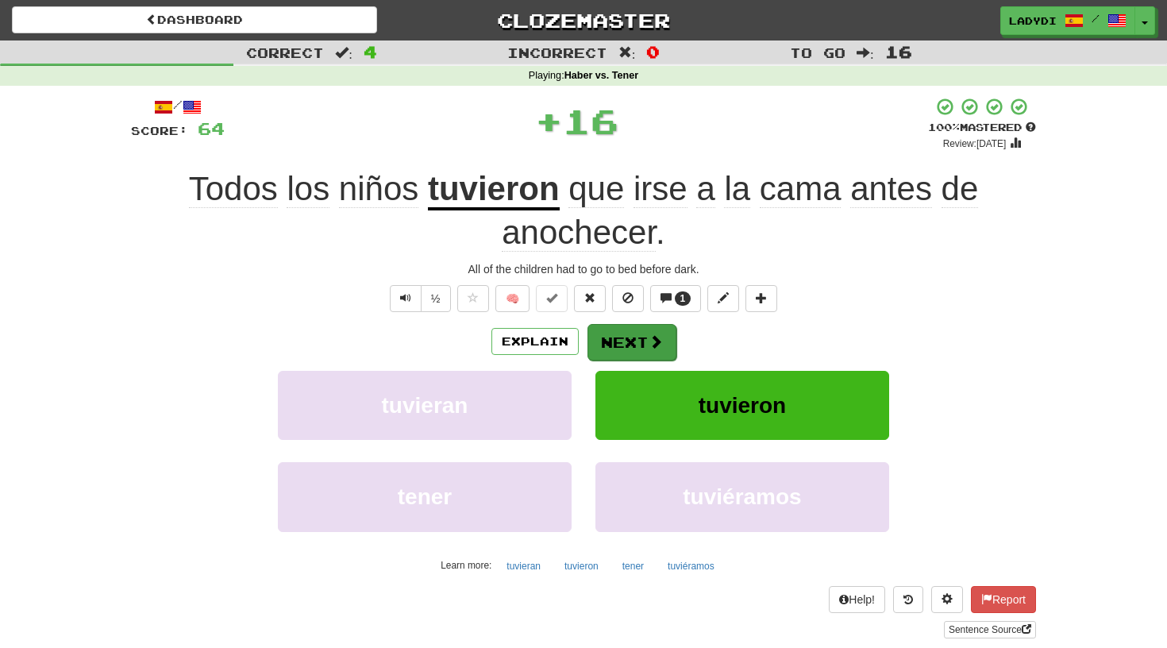
click at [640, 336] on button "Next" at bounding box center [631, 342] width 89 height 37
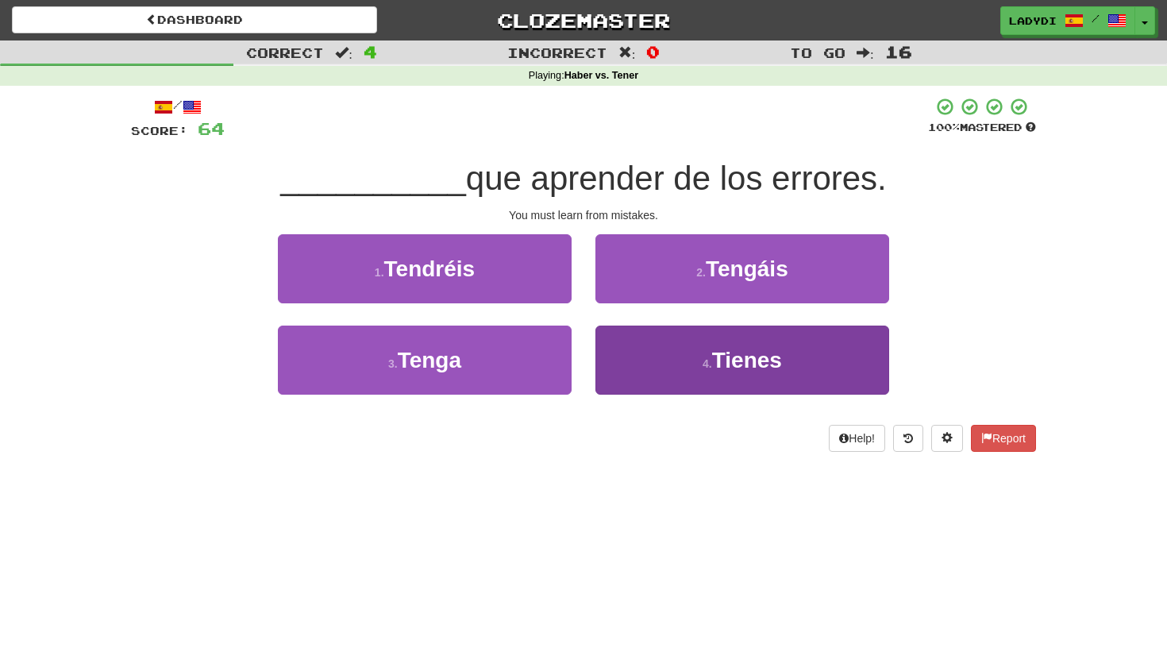
click at [641, 351] on button "4 . Tienes" at bounding box center [742, 359] width 294 height 69
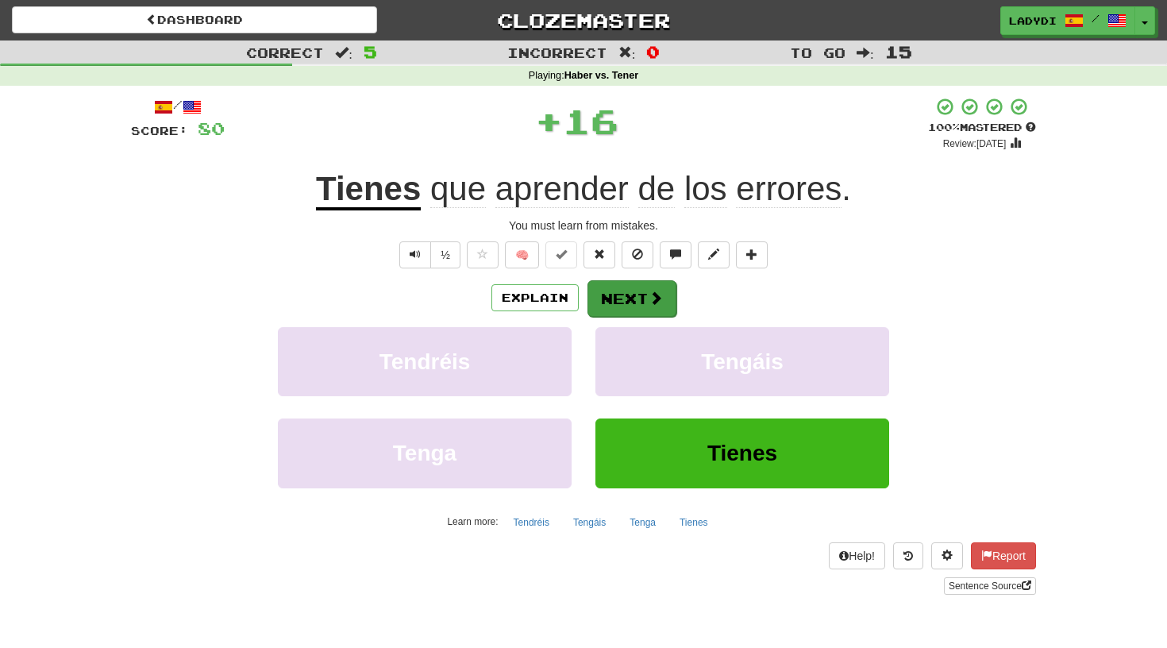
click at [642, 300] on button "Next" at bounding box center [631, 298] width 89 height 37
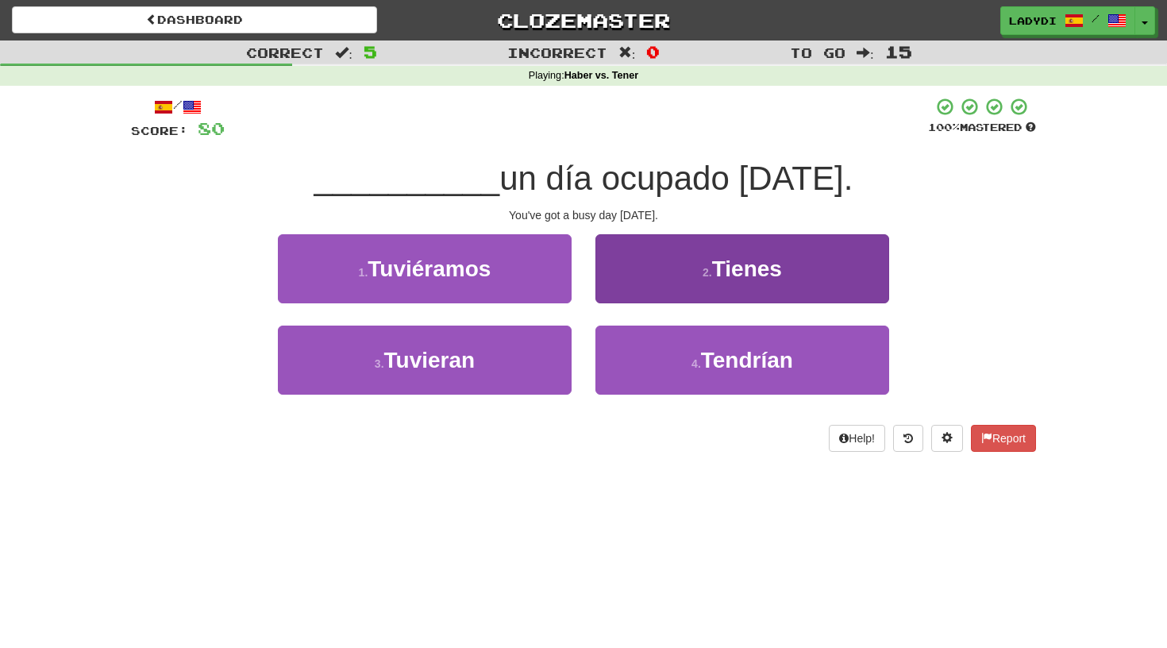
click at [653, 279] on button "2 . Tienes" at bounding box center [742, 268] width 294 height 69
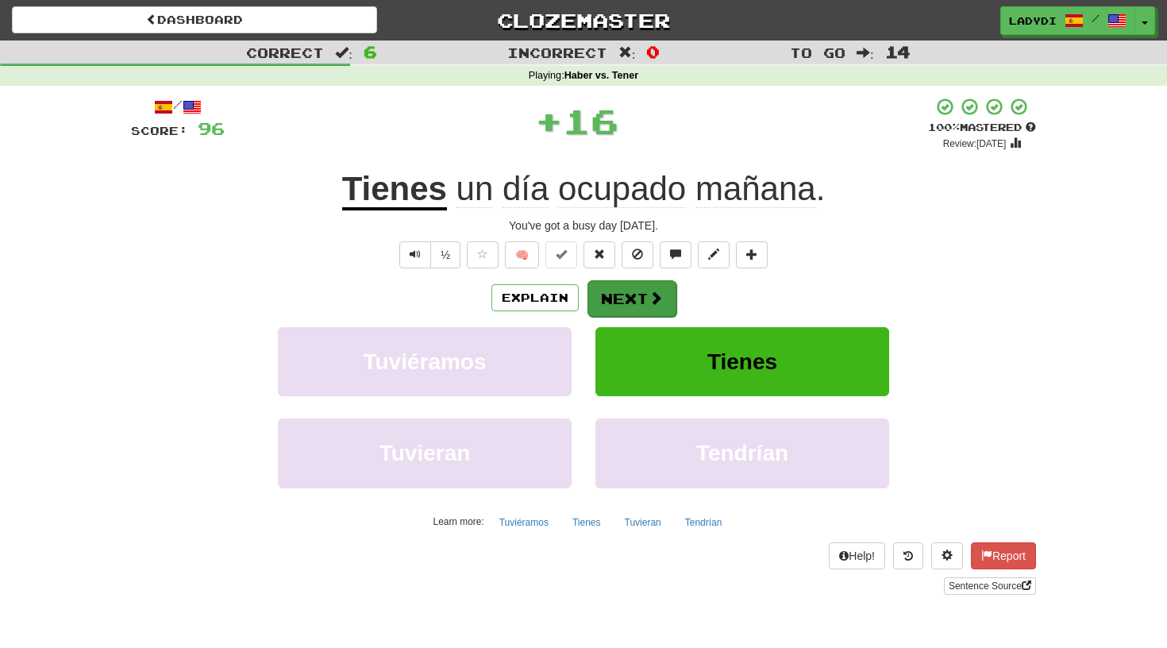
click at [631, 300] on button "Next" at bounding box center [631, 298] width 89 height 37
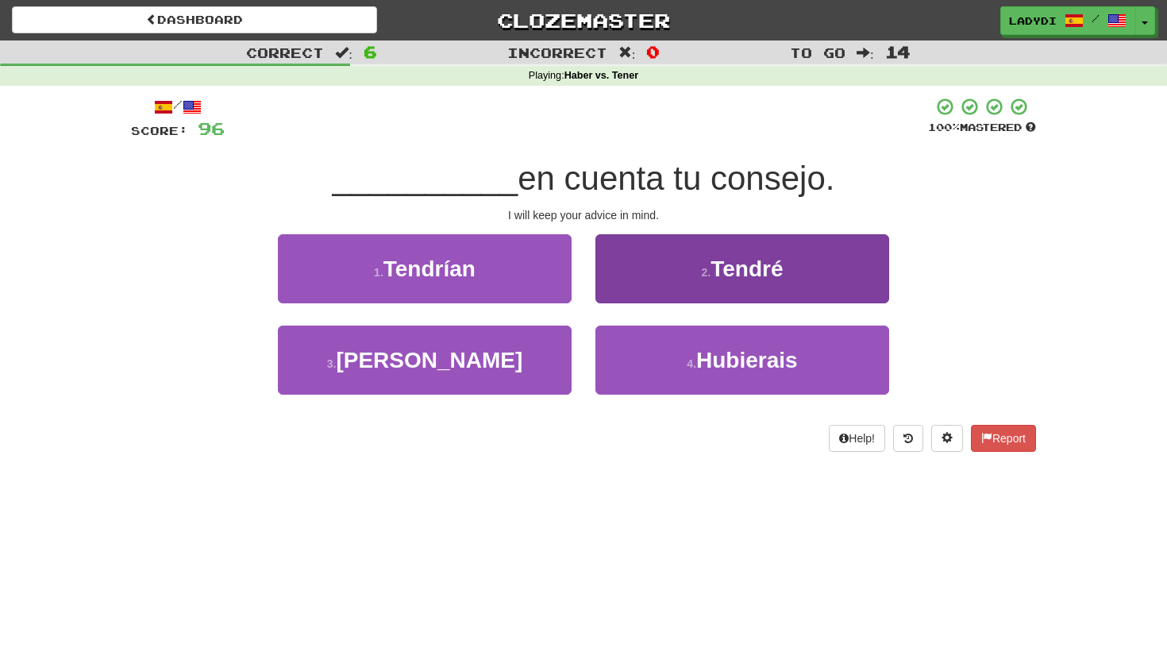
click at [645, 280] on button "2 . Tendré" at bounding box center [742, 268] width 294 height 69
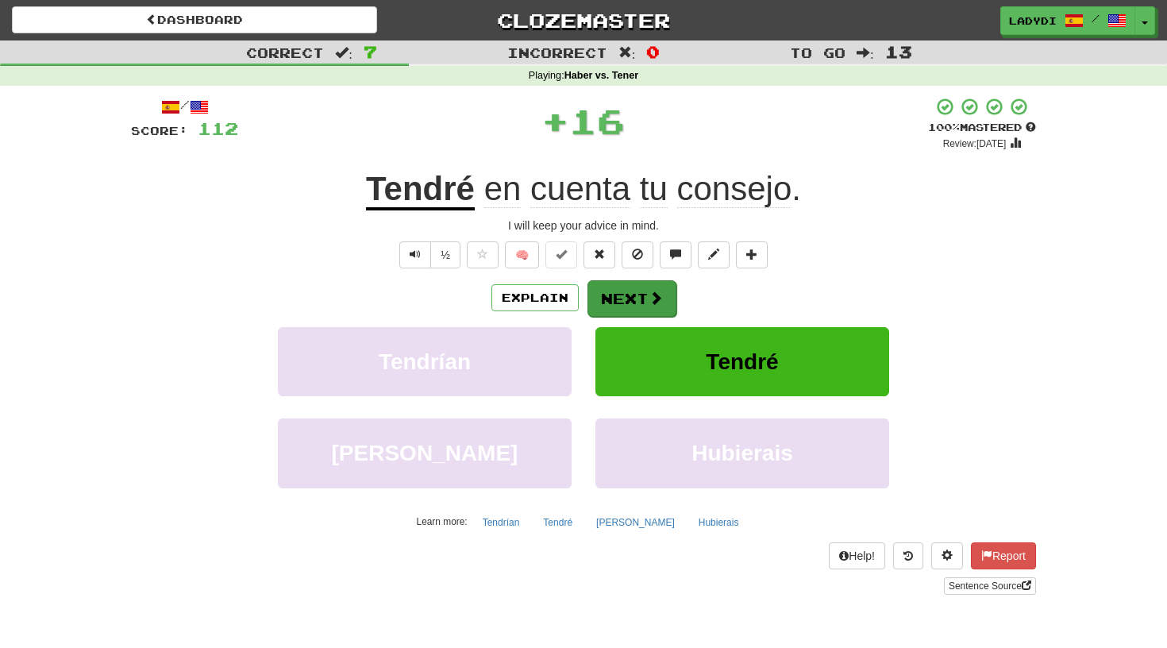
click at [629, 302] on button "Next" at bounding box center [631, 298] width 89 height 37
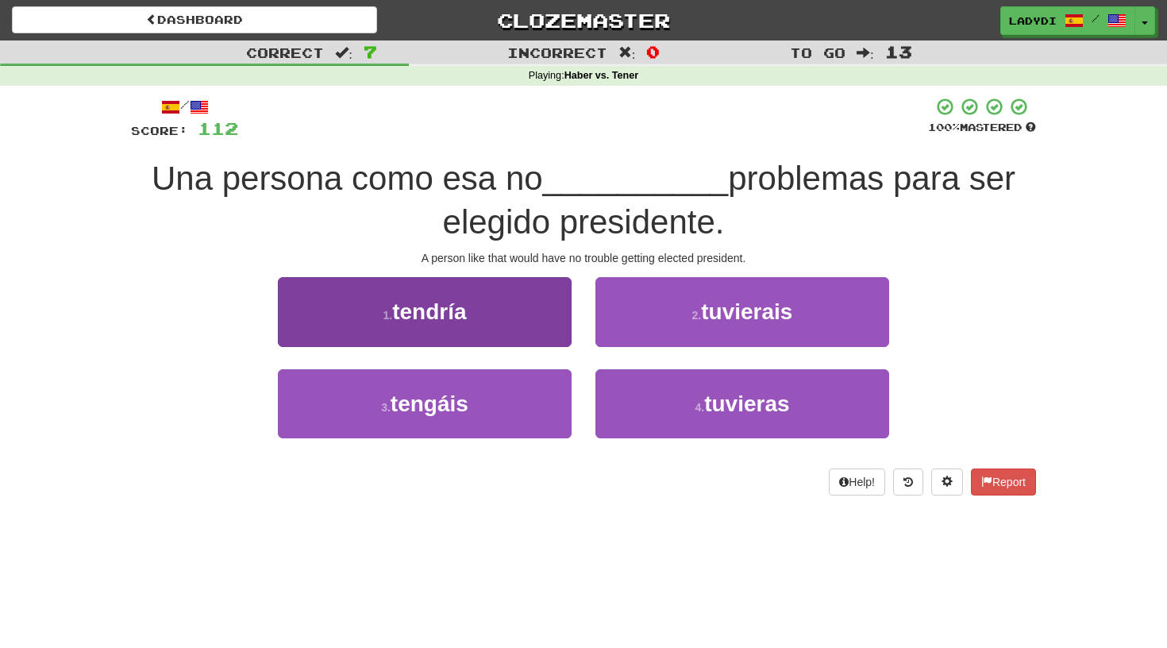
click at [546, 315] on button "1 . tendría" at bounding box center [425, 311] width 294 height 69
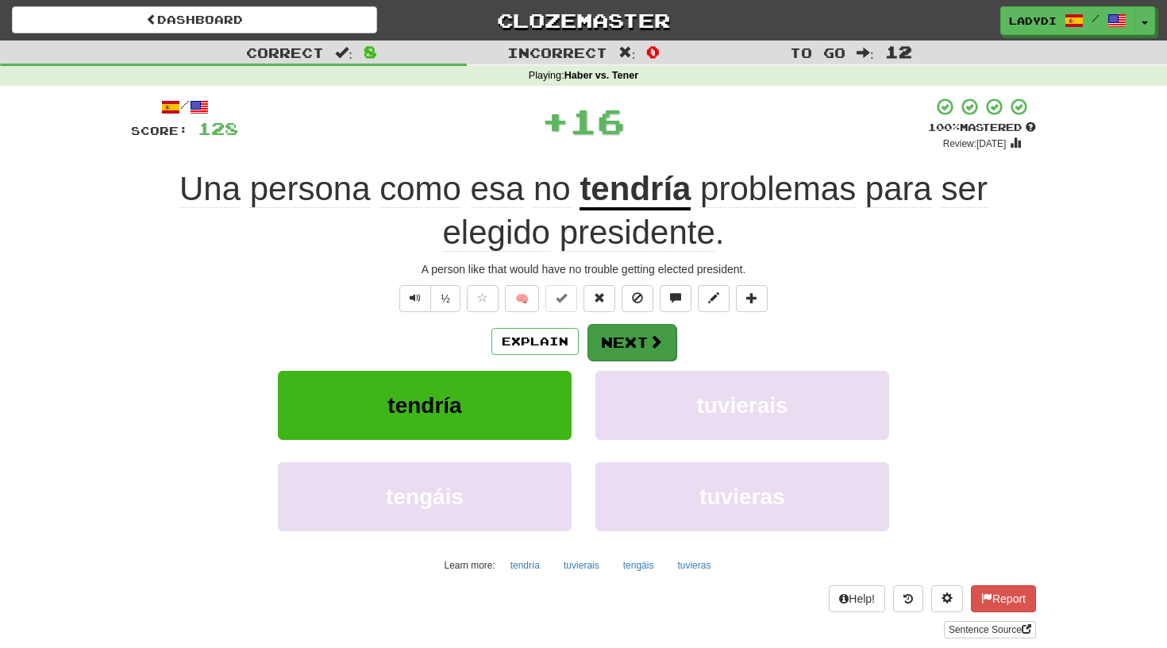
click at [637, 329] on button "Next" at bounding box center [631, 342] width 89 height 37
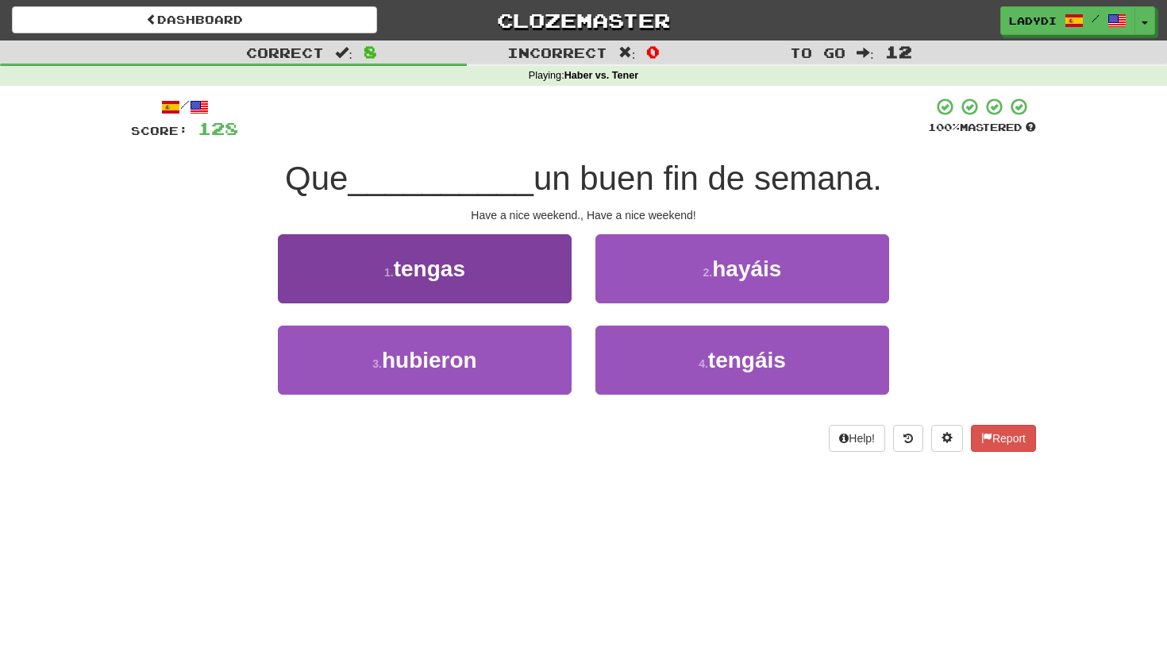
click at [520, 294] on button "1 . tengas" at bounding box center [425, 268] width 294 height 69
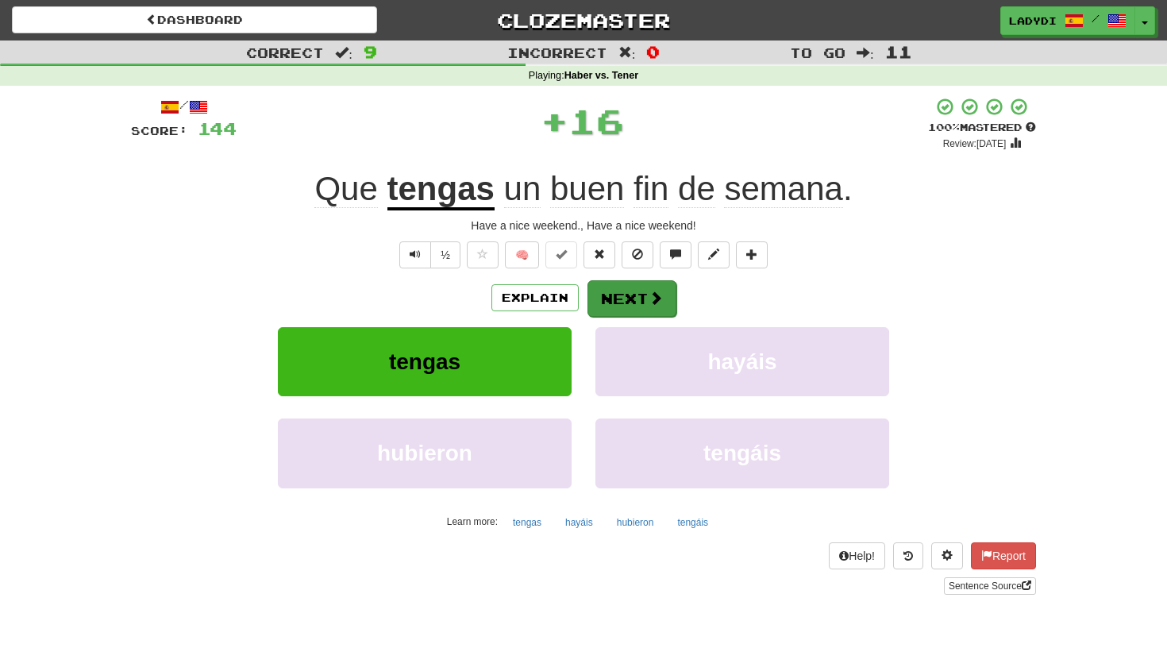
click at [624, 294] on button "Next" at bounding box center [631, 298] width 89 height 37
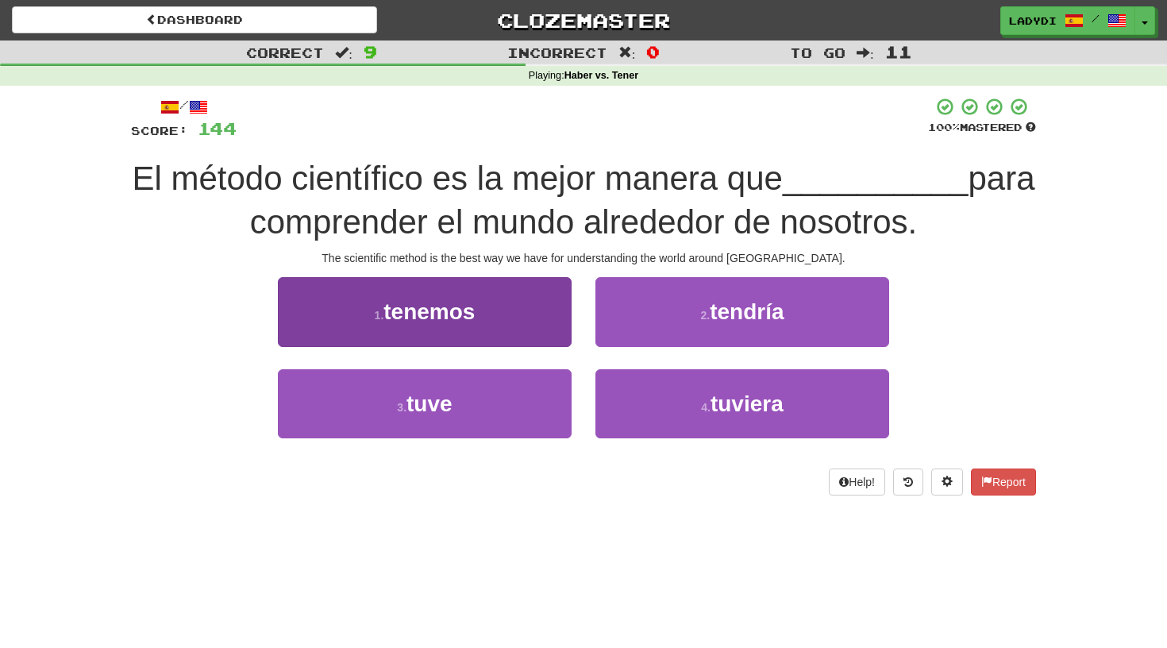
click at [548, 314] on button "1 . tenemos" at bounding box center [425, 311] width 294 height 69
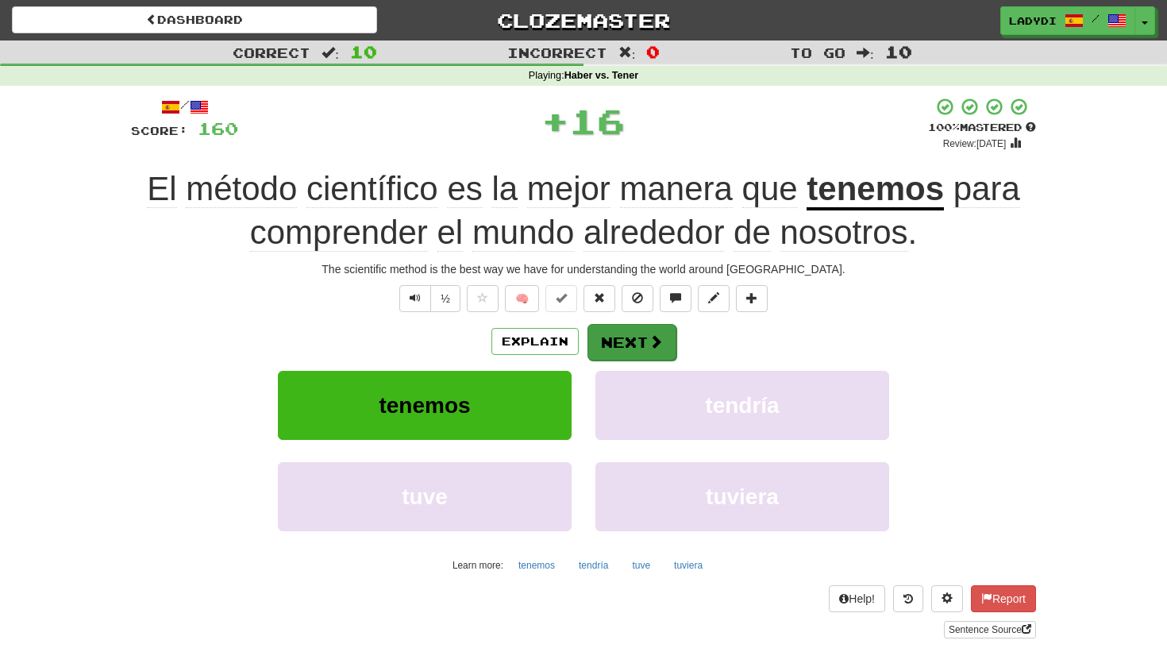
click at [612, 327] on button "Next" at bounding box center [631, 342] width 89 height 37
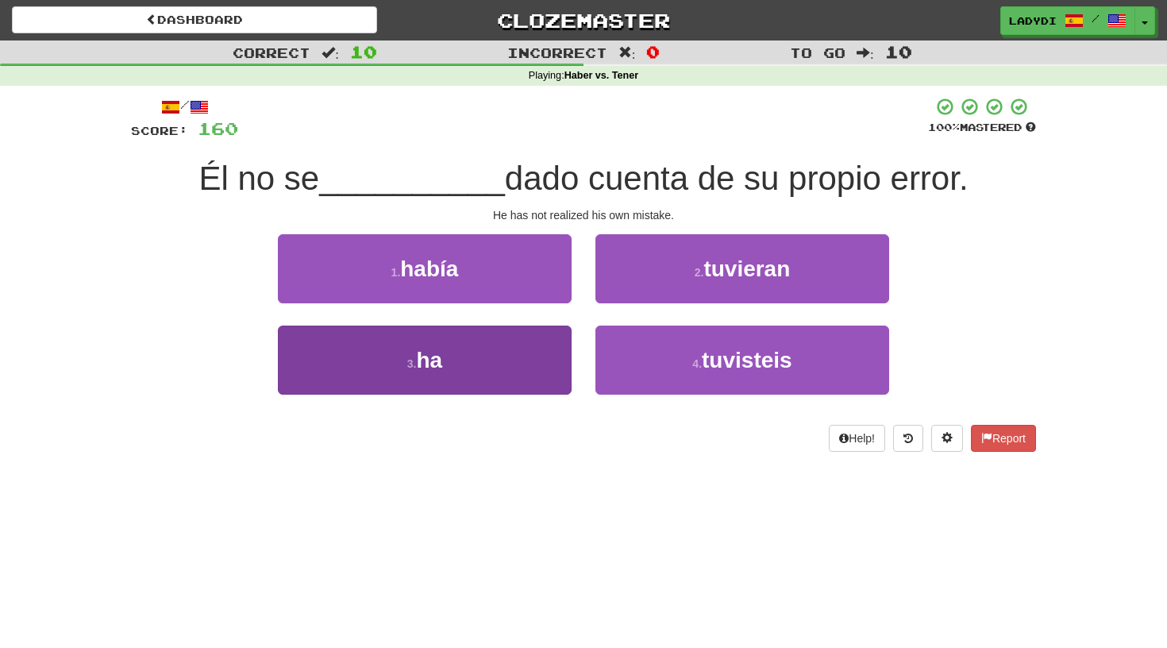
click at [544, 356] on button "3 . ha" at bounding box center [425, 359] width 294 height 69
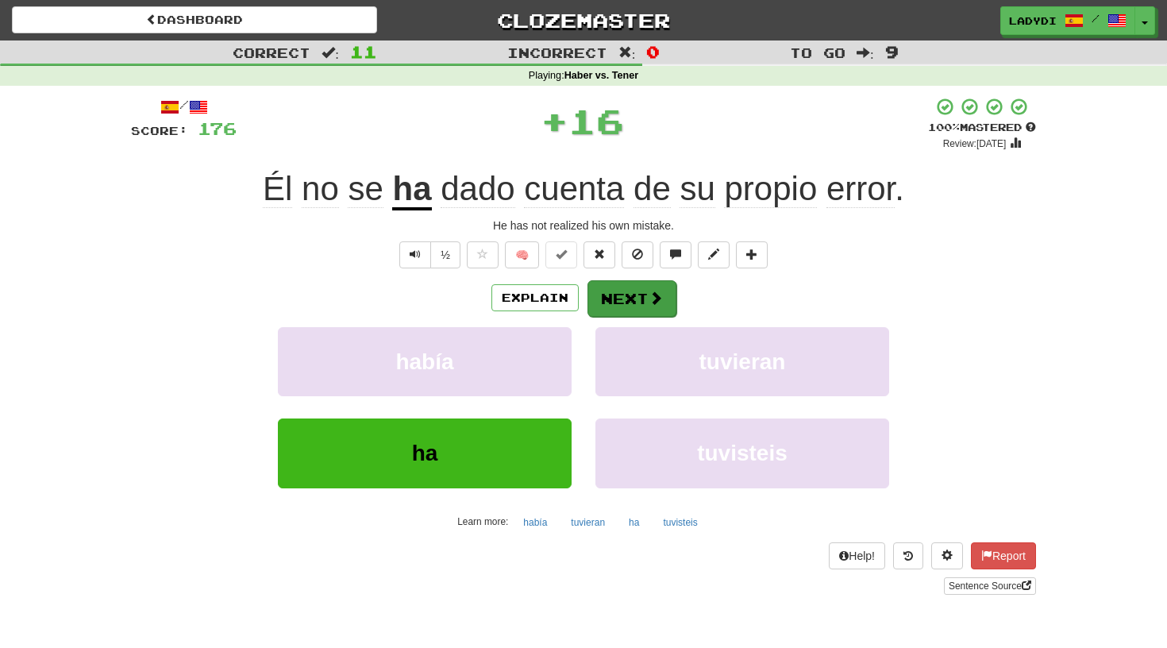
click at [630, 287] on button "Next" at bounding box center [631, 298] width 89 height 37
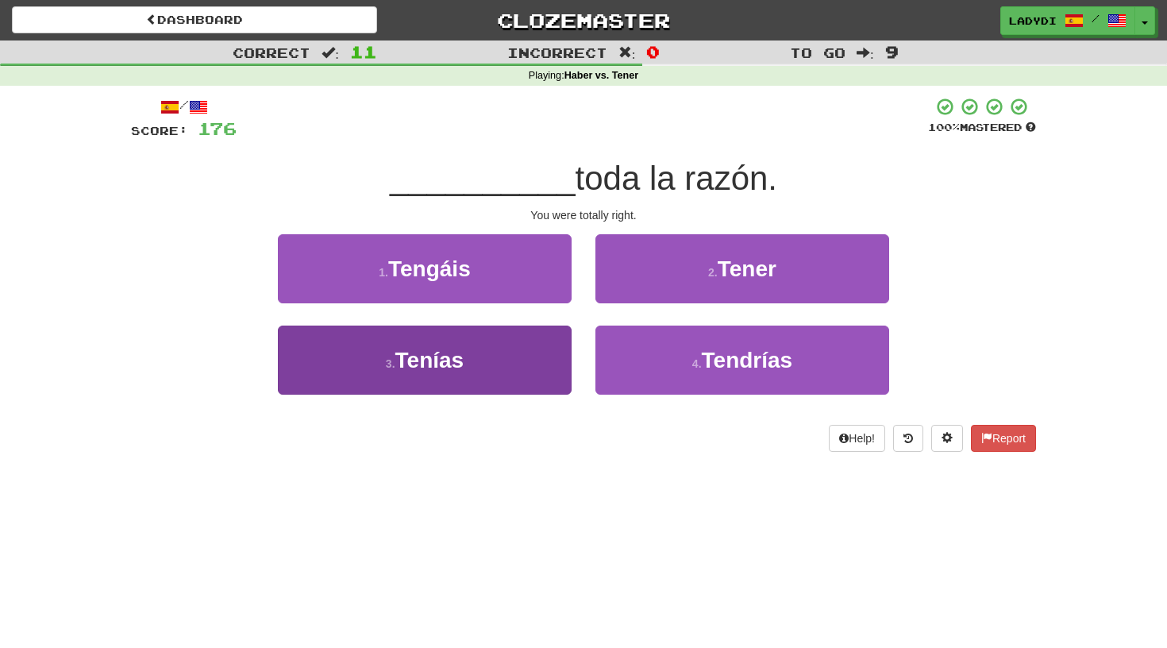
click at [553, 339] on button "3 . Tenías" at bounding box center [425, 359] width 294 height 69
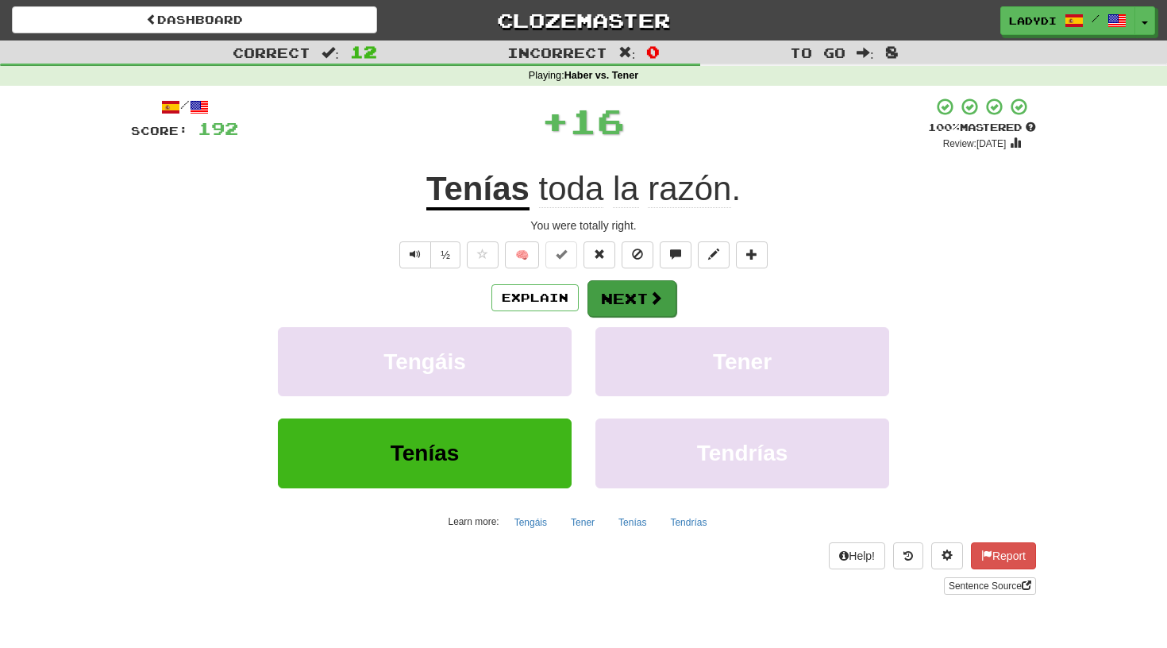
click at [625, 299] on button "Next" at bounding box center [631, 298] width 89 height 37
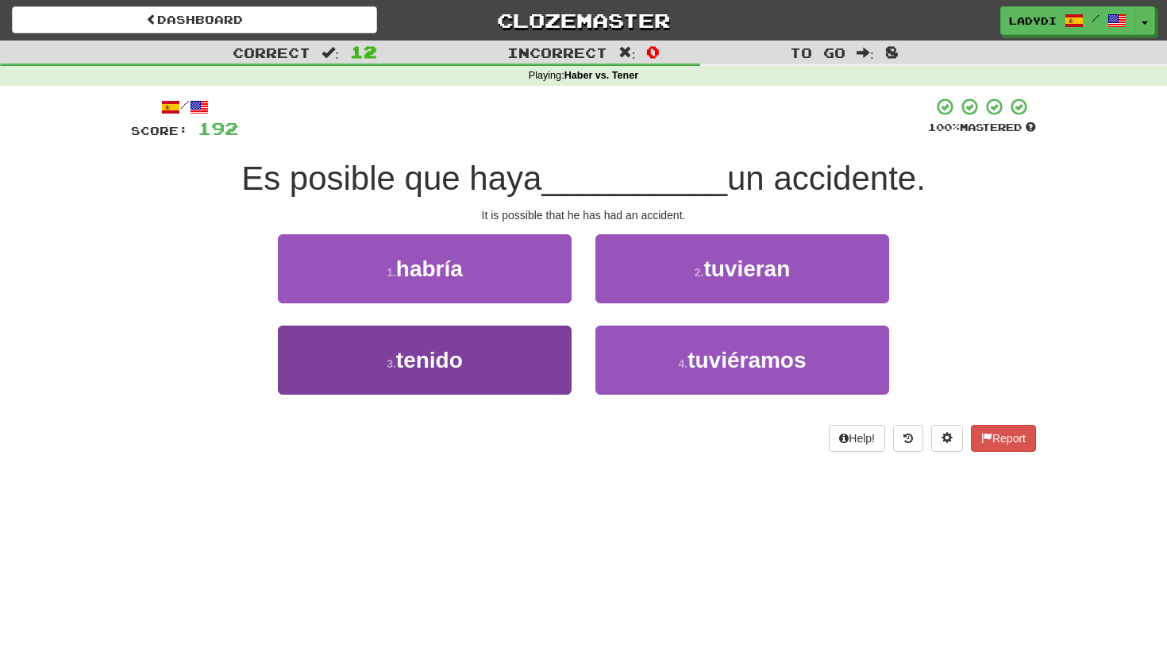
click at [515, 354] on button "3 . tenido" at bounding box center [425, 359] width 294 height 69
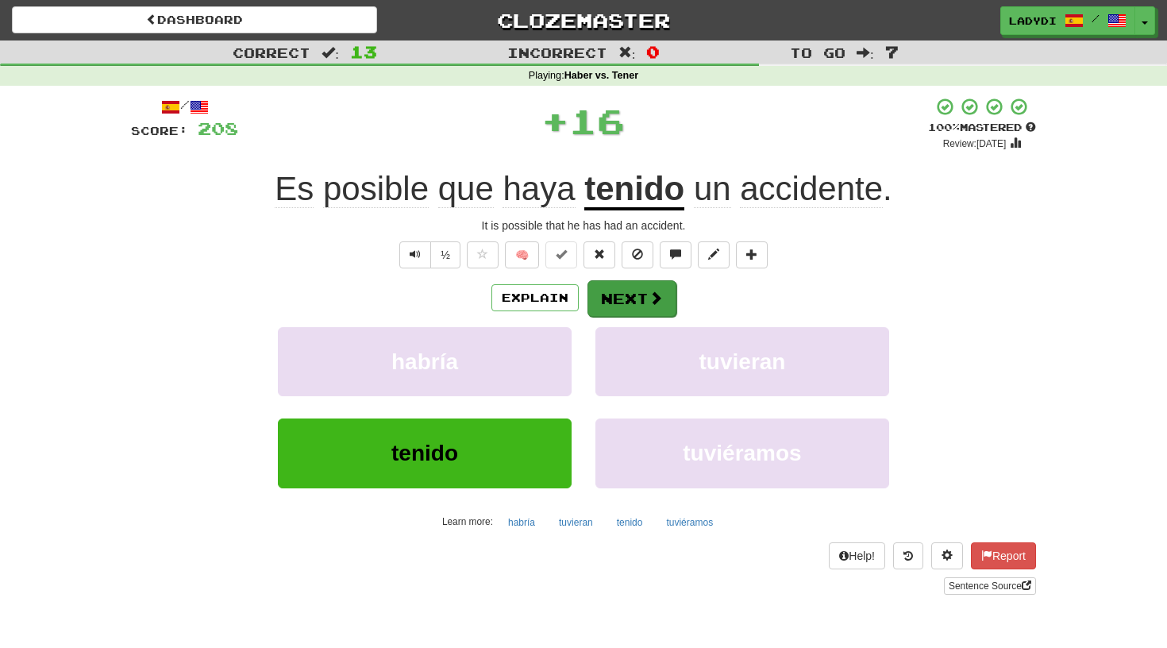
click at [629, 288] on button "Next" at bounding box center [631, 298] width 89 height 37
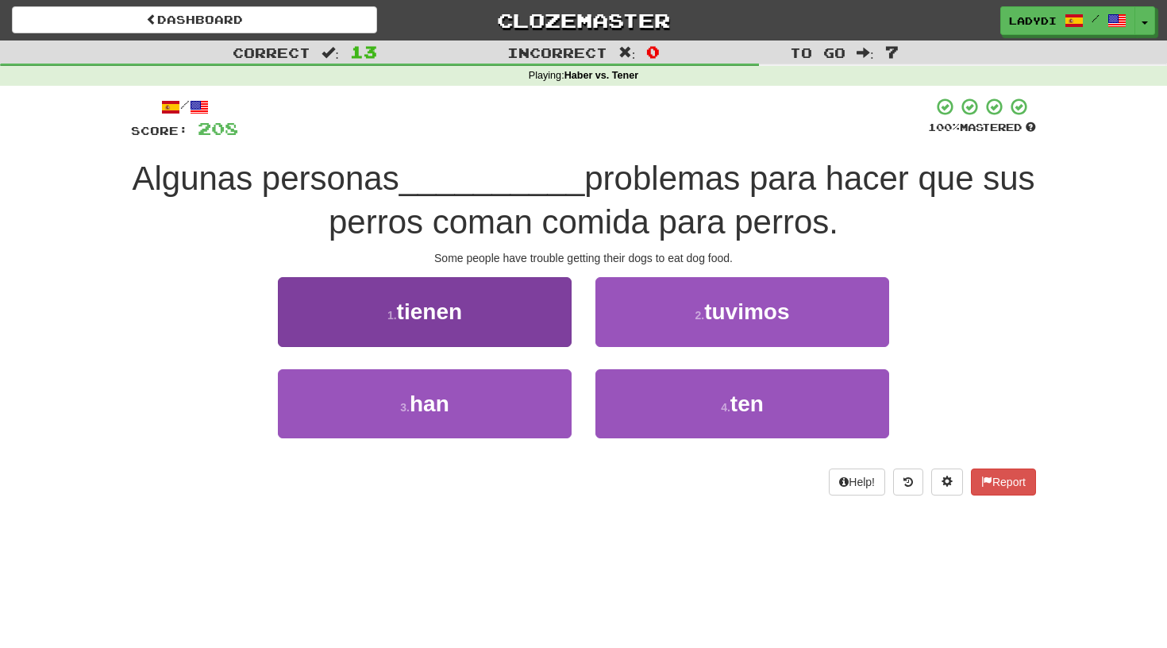
click at [533, 325] on button "1 . tienen" at bounding box center [425, 311] width 294 height 69
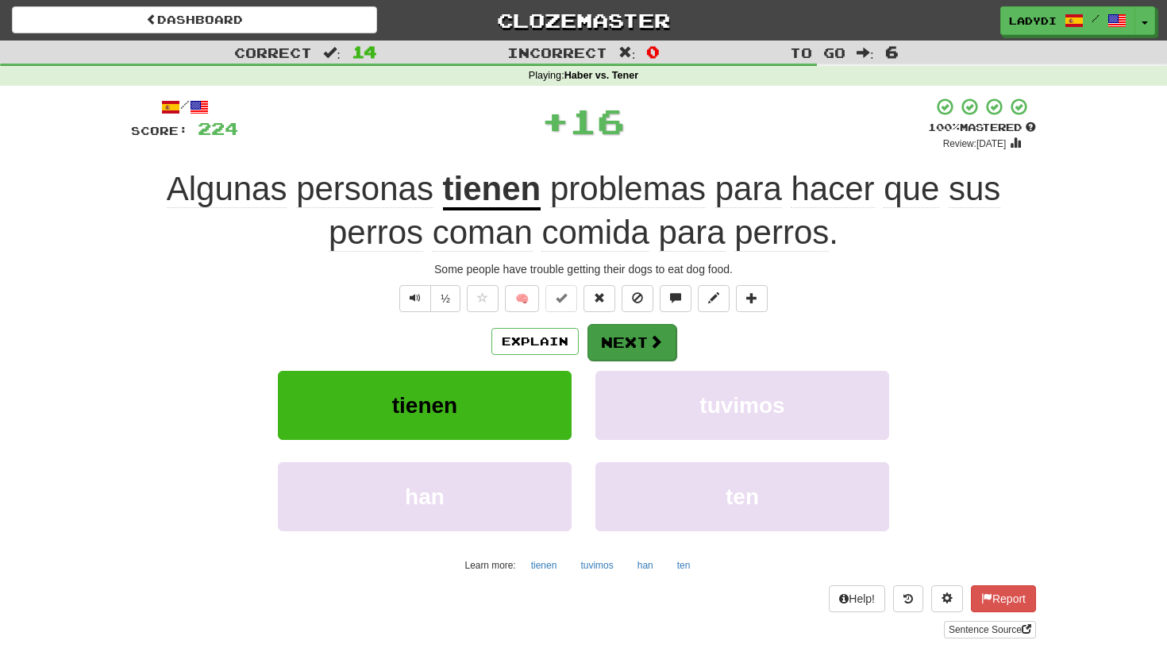
click at [617, 337] on button "Next" at bounding box center [631, 342] width 89 height 37
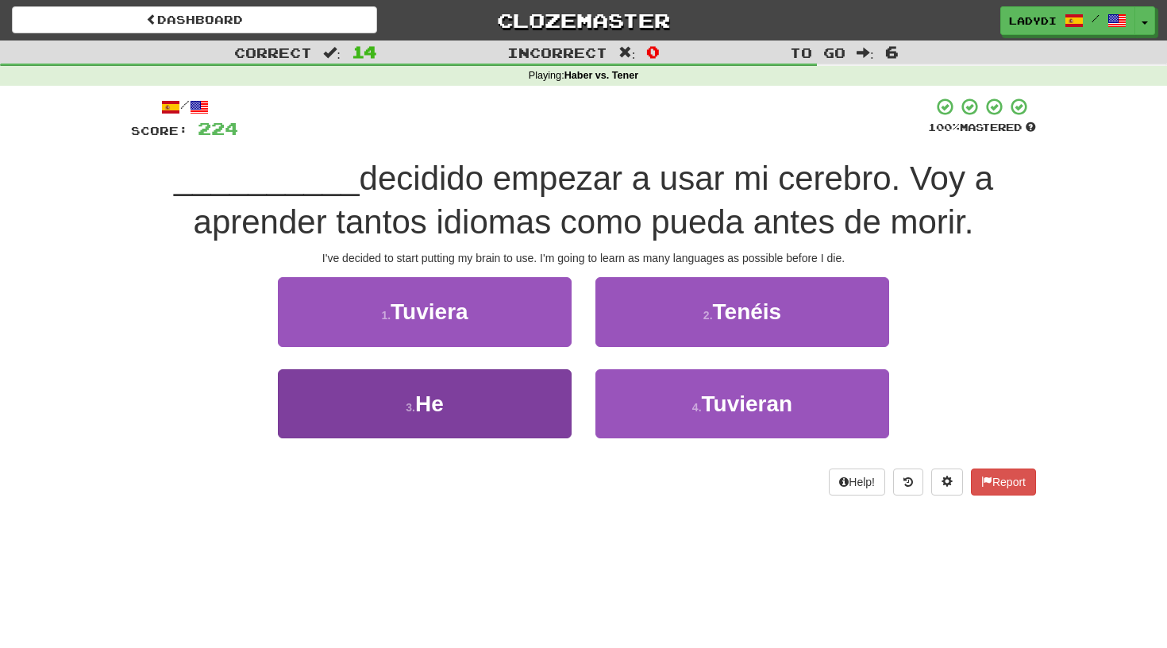
click at [532, 418] on button "3 . He" at bounding box center [425, 403] width 294 height 69
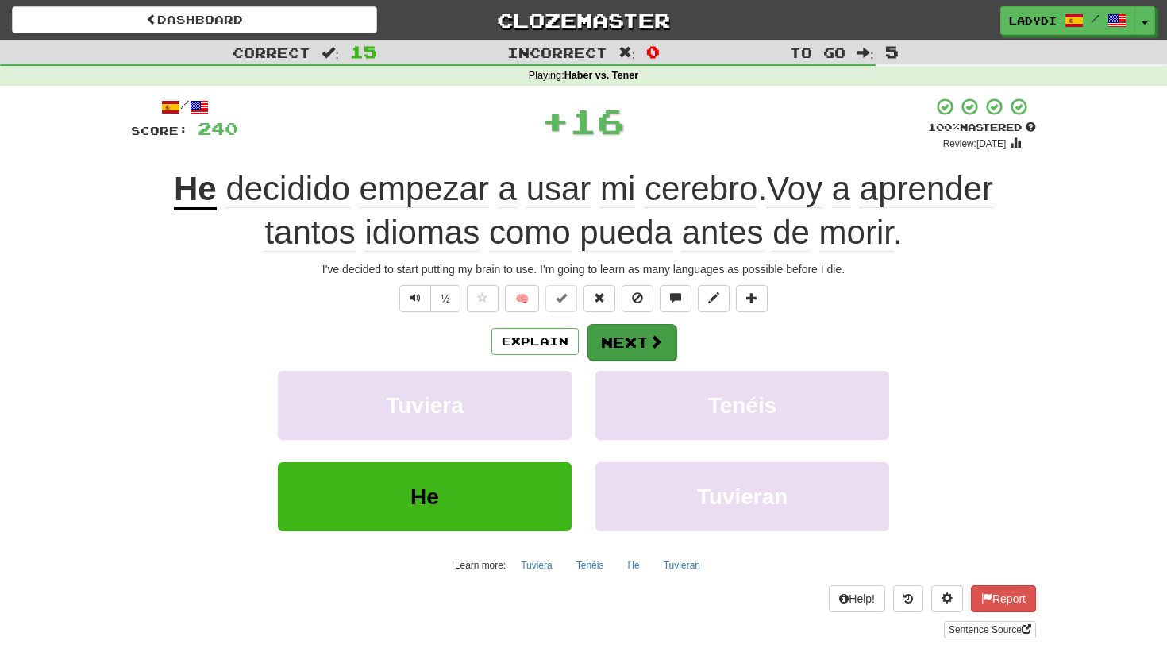
click at [635, 335] on button "Next" at bounding box center [631, 342] width 89 height 37
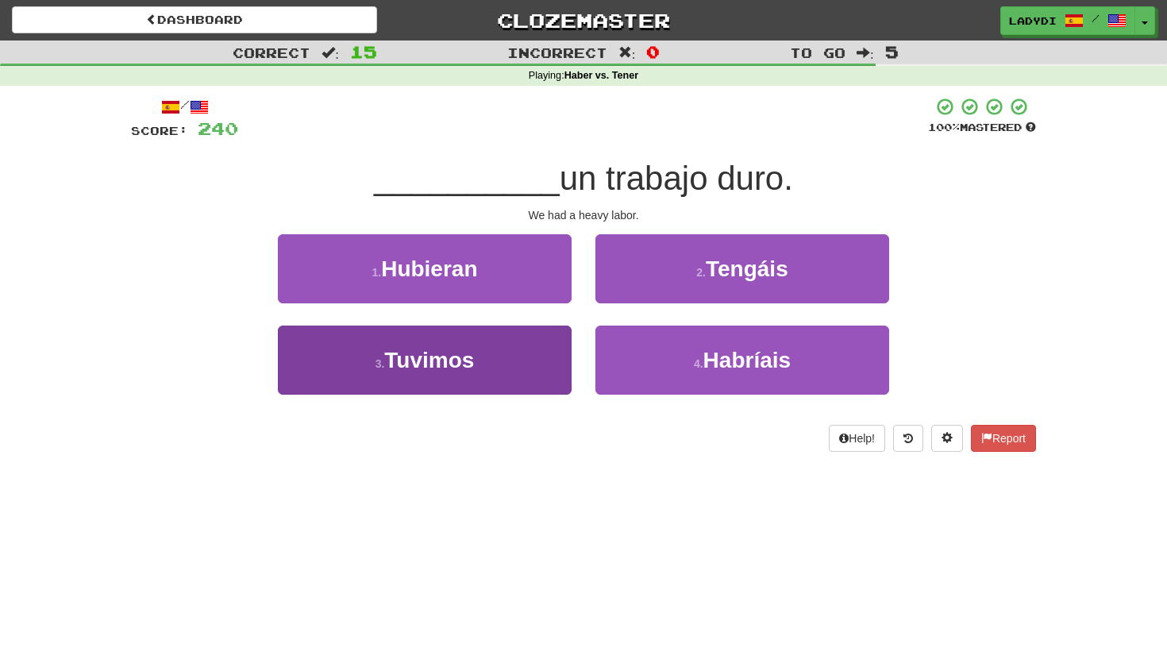
click at [521, 358] on button "3 . Tuvimos" at bounding box center [425, 359] width 294 height 69
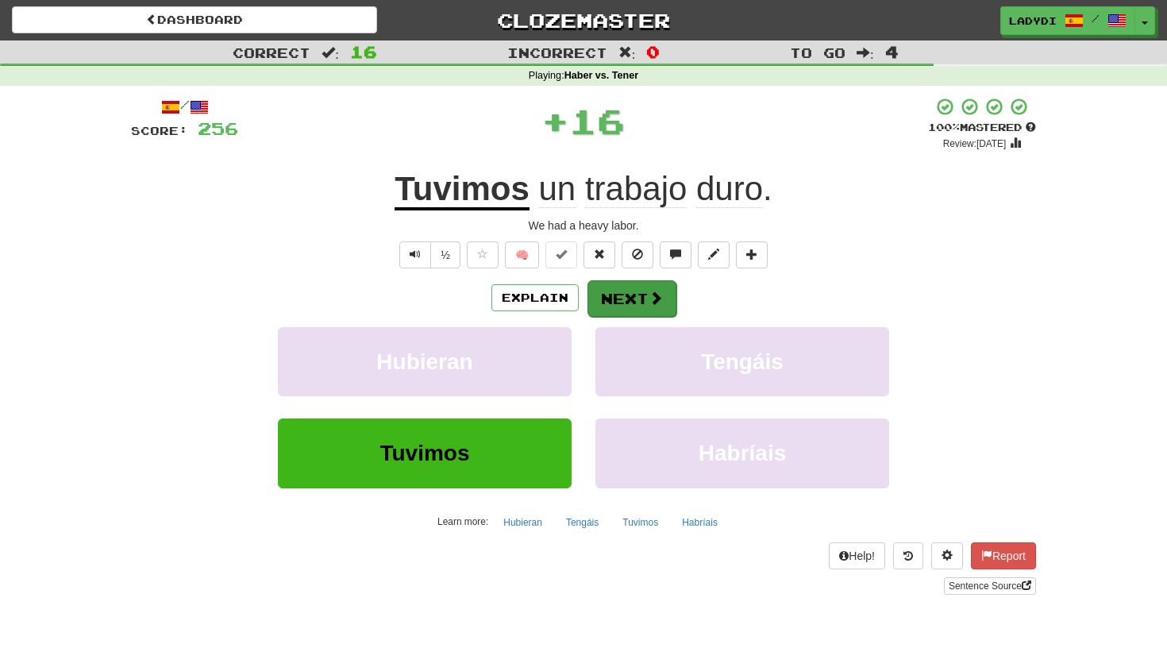
click at [619, 303] on button "Next" at bounding box center [631, 298] width 89 height 37
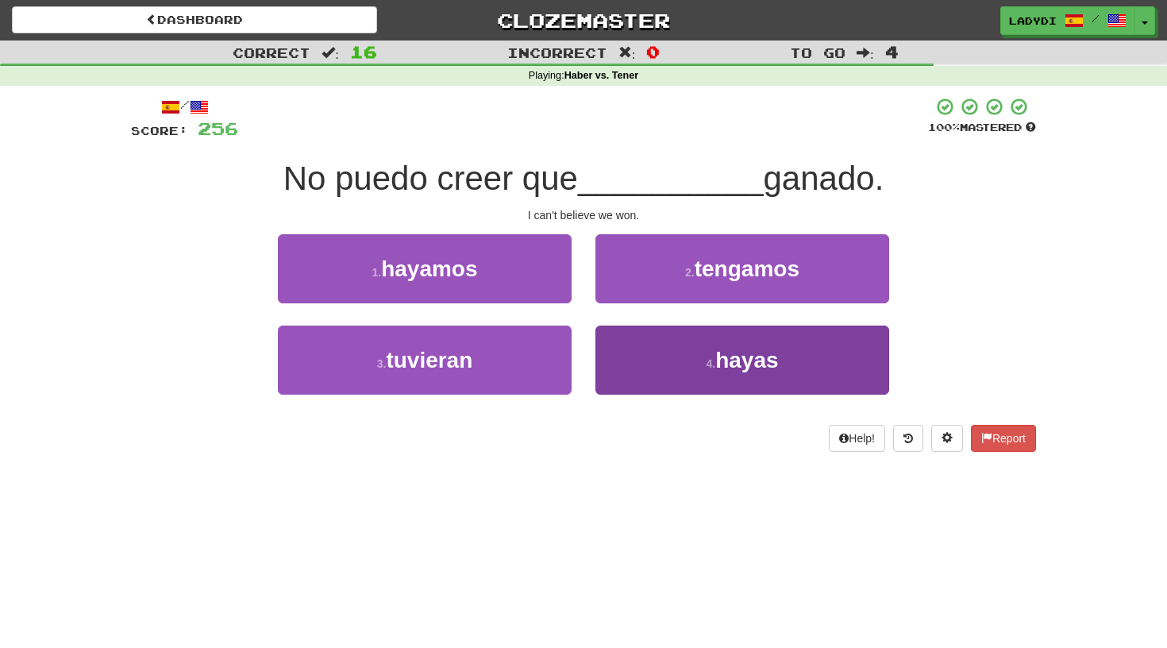
click at [635, 347] on button "4 . hayas" at bounding box center [742, 359] width 294 height 69
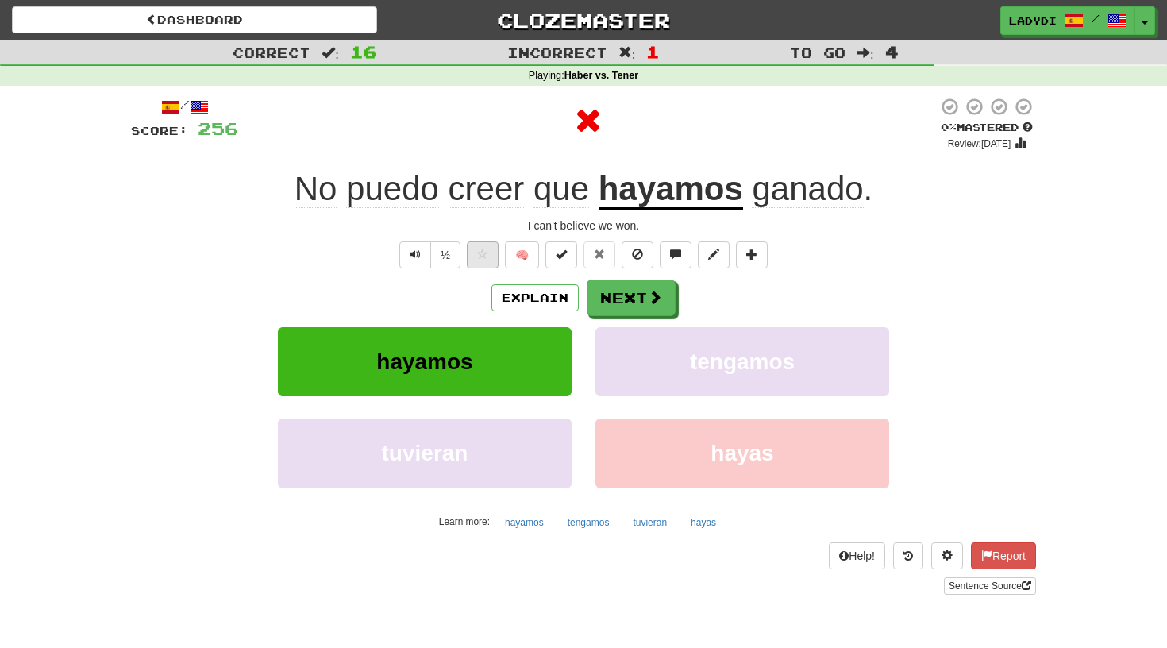
click at [488, 255] on button at bounding box center [483, 254] width 32 height 27
click at [631, 292] on button "Next" at bounding box center [631, 298] width 89 height 37
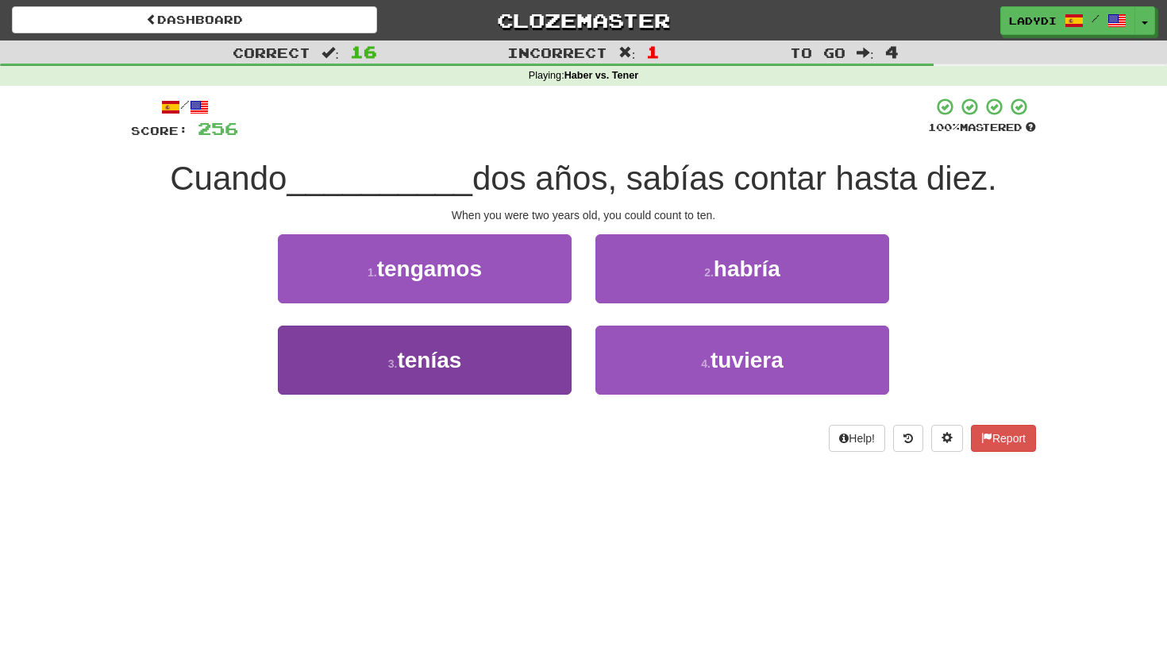
click at [553, 351] on button "3 . tenías" at bounding box center [425, 359] width 294 height 69
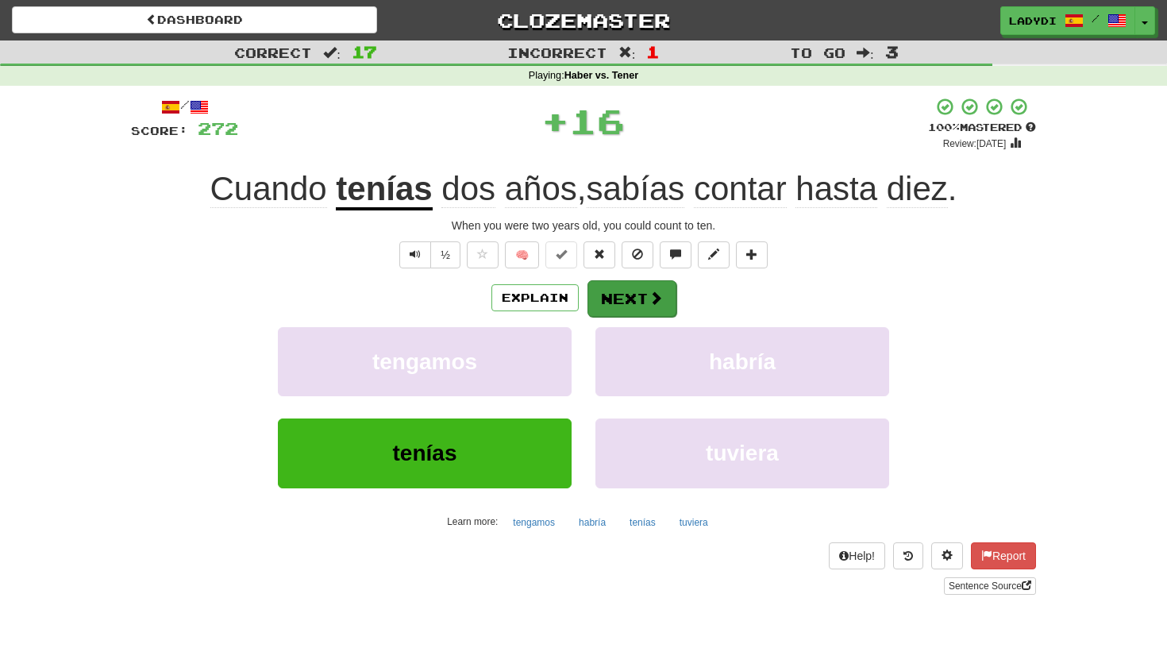
click at [626, 291] on button "Next" at bounding box center [631, 298] width 89 height 37
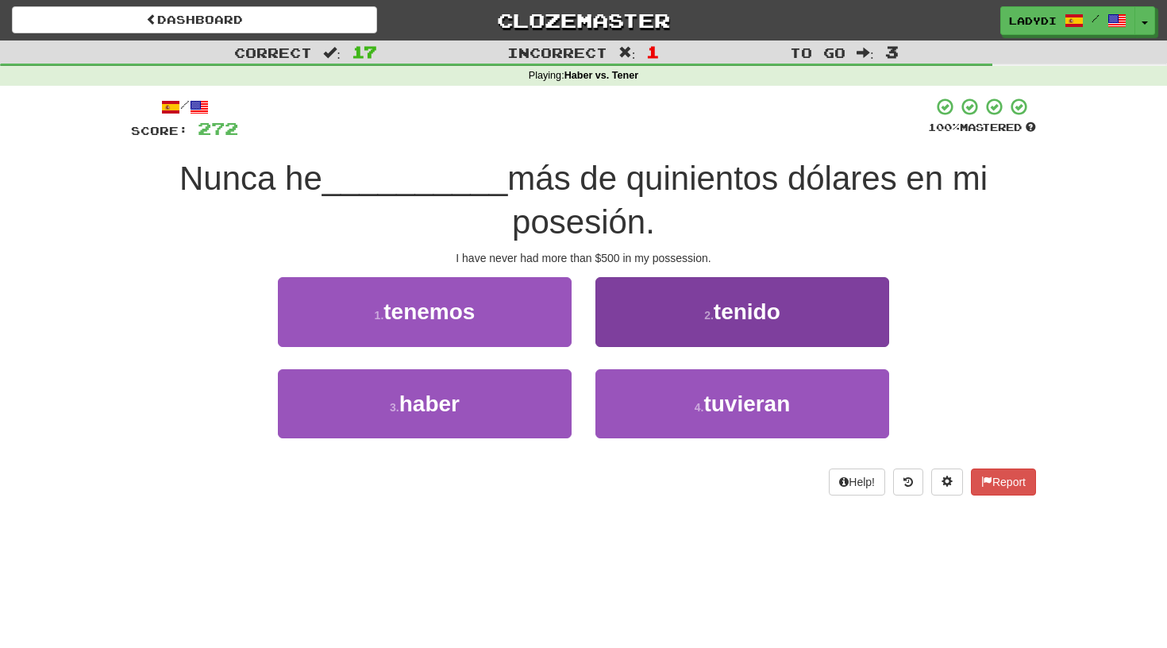
click at [659, 312] on button "2 . tenido" at bounding box center [742, 311] width 294 height 69
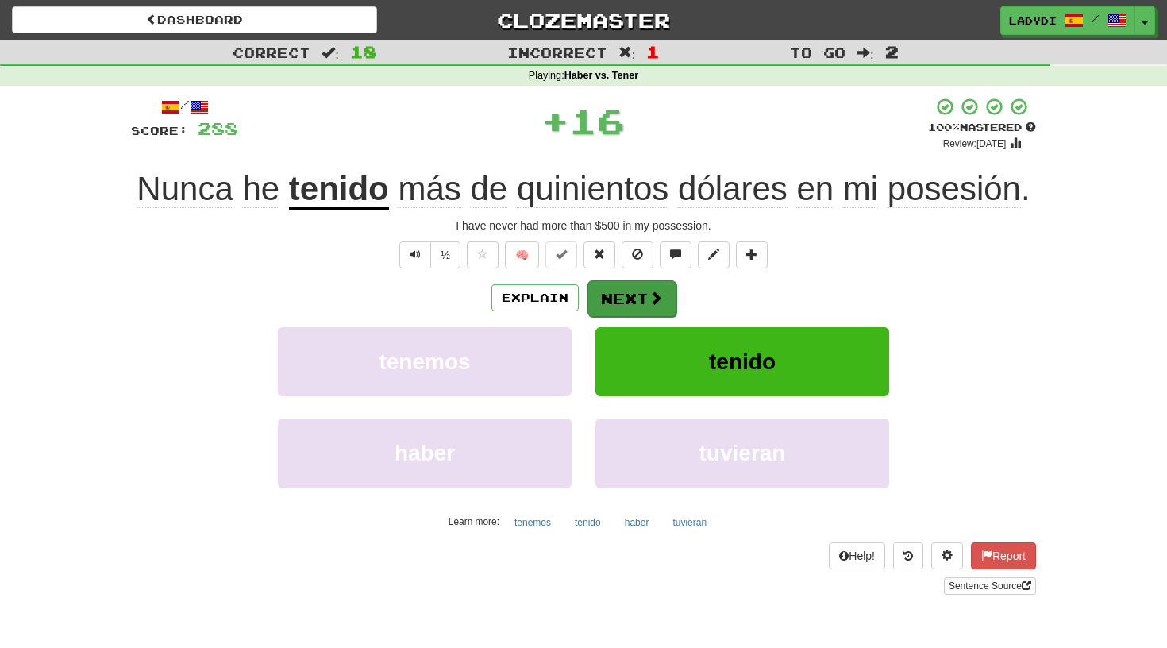
click at [629, 299] on button "Next" at bounding box center [631, 298] width 89 height 37
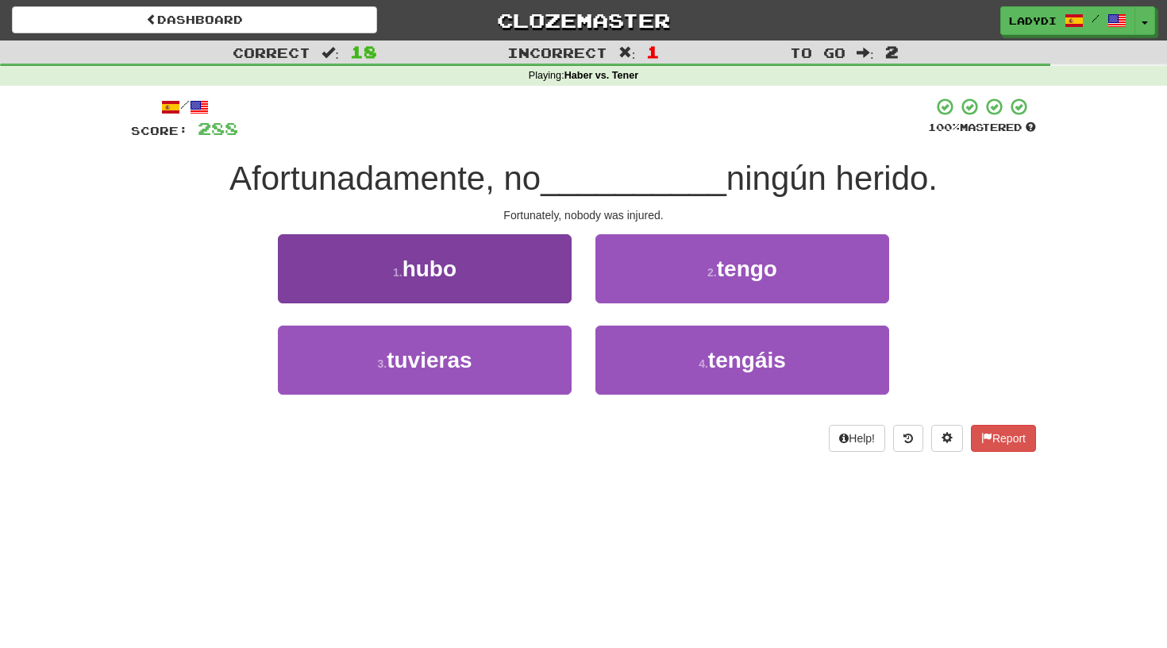
click at [525, 290] on button "1 . hubo" at bounding box center [425, 268] width 294 height 69
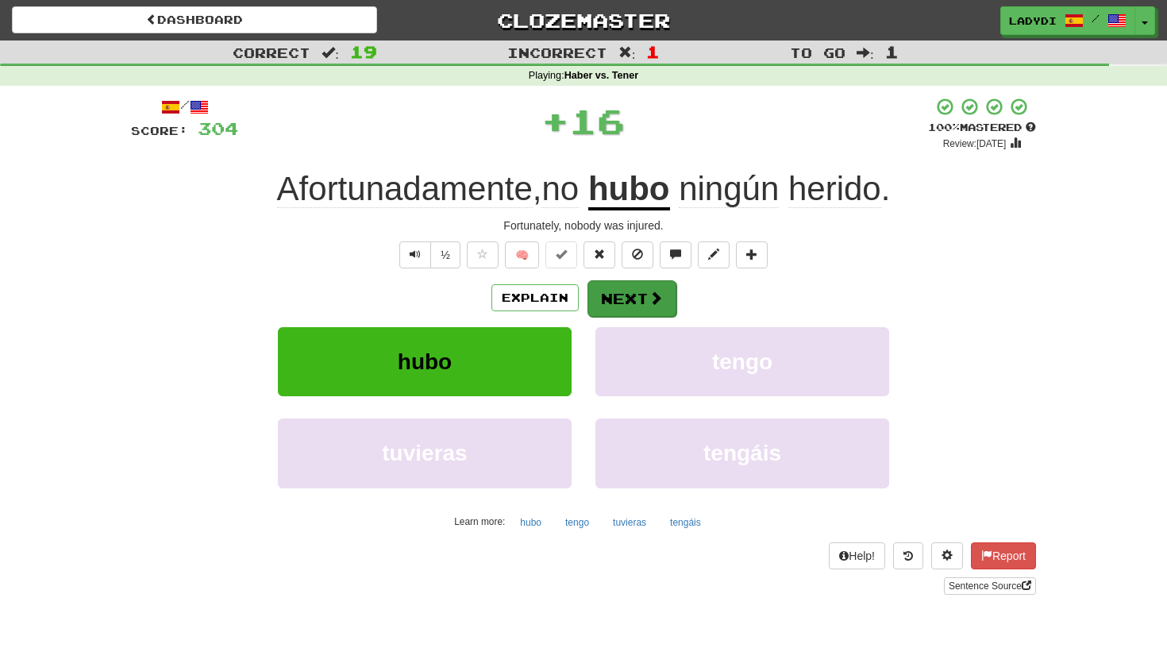
click at [627, 290] on button "Next" at bounding box center [631, 298] width 89 height 37
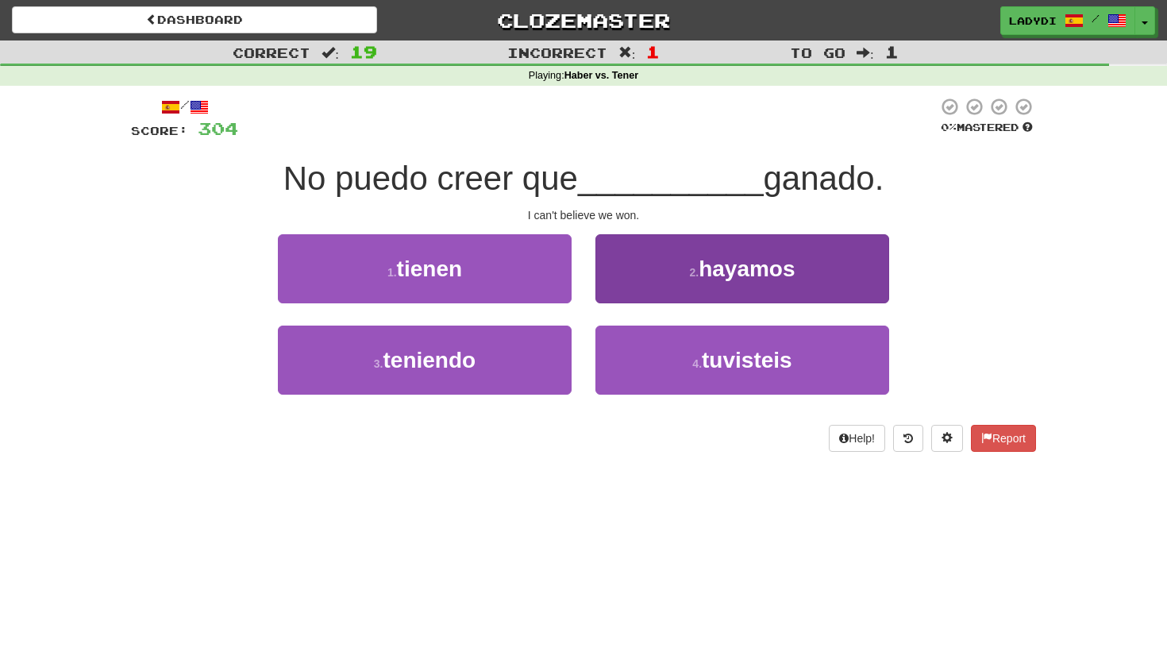
click at [644, 270] on button "2 . hayamos" at bounding box center [742, 268] width 294 height 69
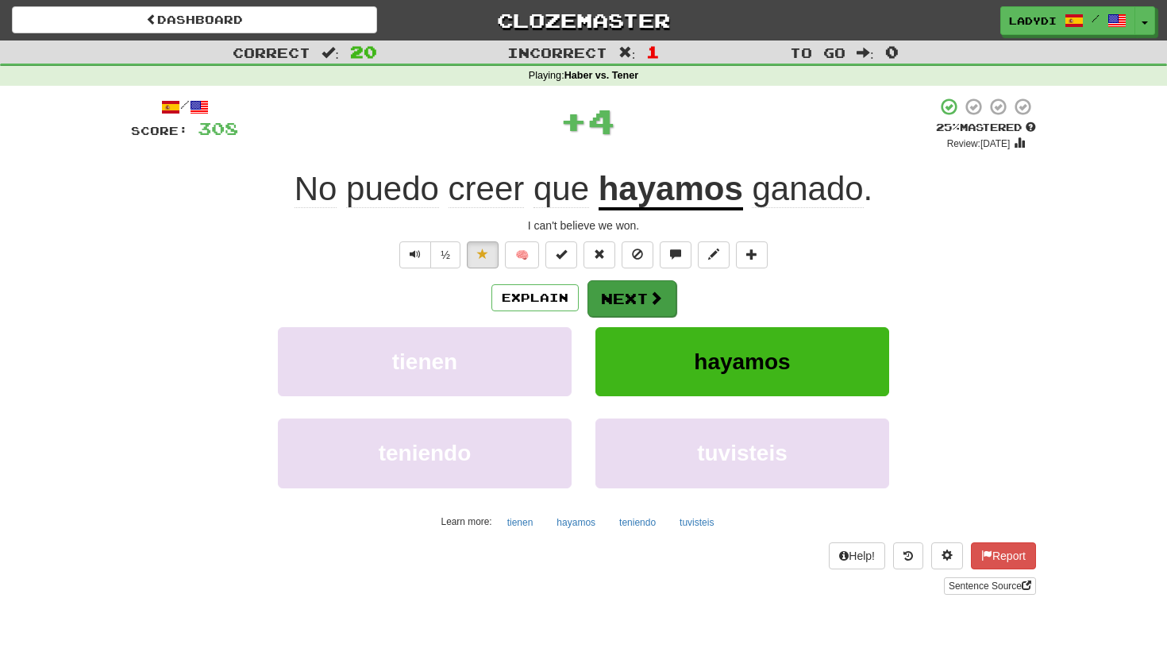
click at [626, 306] on button "Next" at bounding box center [631, 298] width 89 height 37
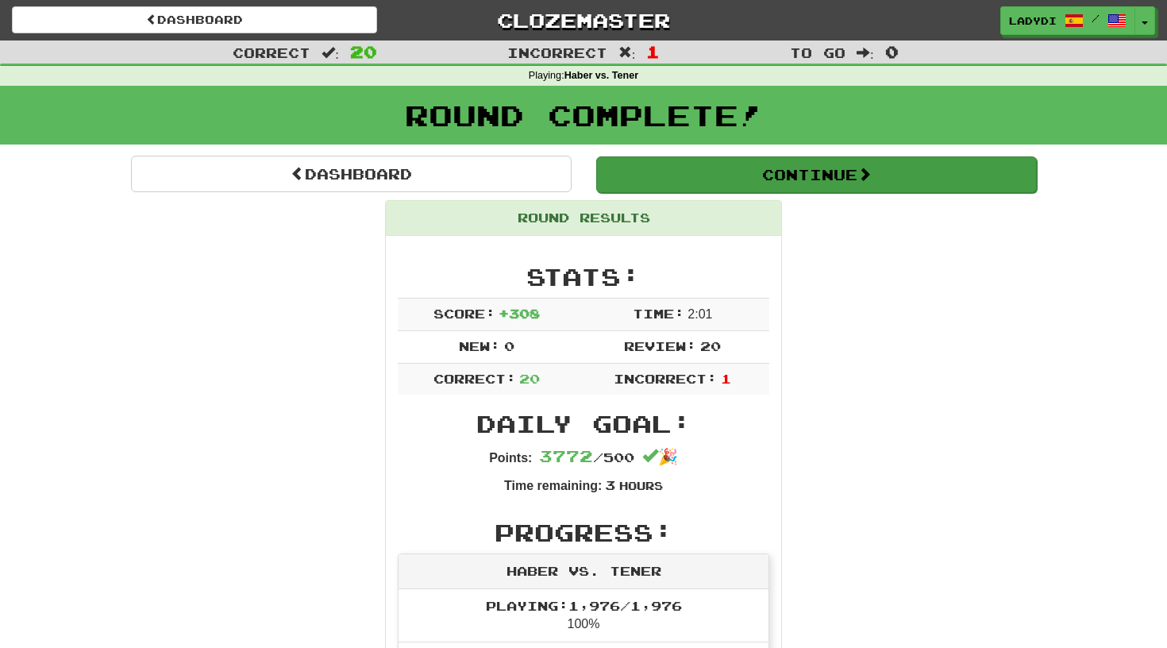
click at [751, 177] on button "Continue" at bounding box center [816, 174] width 440 height 37
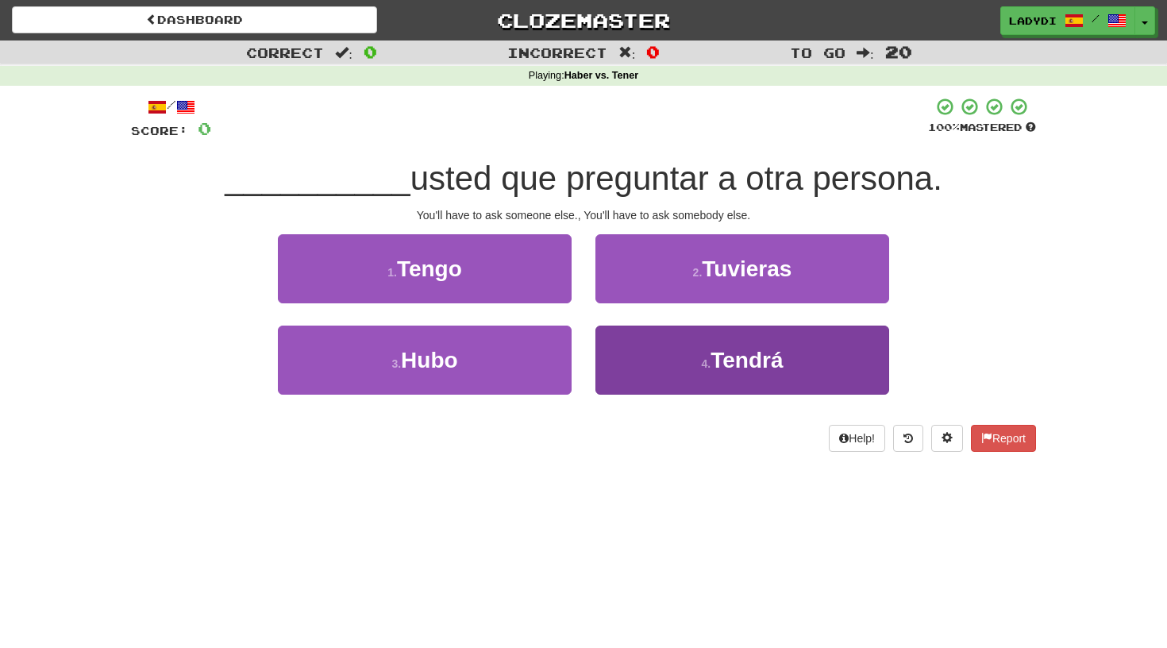
click at [636, 348] on button "4 . Tendrá" at bounding box center [742, 359] width 294 height 69
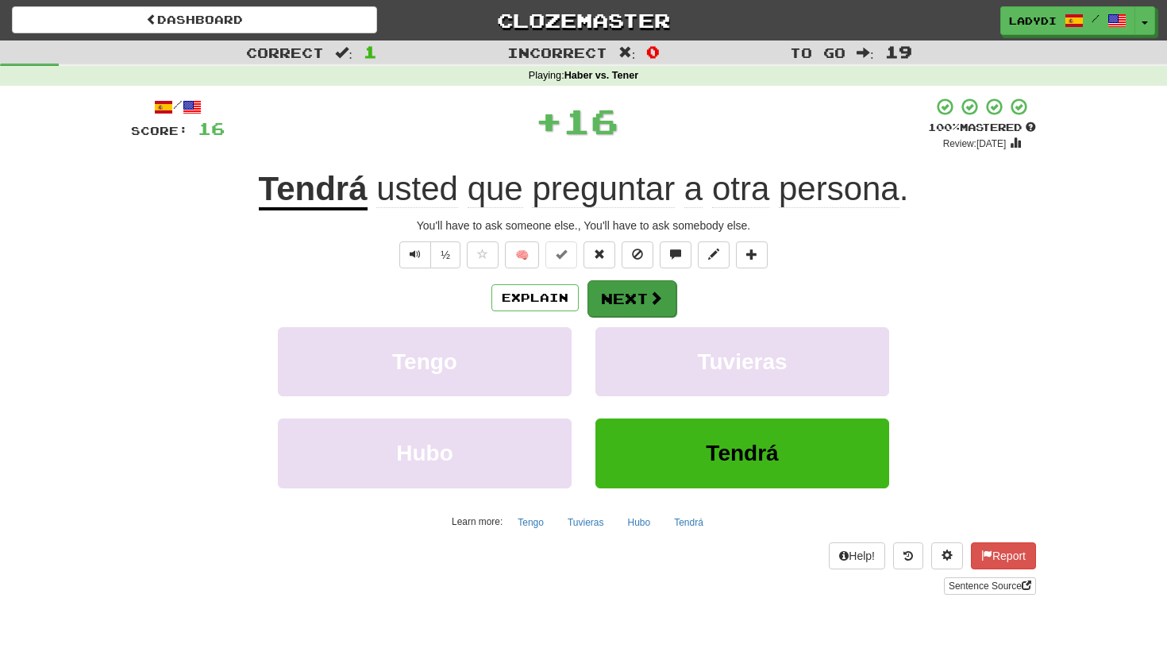
click at [625, 298] on button "Next" at bounding box center [631, 298] width 89 height 37
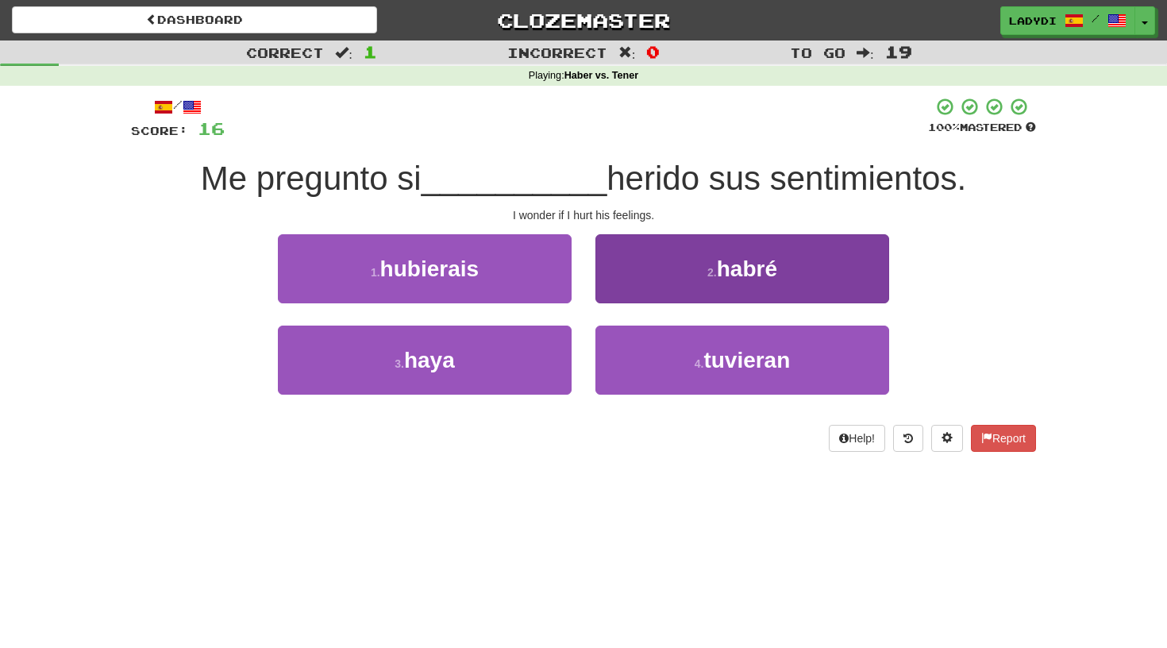
click at [625, 288] on button "2 . habré" at bounding box center [742, 268] width 294 height 69
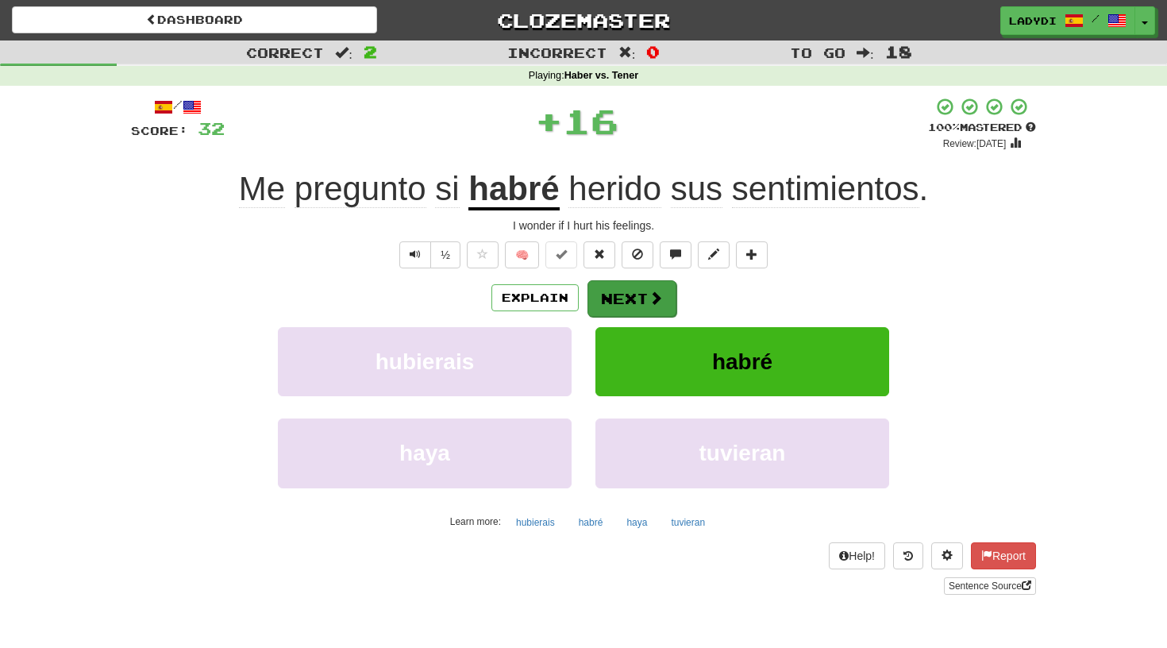
click at [619, 290] on button "Next" at bounding box center [631, 298] width 89 height 37
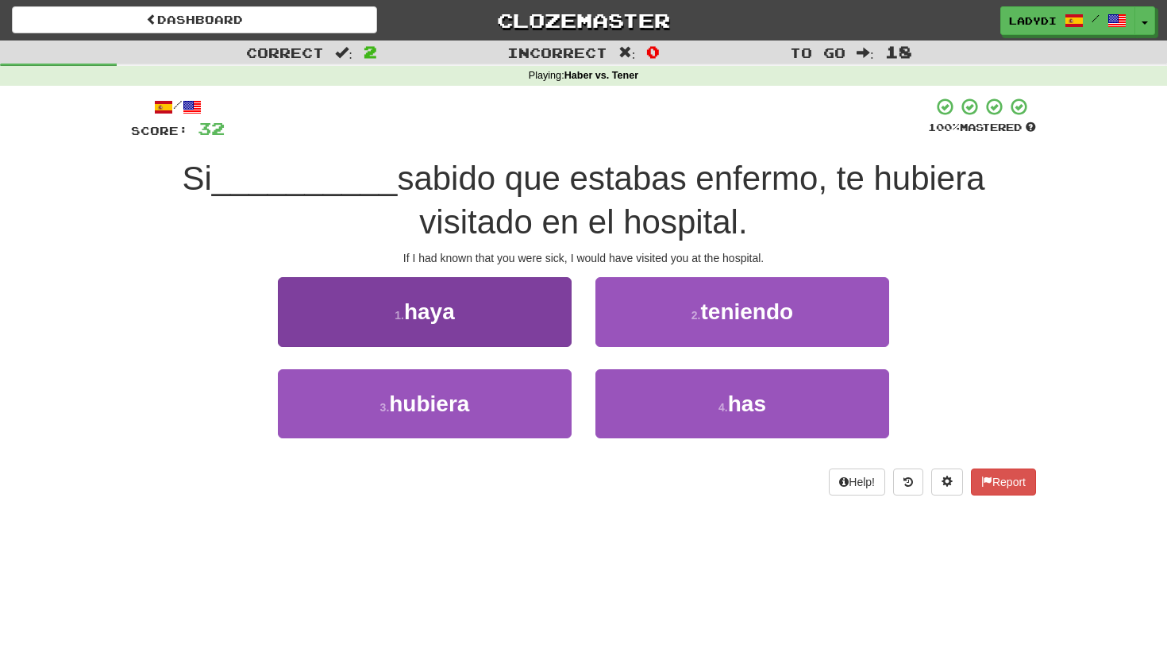
click at [533, 329] on button "1 . haya" at bounding box center [425, 311] width 294 height 69
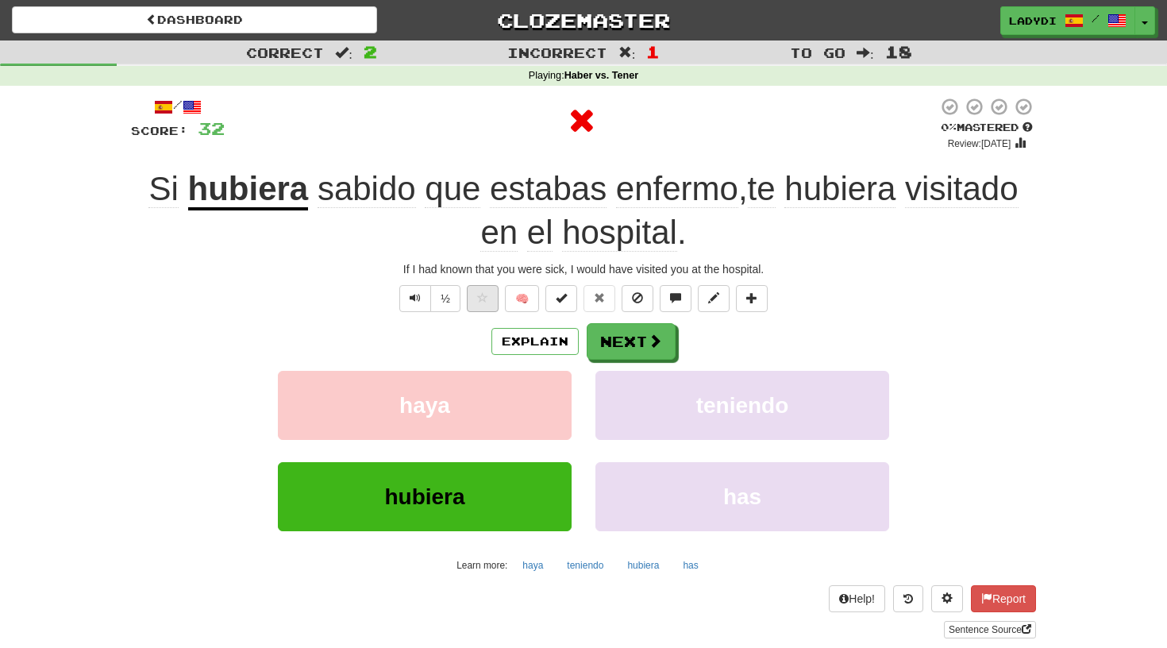
click at [485, 299] on span at bounding box center [482, 297] width 11 height 11
click at [606, 331] on button "Next" at bounding box center [631, 342] width 89 height 37
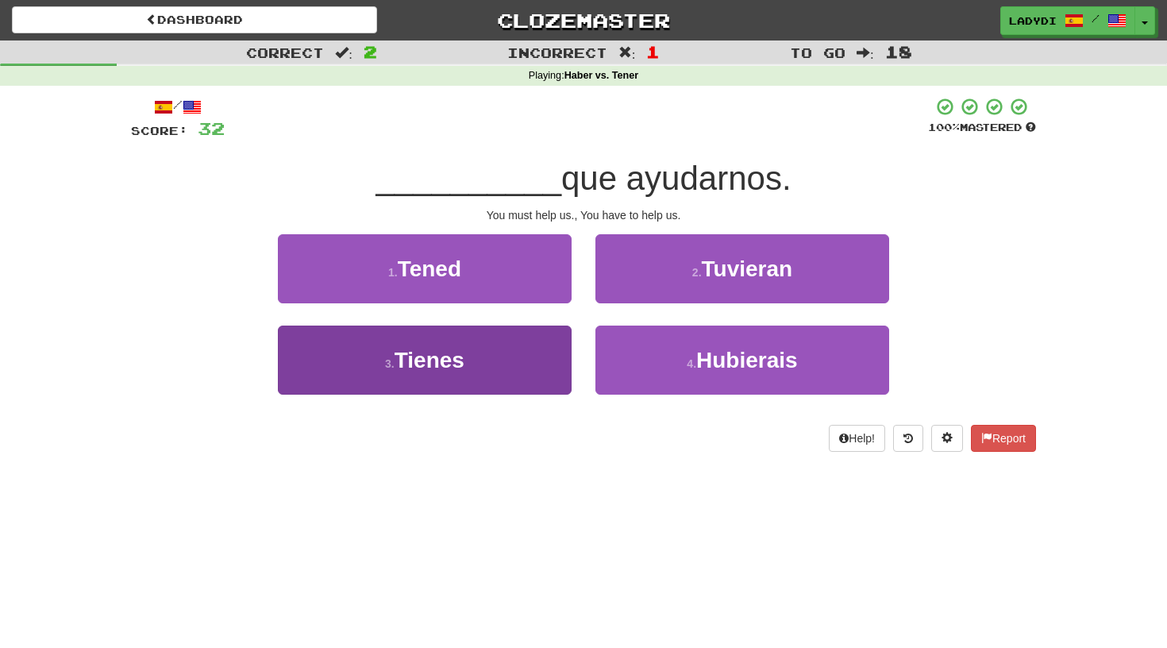
click at [537, 360] on button "3 . Tienes" at bounding box center [425, 359] width 294 height 69
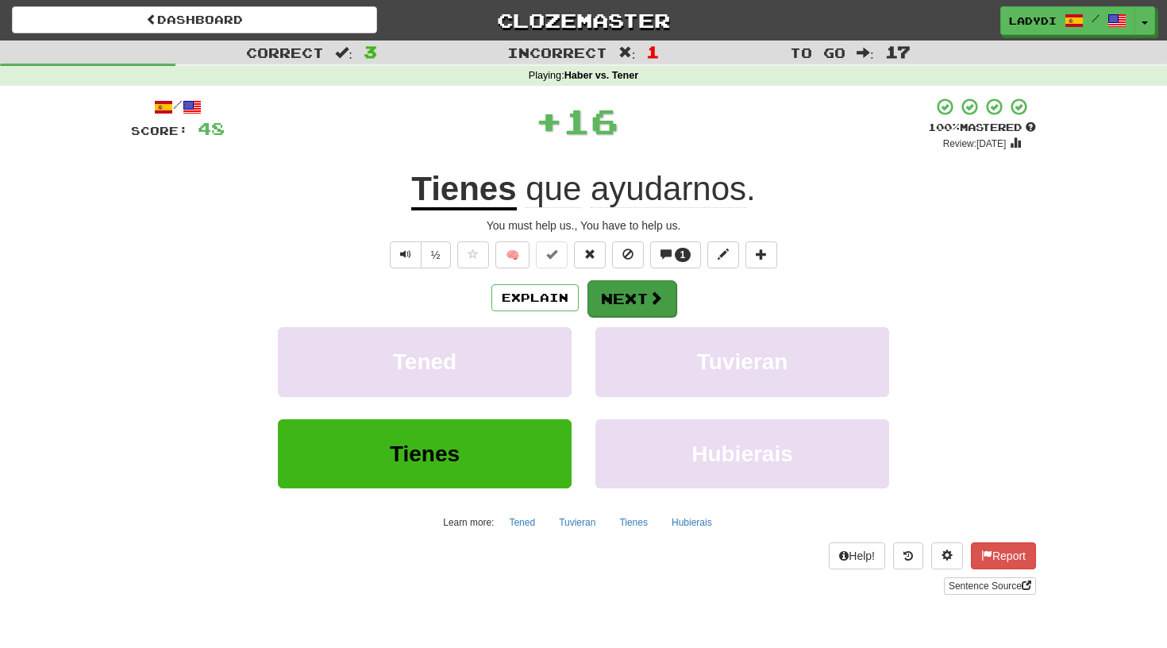
click at [620, 310] on button "Next" at bounding box center [631, 298] width 89 height 37
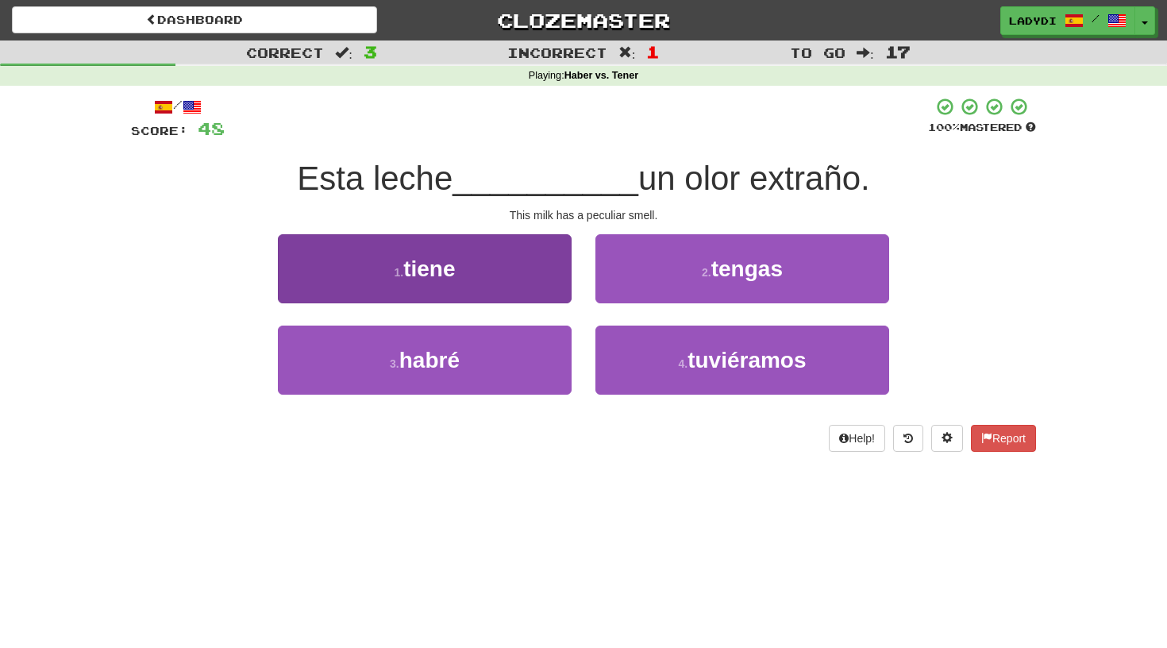
click at [540, 283] on button "1 . tiene" at bounding box center [425, 268] width 294 height 69
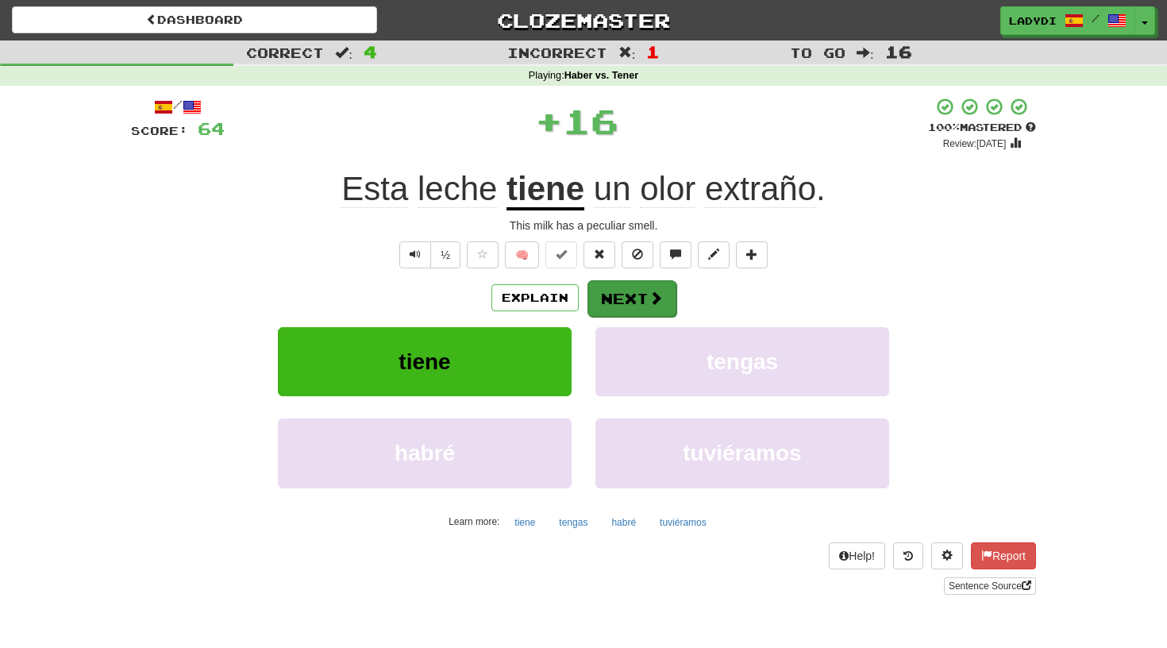
click at [623, 286] on button "Next" at bounding box center [631, 298] width 89 height 37
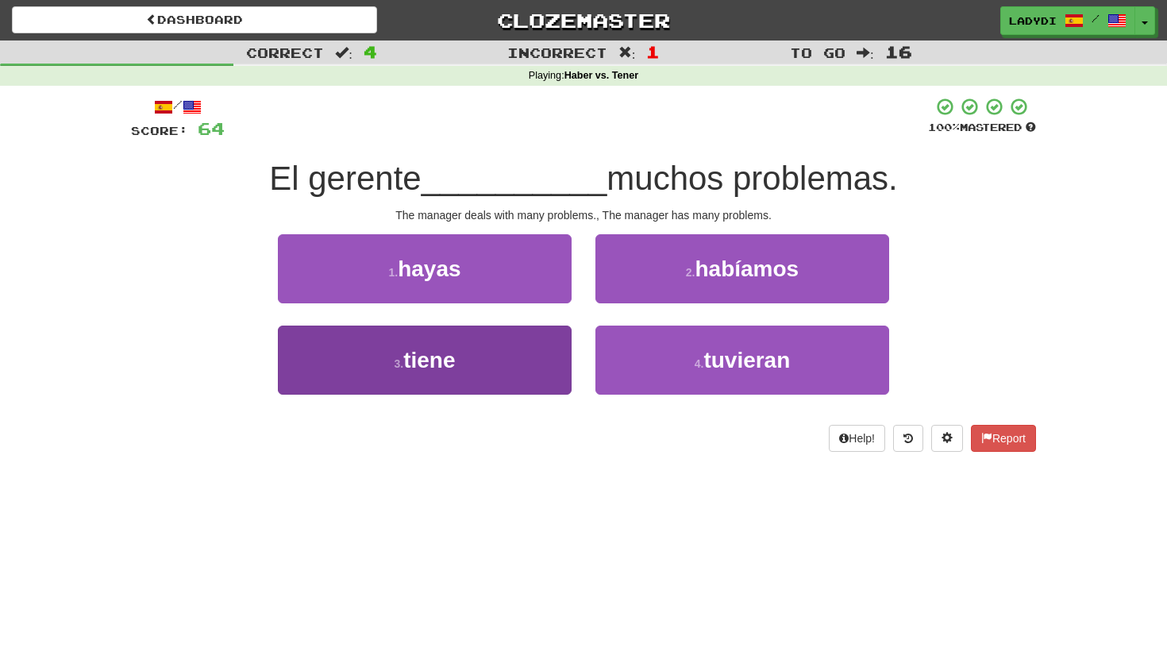
click at [563, 346] on button "3 . tiene" at bounding box center [425, 359] width 294 height 69
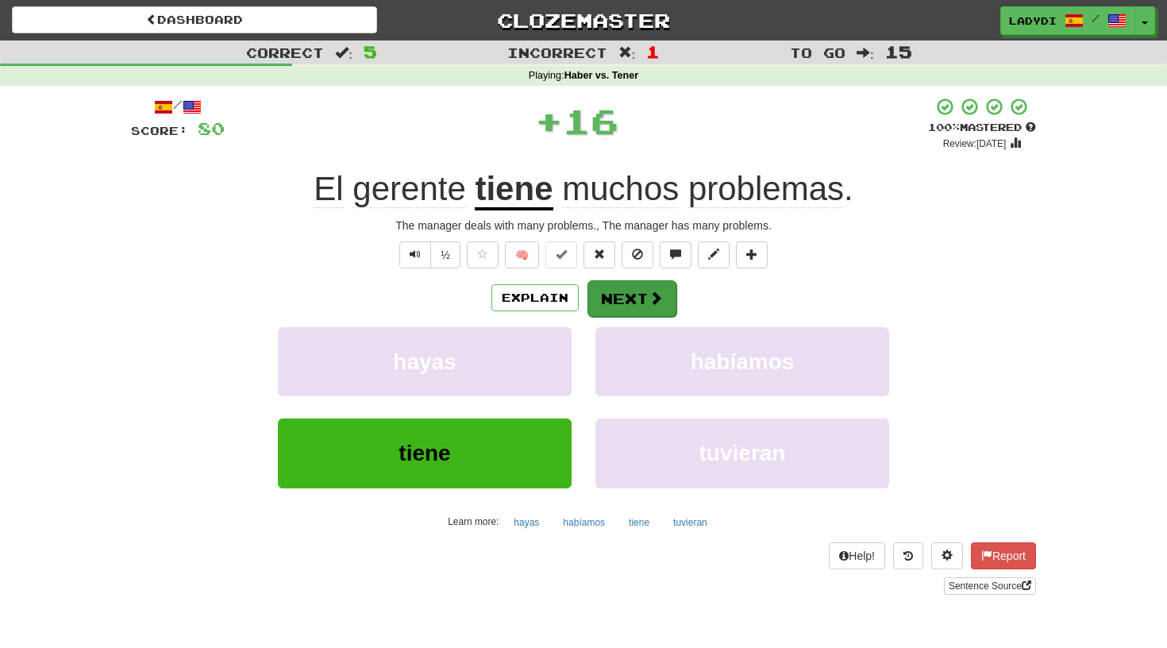
click at [639, 292] on button "Next" at bounding box center [631, 298] width 89 height 37
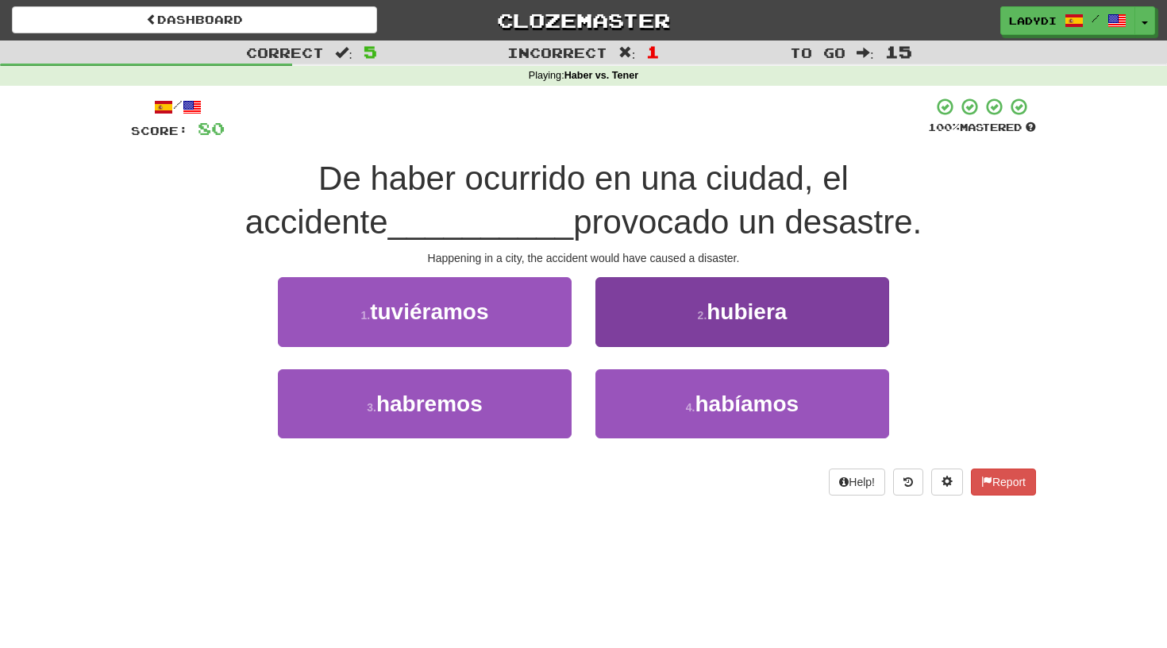
click at [640, 312] on button "2 . hubiera" at bounding box center [742, 311] width 294 height 69
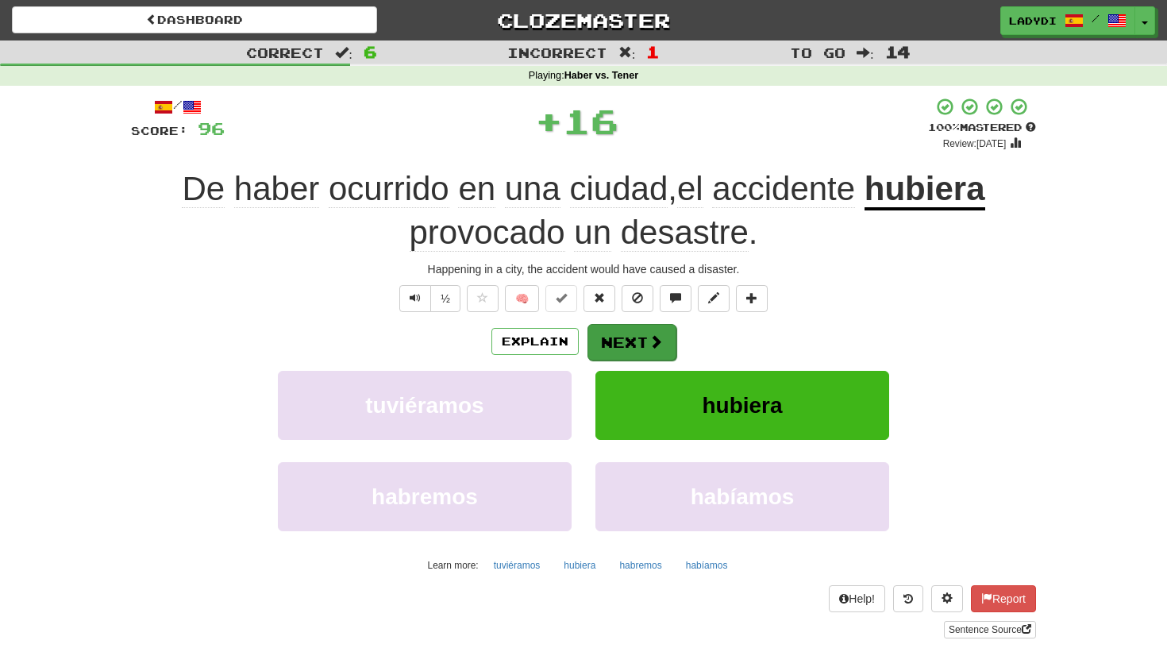
click at [623, 335] on button "Next" at bounding box center [631, 342] width 89 height 37
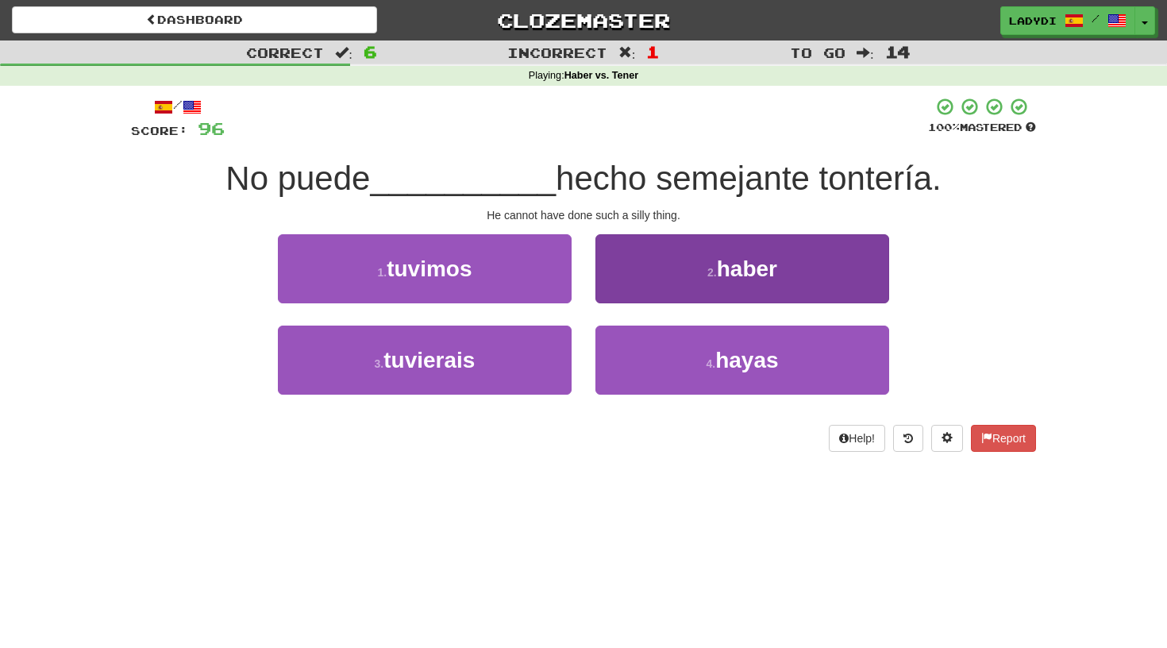
click at [643, 288] on button "2 . haber" at bounding box center [742, 268] width 294 height 69
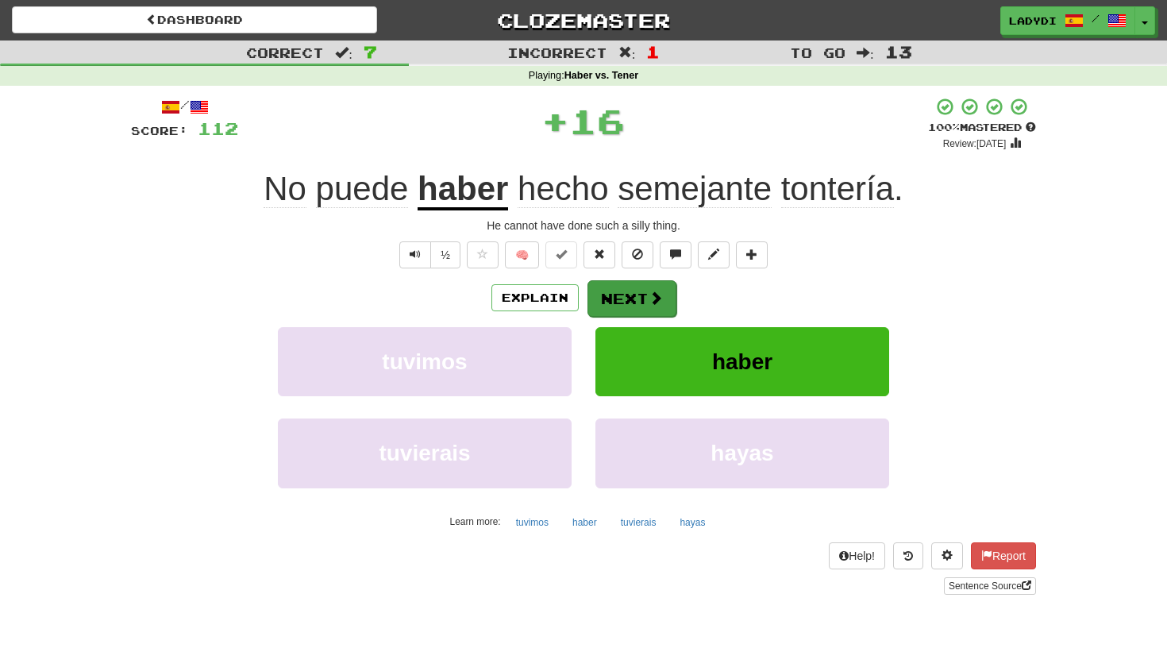
click at [630, 294] on button "Next" at bounding box center [631, 298] width 89 height 37
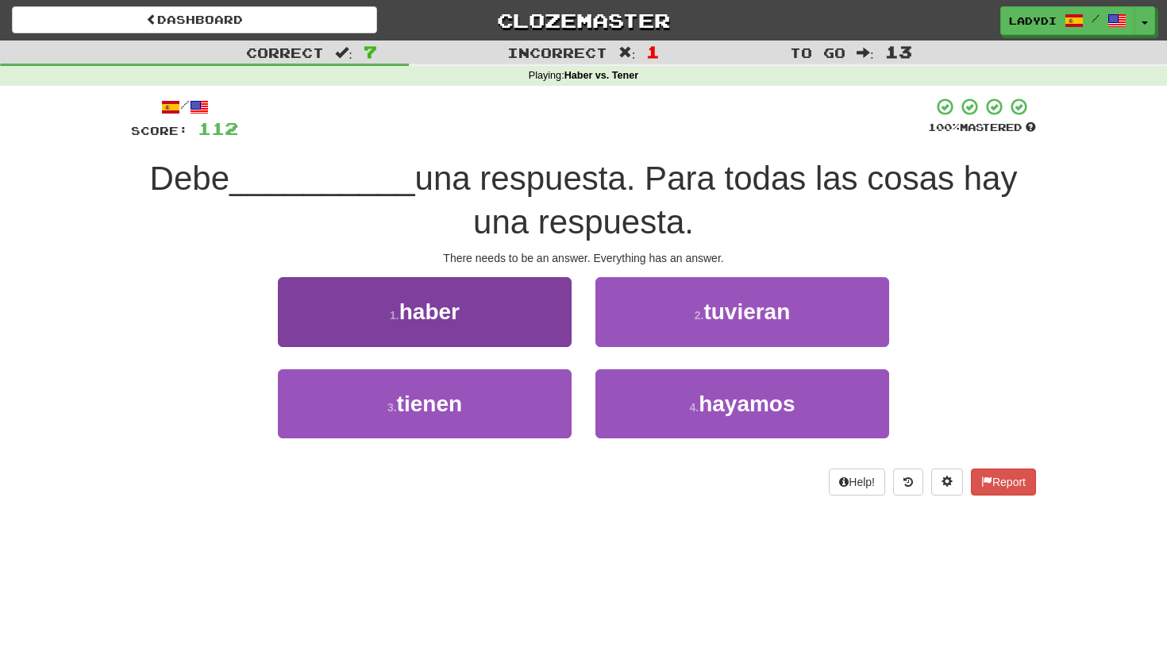
click at [524, 306] on button "1 . haber" at bounding box center [425, 311] width 294 height 69
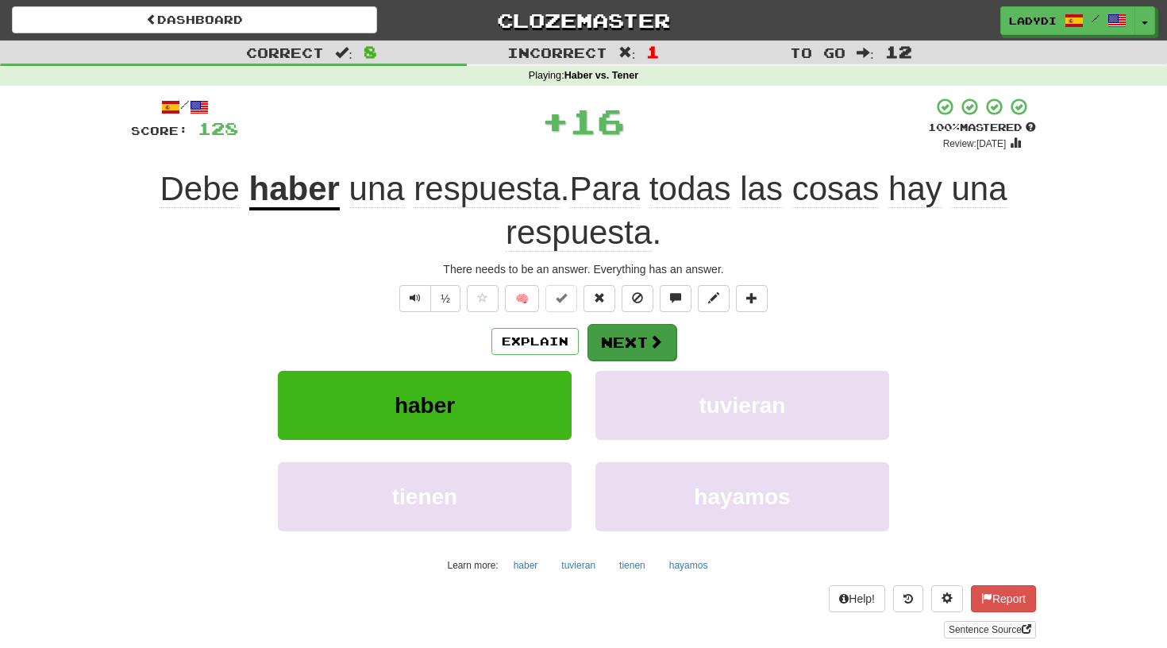
click at [615, 329] on button "Next" at bounding box center [631, 342] width 89 height 37
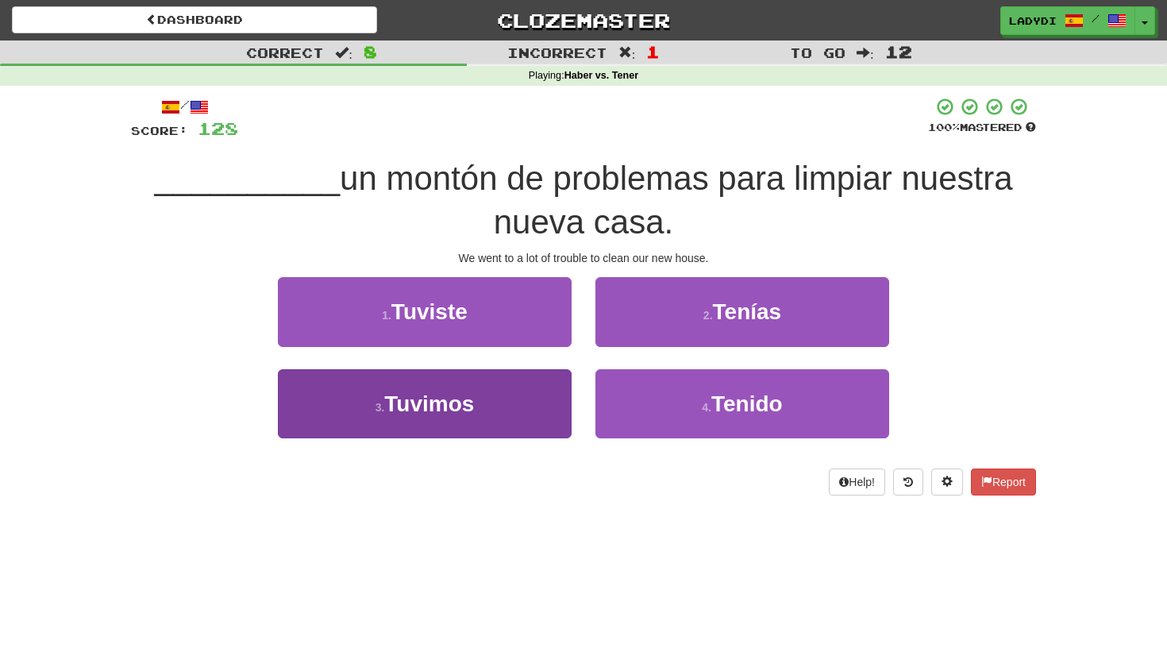
click at [525, 396] on button "3 . Tuvimos" at bounding box center [425, 403] width 294 height 69
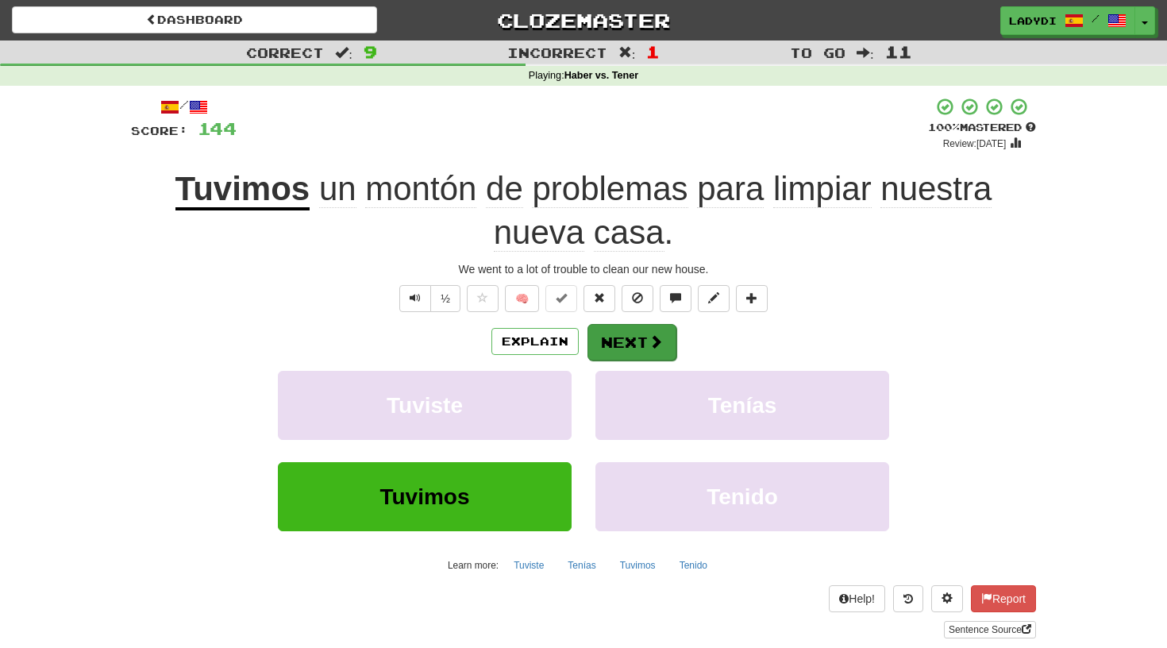
click at [630, 334] on button "Next" at bounding box center [631, 342] width 89 height 37
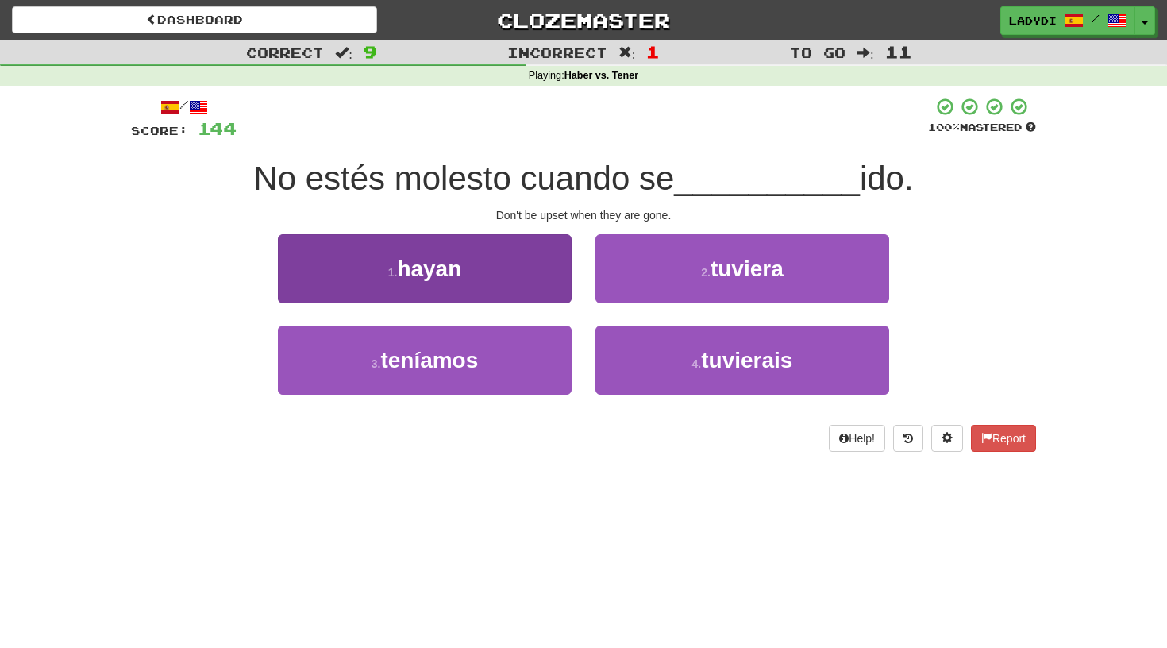
click at [529, 282] on button "1 . hayan" at bounding box center [425, 268] width 294 height 69
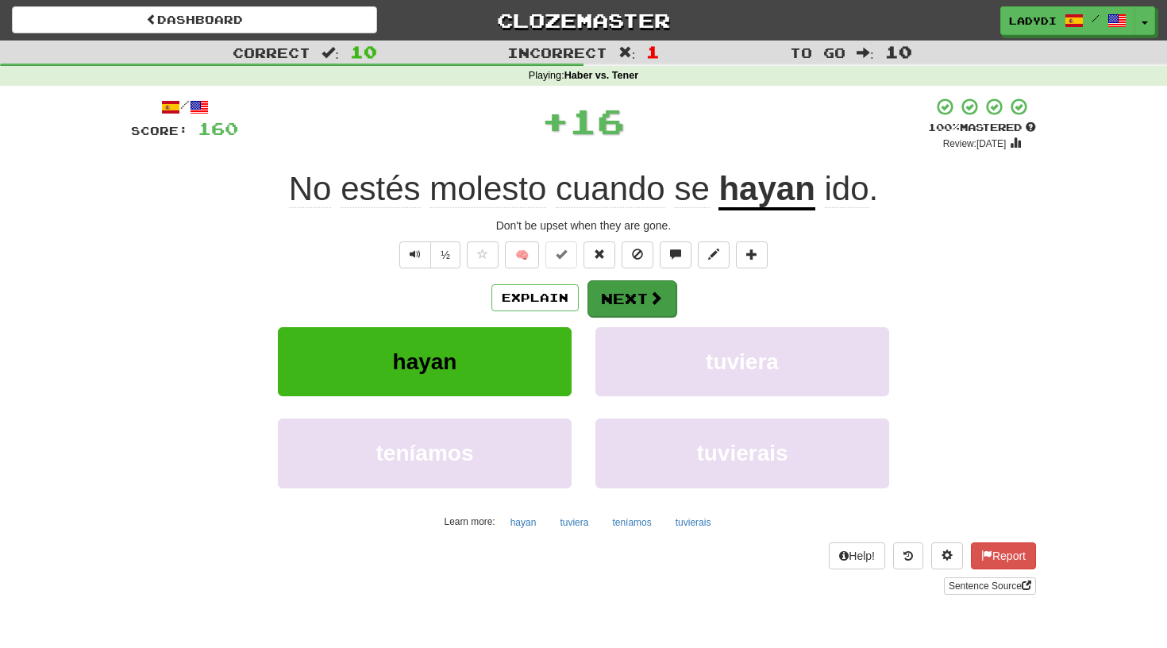
click at [613, 296] on button "Next" at bounding box center [631, 298] width 89 height 37
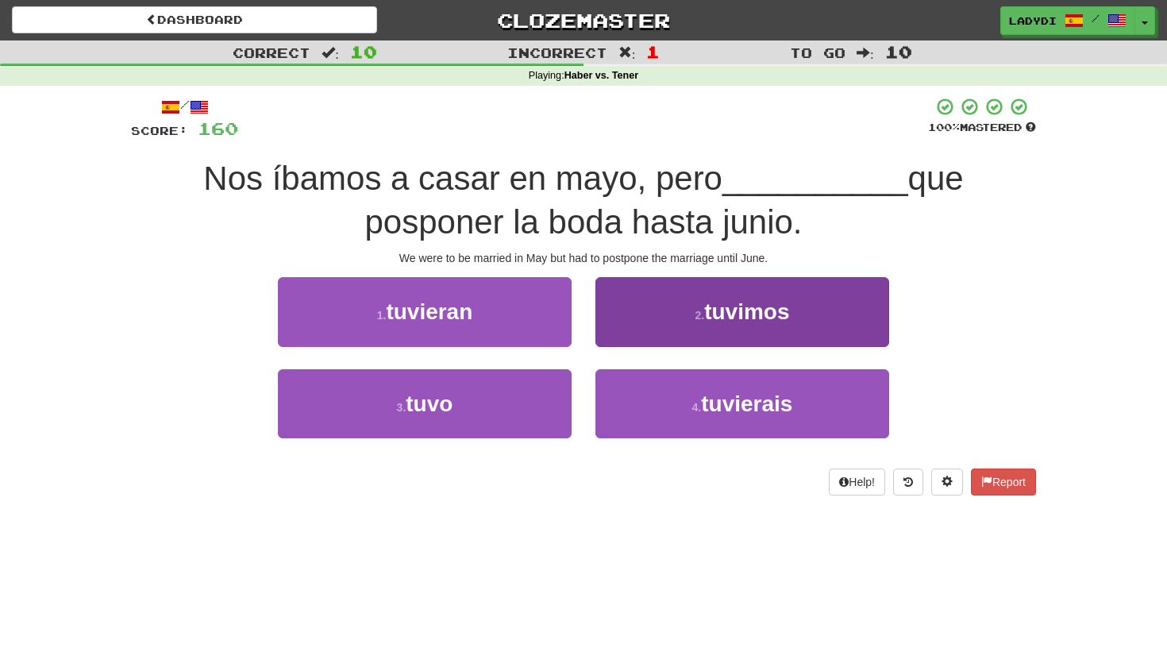
click at [629, 317] on button "2 . tuvimos" at bounding box center [742, 311] width 294 height 69
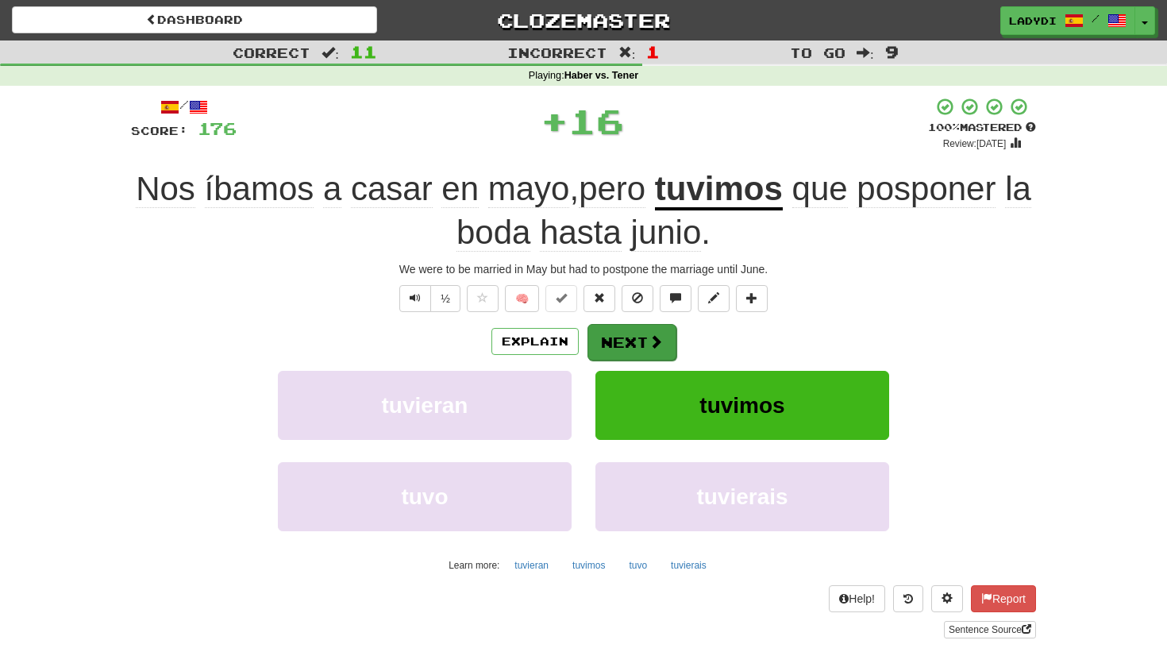
click at [623, 337] on button "Next" at bounding box center [631, 342] width 89 height 37
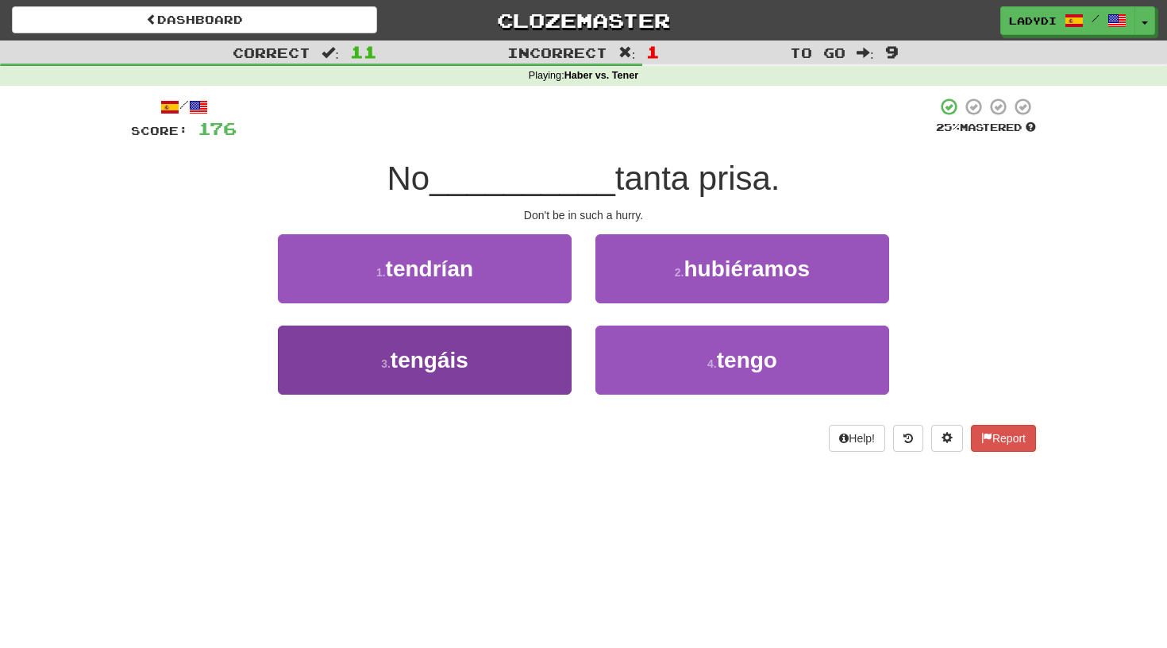
click at [557, 360] on button "3 . tengáis" at bounding box center [425, 359] width 294 height 69
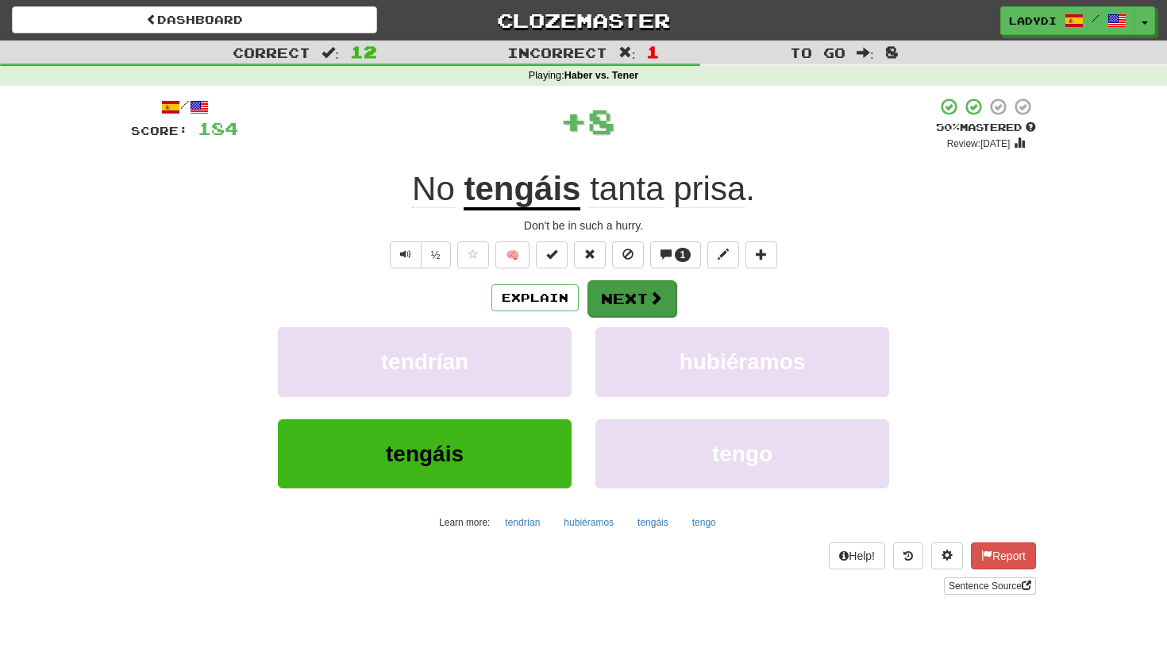
click at [634, 297] on button "Next" at bounding box center [631, 298] width 89 height 37
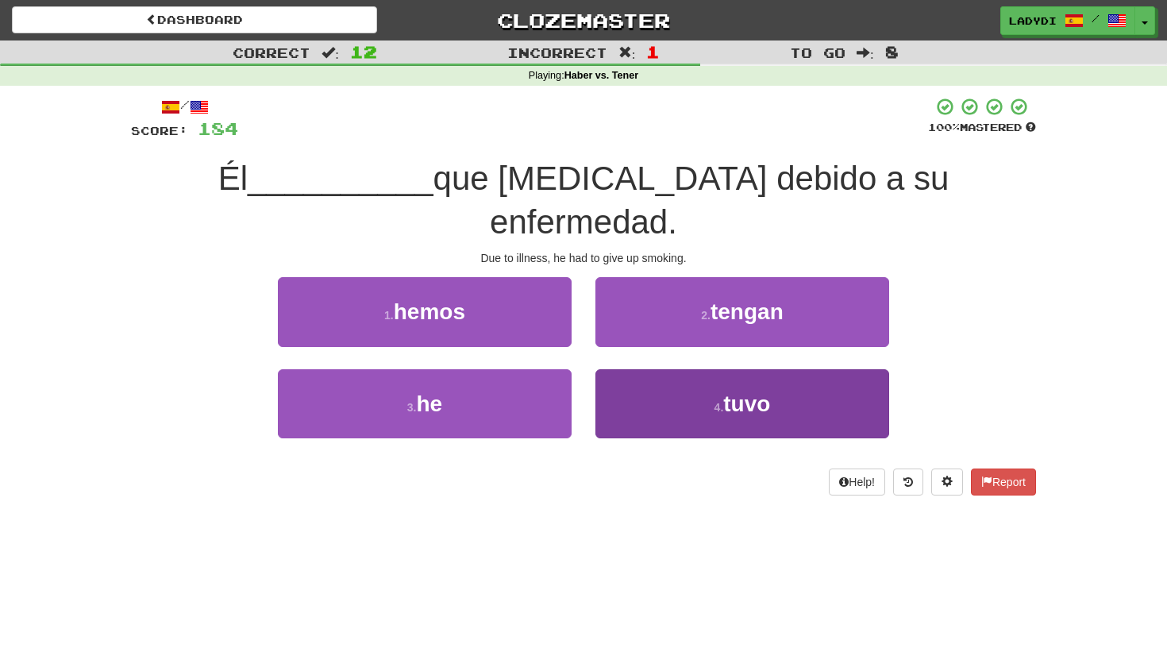
click at [654, 369] on button "4 . tuvo" at bounding box center [742, 403] width 294 height 69
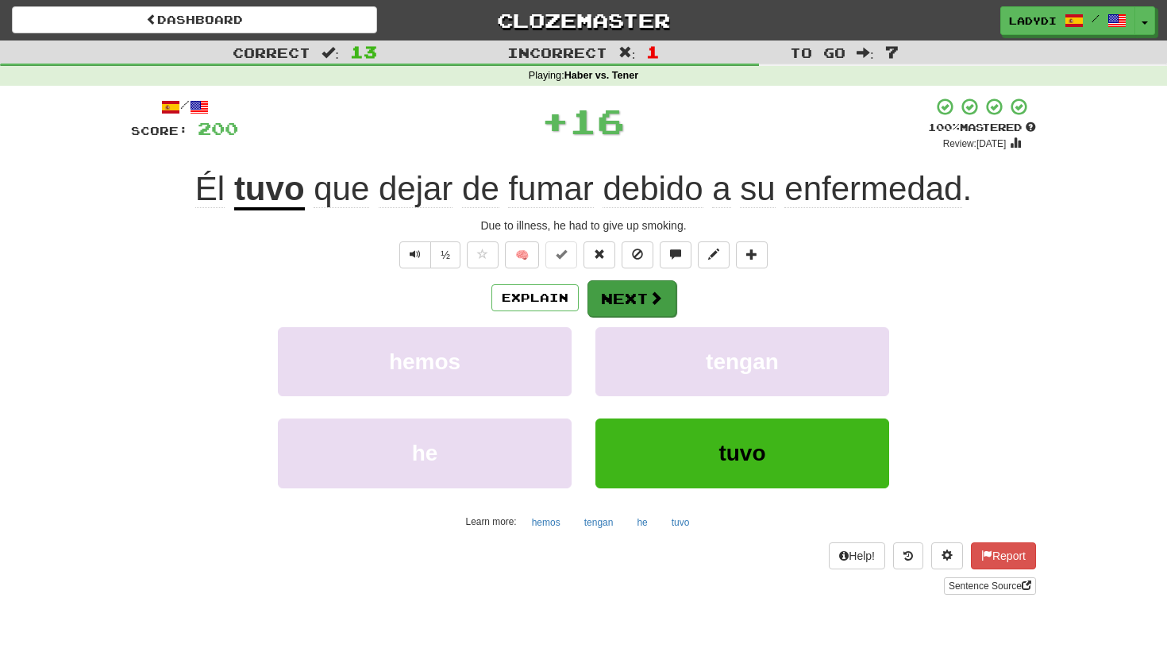
click at [643, 292] on button "Next" at bounding box center [631, 298] width 89 height 37
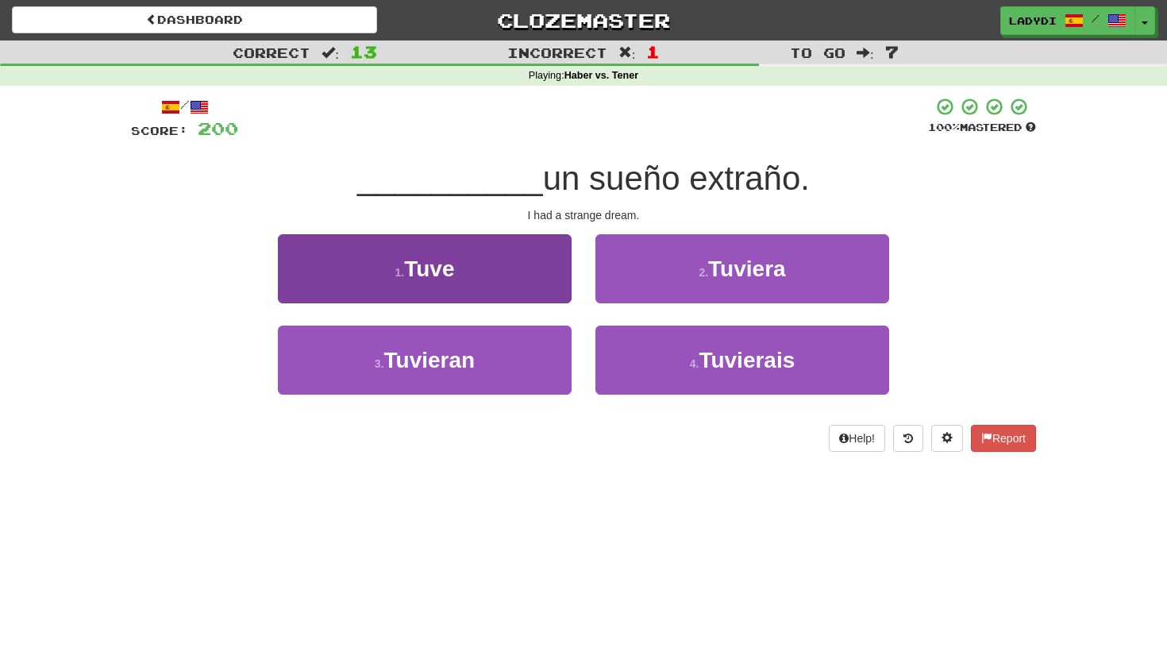
click at [552, 288] on button "1 . Tuve" at bounding box center [425, 268] width 294 height 69
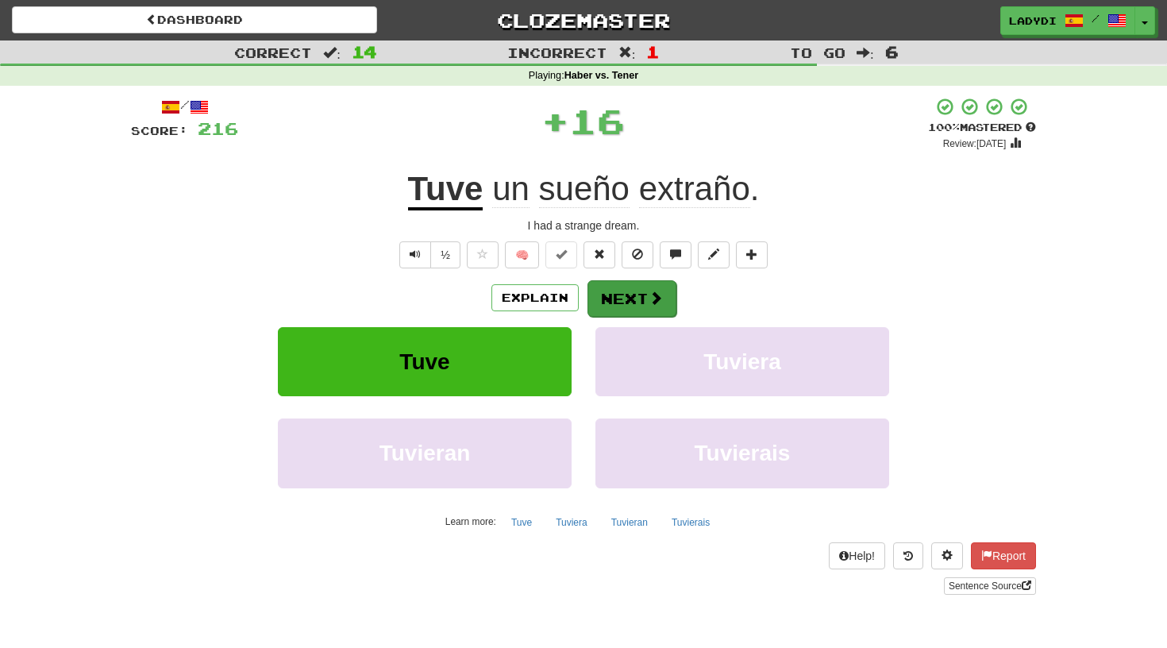
click at [633, 283] on button "Next" at bounding box center [631, 298] width 89 height 37
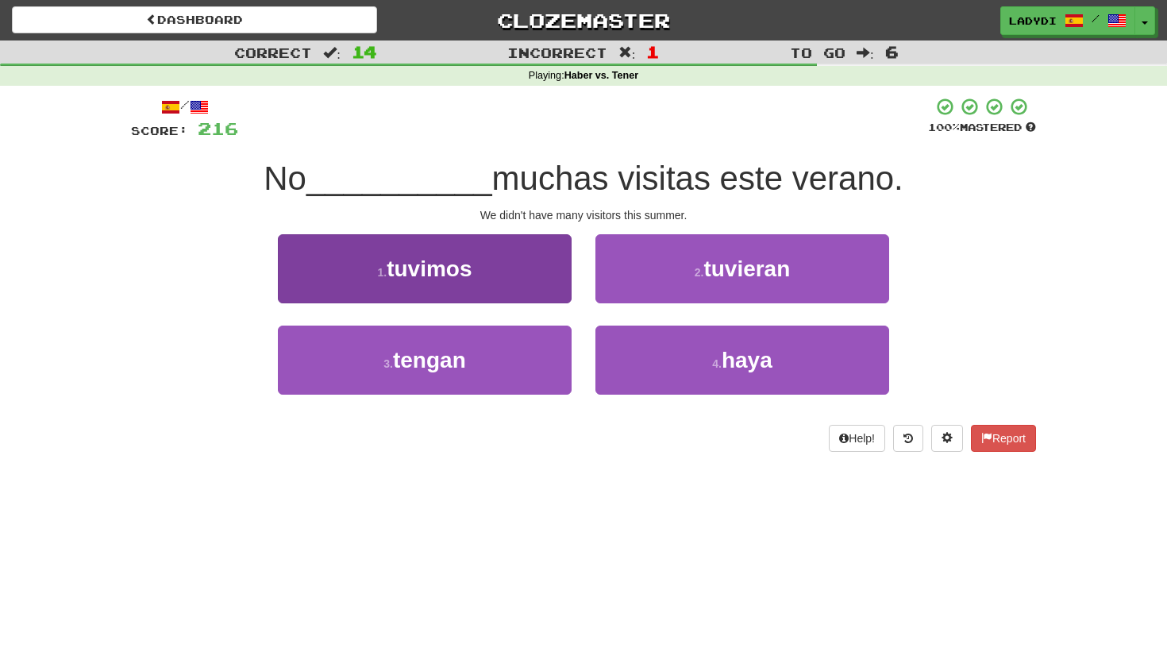
click at [557, 277] on button "1 . tuvimos" at bounding box center [425, 268] width 294 height 69
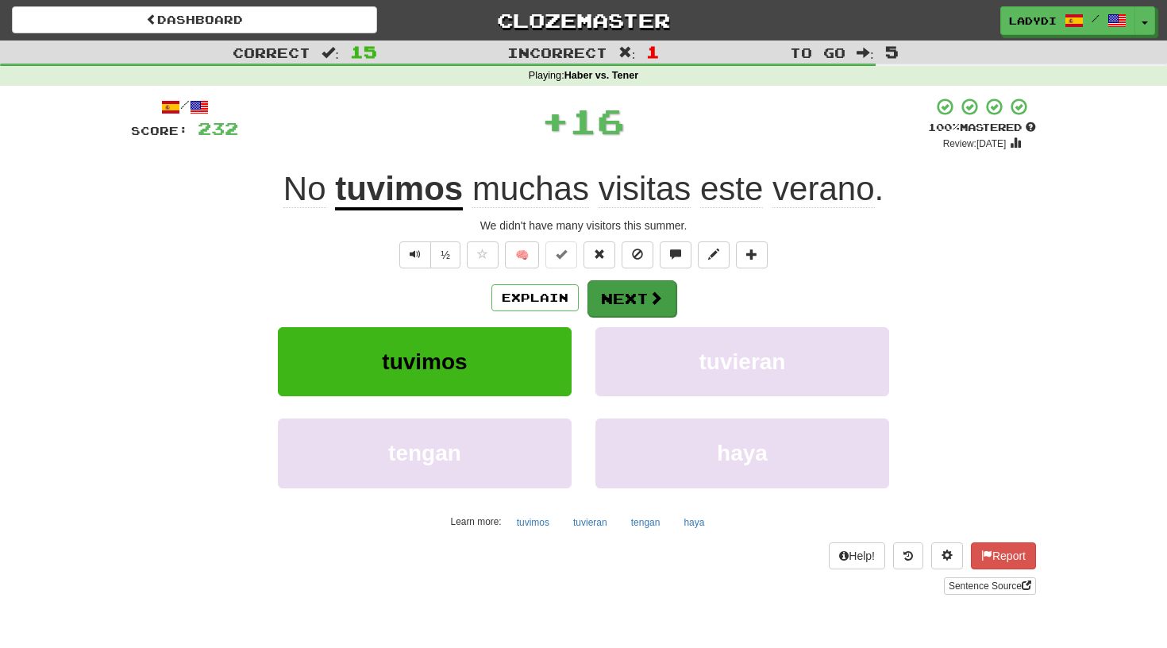
click at [630, 283] on button "Next" at bounding box center [631, 298] width 89 height 37
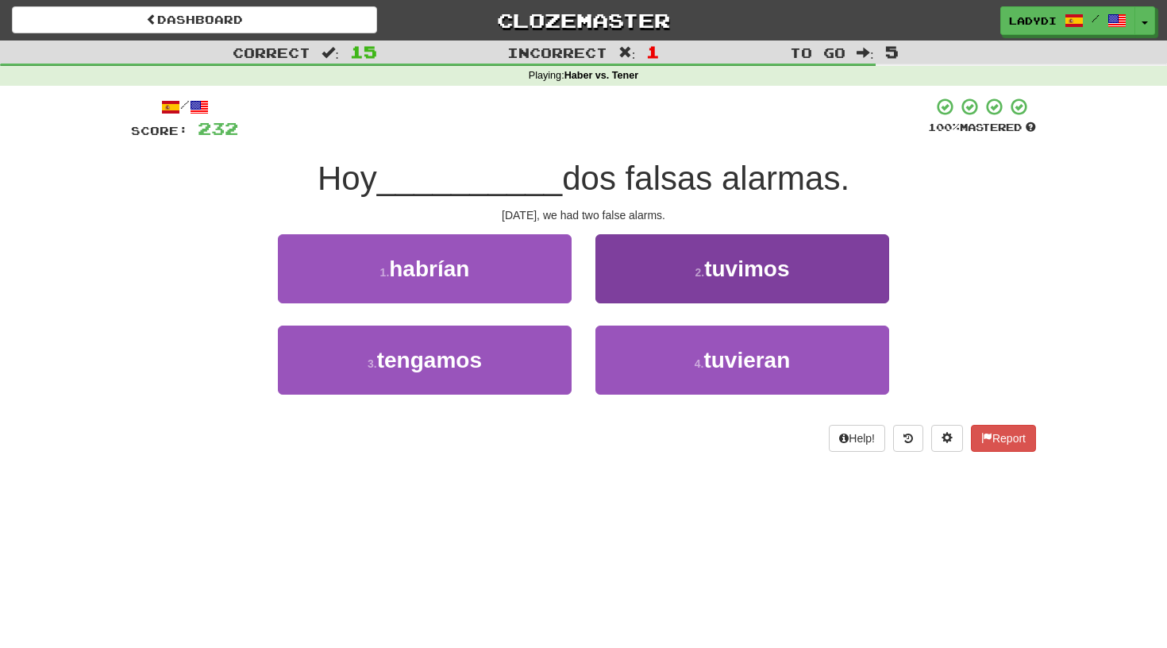
click at [631, 278] on button "2 . tuvimos" at bounding box center [742, 268] width 294 height 69
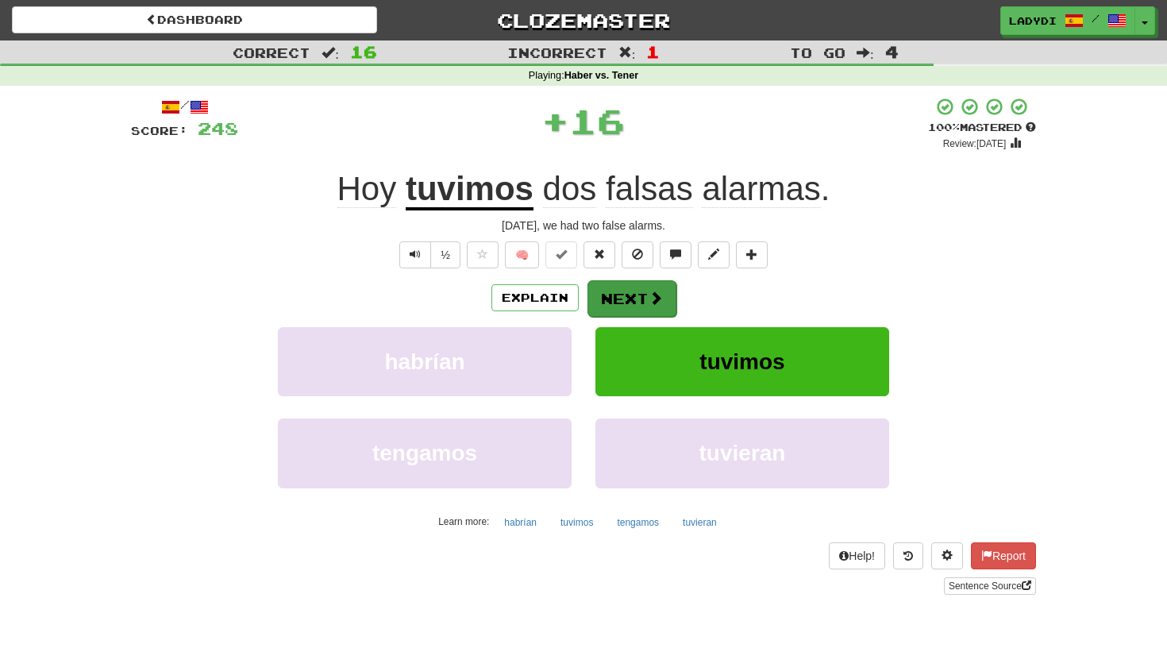
click at [614, 283] on button "Next" at bounding box center [631, 298] width 89 height 37
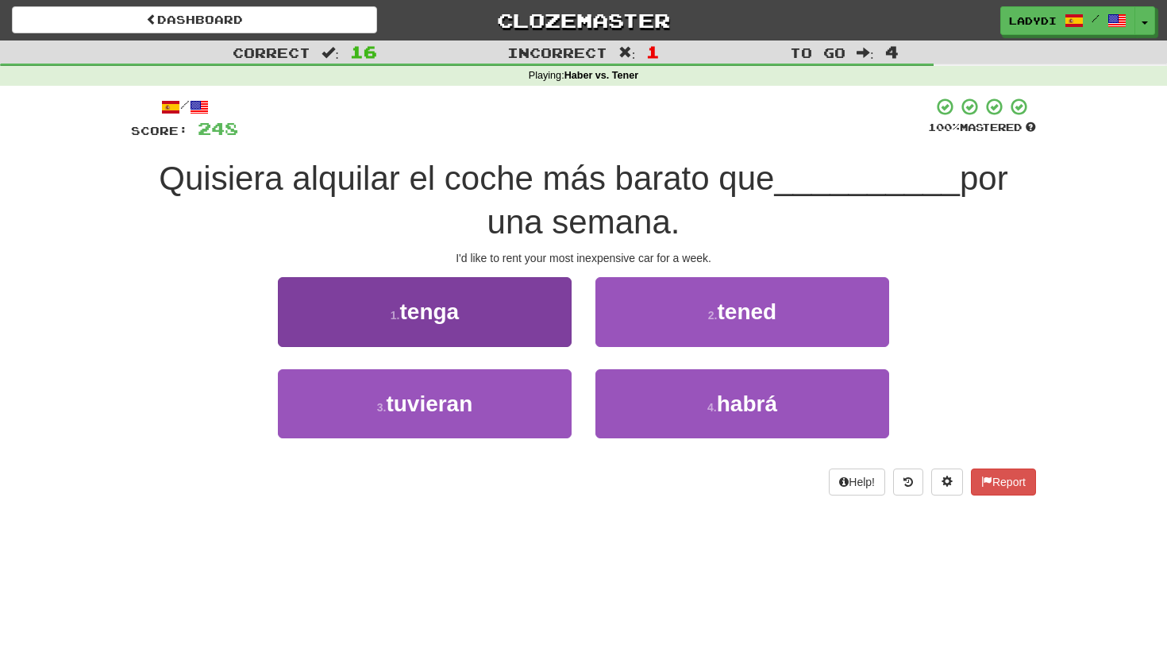
click at [554, 319] on button "1 . tenga" at bounding box center [425, 311] width 294 height 69
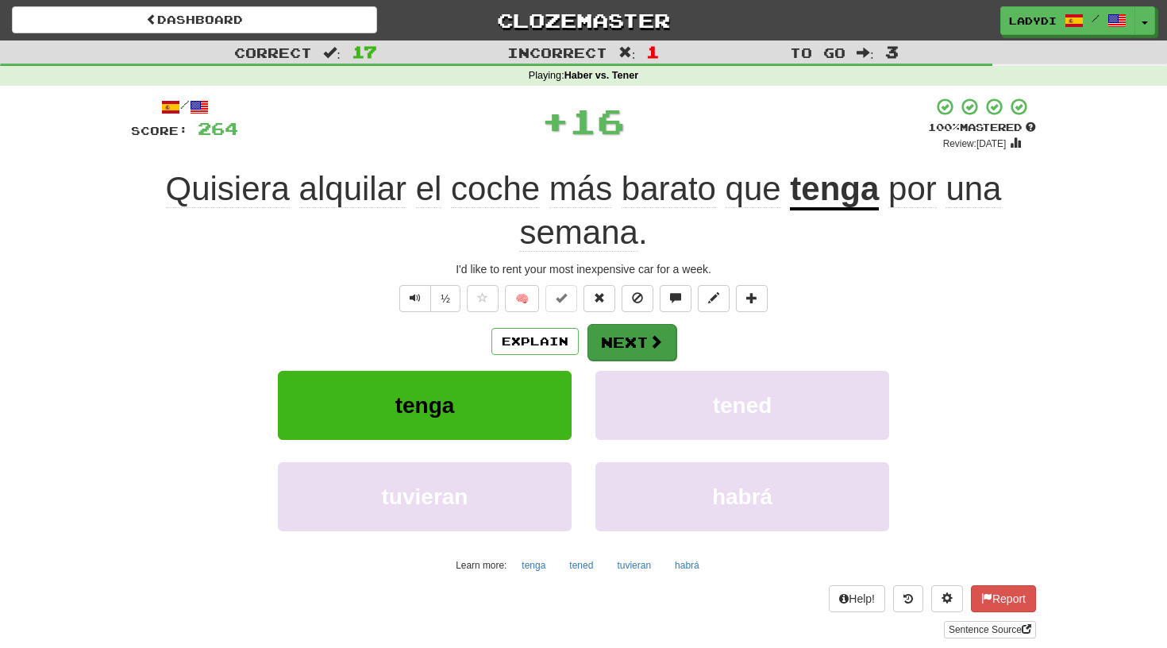
click at [637, 329] on button "Next" at bounding box center [631, 342] width 89 height 37
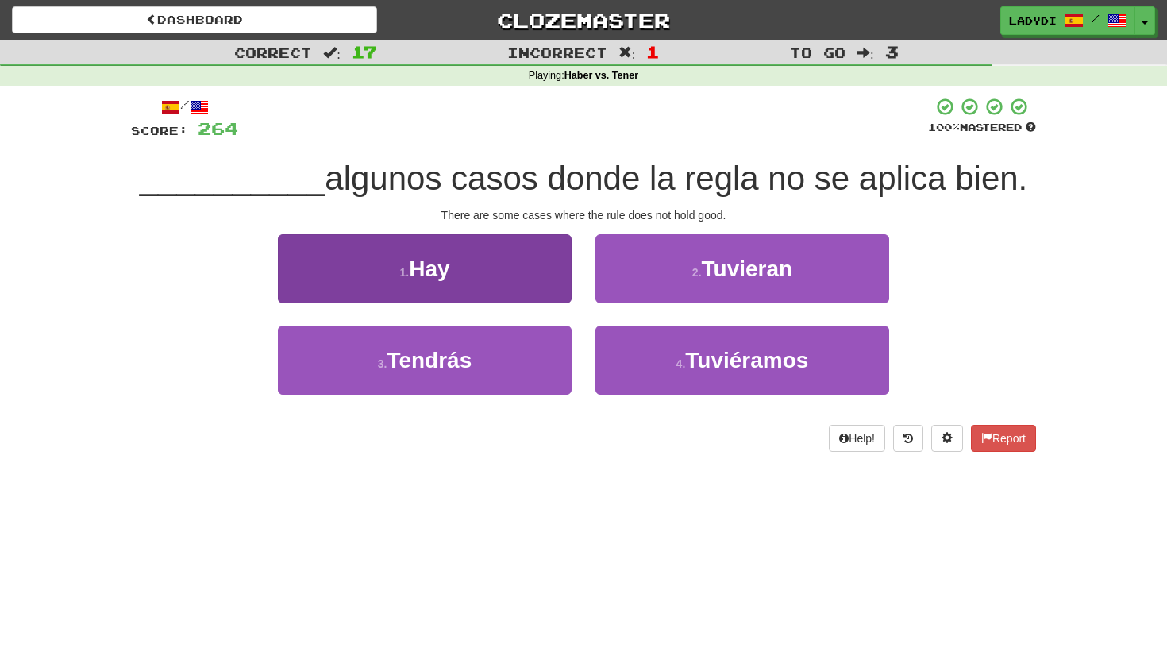
click at [505, 297] on button "1 . Hay" at bounding box center [425, 268] width 294 height 69
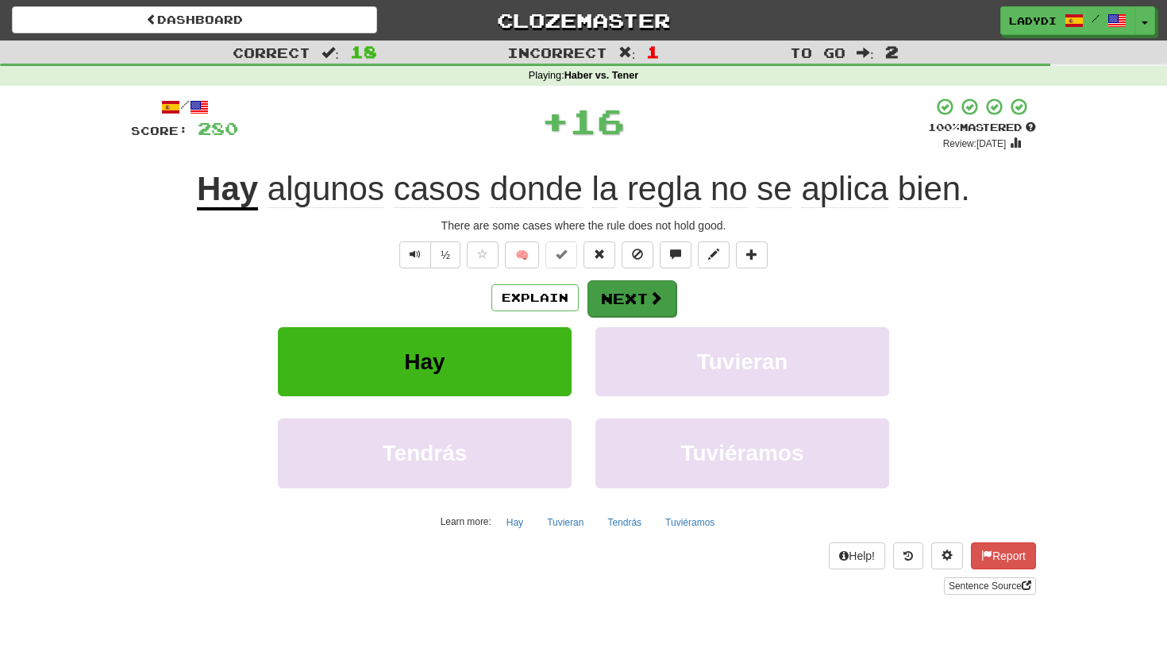
click at [598, 291] on button "Next" at bounding box center [631, 298] width 89 height 37
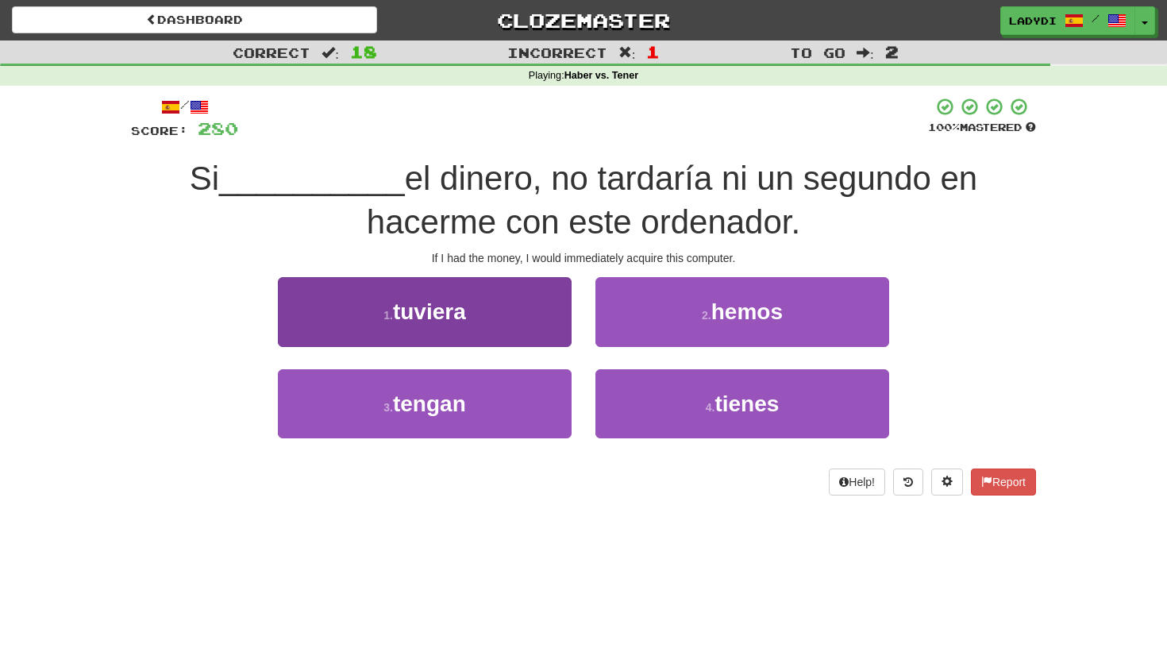
click at [537, 317] on button "1 . tuviera" at bounding box center [425, 311] width 294 height 69
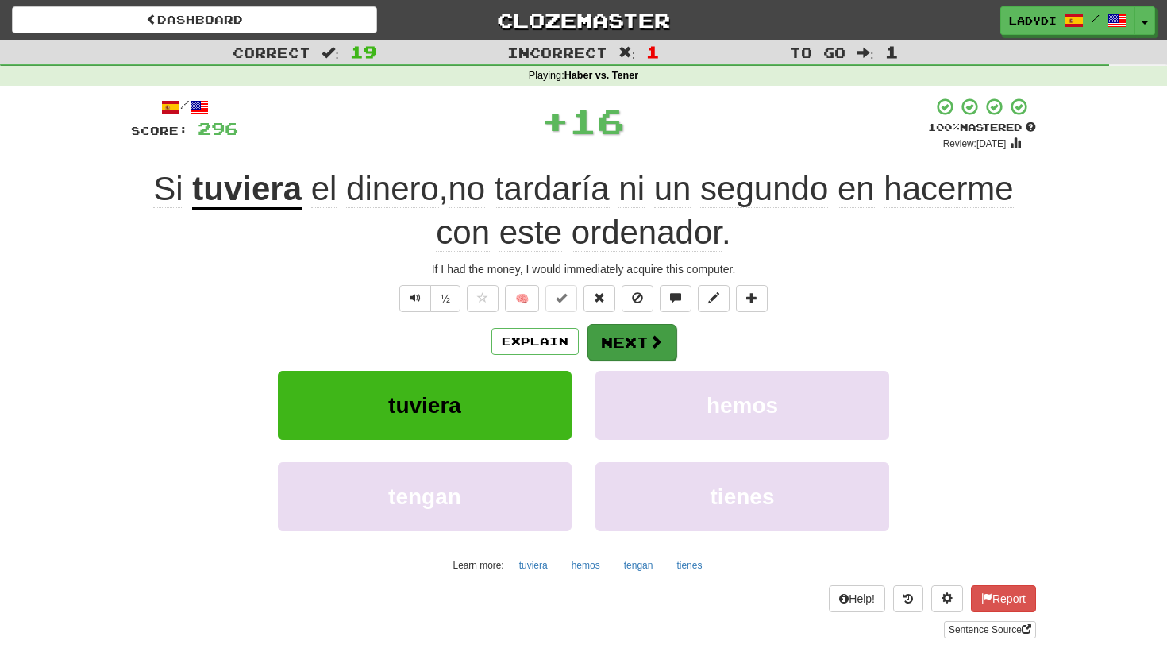
click at [627, 339] on button "Next" at bounding box center [631, 342] width 89 height 37
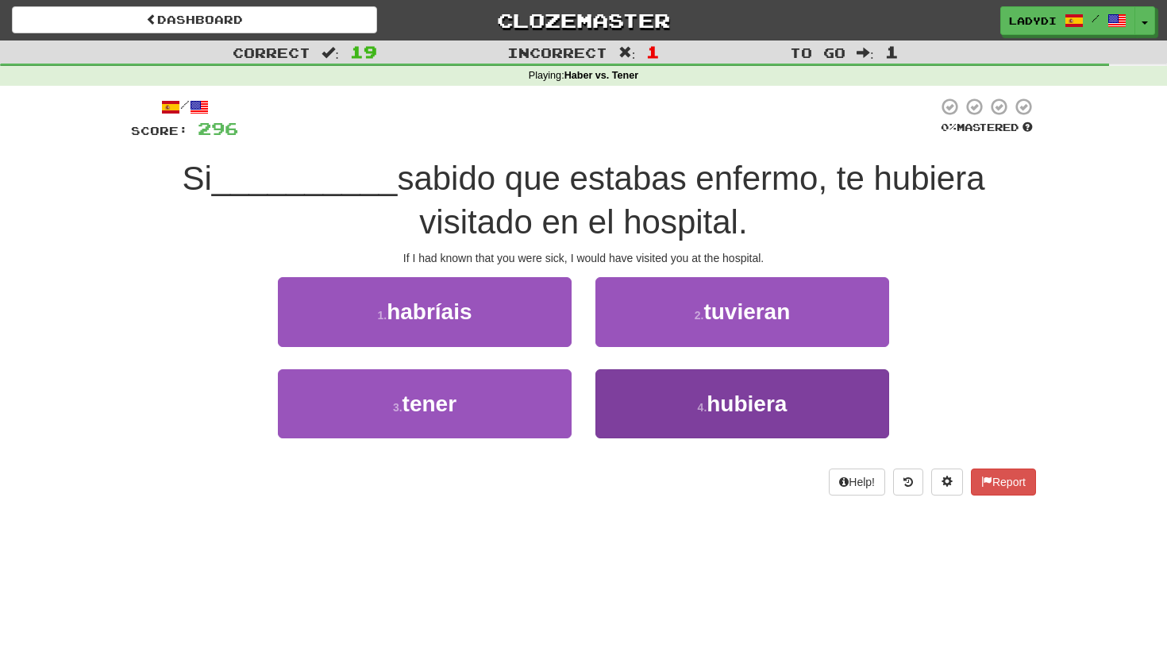
click at [655, 394] on button "4 . hubiera" at bounding box center [742, 403] width 294 height 69
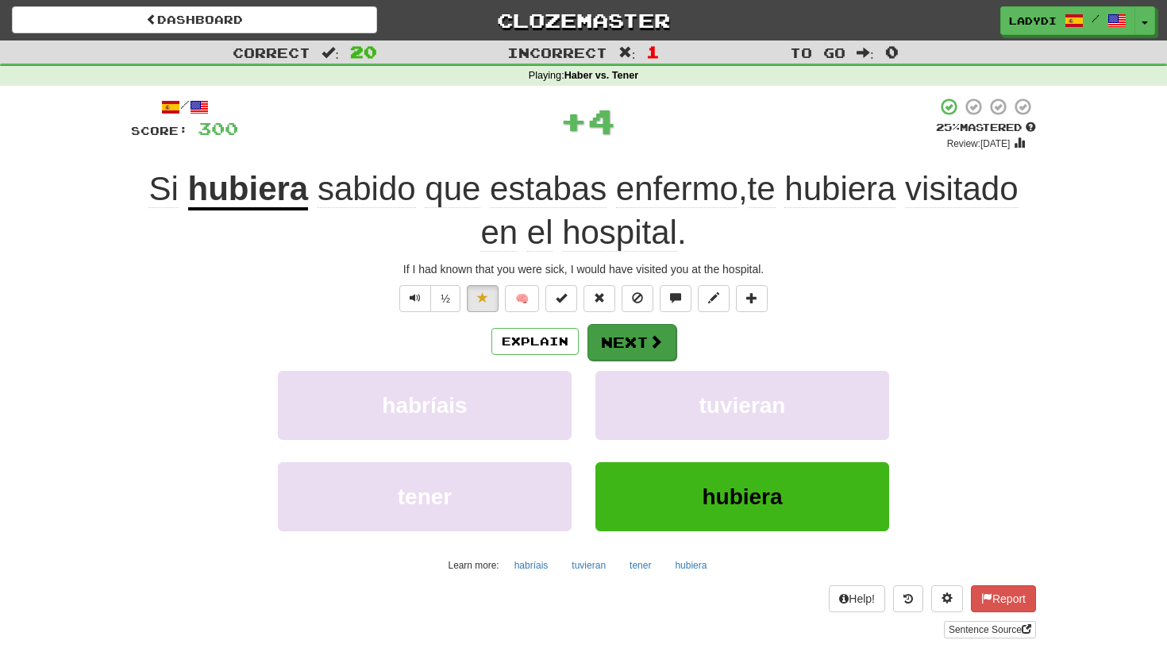
click at [638, 335] on button "Next" at bounding box center [631, 342] width 89 height 37
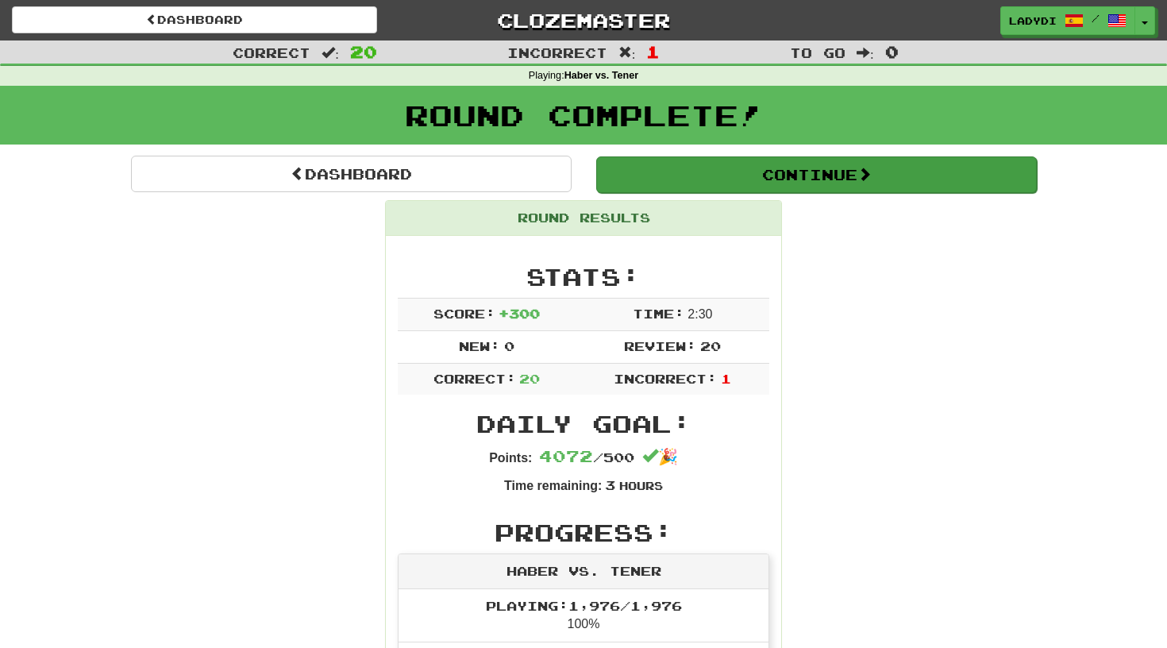
click at [729, 174] on button "Continue" at bounding box center [816, 174] width 440 height 37
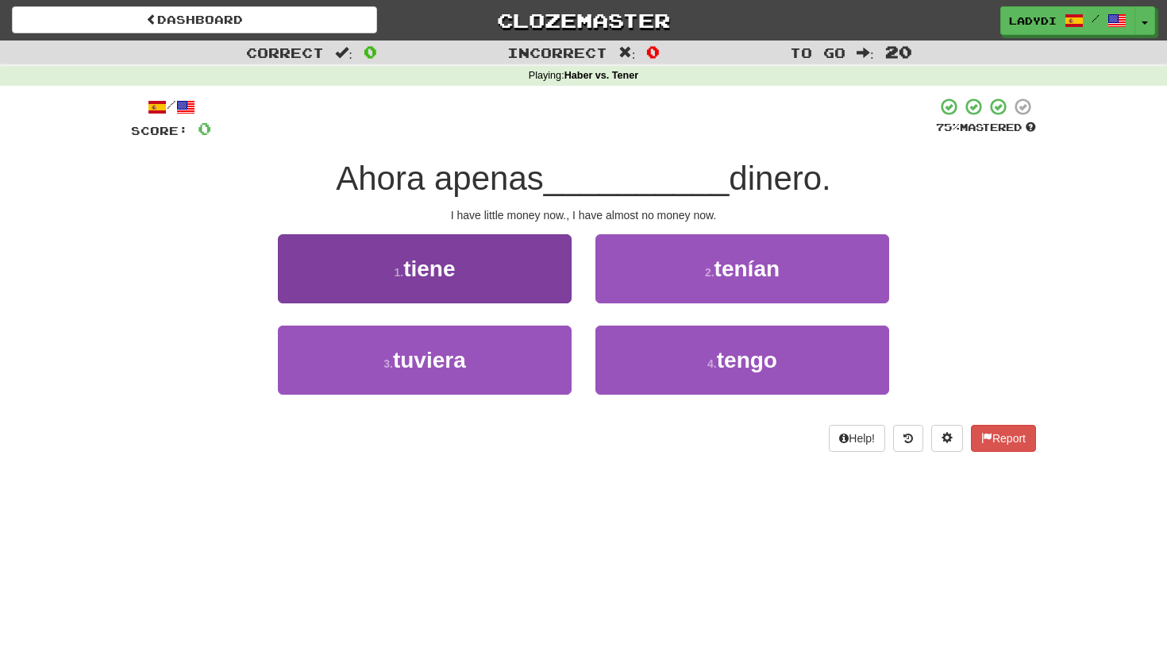
click at [505, 275] on button "1 . tiene" at bounding box center [425, 268] width 294 height 69
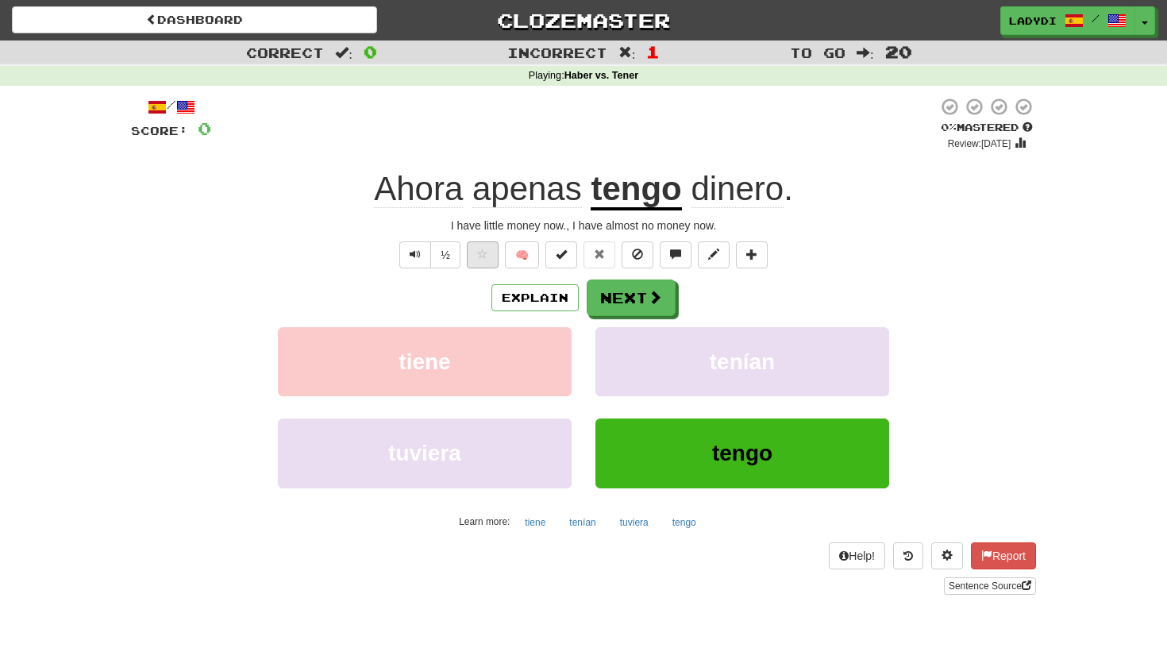
click at [473, 252] on button at bounding box center [483, 254] width 32 height 27
click at [614, 288] on button "Next" at bounding box center [631, 298] width 89 height 37
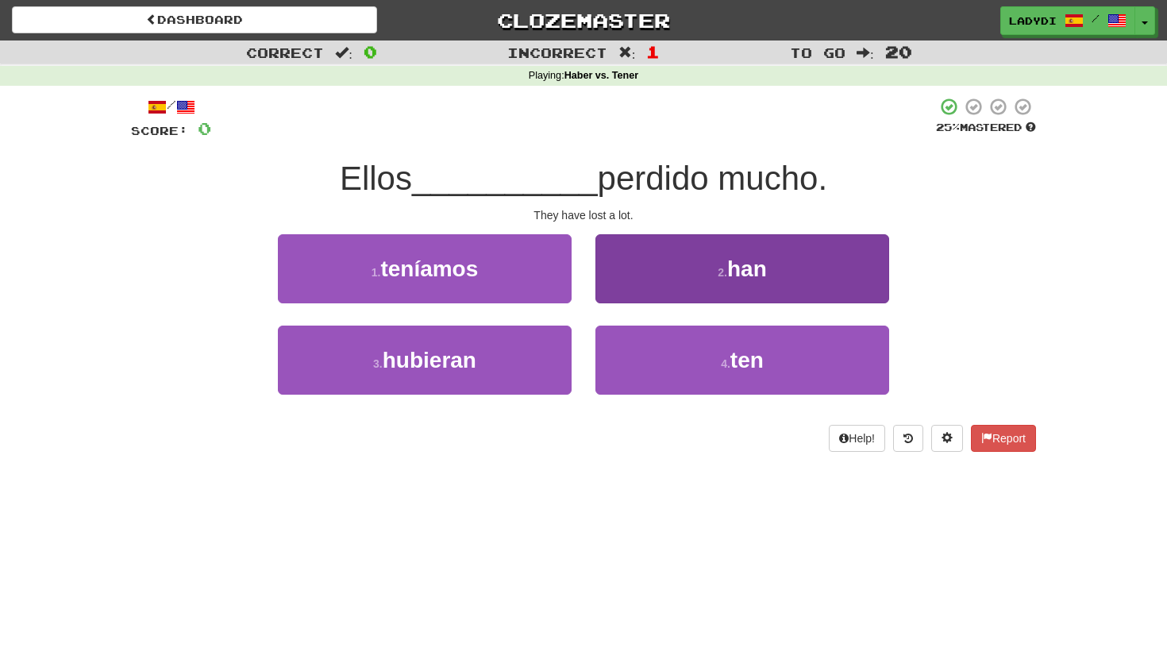
click at [679, 274] on button "2 . han" at bounding box center [742, 268] width 294 height 69
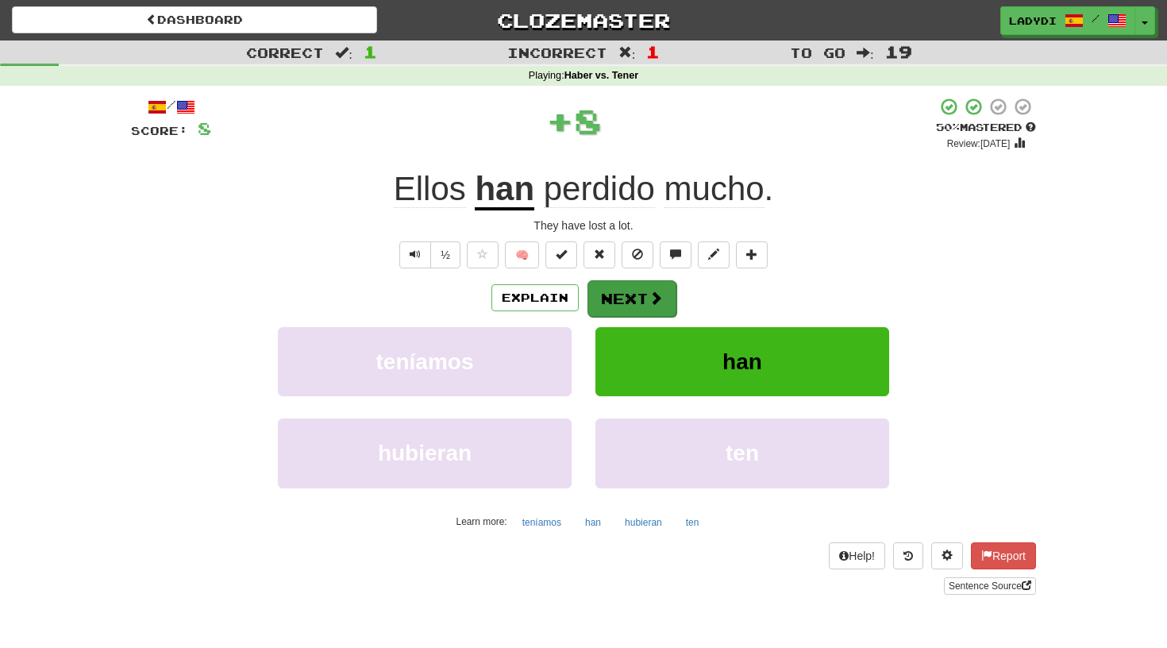
click at [633, 297] on button "Next" at bounding box center [631, 298] width 89 height 37
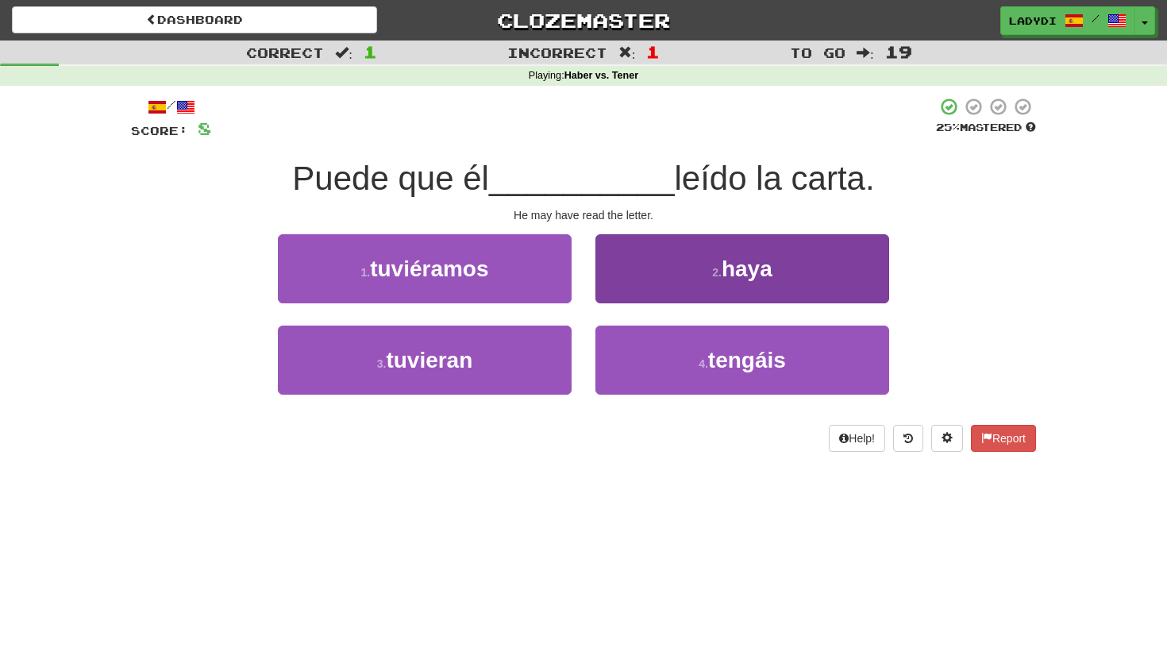
click at [658, 275] on button "2 . haya" at bounding box center [742, 268] width 294 height 69
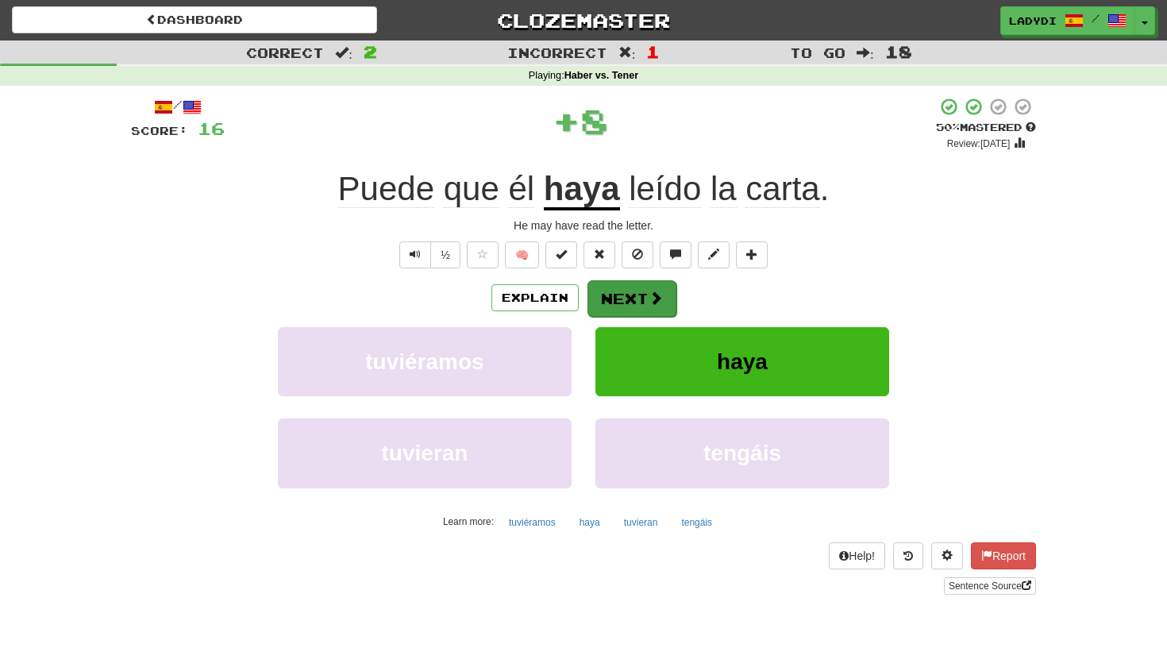
click at [631, 298] on button "Next" at bounding box center [631, 298] width 89 height 37
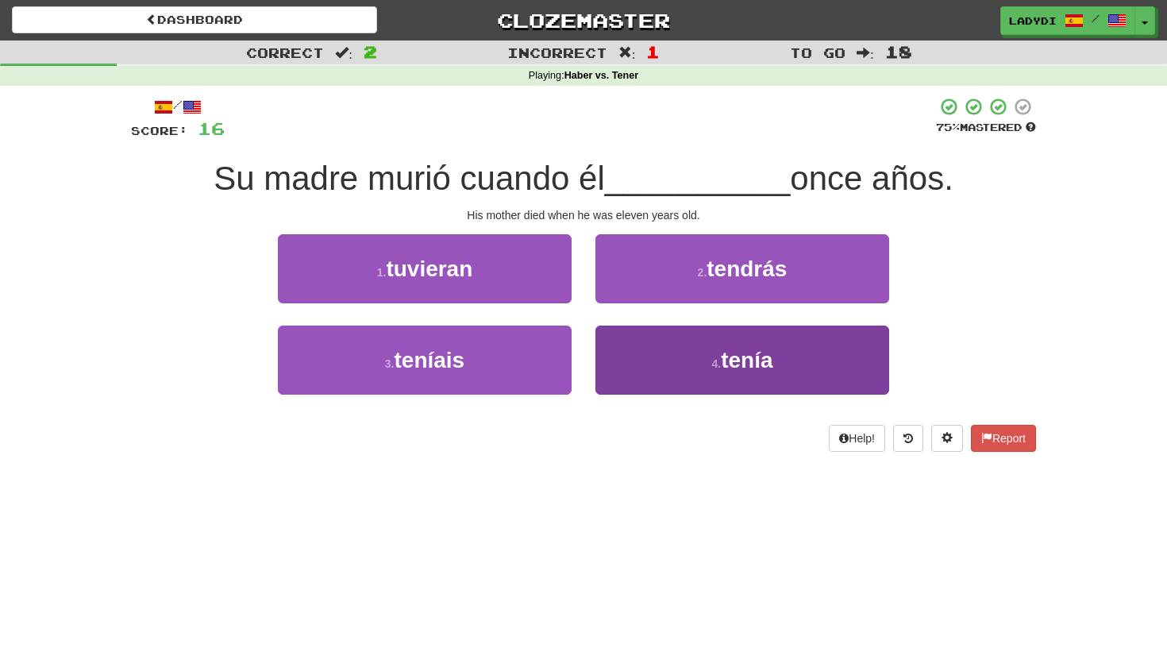
click at [644, 348] on button "4 . tenía" at bounding box center [742, 359] width 294 height 69
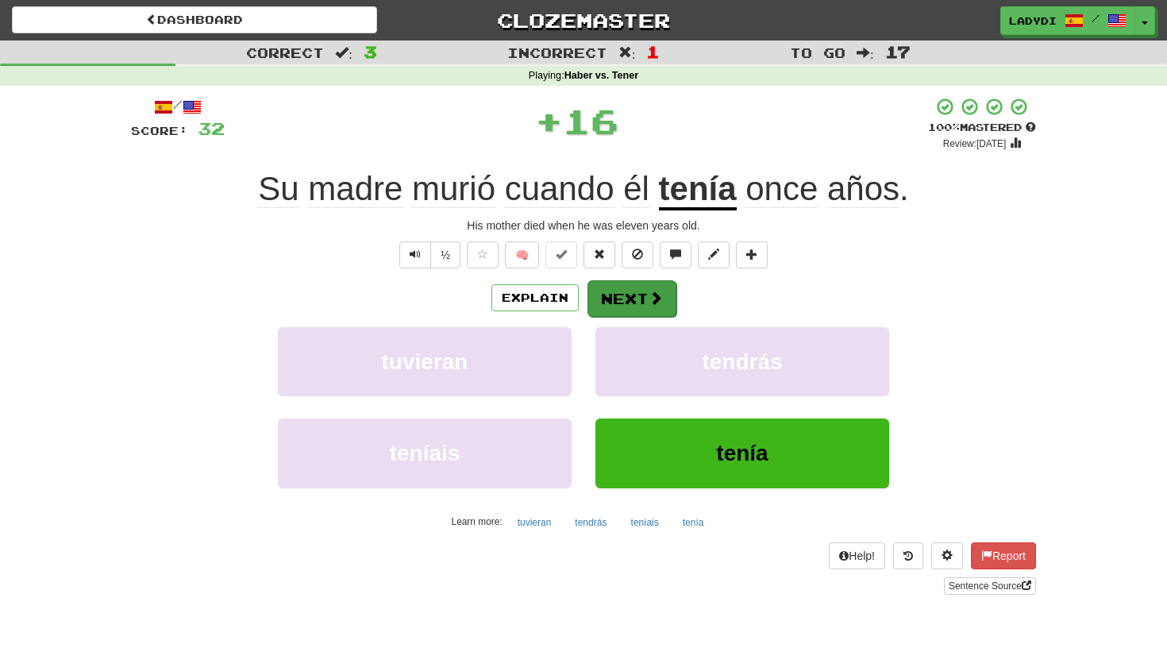
click at [629, 298] on button "Next" at bounding box center [631, 298] width 89 height 37
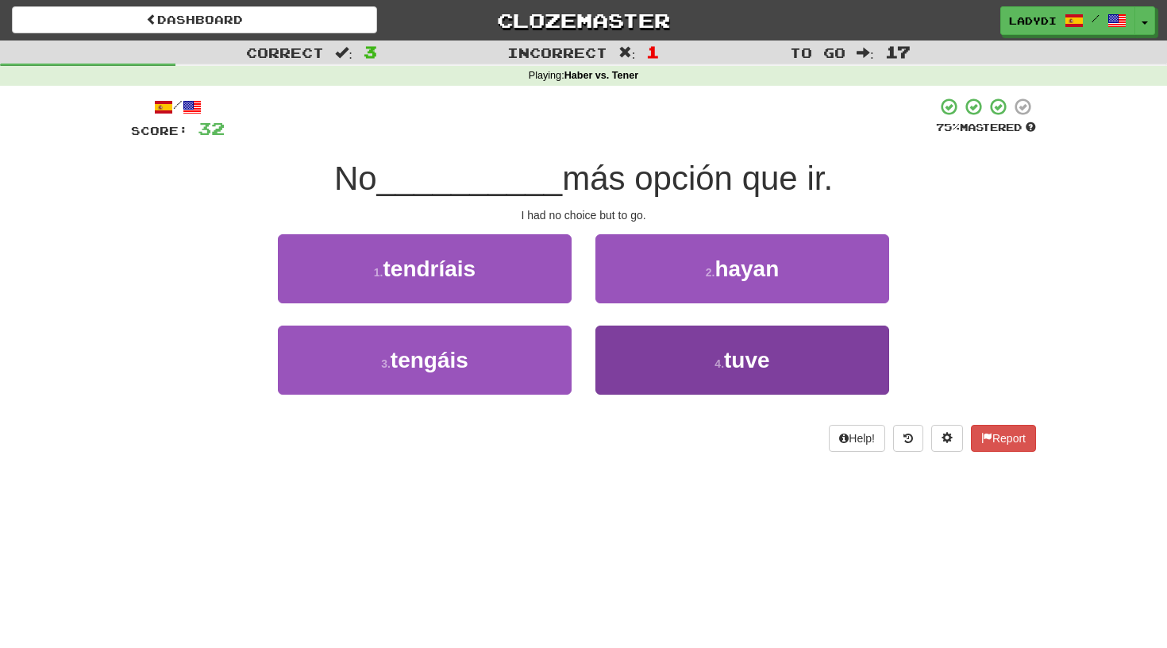
click at [644, 356] on button "4 . tuve" at bounding box center [742, 359] width 294 height 69
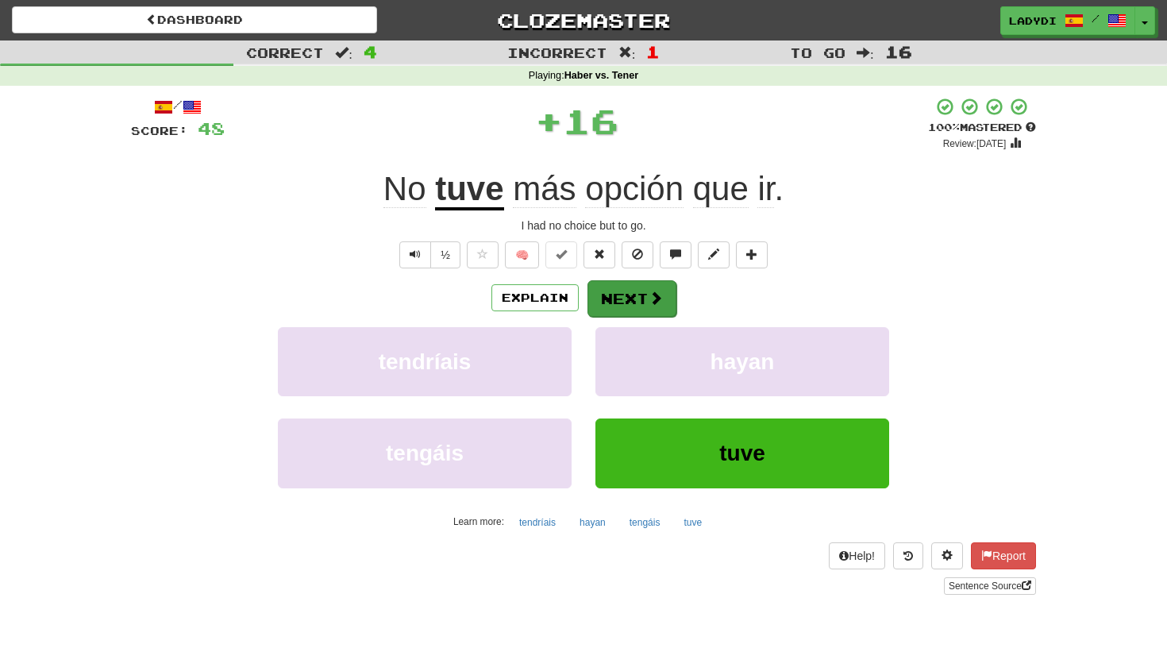
click at [622, 304] on button "Next" at bounding box center [631, 298] width 89 height 37
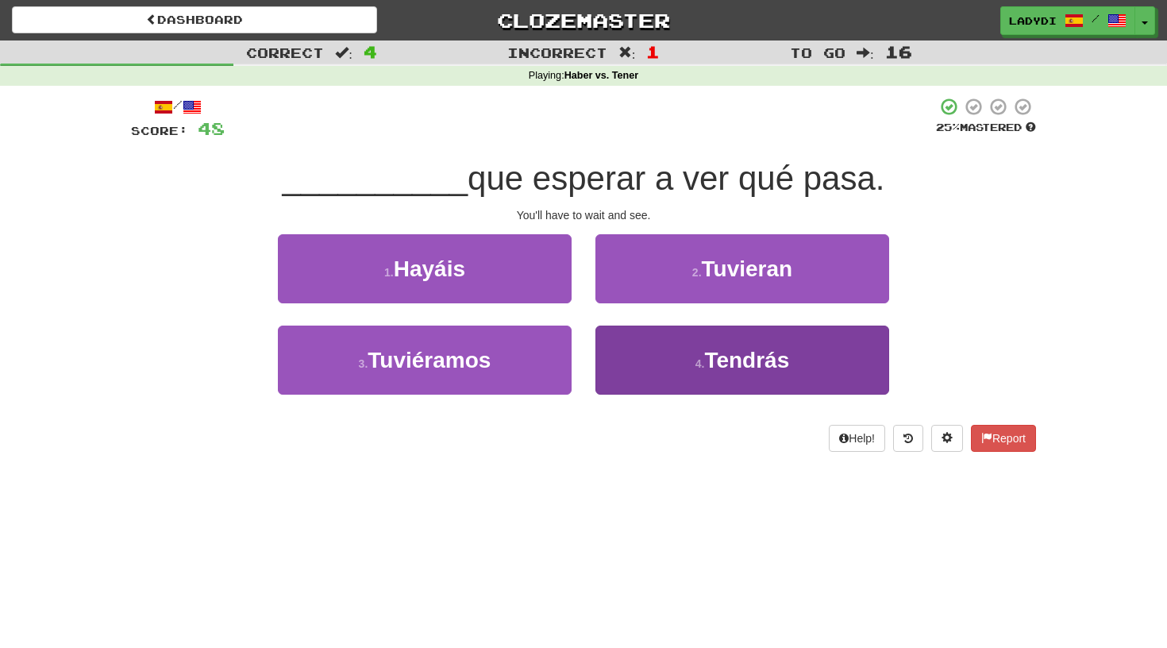
click at [628, 356] on button "4 . Tendrás" at bounding box center [742, 359] width 294 height 69
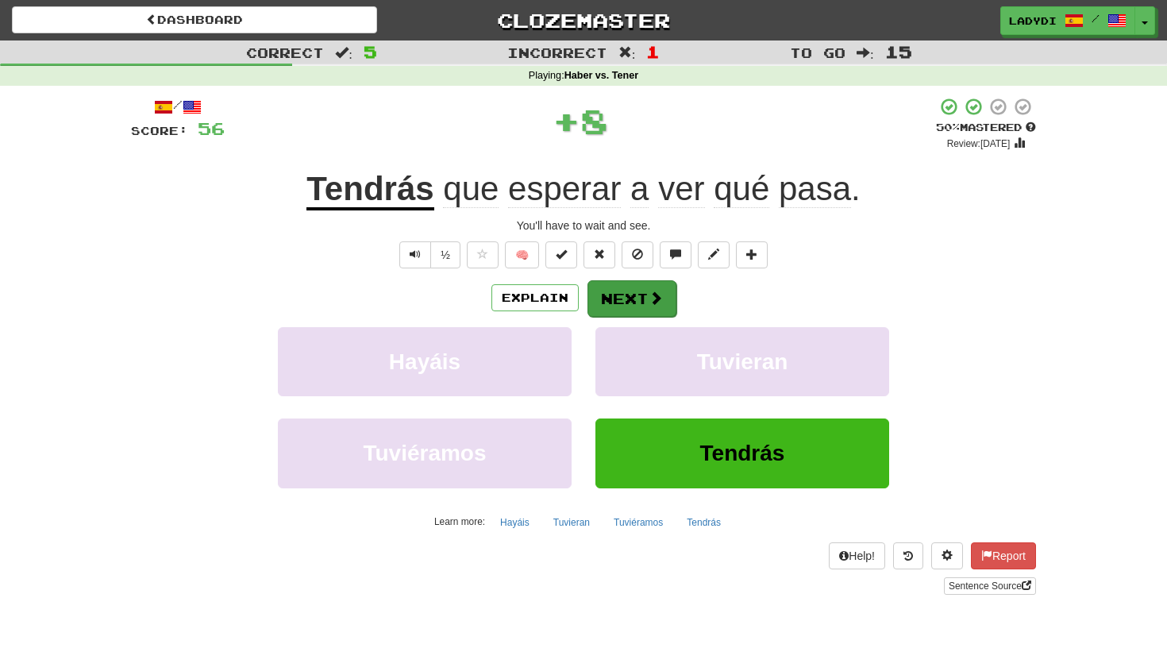
click at [628, 302] on button "Next" at bounding box center [631, 298] width 89 height 37
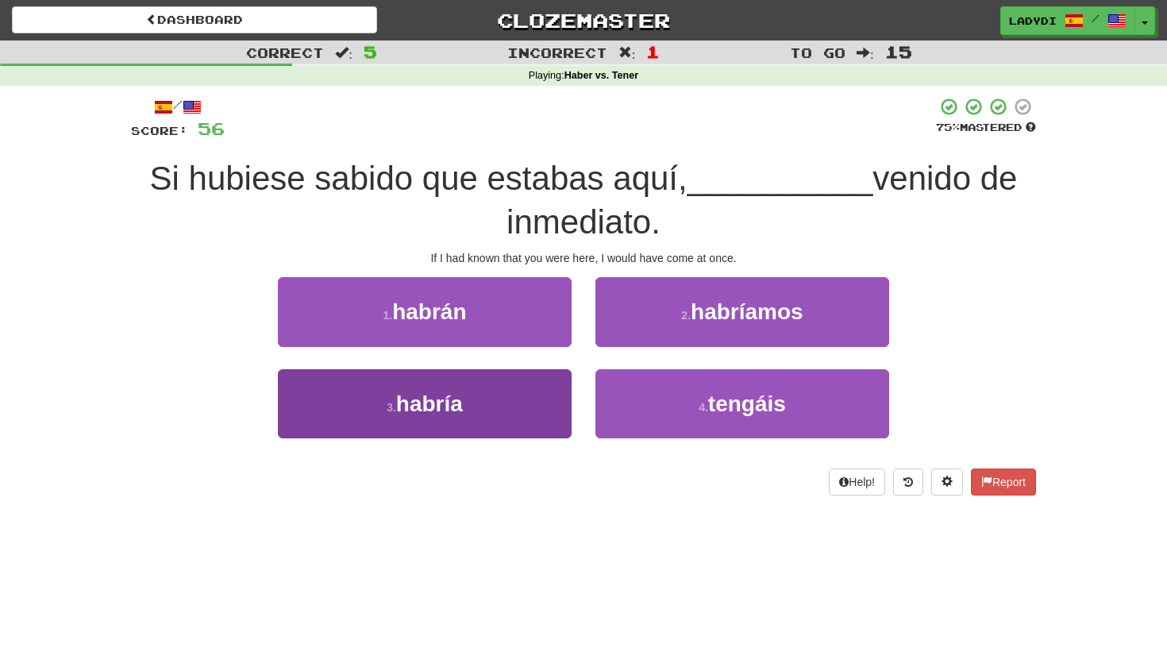
click at [539, 393] on button "3 . habría" at bounding box center [425, 403] width 294 height 69
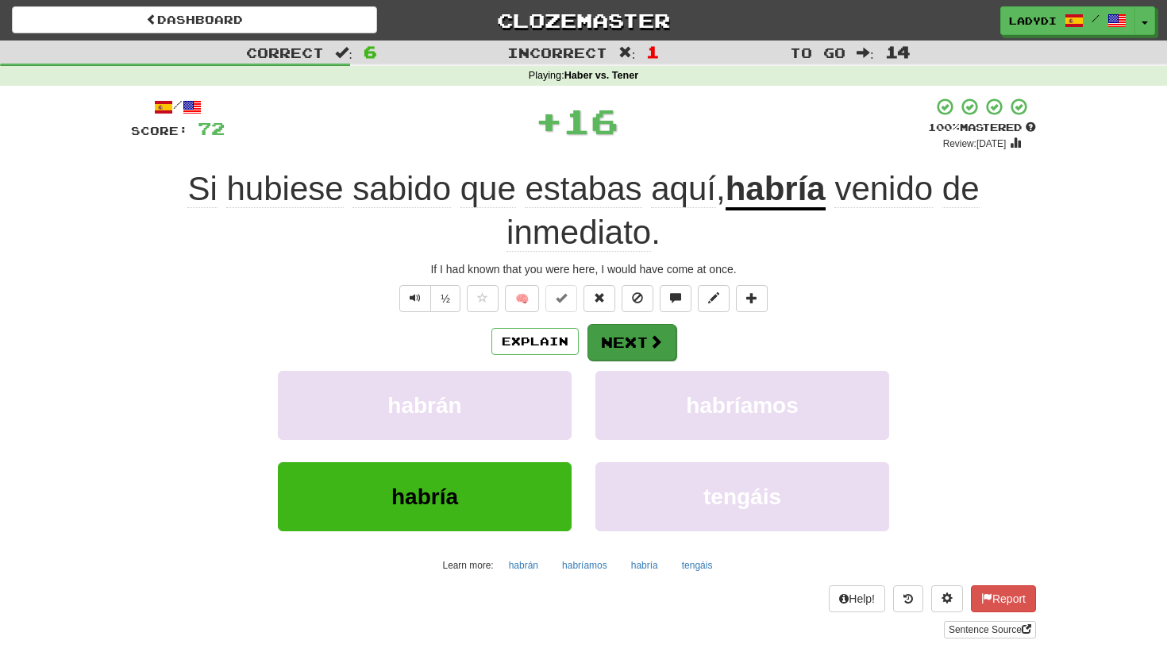
click at [610, 345] on button "Next" at bounding box center [631, 342] width 89 height 37
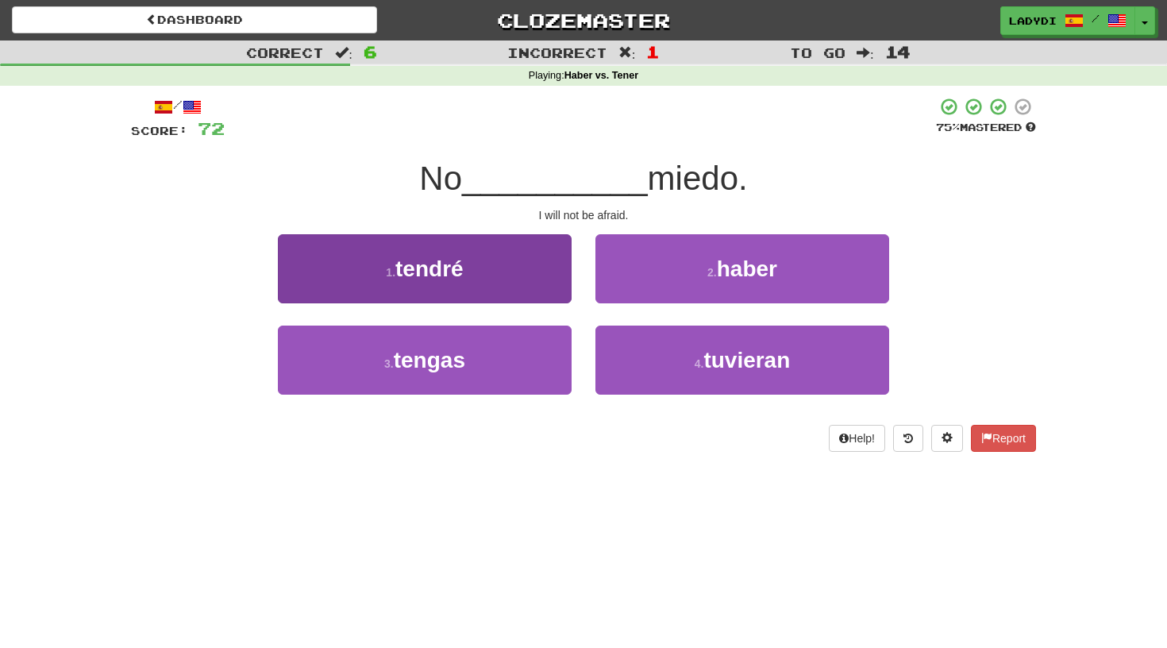
click at [535, 288] on button "1 . tendré" at bounding box center [425, 268] width 294 height 69
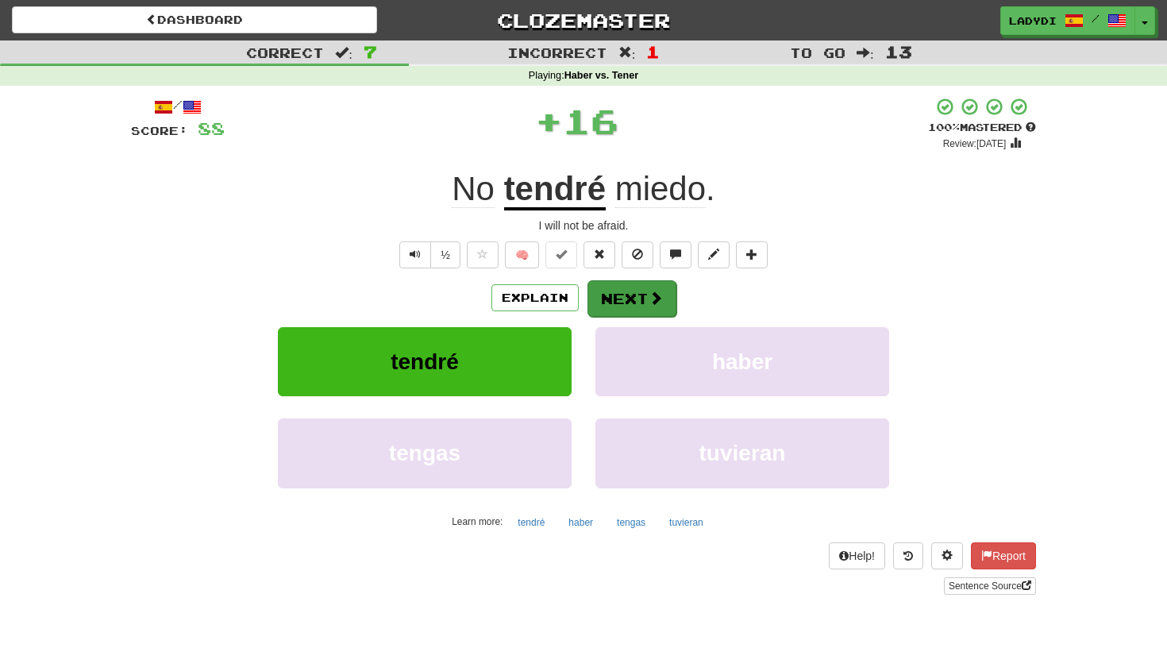
click at [611, 290] on button "Next" at bounding box center [631, 298] width 89 height 37
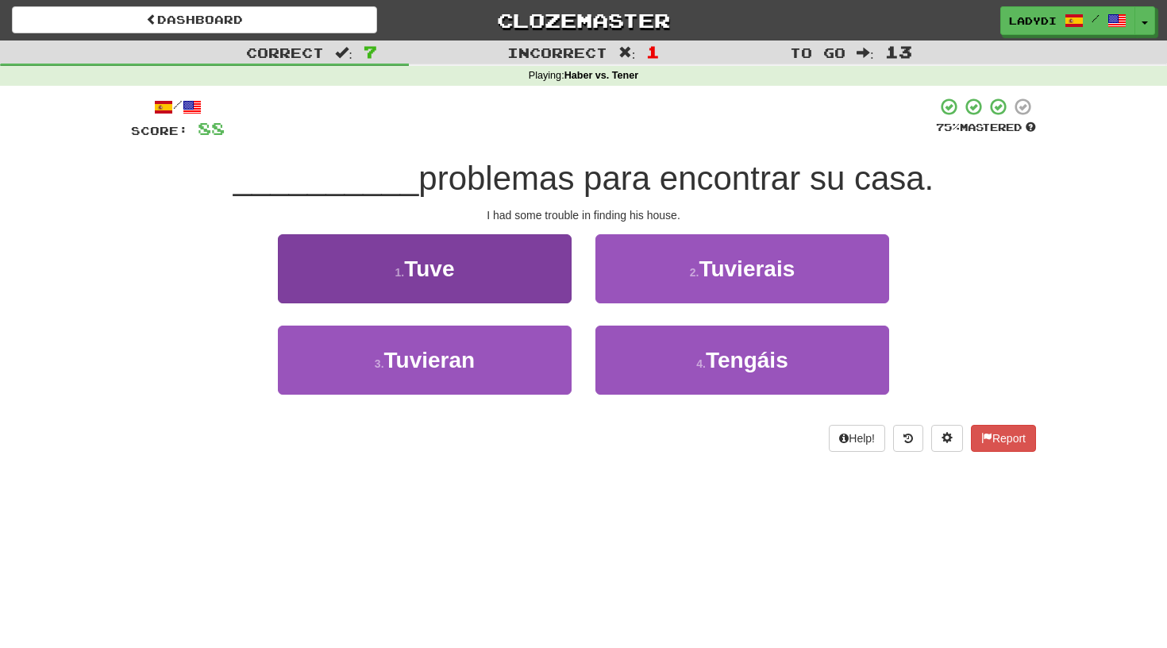
click at [533, 294] on button "1 . Tuve" at bounding box center [425, 268] width 294 height 69
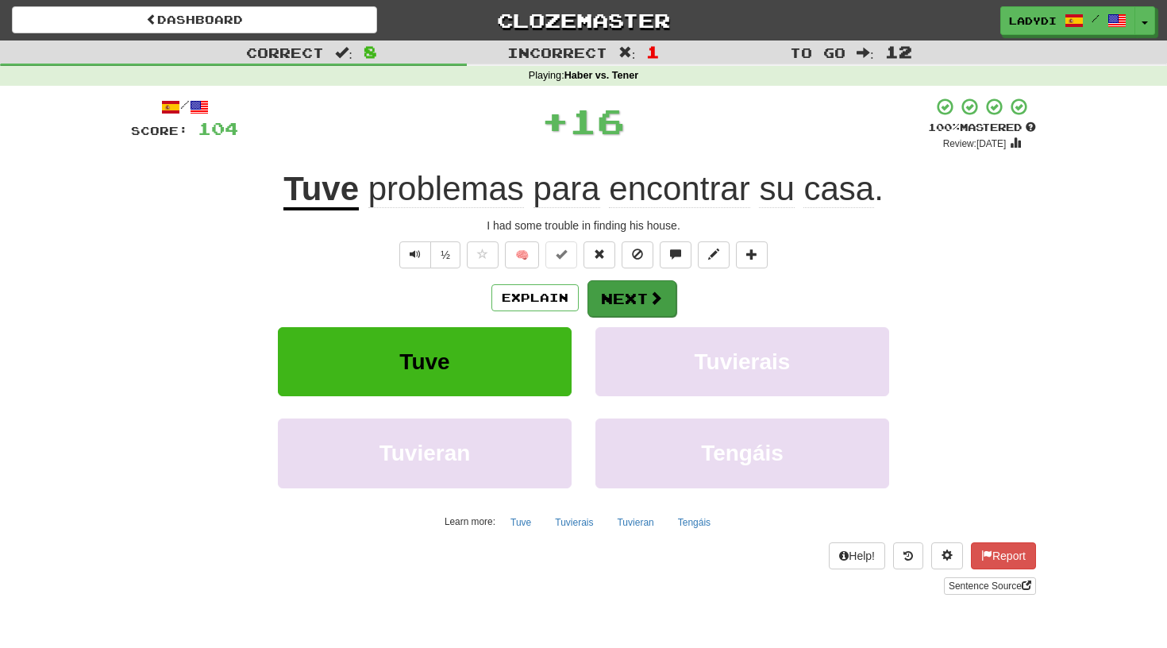
click at [621, 298] on button "Next" at bounding box center [631, 298] width 89 height 37
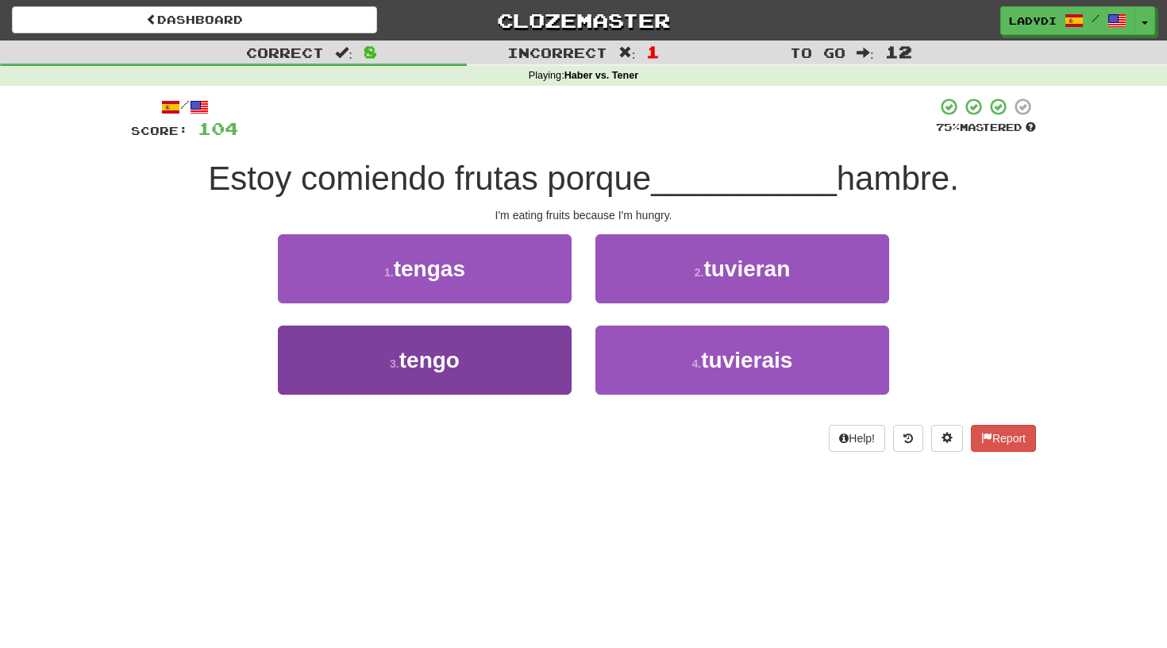
click at [521, 355] on button "3 . tengo" at bounding box center [425, 359] width 294 height 69
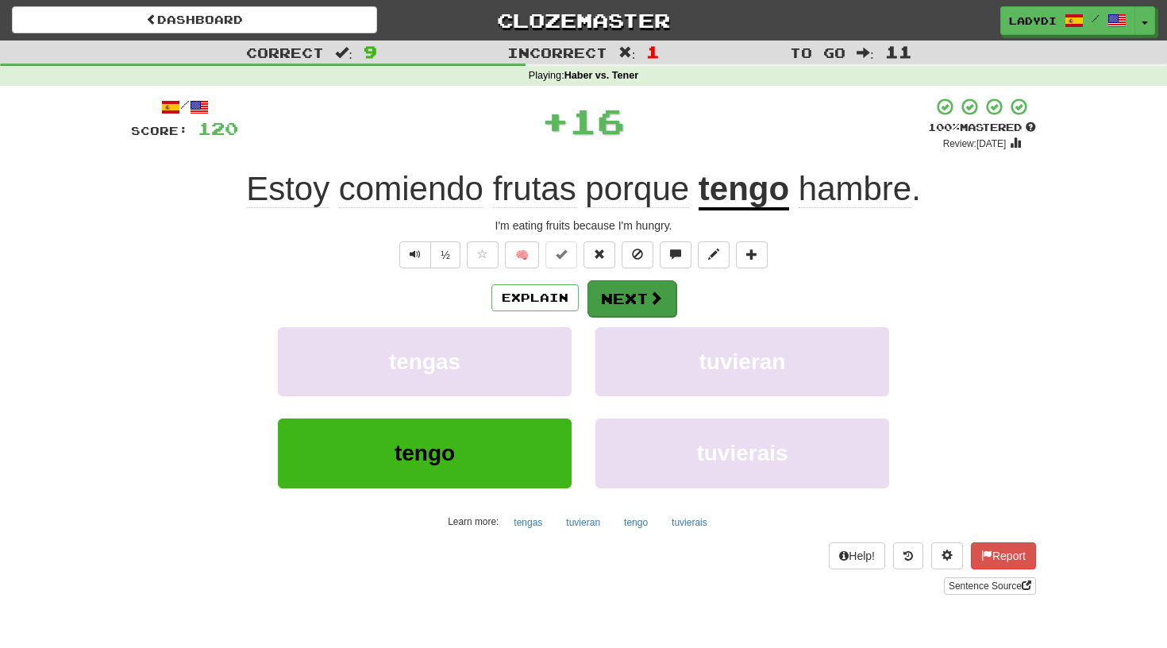
click at [607, 306] on button "Next" at bounding box center [631, 298] width 89 height 37
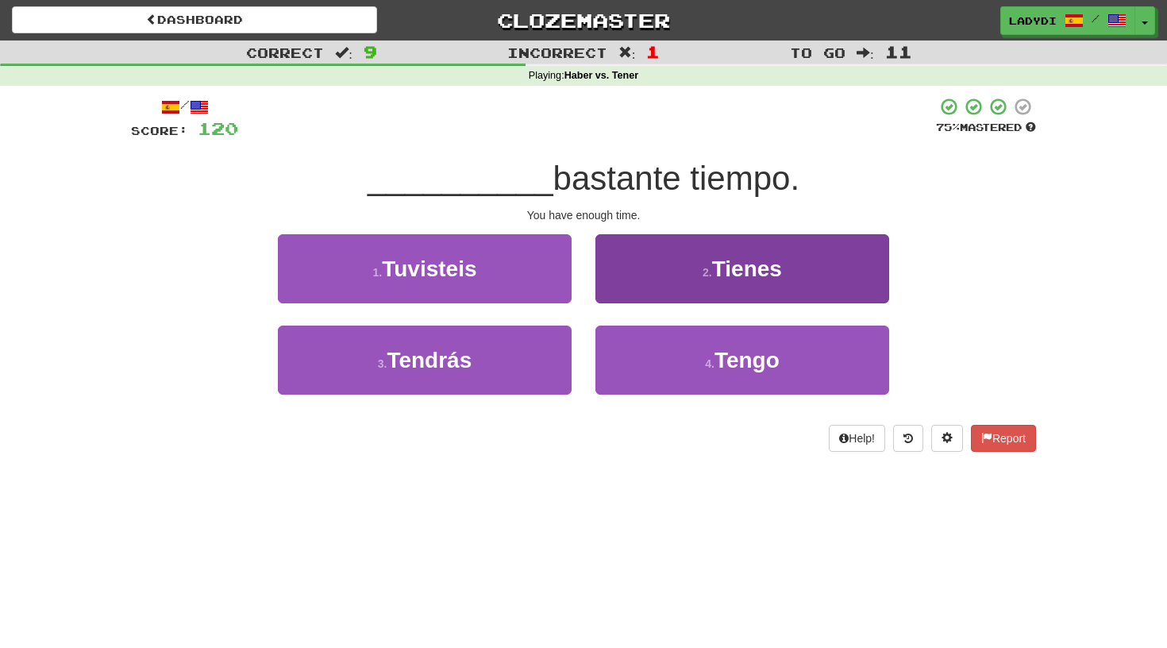
click at [627, 276] on button "2 . Tienes" at bounding box center [742, 268] width 294 height 69
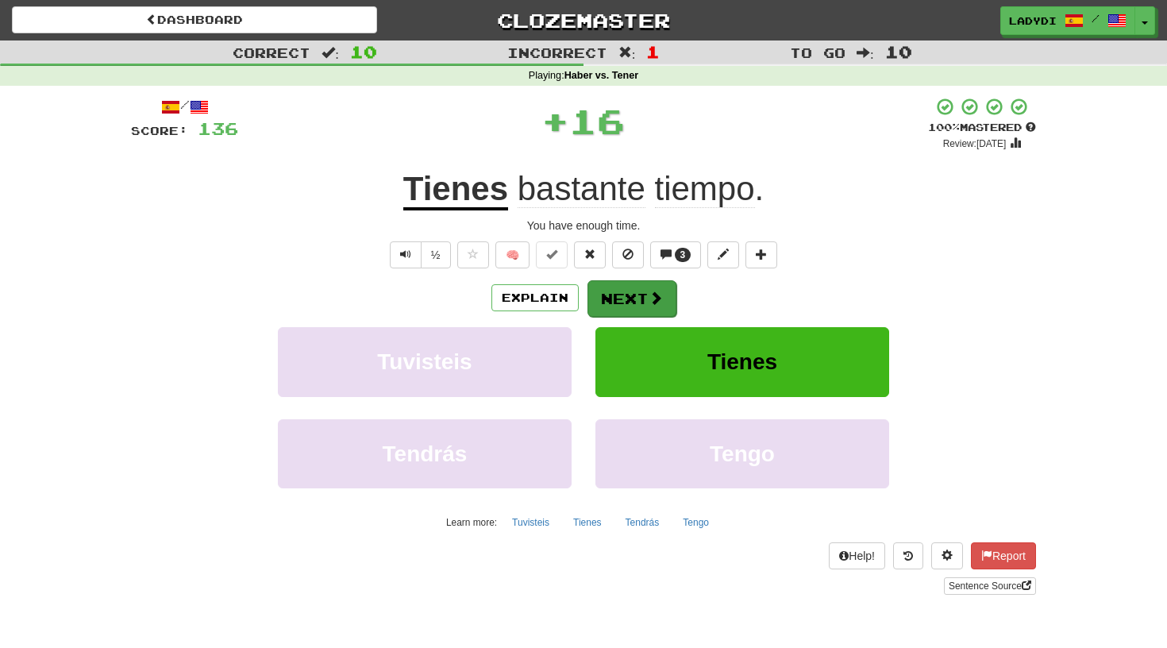
click at [624, 296] on button "Next" at bounding box center [631, 298] width 89 height 37
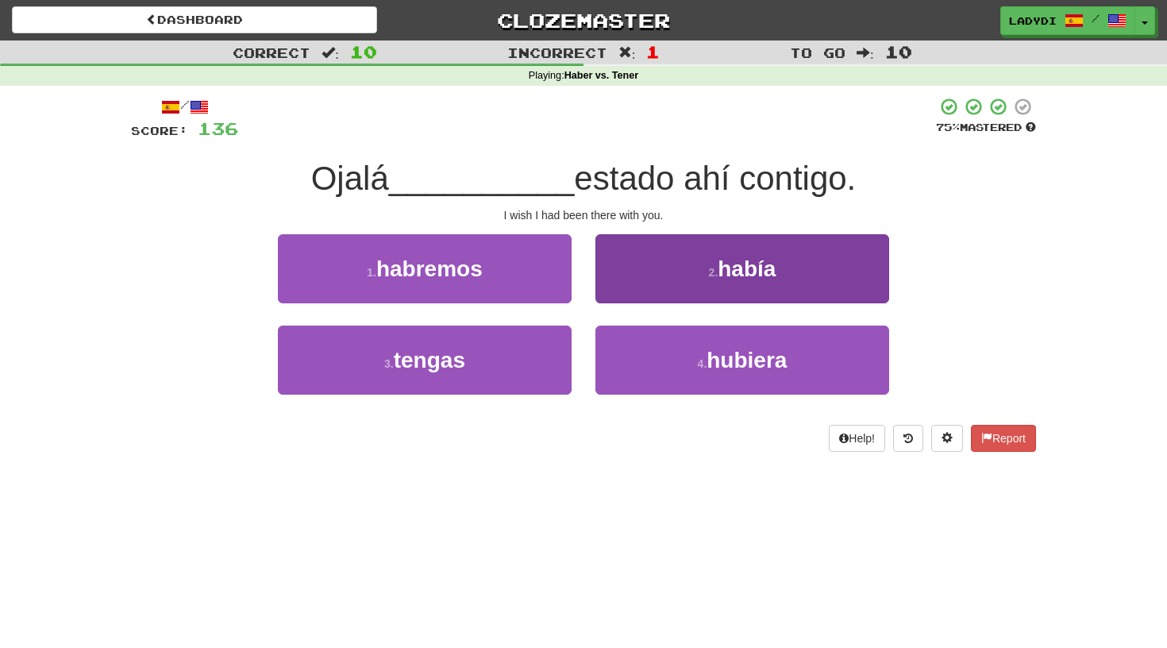
click at [612, 283] on button "2 . había" at bounding box center [742, 268] width 294 height 69
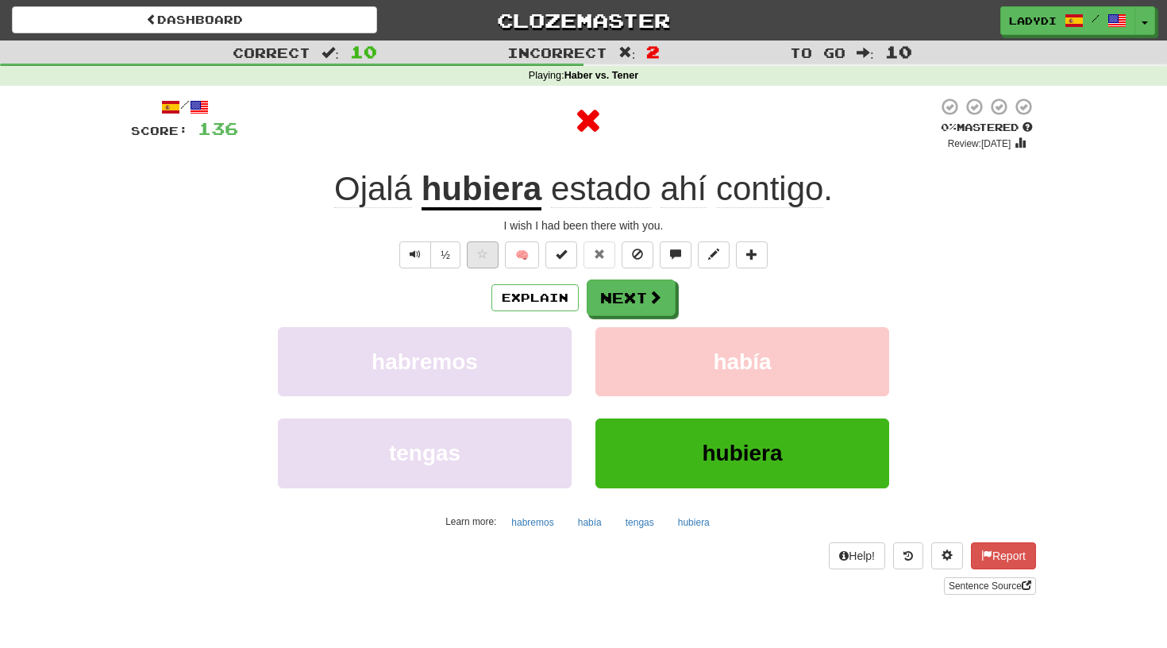
click at [492, 252] on button at bounding box center [483, 254] width 32 height 27
click at [614, 294] on button "Next" at bounding box center [631, 298] width 89 height 37
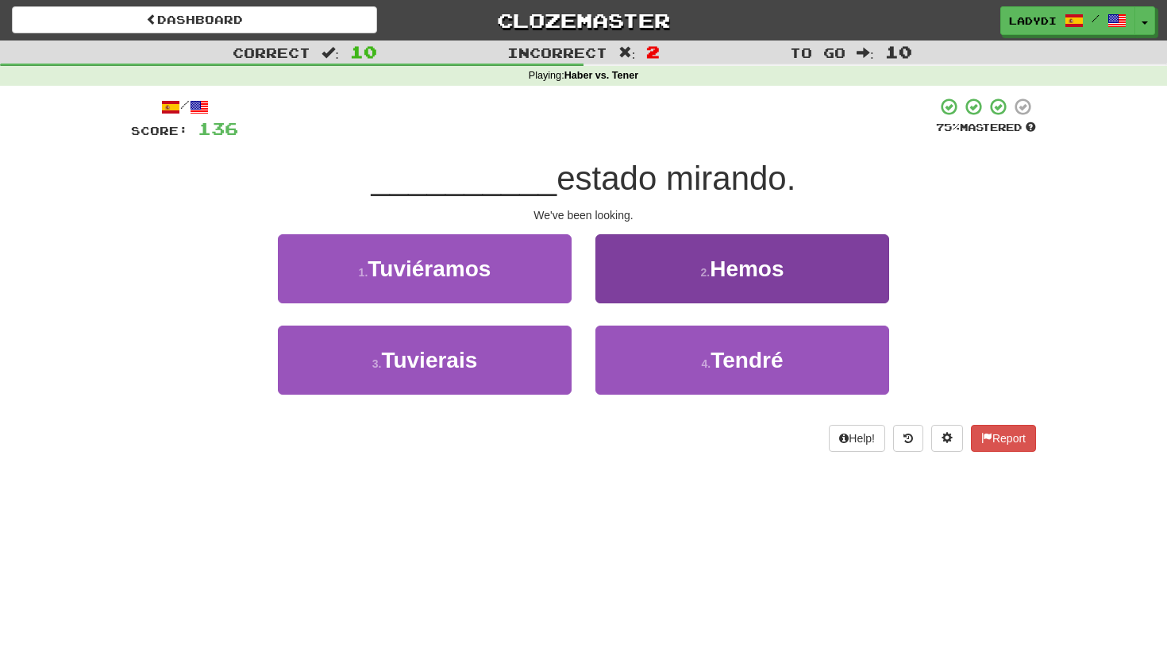
click at [656, 278] on button "2 . Hemos" at bounding box center [742, 268] width 294 height 69
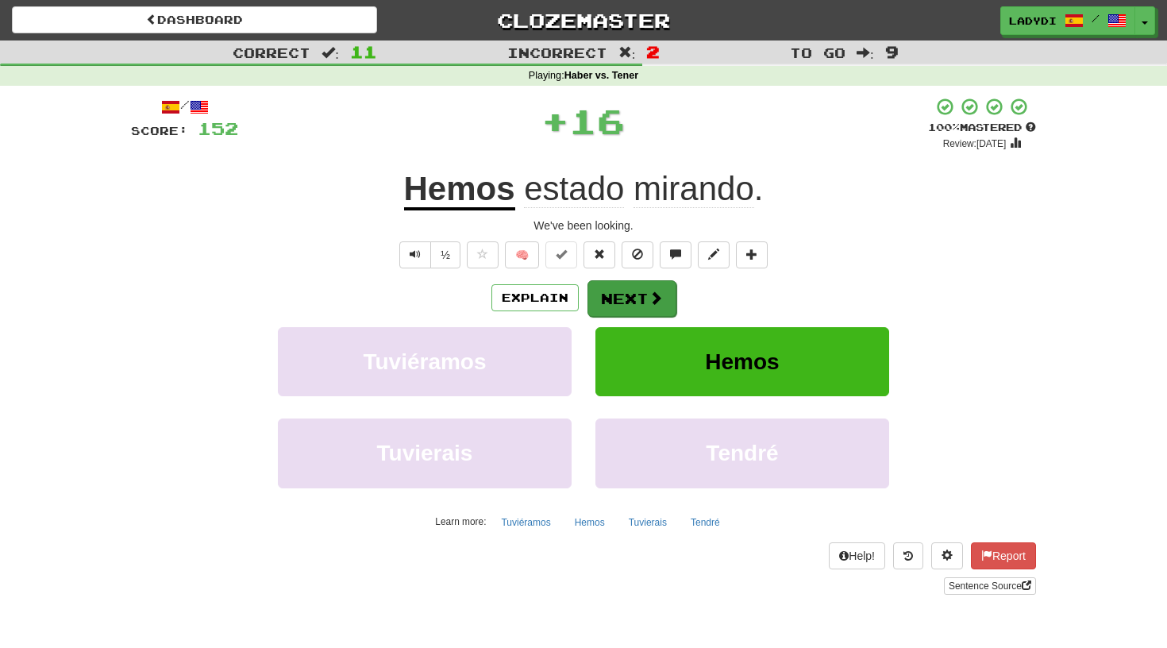
click at [621, 289] on button "Next" at bounding box center [631, 298] width 89 height 37
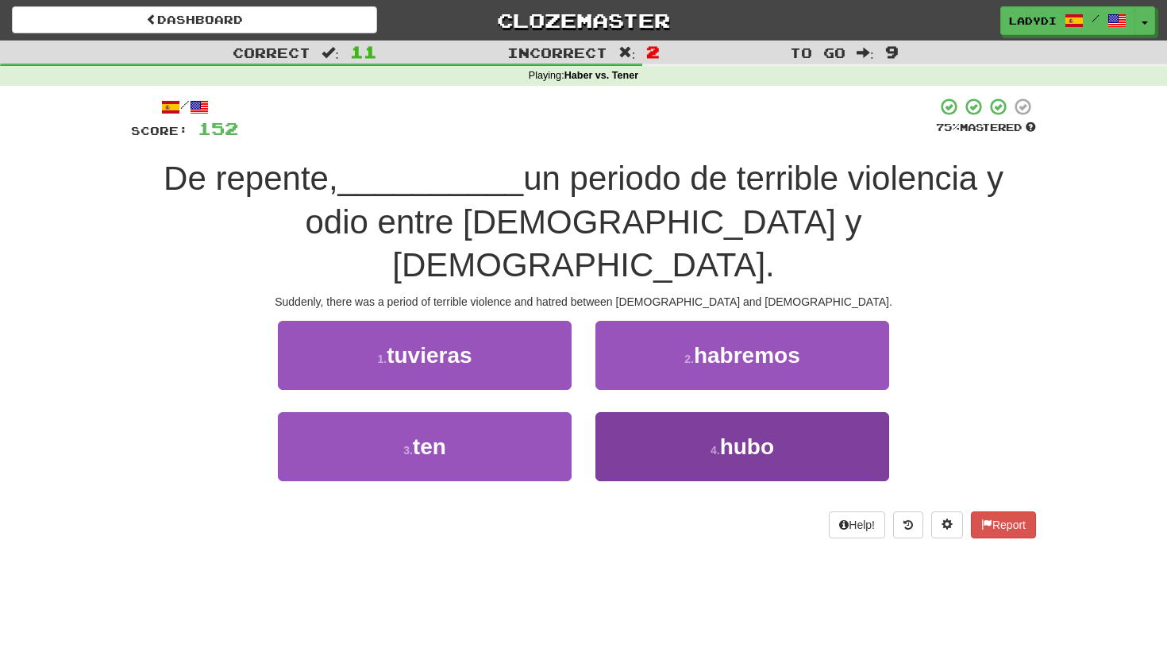
click at [671, 412] on button "4 . hubo" at bounding box center [742, 446] width 294 height 69
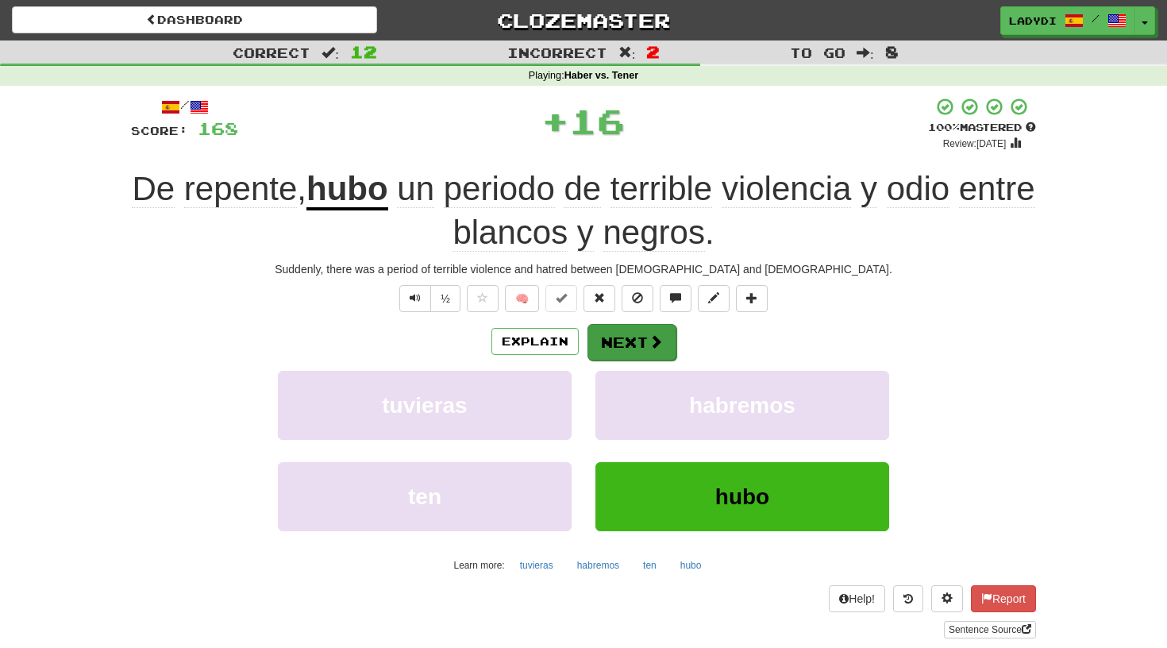
click at [640, 336] on button "Next" at bounding box center [631, 342] width 89 height 37
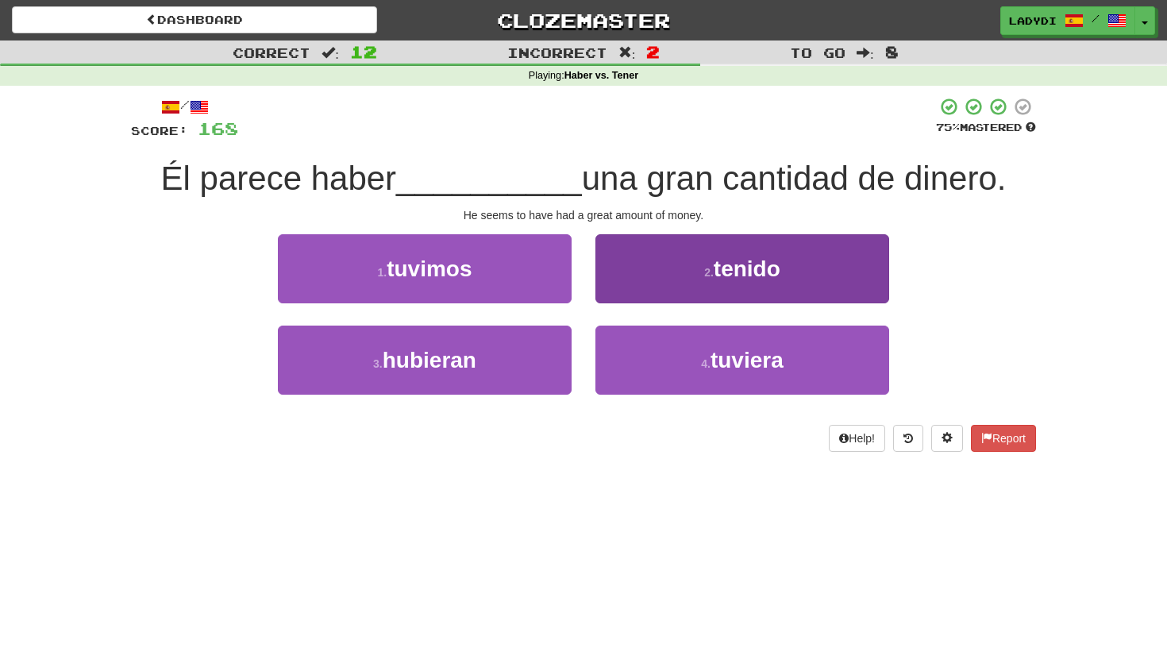
click at [699, 289] on button "2 . tenido" at bounding box center [742, 268] width 294 height 69
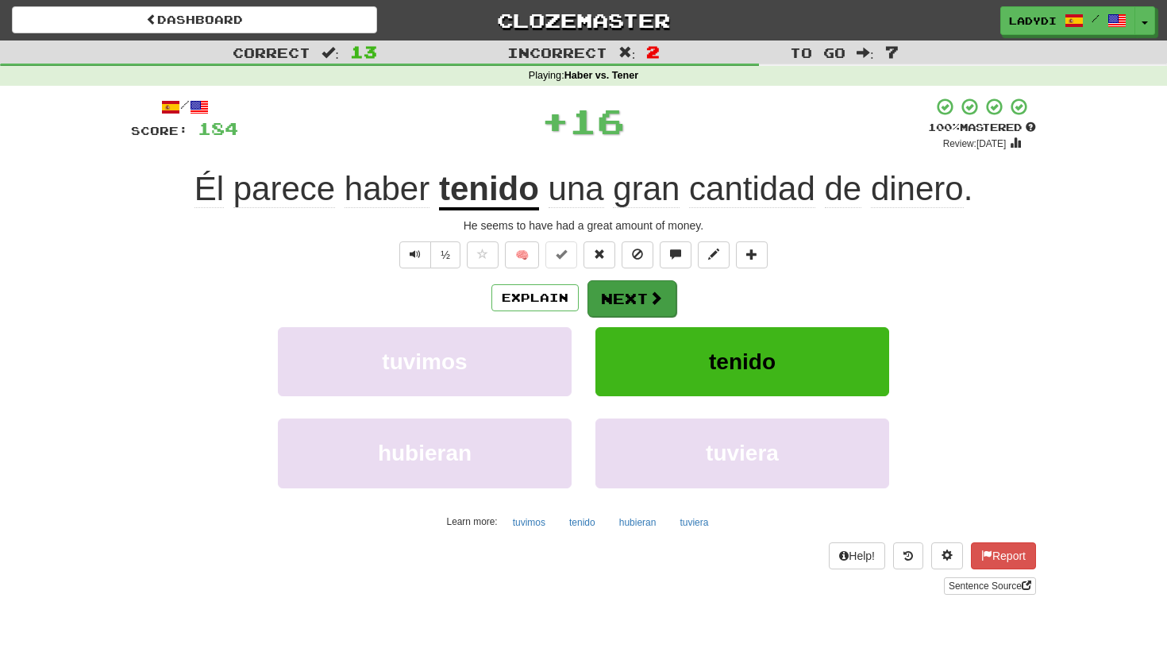
click at [634, 295] on button "Next" at bounding box center [631, 298] width 89 height 37
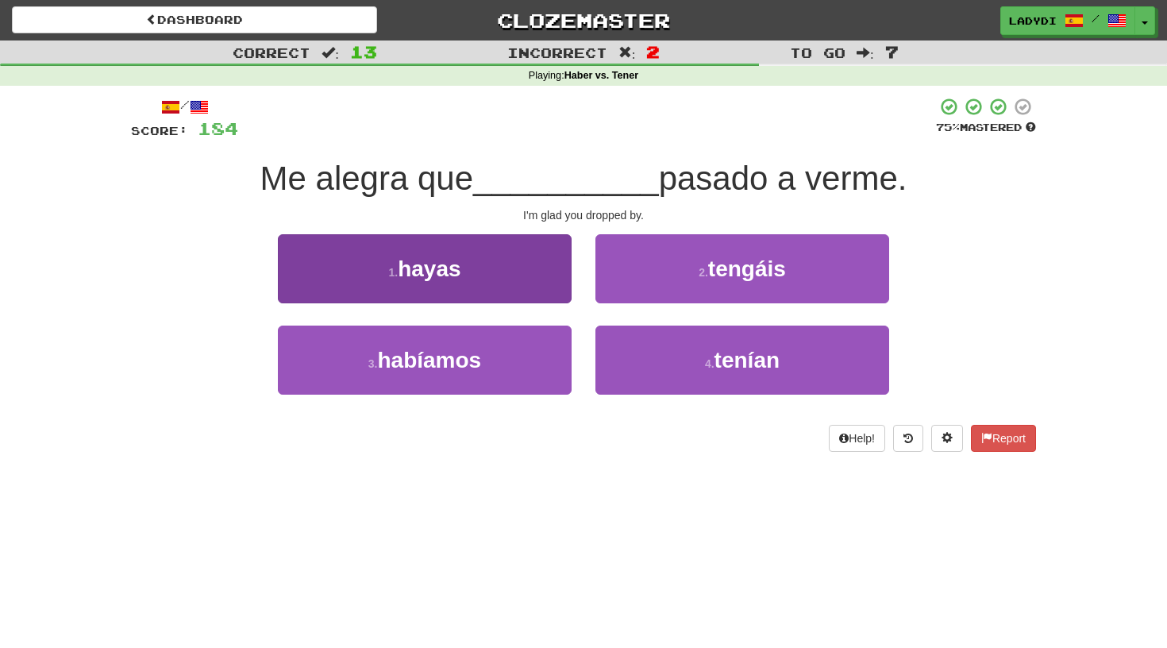
click at [507, 276] on button "1 . hayas" at bounding box center [425, 268] width 294 height 69
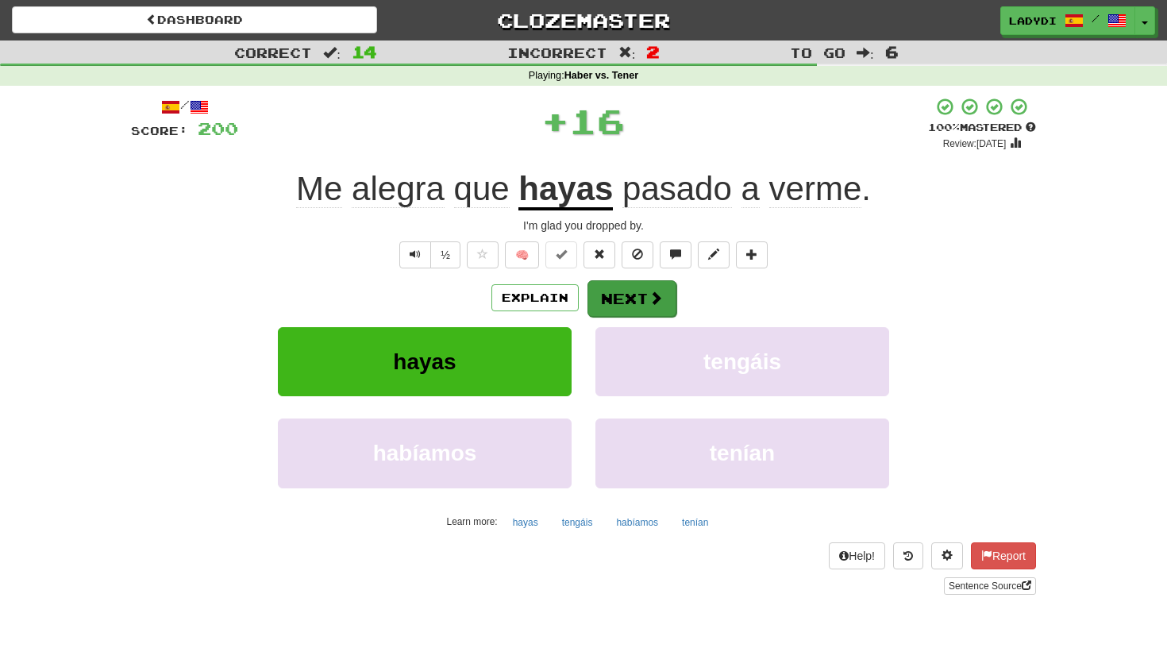
click at [620, 283] on button "Next" at bounding box center [631, 298] width 89 height 37
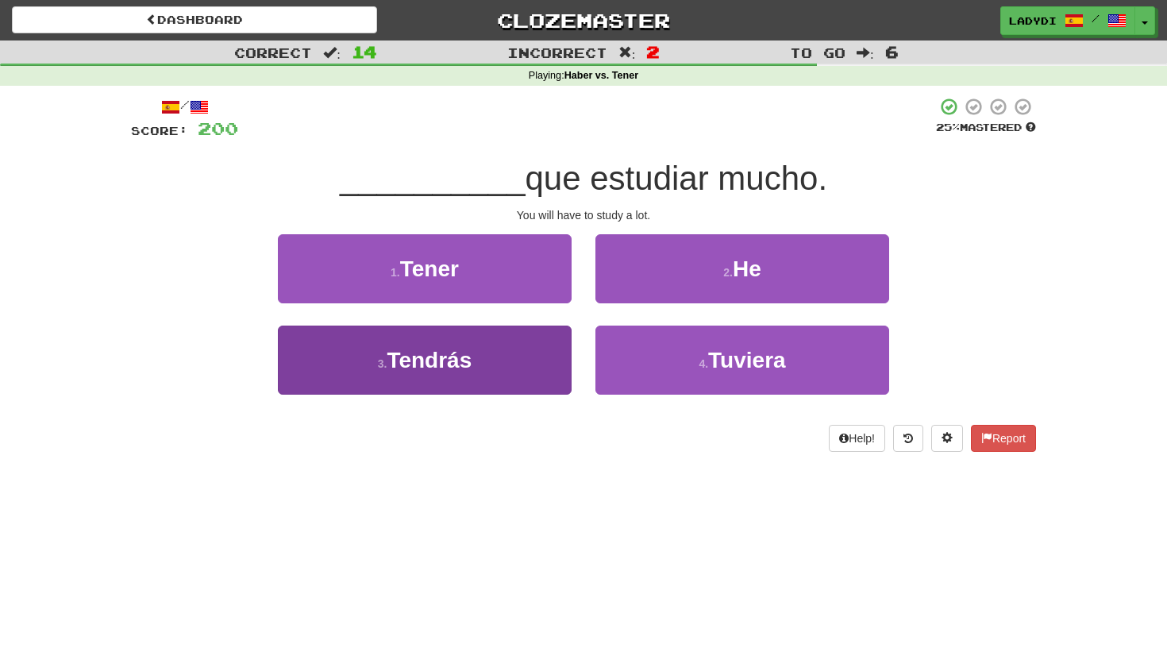
click at [520, 356] on button "3 . Tendrás" at bounding box center [425, 359] width 294 height 69
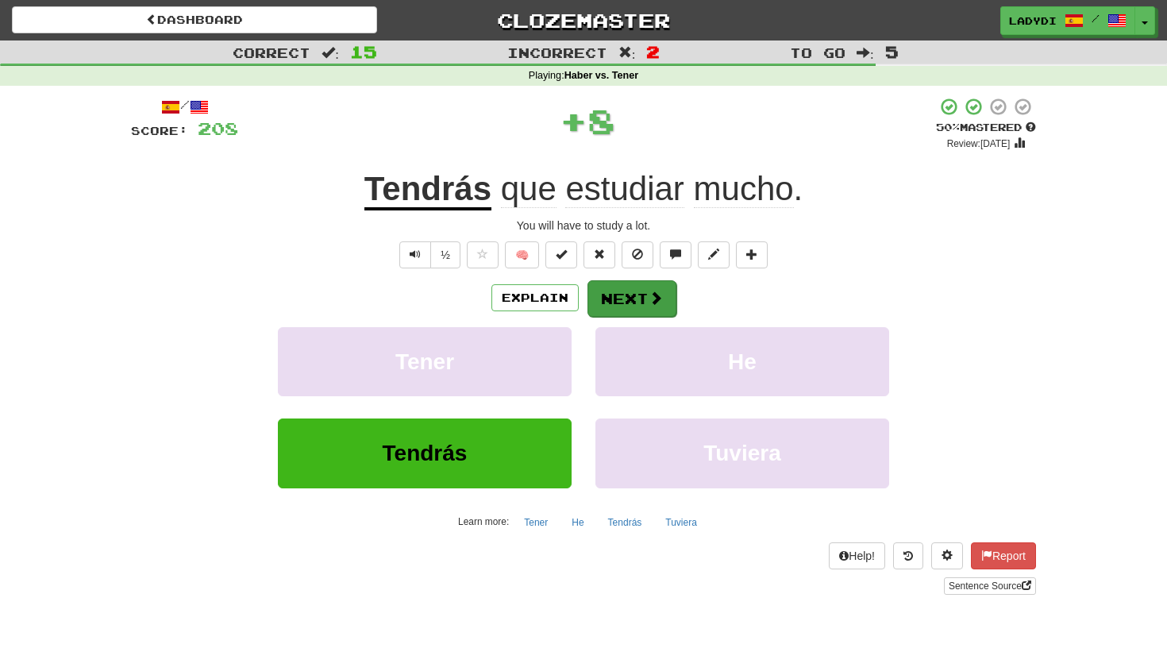
click at [605, 296] on button "Next" at bounding box center [631, 298] width 89 height 37
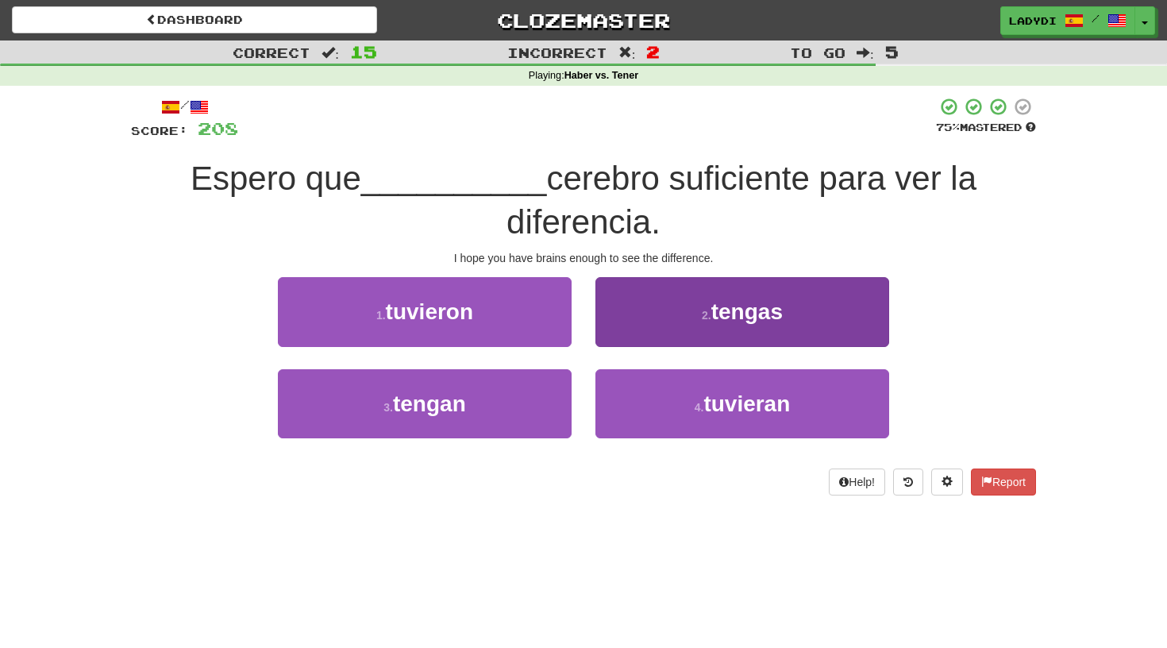
click at [645, 314] on button "2 . tengas" at bounding box center [742, 311] width 294 height 69
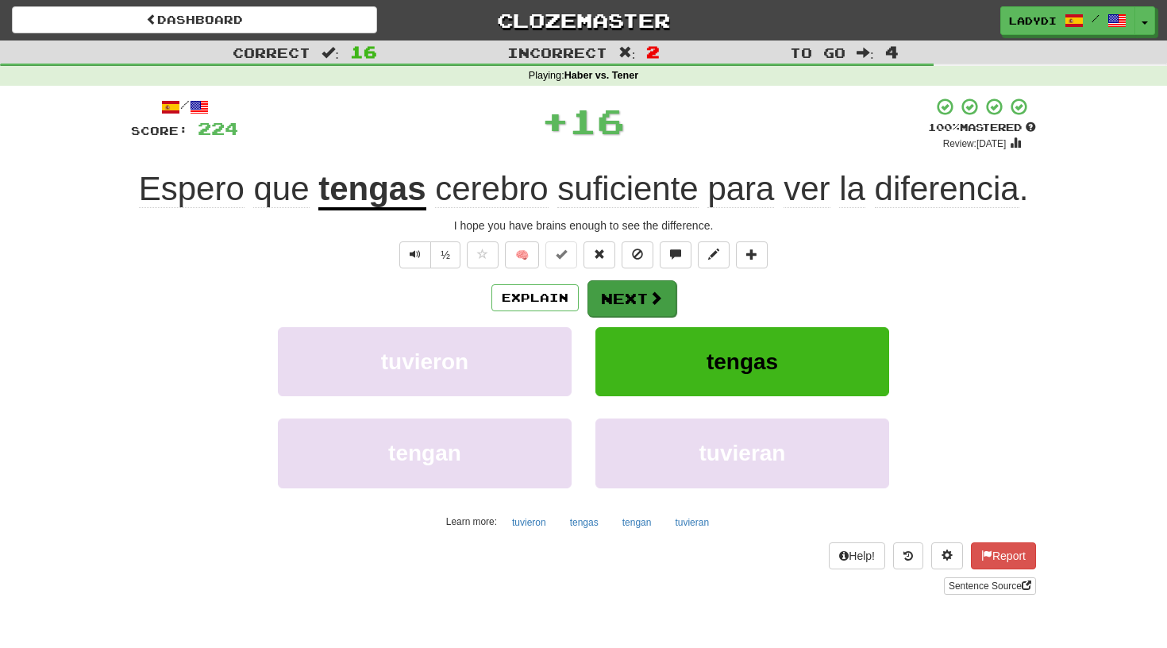
click at [616, 291] on button "Next" at bounding box center [631, 298] width 89 height 37
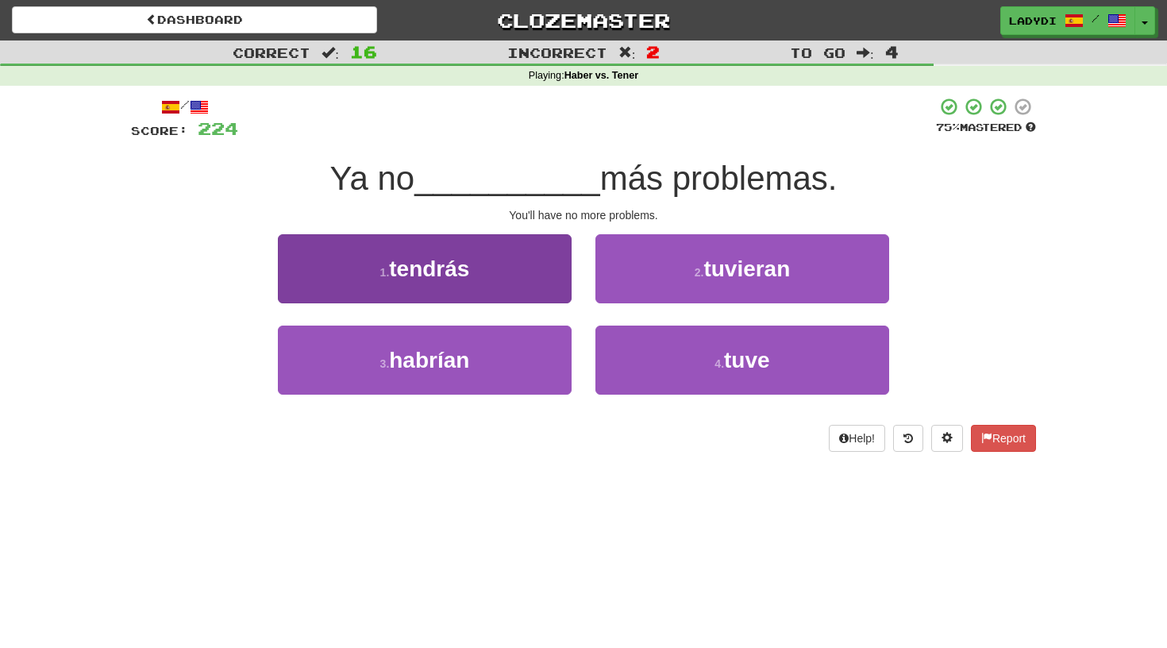
click at [533, 291] on button "1 . tendrás" at bounding box center [425, 268] width 294 height 69
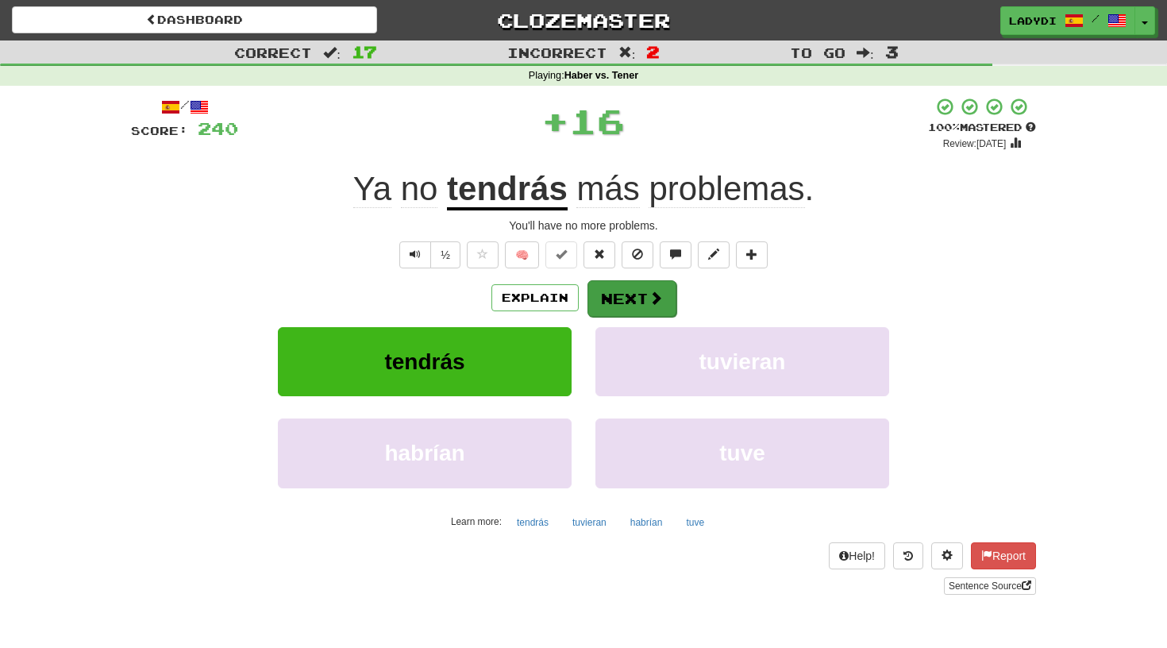
click at [624, 295] on button "Next" at bounding box center [631, 298] width 89 height 37
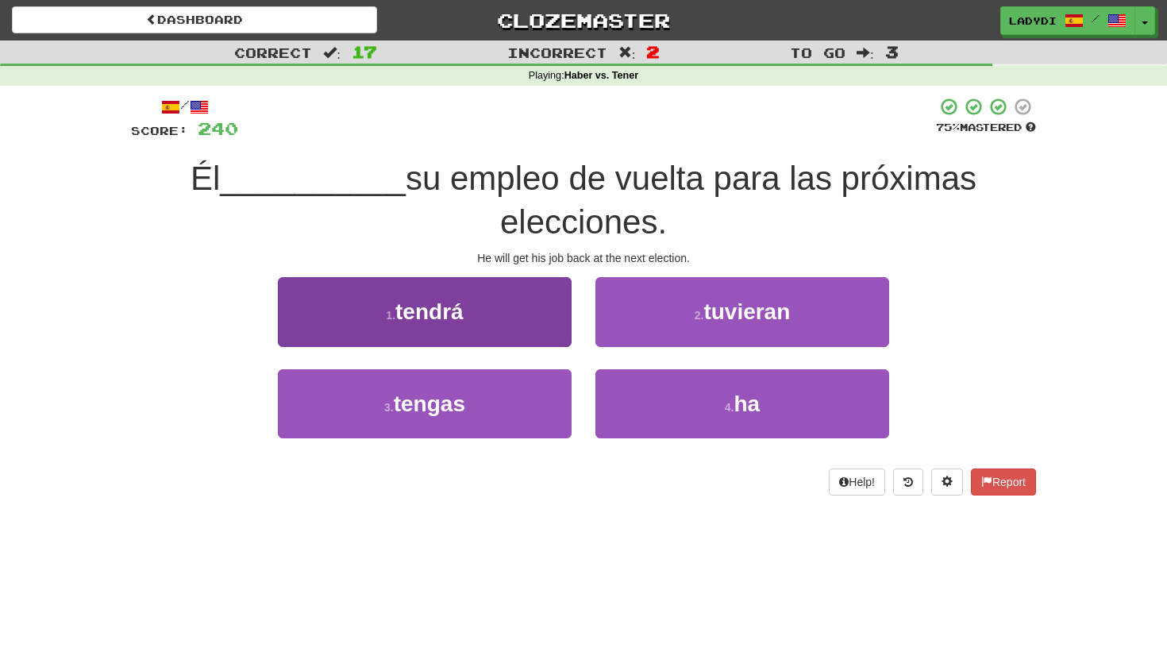
click at [507, 322] on button "1 . tendrá" at bounding box center [425, 311] width 294 height 69
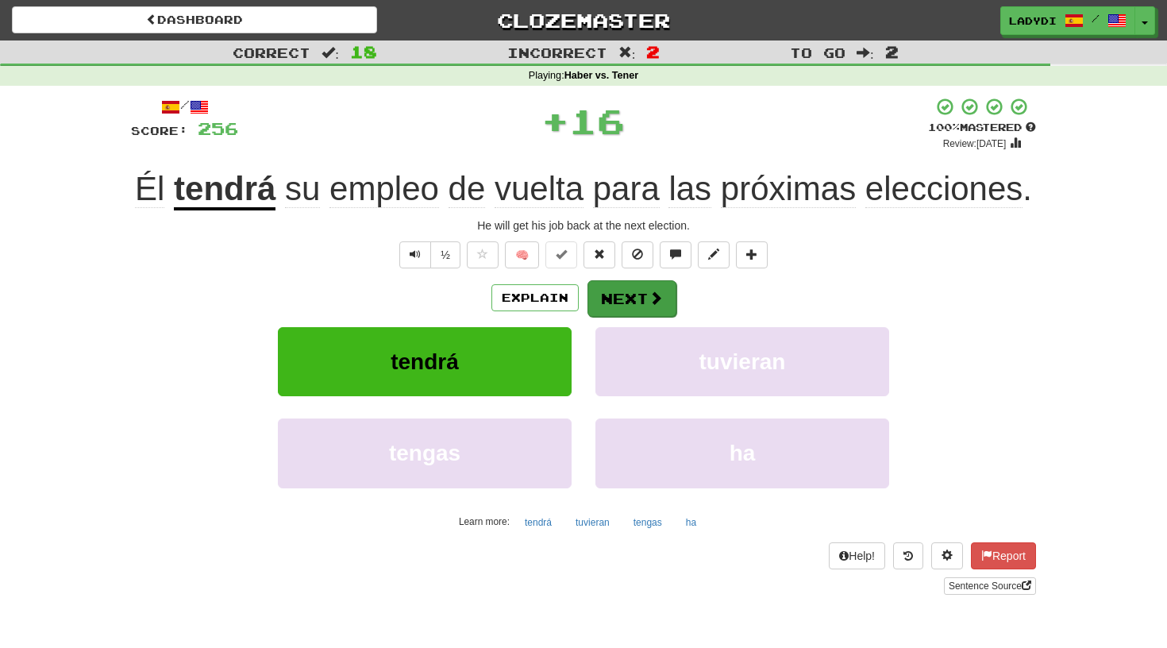
click at [626, 287] on button "Next" at bounding box center [631, 298] width 89 height 37
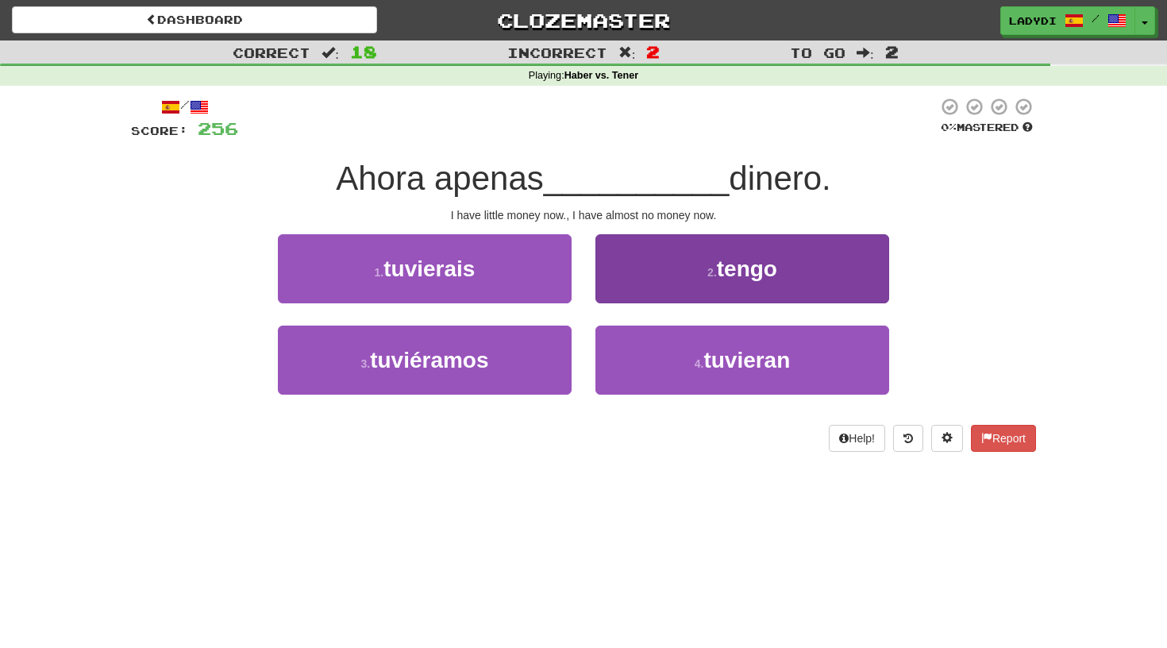
click at [637, 281] on button "2 . tengo" at bounding box center [742, 268] width 294 height 69
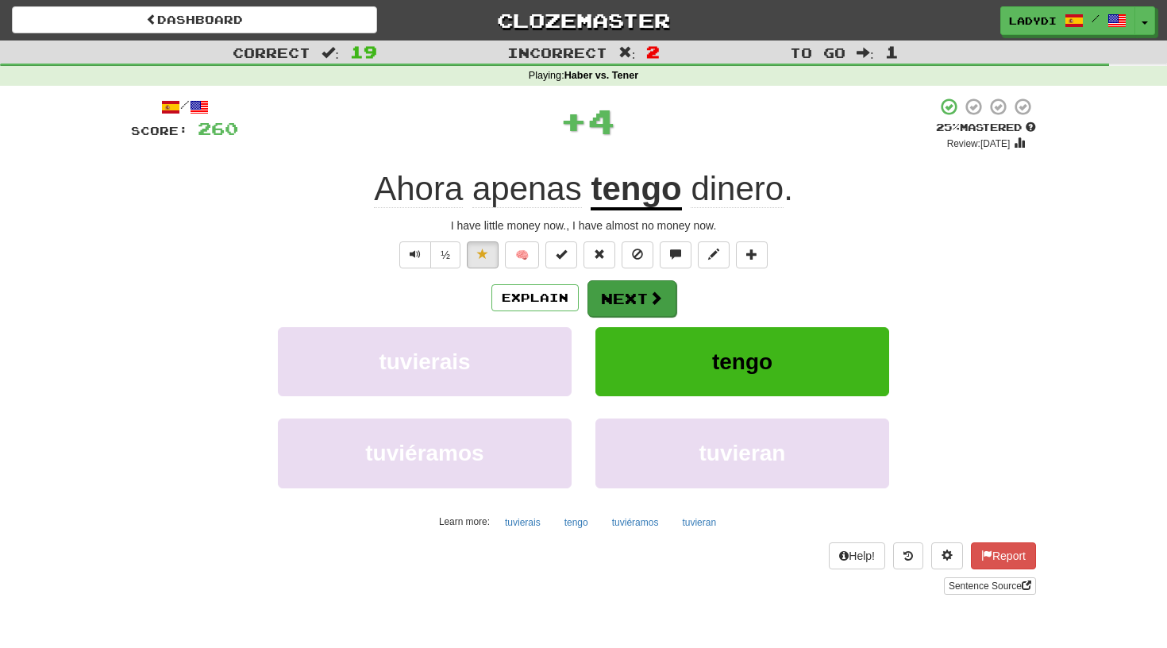
click at [619, 295] on button "Next" at bounding box center [631, 298] width 89 height 37
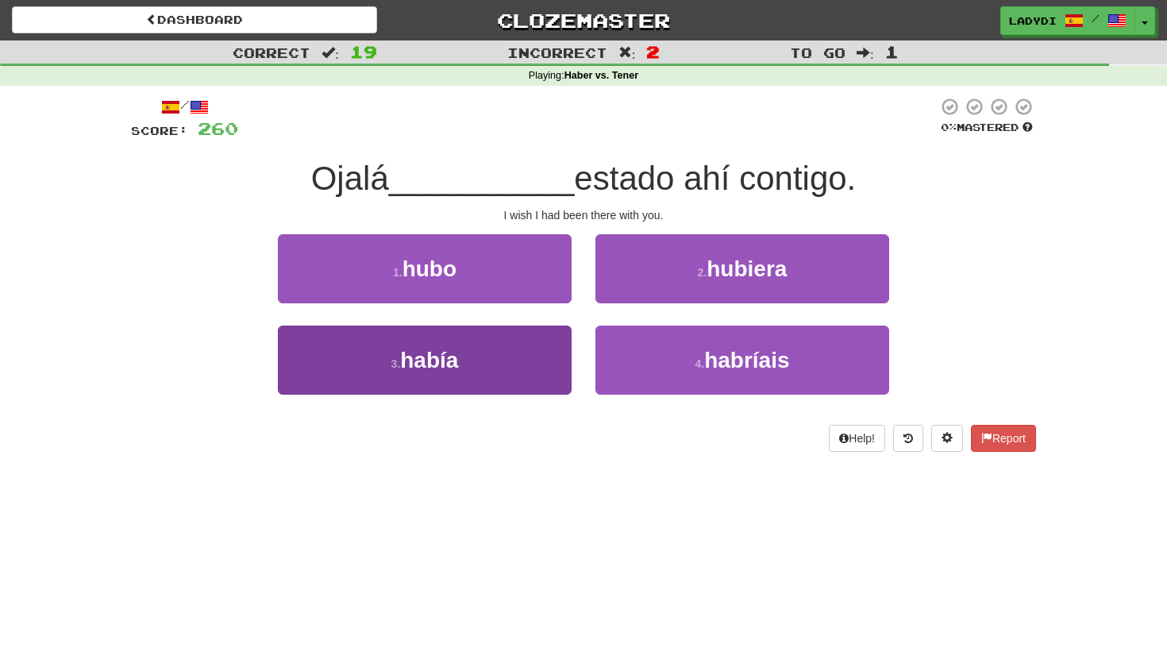
click at [540, 343] on button "3 . había" at bounding box center [425, 359] width 294 height 69
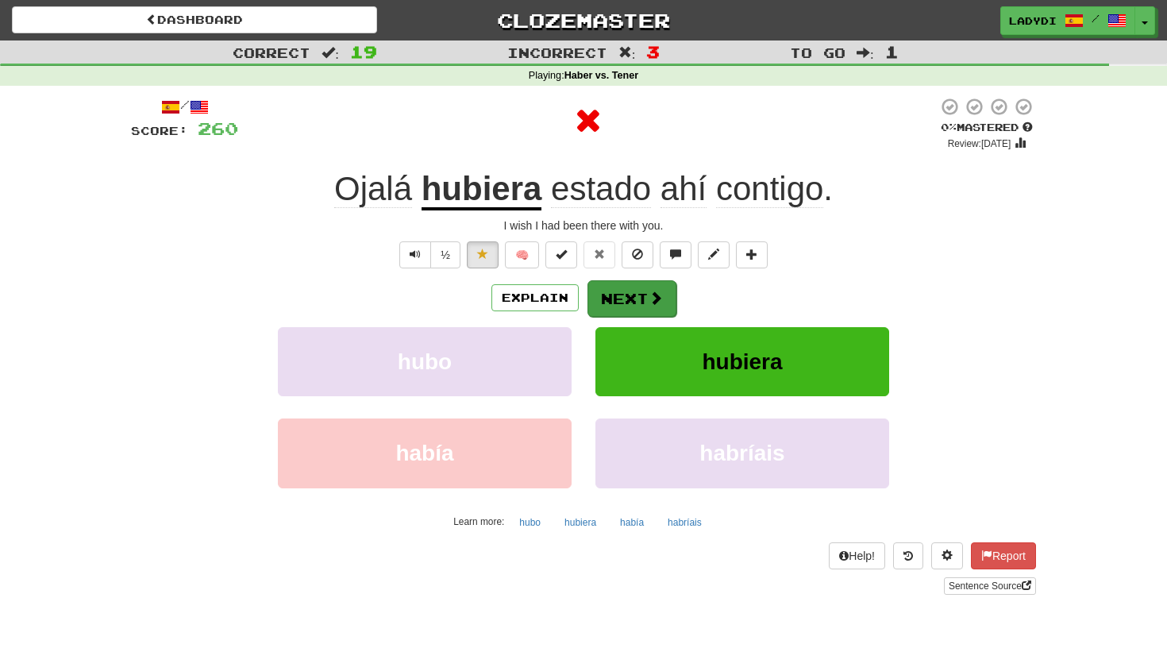
click at [614, 293] on button "Next" at bounding box center [631, 298] width 89 height 37
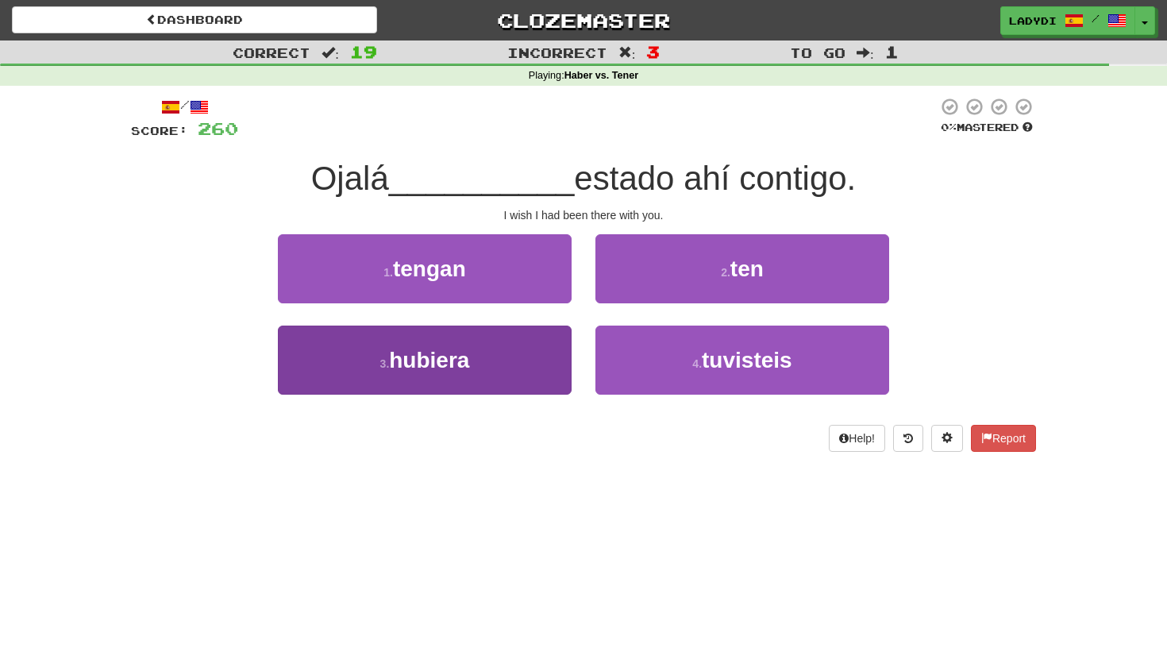
click at [525, 352] on button "3 . hubiera" at bounding box center [425, 359] width 294 height 69
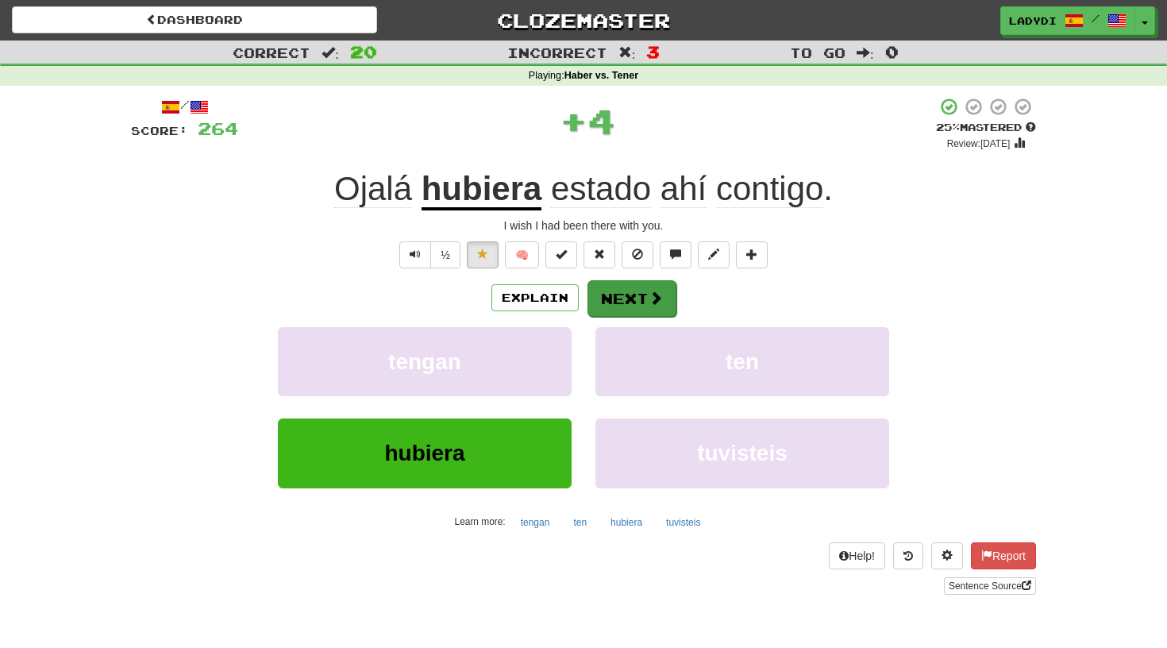
click at [631, 284] on button "Next" at bounding box center [631, 298] width 89 height 37
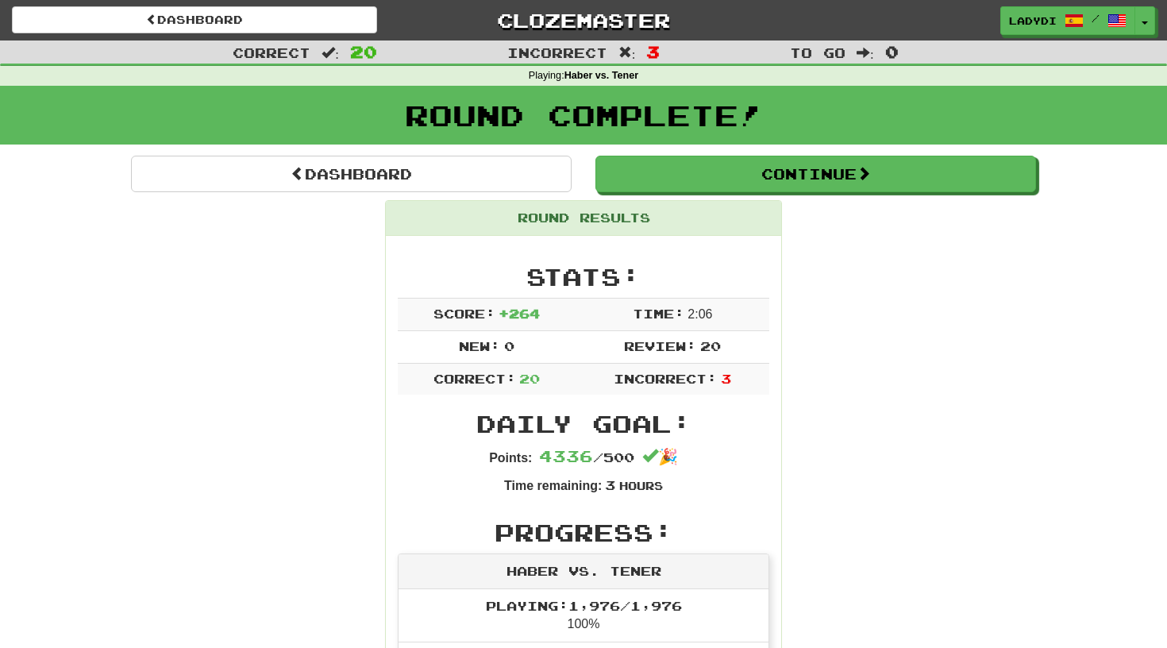
click at [371, 48] on span "20" at bounding box center [363, 51] width 27 height 19
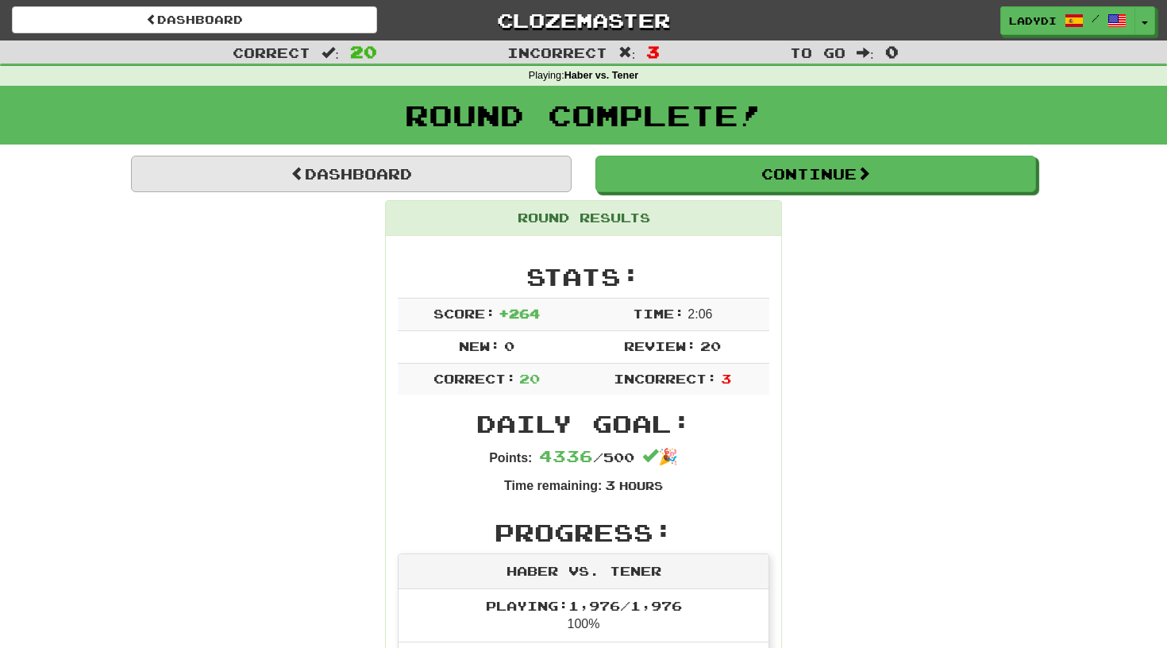
click at [527, 176] on link "Dashboard" at bounding box center [351, 174] width 440 height 37
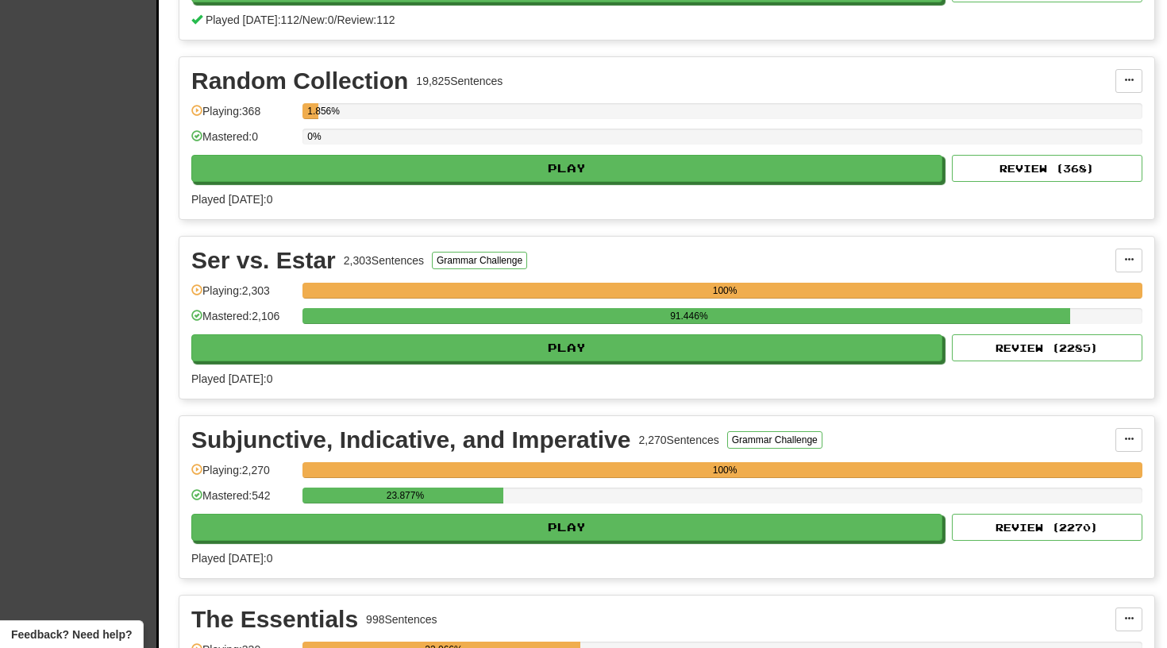
scroll to position [3537, 0]
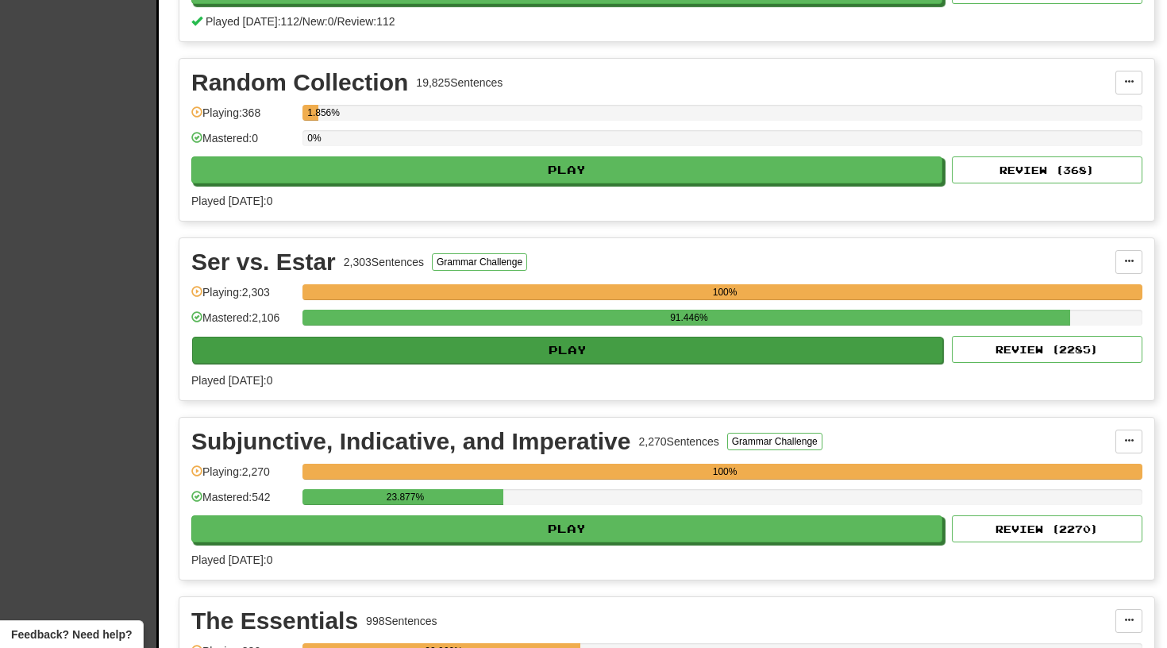
click at [559, 347] on button "Play" at bounding box center [567, 350] width 751 height 27
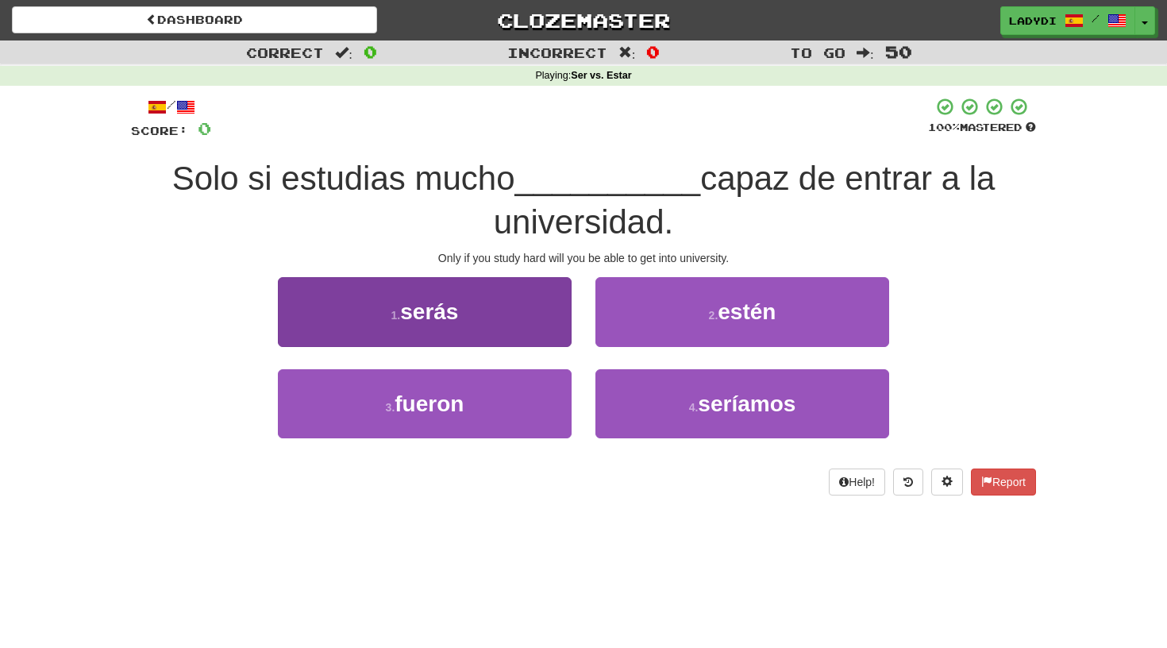
click at [513, 321] on button "1 . serás" at bounding box center [425, 311] width 294 height 69
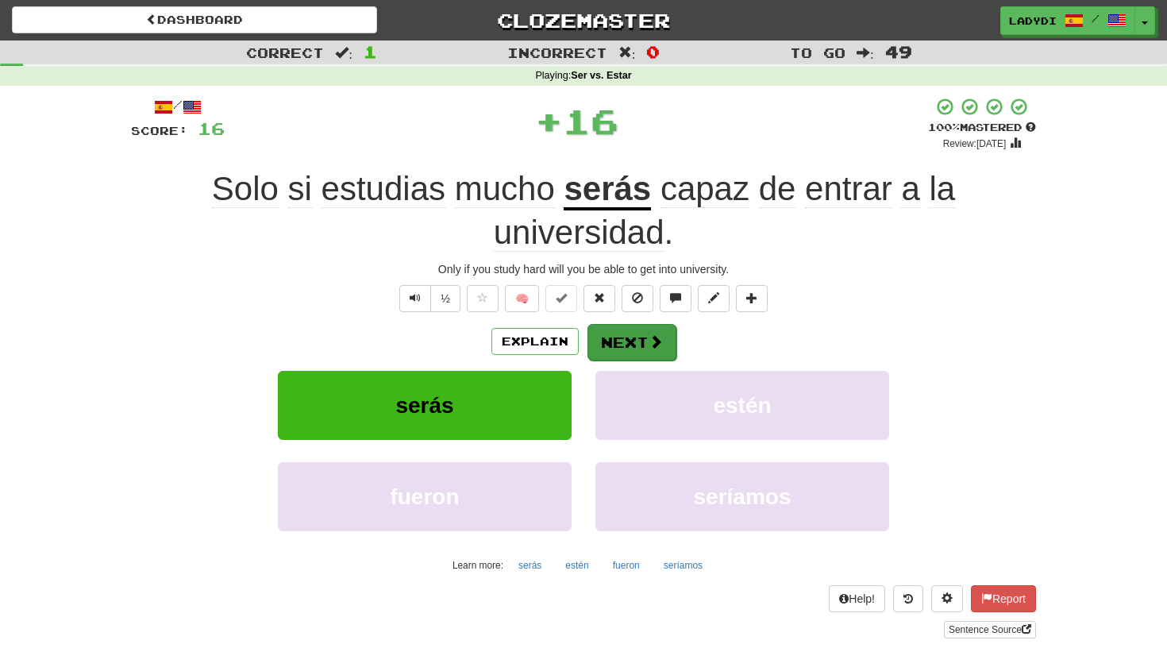
click at [625, 325] on button "Next" at bounding box center [631, 342] width 89 height 37
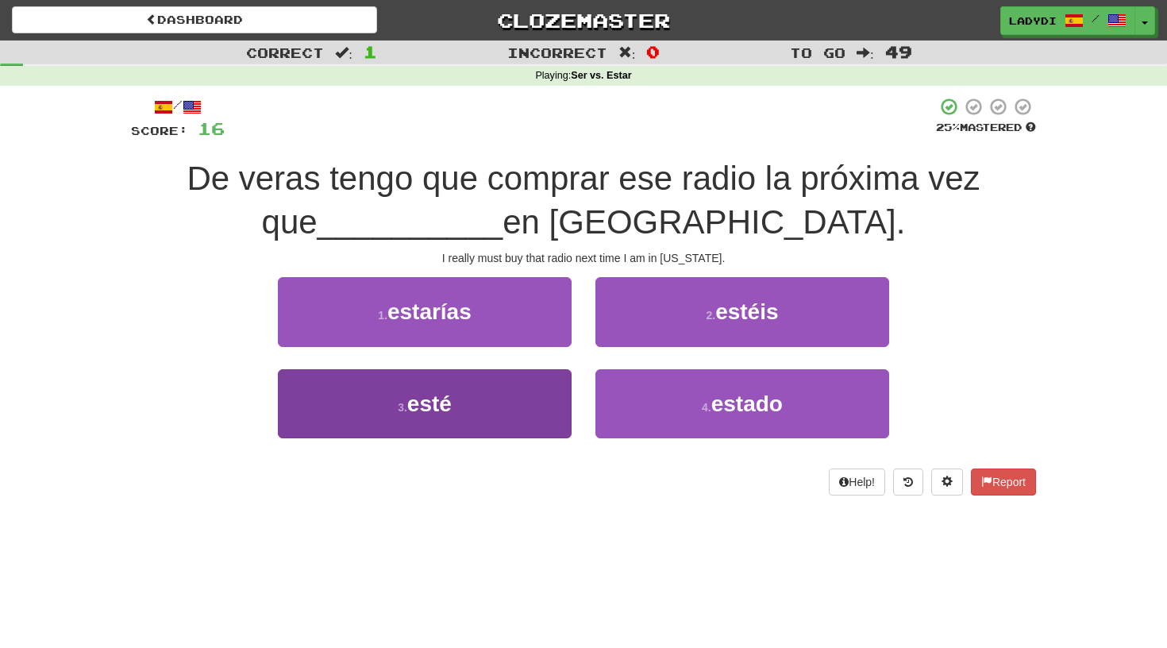
click at [526, 386] on button "3 . esté" at bounding box center [425, 403] width 294 height 69
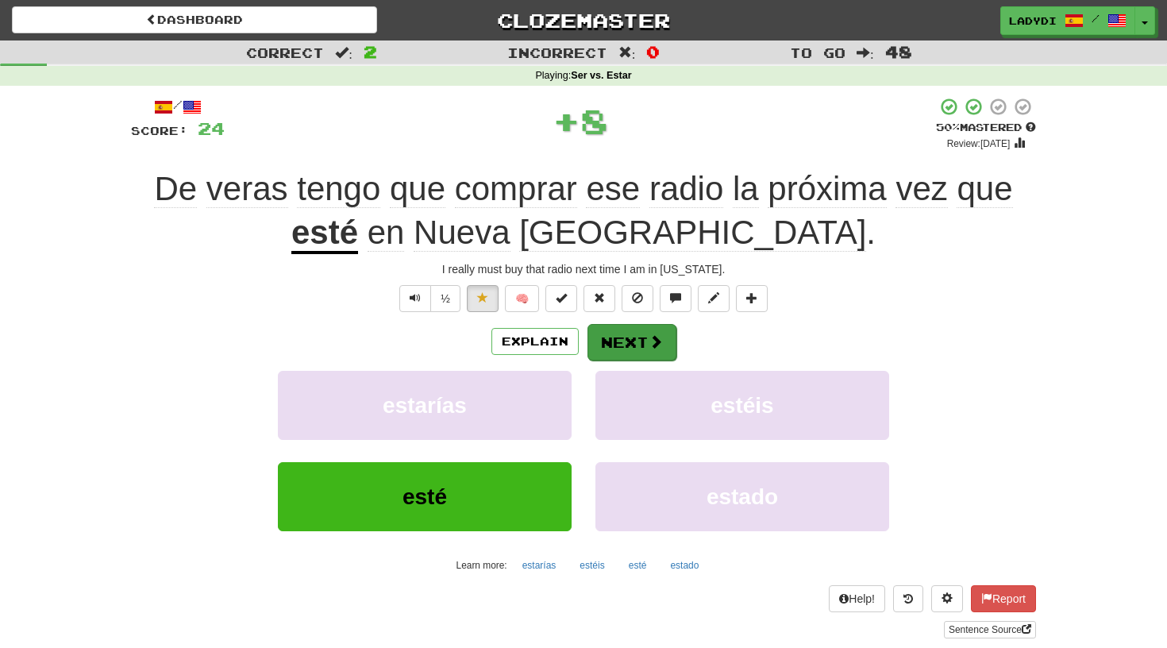
click at [600, 329] on button "Next" at bounding box center [631, 342] width 89 height 37
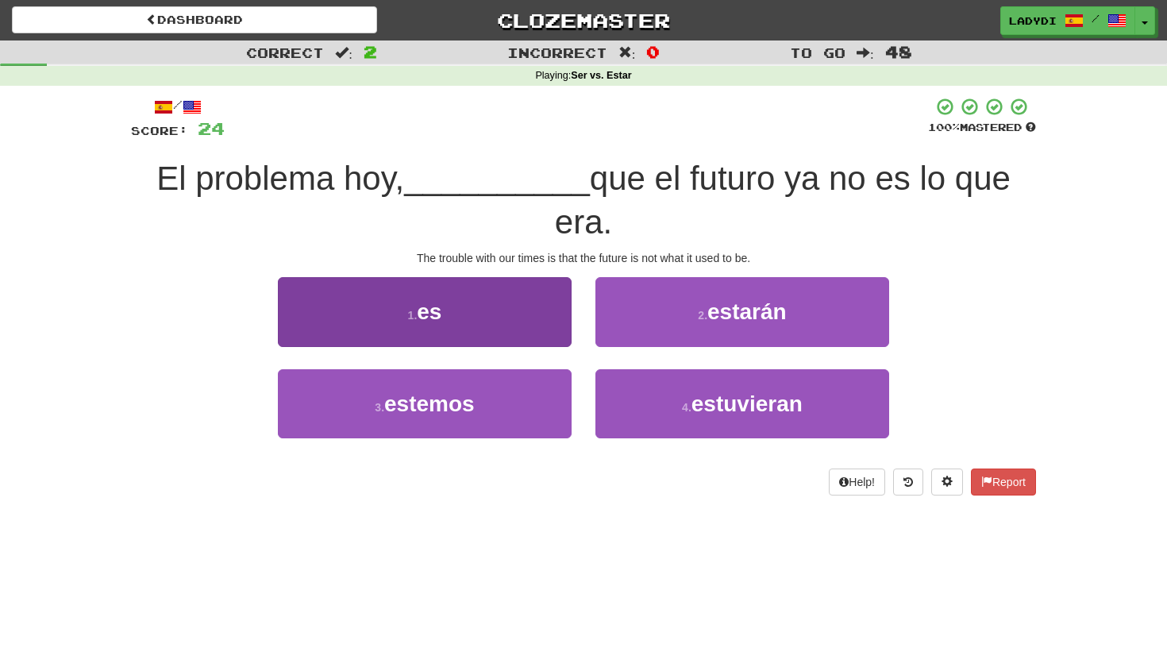
click at [529, 311] on button "1 . es" at bounding box center [425, 311] width 294 height 69
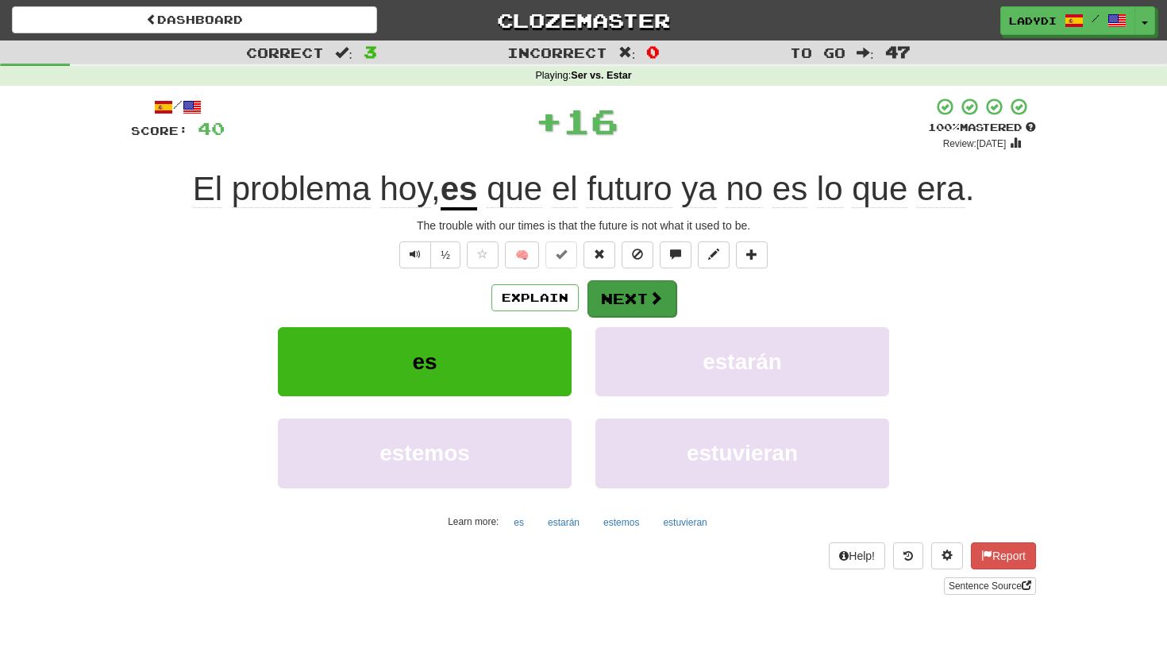
click at [627, 289] on button "Next" at bounding box center [631, 298] width 89 height 37
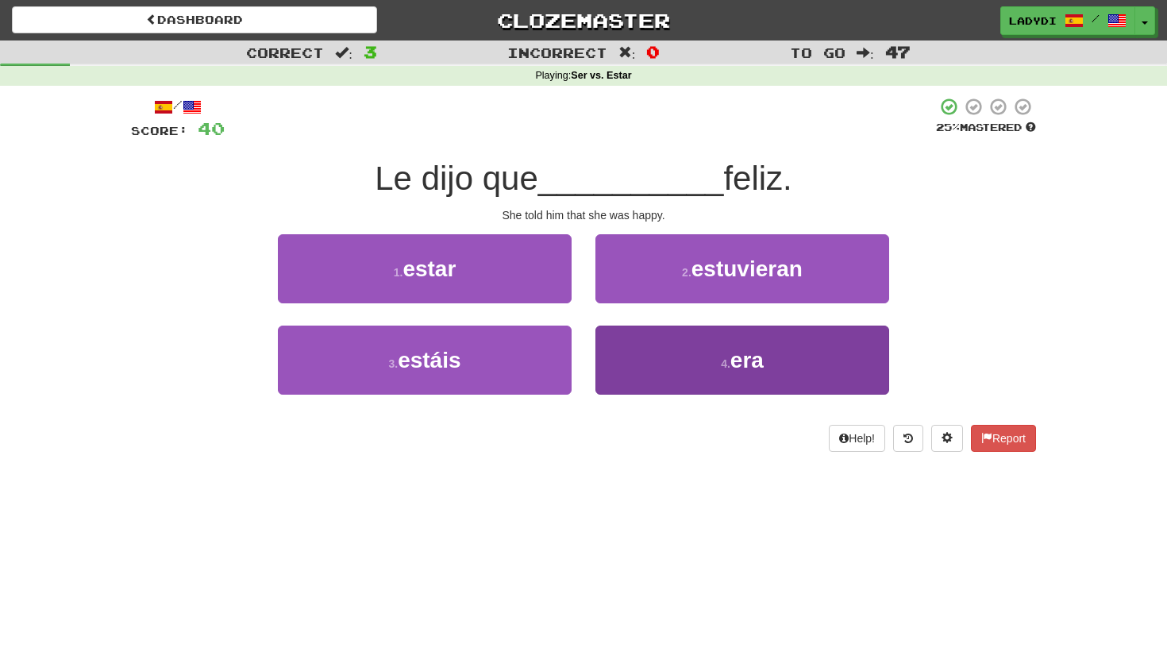
click at [656, 330] on button "4 . era" at bounding box center [742, 359] width 294 height 69
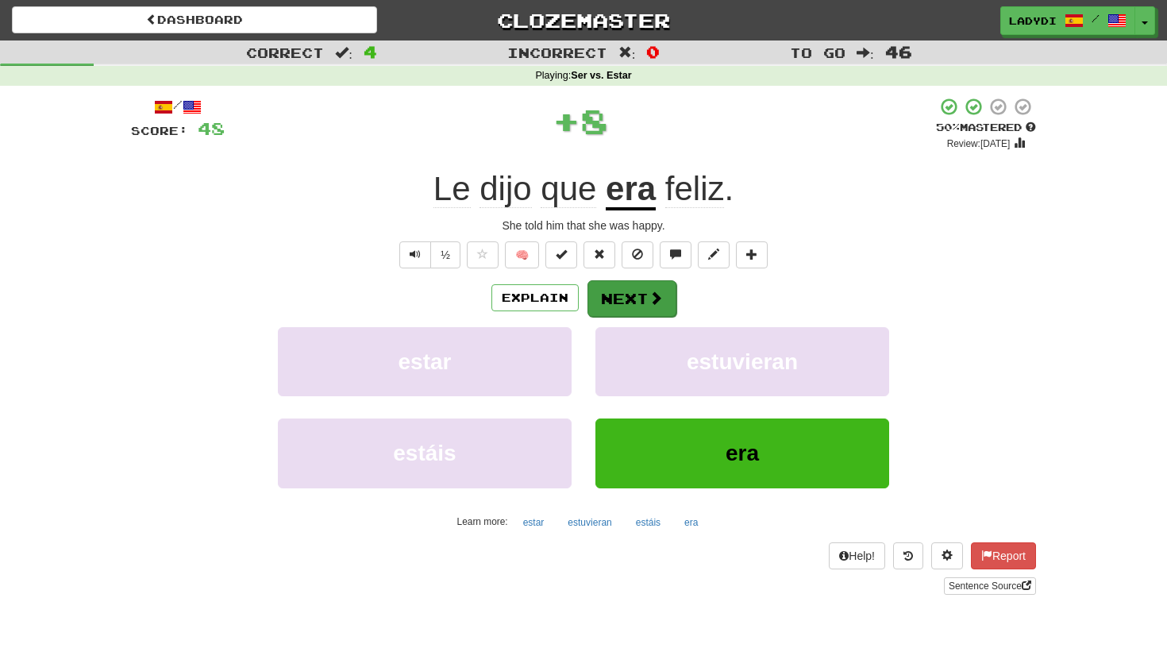
click at [632, 286] on button "Next" at bounding box center [631, 298] width 89 height 37
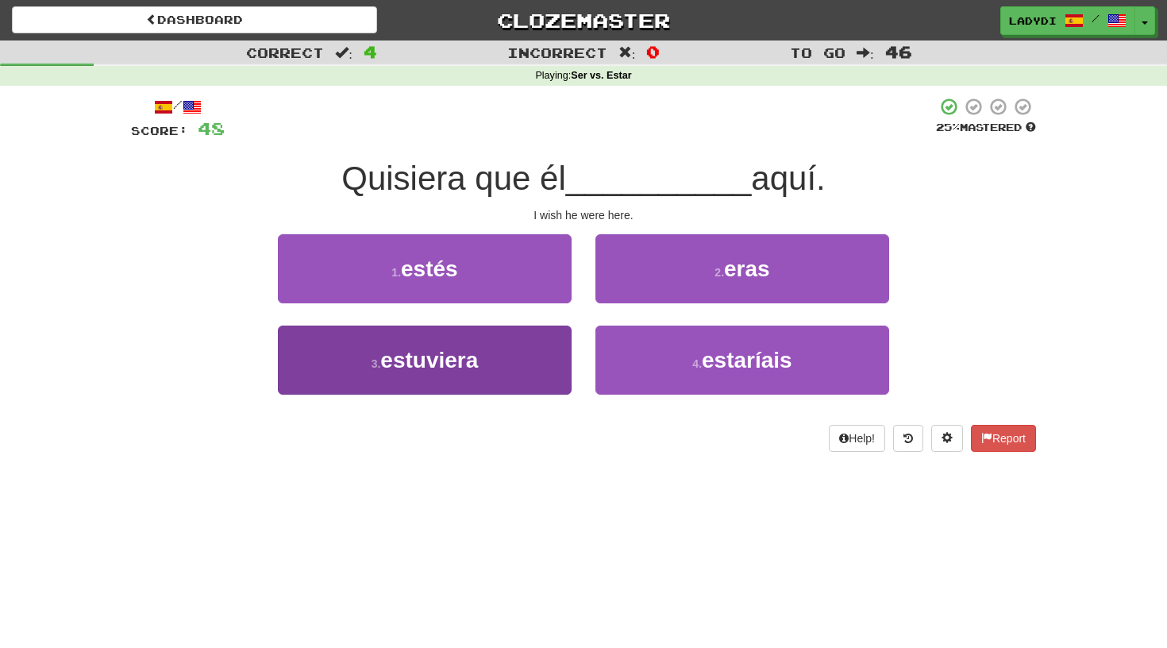
click at [512, 354] on button "3 . estuviera" at bounding box center [425, 359] width 294 height 69
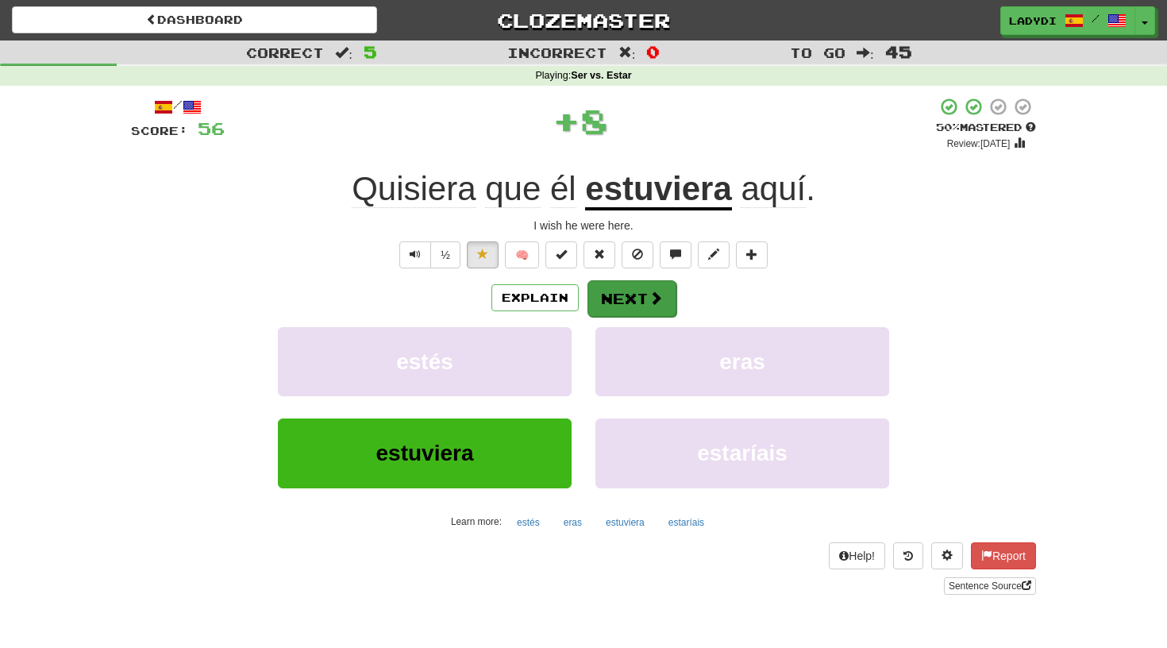
click at [625, 280] on button "Next" at bounding box center [631, 298] width 89 height 37
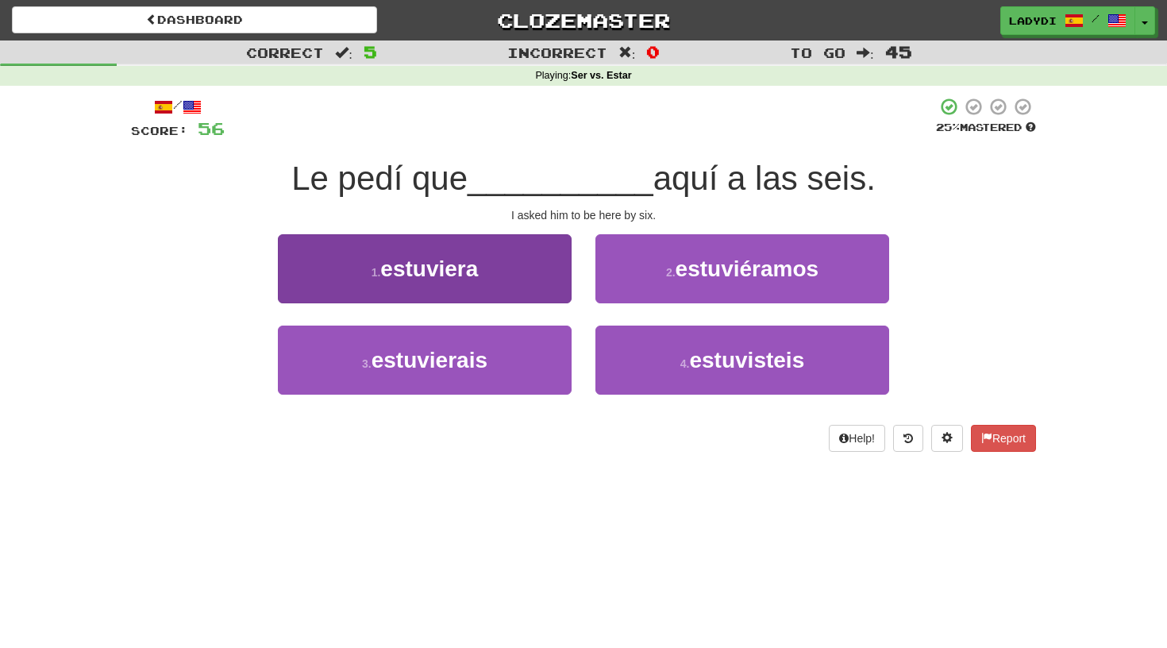
click at [532, 271] on button "1 . estuviera" at bounding box center [425, 268] width 294 height 69
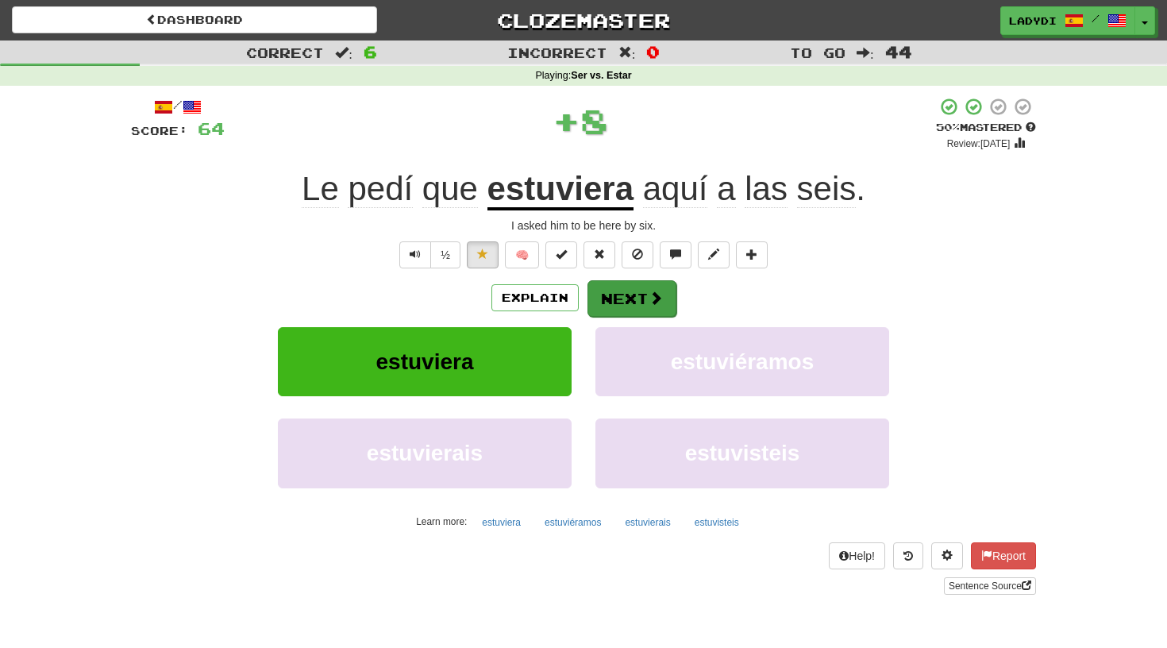
click at [610, 294] on button "Next" at bounding box center [631, 298] width 89 height 37
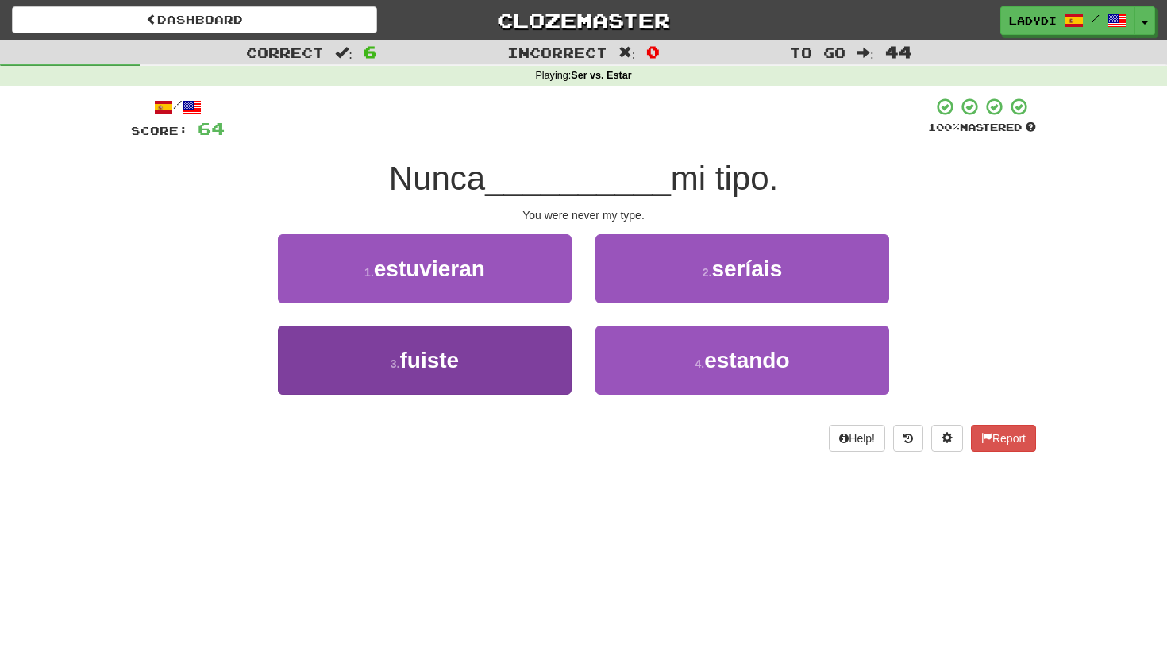
click at [533, 356] on button "3 . fuiste" at bounding box center [425, 359] width 294 height 69
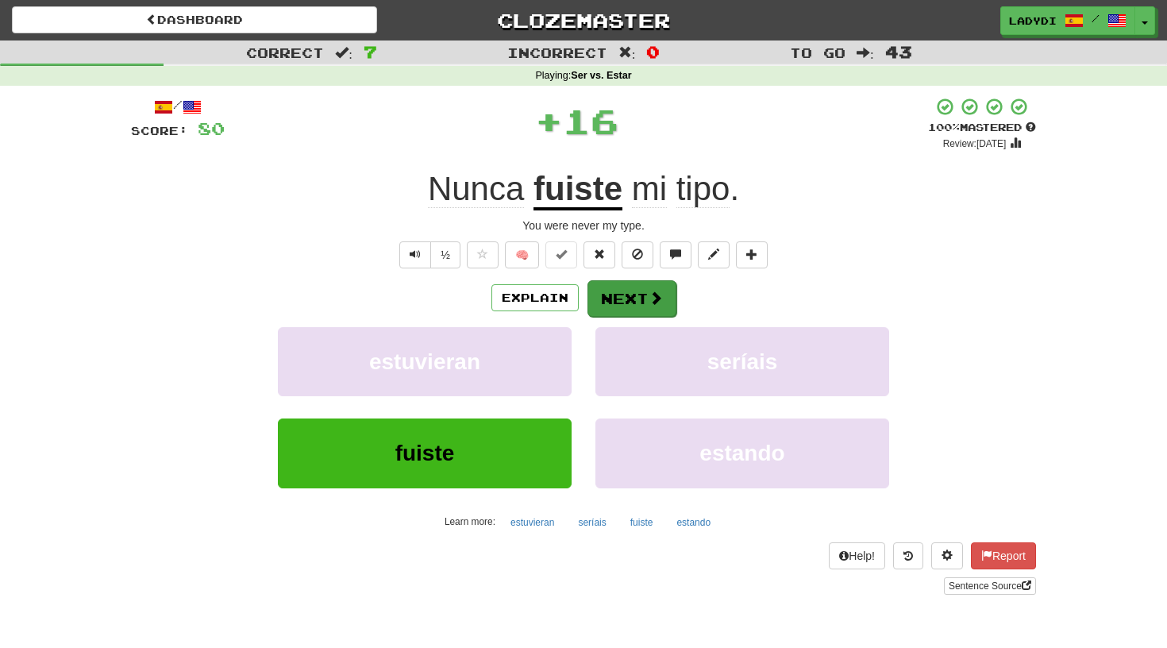
click at [619, 304] on button "Next" at bounding box center [631, 298] width 89 height 37
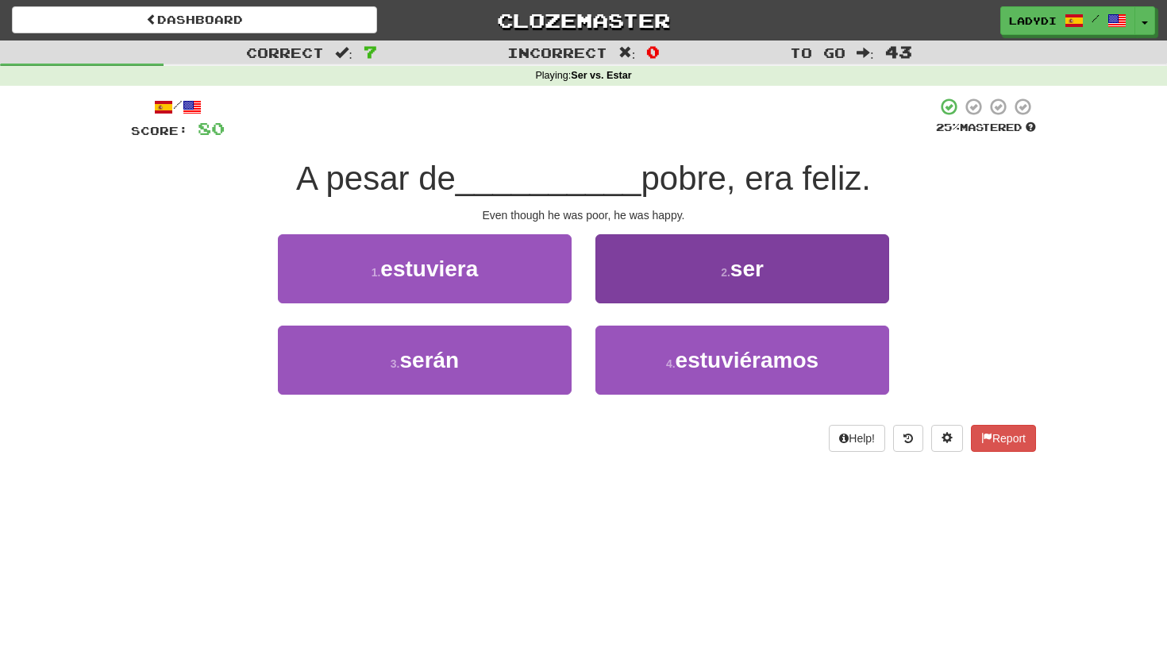
click at [653, 280] on button "2 . ser" at bounding box center [742, 268] width 294 height 69
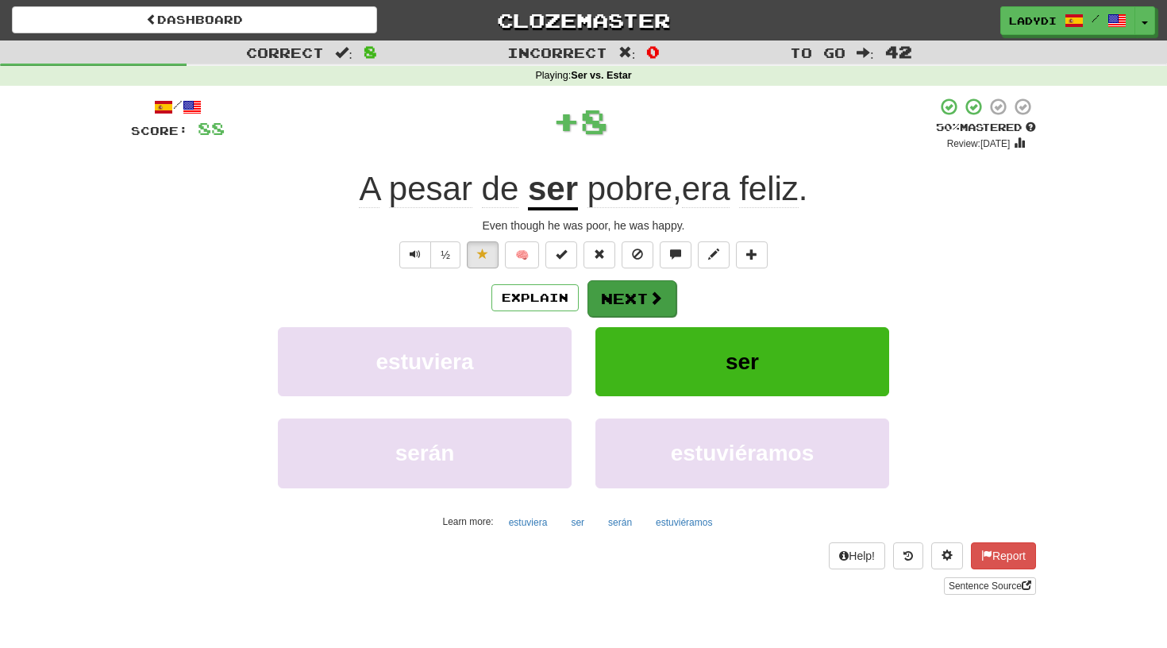
click at [628, 297] on button "Next" at bounding box center [631, 298] width 89 height 37
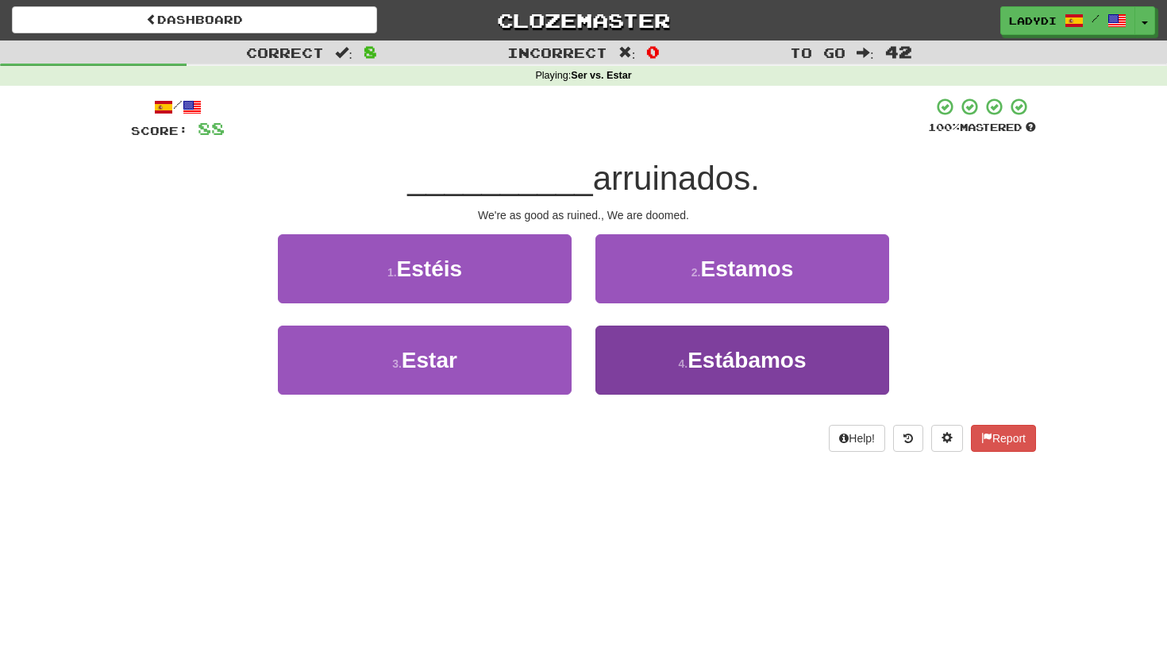
click at [634, 360] on button "4 . Estábamos" at bounding box center [742, 359] width 294 height 69
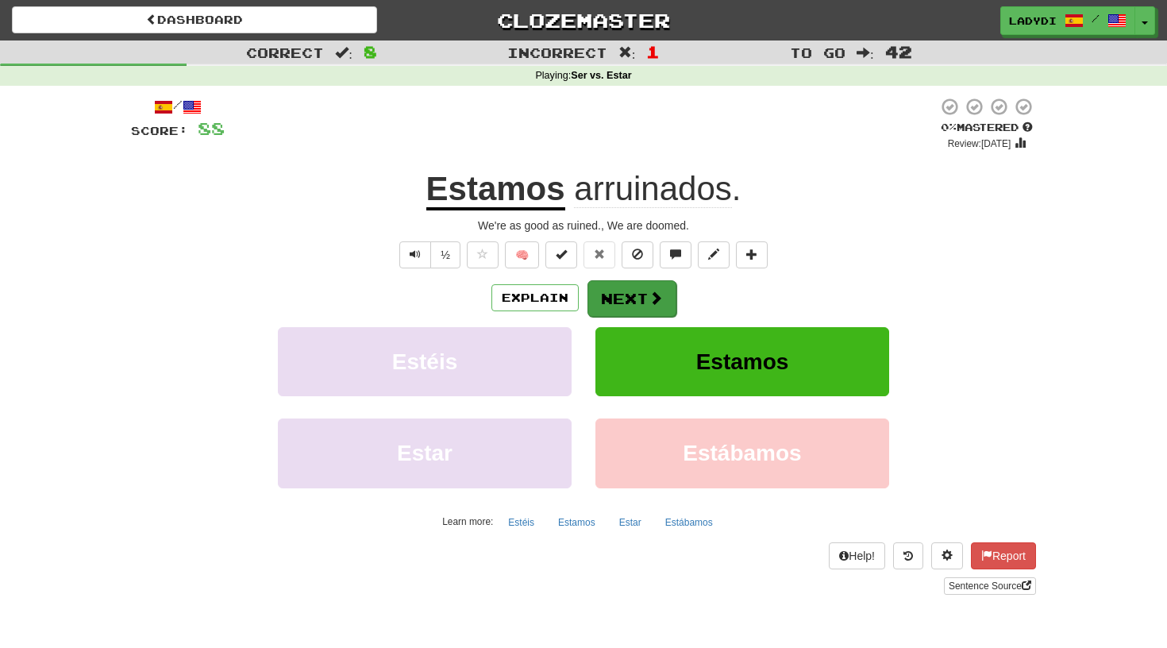
click at [640, 292] on button "Next" at bounding box center [631, 298] width 89 height 37
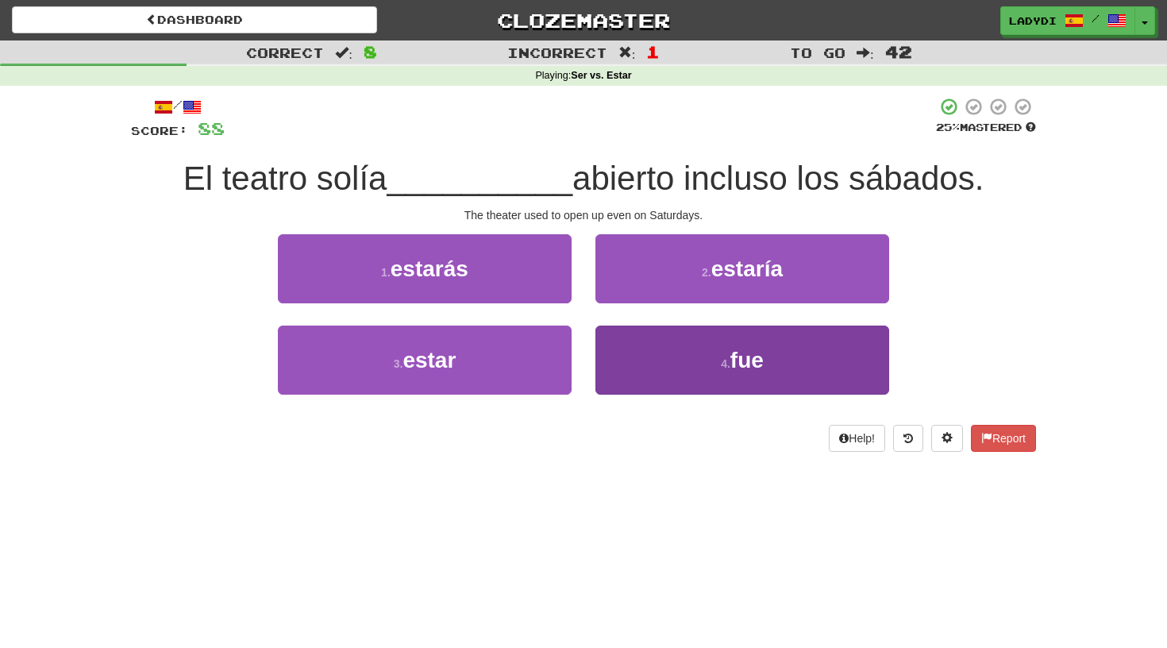
click at [660, 362] on button "4 . fue" at bounding box center [742, 359] width 294 height 69
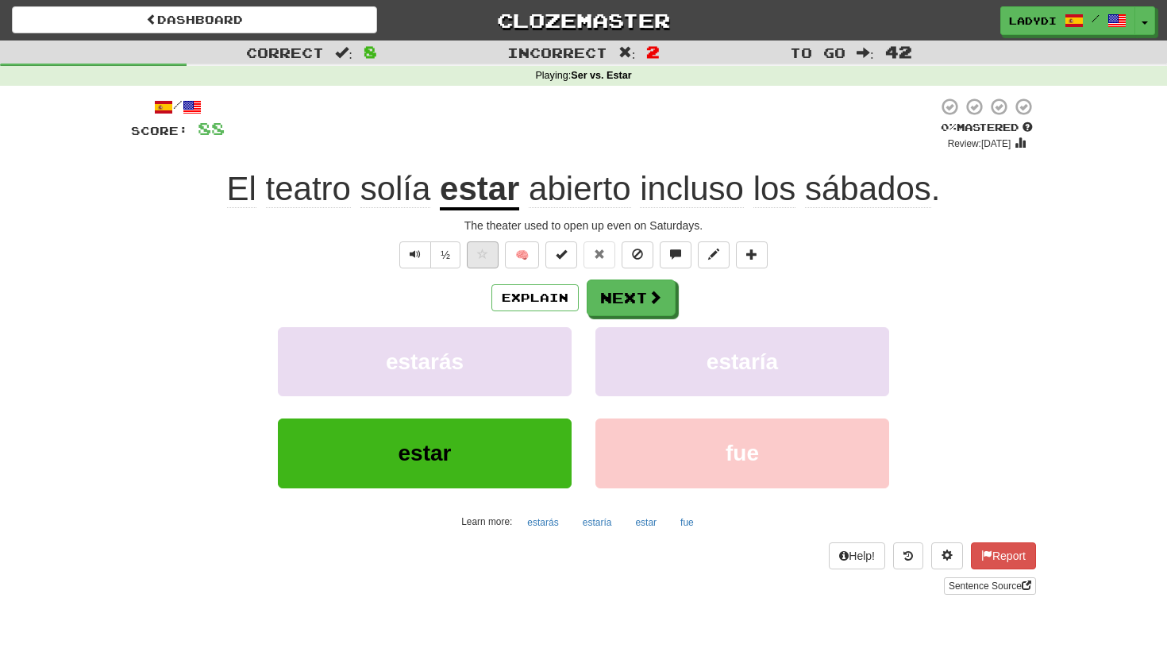
click at [487, 254] on button at bounding box center [483, 254] width 32 height 27
click at [640, 300] on button "Next" at bounding box center [631, 298] width 89 height 37
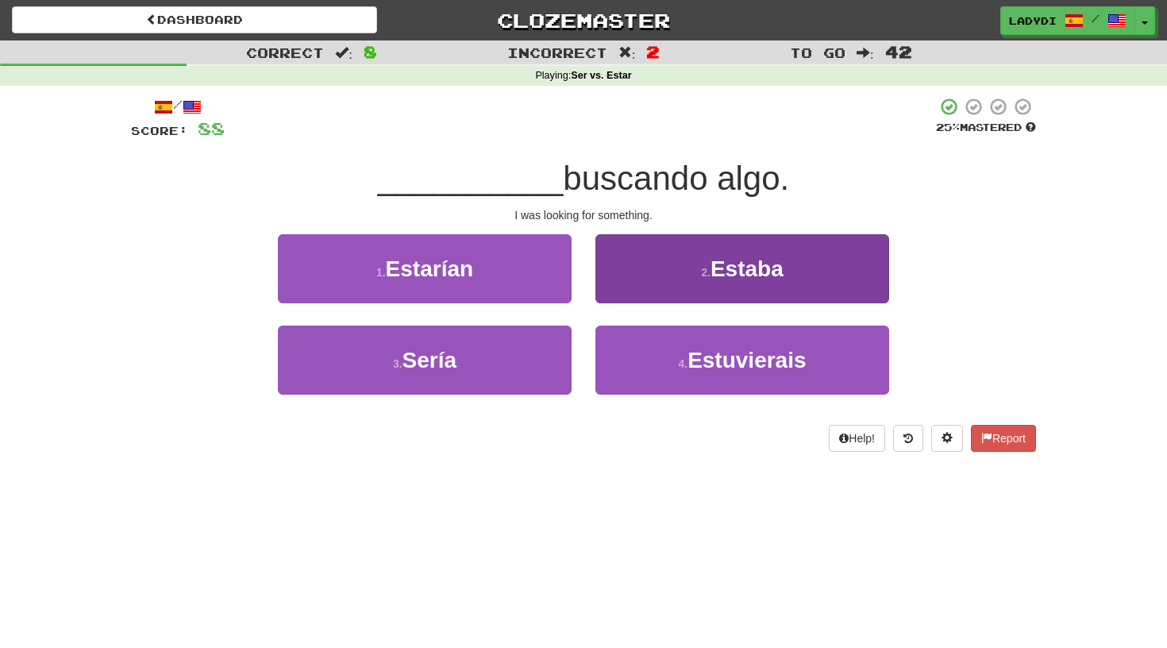
click at [649, 278] on button "2 . Estaba" at bounding box center [742, 268] width 294 height 69
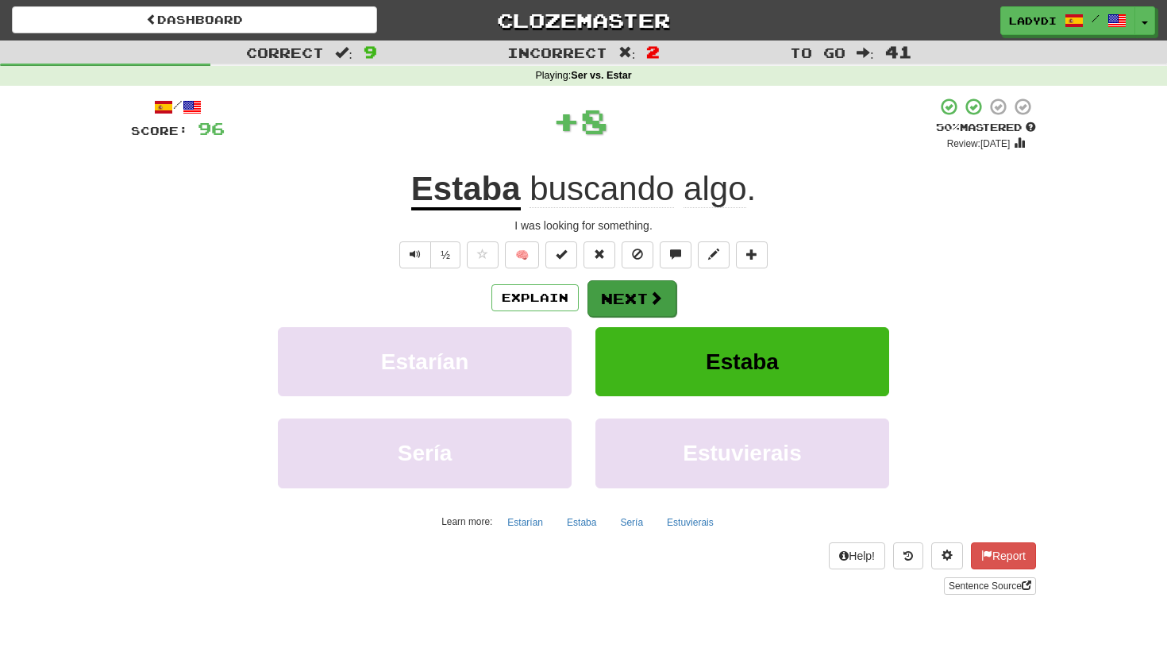
click at [629, 290] on button "Next" at bounding box center [631, 298] width 89 height 37
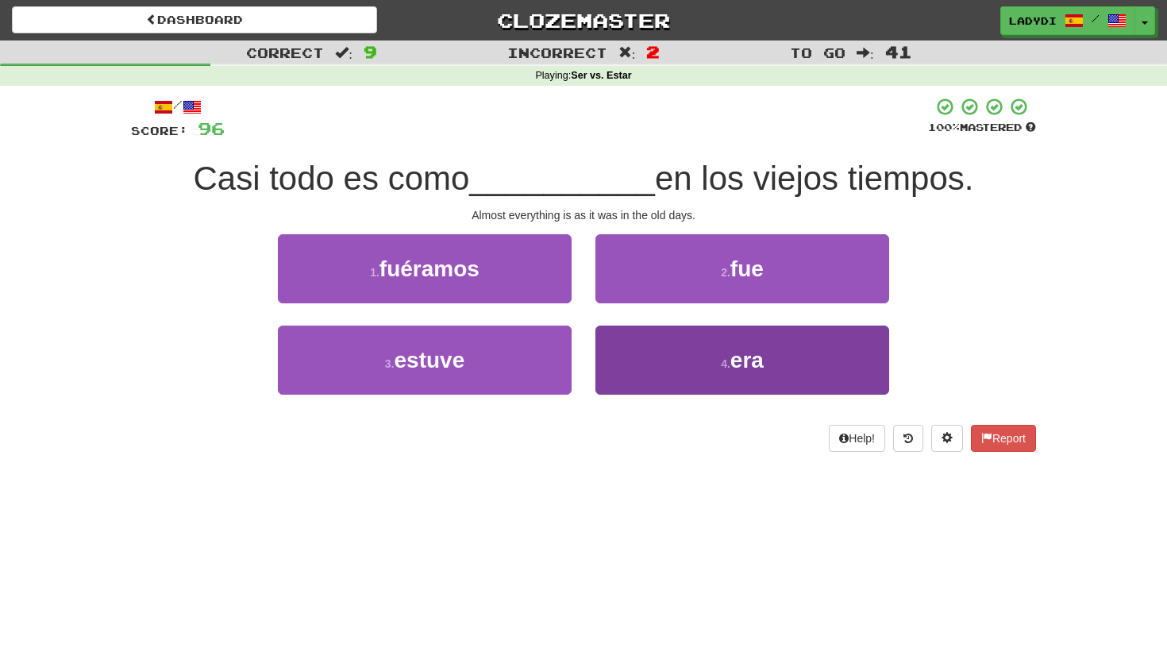
click at [672, 348] on button "4 . era" at bounding box center [742, 359] width 294 height 69
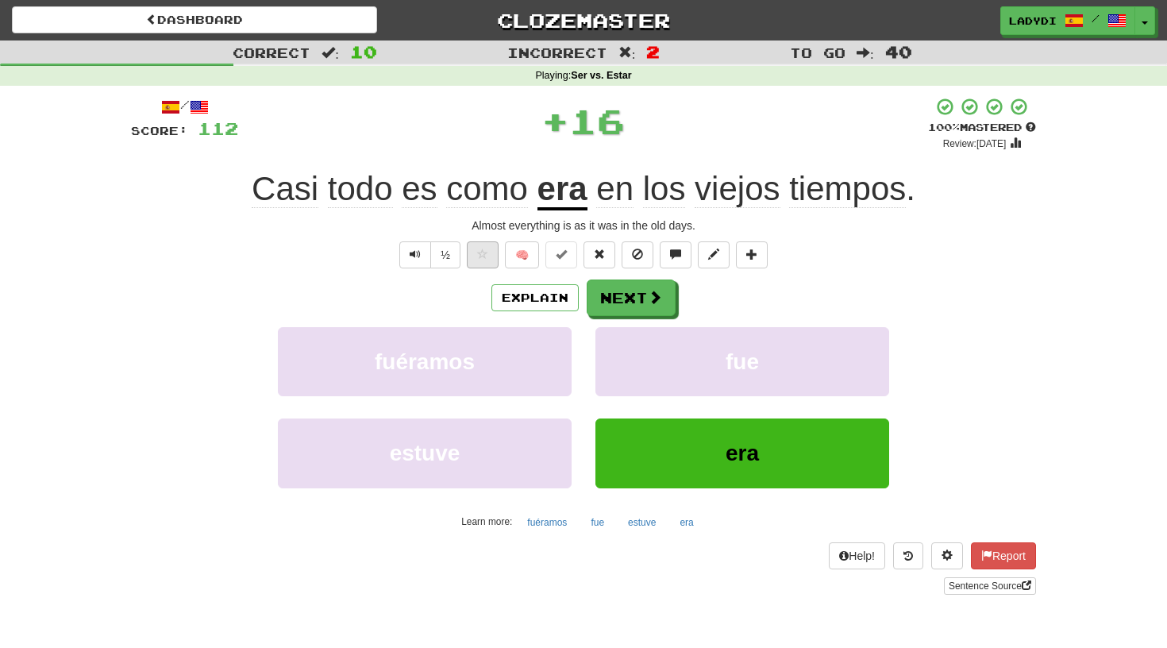
click at [481, 260] on button at bounding box center [483, 254] width 32 height 27
click at [625, 293] on button "Next" at bounding box center [631, 298] width 89 height 37
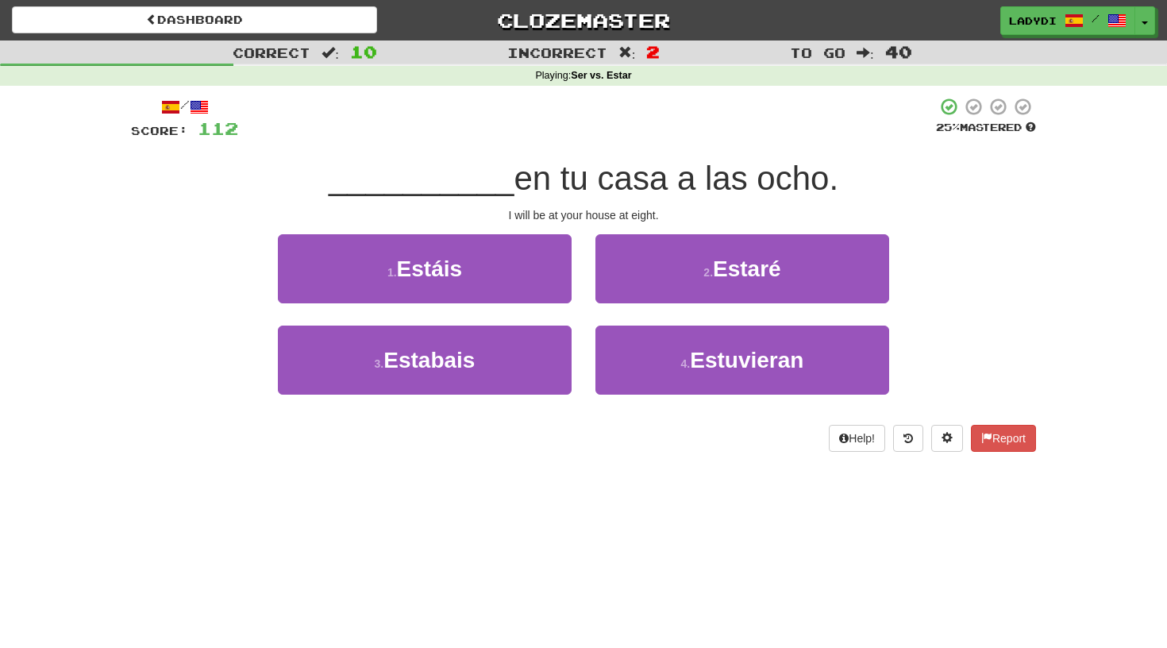
click at [625, 293] on button "2 . Estaré" at bounding box center [742, 268] width 294 height 69
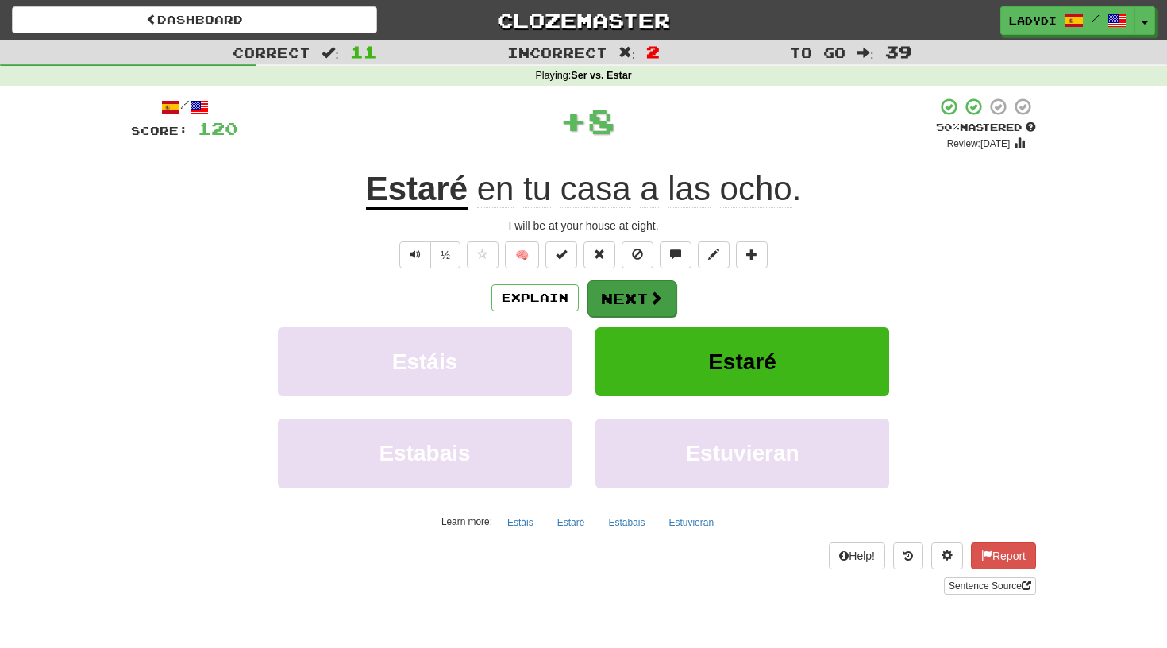
click at [623, 302] on button "Next" at bounding box center [631, 298] width 89 height 37
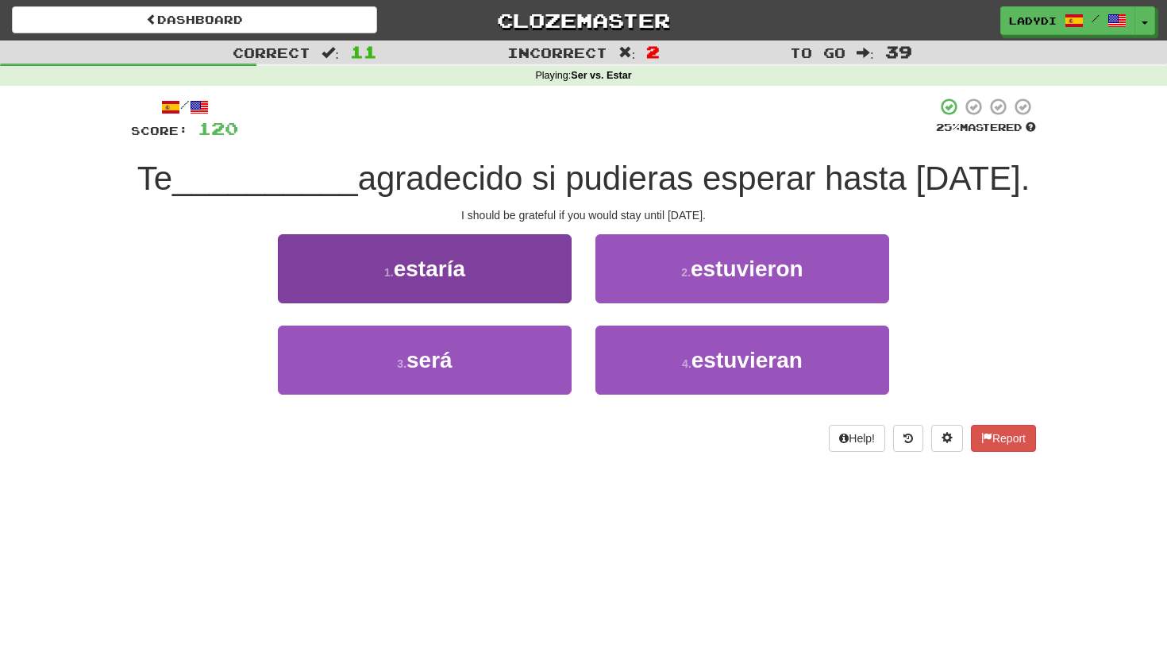
click at [517, 303] on button "1 . estaría" at bounding box center [425, 268] width 294 height 69
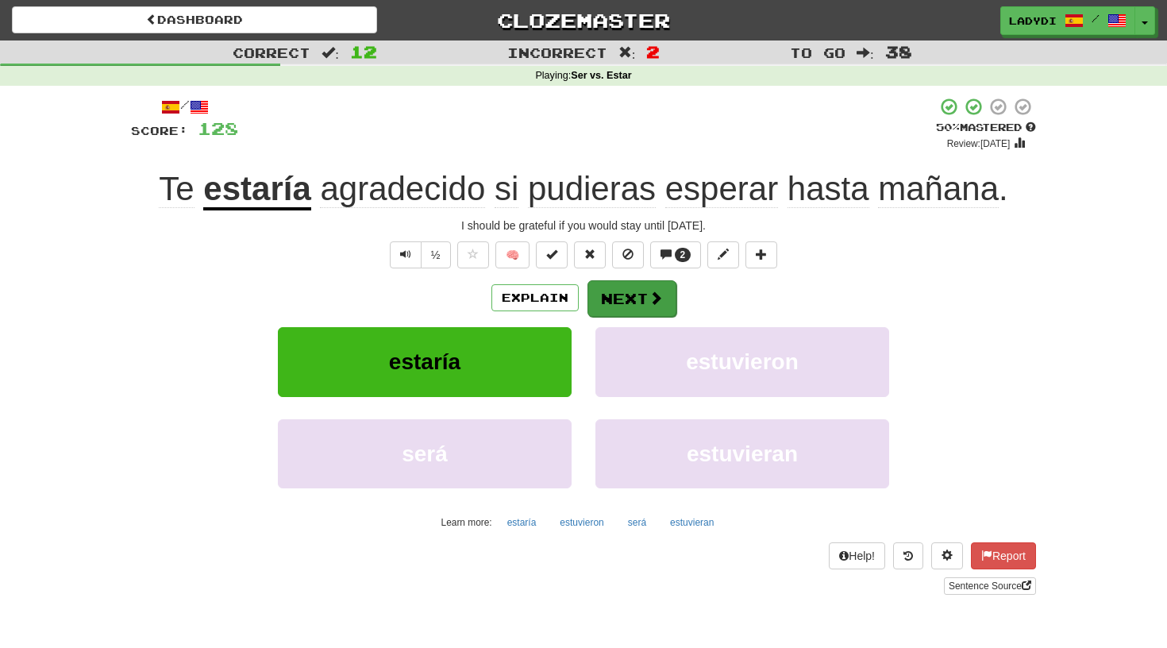
click at [620, 295] on button "Next" at bounding box center [631, 298] width 89 height 37
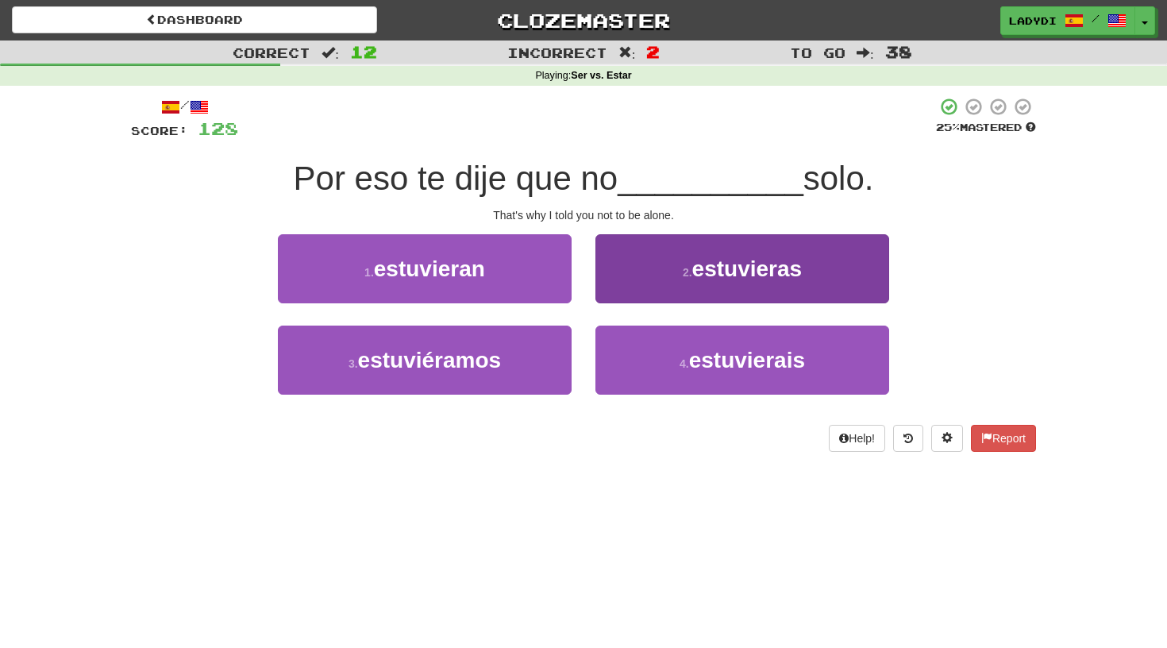
click at [621, 273] on button "2 . estuvieras" at bounding box center [742, 268] width 294 height 69
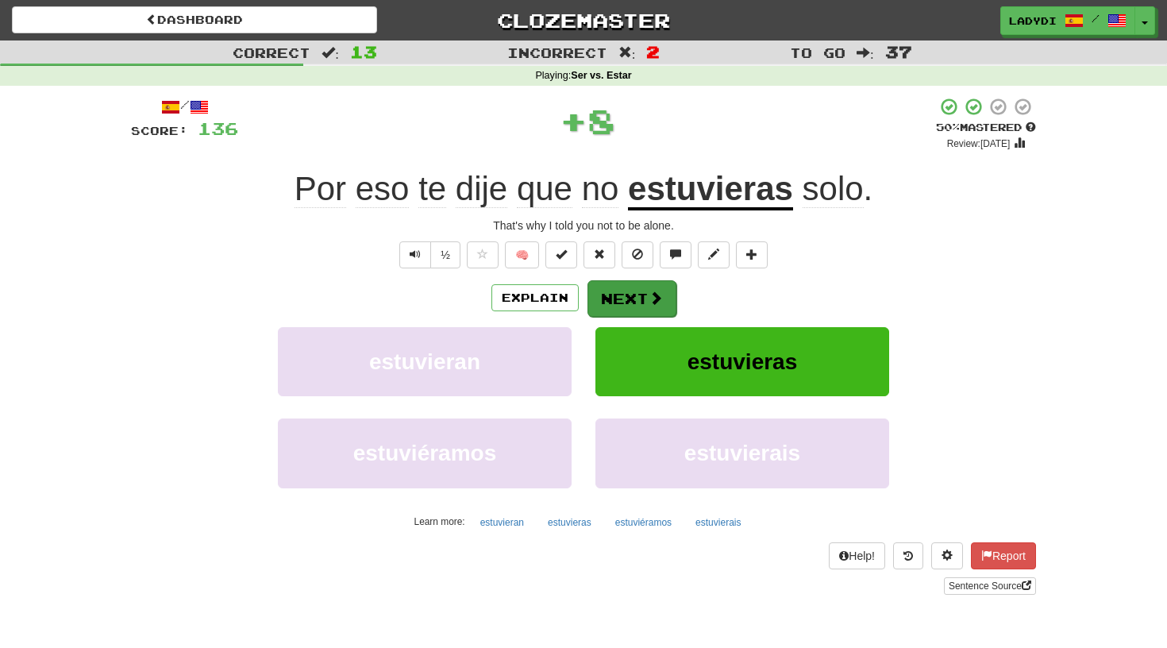
click at [608, 292] on button "Next" at bounding box center [631, 298] width 89 height 37
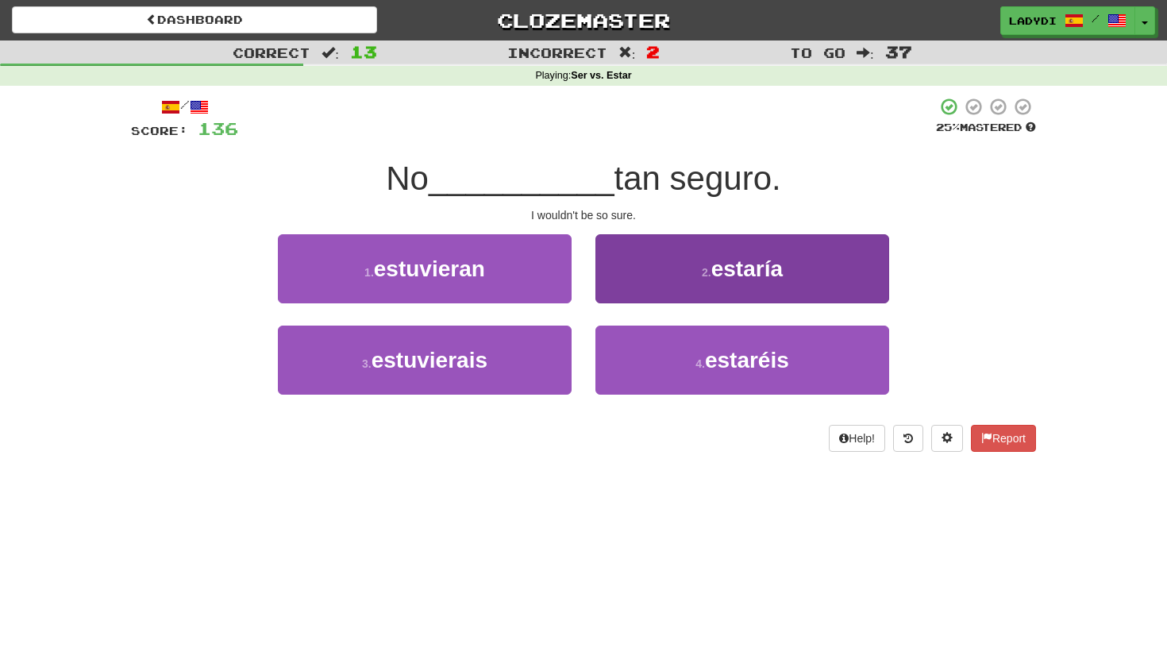
click at [620, 279] on button "2 . estaría" at bounding box center [742, 268] width 294 height 69
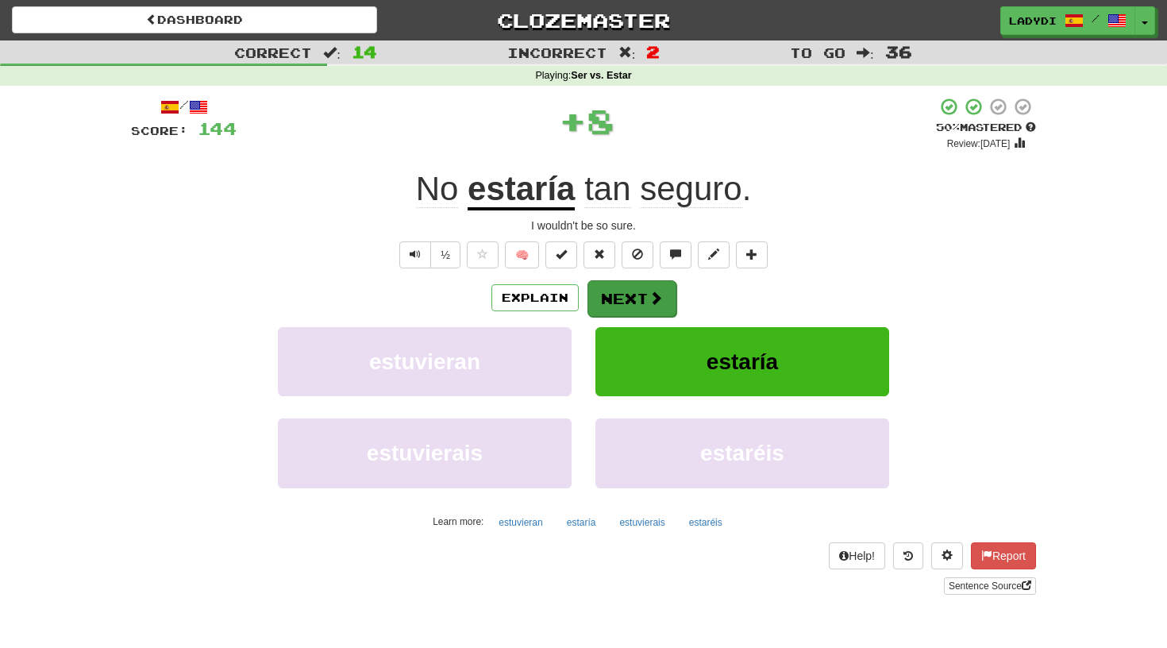
click at [612, 291] on button "Next" at bounding box center [631, 298] width 89 height 37
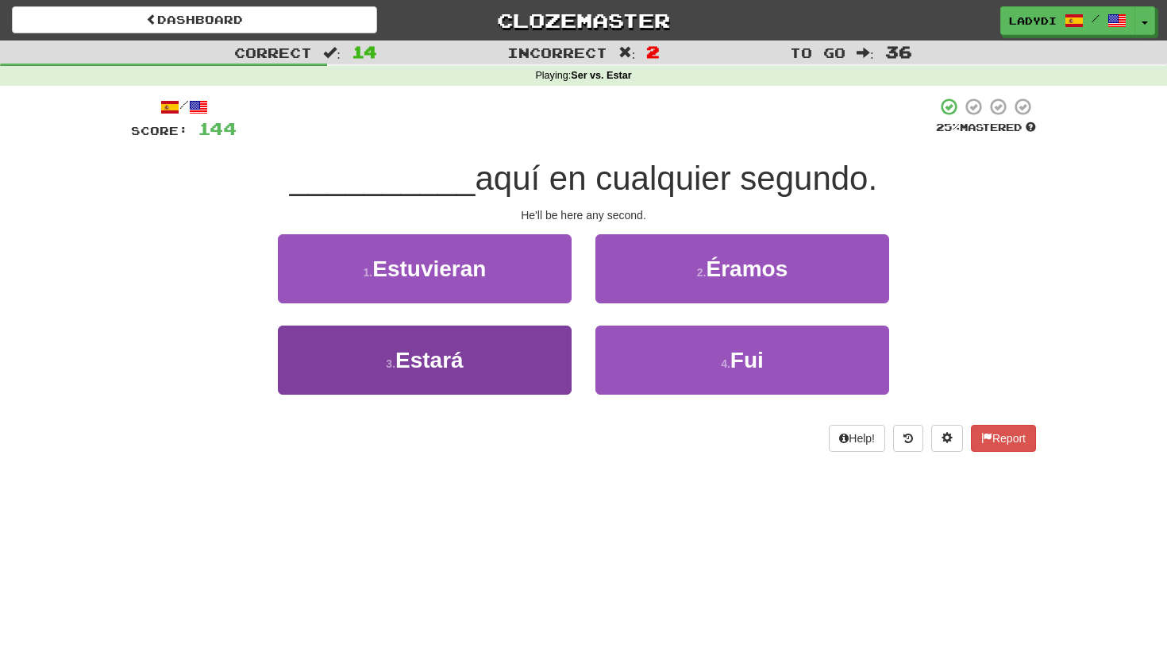
click at [541, 356] on button "3 . Estará" at bounding box center [425, 359] width 294 height 69
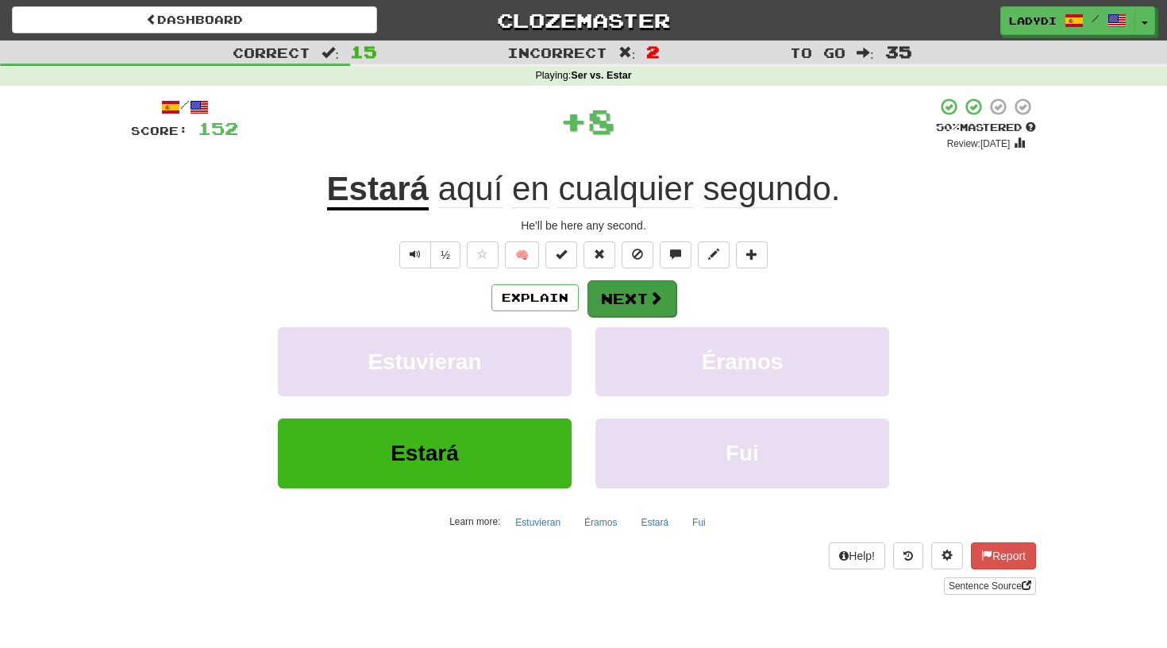
click at [620, 283] on button "Next" at bounding box center [631, 298] width 89 height 37
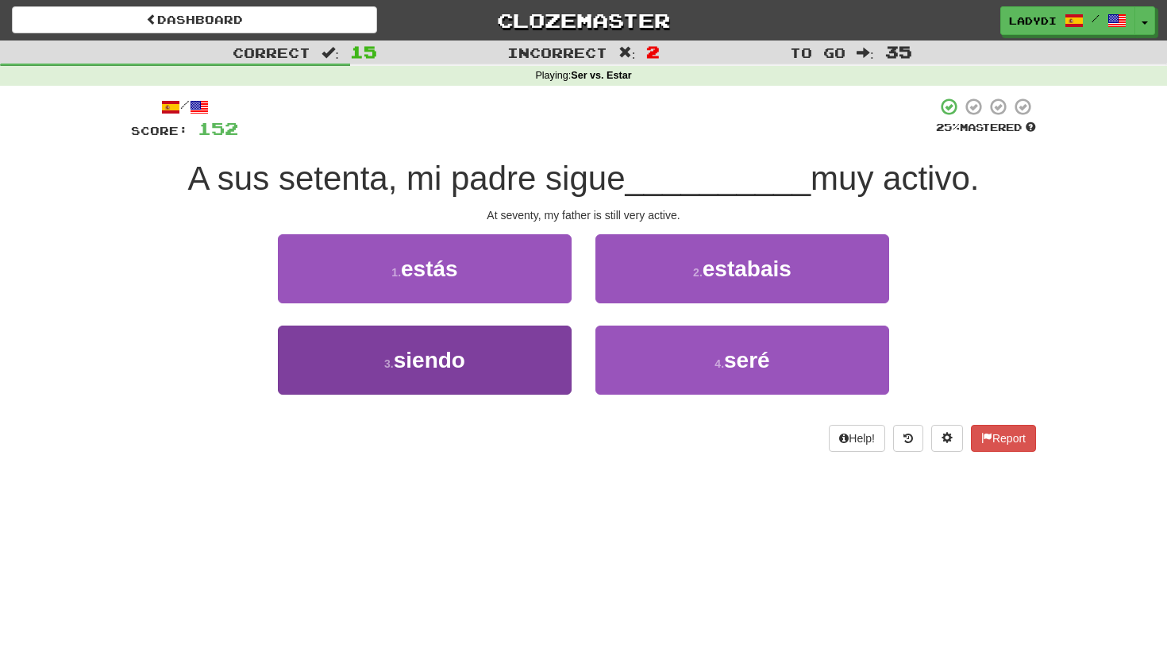
click at [507, 355] on button "3 . siendo" at bounding box center [425, 359] width 294 height 69
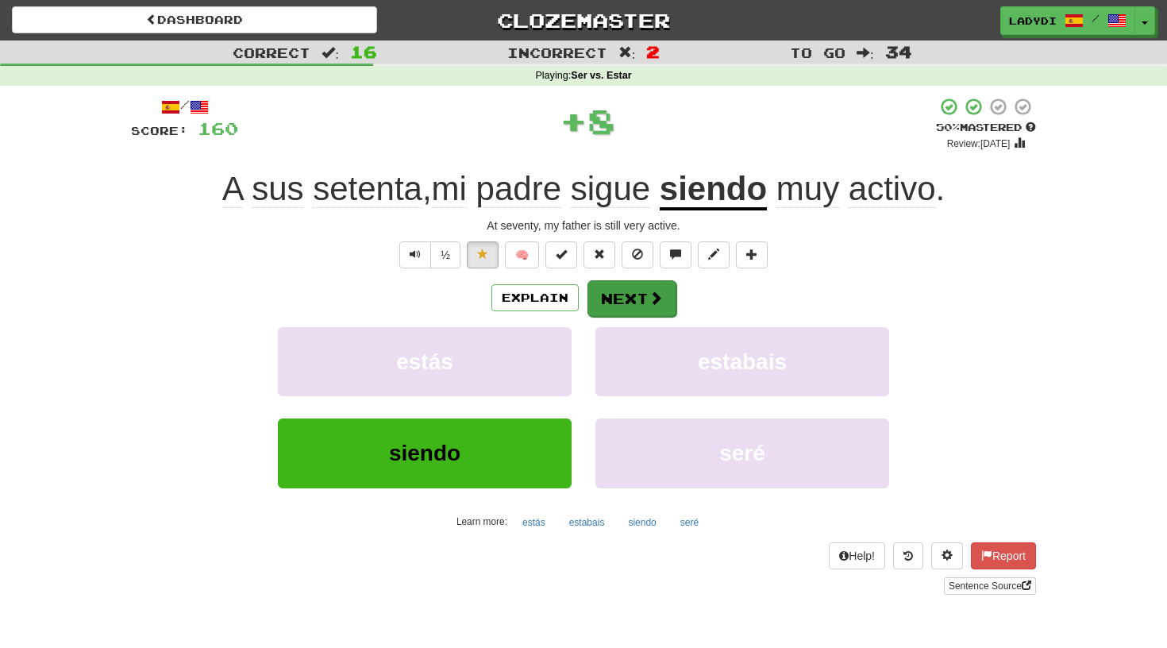
click at [617, 285] on button "Next" at bounding box center [631, 298] width 89 height 37
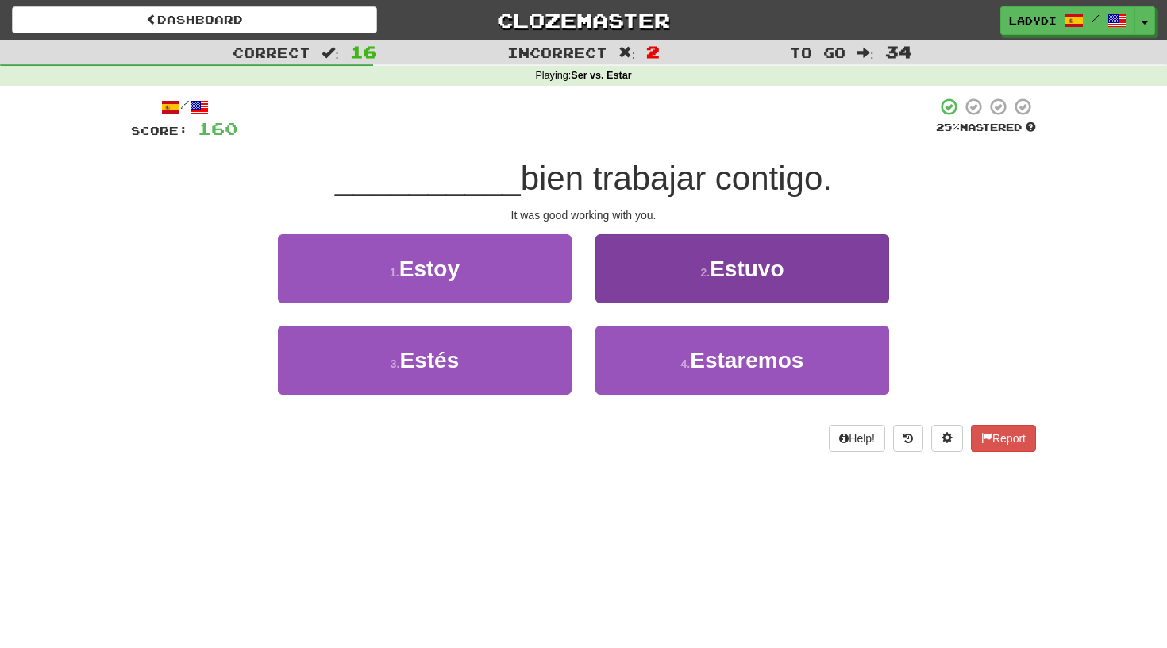
click at [620, 282] on button "2 . Estuvo" at bounding box center [742, 268] width 294 height 69
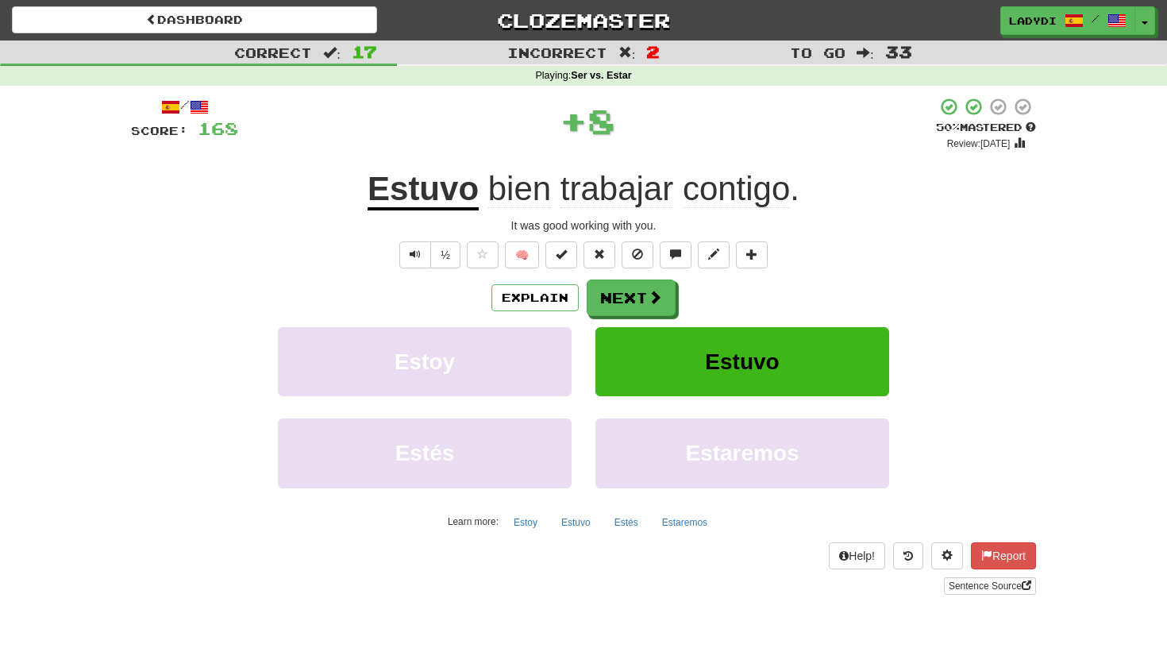
click at [620, 282] on button "Next" at bounding box center [631, 297] width 89 height 37
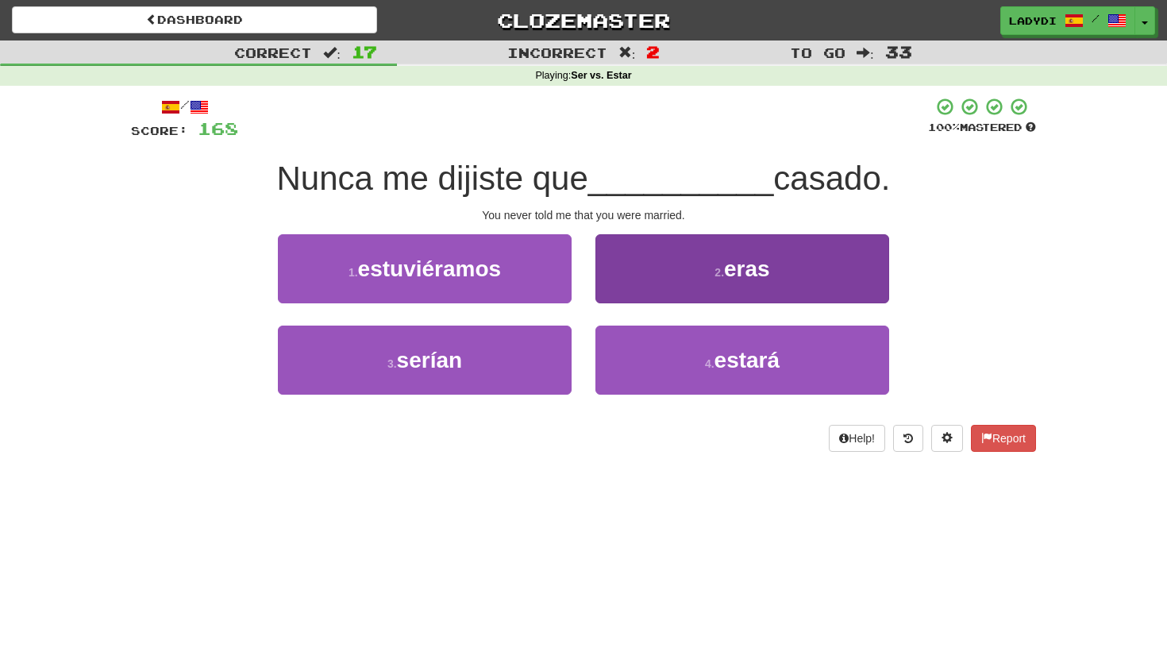
click at [653, 271] on button "2 . eras" at bounding box center [742, 268] width 294 height 69
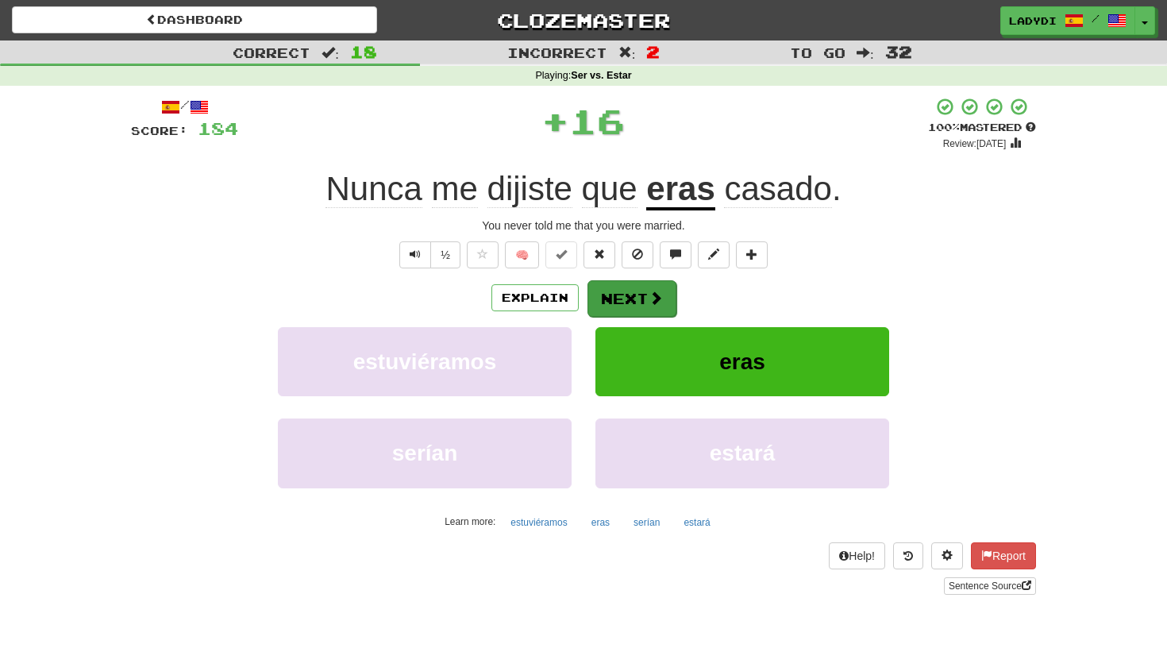
click at [640, 300] on button "Next" at bounding box center [631, 298] width 89 height 37
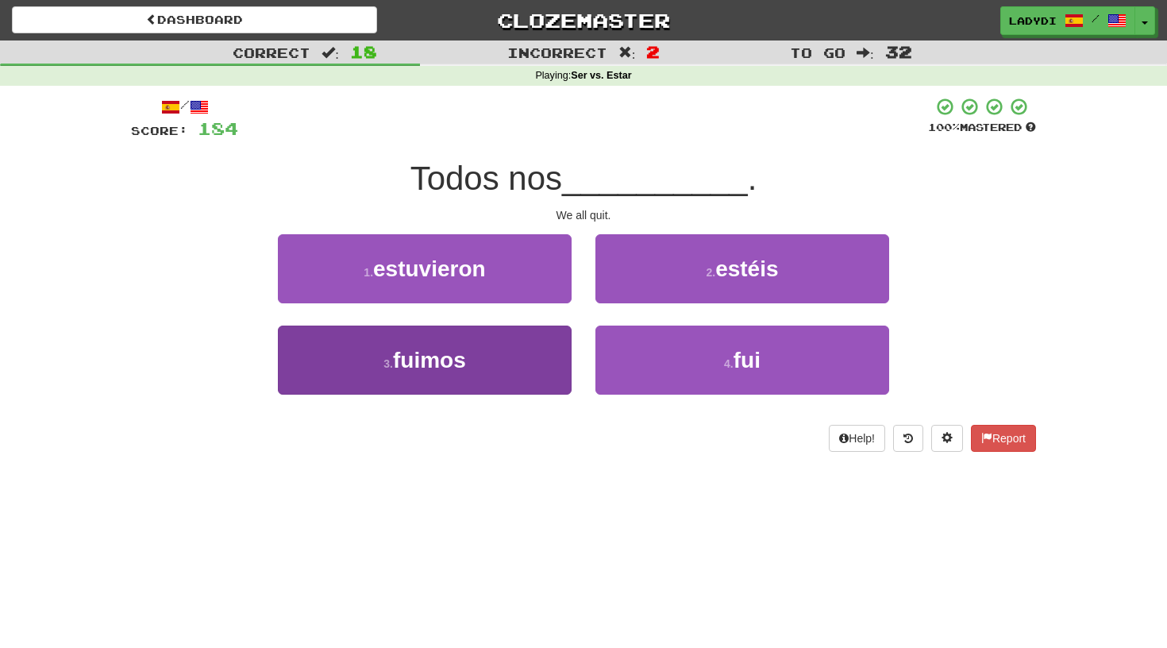
click at [545, 354] on button "3 . fuimos" at bounding box center [425, 359] width 294 height 69
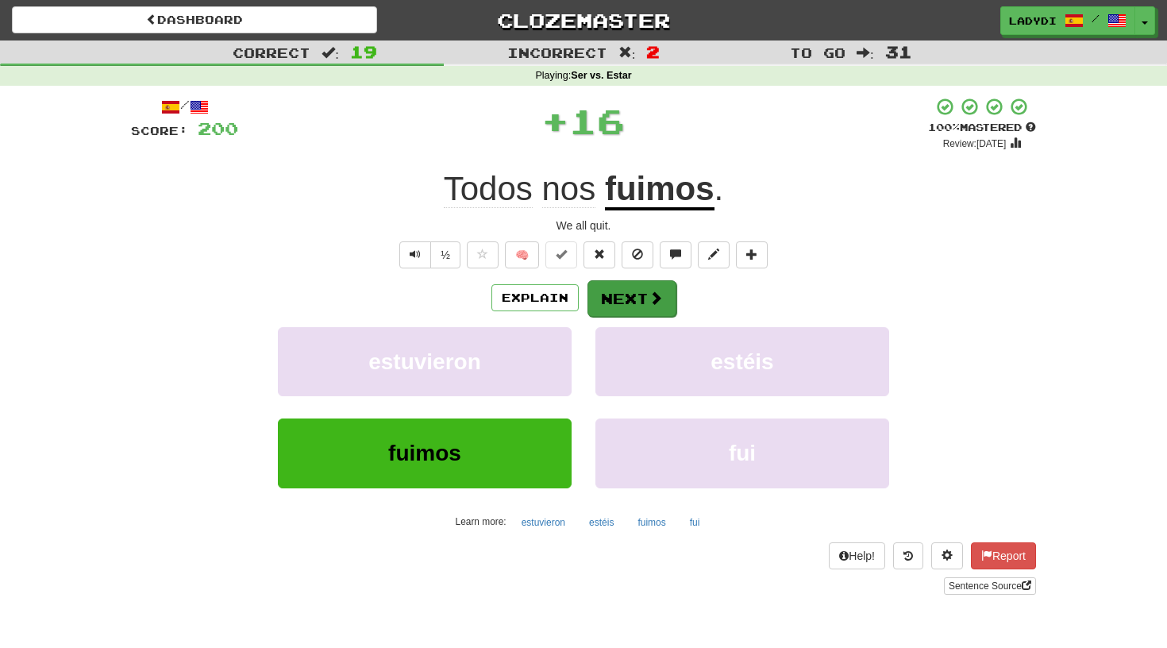
click at [631, 300] on button "Next" at bounding box center [631, 298] width 89 height 37
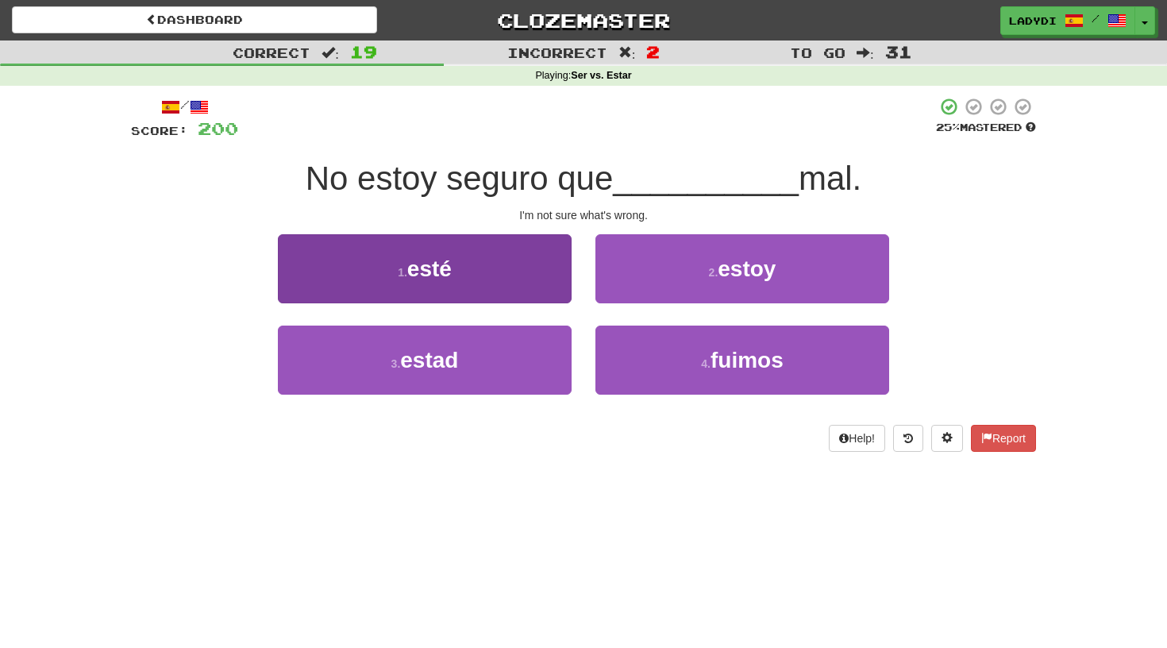
click at [512, 287] on button "1 . esté" at bounding box center [425, 268] width 294 height 69
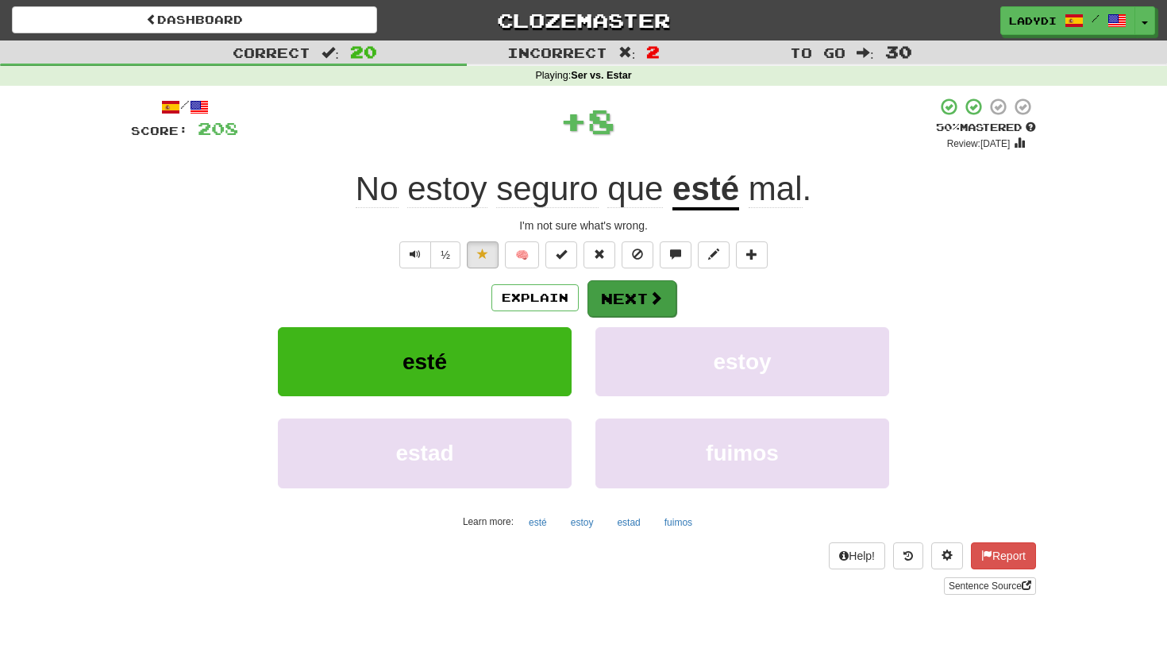
click at [609, 289] on button "Next" at bounding box center [631, 298] width 89 height 37
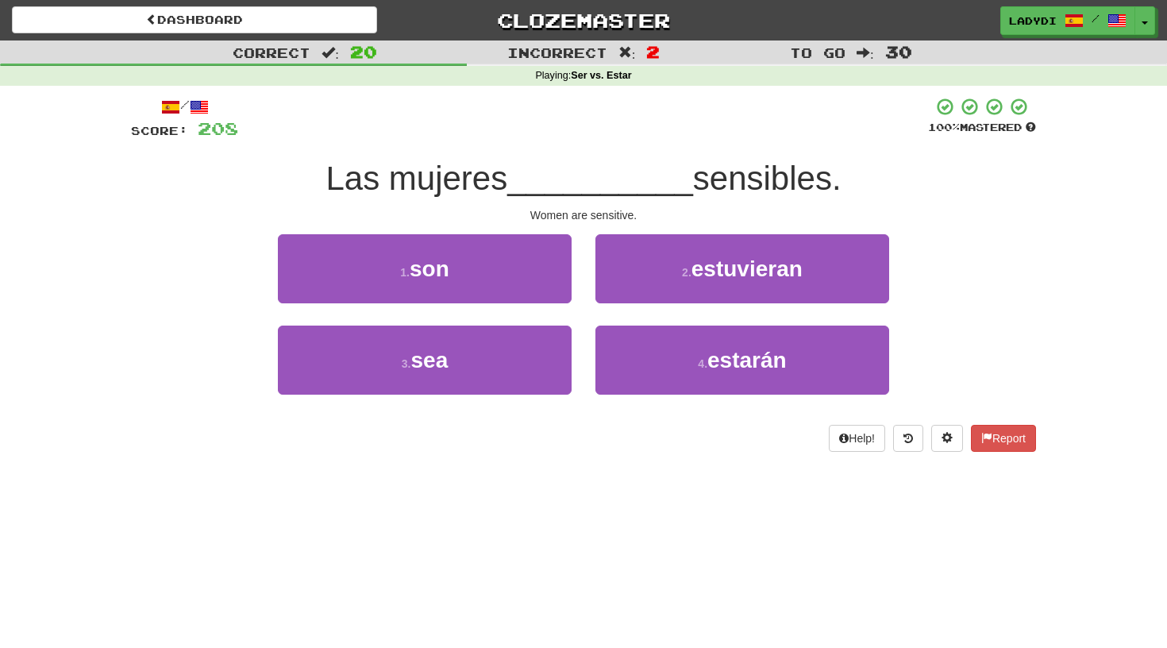
click at [502, 306] on div "1 . son" at bounding box center [424, 279] width 317 height 91
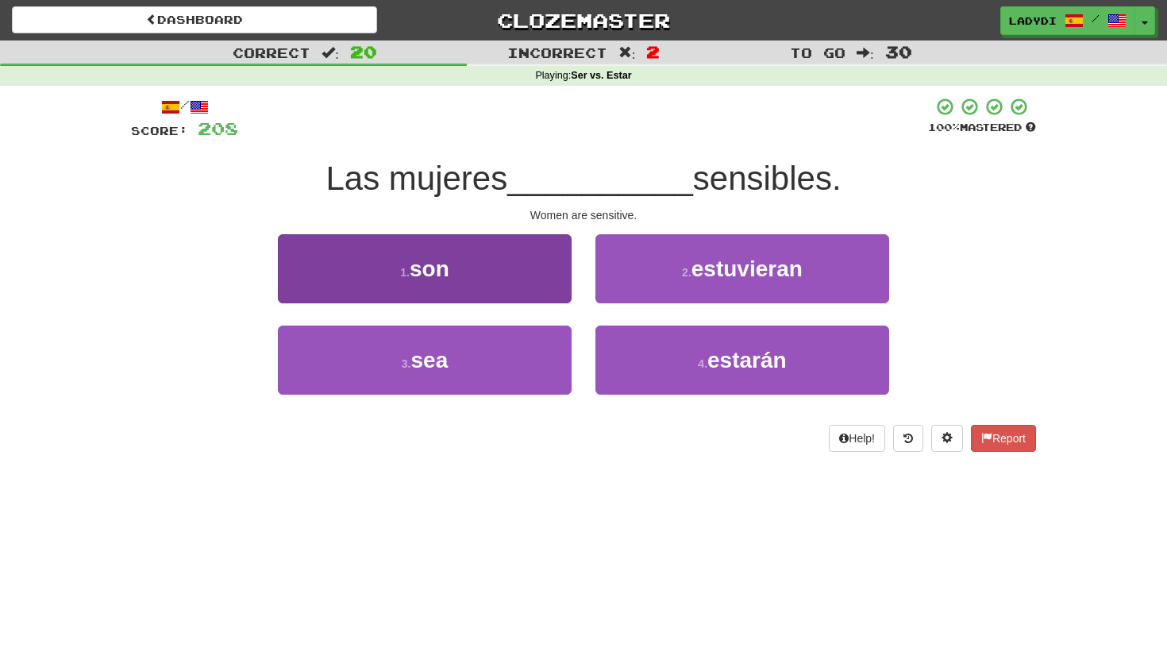
click at [497, 288] on button "1 . son" at bounding box center [425, 268] width 294 height 69
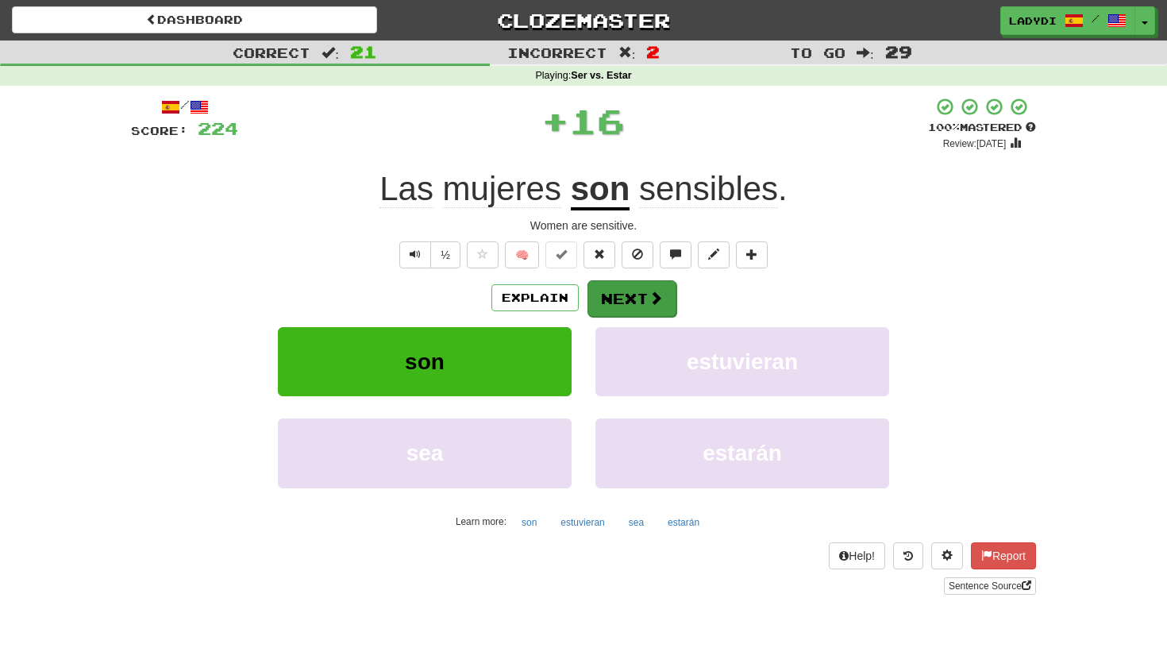
click at [602, 294] on button "Next" at bounding box center [631, 298] width 89 height 37
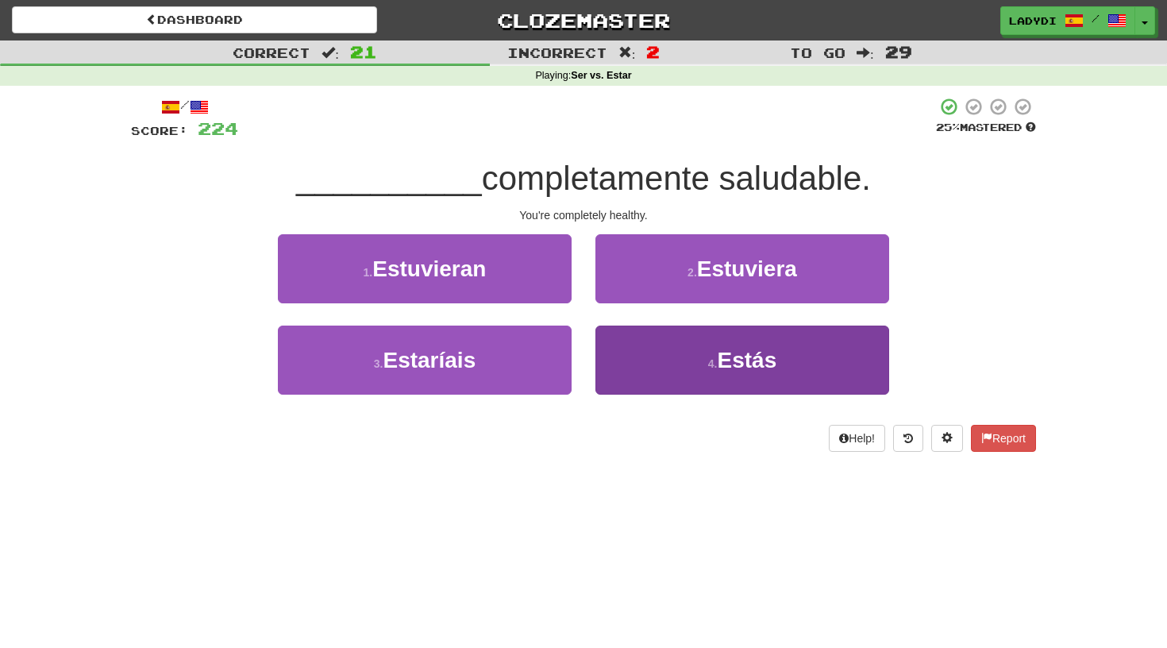
click at [654, 362] on button "4 . Estás" at bounding box center [742, 359] width 294 height 69
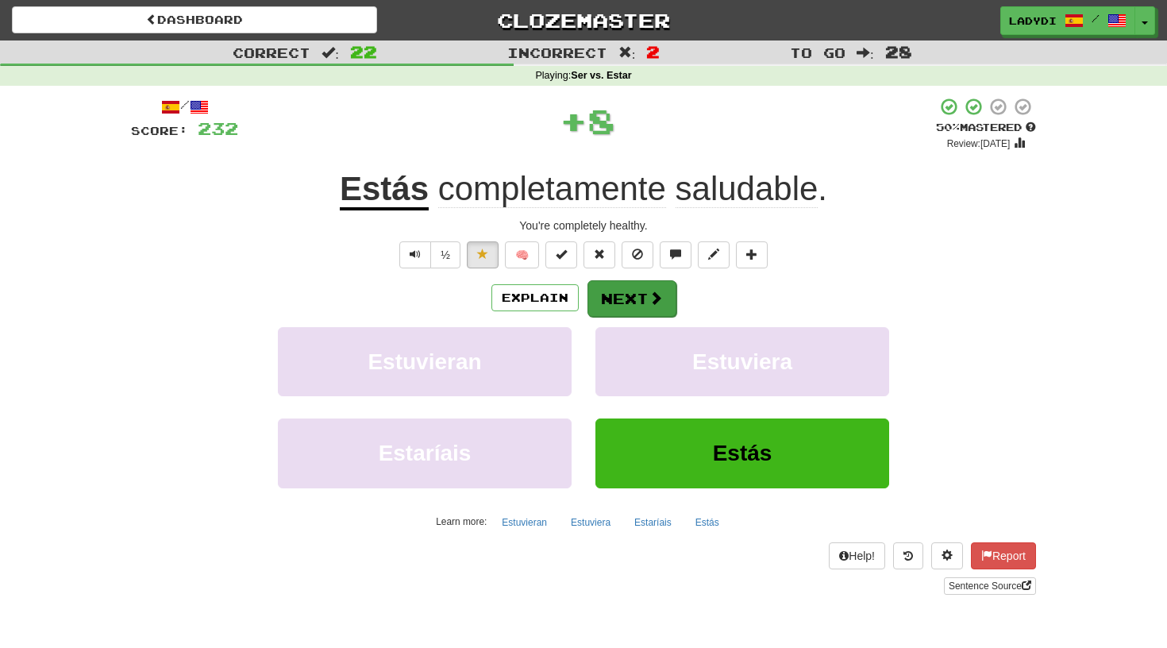
click at [635, 313] on button "Next" at bounding box center [631, 298] width 89 height 37
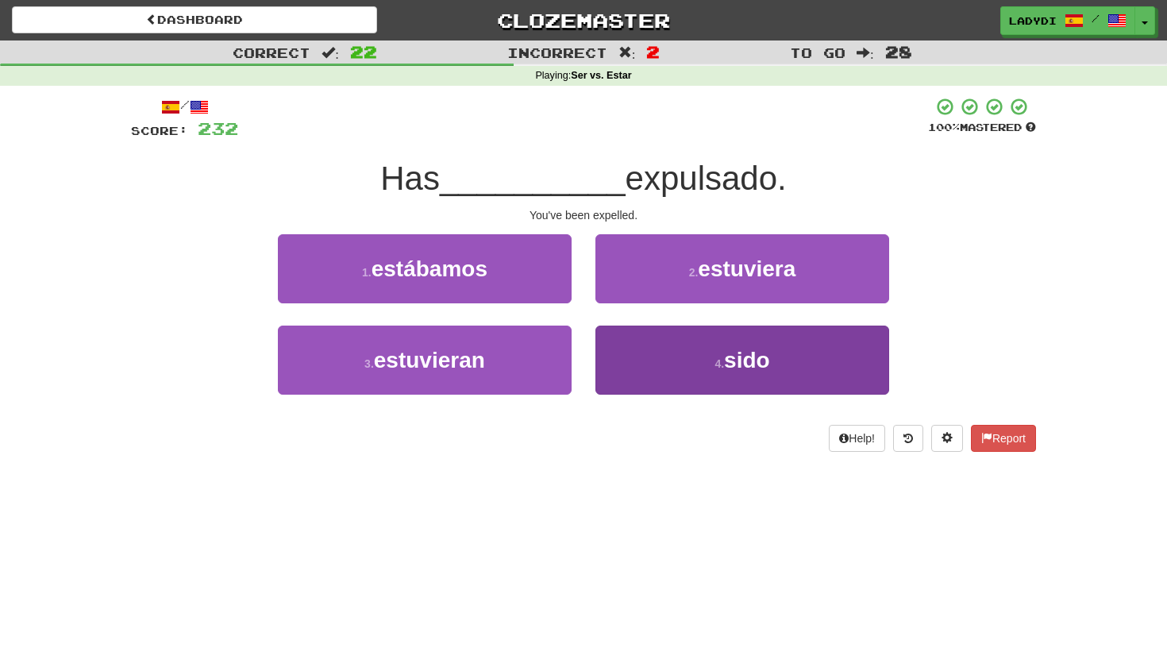
click at [625, 344] on button "4 . sido" at bounding box center [742, 359] width 294 height 69
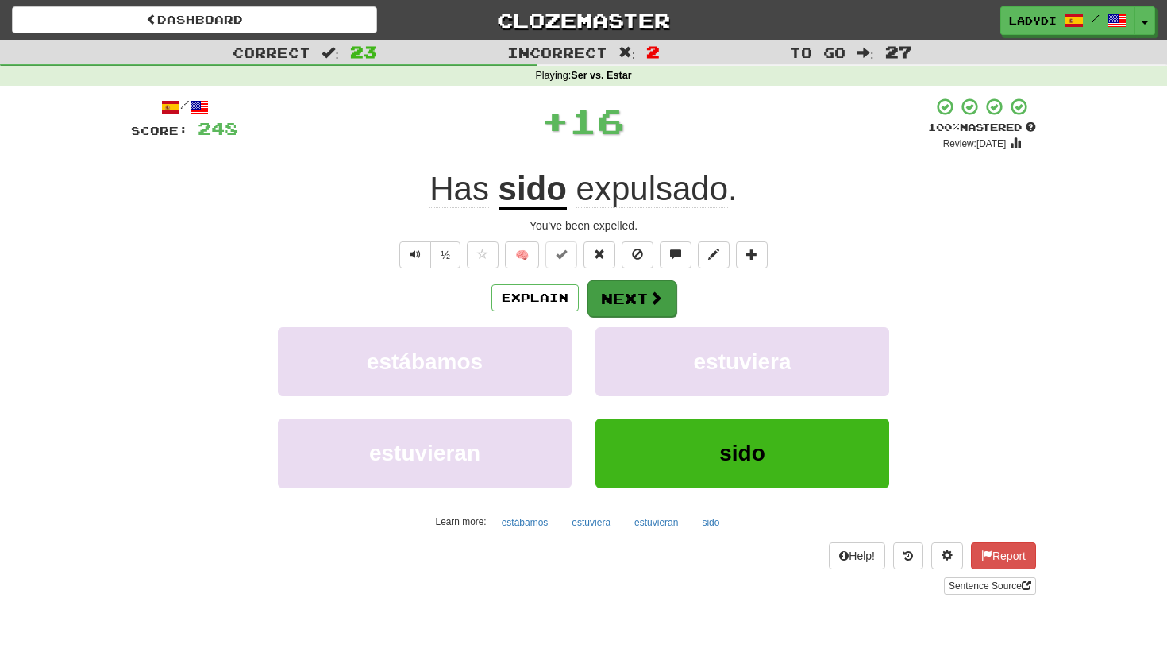
click at [607, 287] on button "Next" at bounding box center [631, 298] width 89 height 37
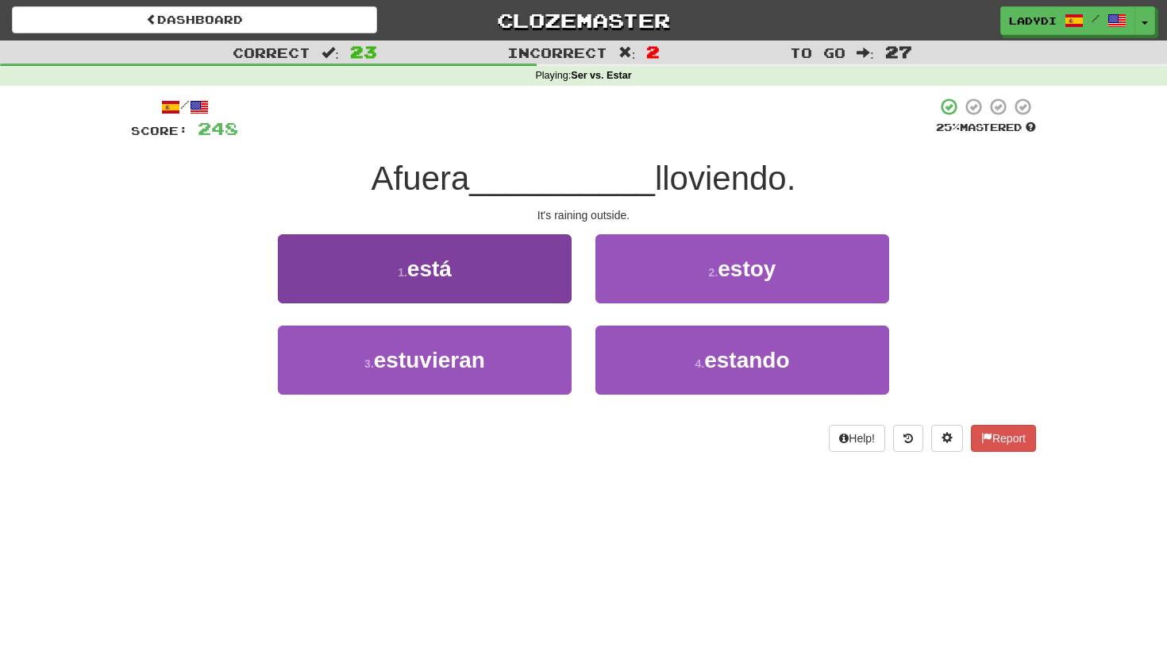
click at [526, 287] on button "1 . está" at bounding box center [425, 268] width 294 height 69
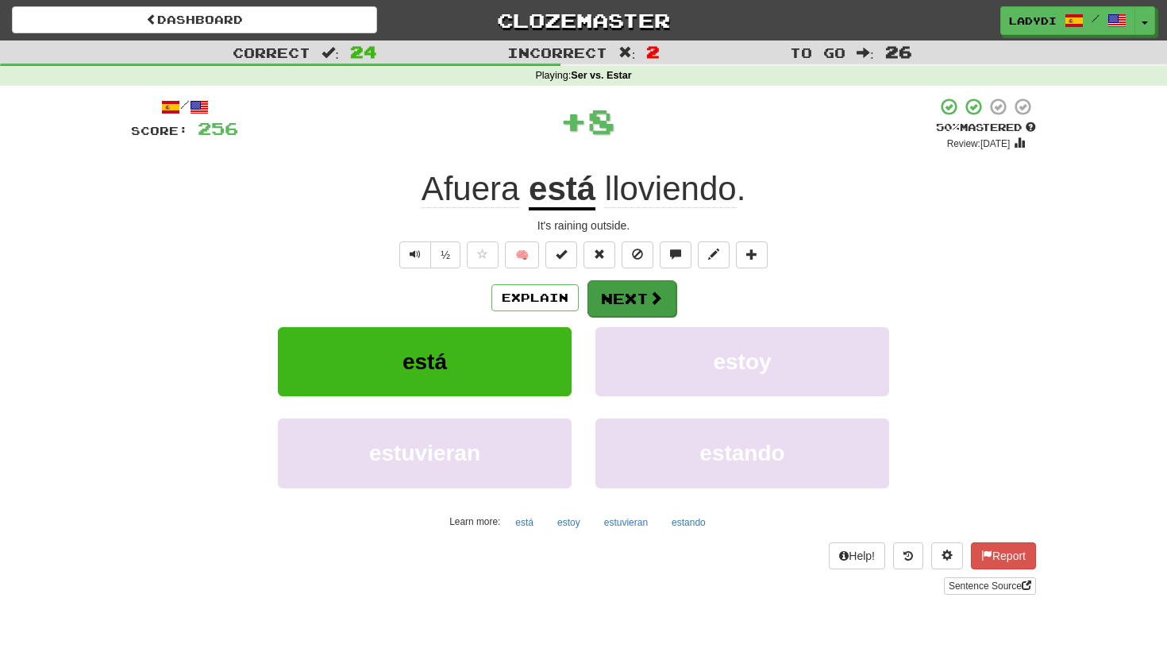
click at [612, 290] on button "Next" at bounding box center [631, 298] width 89 height 37
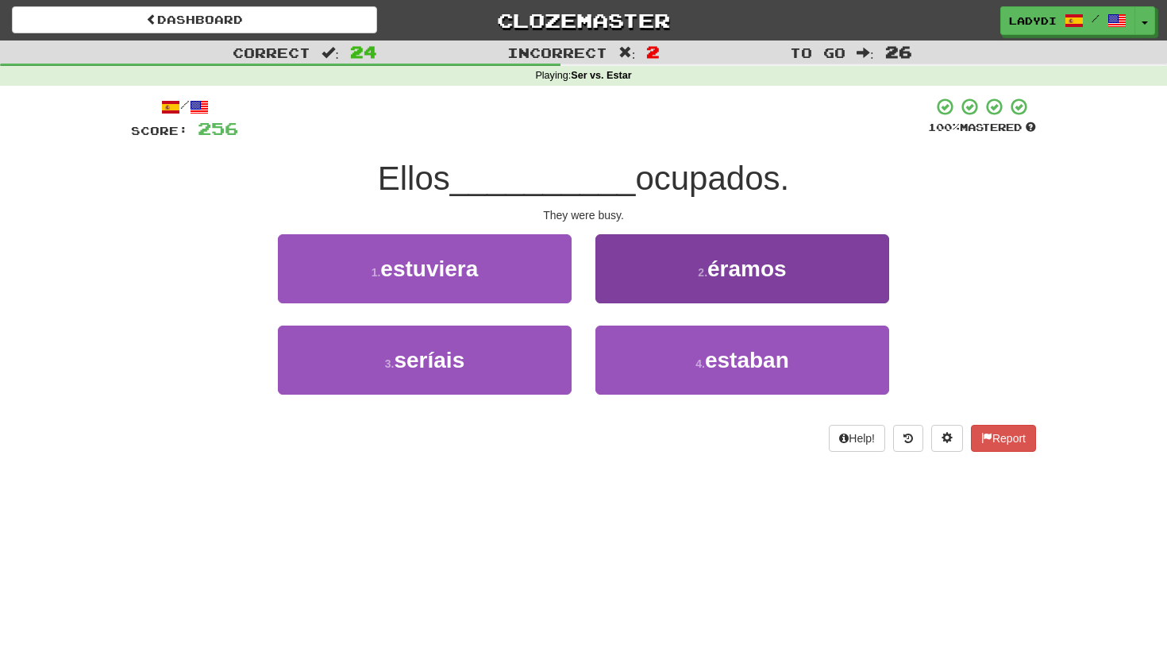
click at [628, 282] on button "2 . éramos" at bounding box center [742, 268] width 294 height 69
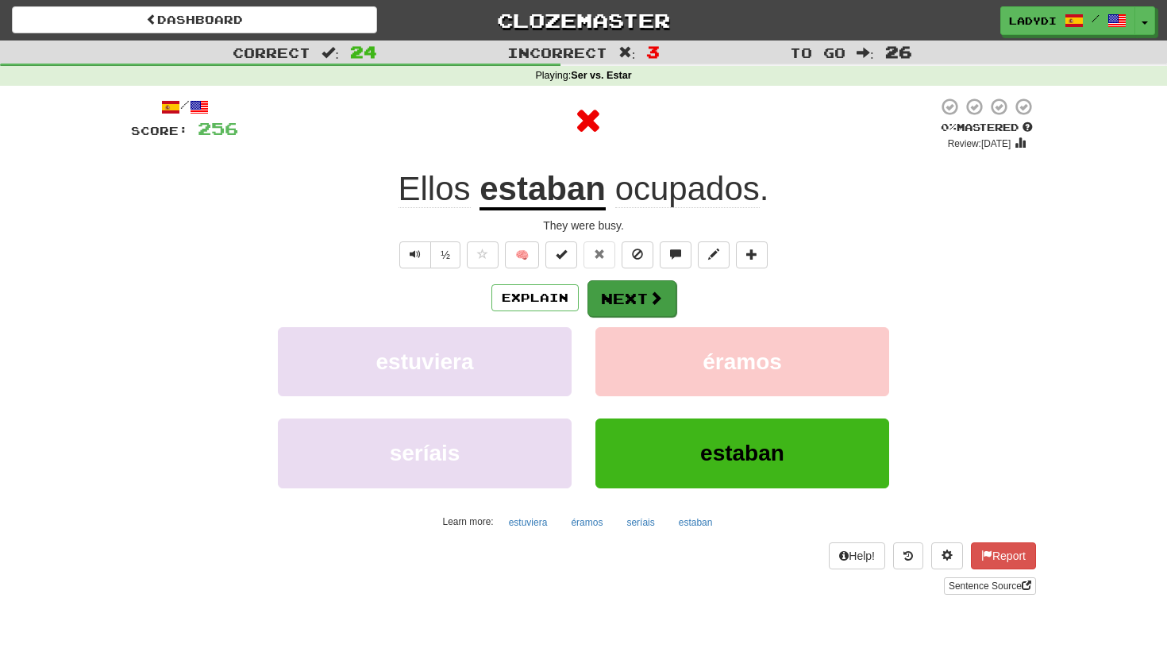
click at [606, 294] on button "Next" at bounding box center [631, 298] width 89 height 37
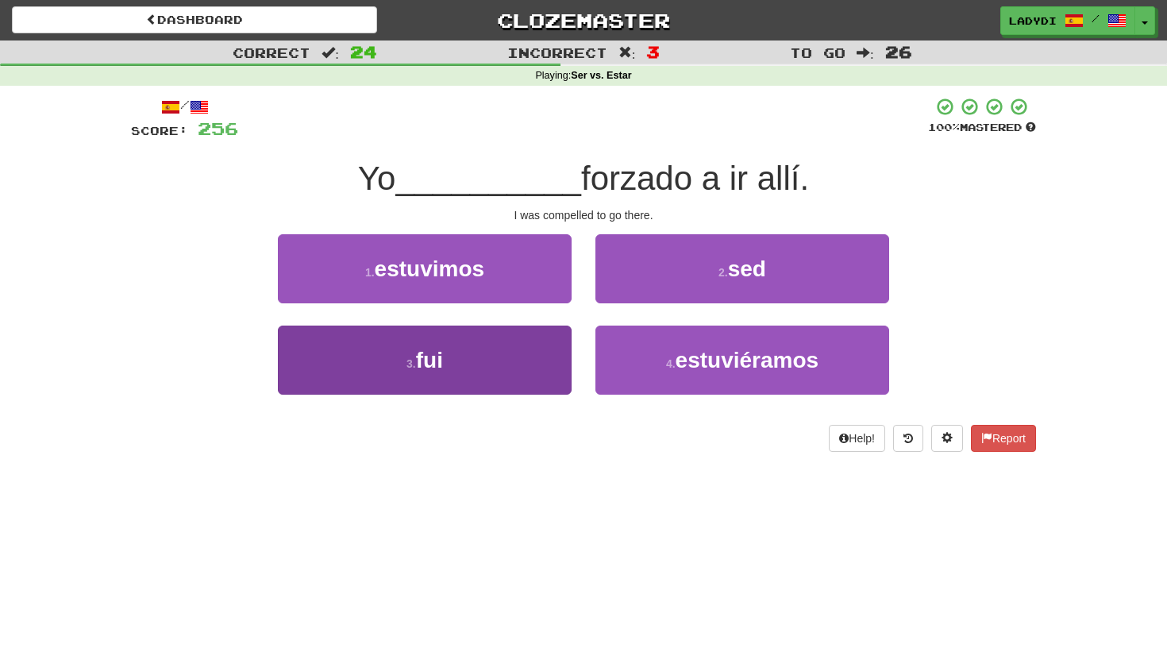
click at [517, 325] on button "3 . fui" at bounding box center [425, 359] width 294 height 69
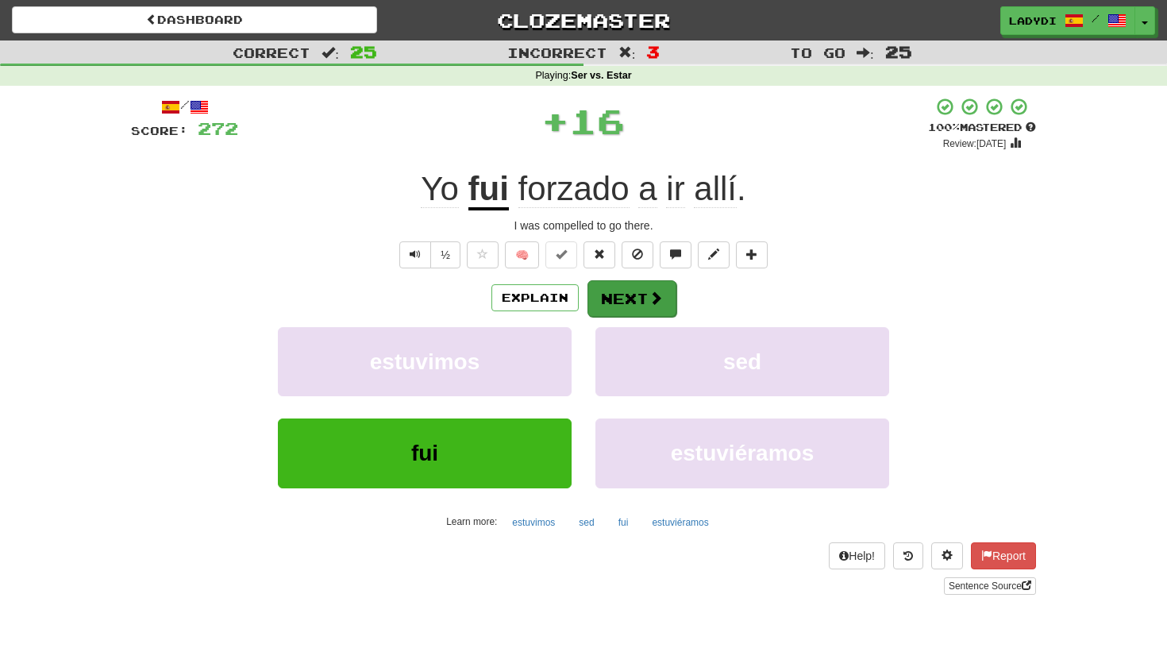
click at [611, 298] on button "Next" at bounding box center [631, 298] width 89 height 37
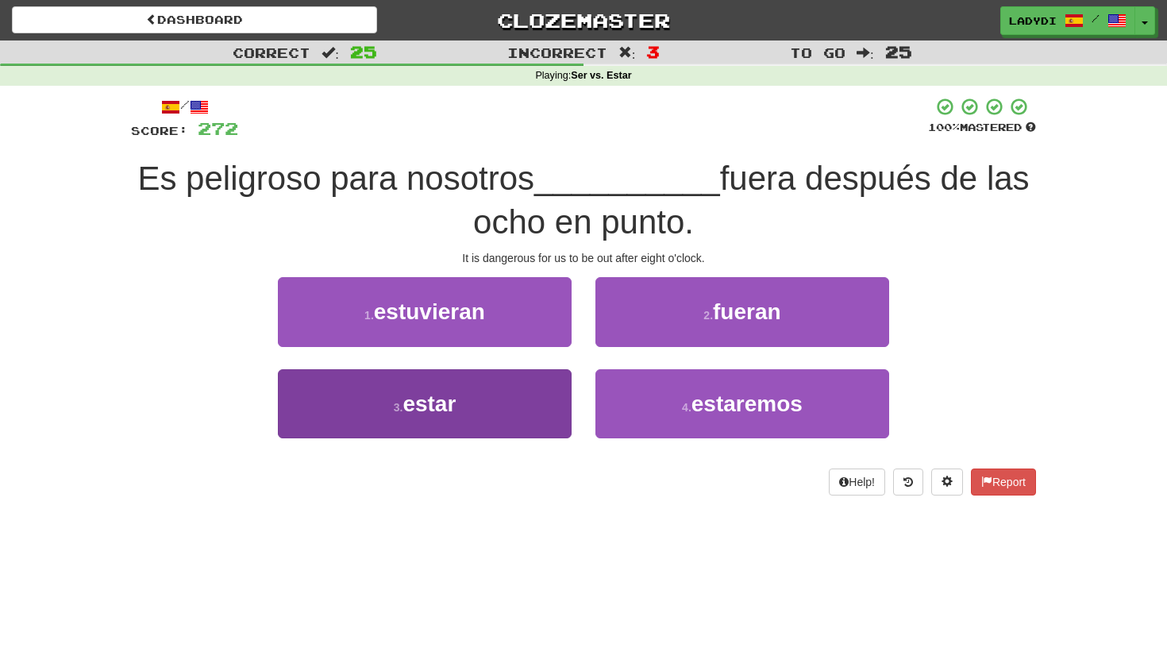
click at [496, 398] on button "3 . estar" at bounding box center [425, 403] width 294 height 69
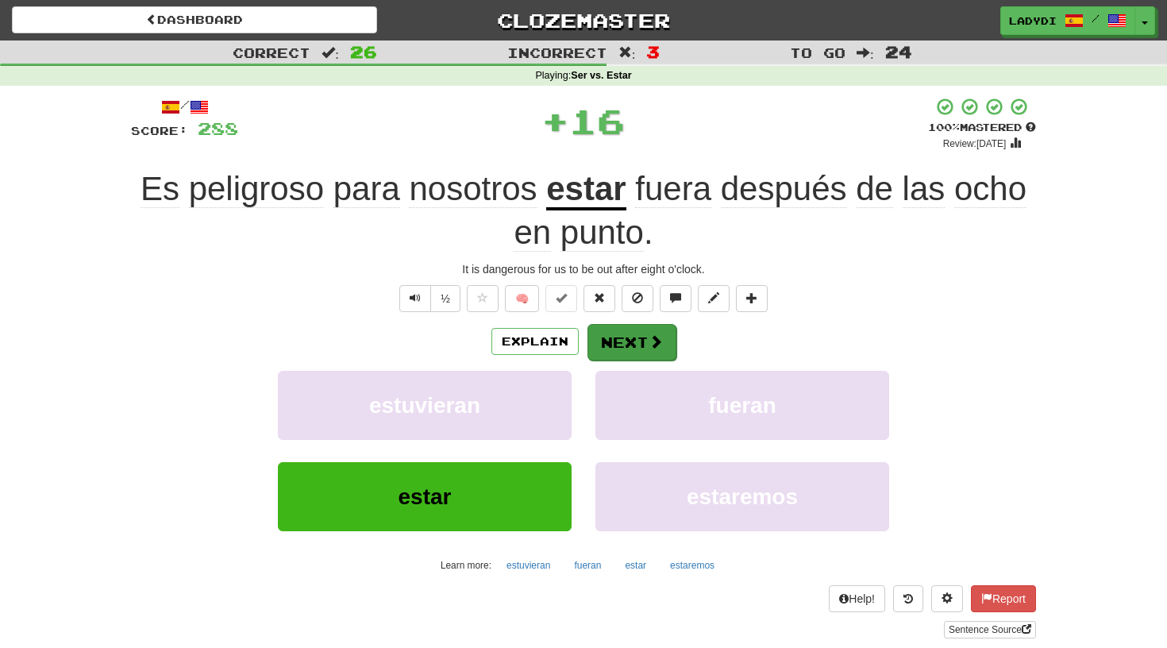
click at [612, 344] on button "Next" at bounding box center [631, 342] width 89 height 37
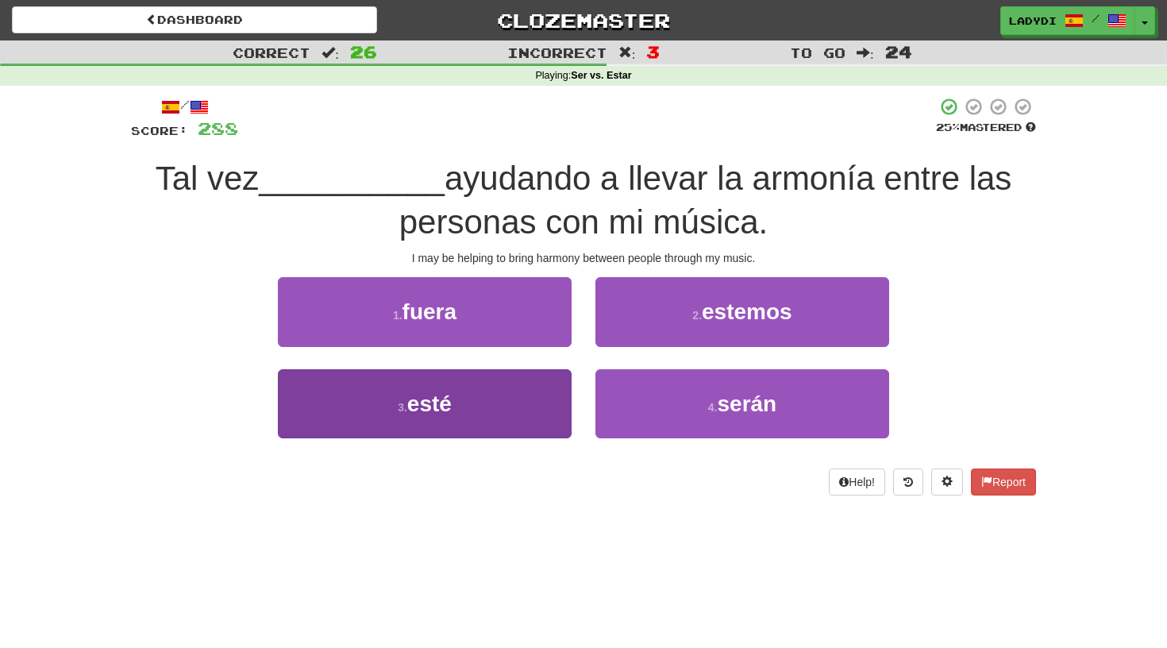
click at [513, 393] on button "3 . esté" at bounding box center [425, 403] width 294 height 69
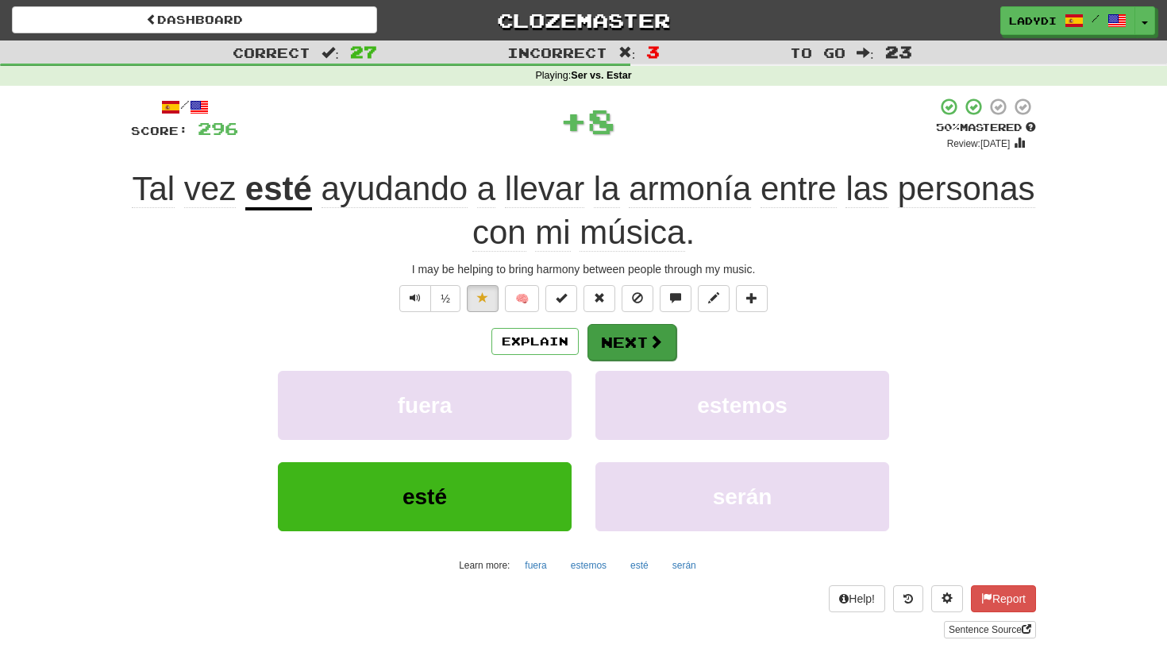
click at [633, 331] on button "Next" at bounding box center [631, 342] width 89 height 37
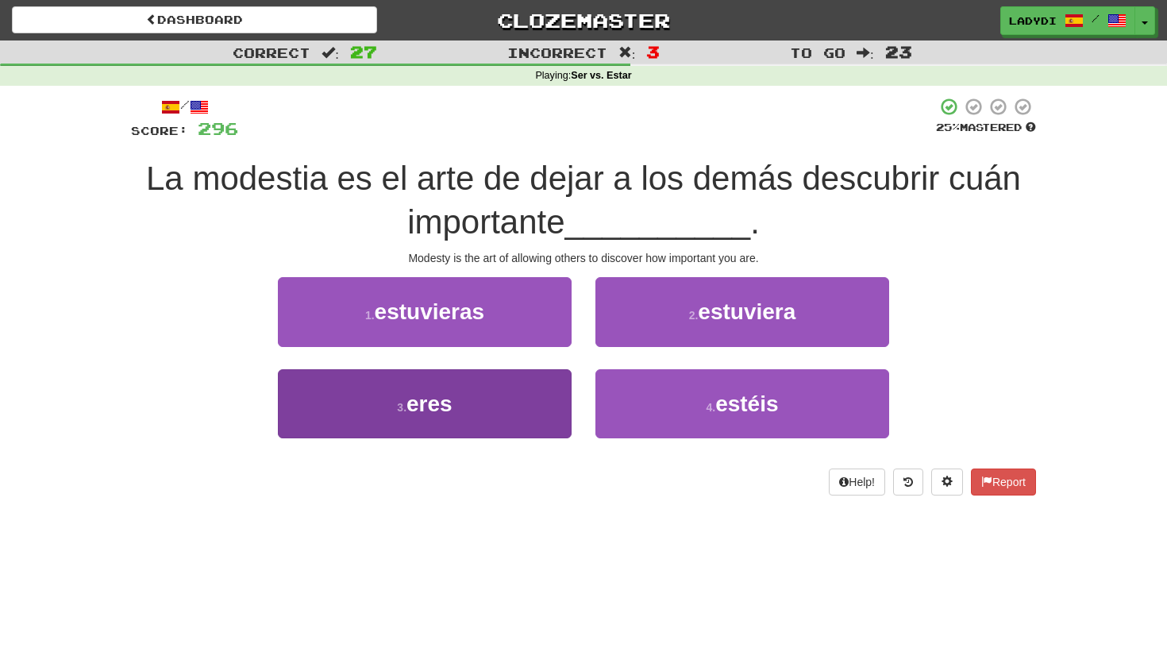
click at [531, 396] on button "3 . eres" at bounding box center [425, 403] width 294 height 69
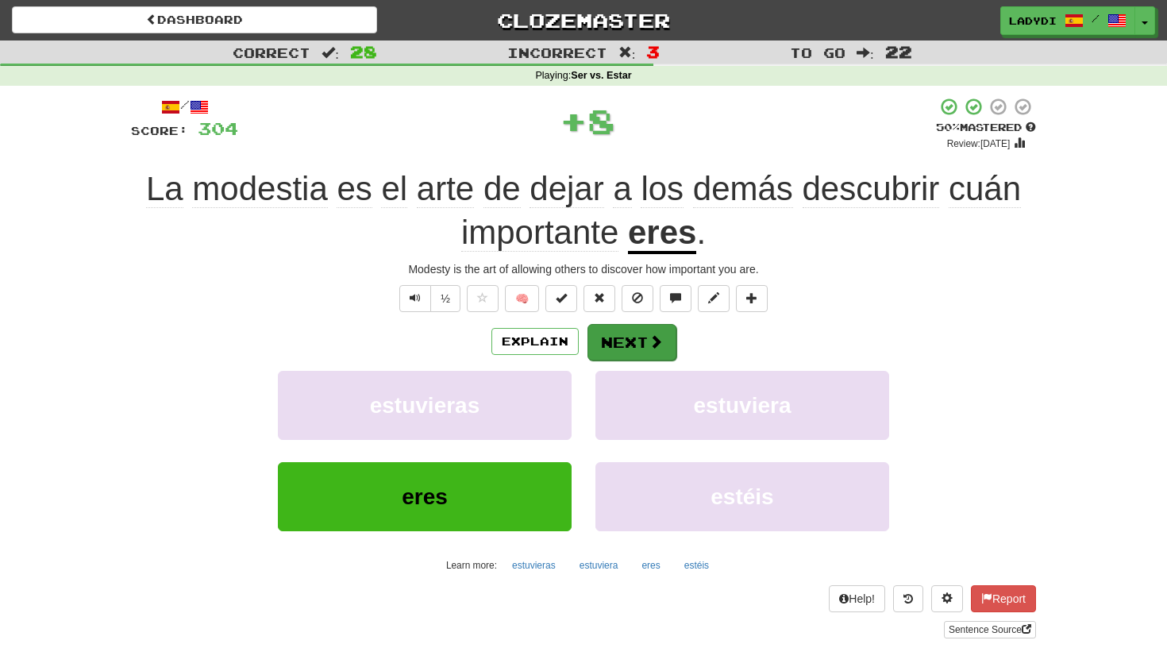
click at [620, 337] on button "Next" at bounding box center [631, 342] width 89 height 37
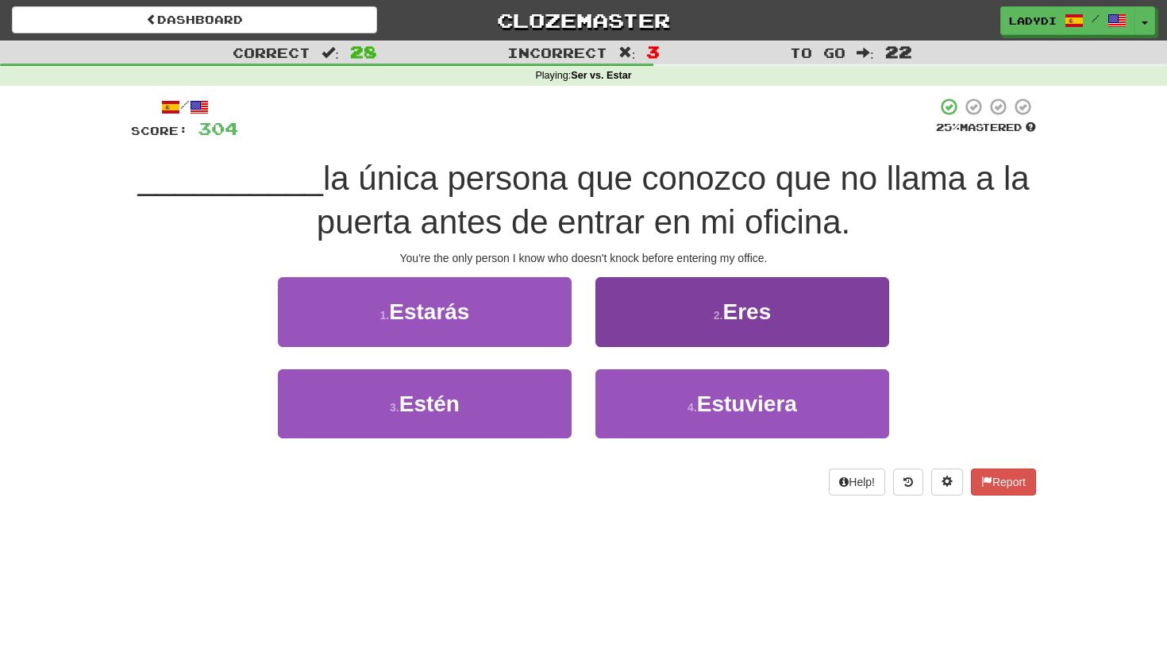
click at [629, 322] on button "2 . Eres" at bounding box center [742, 311] width 294 height 69
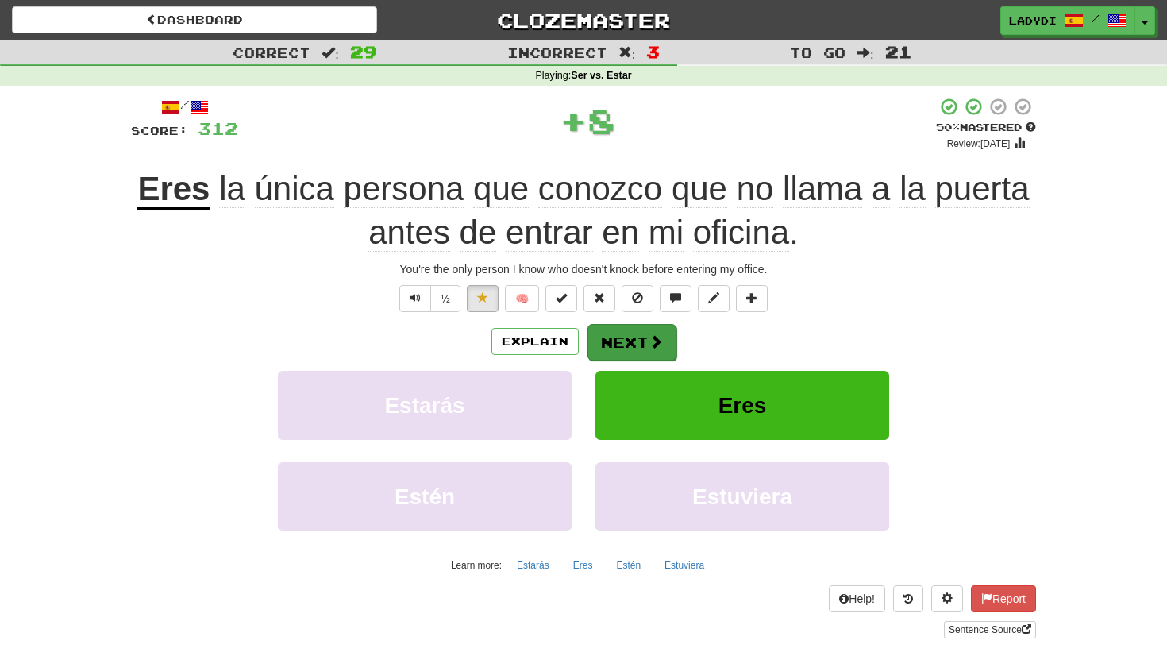
click at [616, 338] on button "Next" at bounding box center [631, 342] width 89 height 37
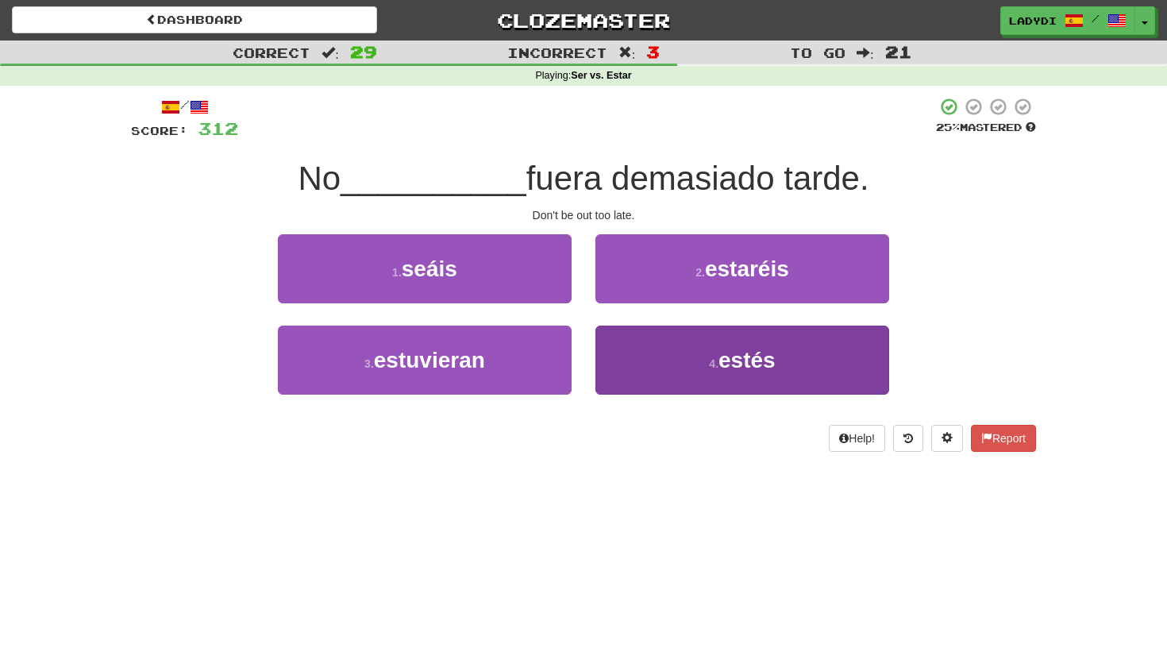
click at [647, 345] on button "4 . estés" at bounding box center [742, 359] width 294 height 69
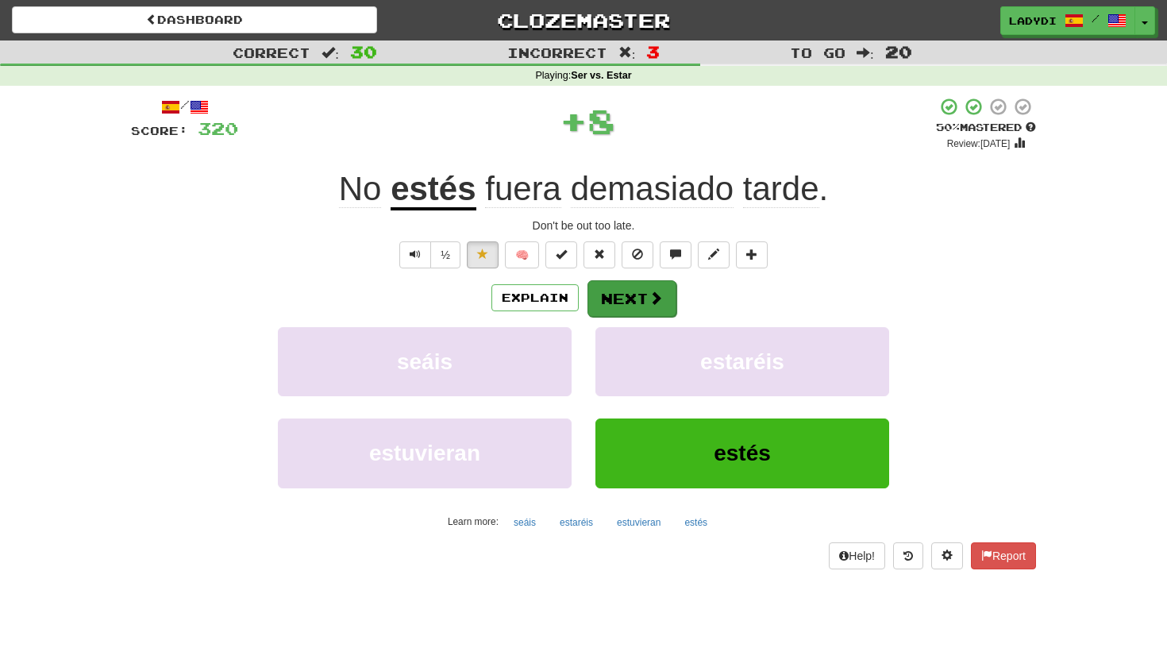
click at [632, 288] on button "Next" at bounding box center [631, 298] width 89 height 37
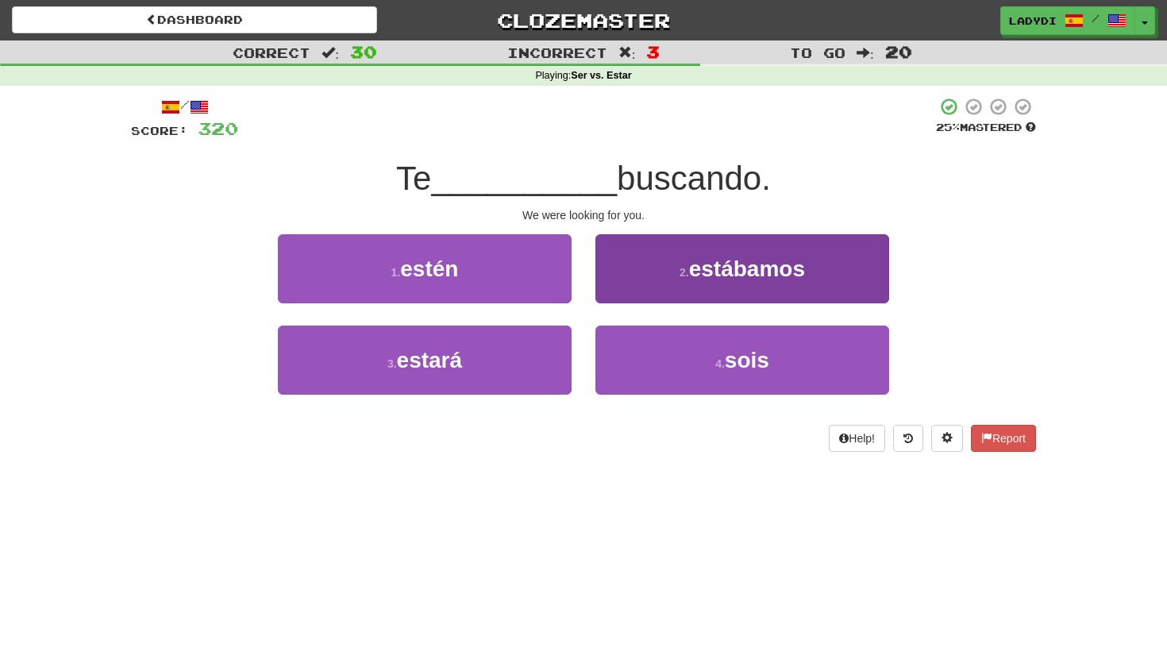
click at [640, 279] on button "2 . estábamos" at bounding box center [742, 268] width 294 height 69
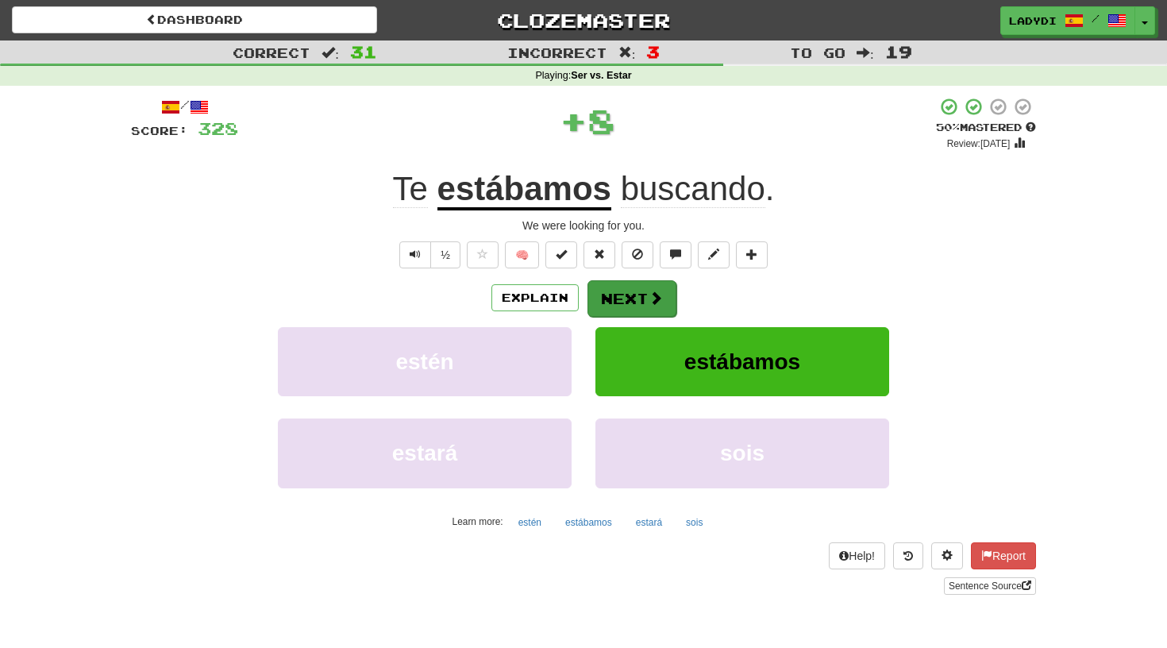
click at [620, 291] on button "Next" at bounding box center [631, 298] width 89 height 37
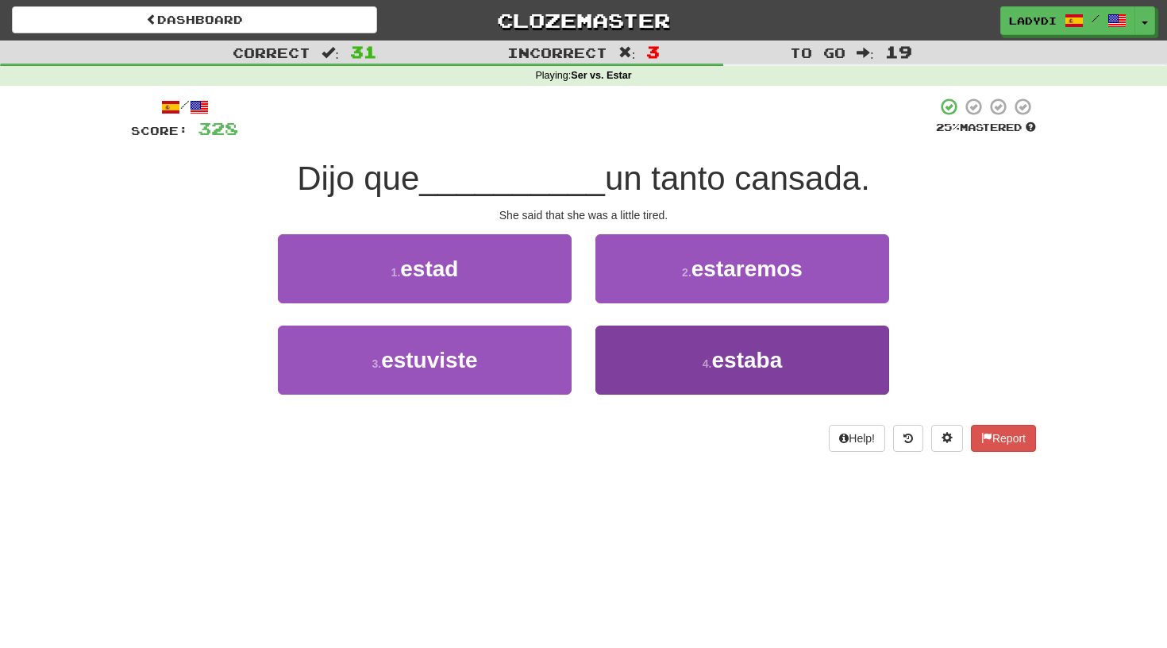
click at [617, 350] on button "4 . estaba" at bounding box center [742, 359] width 294 height 69
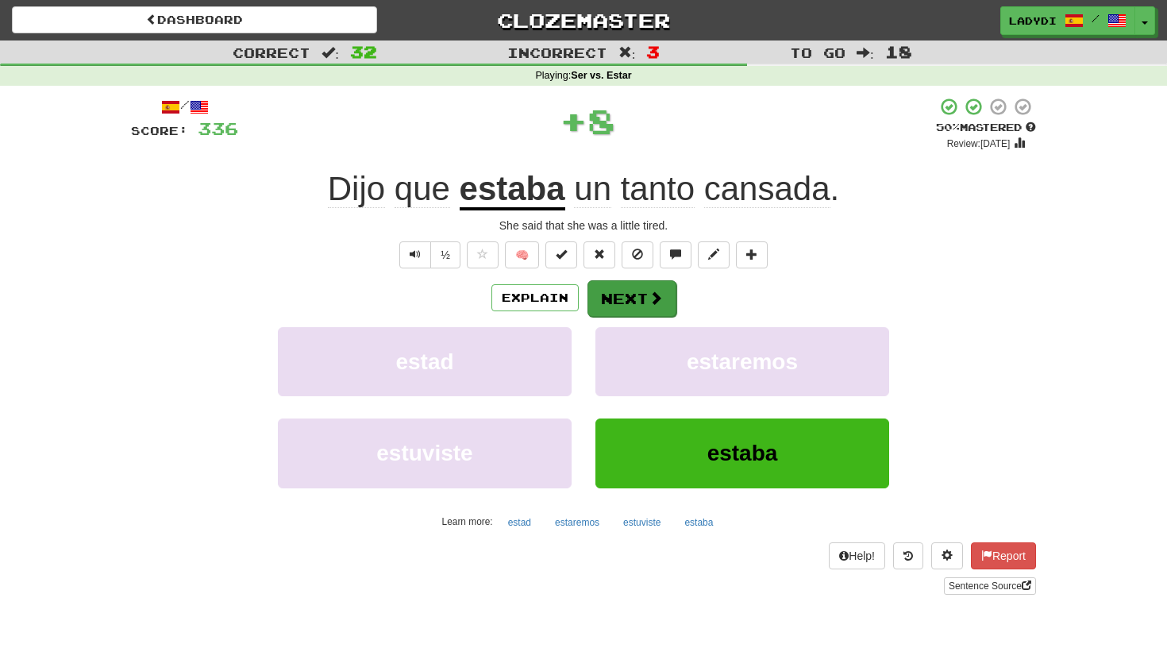
click at [606, 287] on button "Next" at bounding box center [631, 298] width 89 height 37
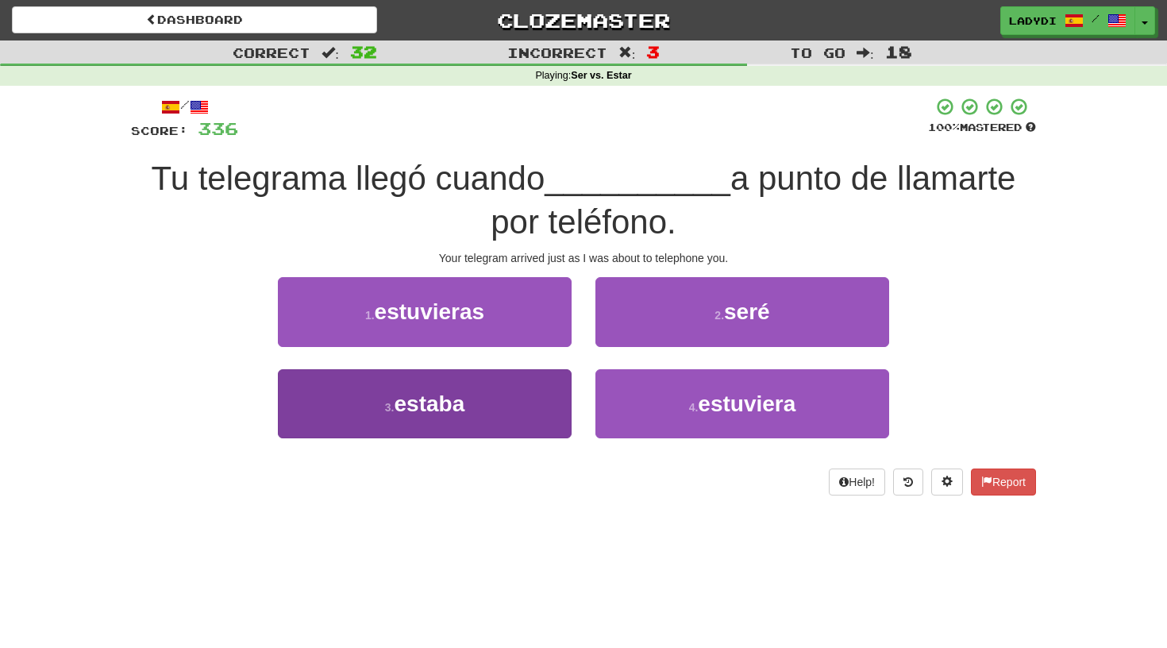
click at [525, 396] on button "3 . estaba" at bounding box center [425, 403] width 294 height 69
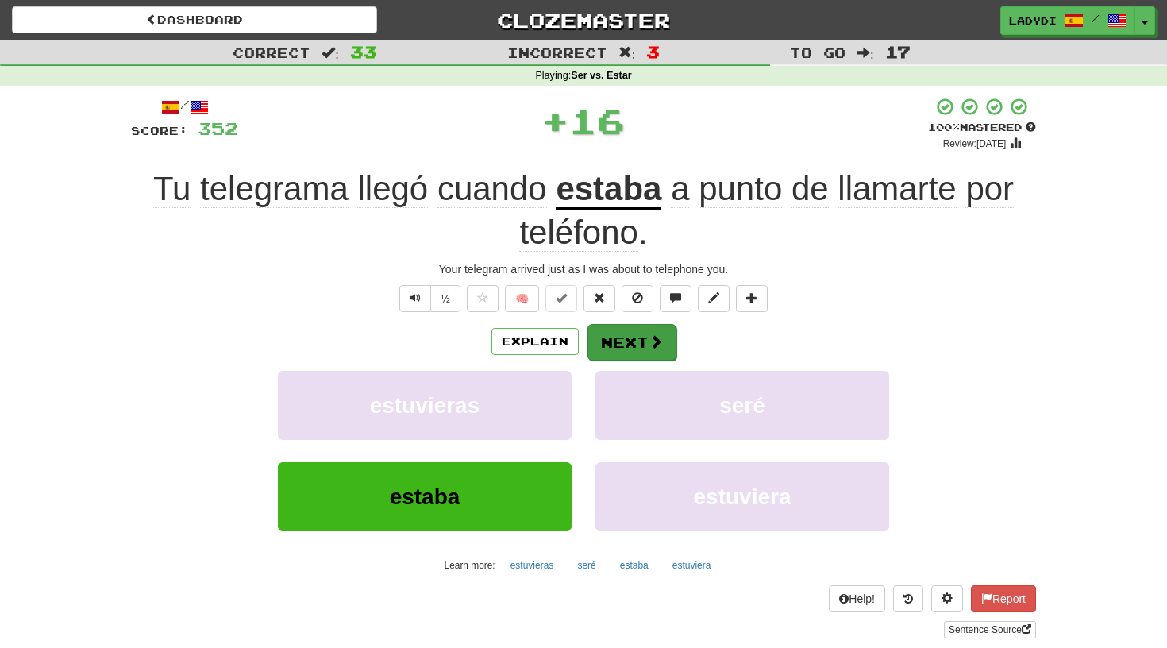
click at [610, 340] on button "Next" at bounding box center [631, 342] width 89 height 37
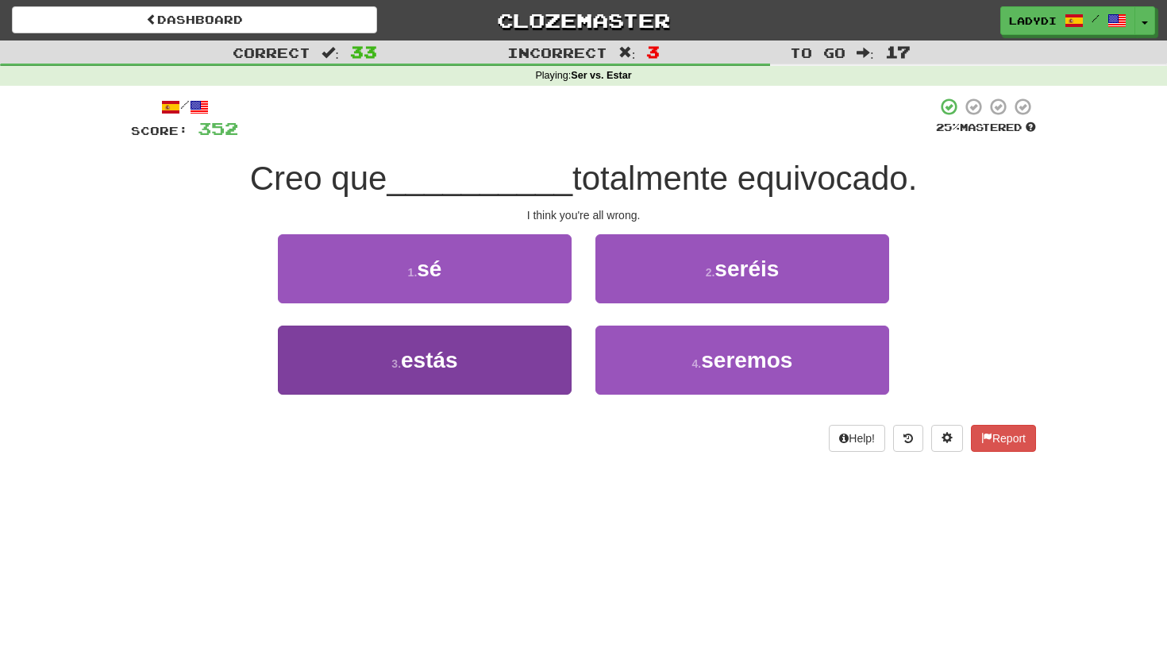
click at [556, 348] on button "3 . estás" at bounding box center [425, 359] width 294 height 69
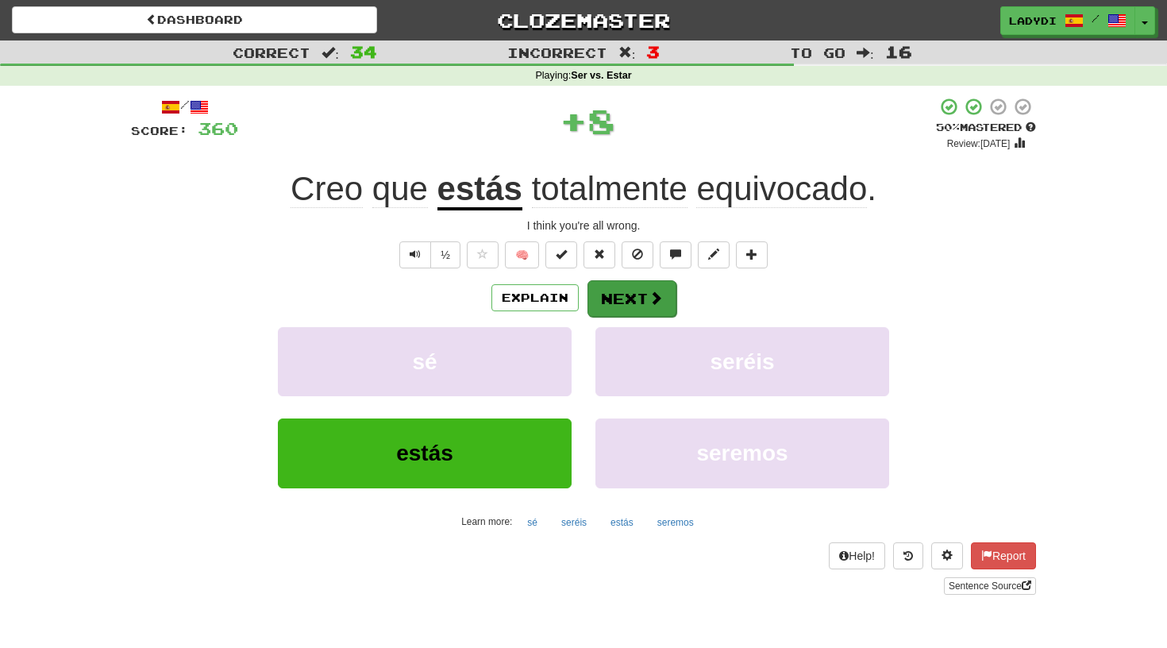
click at [627, 290] on button "Next" at bounding box center [631, 298] width 89 height 37
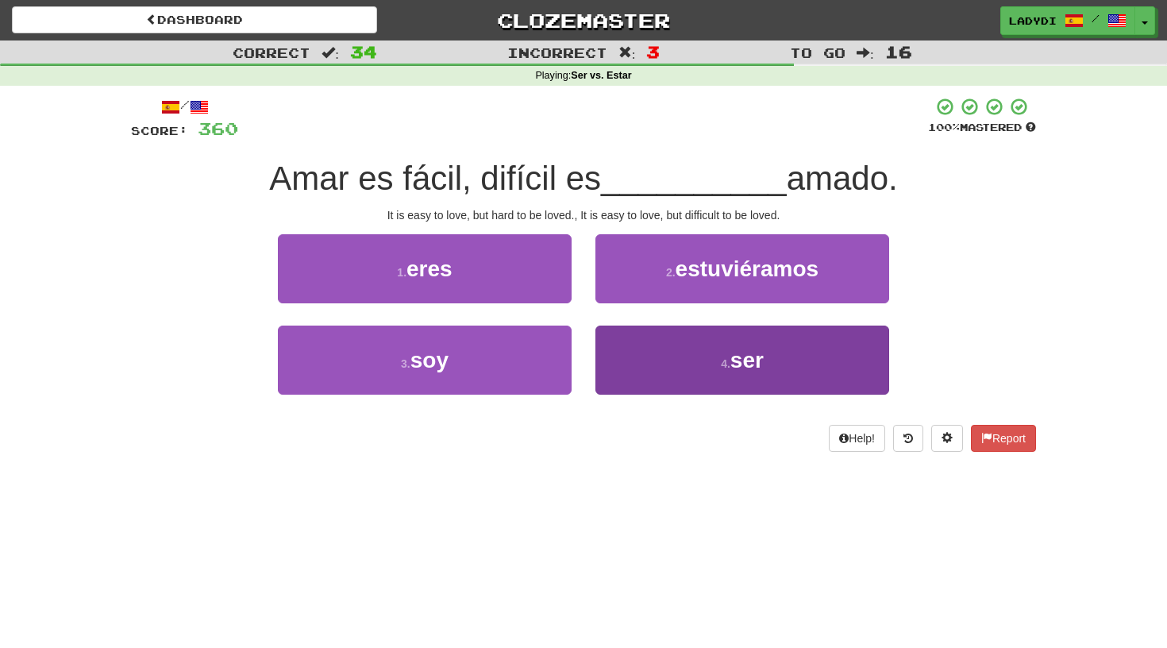
click at [630, 335] on button "4 . ser" at bounding box center [742, 359] width 294 height 69
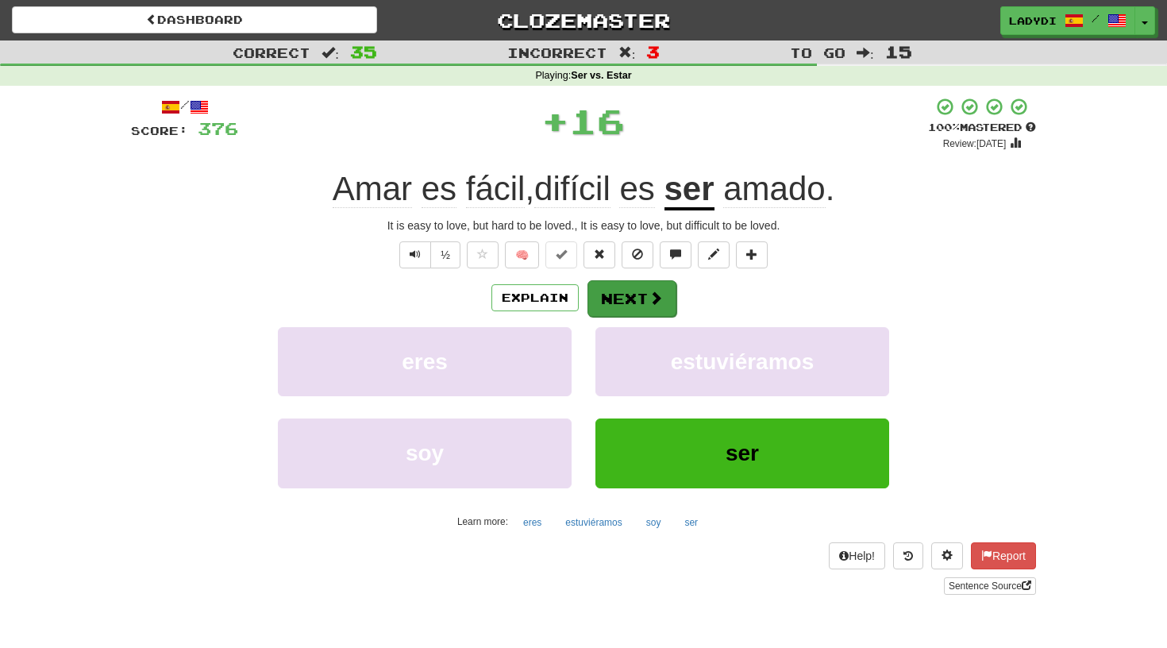
click at [621, 293] on button "Next" at bounding box center [631, 298] width 89 height 37
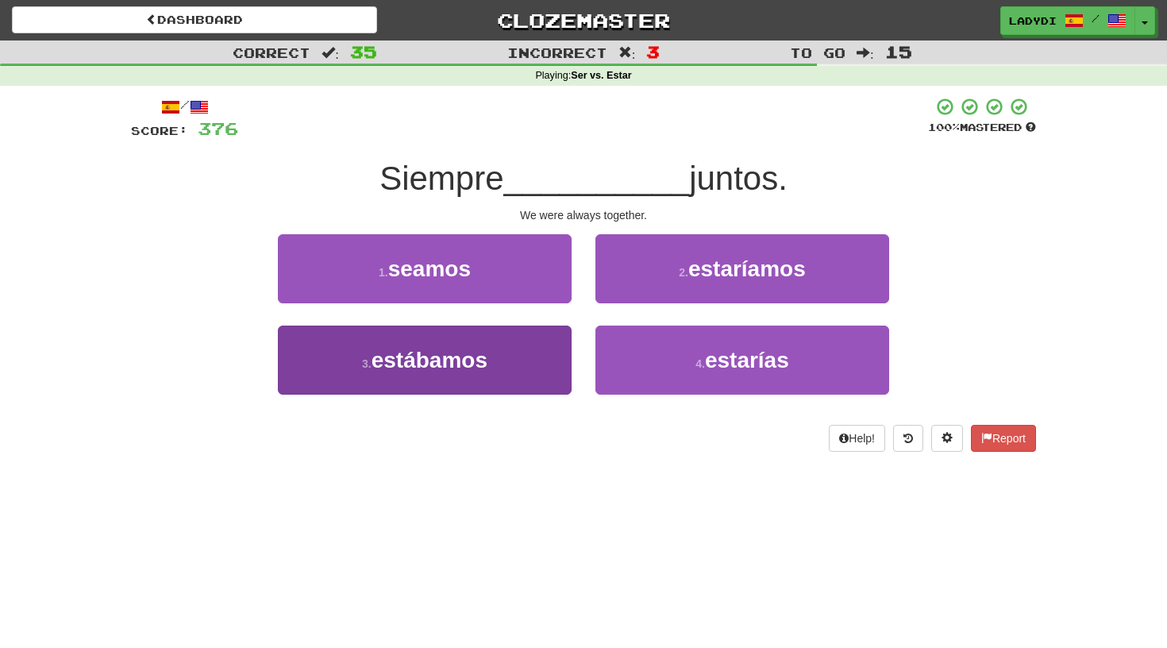
click at [529, 358] on button "3 . estábamos" at bounding box center [425, 359] width 294 height 69
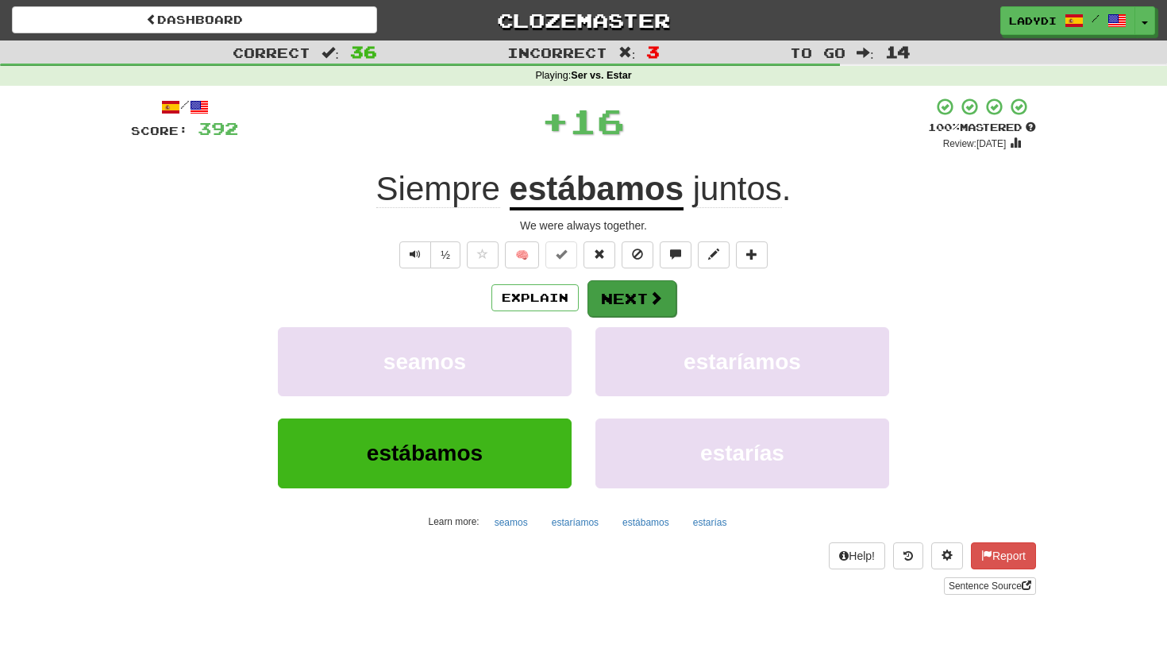
click at [614, 284] on button "Next" at bounding box center [631, 298] width 89 height 37
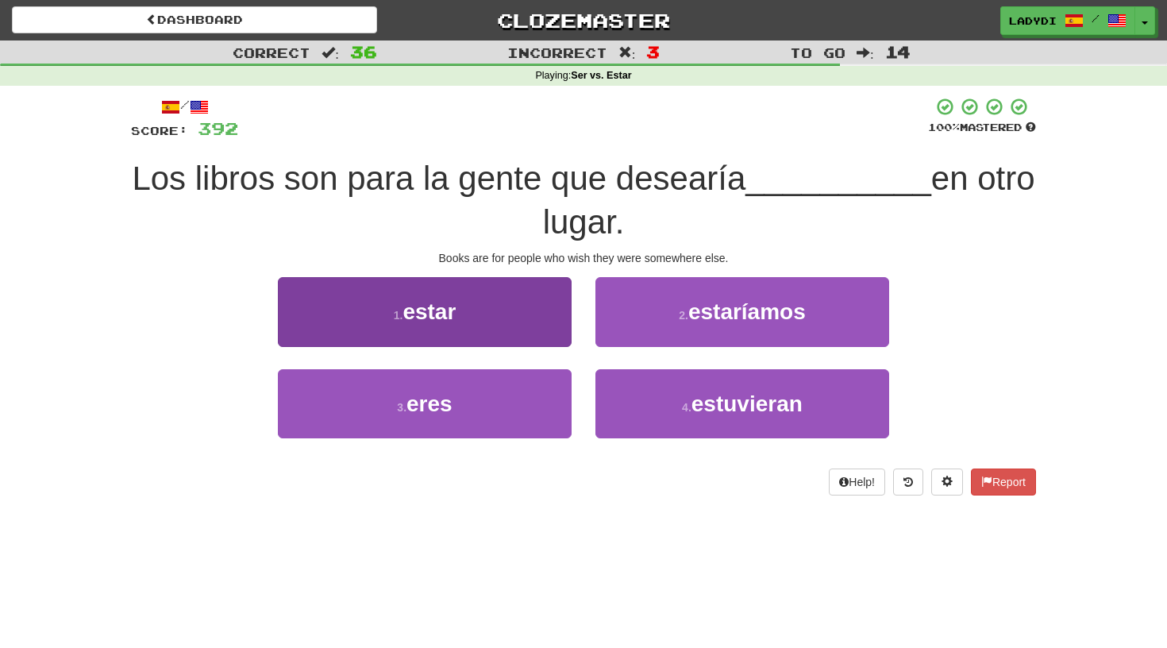
click at [519, 308] on button "1 . estar" at bounding box center [425, 311] width 294 height 69
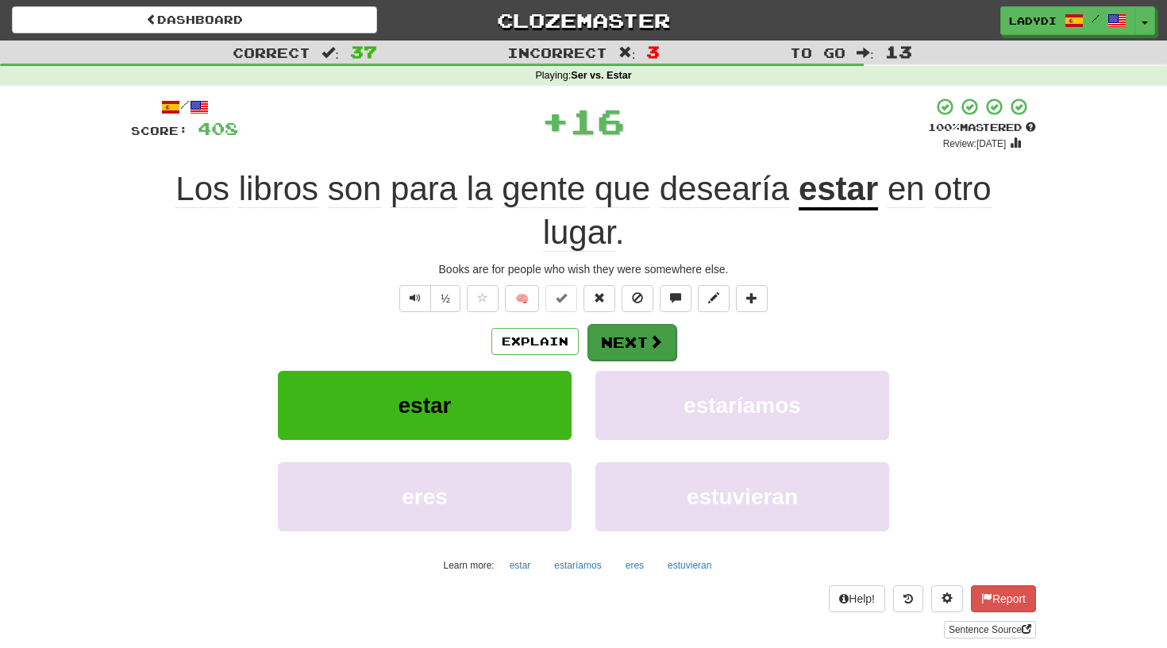
click at [618, 331] on button "Next" at bounding box center [631, 342] width 89 height 37
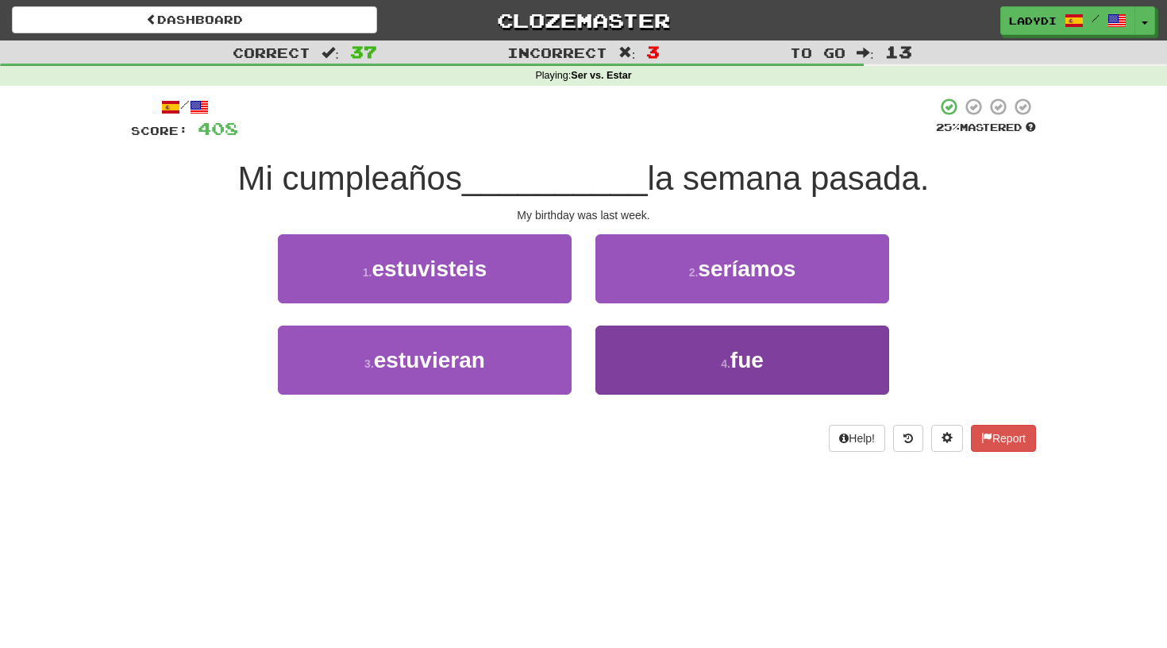
click at [627, 343] on button "4 . fue" at bounding box center [742, 359] width 294 height 69
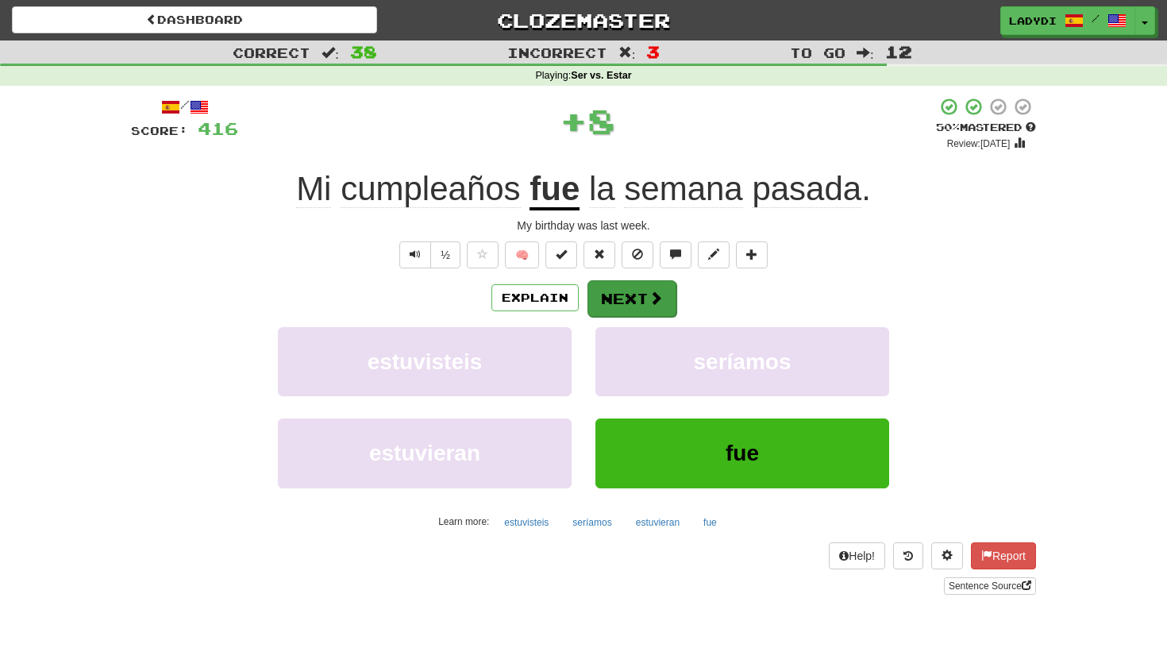
click at [597, 290] on button "Next" at bounding box center [631, 298] width 89 height 37
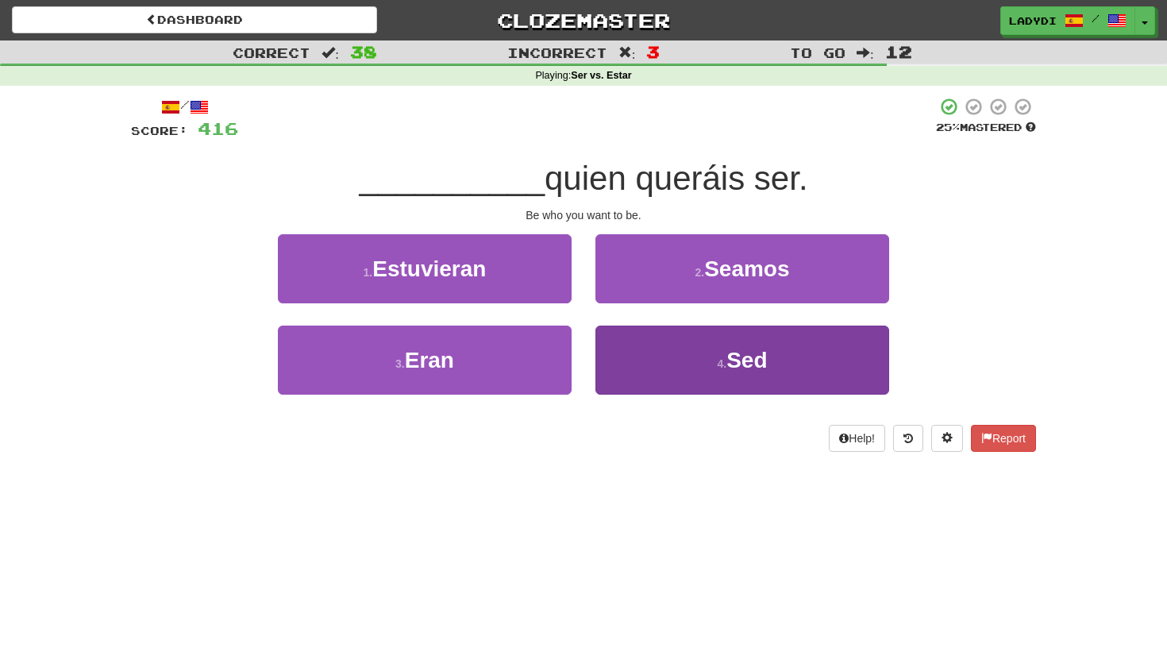
click at [660, 365] on button "4 . Sed" at bounding box center [742, 359] width 294 height 69
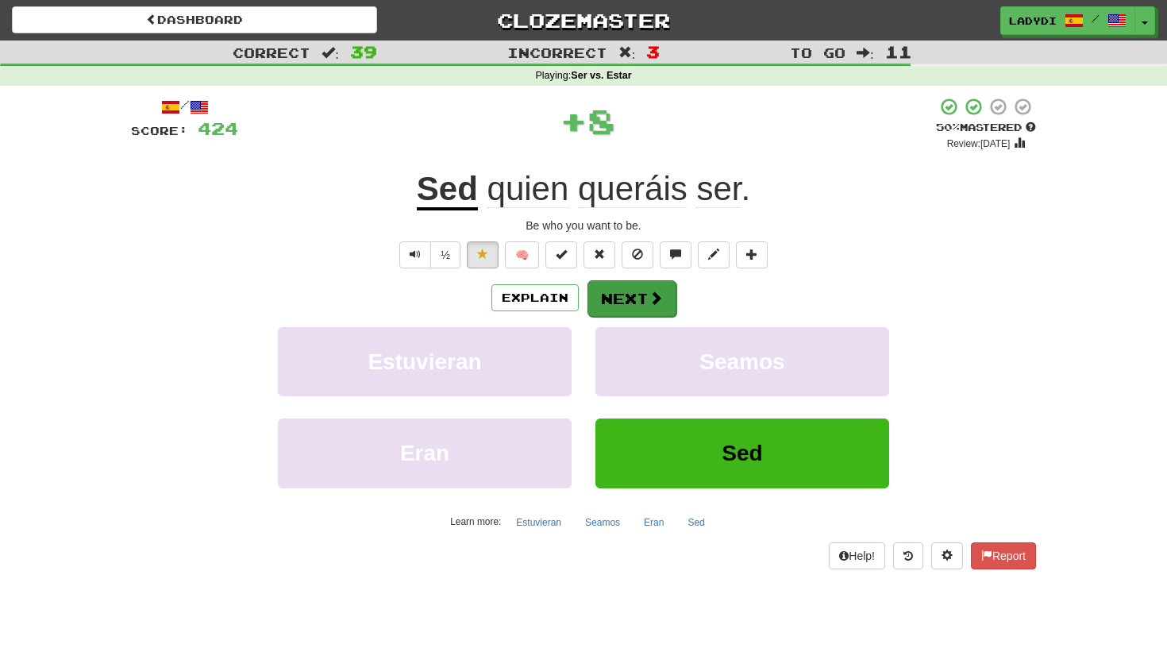
click at [622, 291] on button "Next" at bounding box center [631, 298] width 89 height 37
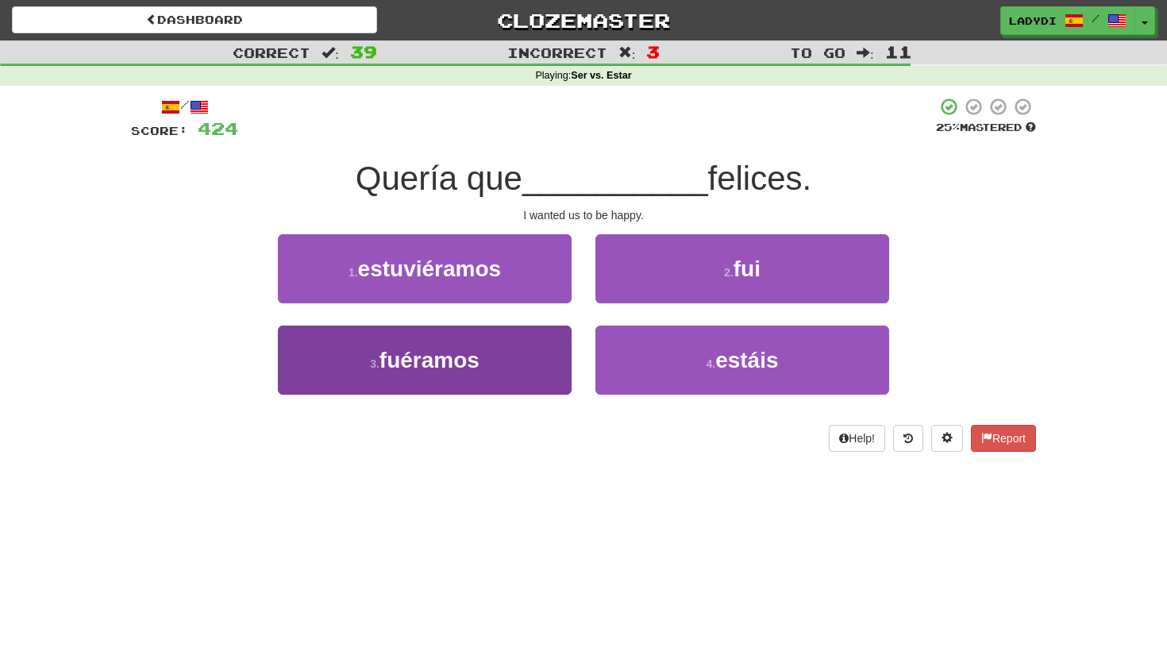
click at [528, 347] on button "3 . fuéramos" at bounding box center [425, 359] width 294 height 69
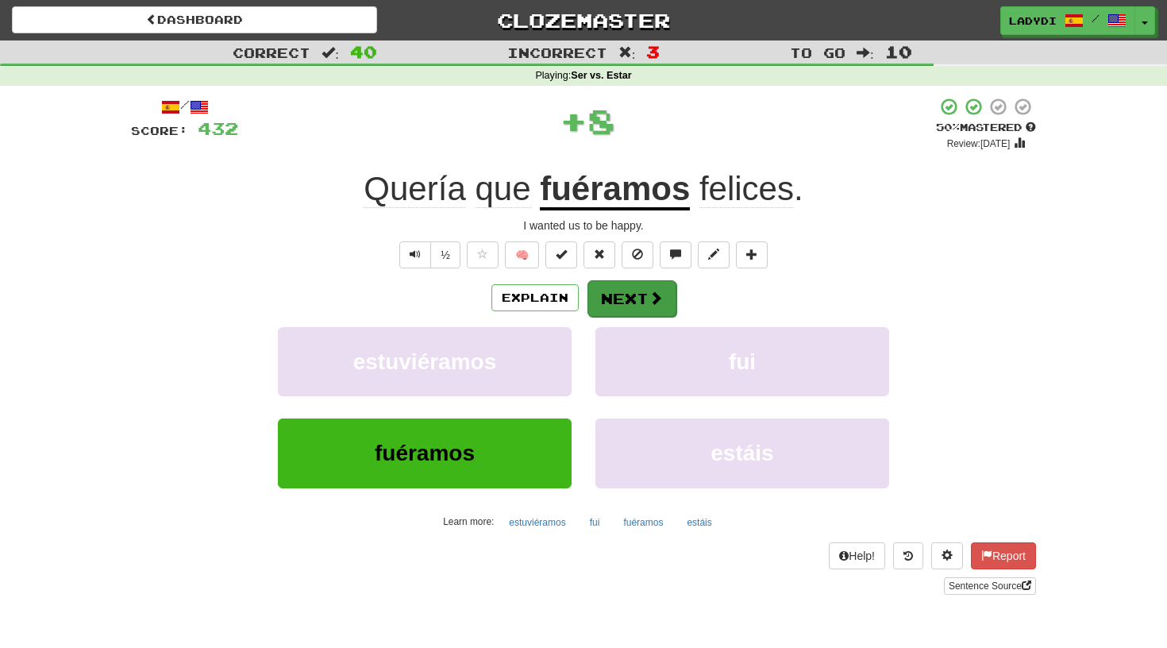
click at [622, 292] on button "Next" at bounding box center [631, 298] width 89 height 37
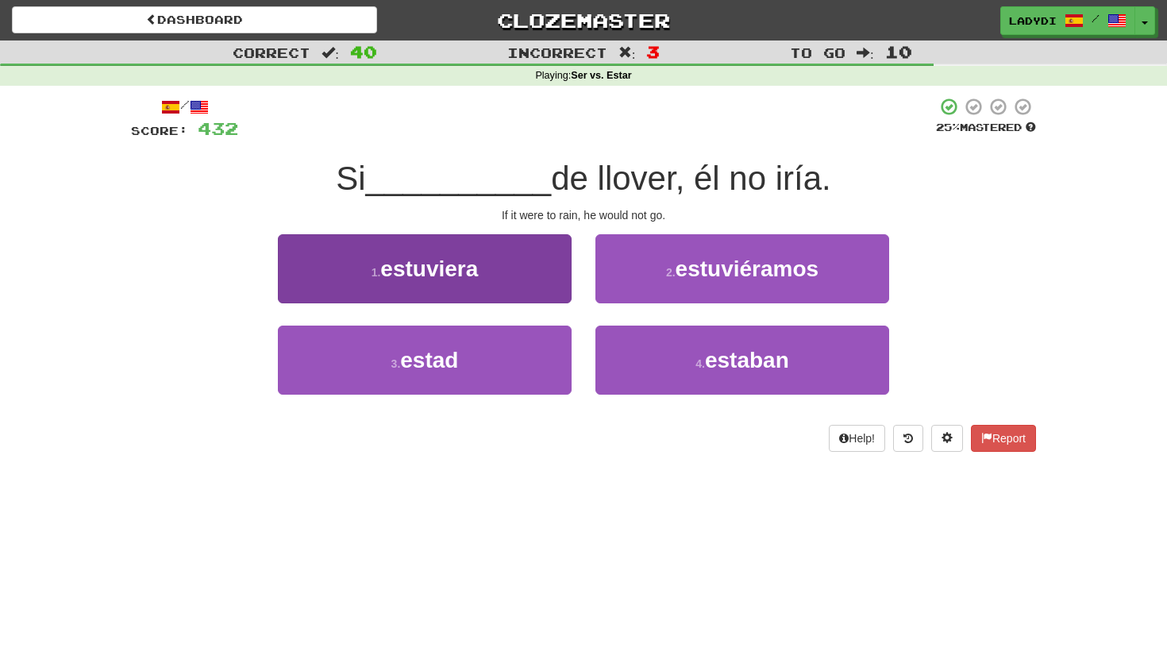
click at [540, 280] on button "1 . estuviera" at bounding box center [425, 268] width 294 height 69
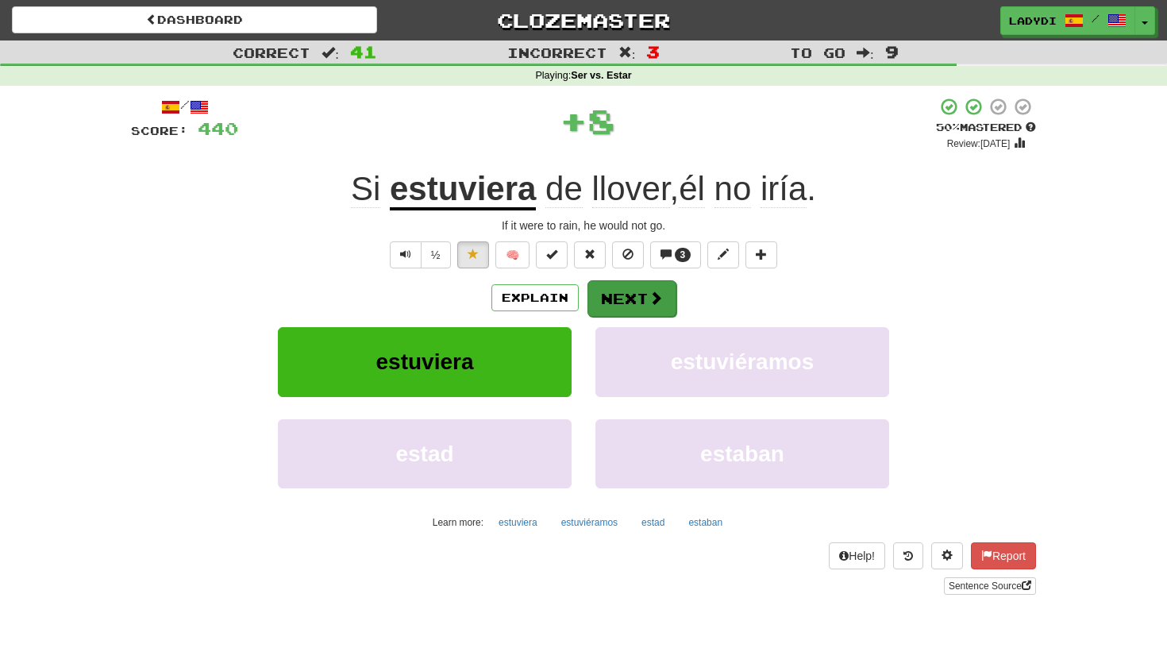
click at [611, 285] on button "Next" at bounding box center [631, 298] width 89 height 37
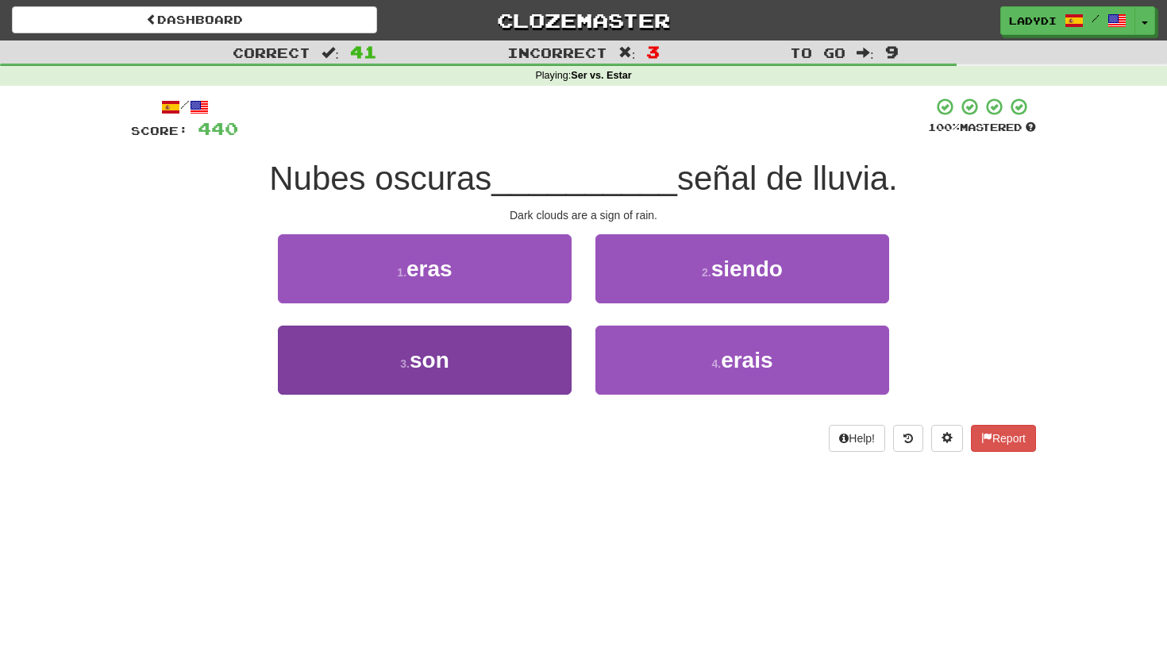
click at [510, 352] on button "3 . son" at bounding box center [425, 359] width 294 height 69
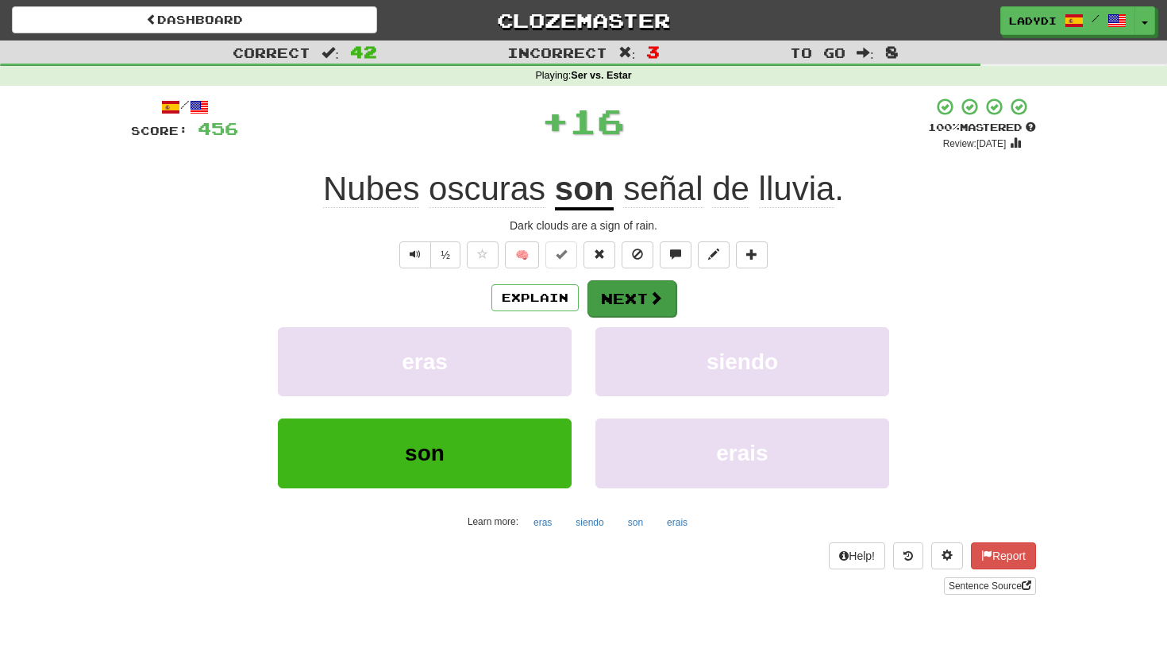
click at [615, 290] on button "Next" at bounding box center [631, 298] width 89 height 37
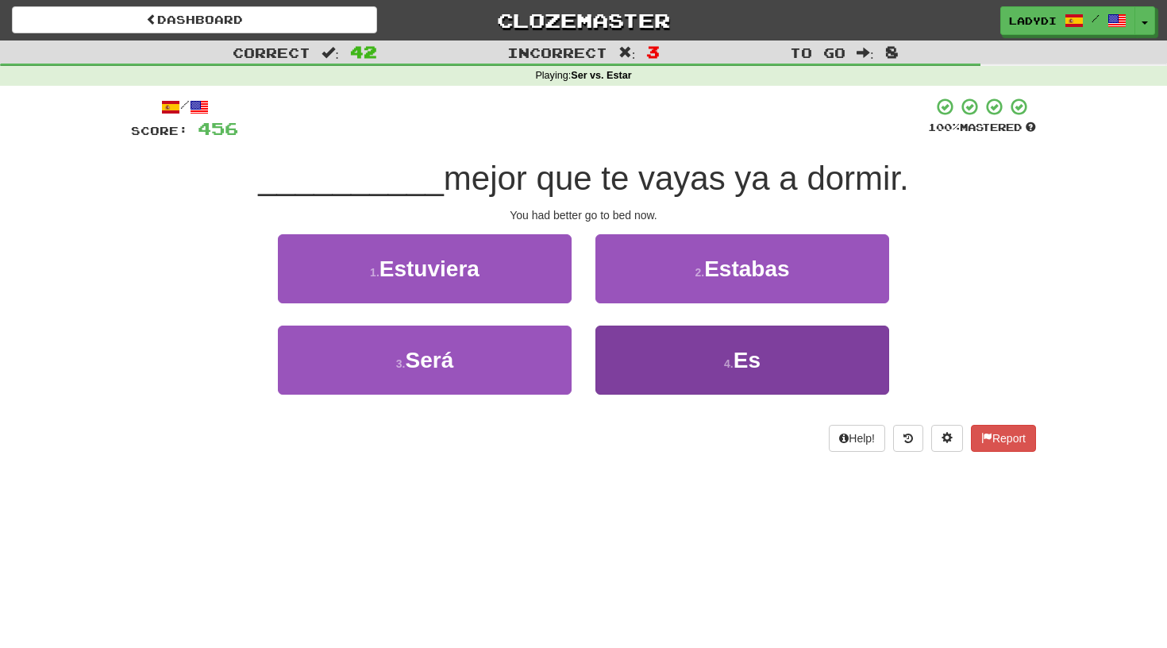
click at [653, 370] on button "4 . Es" at bounding box center [742, 359] width 294 height 69
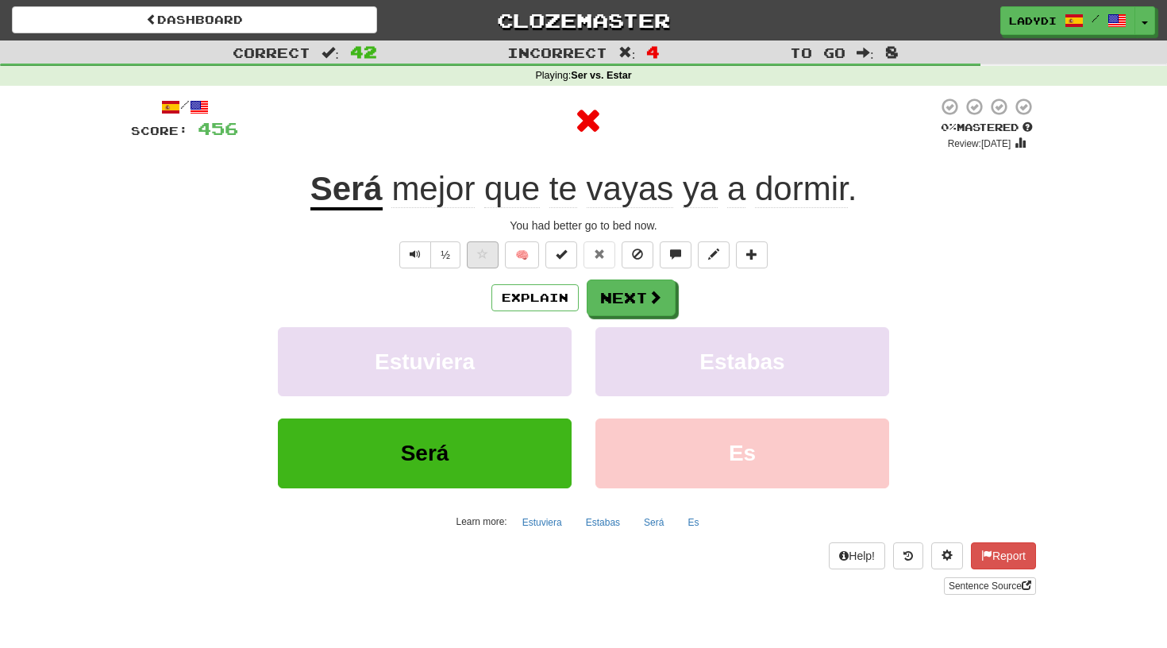
click at [488, 252] on button at bounding box center [483, 254] width 32 height 27
click at [610, 291] on button "Next" at bounding box center [631, 298] width 89 height 37
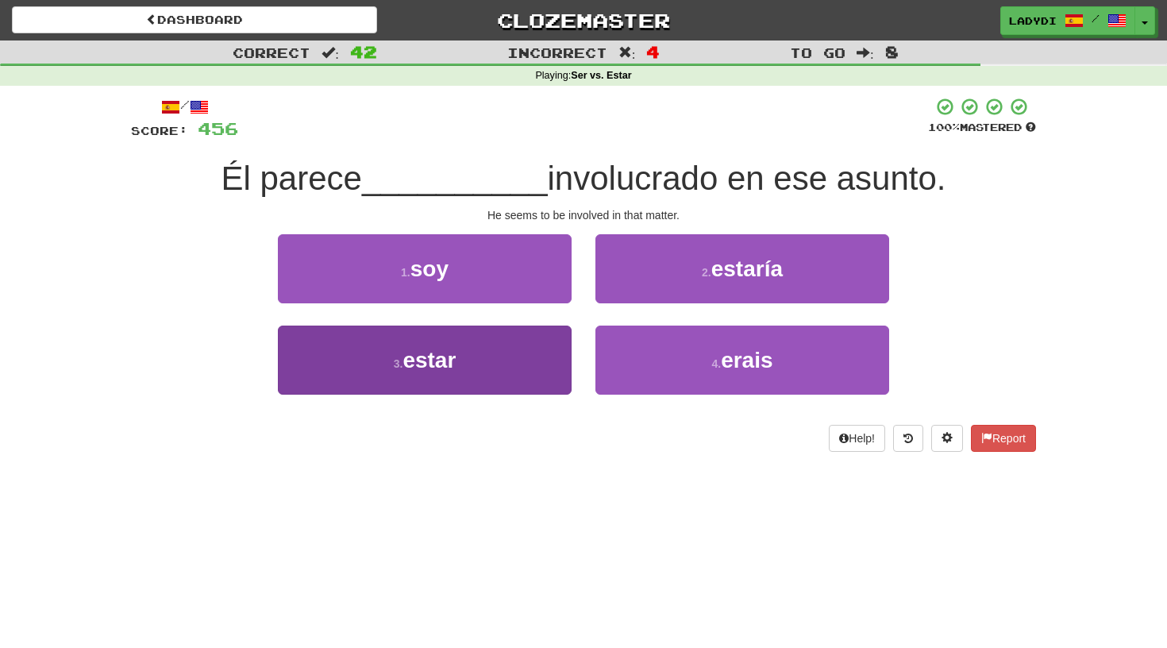
click at [528, 356] on button "3 . estar" at bounding box center [425, 359] width 294 height 69
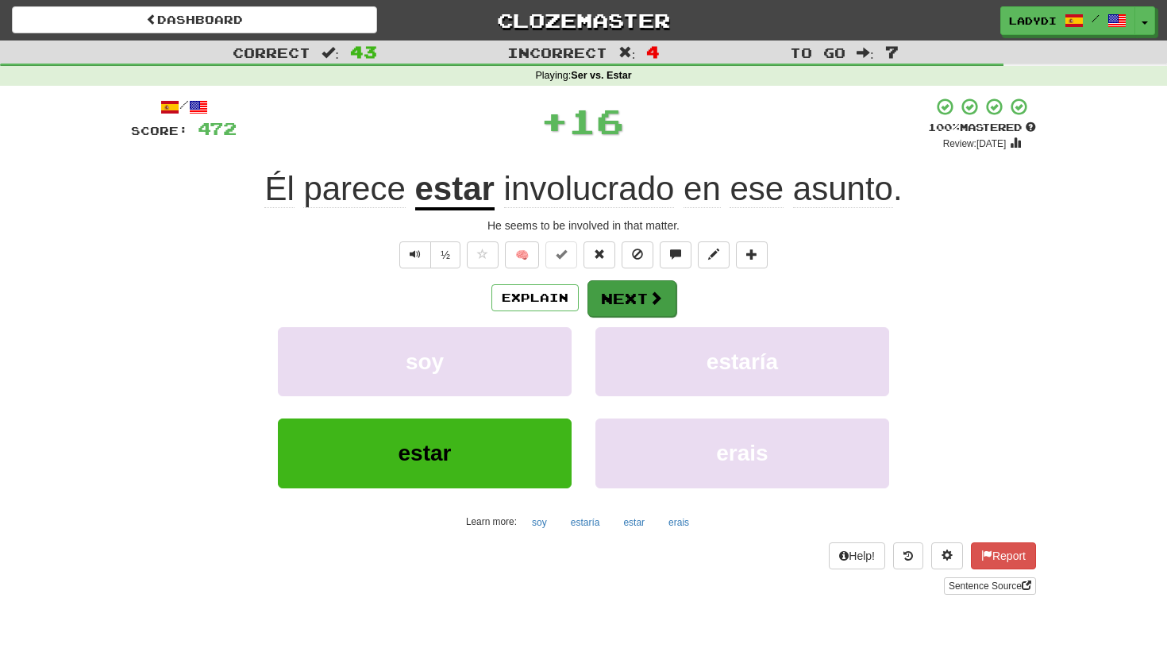
click at [633, 287] on button "Next" at bounding box center [631, 298] width 89 height 37
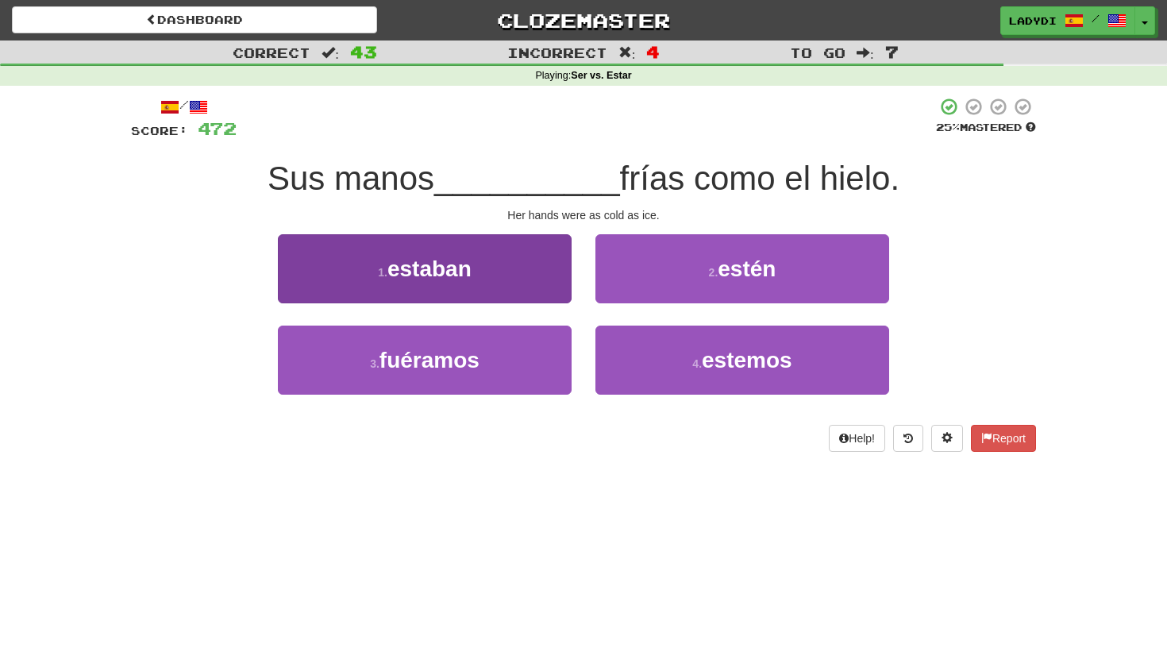
click at [548, 289] on button "1 . estaban" at bounding box center [425, 268] width 294 height 69
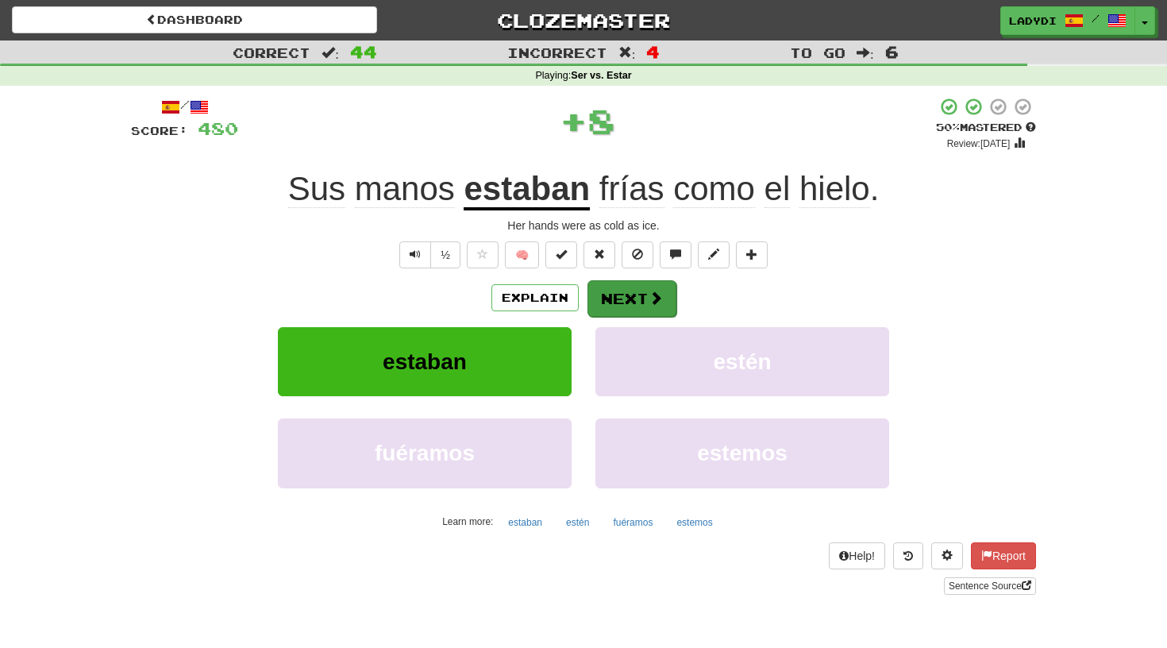
click at [621, 285] on button "Next" at bounding box center [631, 298] width 89 height 37
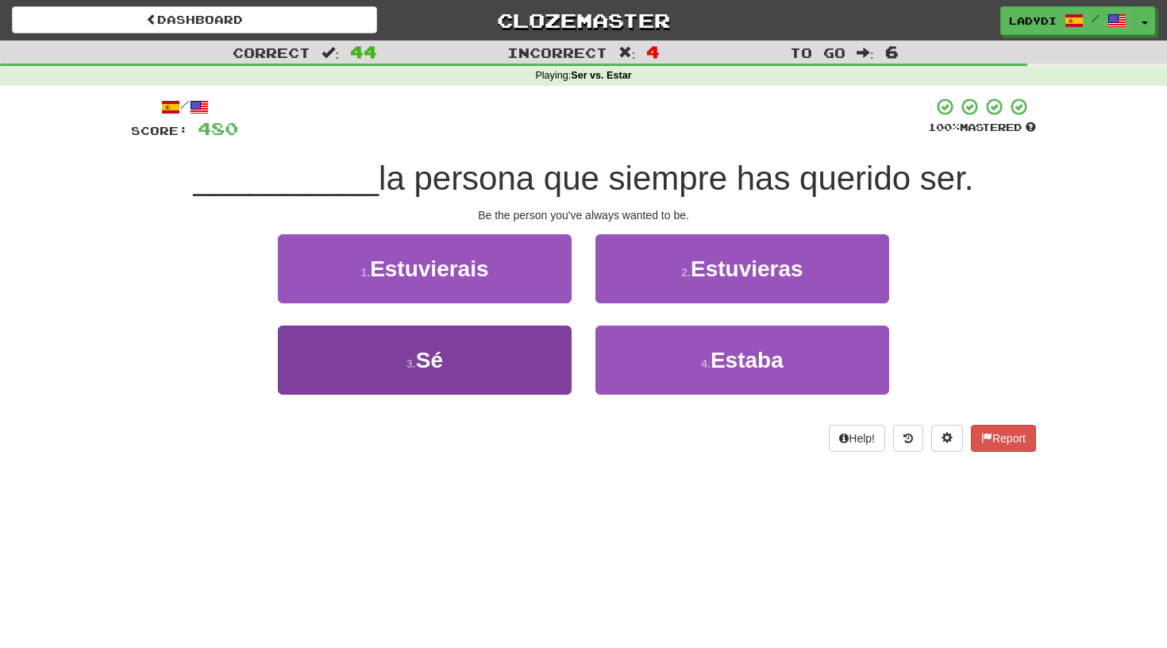
click at [531, 357] on button "3 . Sé" at bounding box center [425, 359] width 294 height 69
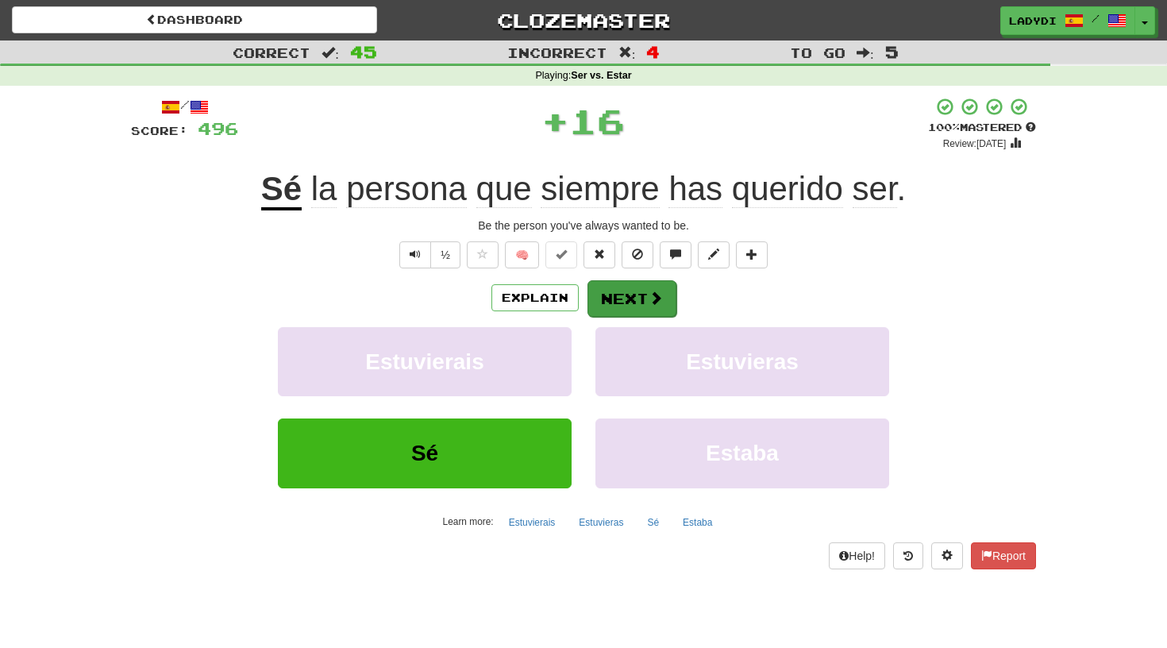
click at [618, 290] on button "Next" at bounding box center [631, 298] width 89 height 37
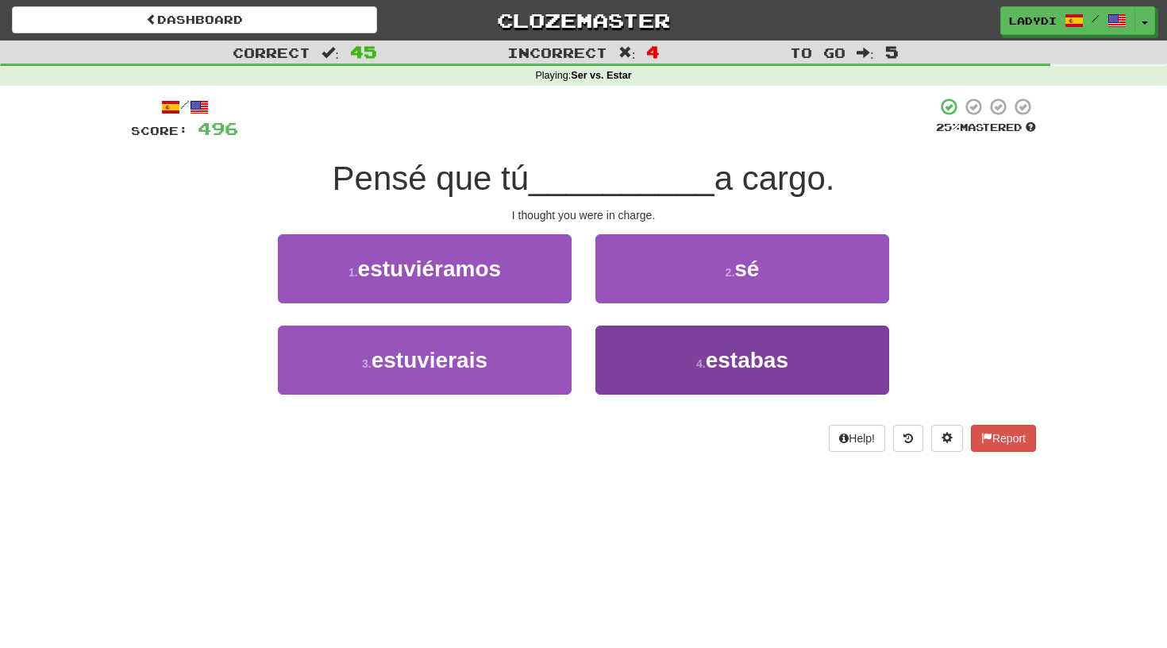
click at [645, 351] on button "4 . estabas" at bounding box center [742, 359] width 294 height 69
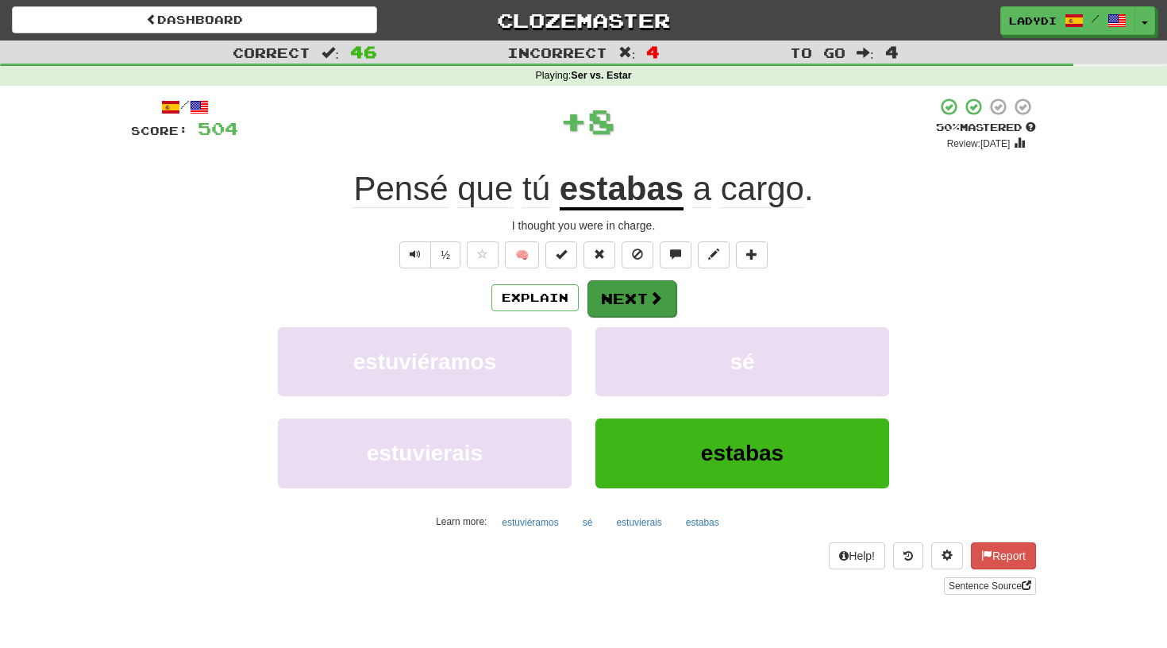
click at [633, 292] on button "Next" at bounding box center [631, 298] width 89 height 37
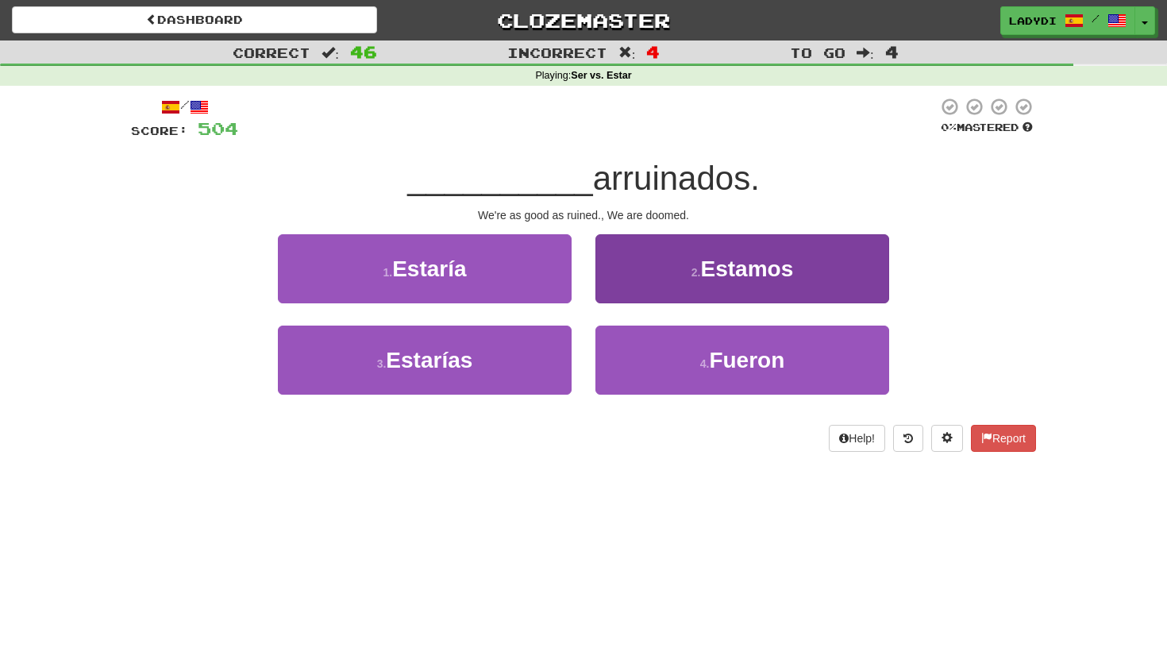
click at [617, 287] on button "2 . Estamos" at bounding box center [742, 268] width 294 height 69
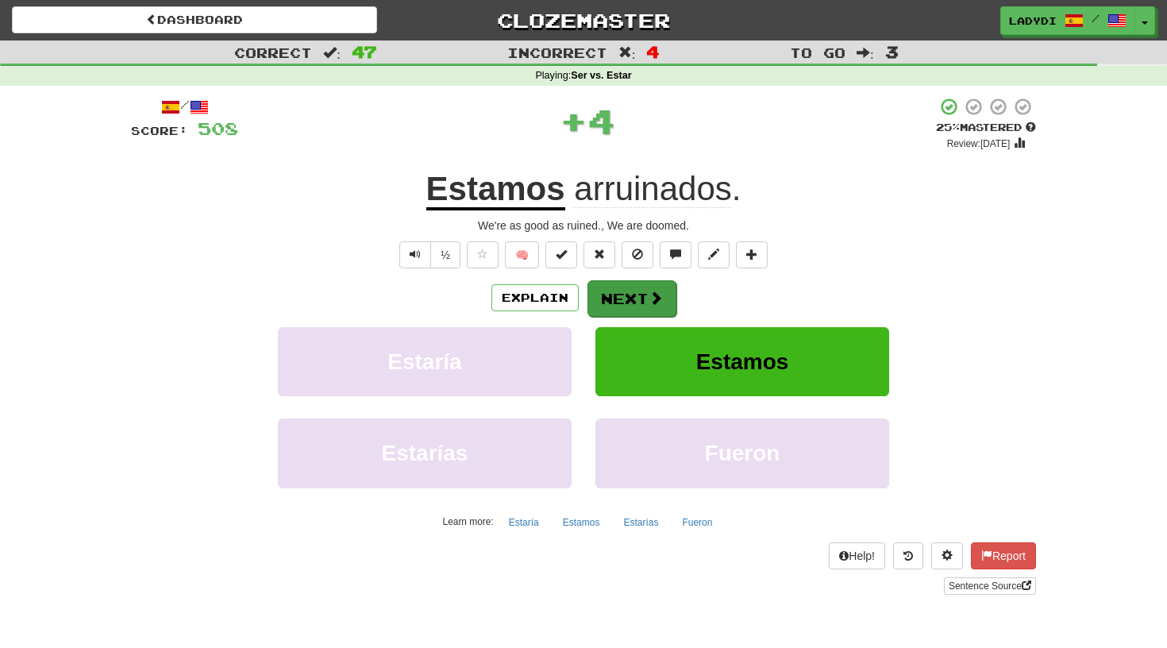
click at [612, 301] on button "Next" at bounding box center [631, 298] width 89 height 37
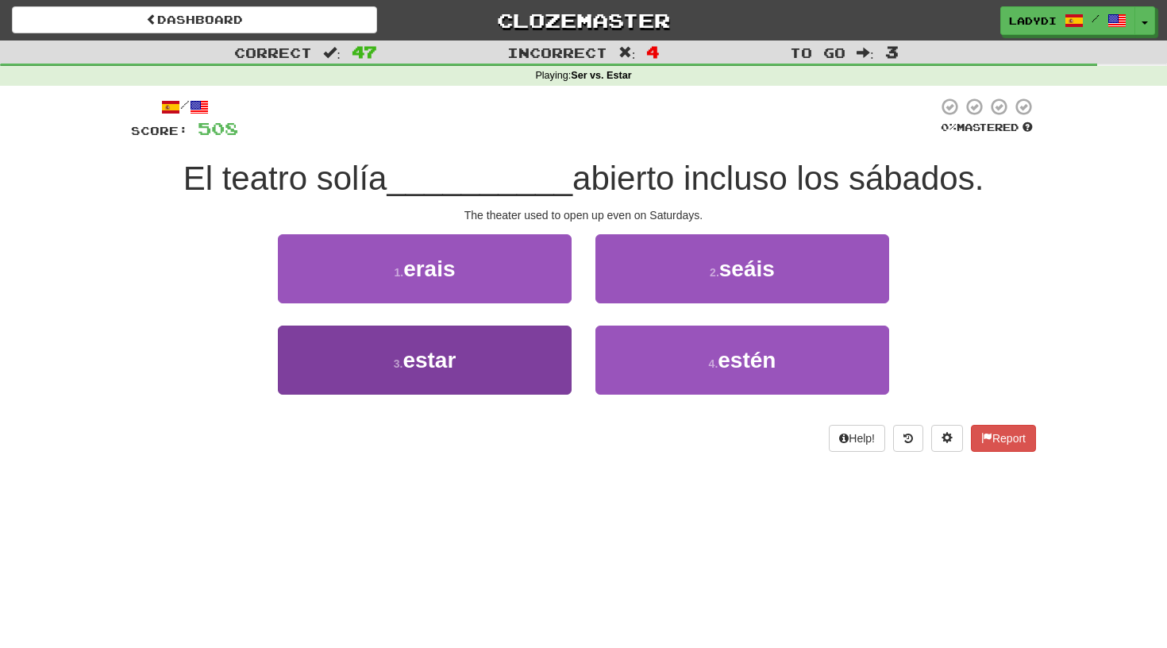
click at [534, 352] on button "3 . estar" at bounding box center [425, 359] width 294 height 69
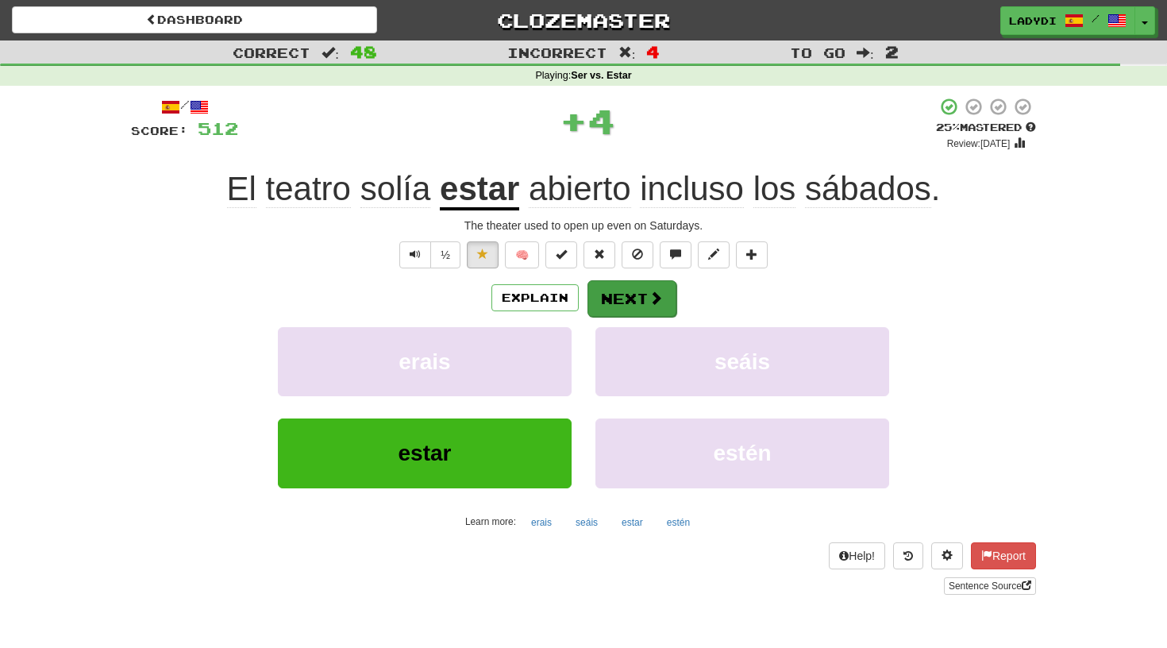
click at [615, 285] on button "Next" at bounding box center [631, 298] width 89 height 37
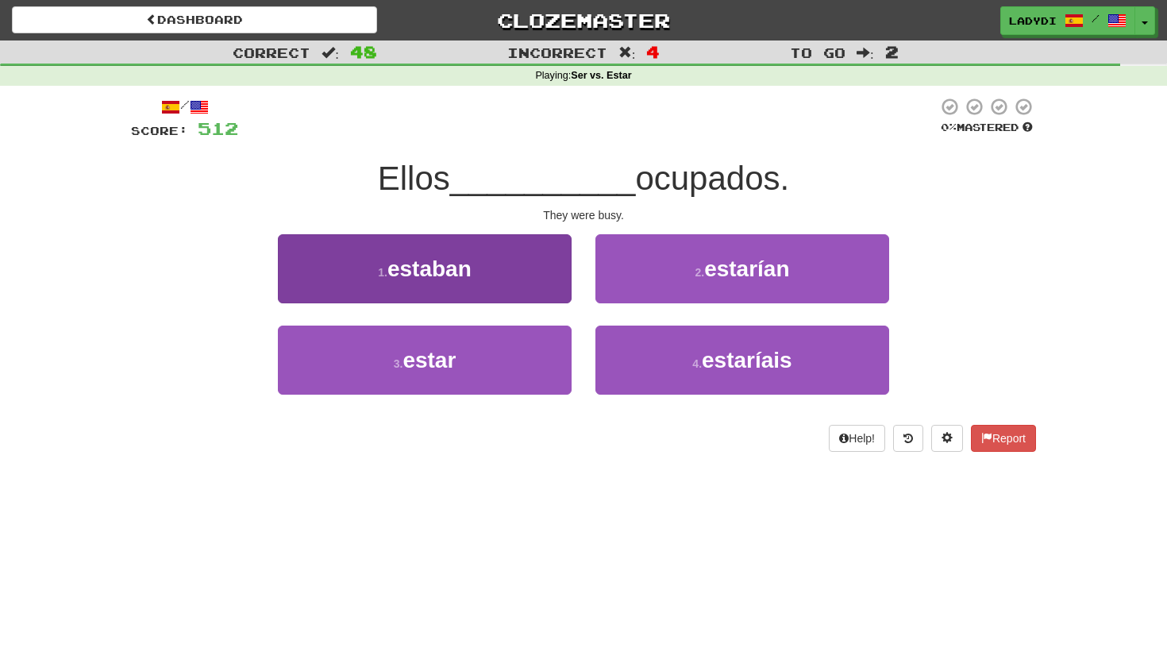
click at [526, 275] on button "1 . estaban" at bounding box center [425, 268] width 294 height 69
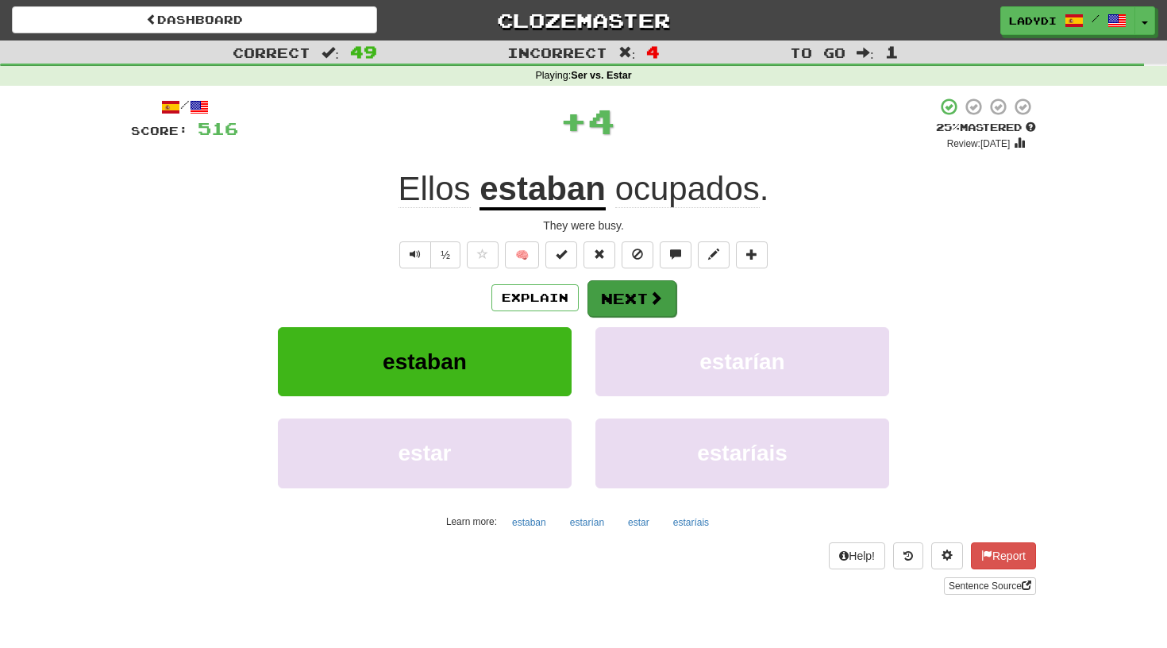
click at [612, 287] on button "Next" at bounding box center [631, 298] width 89 height 37
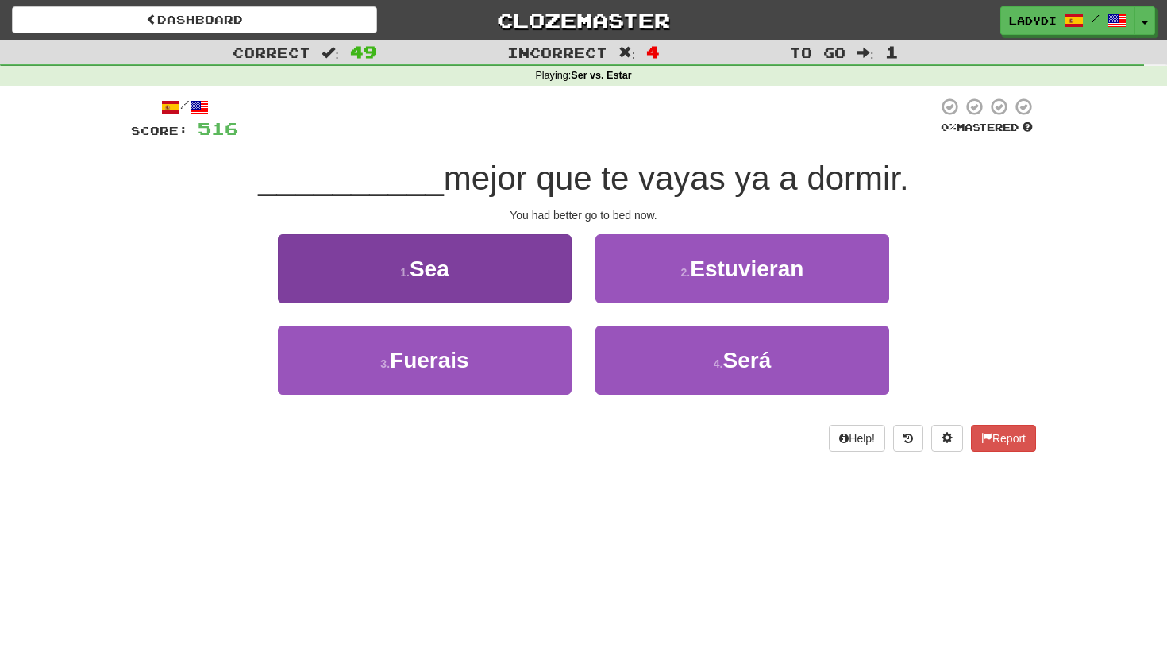
click at [537, 282] on button "1 . Sea" at bounding box center [425, 268] width 294 height 69
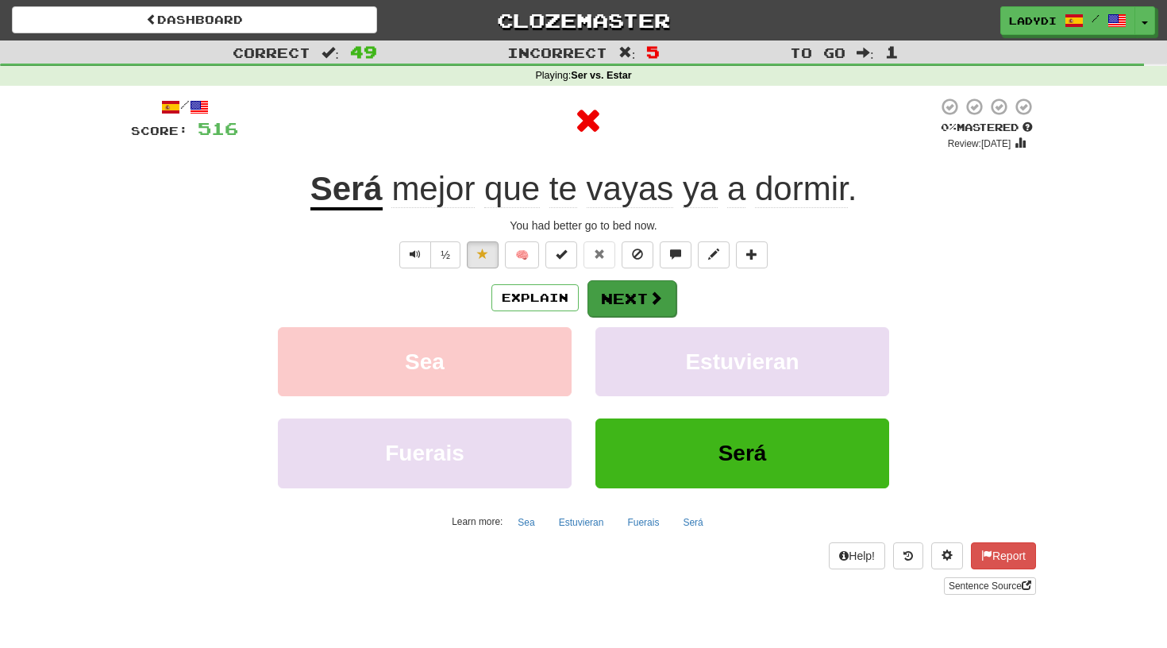
click at [610, 283] on button "Next" at bounding box center [631, 298] width 89 height 37
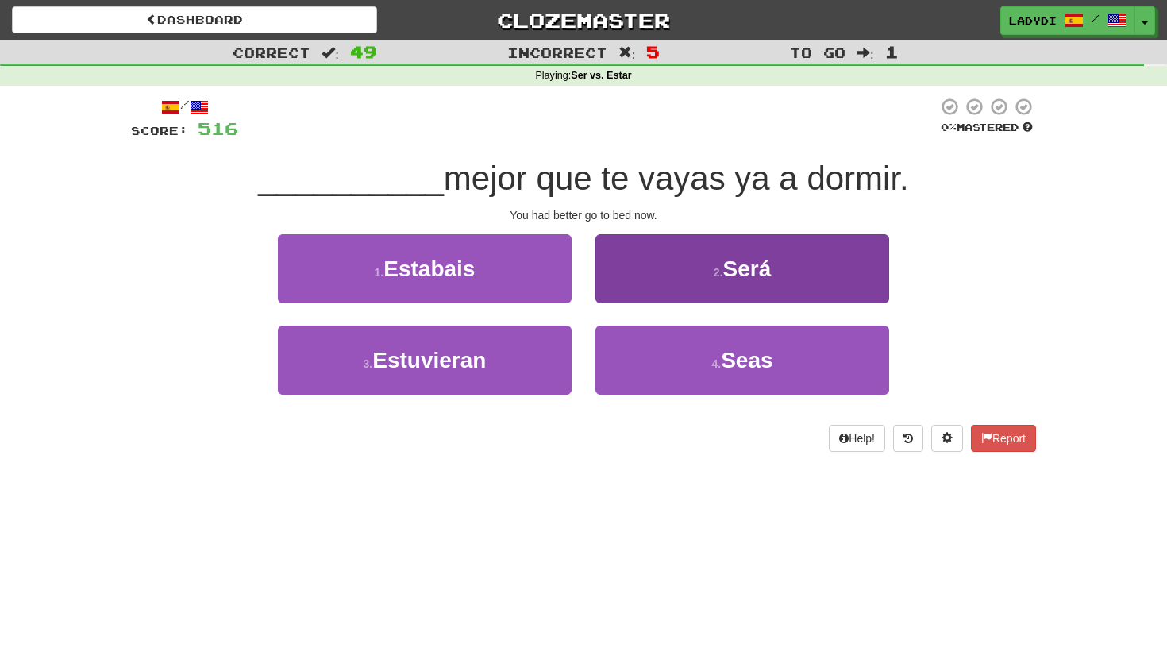
click at [676, 253] on button "2 . Será" at bounding box center [742, 268] width 294 height 69
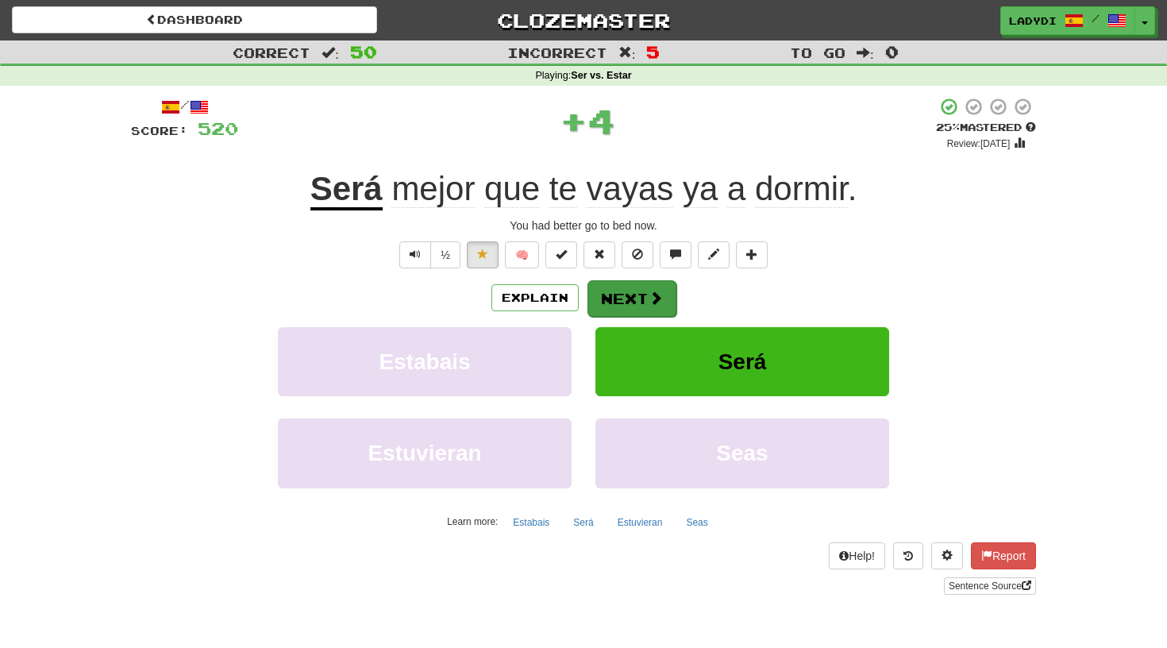
click at [634, 293] on button "Next" at bounding box center [631, 298] width 89 height 37
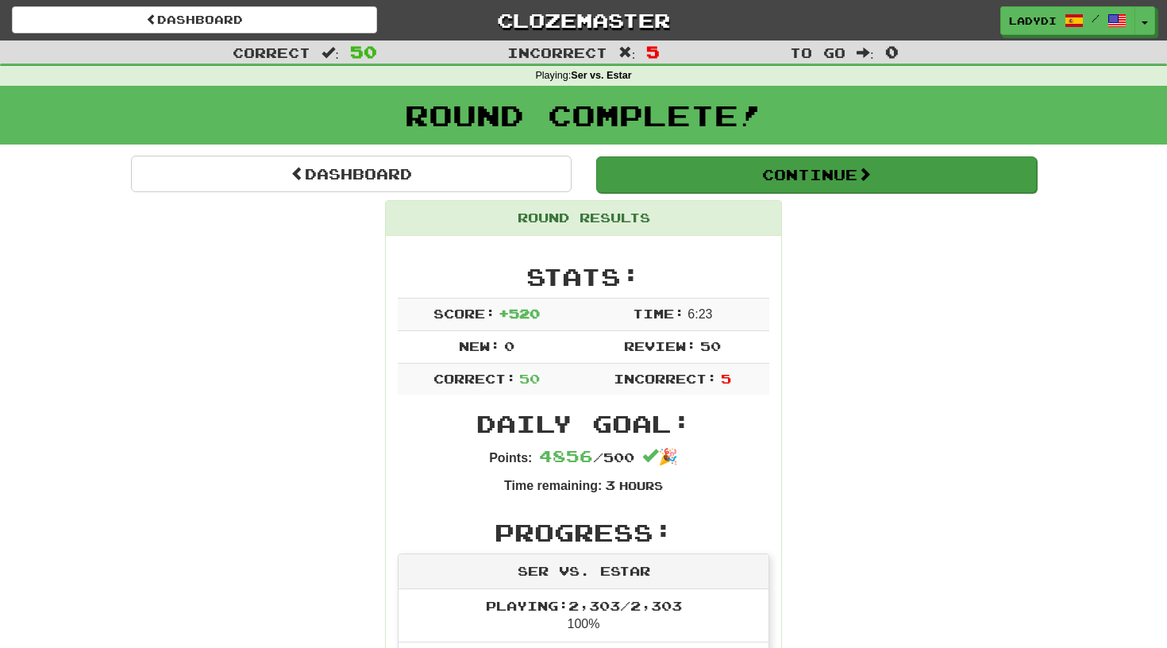
click at [720, 171] on button "Continue" at bounding box center [816, 174] width 440 height 37
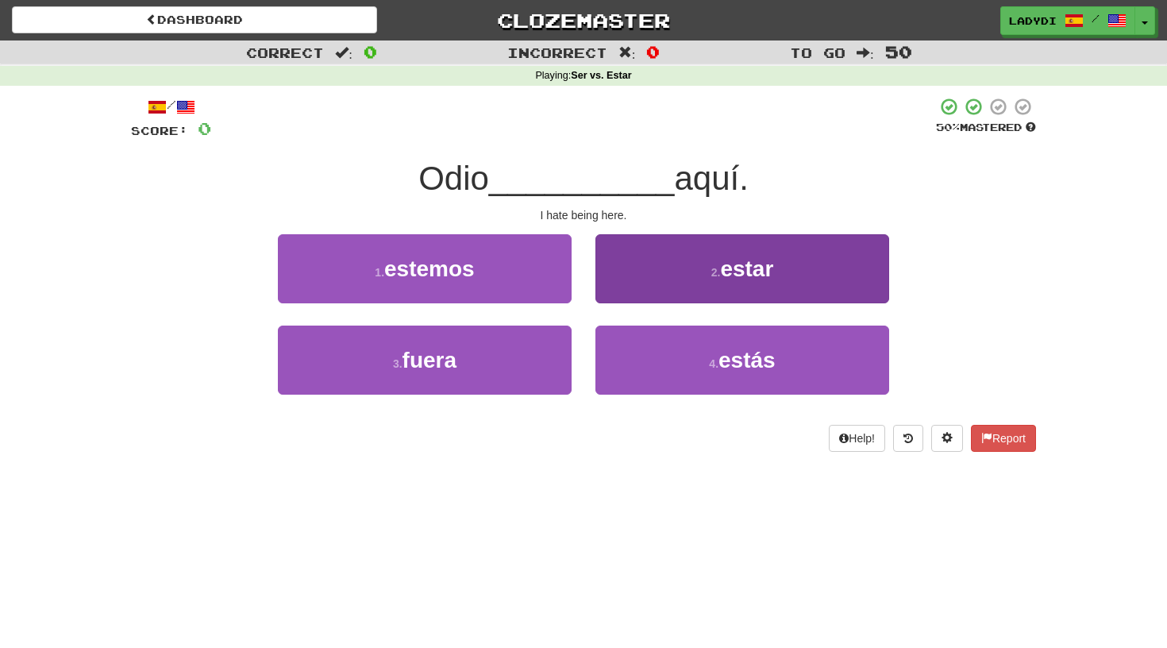
click at [637, 290] on button "2 . estar" at bounding box center [742, 268] width 294 height 69
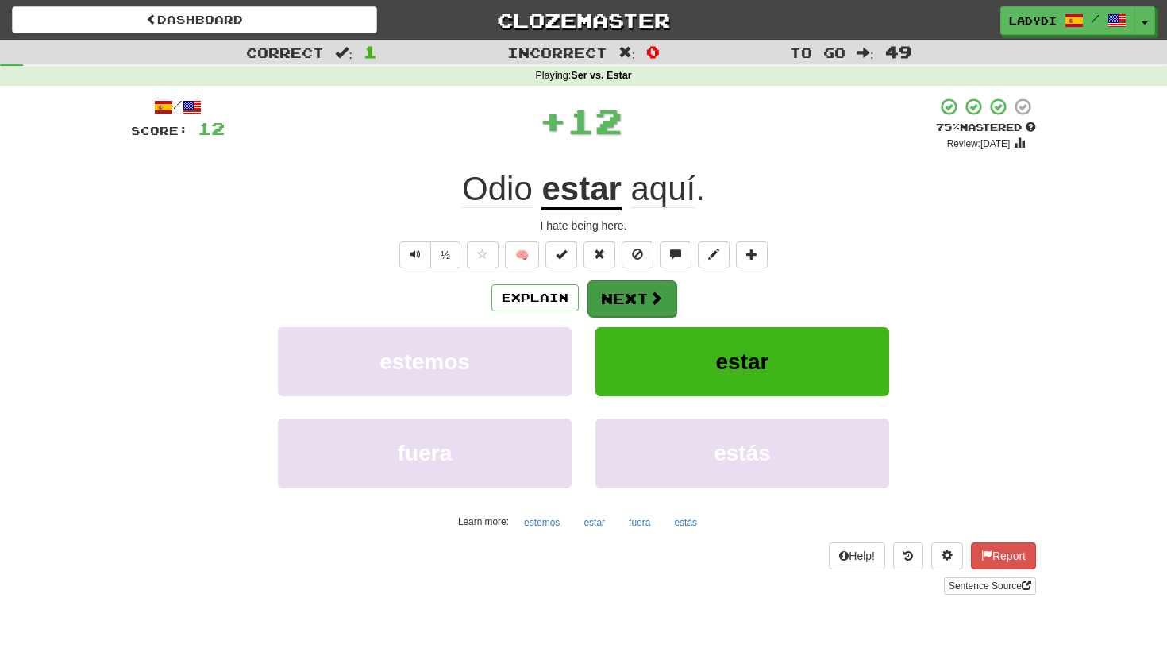
click at [624, 290] on button "Next" at bounding box center [631, 298] width 89 height 37
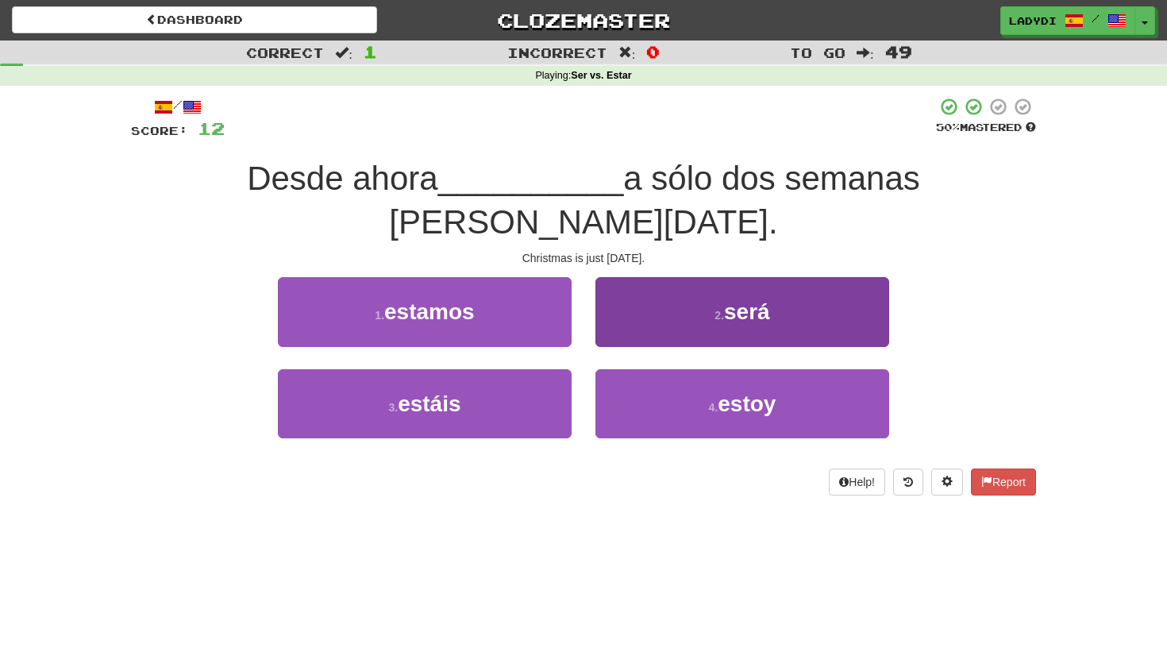
click at [650, 290] on button "2 . será" at bounding box center [742, 311] width 294 height 69
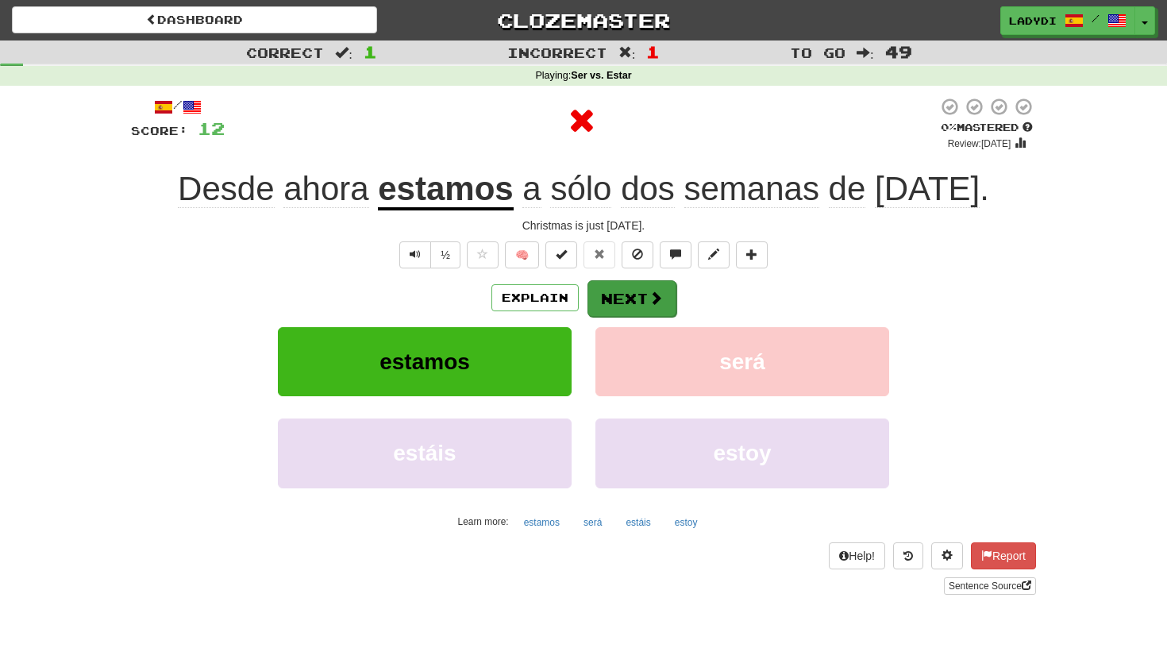
click at [610, 296] on button "Next" at bounding box center [631, 298] width 89 height 37
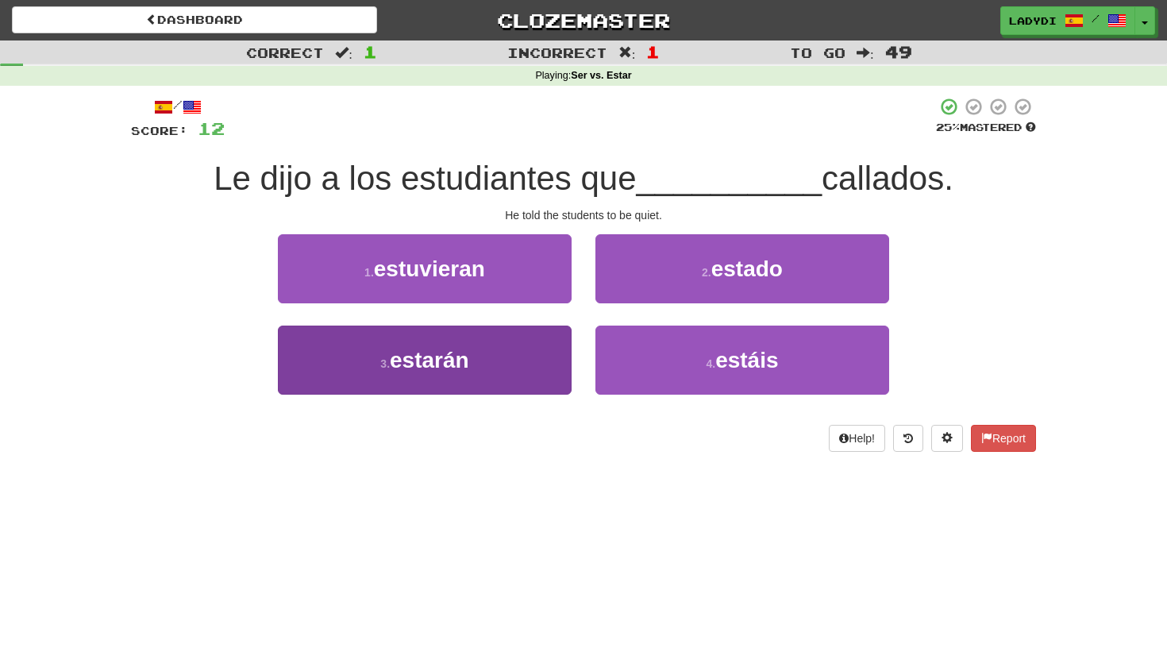
click at [532, 353] on button "3 . estarán" at bounding box center [425, 359] width 294 height 69
